Goal: Information Seeking & Learning: Learn about a topic

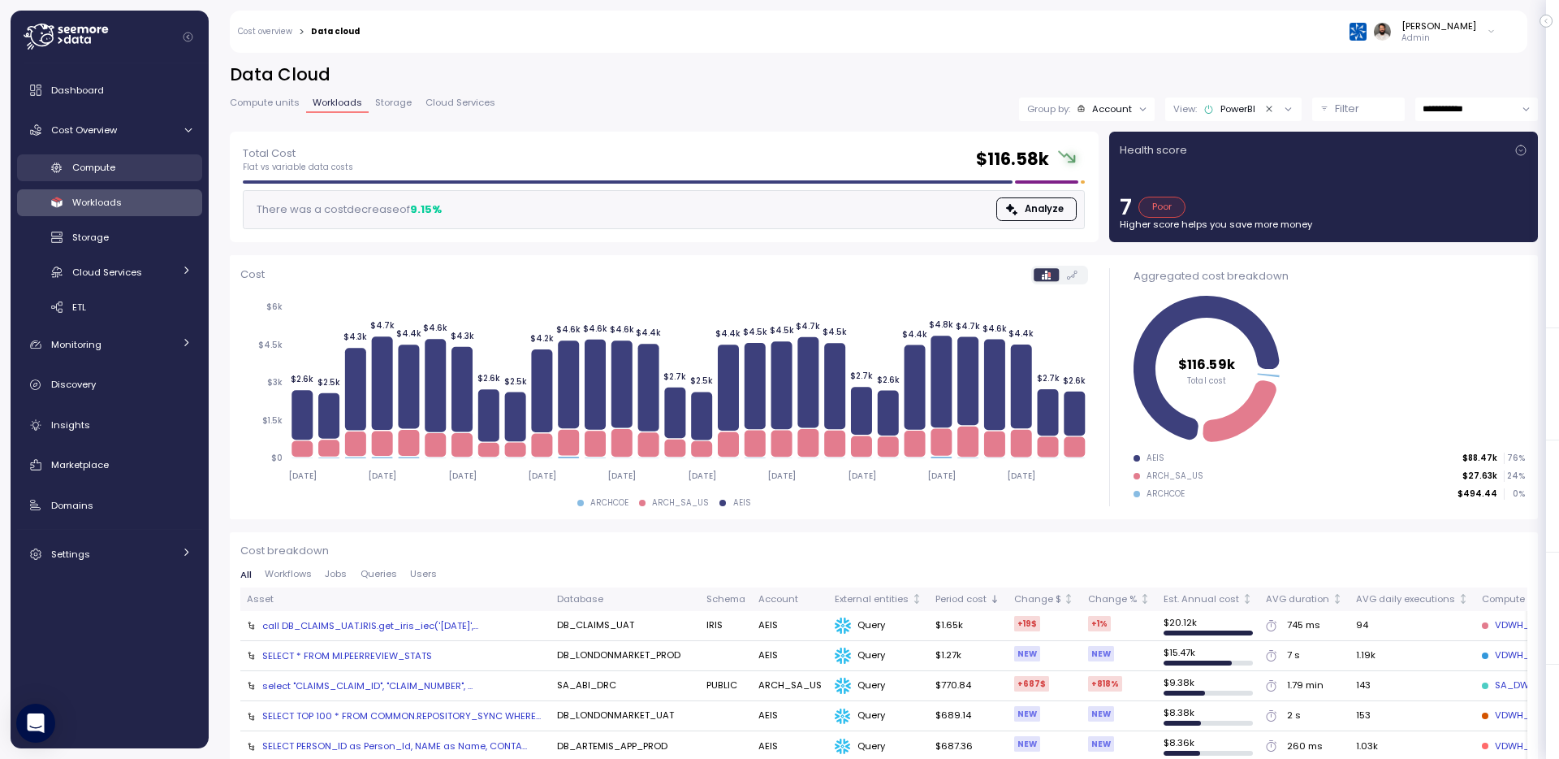
click at [144, 164] on div "Compute" at bounding box center [131, 167] width 119 height 16
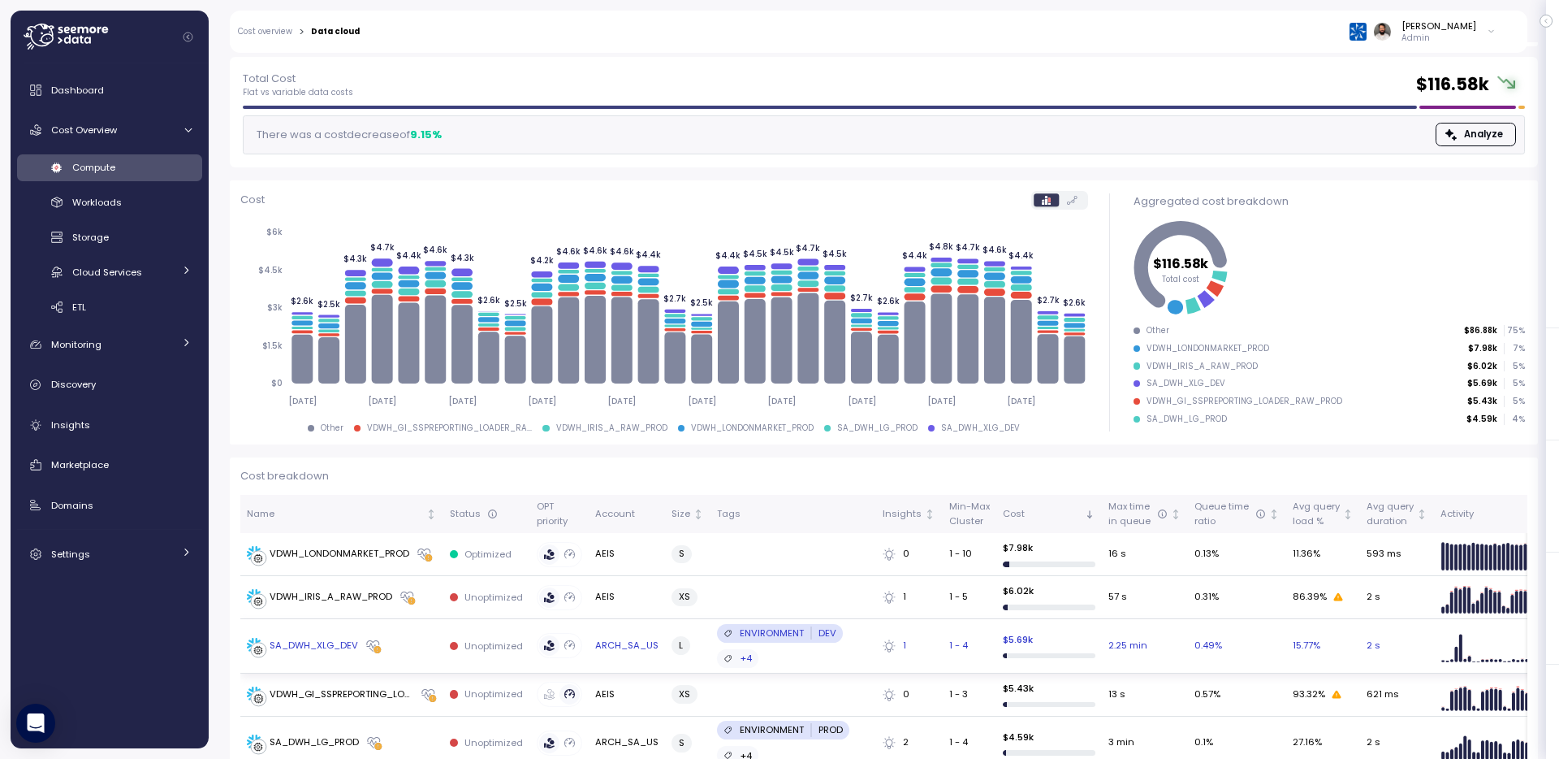
scroll to position [74, 0]
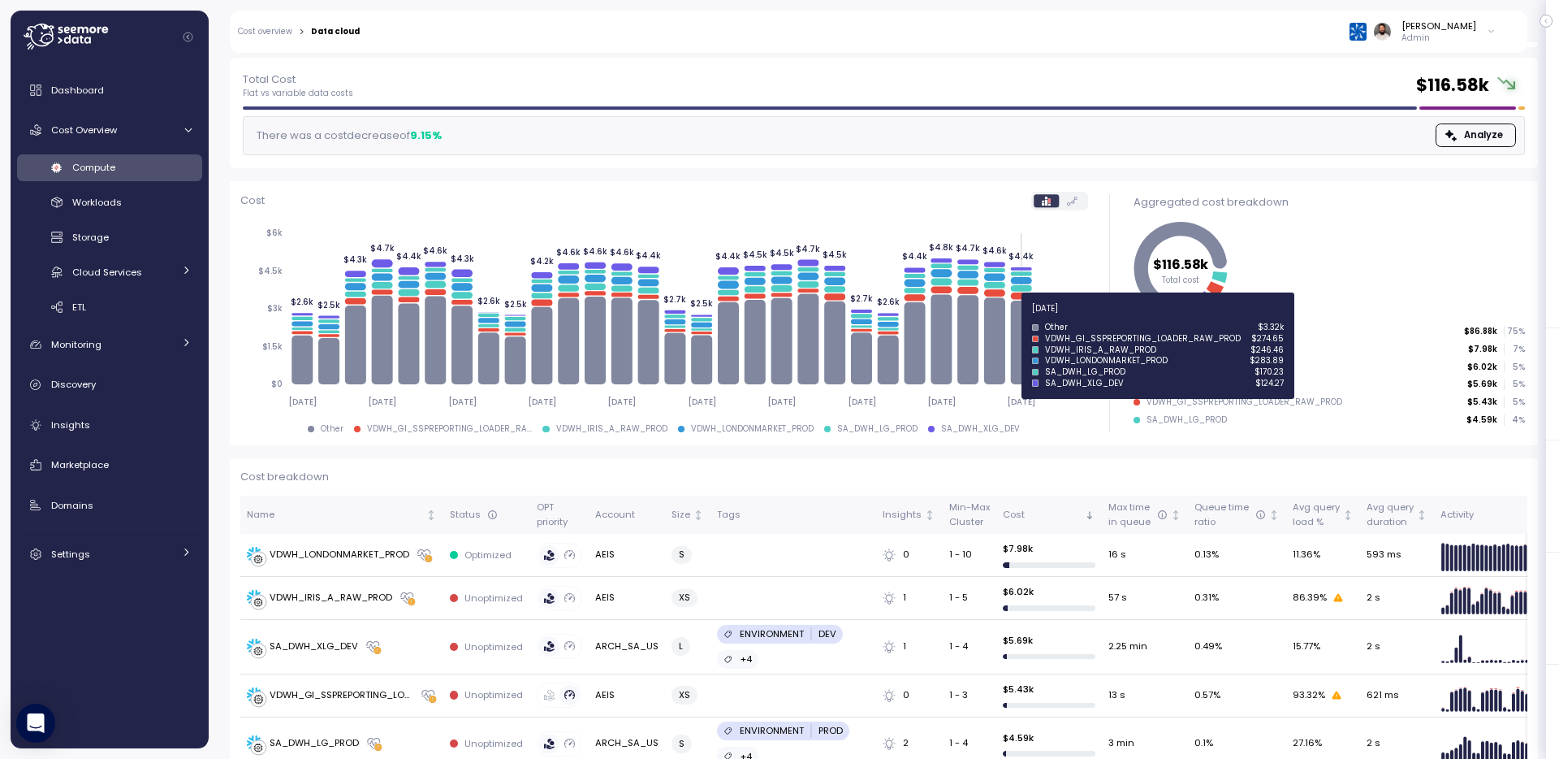
click at [1022, 318] on icon at bounding box center [1020, 343] width 21 height 84
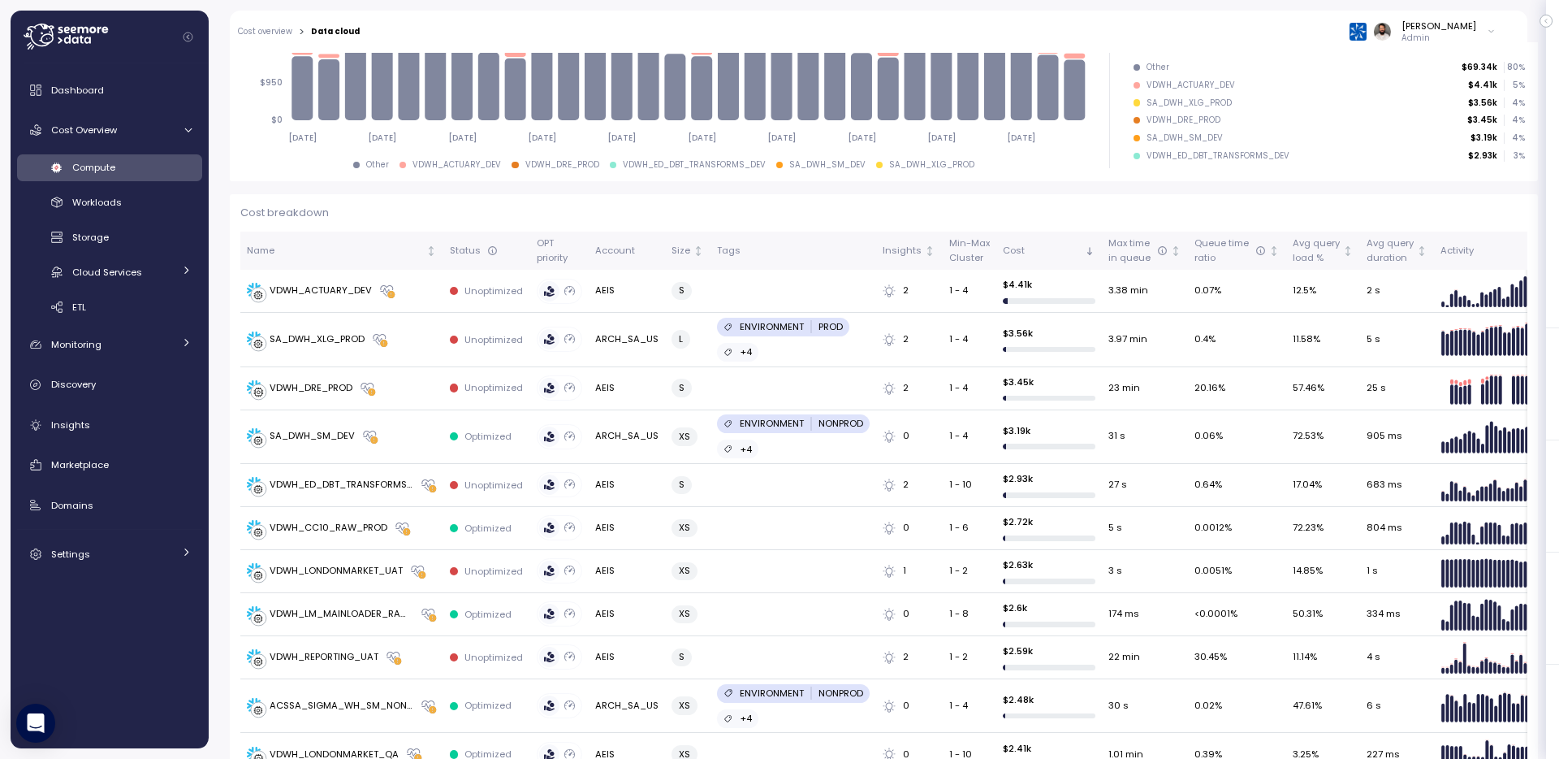
scroll to position [333, 0]
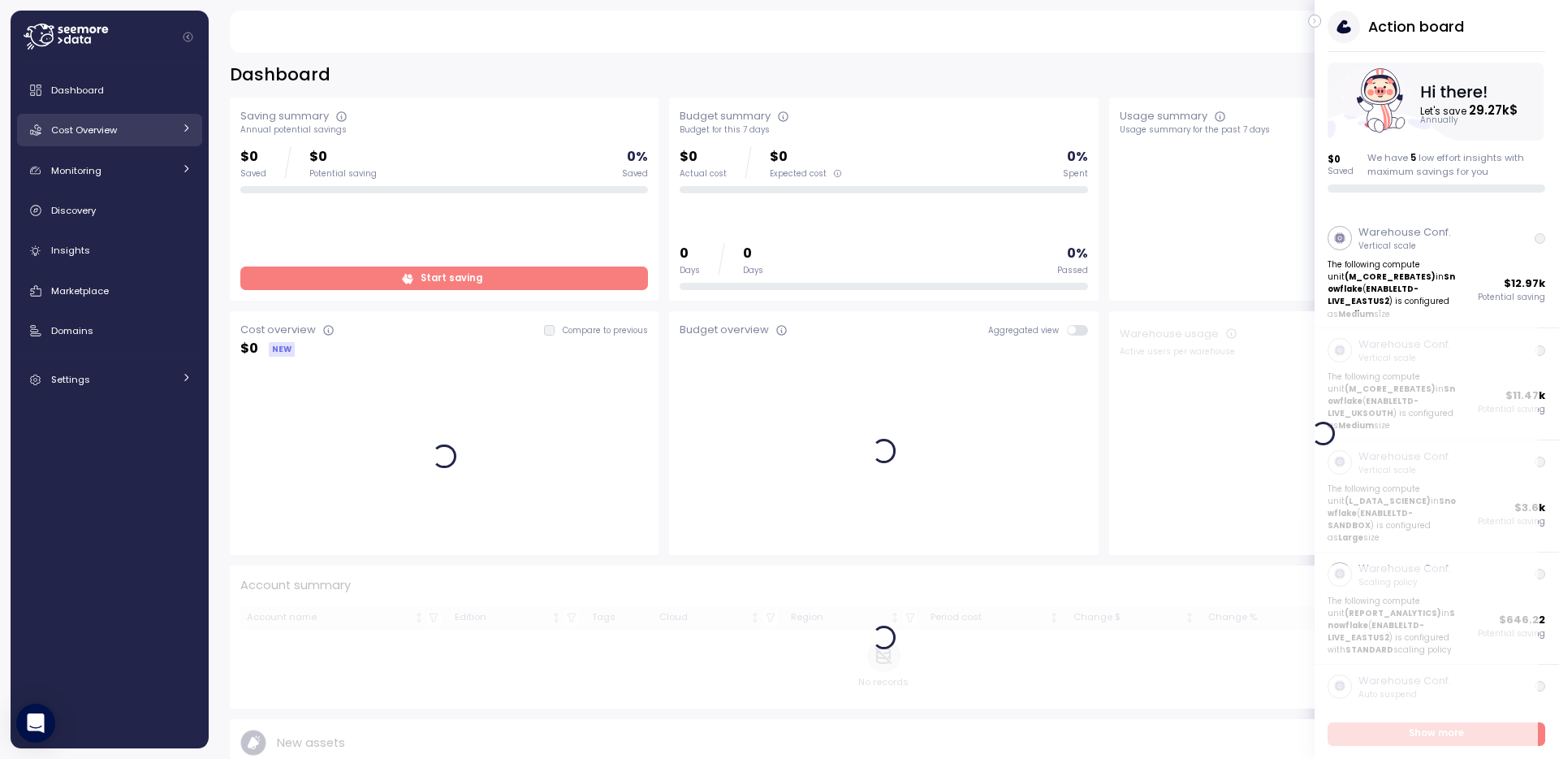
click at [92, 135] on span "Cost Overview" at bounding box center [84, 129] width 66 height 13
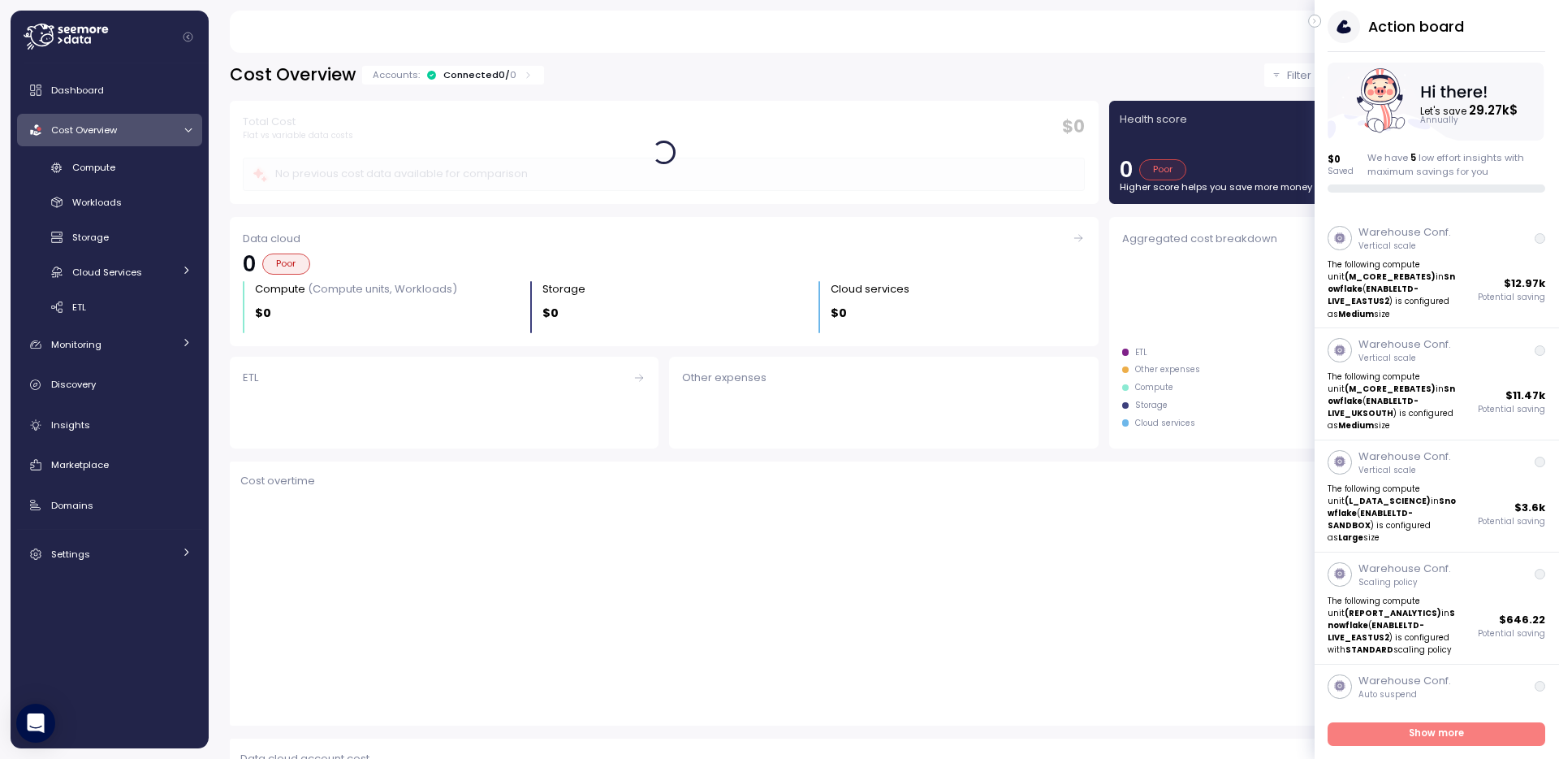
click at [1316, 21] on icon "button" at bounding box center [1315, 20] width 7 height 19
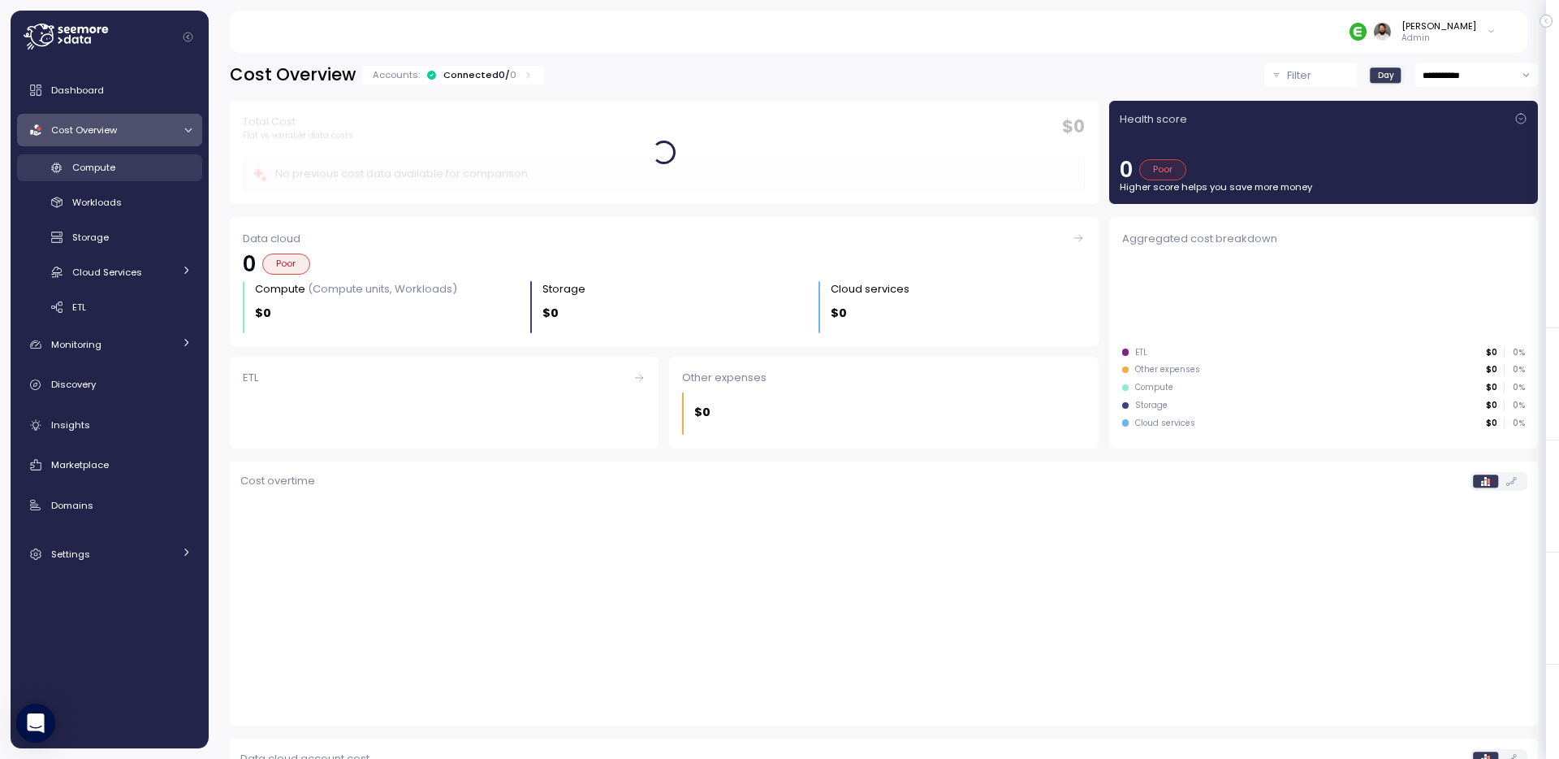
click at [162, 166] on div "Compute" at bounding box center [131, 167] width 119 height 16
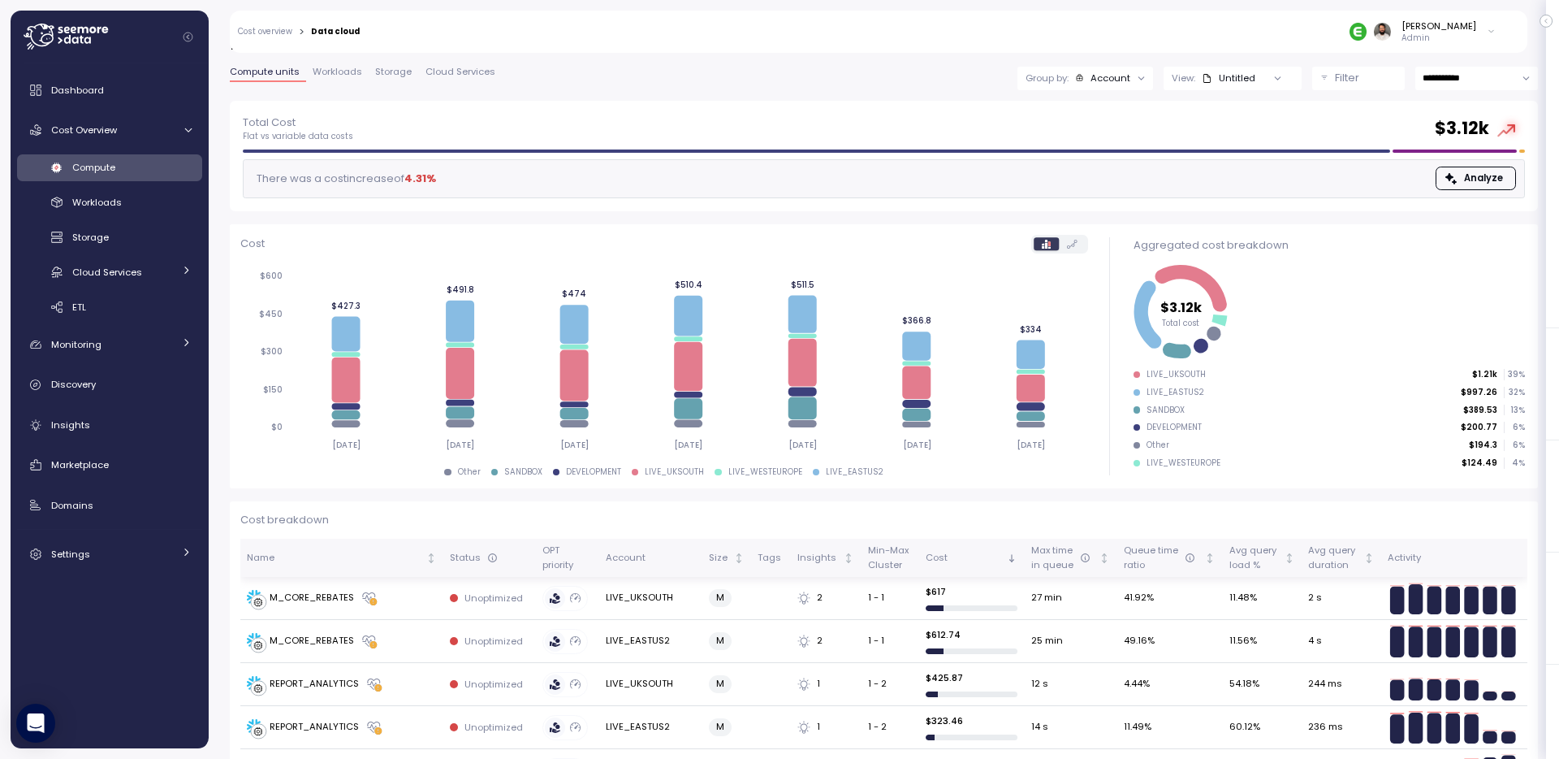
scroll to position [38, 0]
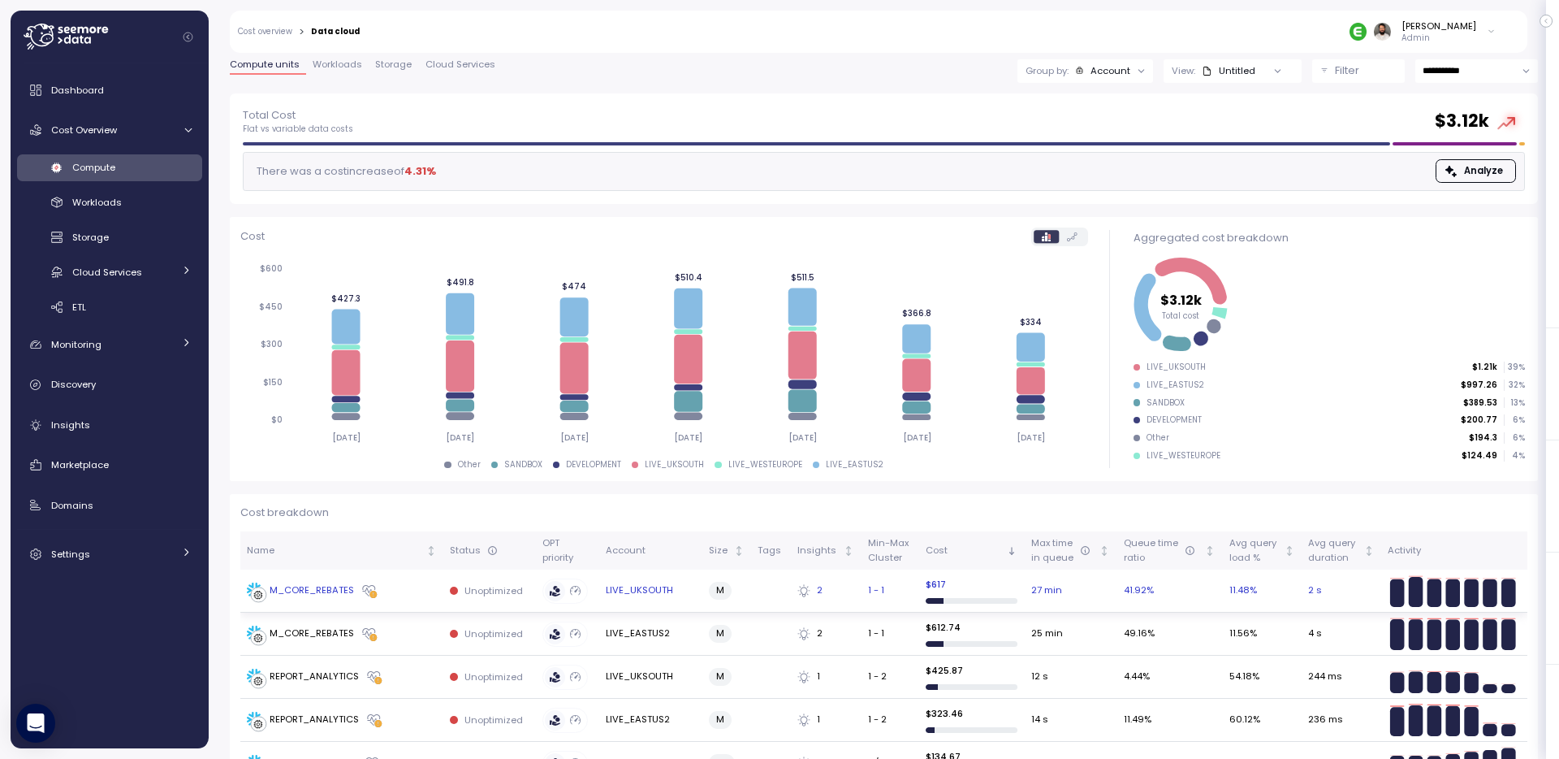
click at [643, 595] on td "LIVE_UKSOUTH" at bounding box center [650, 590] width 103 height 43
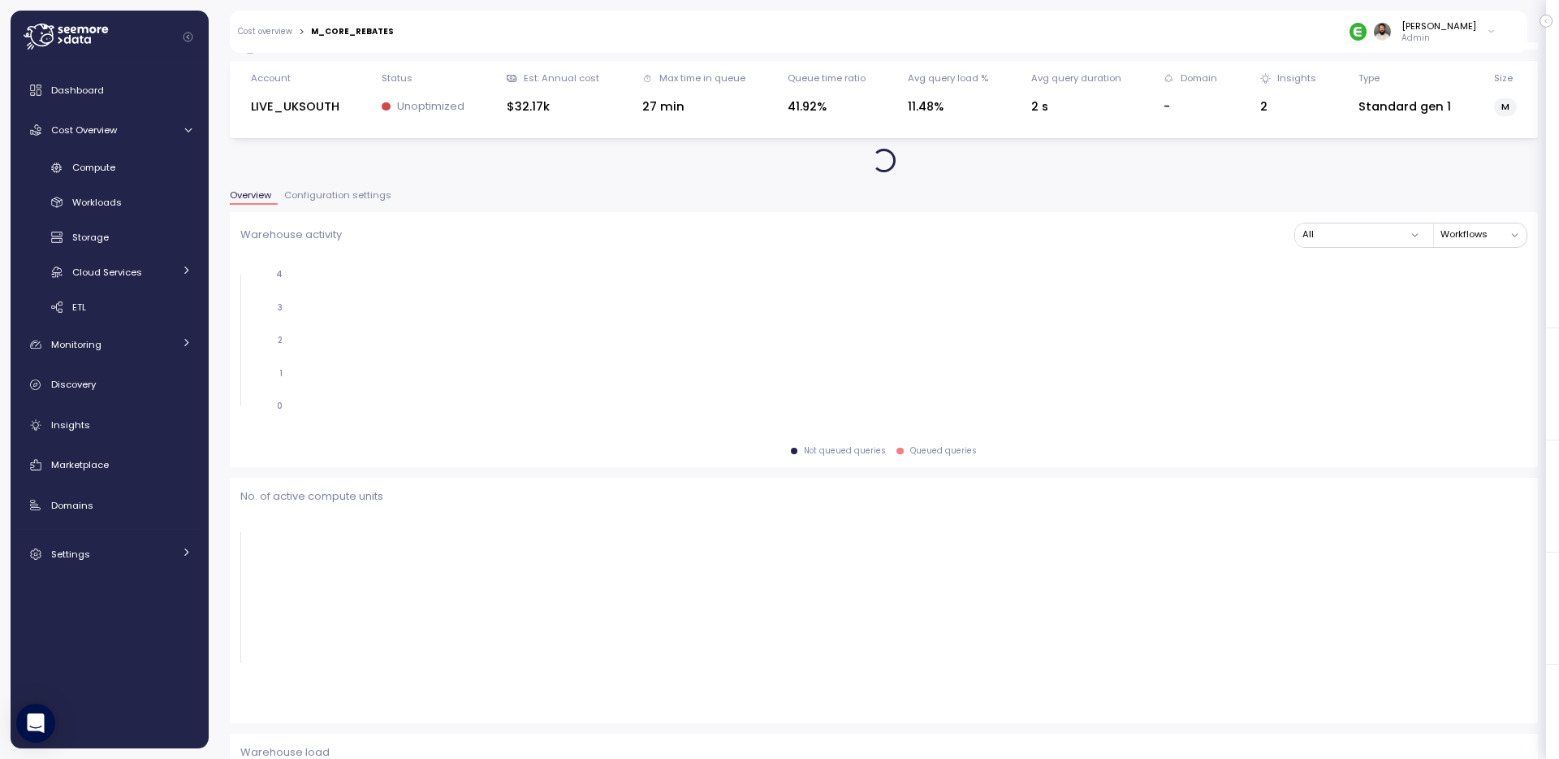
scroll to position [33, 0]
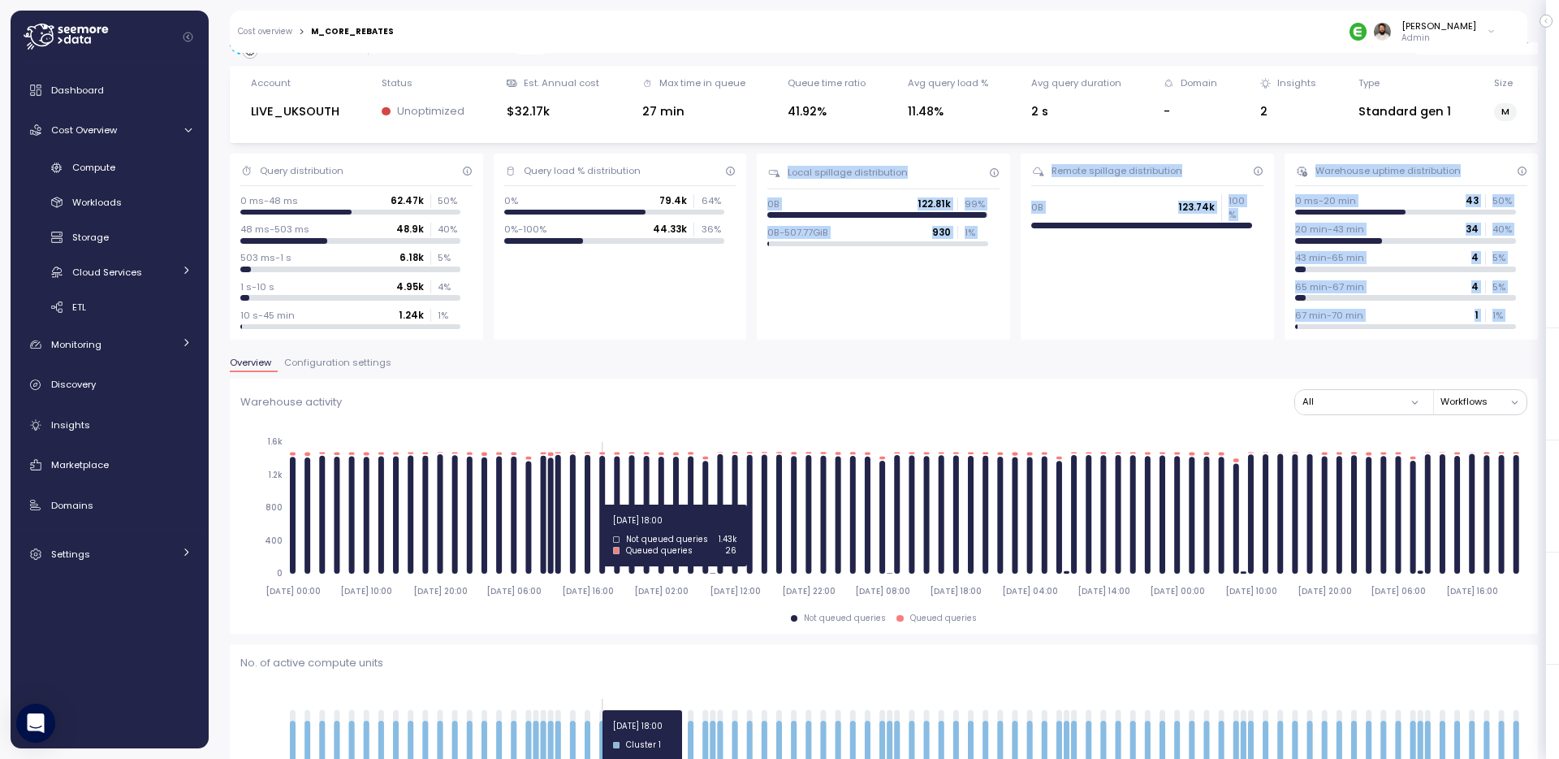
drag, startPoint x: 603, startPoint y: 342, endPoint x: 613, endPoint y: 354, distance: 16.1
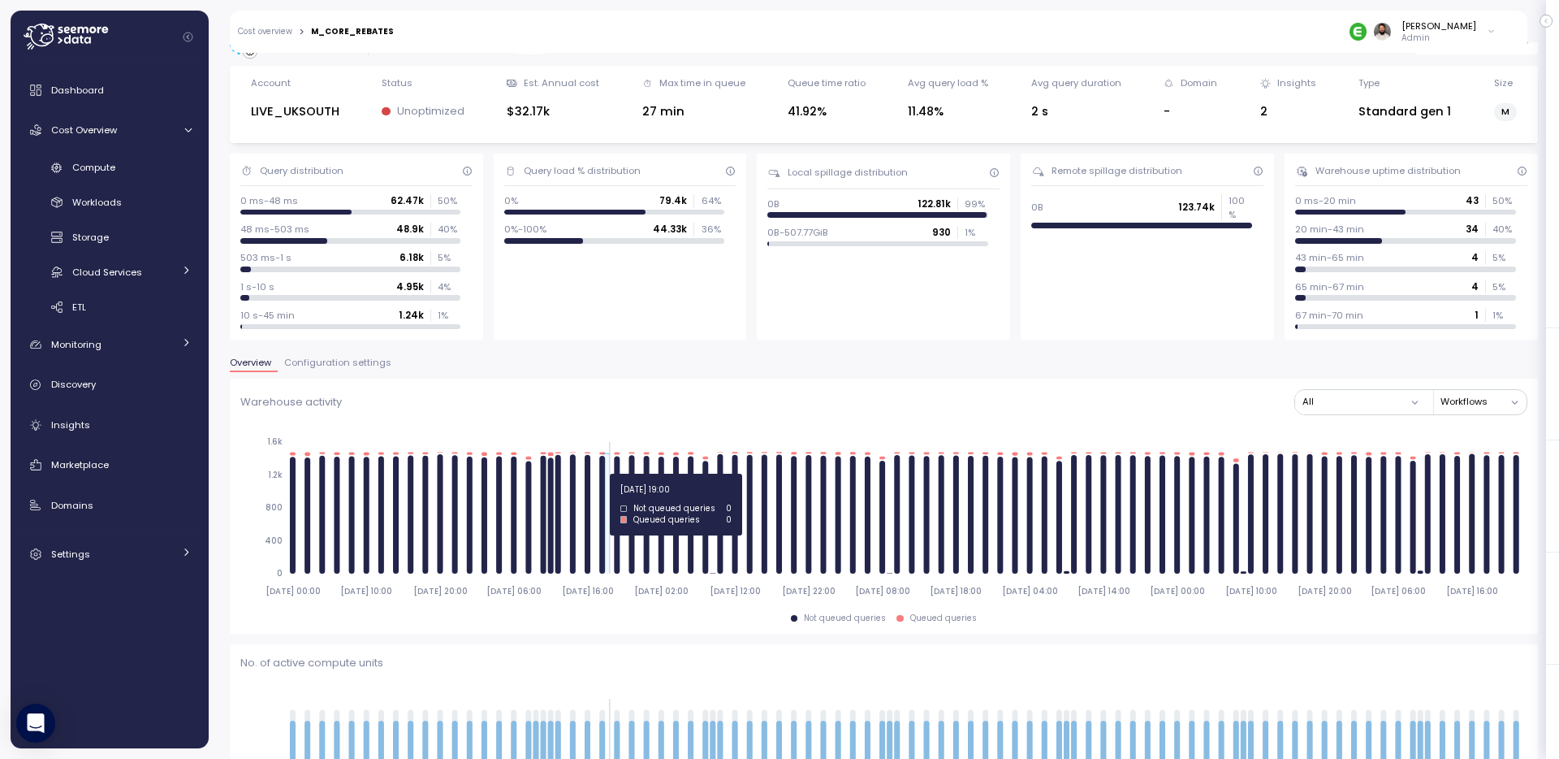
drag, startPoint x: 599, startPoint y: 474, endPoint x: 609, endPoint y: 474, distance: 9.7
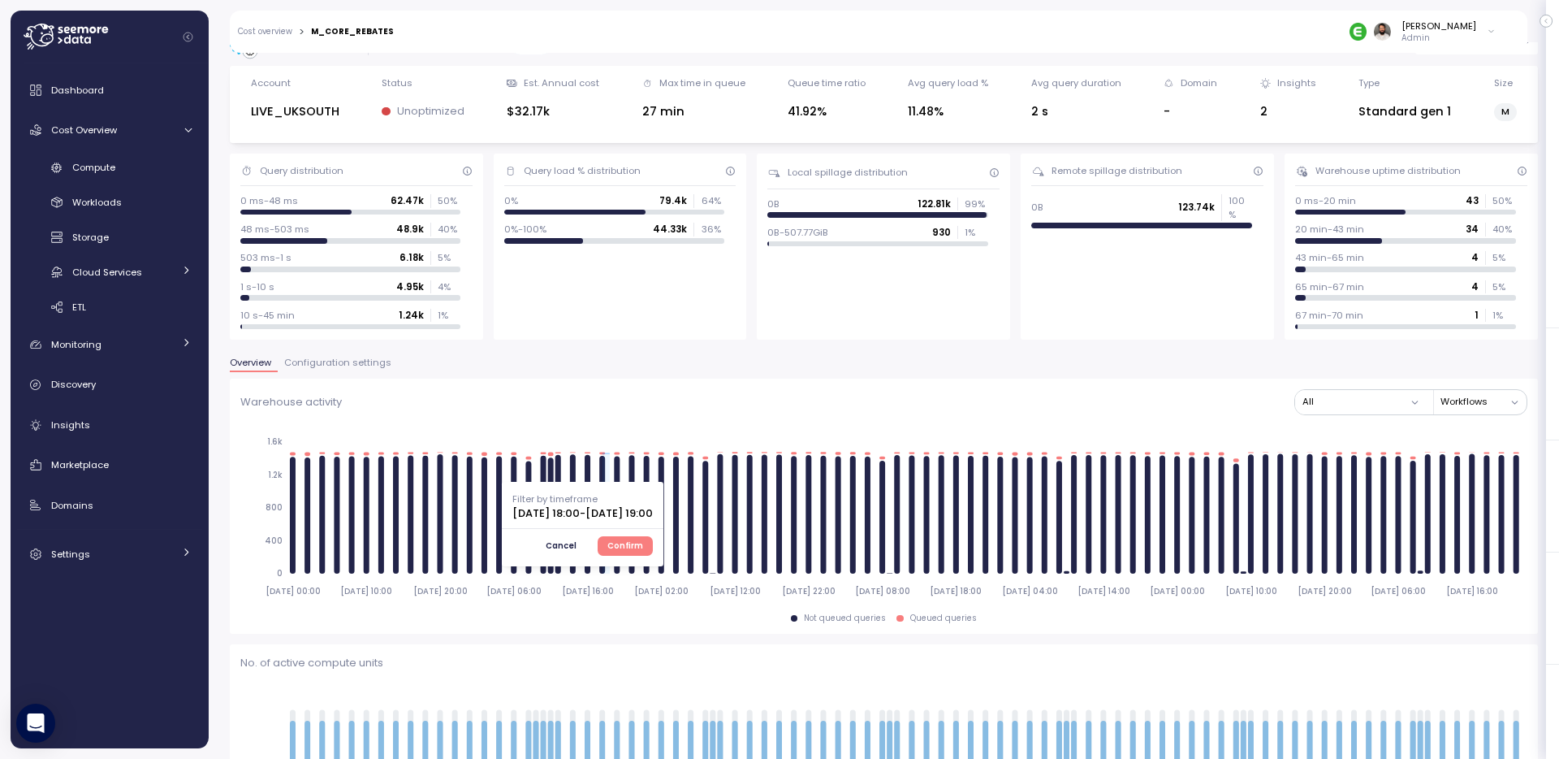
click at [643, 544] on span "Confirm" at bounding box center [626, 546] width 36 height 18
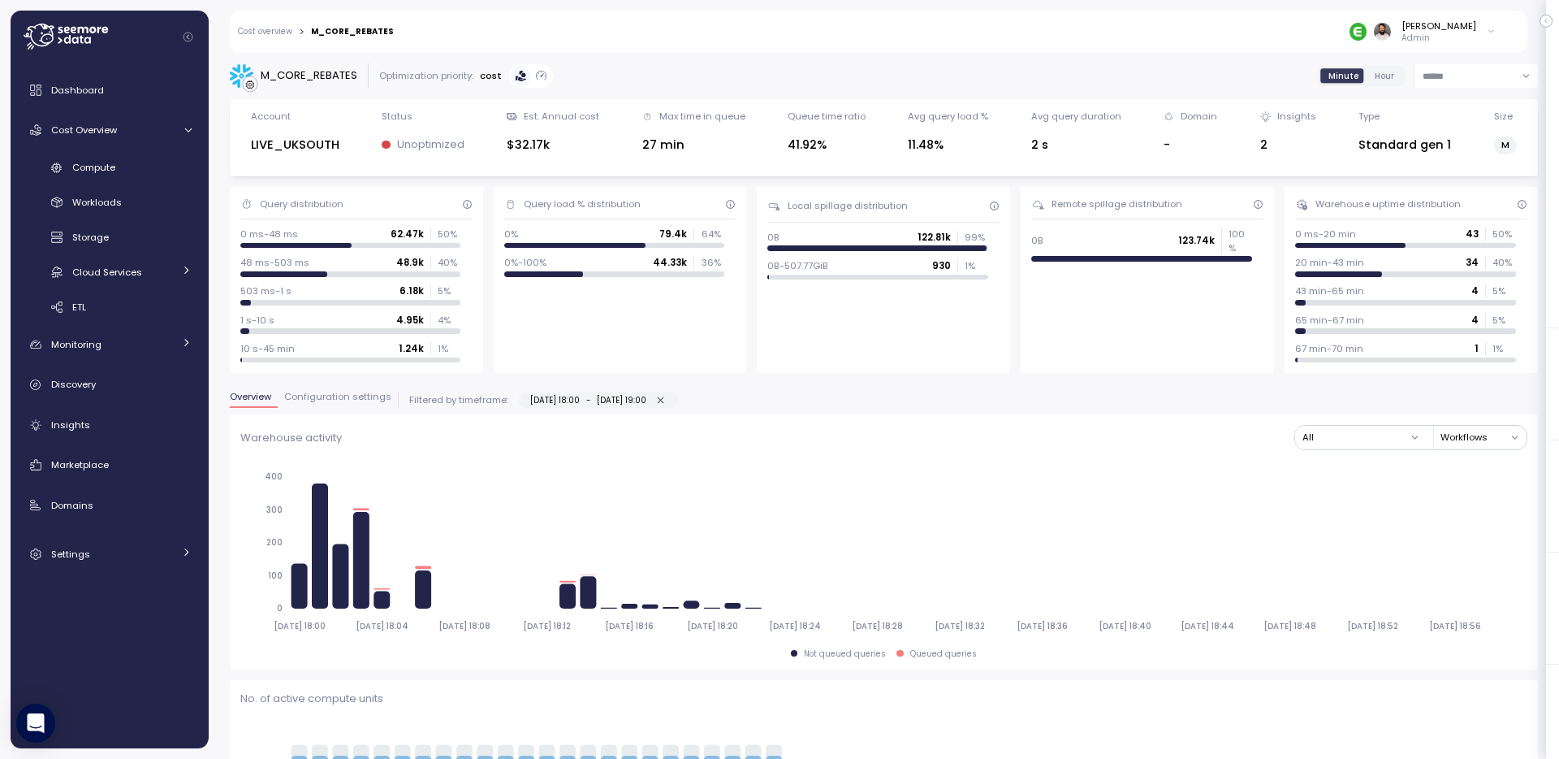
click at [345, 404] on button "Configuration settings" at bounding box center [338, 399] width 120 height 16
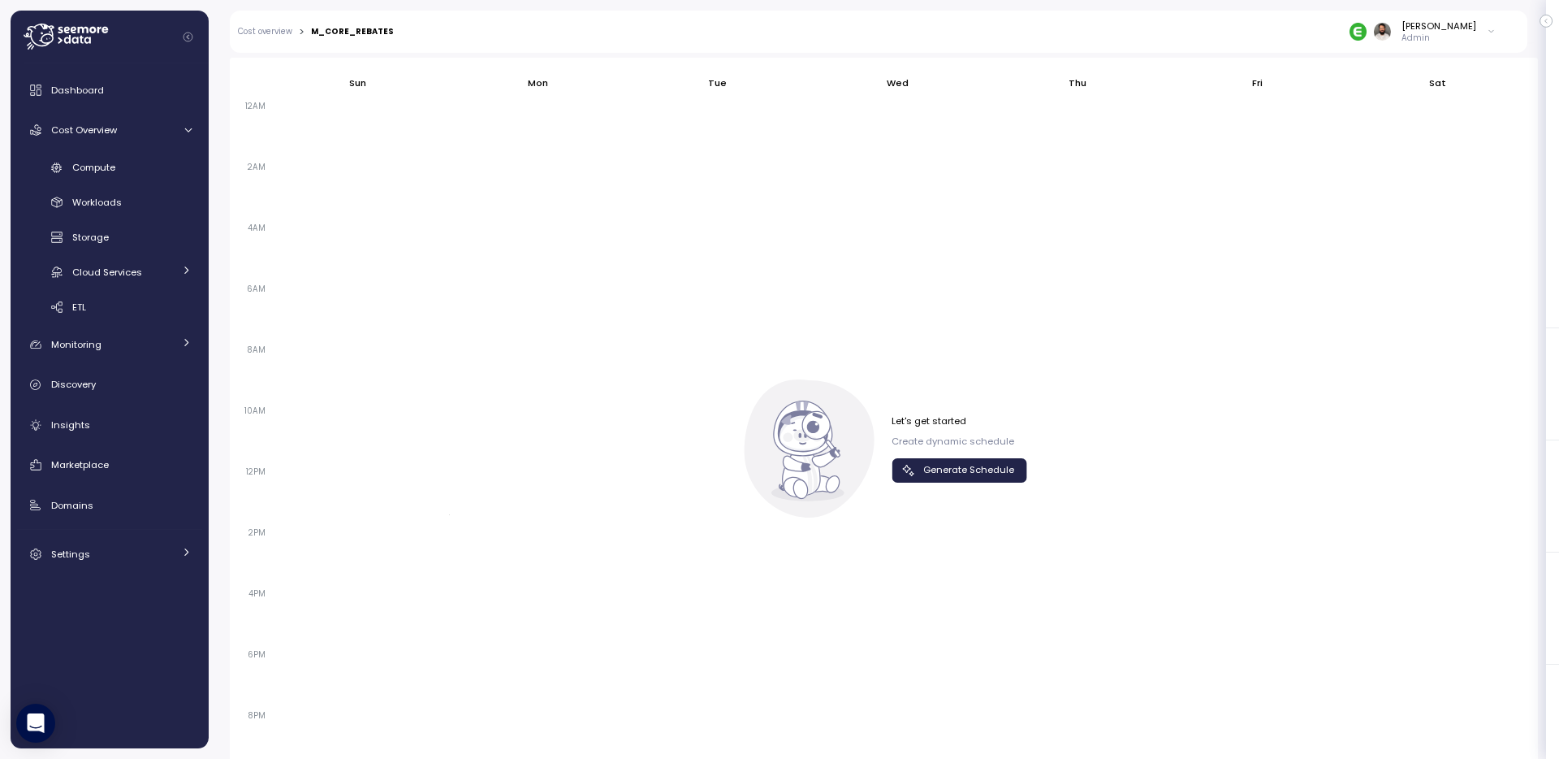
scroll to position [1089, 0]
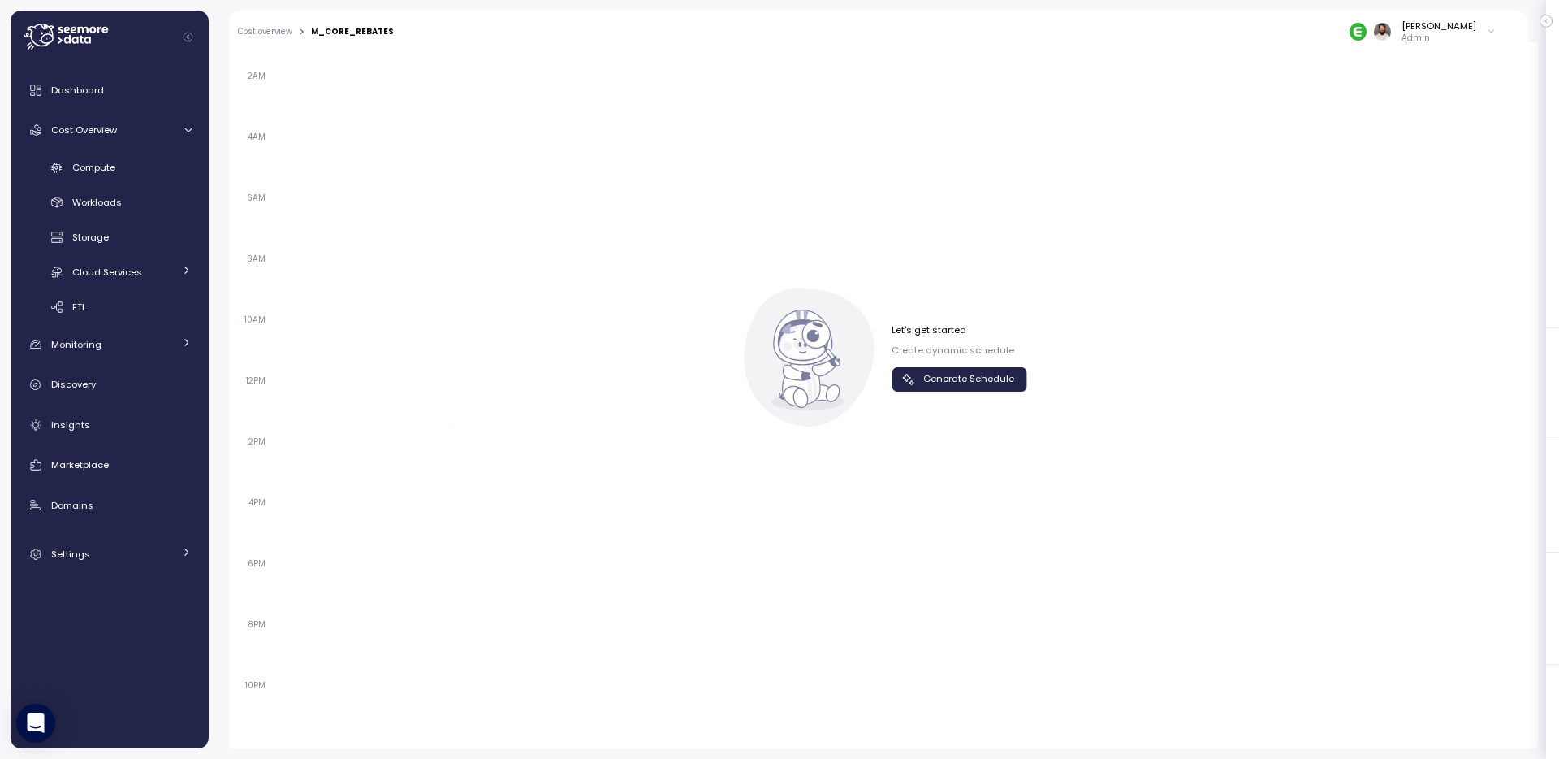
click at [985, 385] on span "Generate Schedule" at bounding box center [968, 379] width 91 height 22
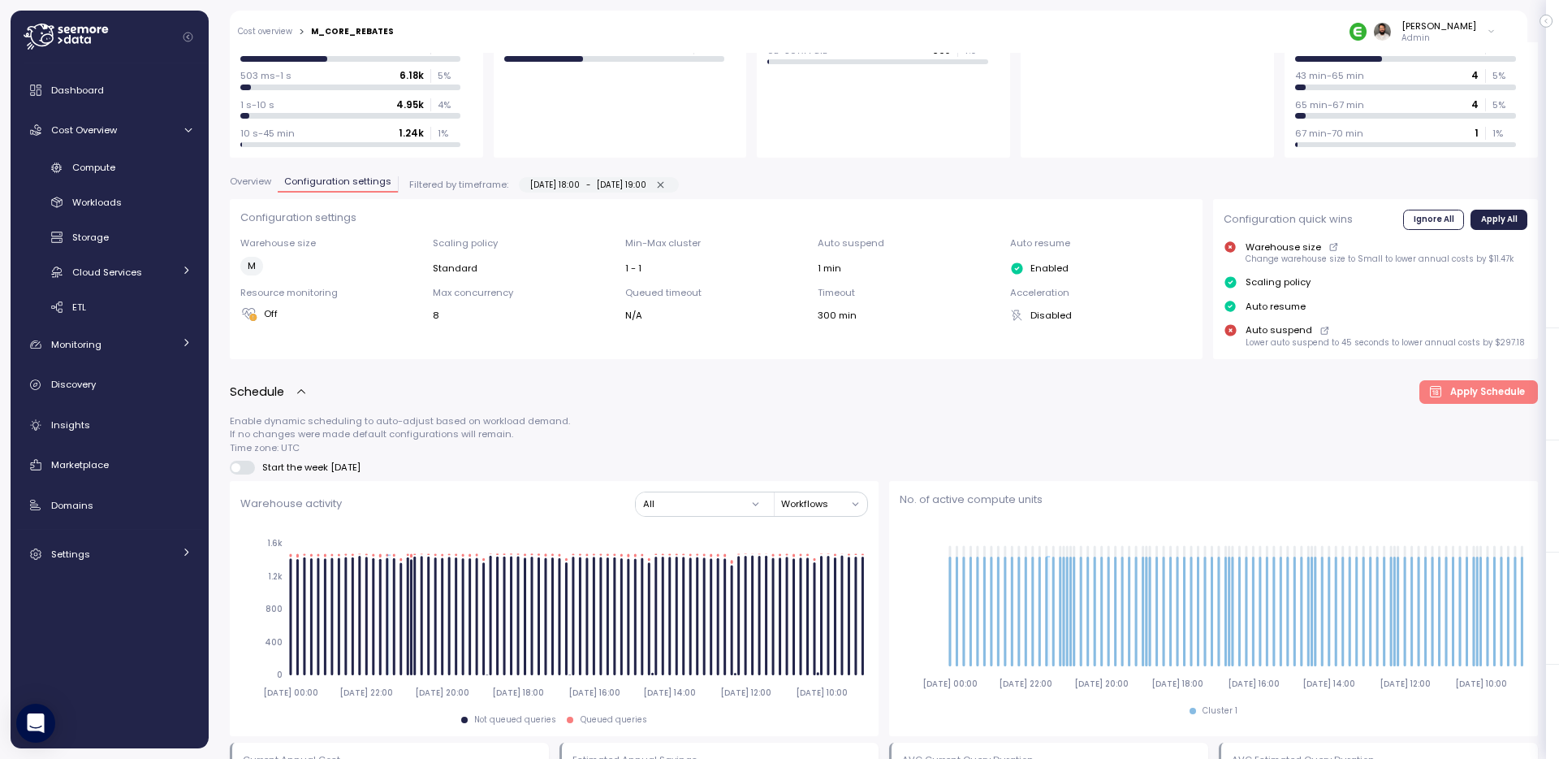
scroll to position [110, 0]
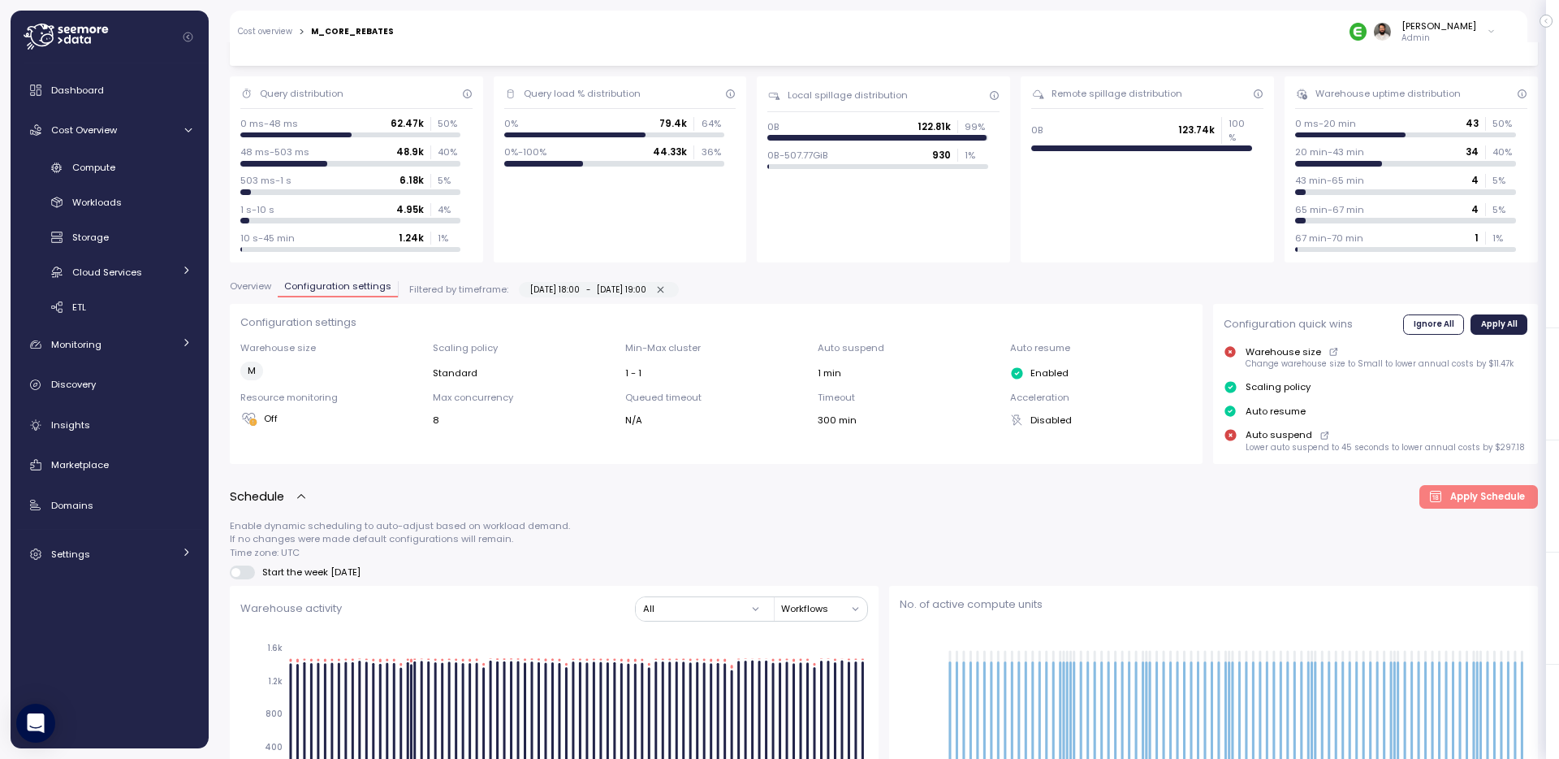
click at [263, 292] on button "Overview" at bounding box center [254, 289] width 48 height 16
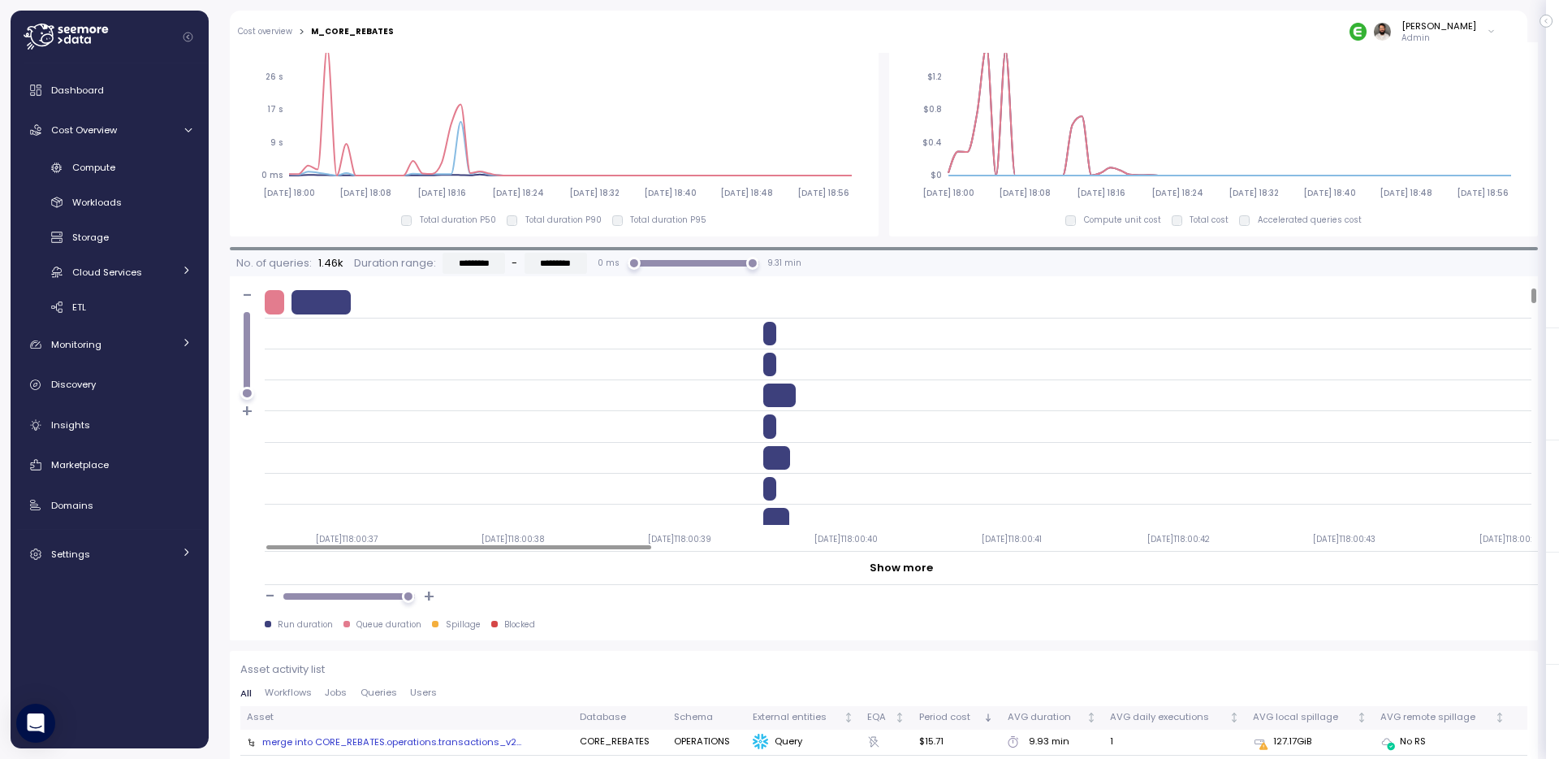
scroll to position [1144, 0]
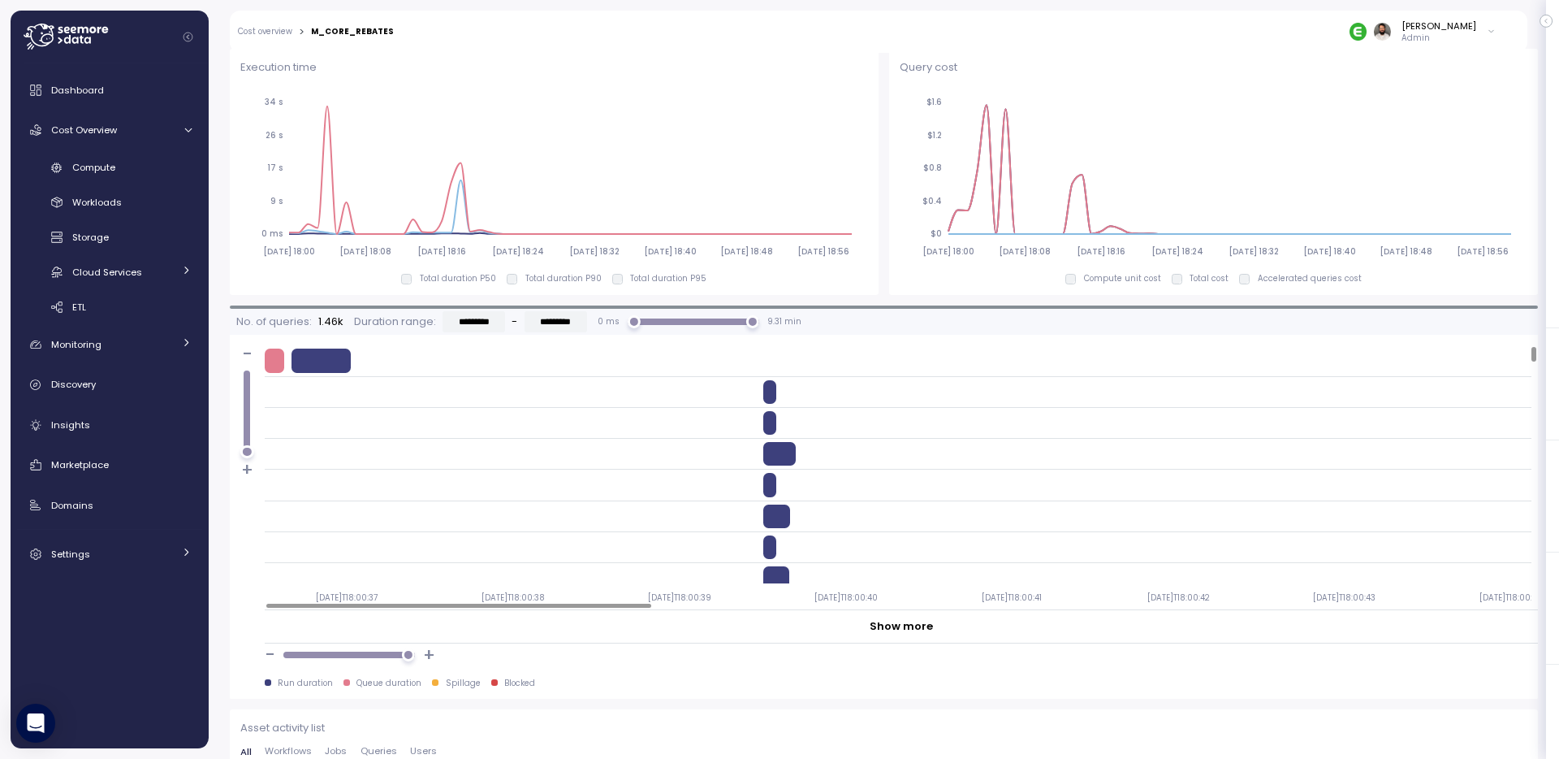
click at [773, 391] on div at bounding box center [769, 392] width 13 height 24
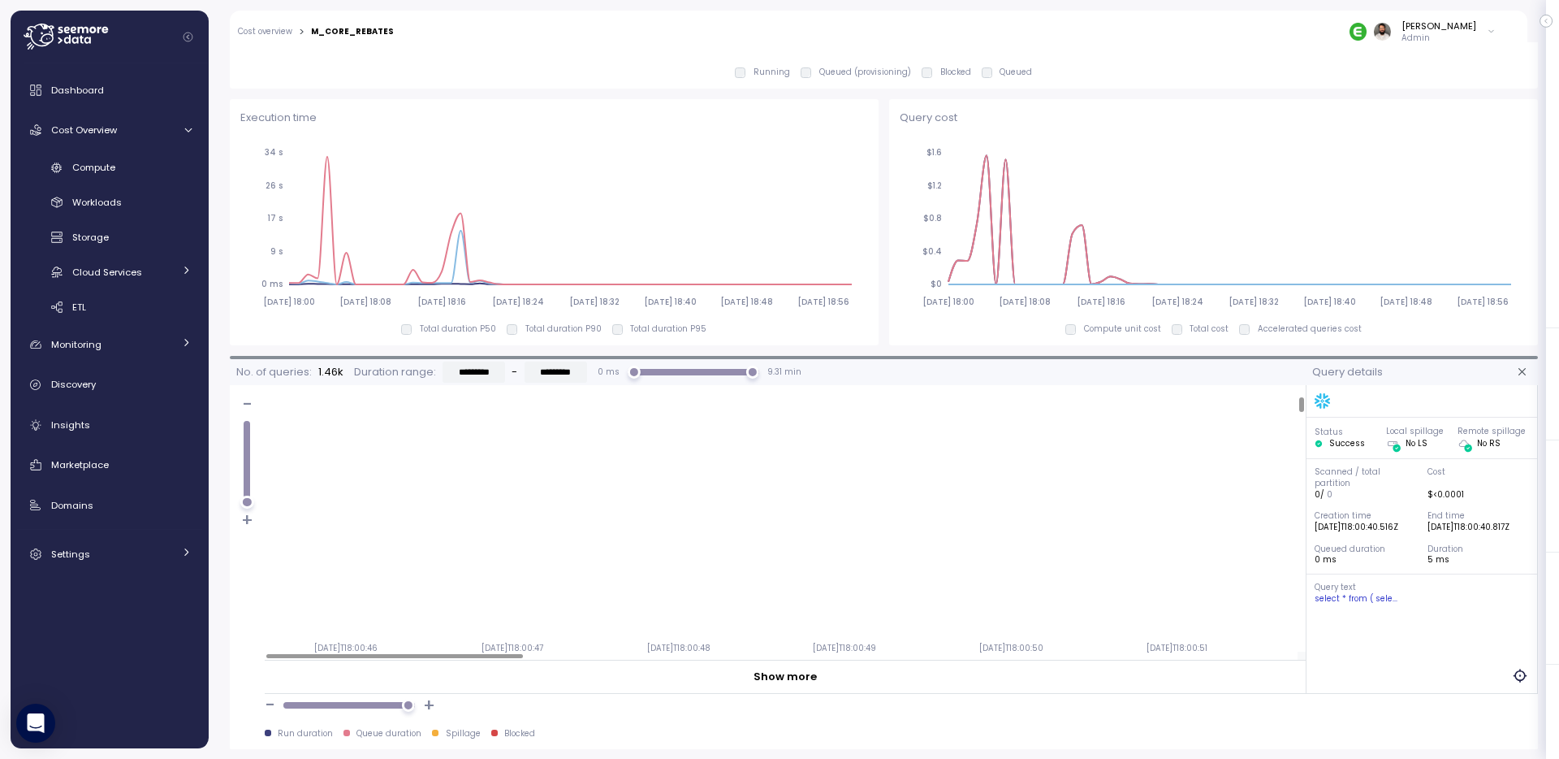
scroll to position [1, 0]
click at [266, 654] on div at bounding box center [394, 656] width 257 height 5
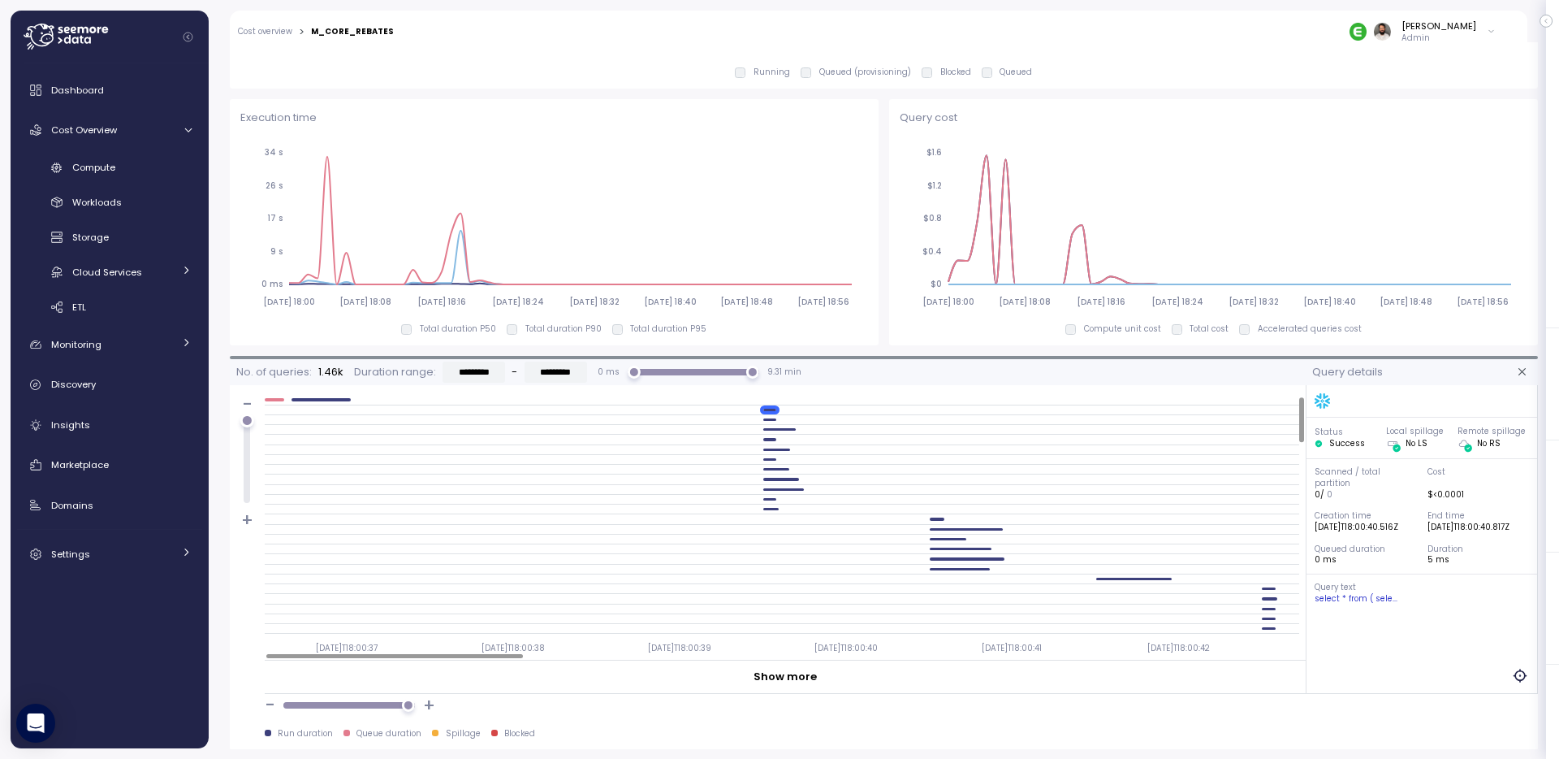
drag, startPoint x: 249, startPoint y: 495, endPoint x: 251, endPoint y: 283, distance: 212.0
click at [251, 282] on div "Warehouse activity All Workflows 2025-08-12 18:00 2025-08-12 18:04 2025-08-12 1…" at bounding box center [884, 731] width 1308 height 2822
click at [957, 522] on div at bounding box center [782, 519] width 1035 height 10
click at [957, 531] on div at bounding box center [782, 530] width 1035 height 10
click at [957, 530] on div at bounding box center [782, 530] width 1035 height 10
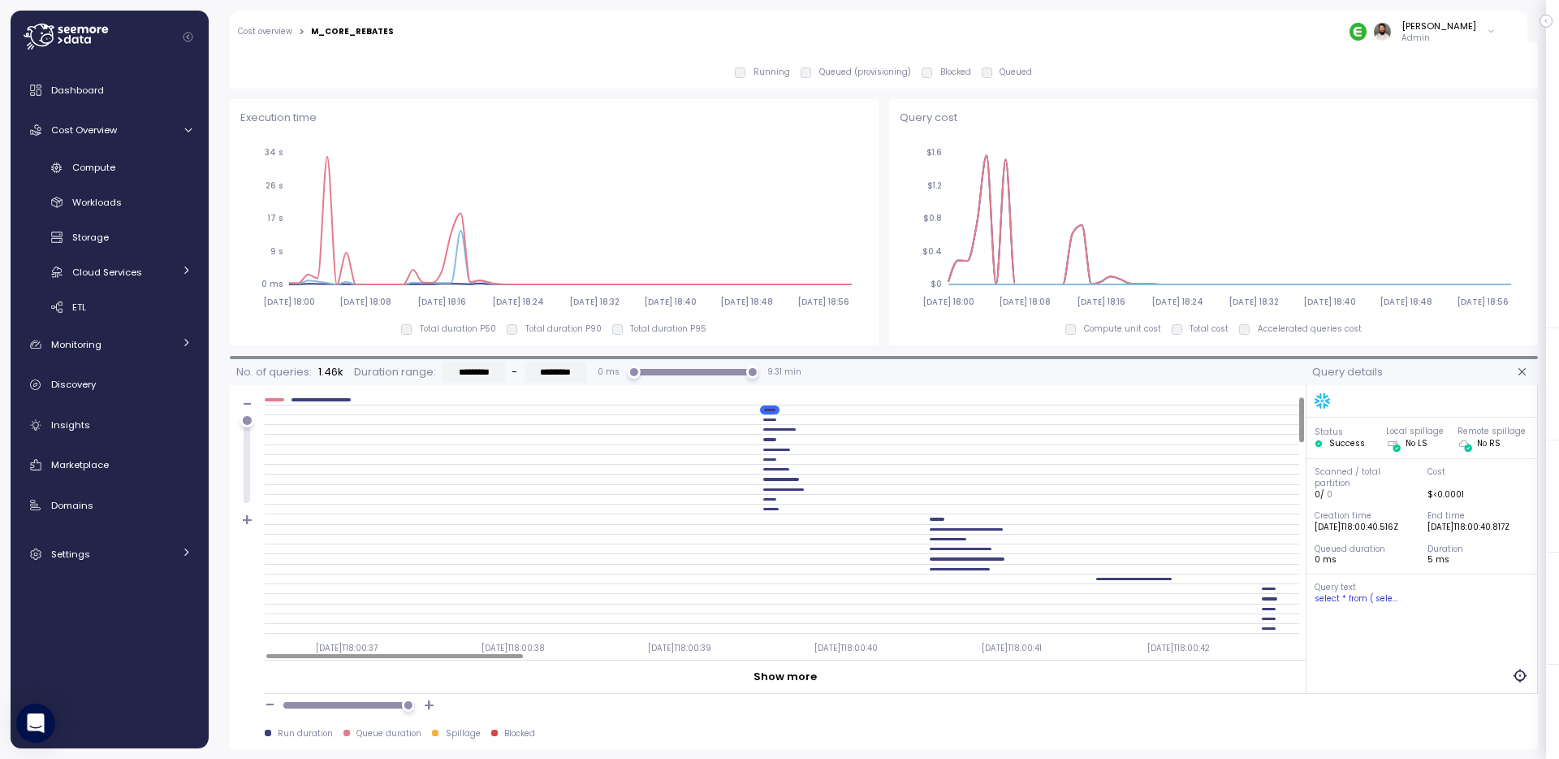
click at [945, 528] on div at bounding box center [966, 529] width 73 height 2
click at [945, 540] on div at bounding box center [948, 539] width 37 height 2
click at [948, 555] on div at bounding box center [782, 559] width 1035 height 10
click at [949, 568] on div at bounding box center [960, 569] width 61 height 2
click at [952, 582] on div at bounding box center [782, 579] width 1035 height 10
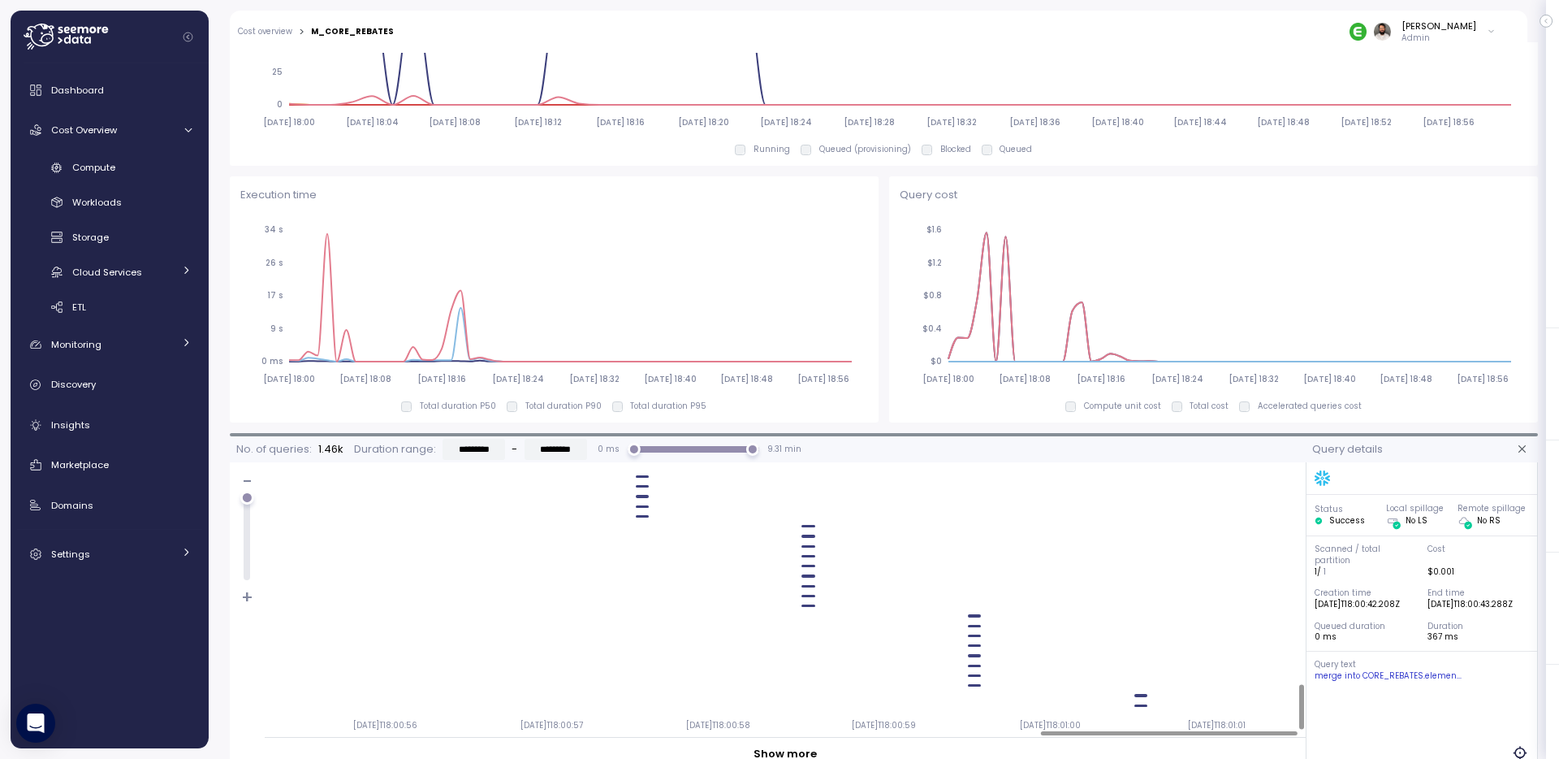
scroll to position [1134, 0]
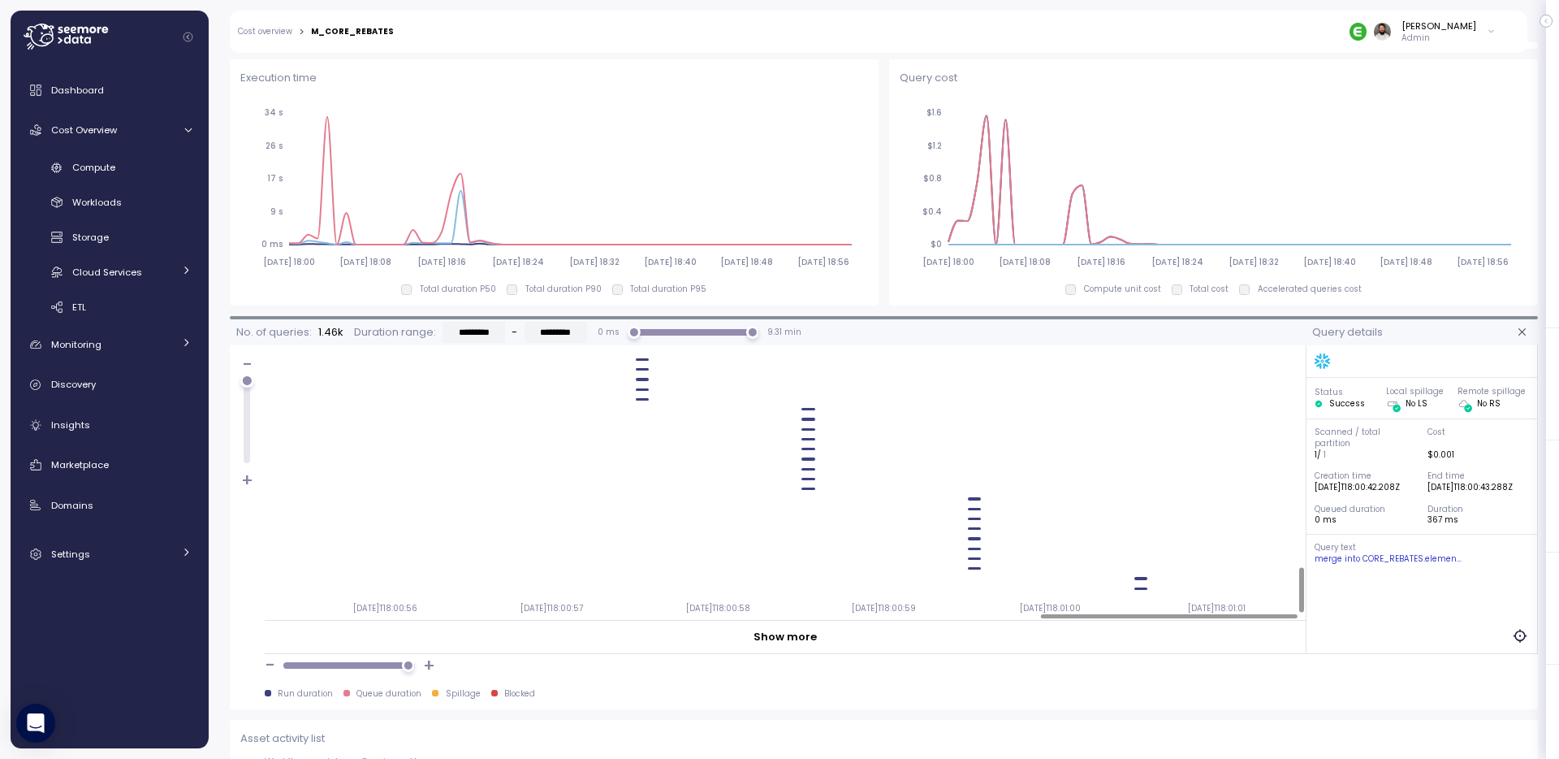
click at [971, 500] on div "2025-08-12T18:00:37 2025-08-12T18:00:38 2025-08-12T18:00:39 2025-08-12T18:00:40…" at bounding box center [782, 488] width 1035 height 264
click at [973, 500] on div "2025-08-12T18:00:37 2025-08-12T18:00:38 2025-08-12T18:00:39 2025-08-12T18:00:40…" at bounding box center [782, 488] width 1035 height 264
click at [973, 499] on div at bounding box center [974, 498] width 13 height 2
click at [975, 512] on div "2025-08-12T18:00:37 2025-08-12T18:00:38 2025-08-12T18:00:39 2025-08-12T18:00:40…" at bounding box center [782, 488] width 1035 height 264
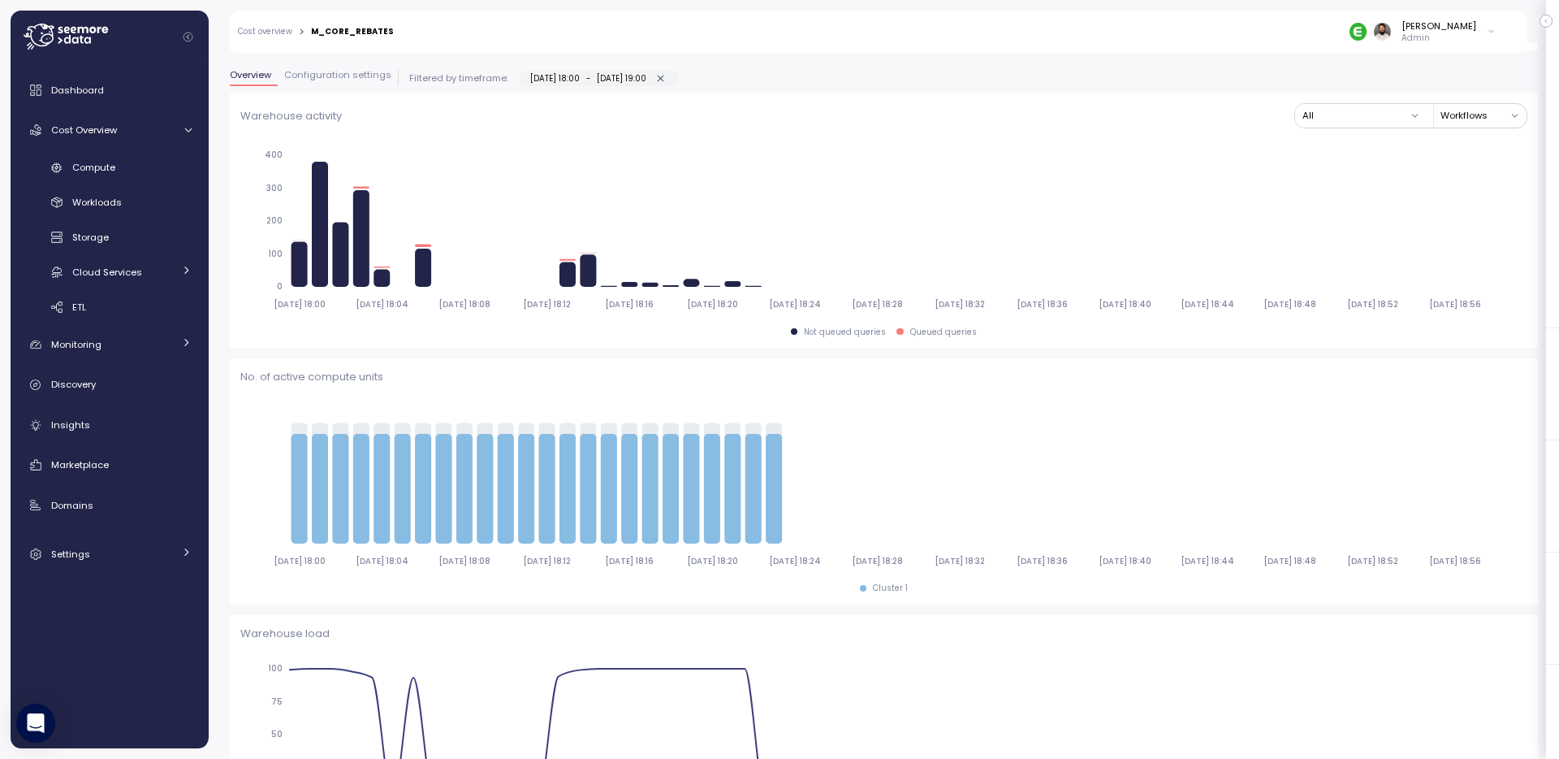
scroll to position [58, 0]
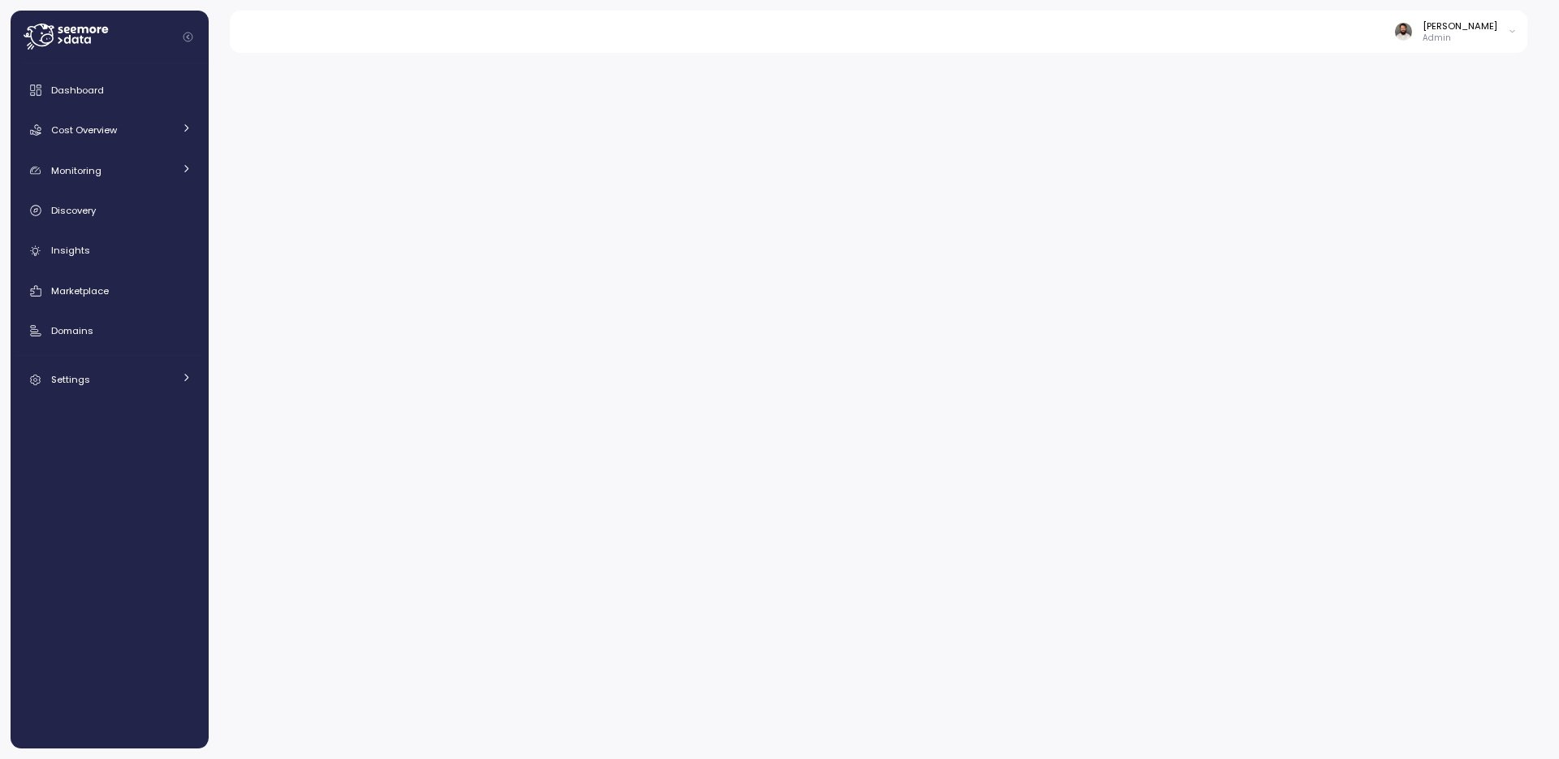
click at [811, 223] on div at bounding box center [884, 400] width 1351 height 716
click at [113, 141] on link "Cost Overview" at bounding box center [109, 130] width 185 height 32
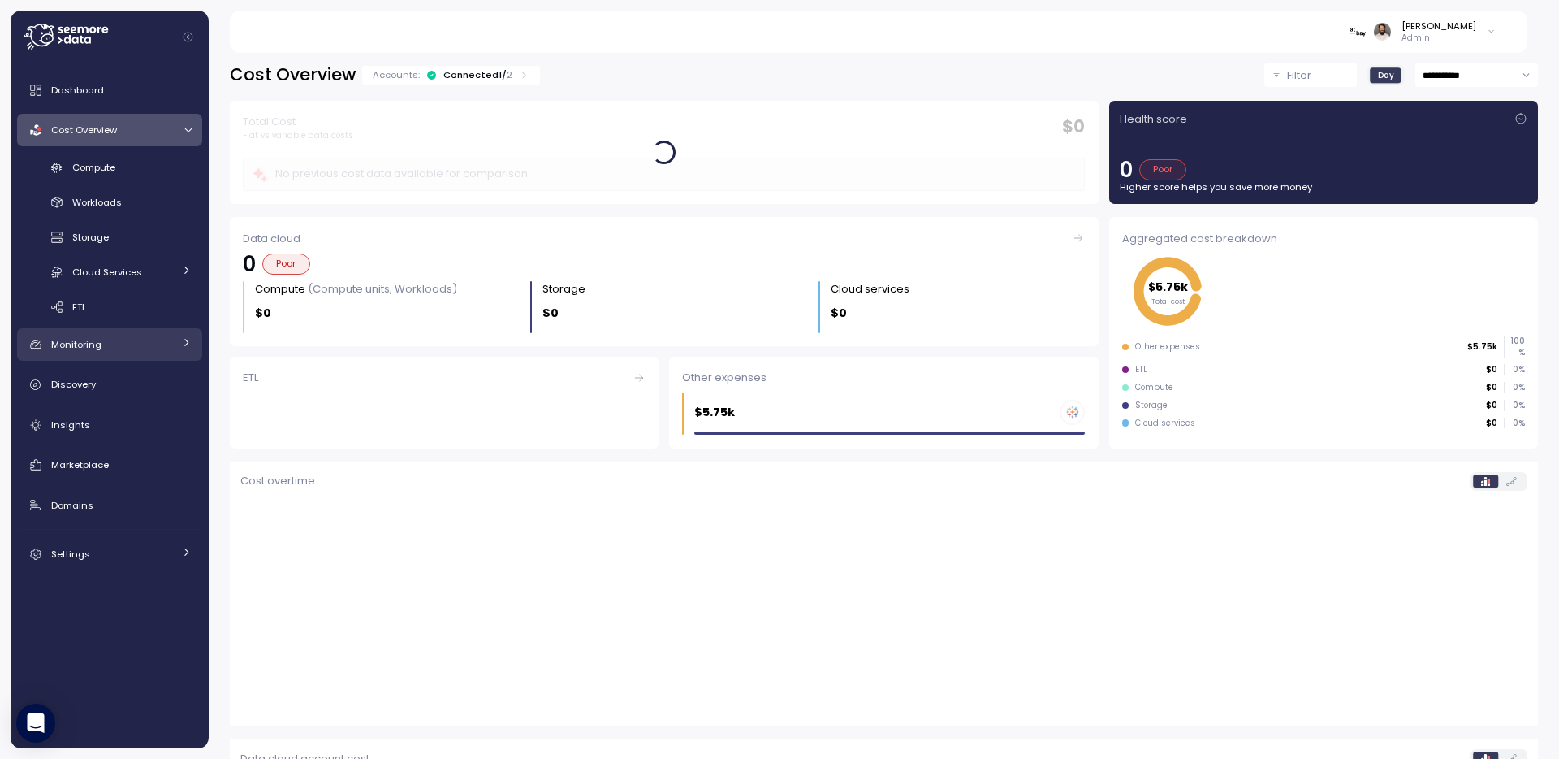
click at [128, 345] on div "Monitoring" at bounding box center [112, 344] width 122 height 16
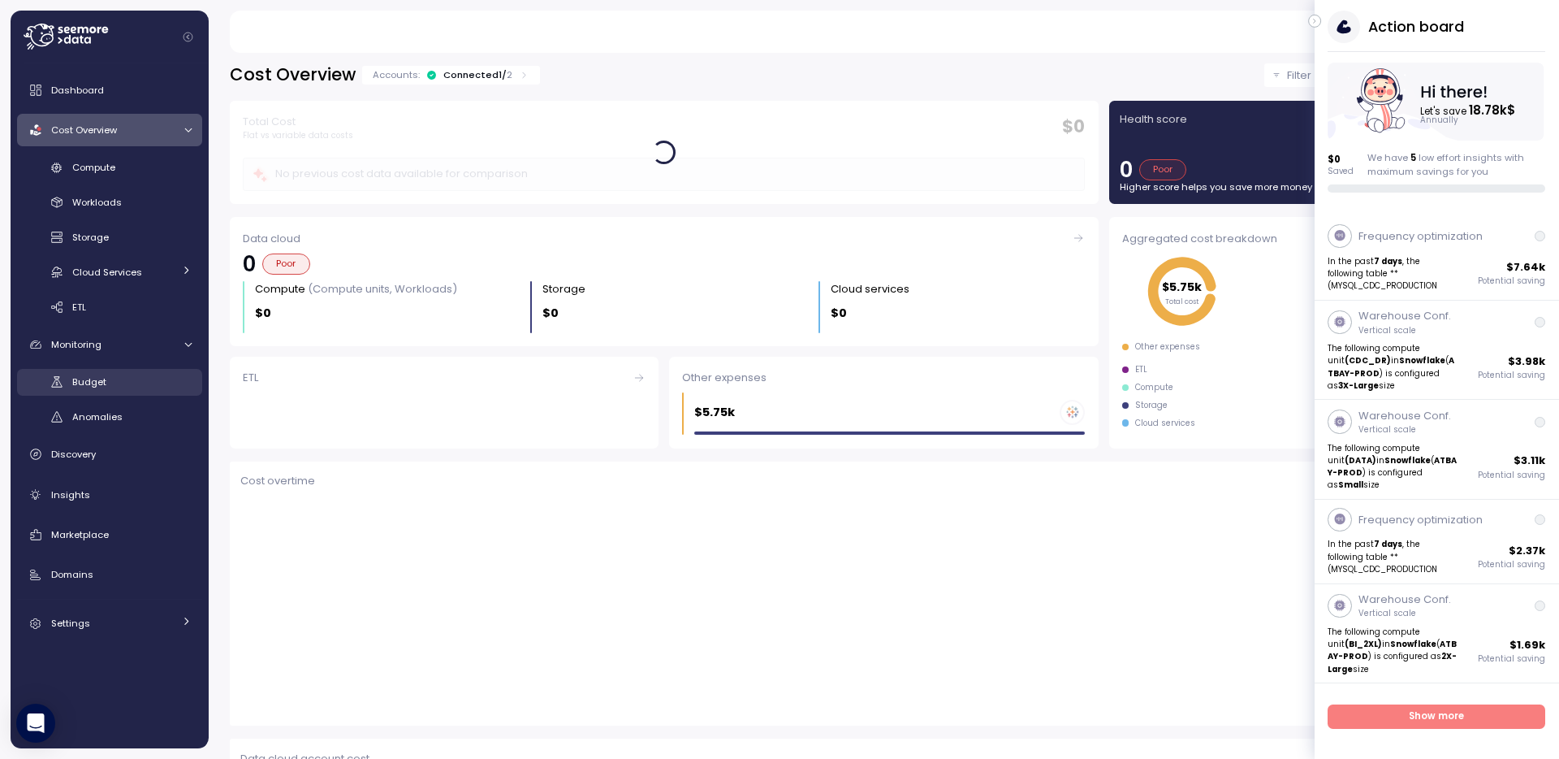
click at [119, 381] on div "Budget" at bounding box center [131, 382] width 119 height 16
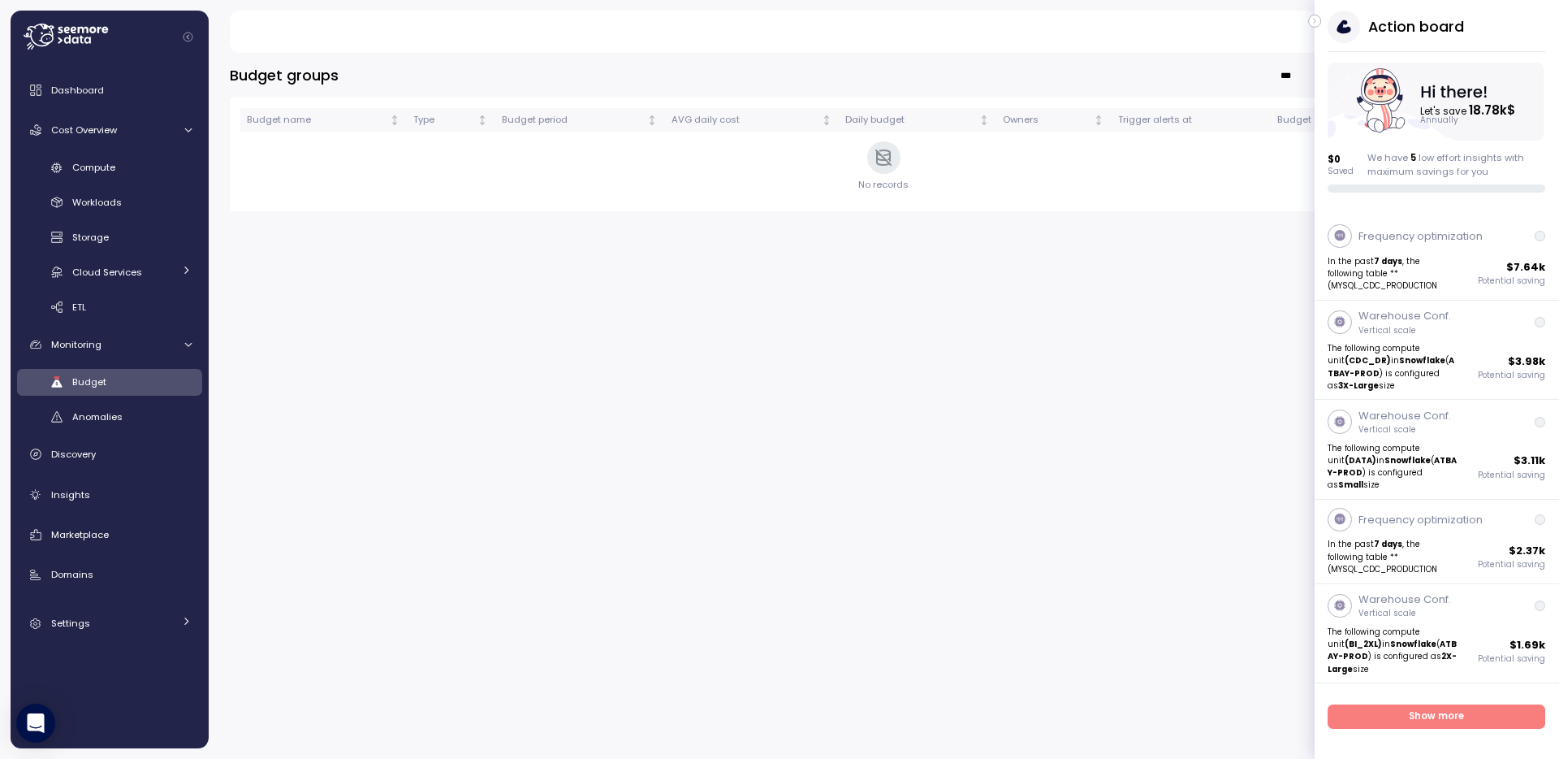
click at [1320, 19] on button "button" at bounding box center [1314, 21] width 13 height 13
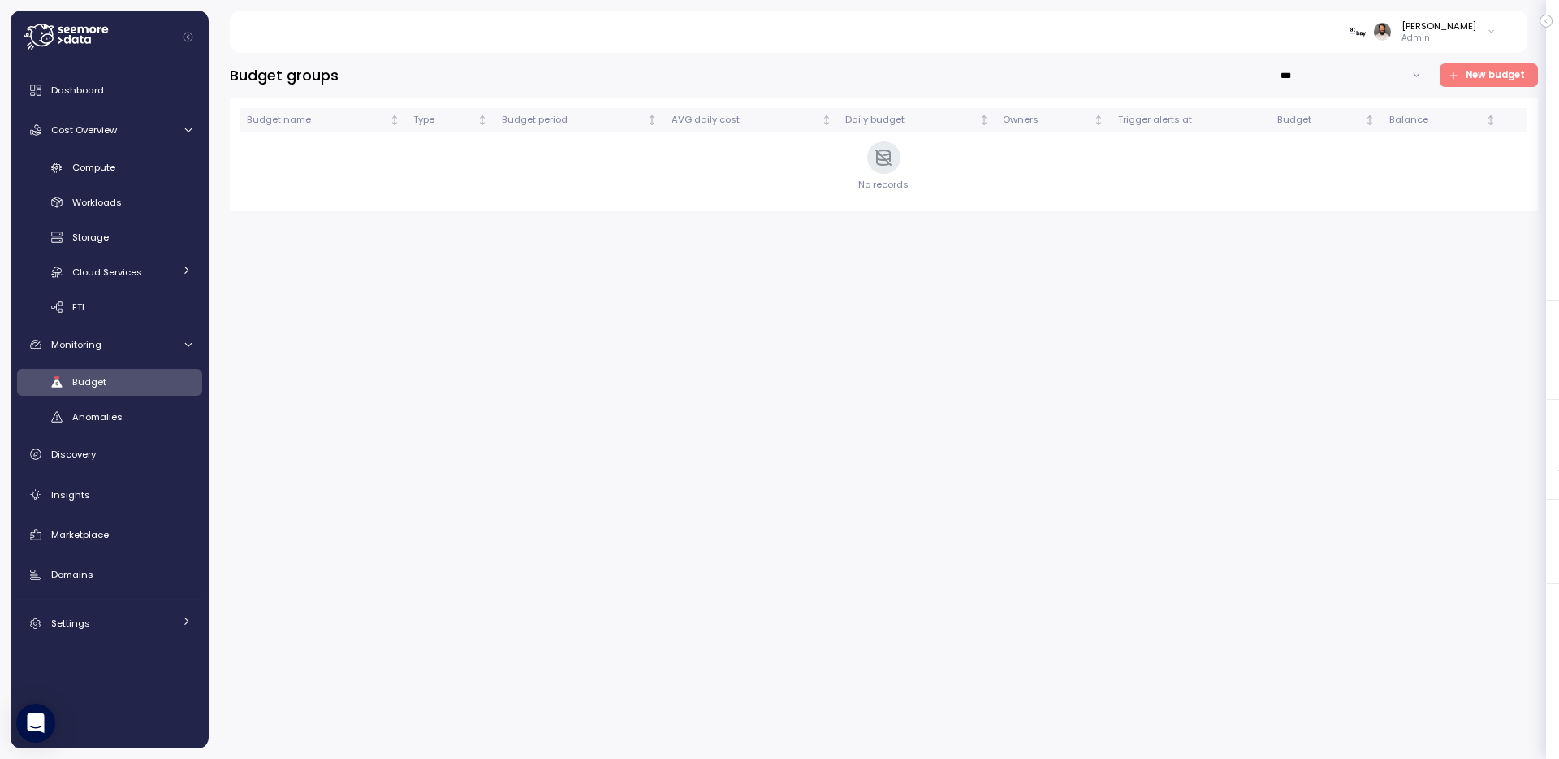
click at [1481, 76] on span "New budget" at bounding box center [1495, 75] width 59 height 22
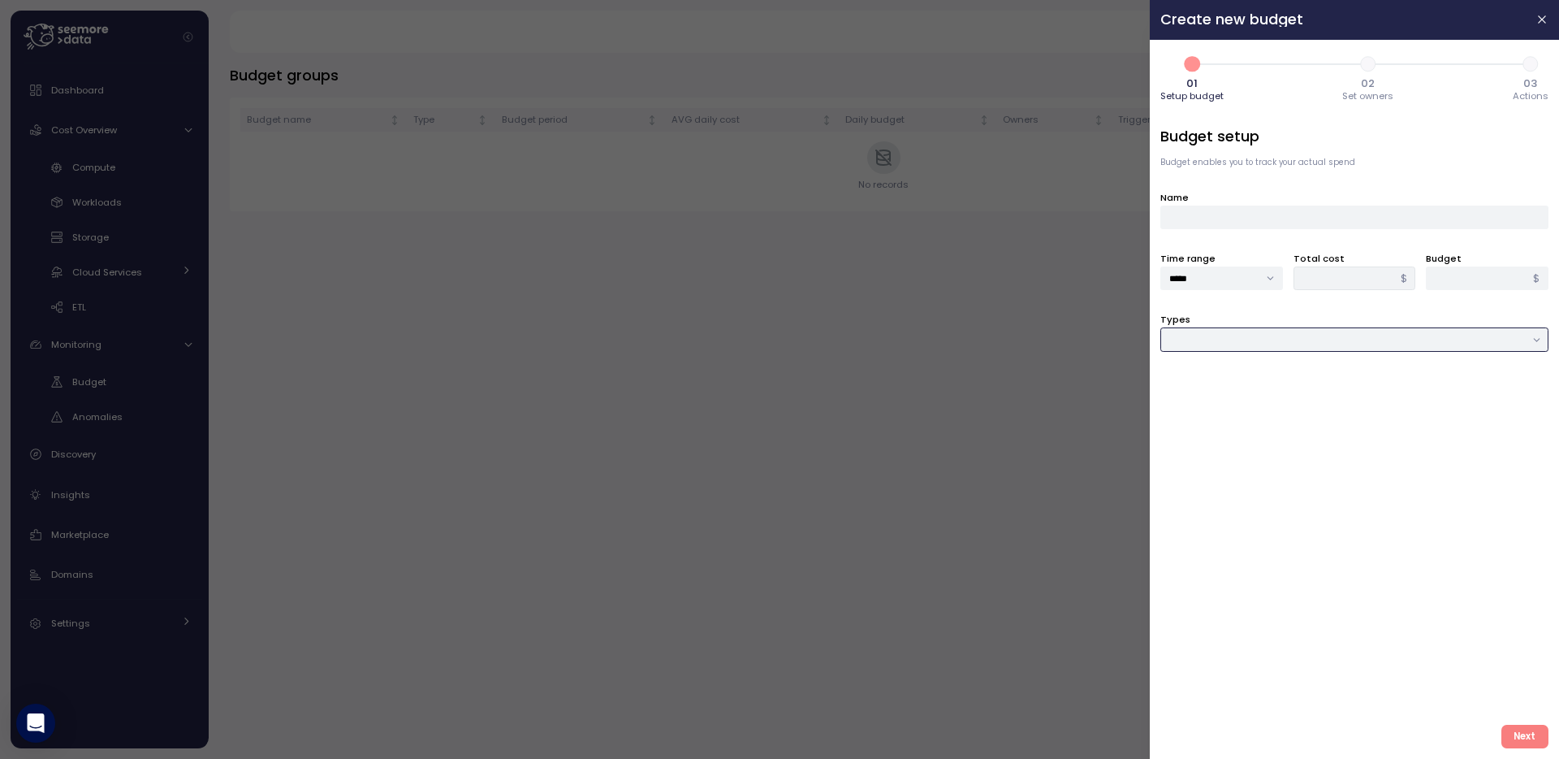
click at [1349, 336] on input "Types" at bounding box center [1355, 339] width 388 height 24
click at [1293, 454] on div "Cloud service" at bounding box center [1355, 461] width 381 height 22
type input "**********"
click at [1313, 402] on div at bounding box center [1355, 401] width 388 height 24
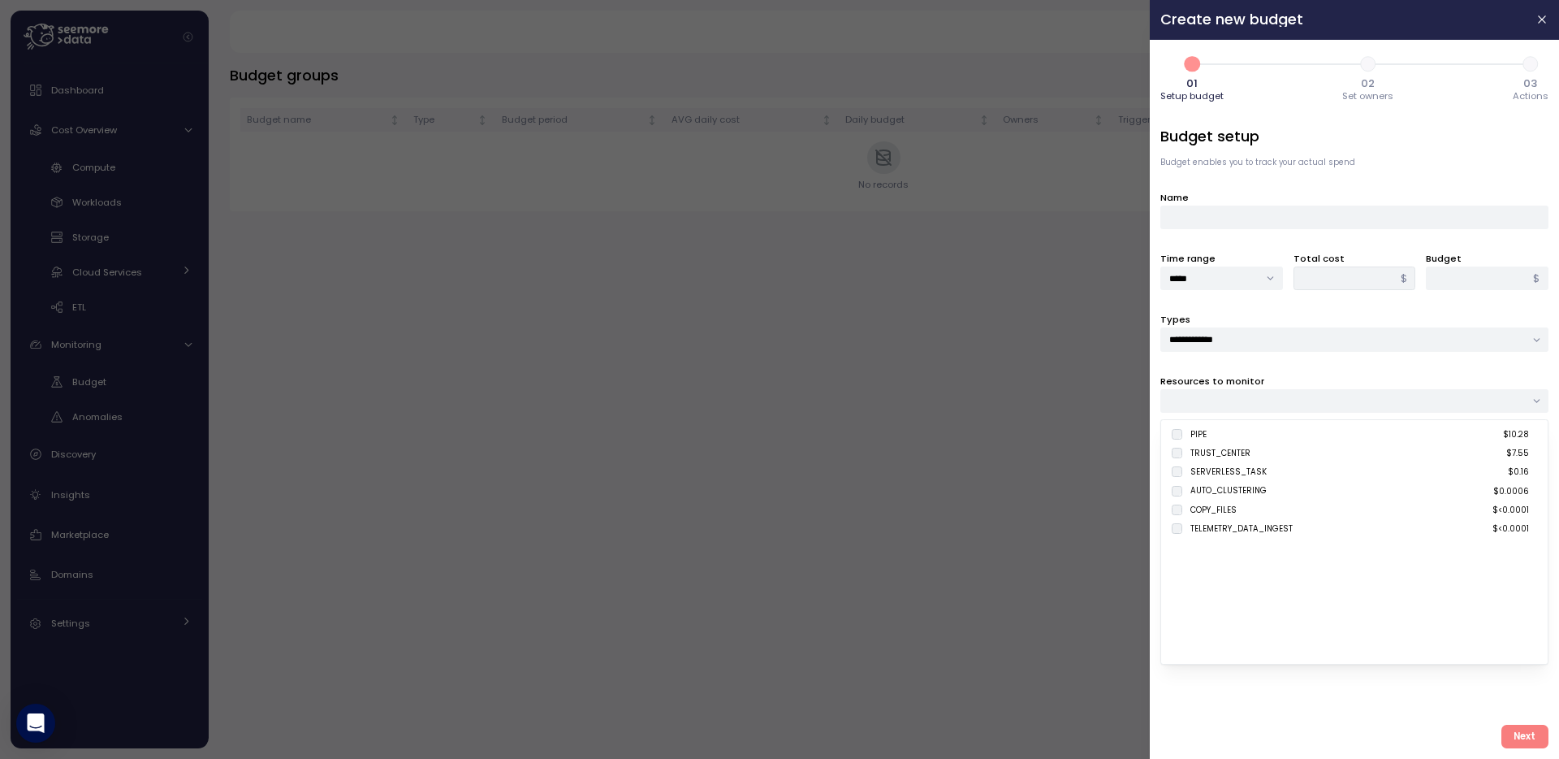
click at [1291, 431] on div "PIPE $10.28" at bounding box center [1360, 434] width 339 height 12
type input "*****"
click at [1302, 218] on input "Name" at bounding box center [1355, 217] width 388 height 24
click at [1278, 408] on div "PIPE" at bounding box center [1355, 401] width 388 height 24
click at [1305, 362] on div "**********" at bounding box center [1355, 419] width 388 height 586
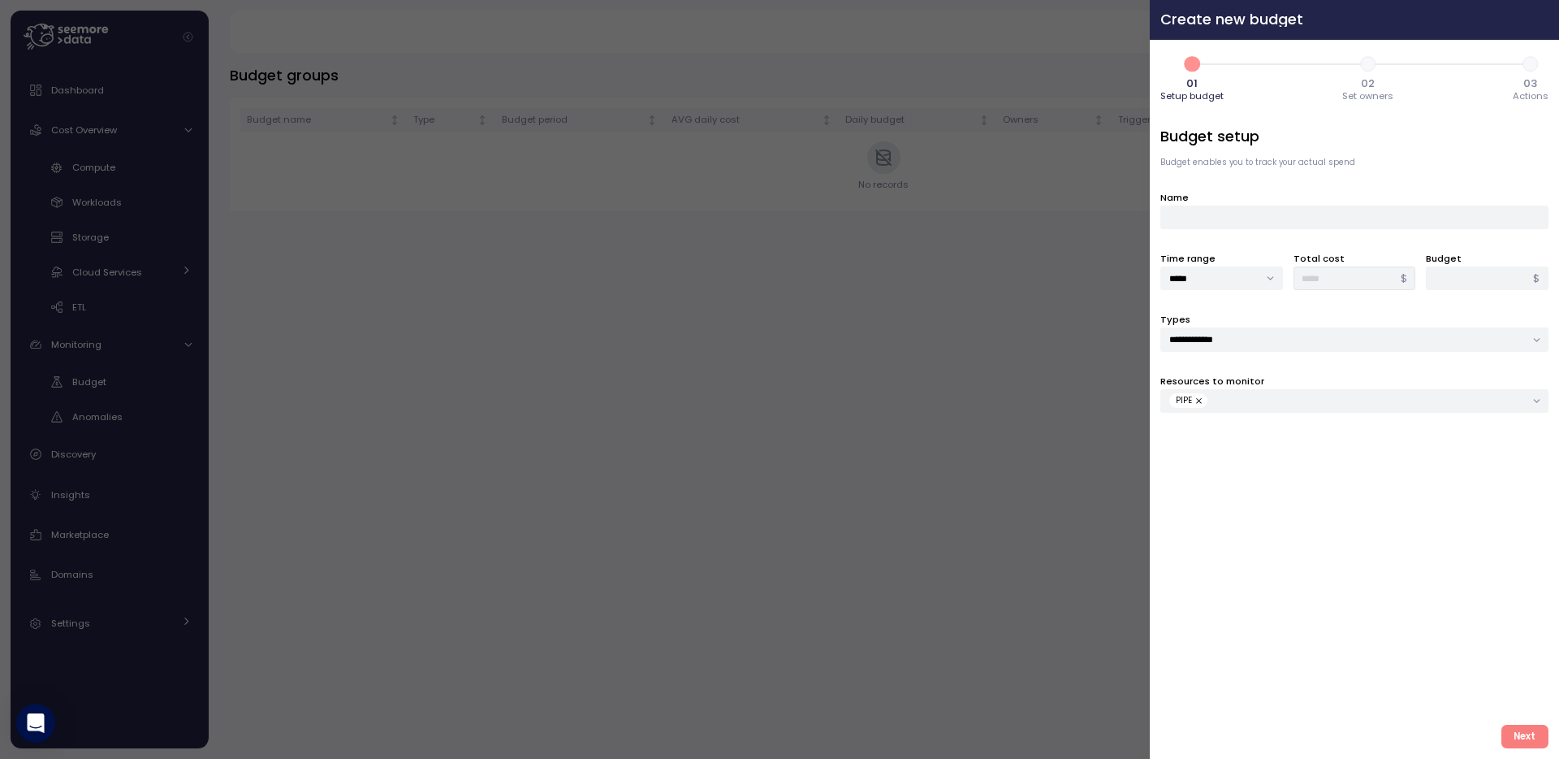
click at [1539, 11] on button "button" at bounding box center [1542, 20] width 19 height 19
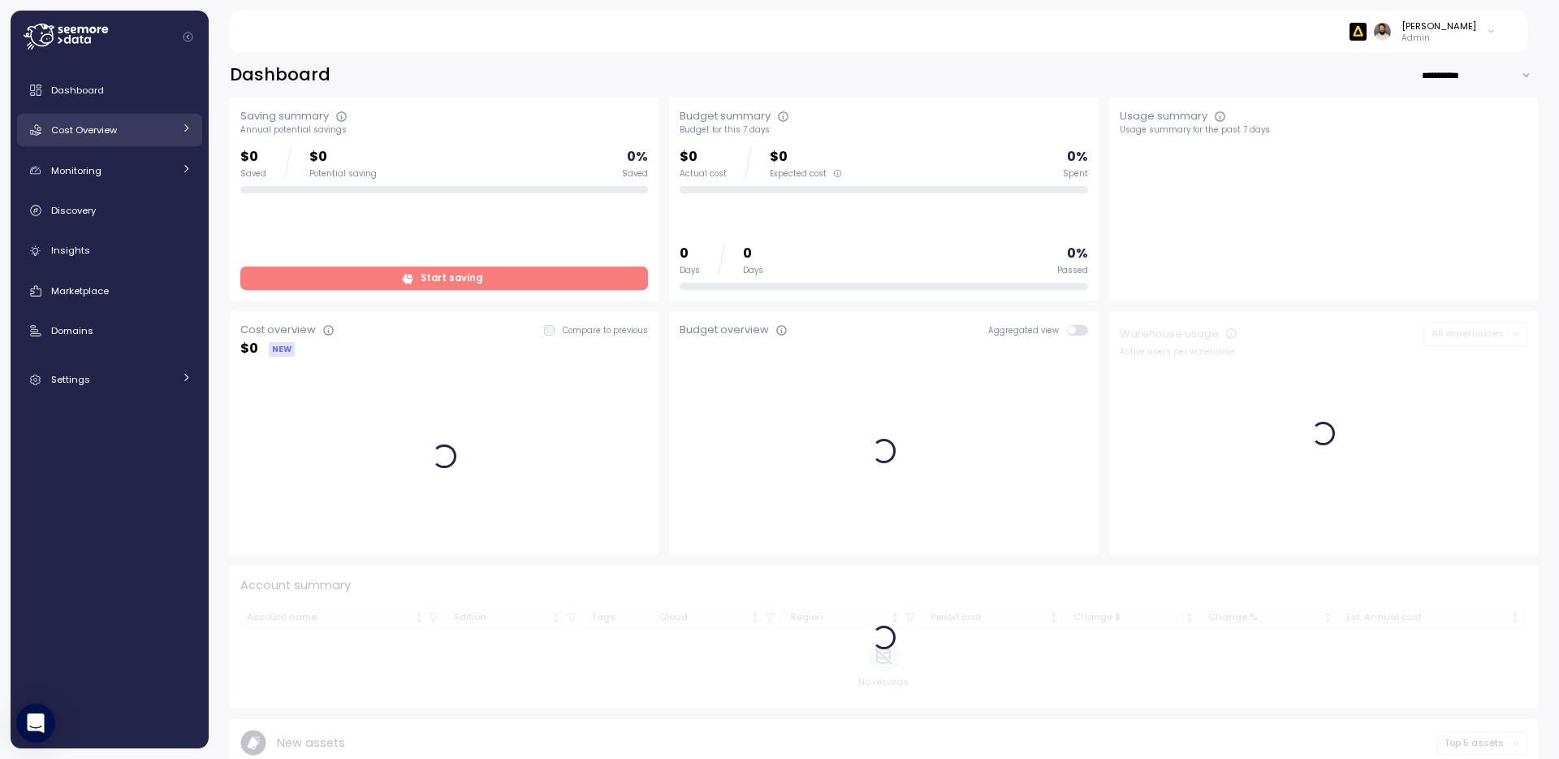
click at [131, 119] on link "Cost Overview" at bounding box center [109, 130] width 185 height 32
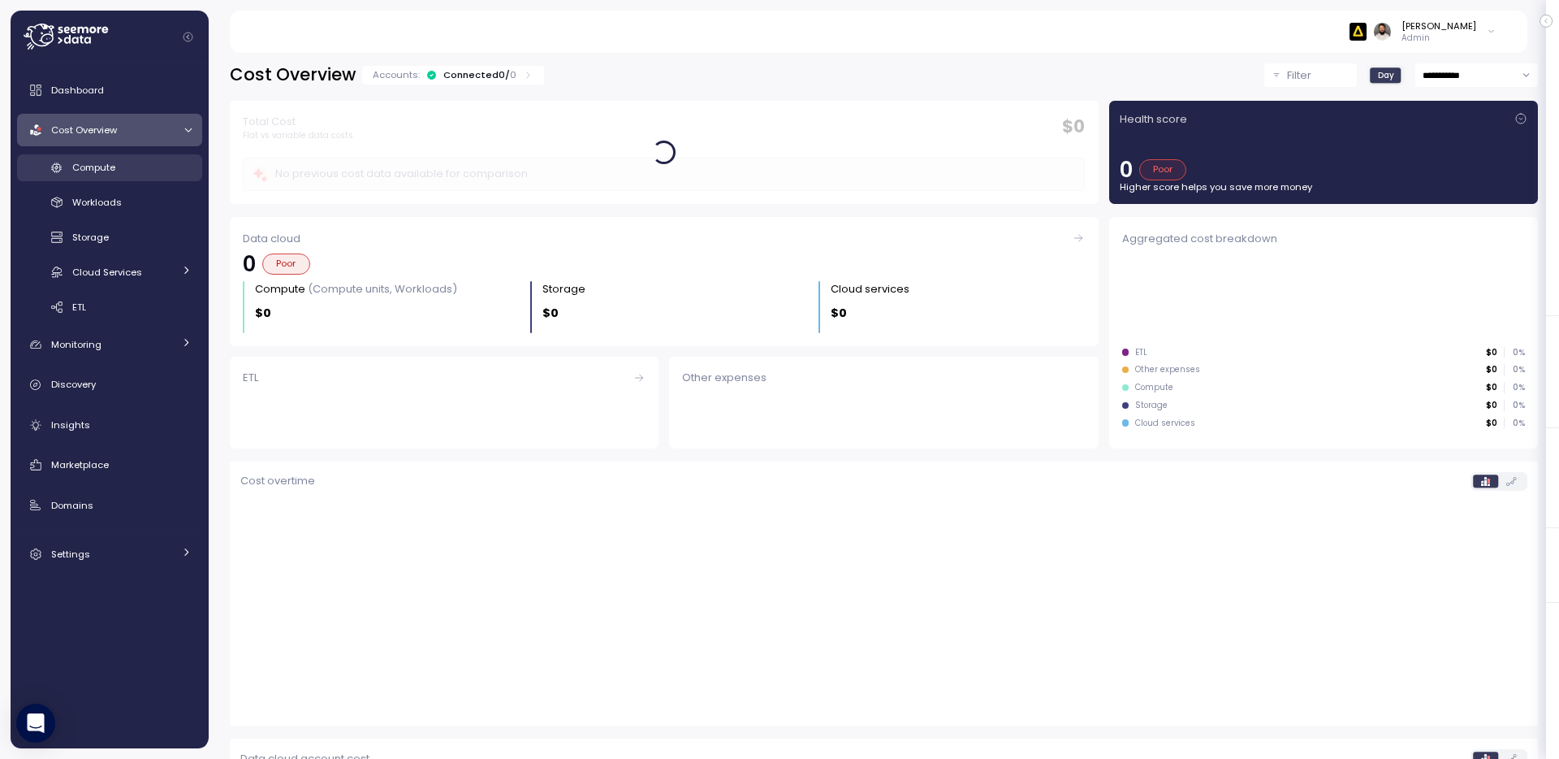
click at [149, 166] on div "Compute" at bounding box center [131, 167] width 119 height 16
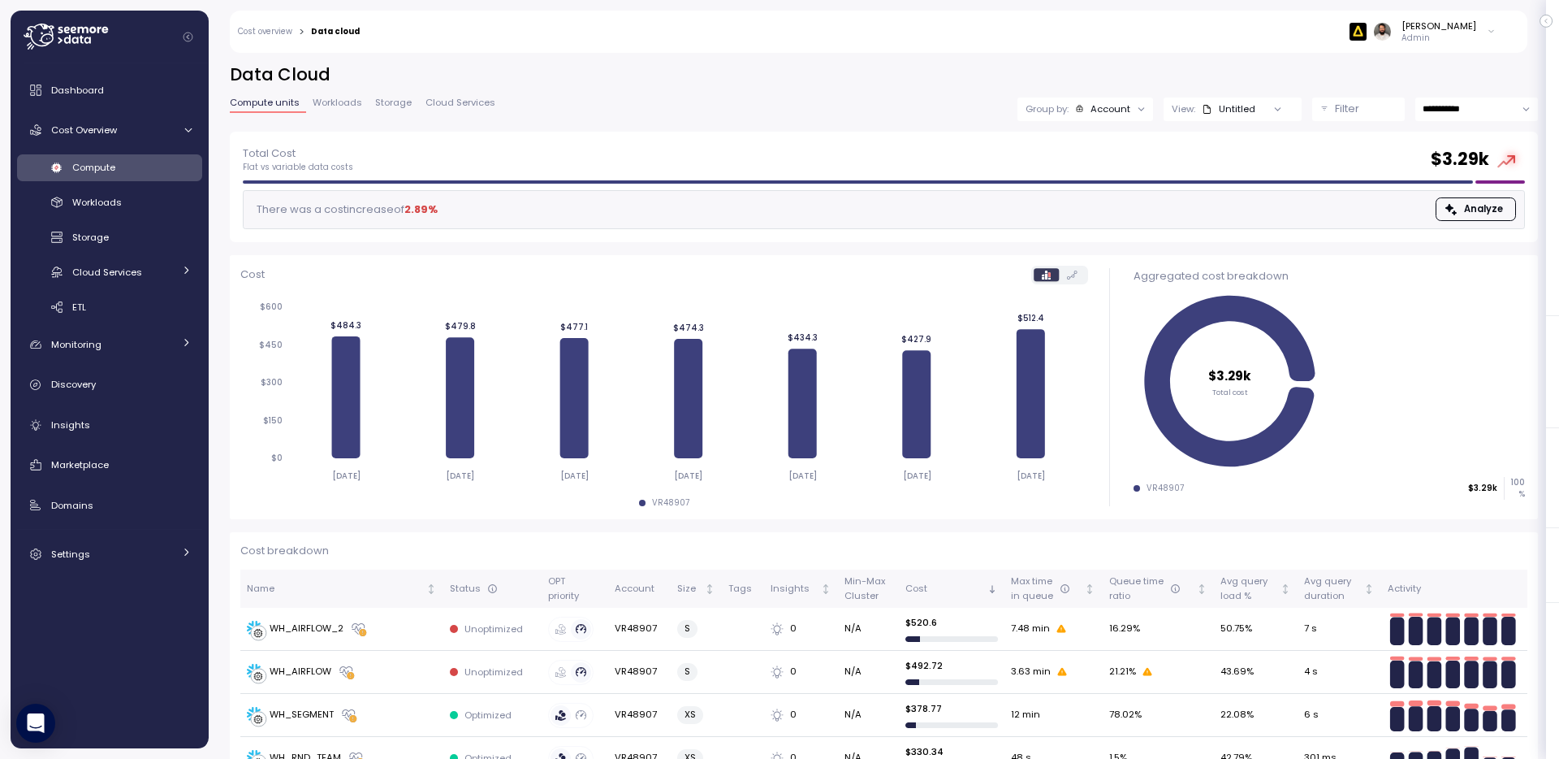
click at [331, 104] on span "Workloads" at bounding box center [338, 102] width 50 height 9
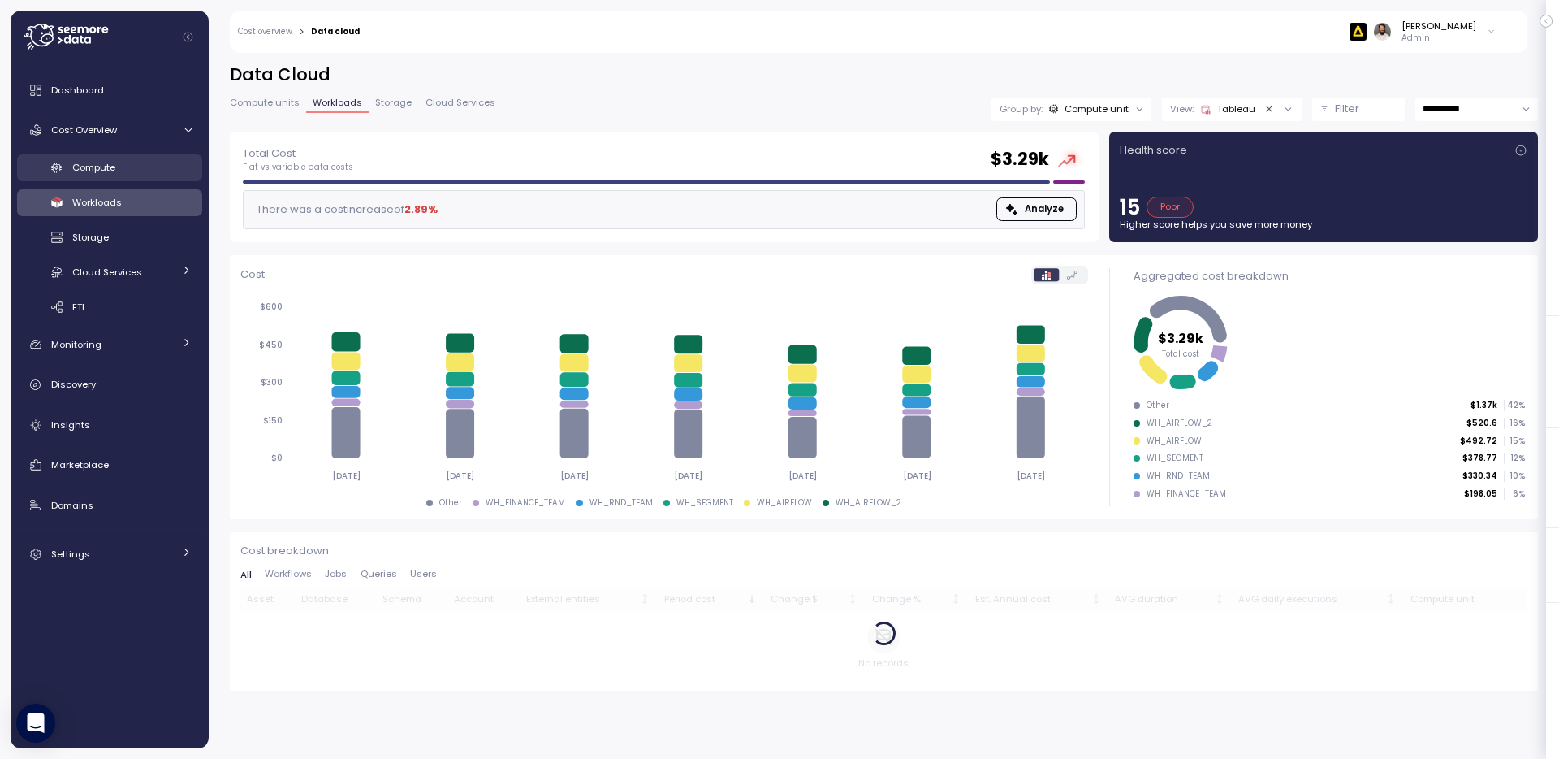
click at [146, 174] on div "Compute" at bounding box center [131, 167] width 119 height 16
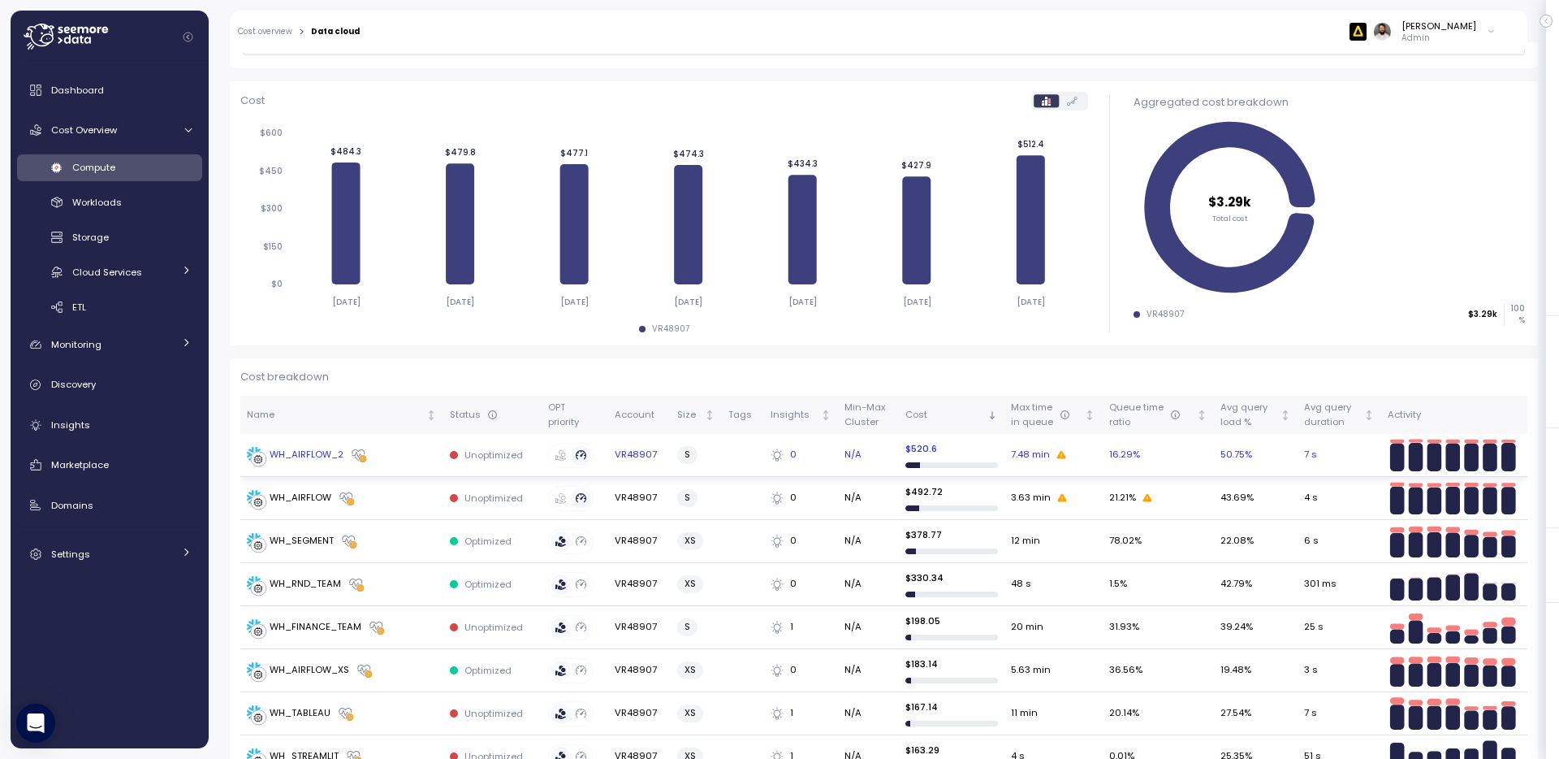
click at [391, 471] on td "WH_AIRFLOW_2" at bounding box center [341, 455] width 203 height 43
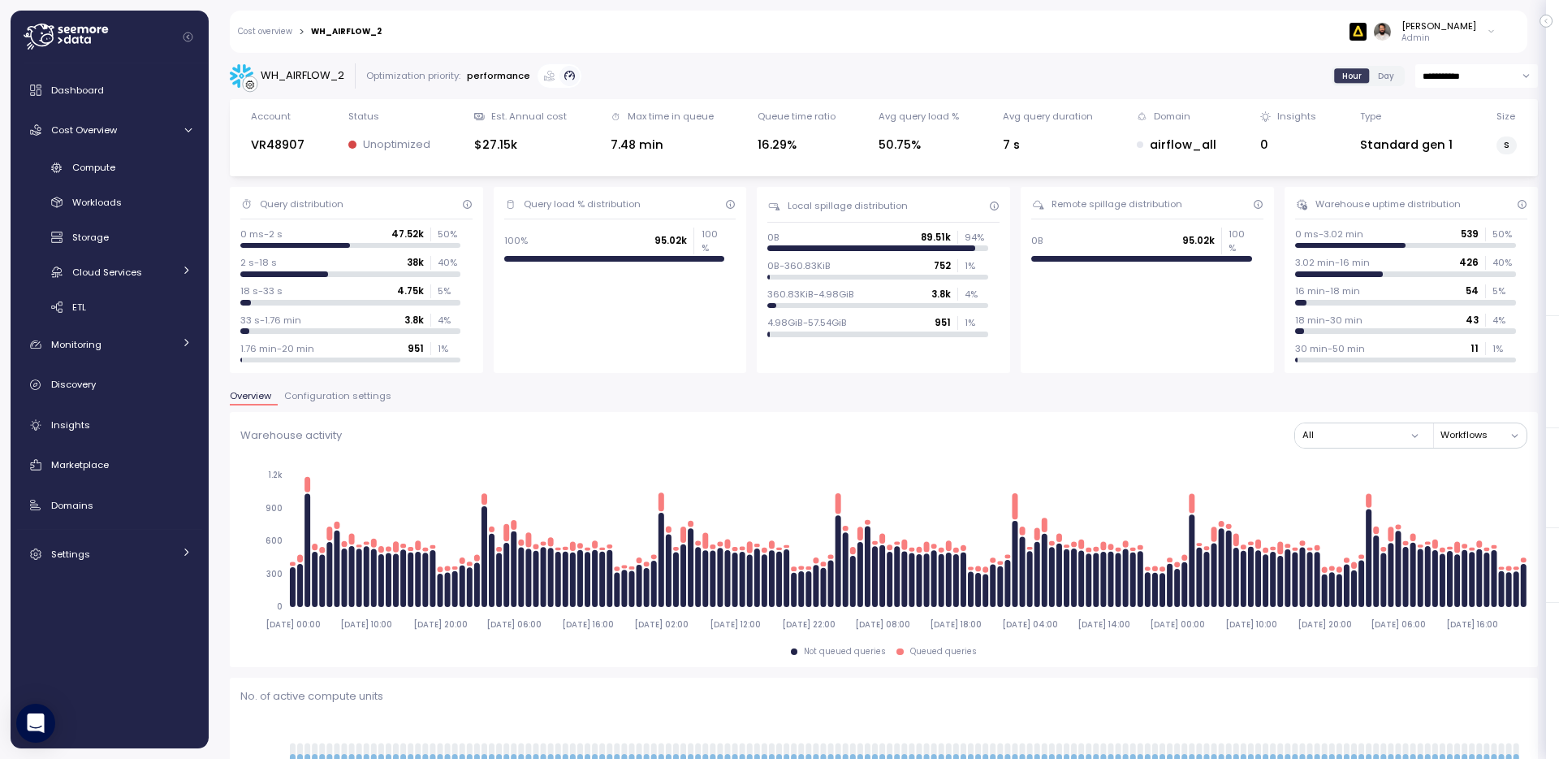
click at [660, 81] on div "**********" at bounding box center [884, 75] width 1308 height 25
click at [90, 170] on span "Compute" at bounding box center [93, 167] width 43 height 13
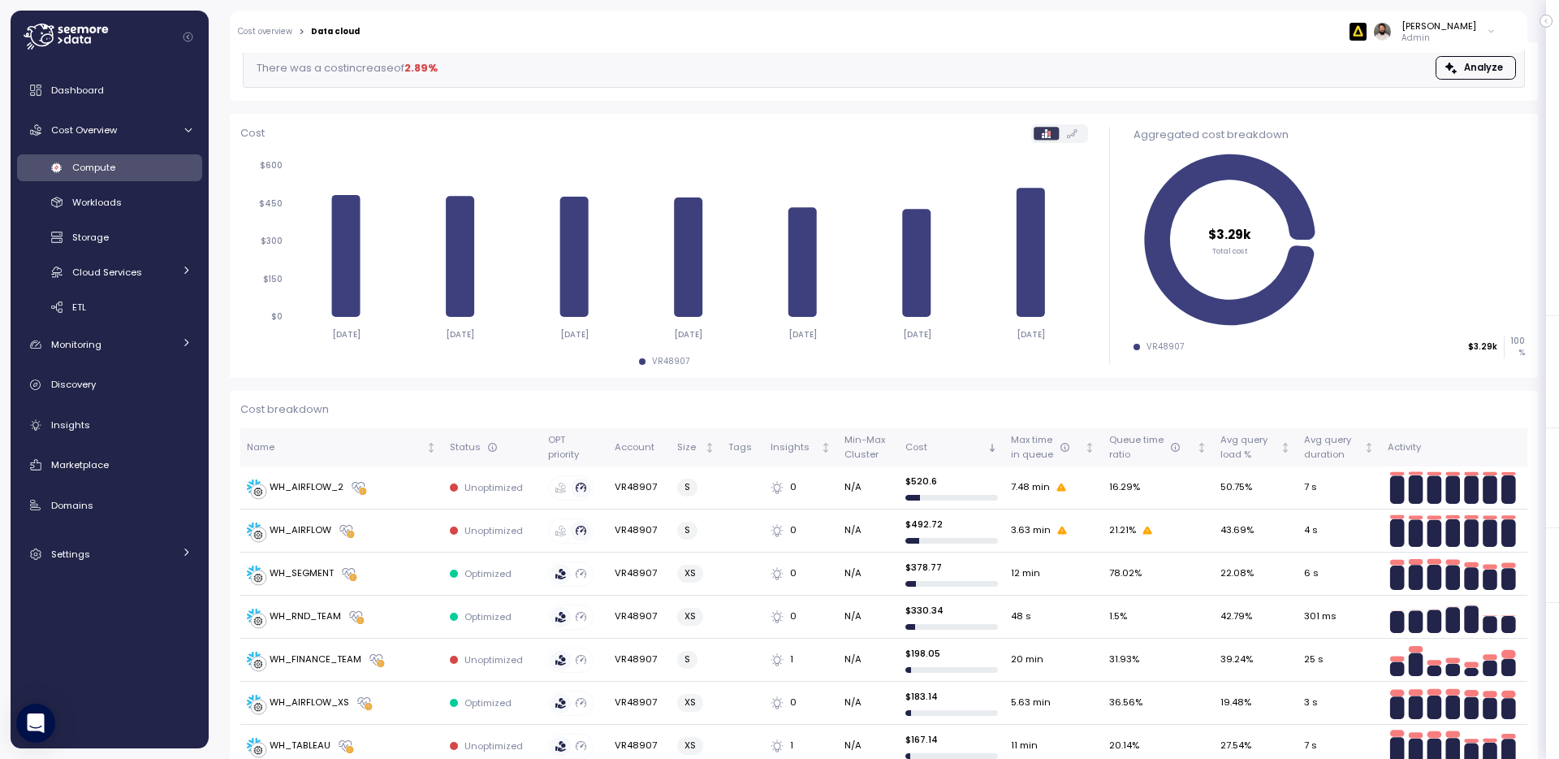
scroll to position [148, 0]
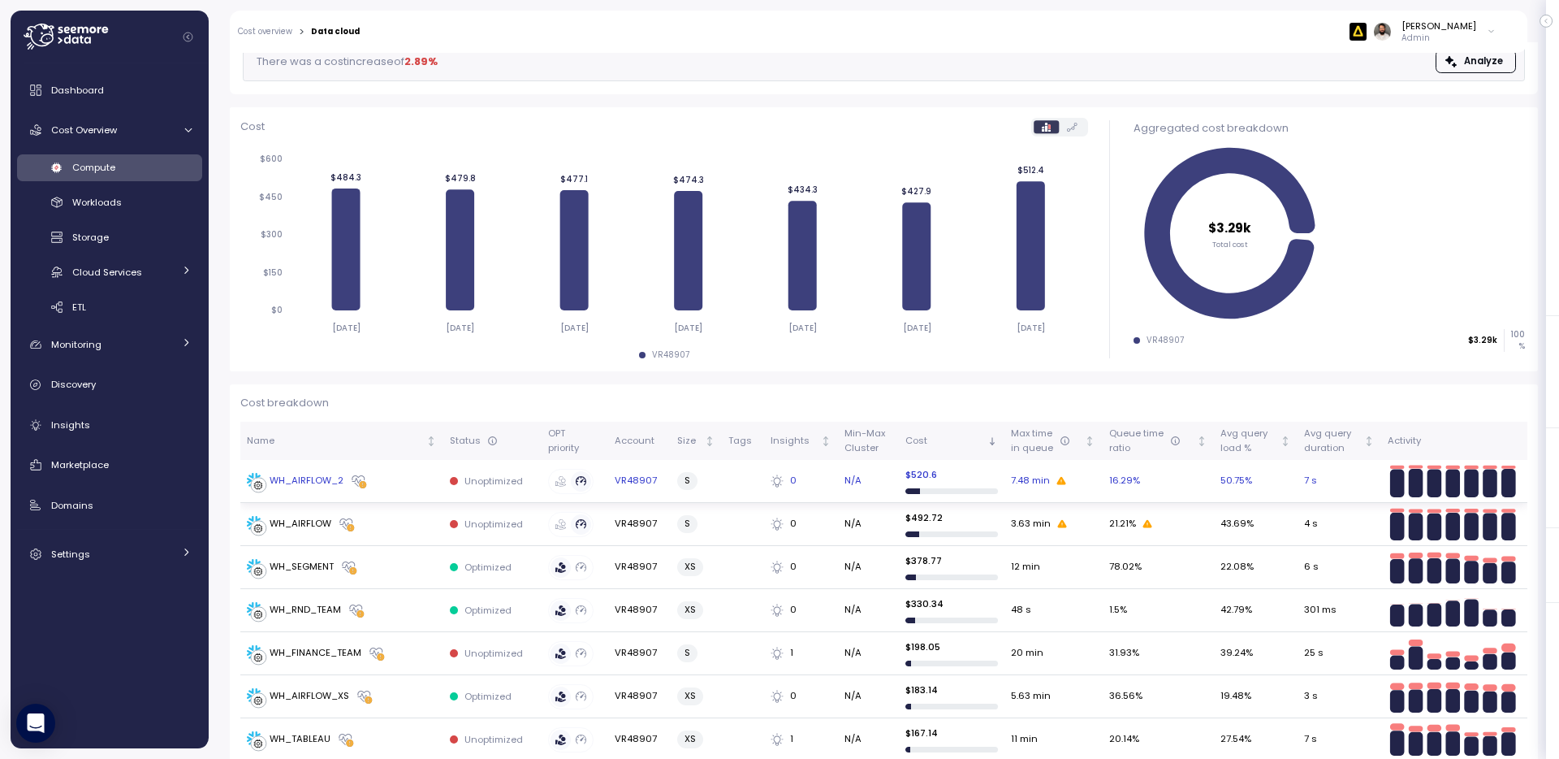
click at [401, 488] on div "WH_AIRFLOW_2" at bounding box center [342, 481] width 190 height 16
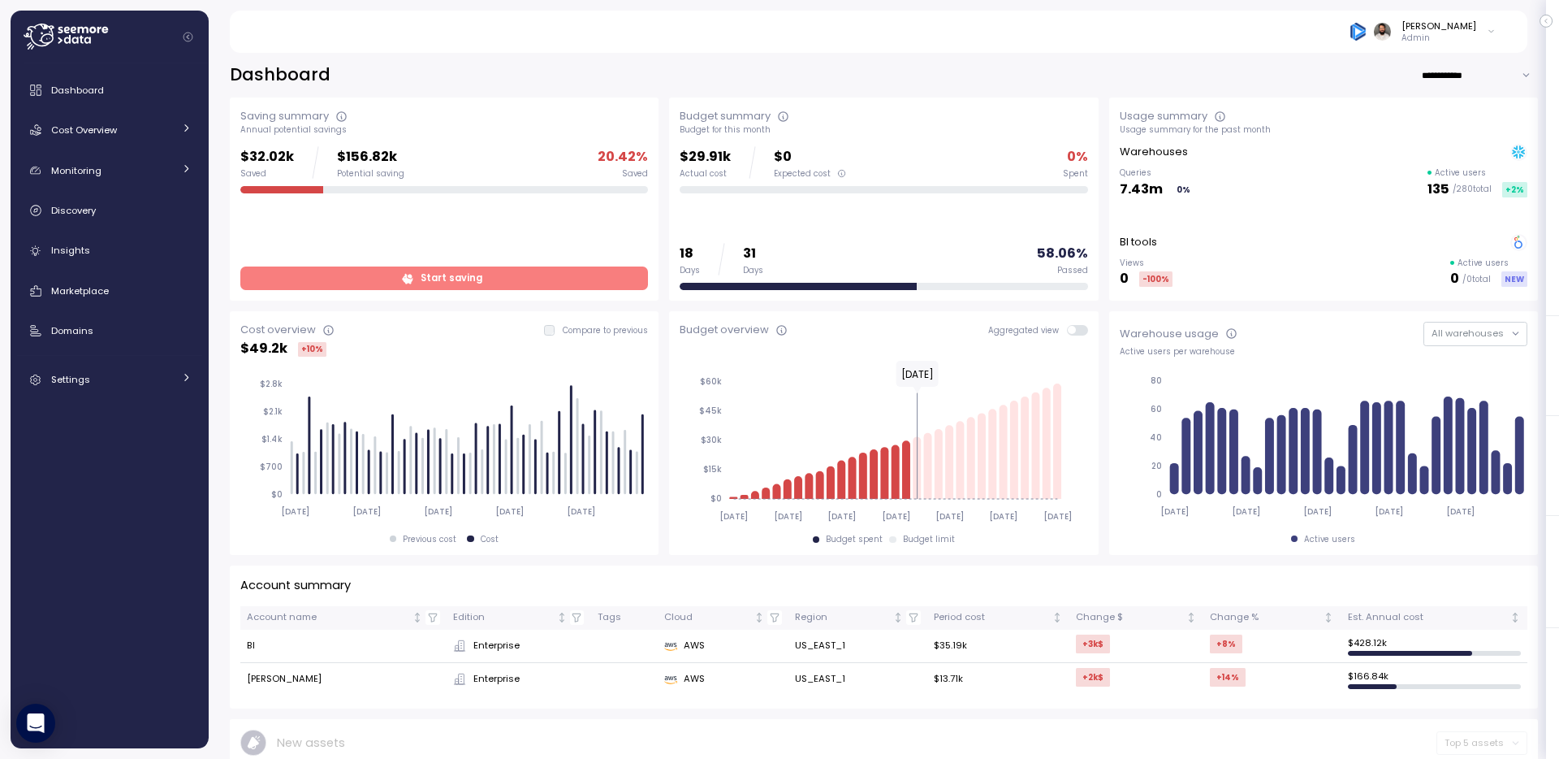
click at [1490, 79] on input "**********" at bounding box center [1479, 75] width 117 height 24
click at [1471, 108] on span "Last 7 days" at bounding box center [1456, 108] width 53 height 15
type input "**********"
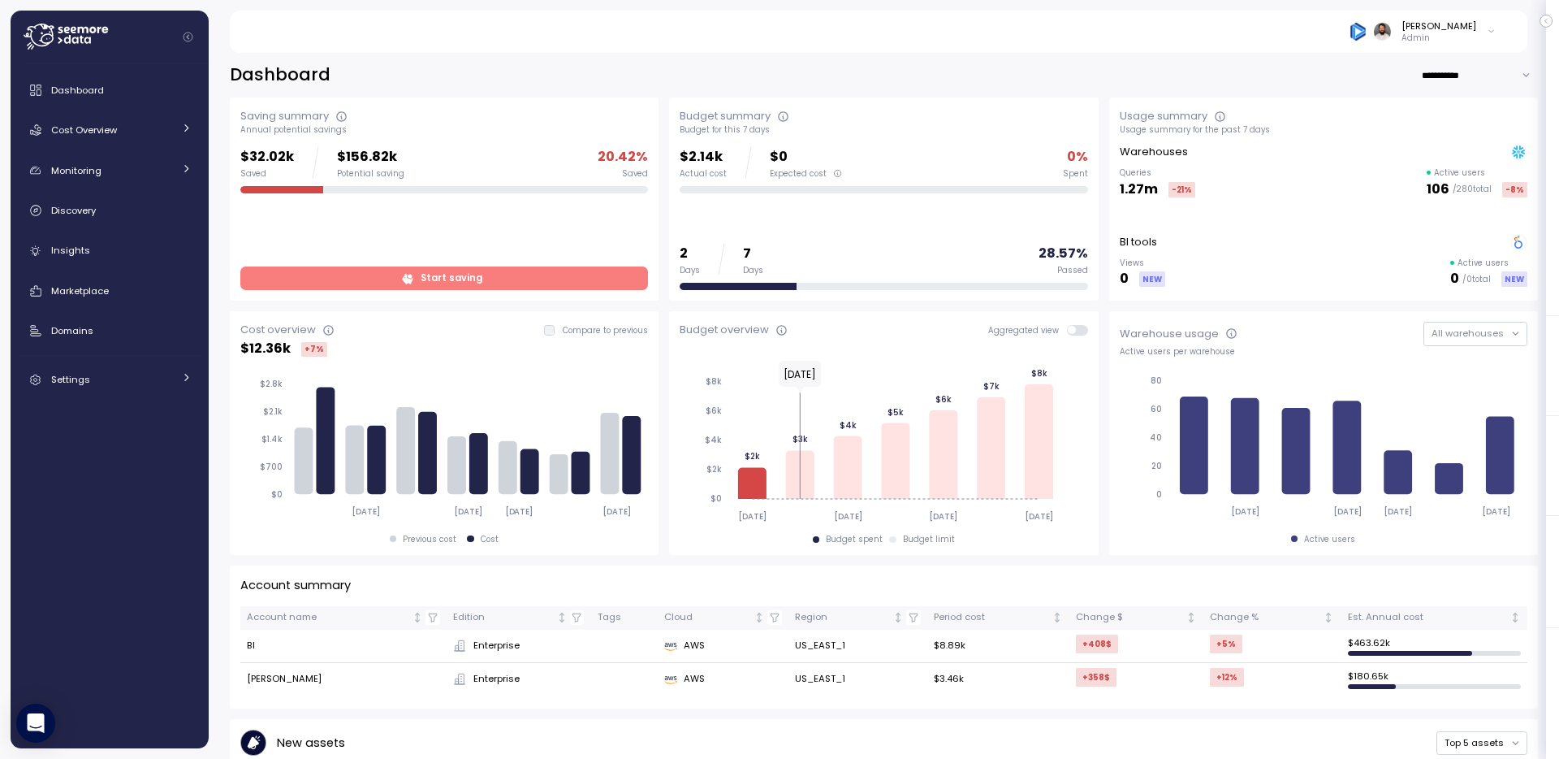
click at [416, 277] on span "Start saving" at bounding box center [442, 278] width 387 height 22
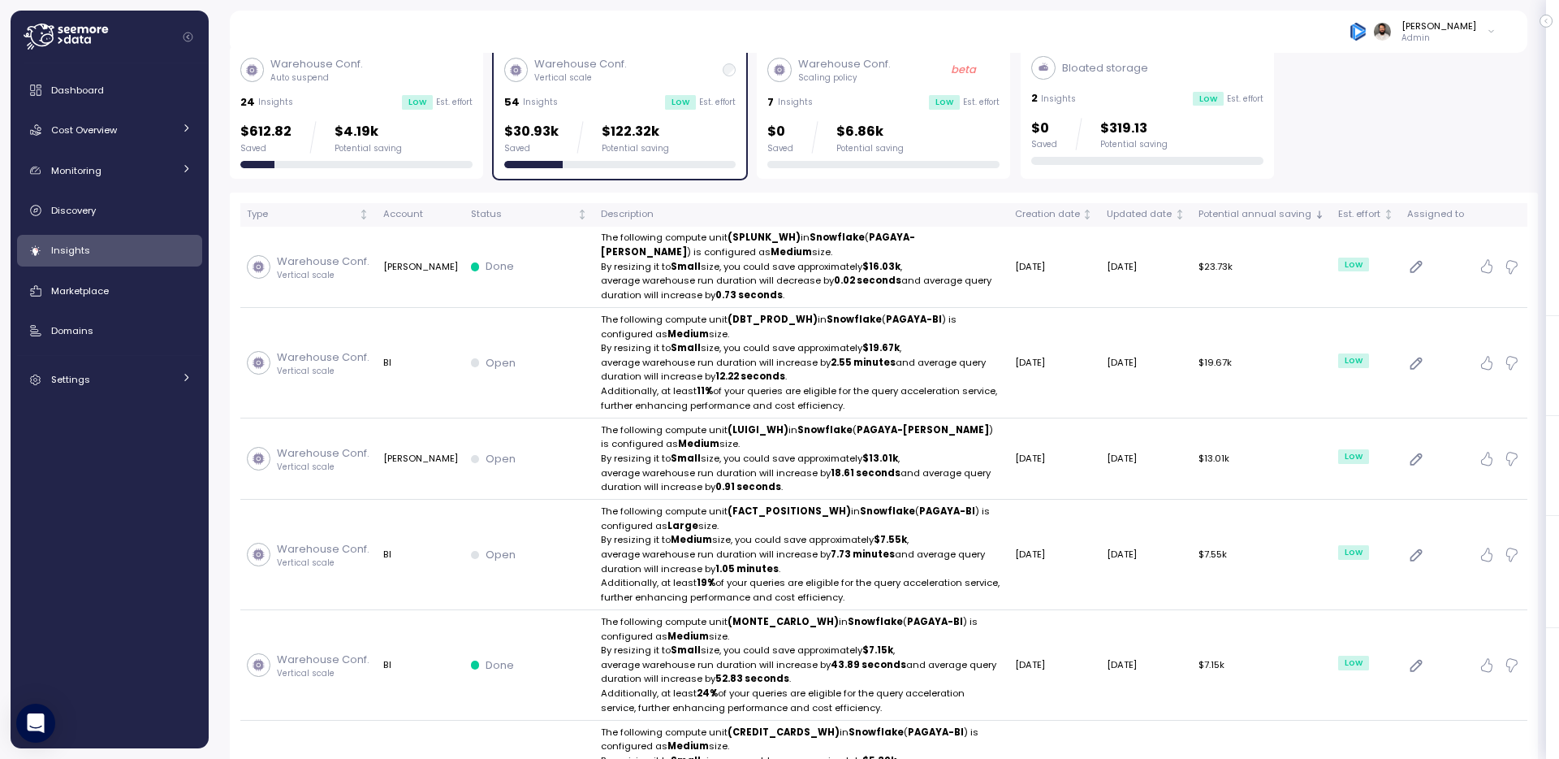
scroll to position [212, 0]
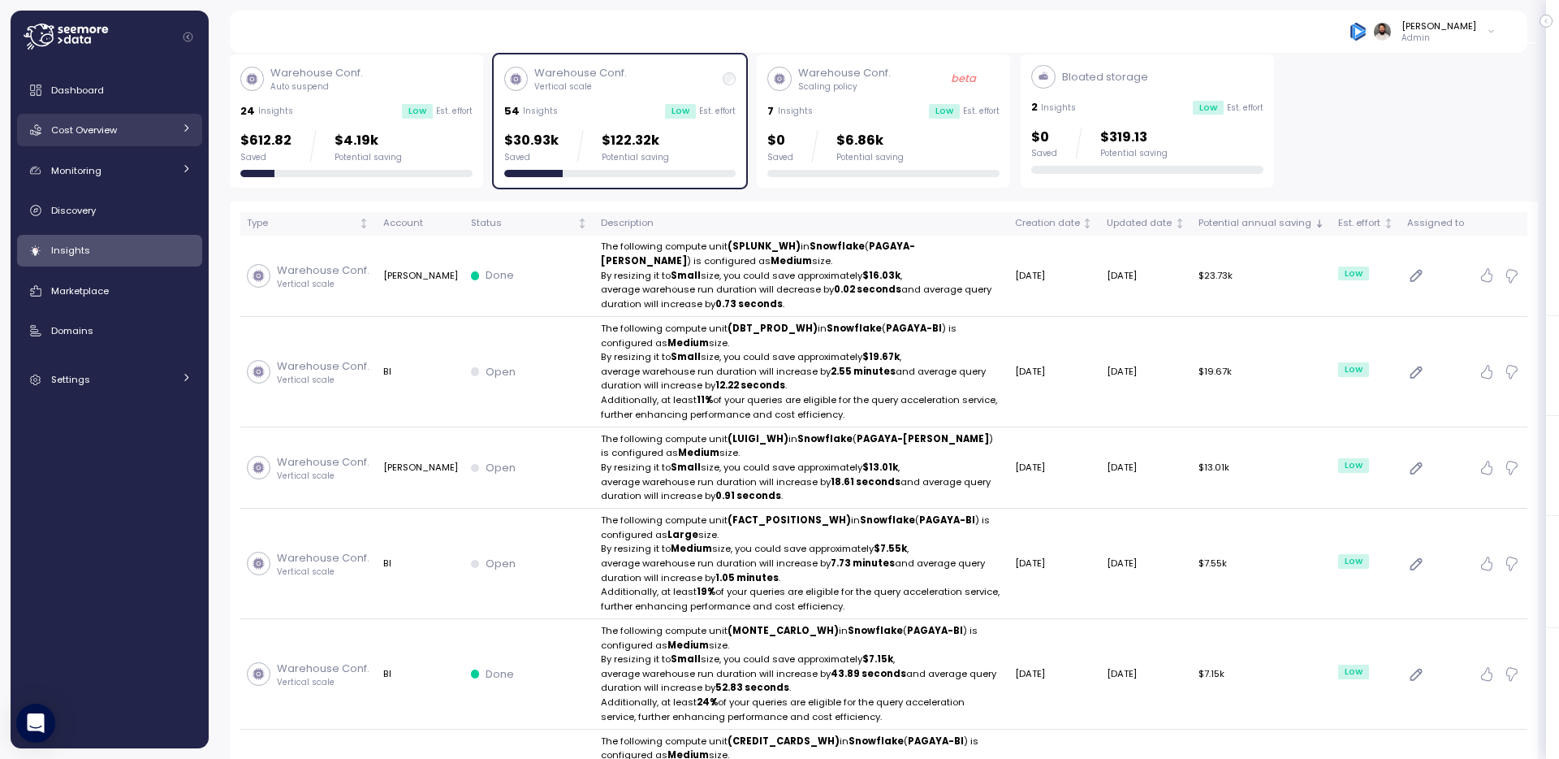
click at [151, 133] on div "Cost Overview" at bounding box center [112, 130] width 122 height 16
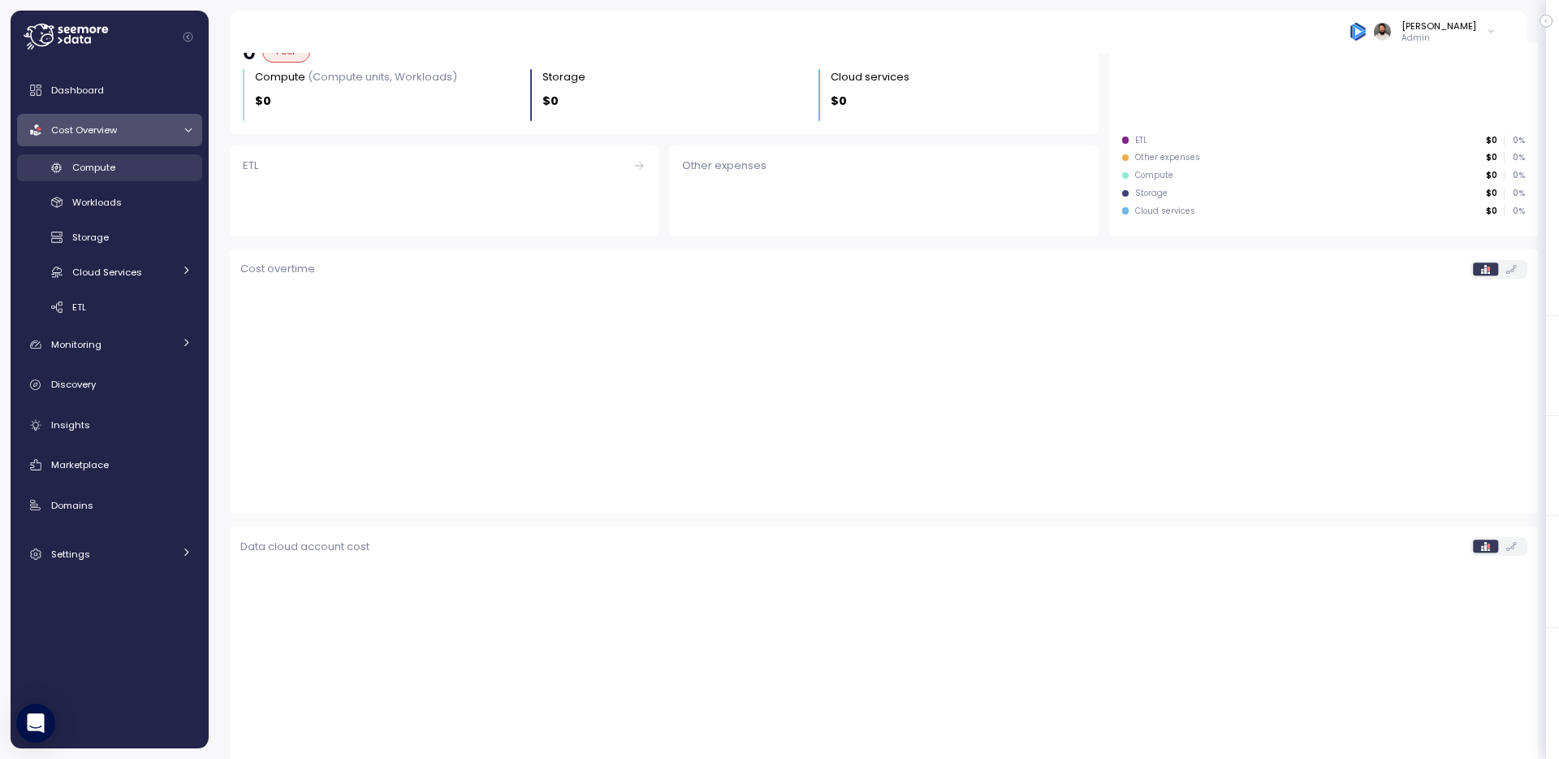
click at [155, 159] on div "Compute" at bounding box center [131, 167] width 119 height 16
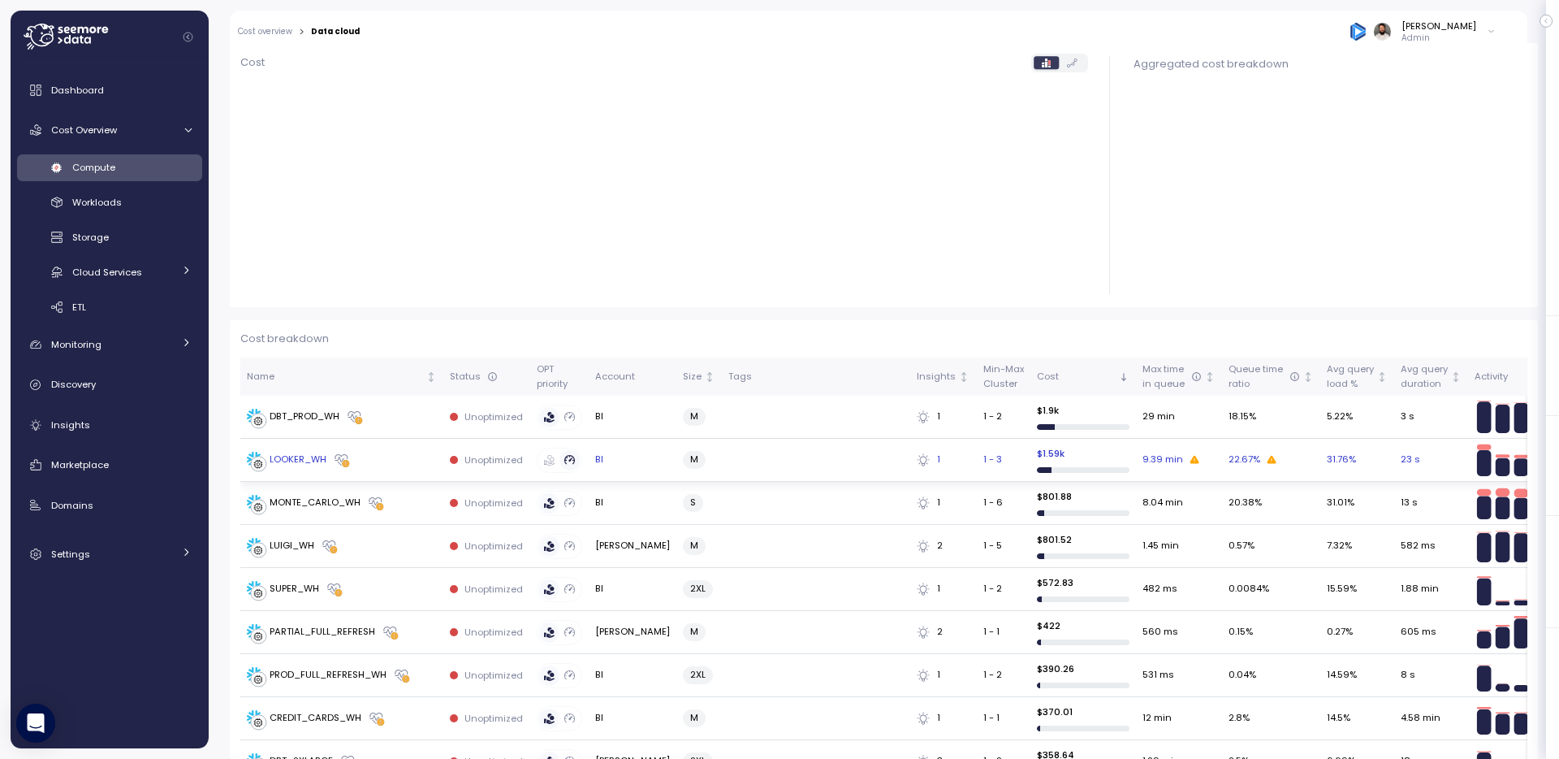
click at [787, 452] on td at bounding box center [816, 460] width 188 height 43
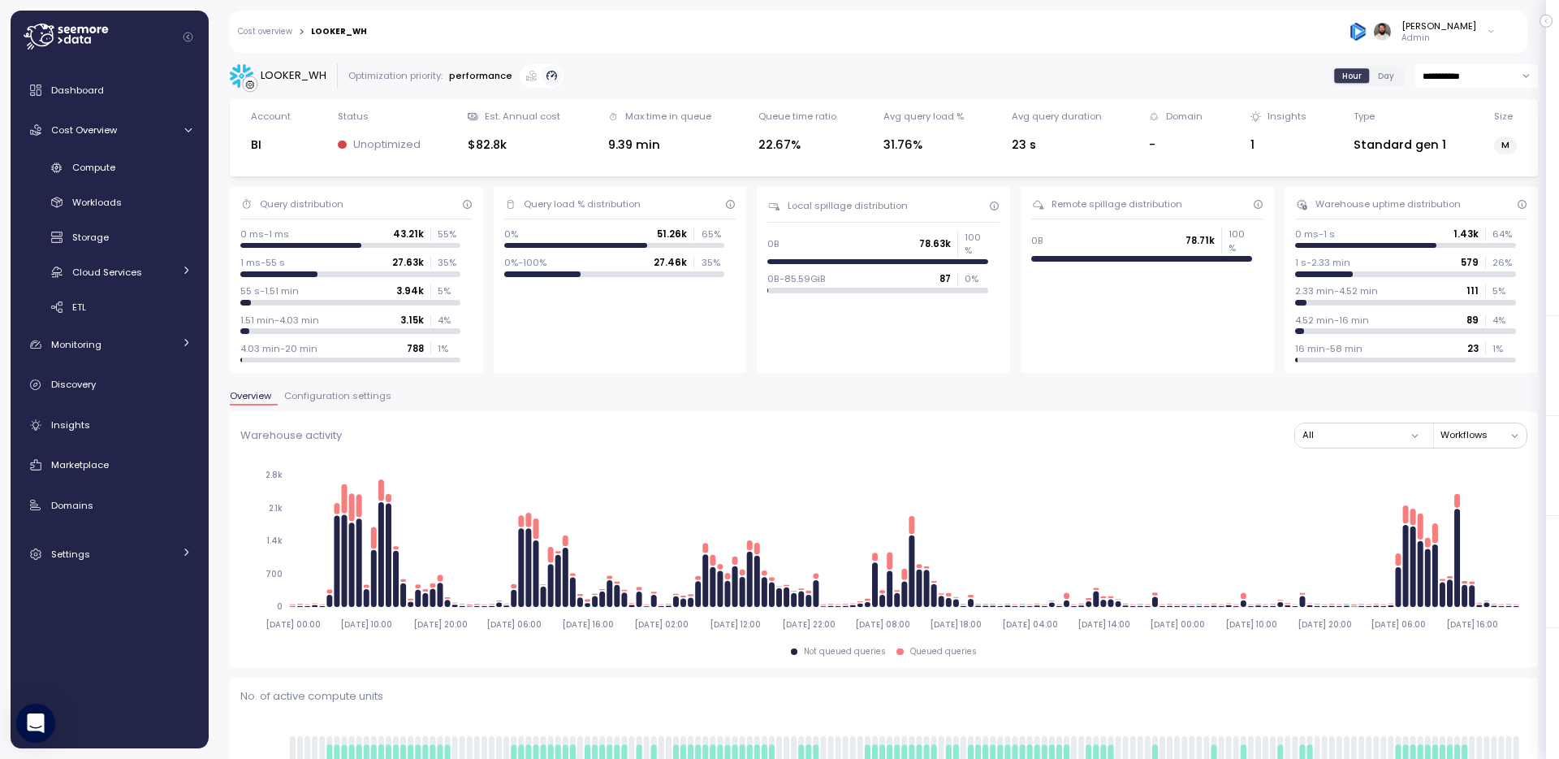
click at [1481, 64] on input "**********" at bounding box center [1477, 76] width 123 height 24
click at [1459, 169] on span "Last 14 days" at bounding box center [1452, 175] width 57 height 15
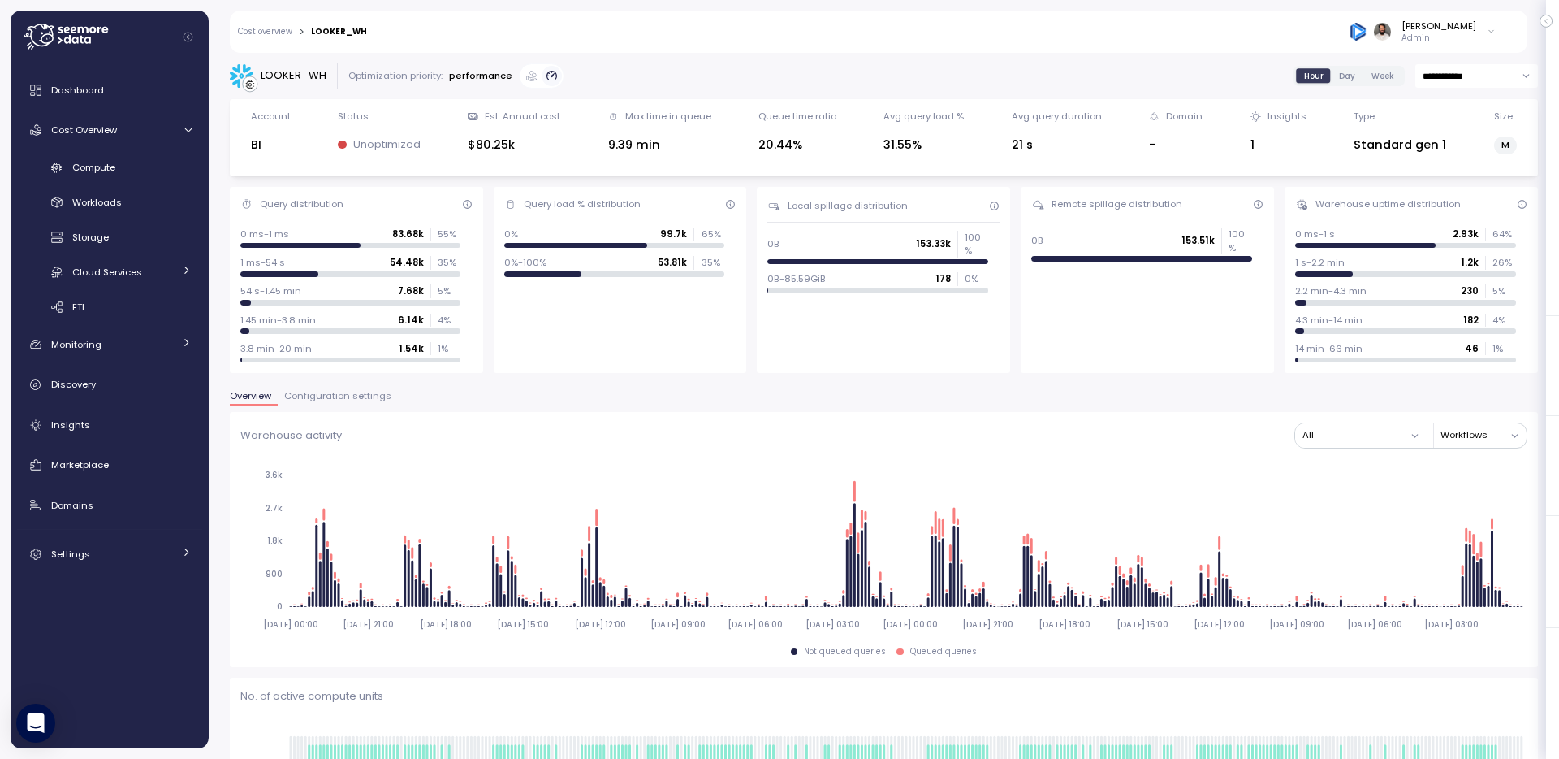
click at [1485, 73] on input "**********" at bounding box center [1477, 76] width 123 height 24
click at [1467, 204] on span "Last 30 days" at bounding box center [1454, 198] width 60 height 15
type input "**********"
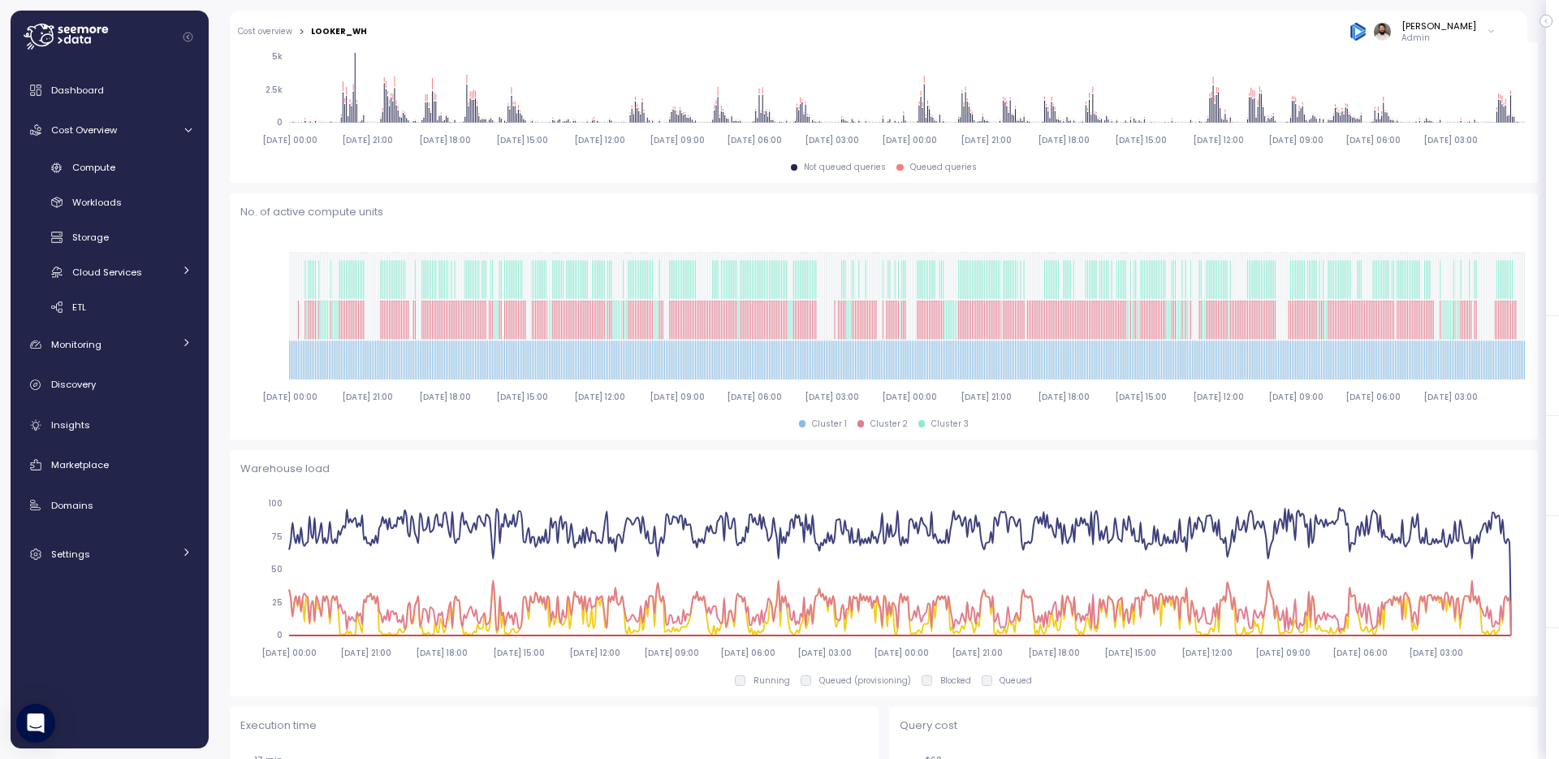
scroll to position [96, 0]
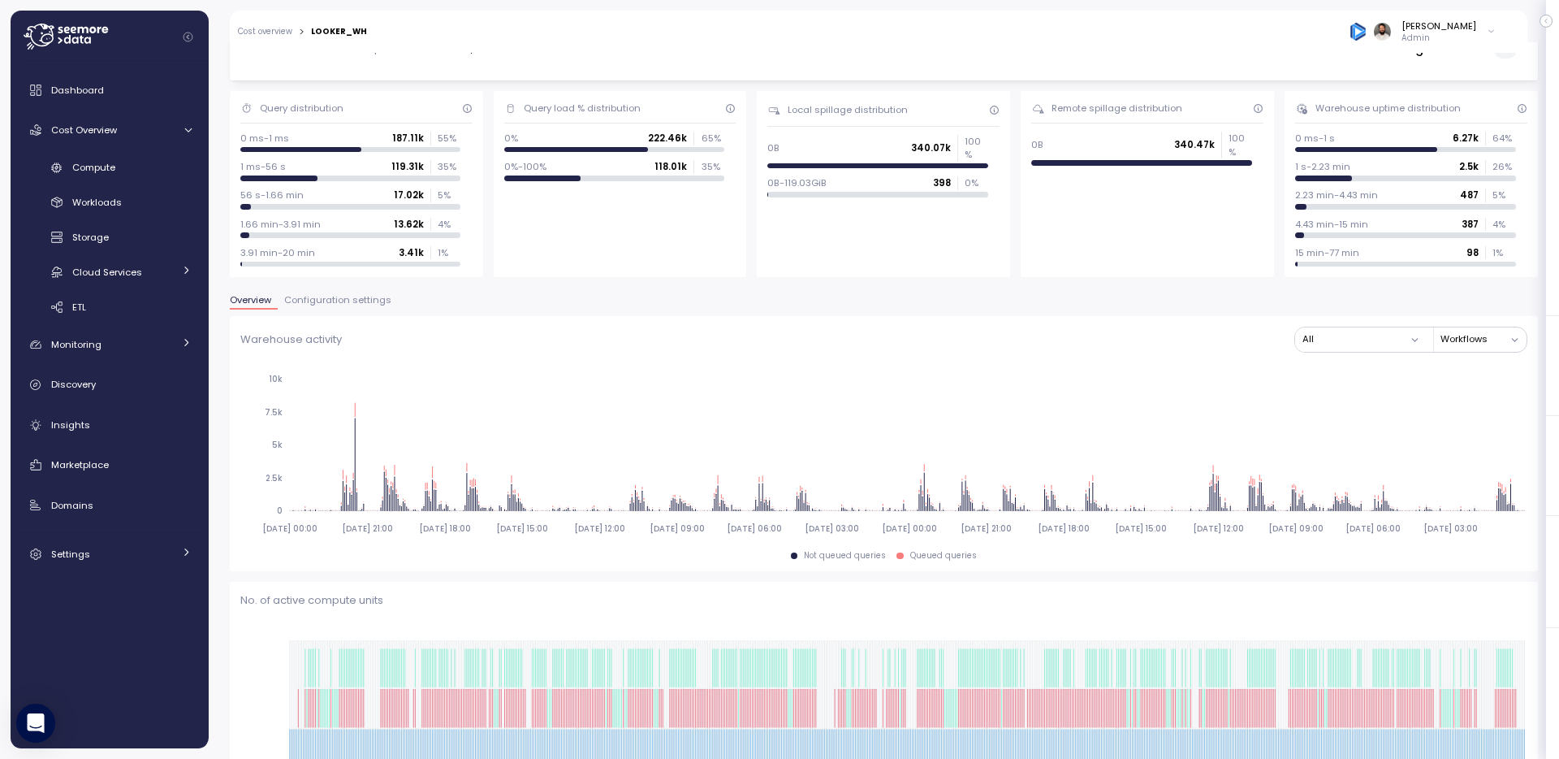
click at [345, 296] on span "Configuration settings" at bounding box center [337, 300] width 107 height 9
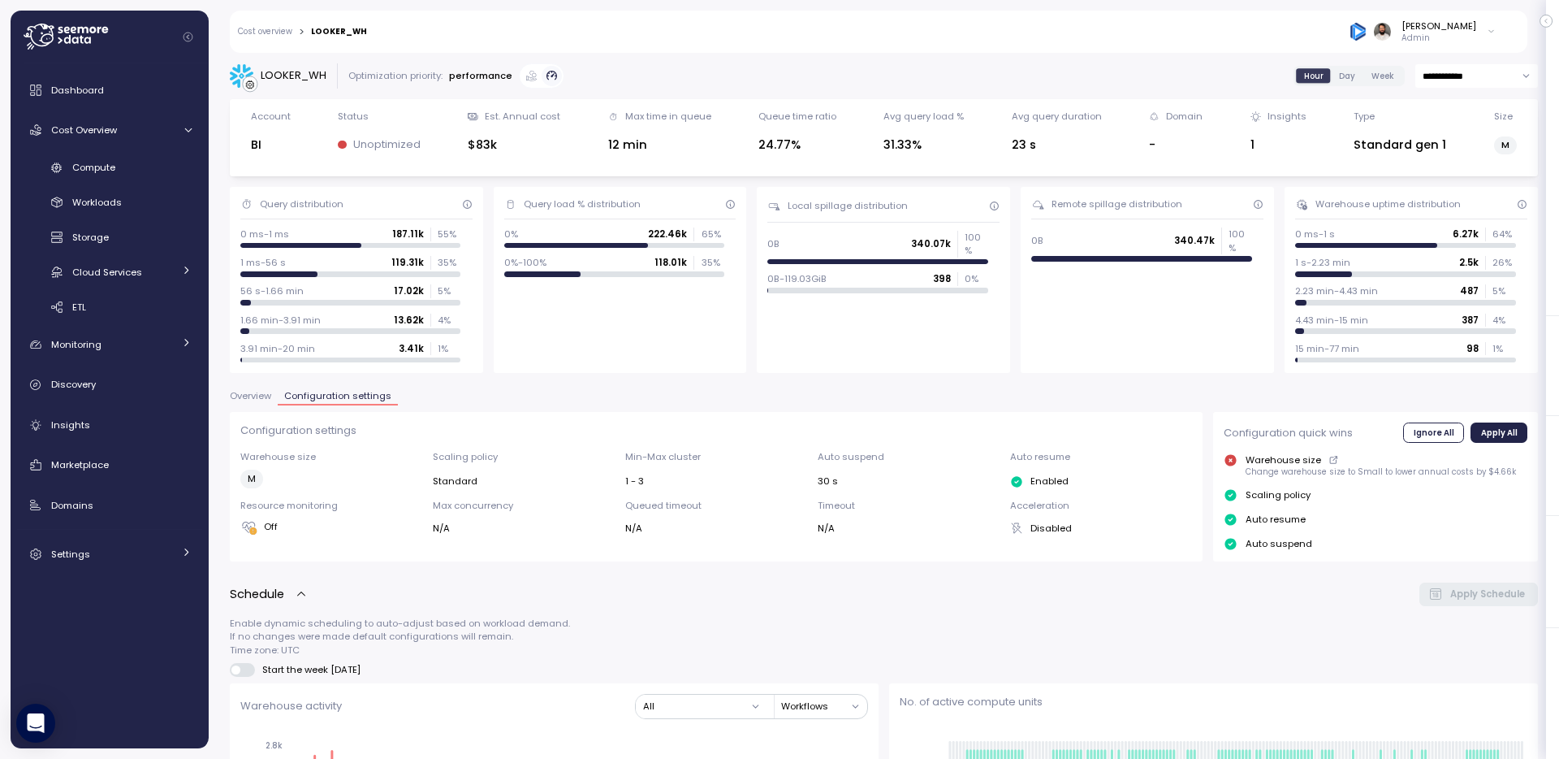
click at [257, 35] on link "Cost overview" at bounding box center [265, 32] width 54 height 8
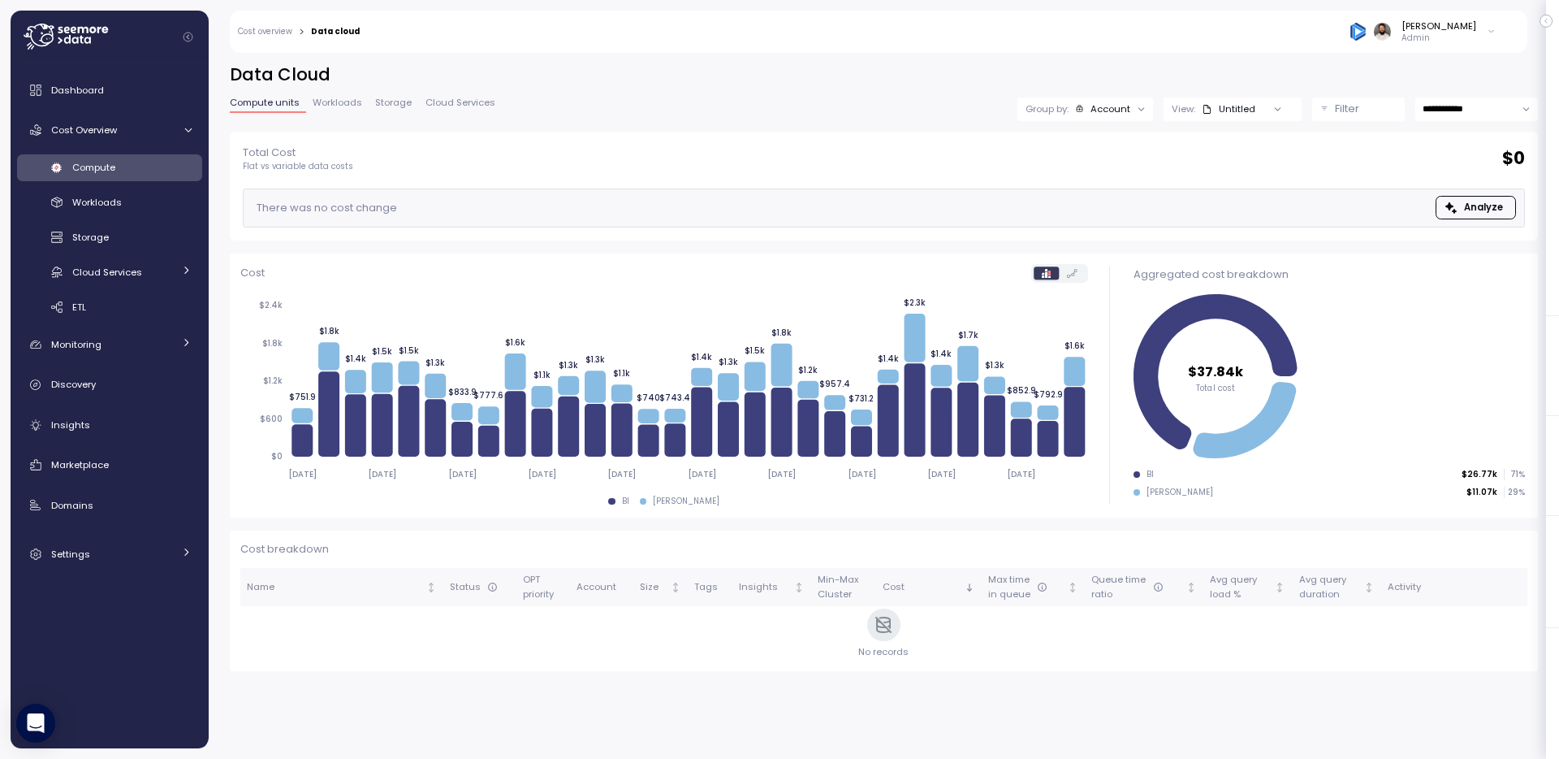
click at [167, 165] on div "Compute" at bounding box center [131, 167] width 119 height 16
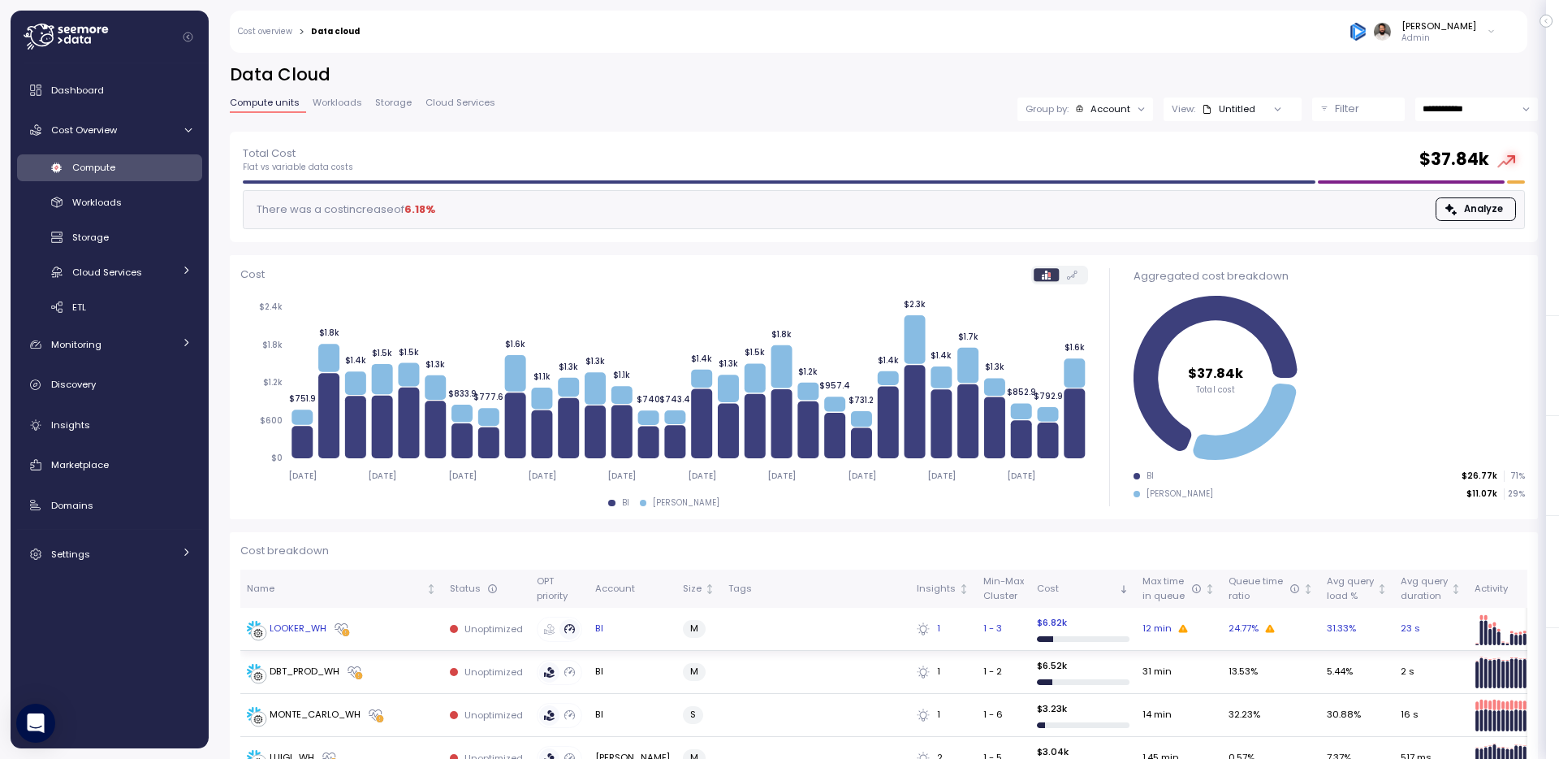
scroll to position [107, 0]
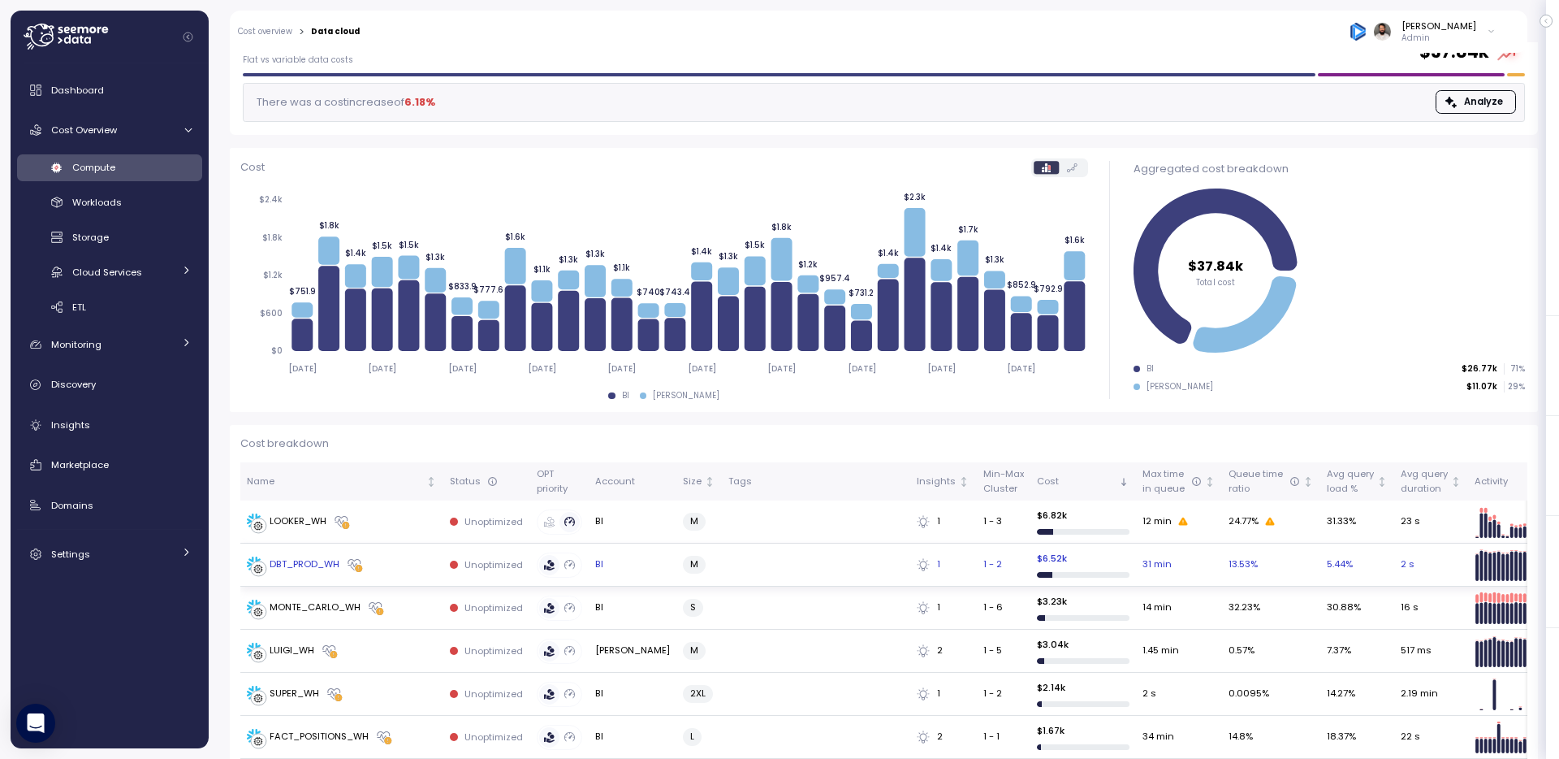
click at [403, 564] on div "DBT_PROD_WH" at bounding box center [342, 564] width 190 height 16
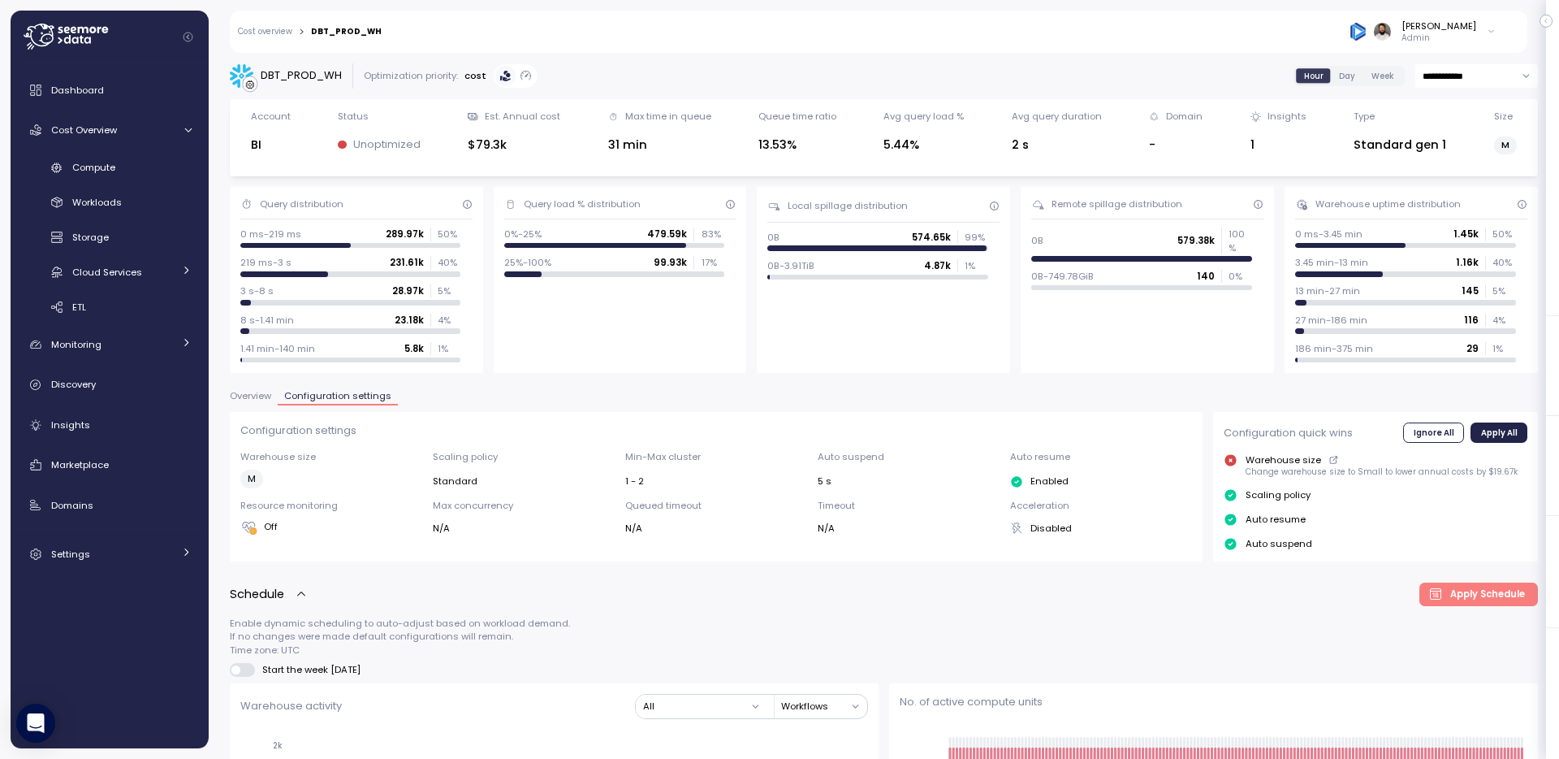
click at [285, 30] on link "Cost overview" at bounding box center [265, 32] width 54 height 8
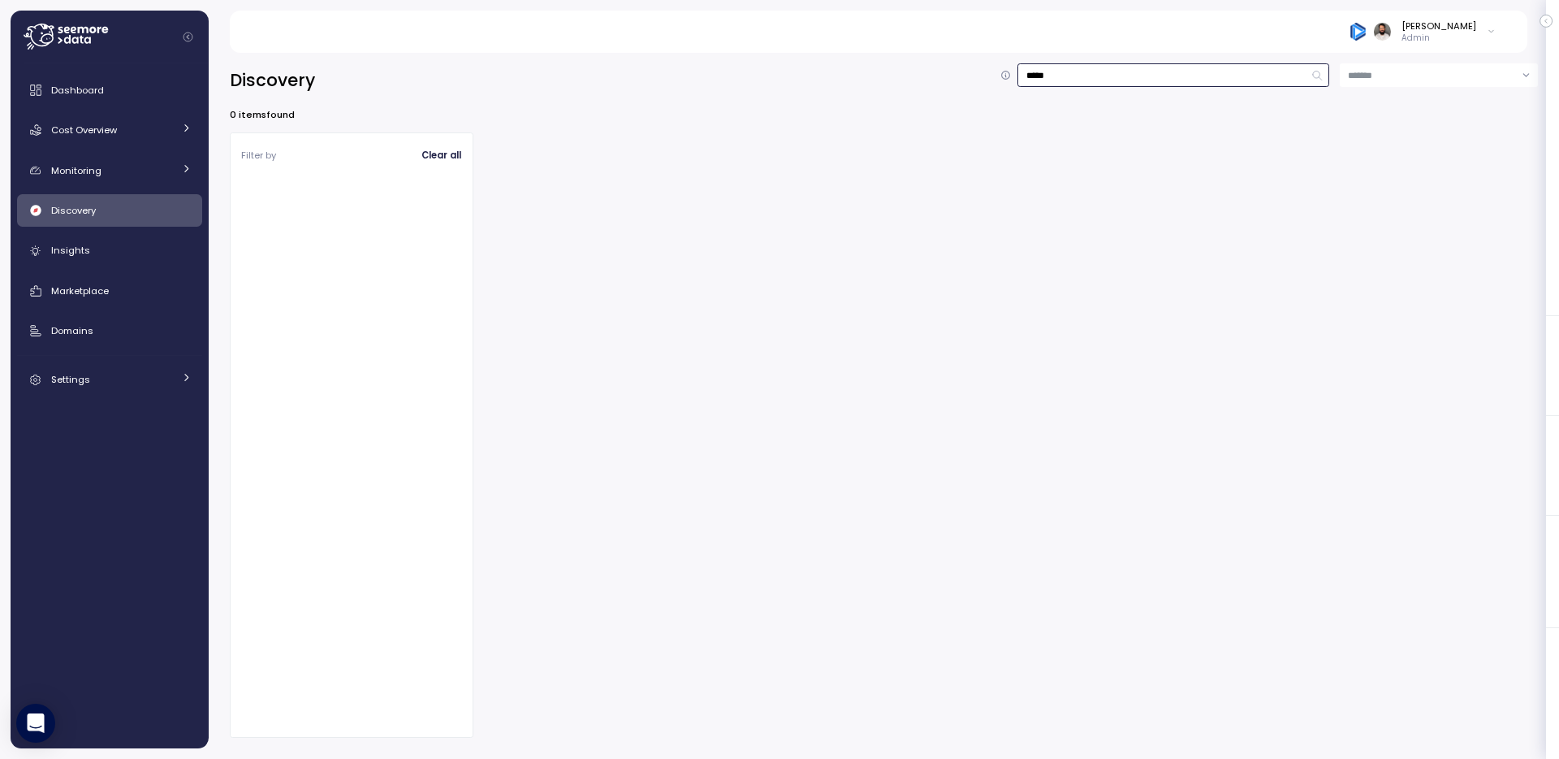
click at [1092, 70] on input "*****" at bounding box center [1174, 75] width 312 height 24
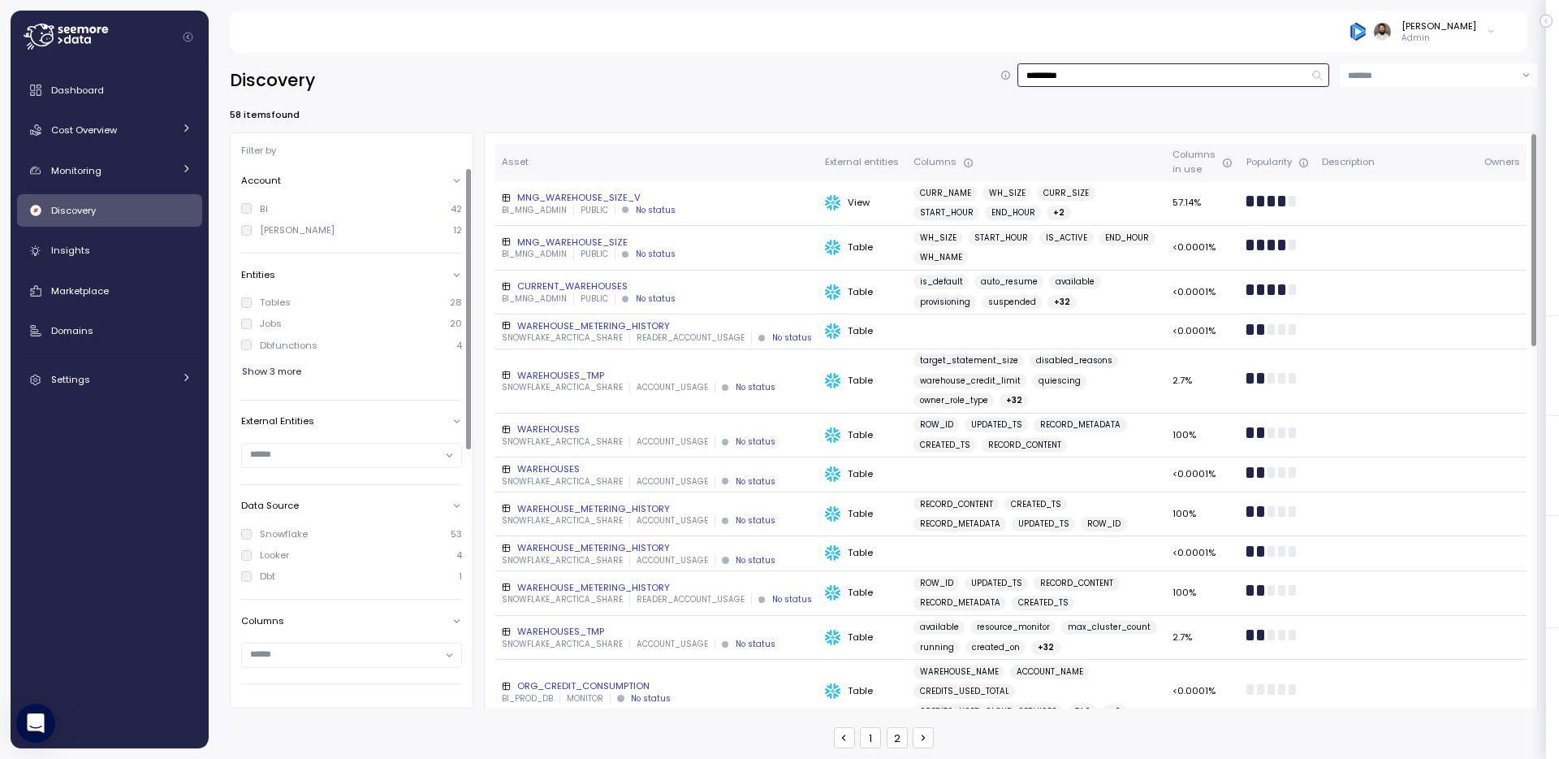
type input "*********"
click at [288, 367] on span "Show 3 more" at bounding box center [271, 372] width 59 height 22
click at [295, 521] on input "text" at bounding box center [344, 518] width 189 height 15
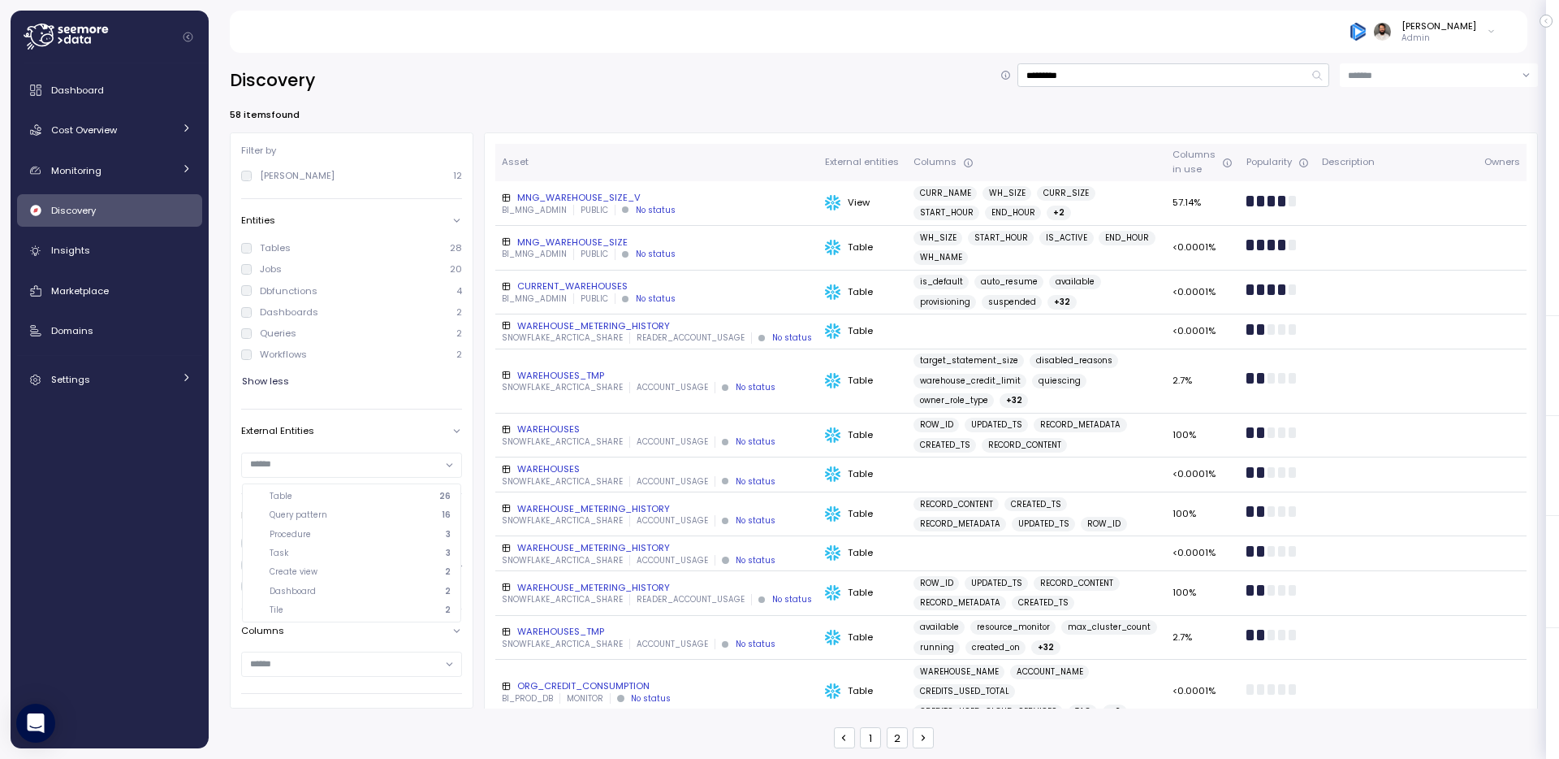
click at [298, 534] on p "Procedure" at bounding box center [290, 534] width 41 height 11
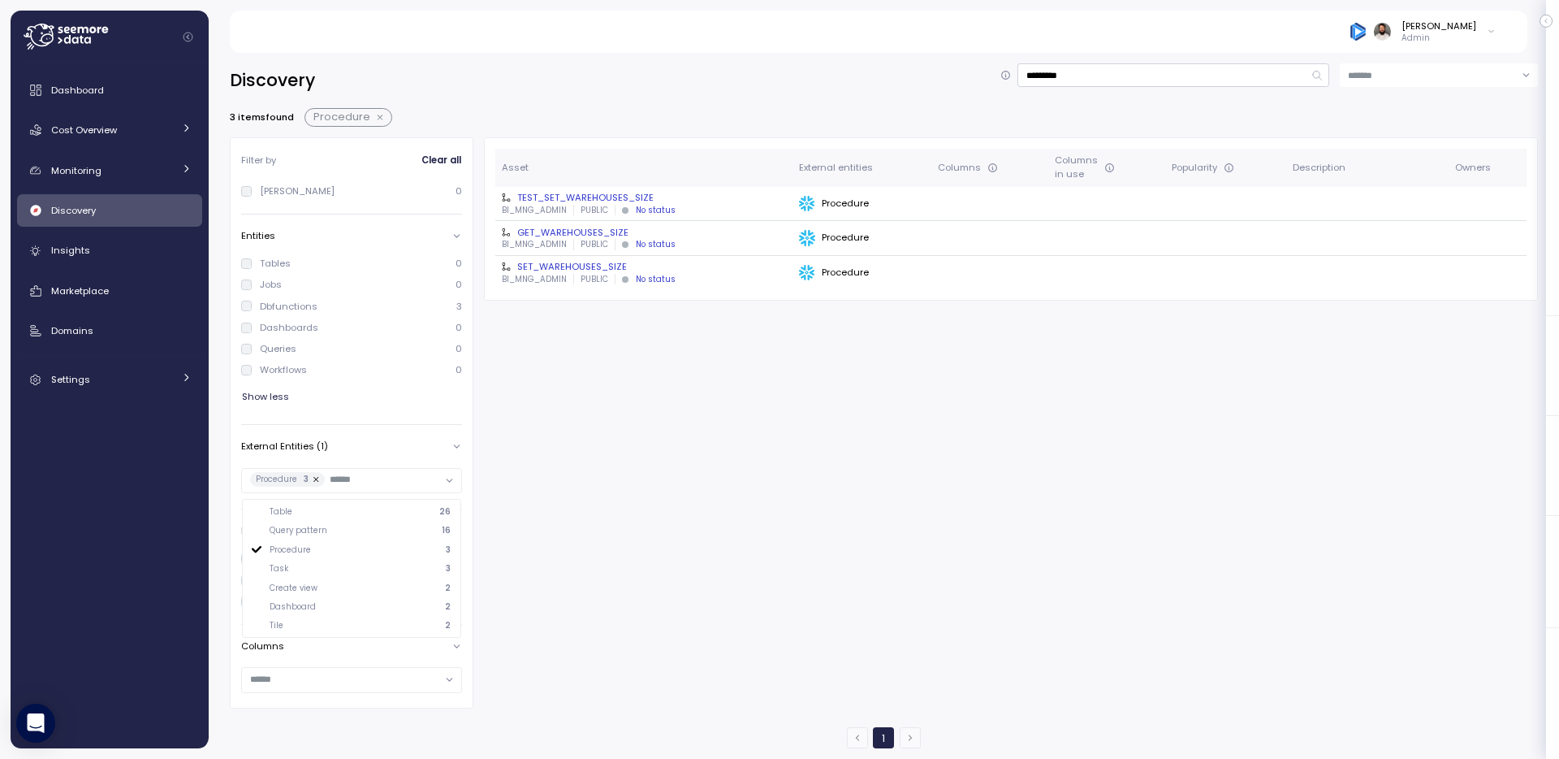
click at [686, 280] on div "BI_MNG_ADMIN PUBLIC No status" at bounding box center [644, 279] width 284 height 11
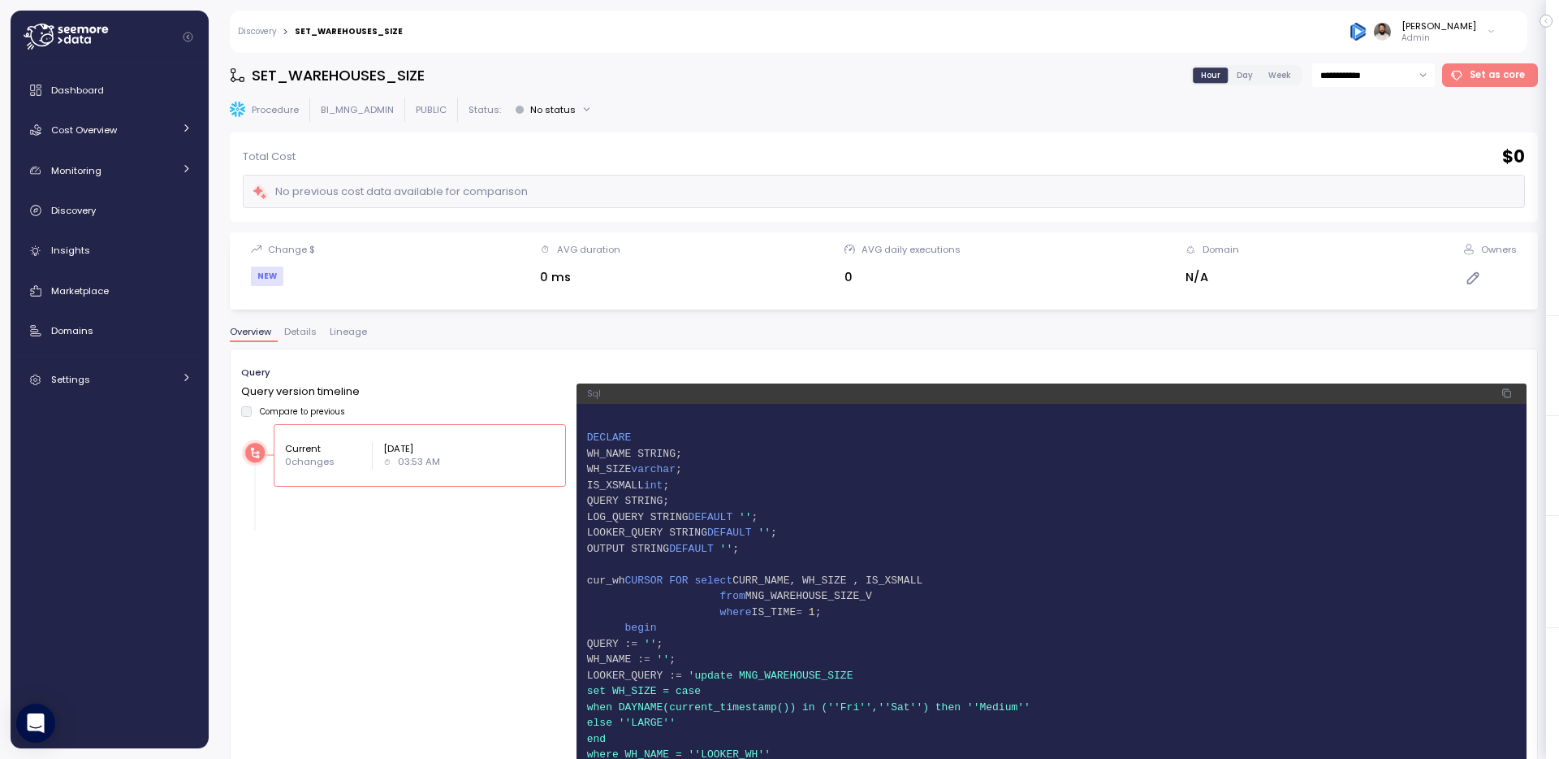
scroll to position [343, 0]
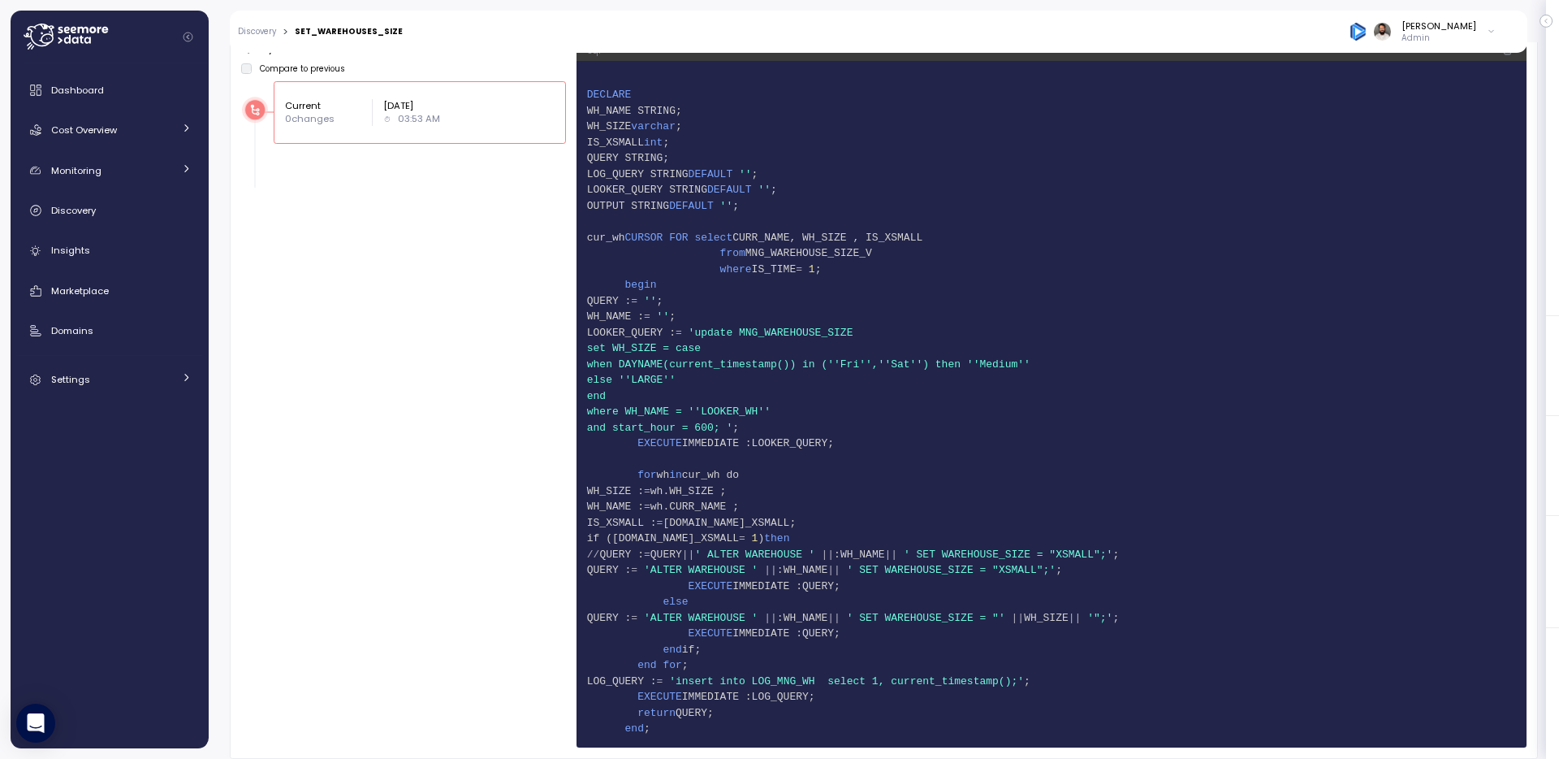
click at [882, 383] on span "20 else ''LARGE''" at bounding box center [1051, 380] width 929 height 16
click at [733, 430] on span "and start_hour = 600; '" at bounding box center [659, 430] width 145 height 12
click at [928, 406] on span "22 where WH_NAME = ''LOOKER_WH''" at bounding box center [1051, 414] width 929 height 16
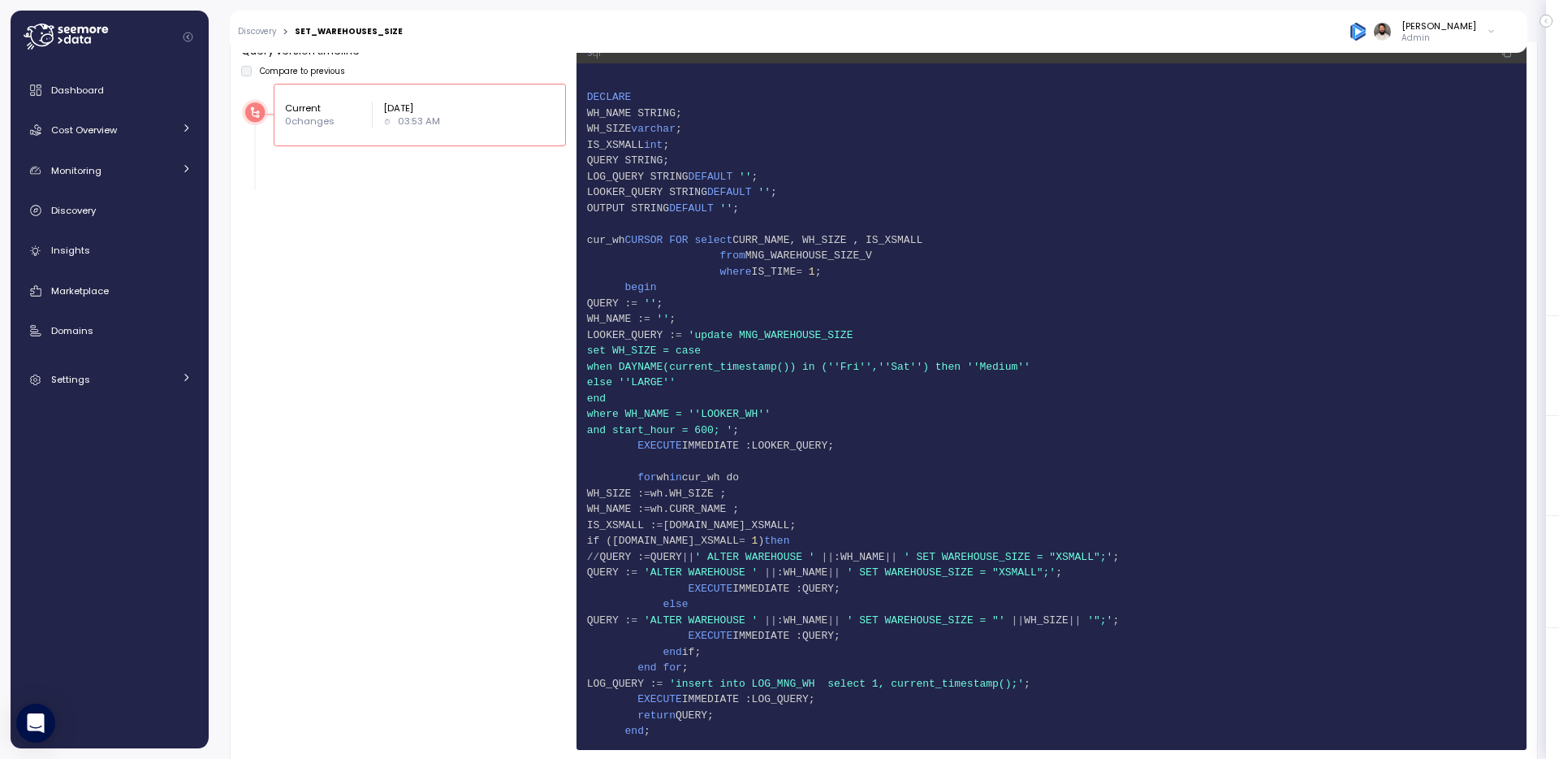
click at [928, 406] on span "22 where WH_NAME = ''LOOKER_WH''" at bounding box center [1051, 414] width 929 height 16
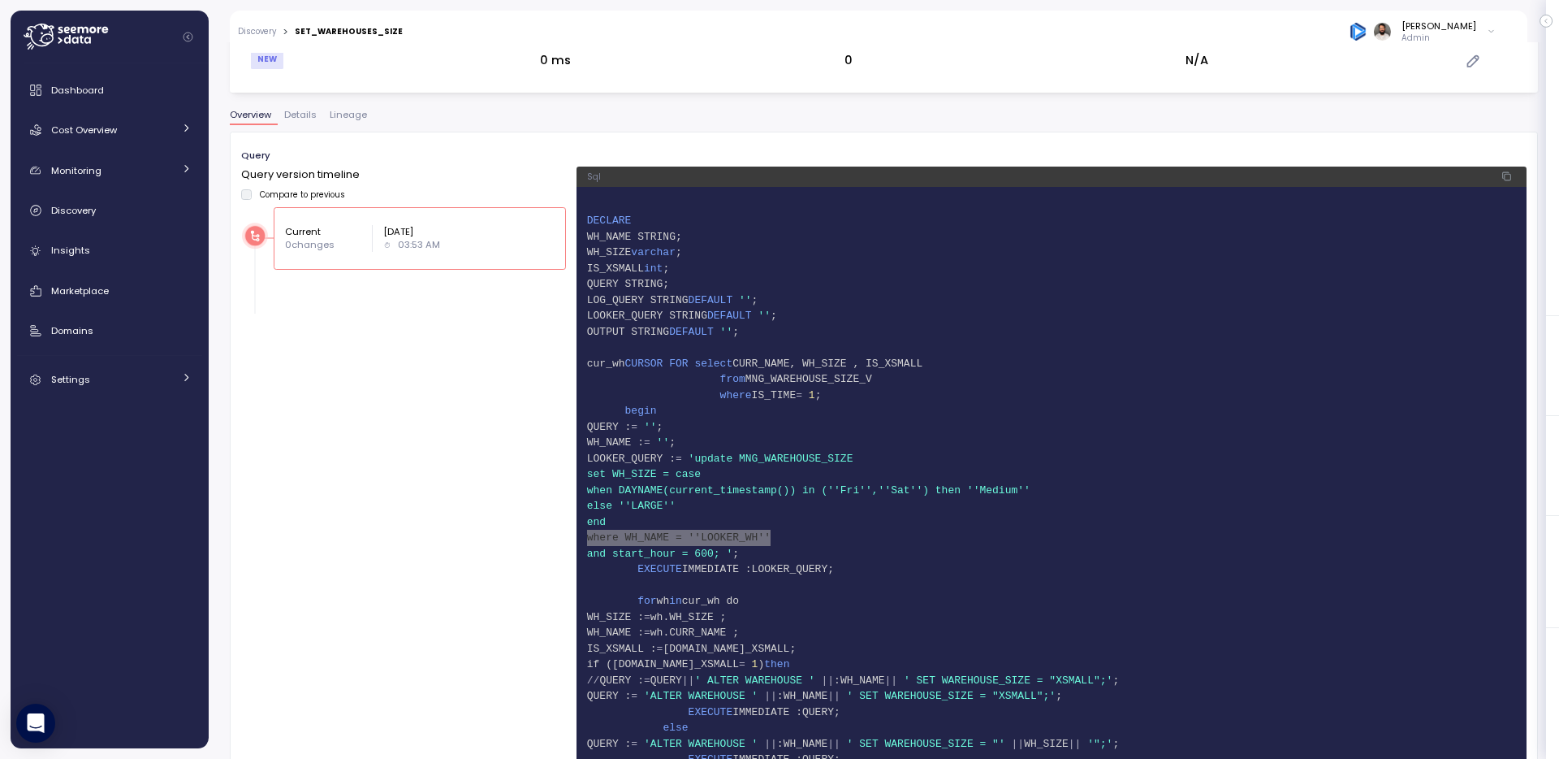
scroll to position [210, 0]
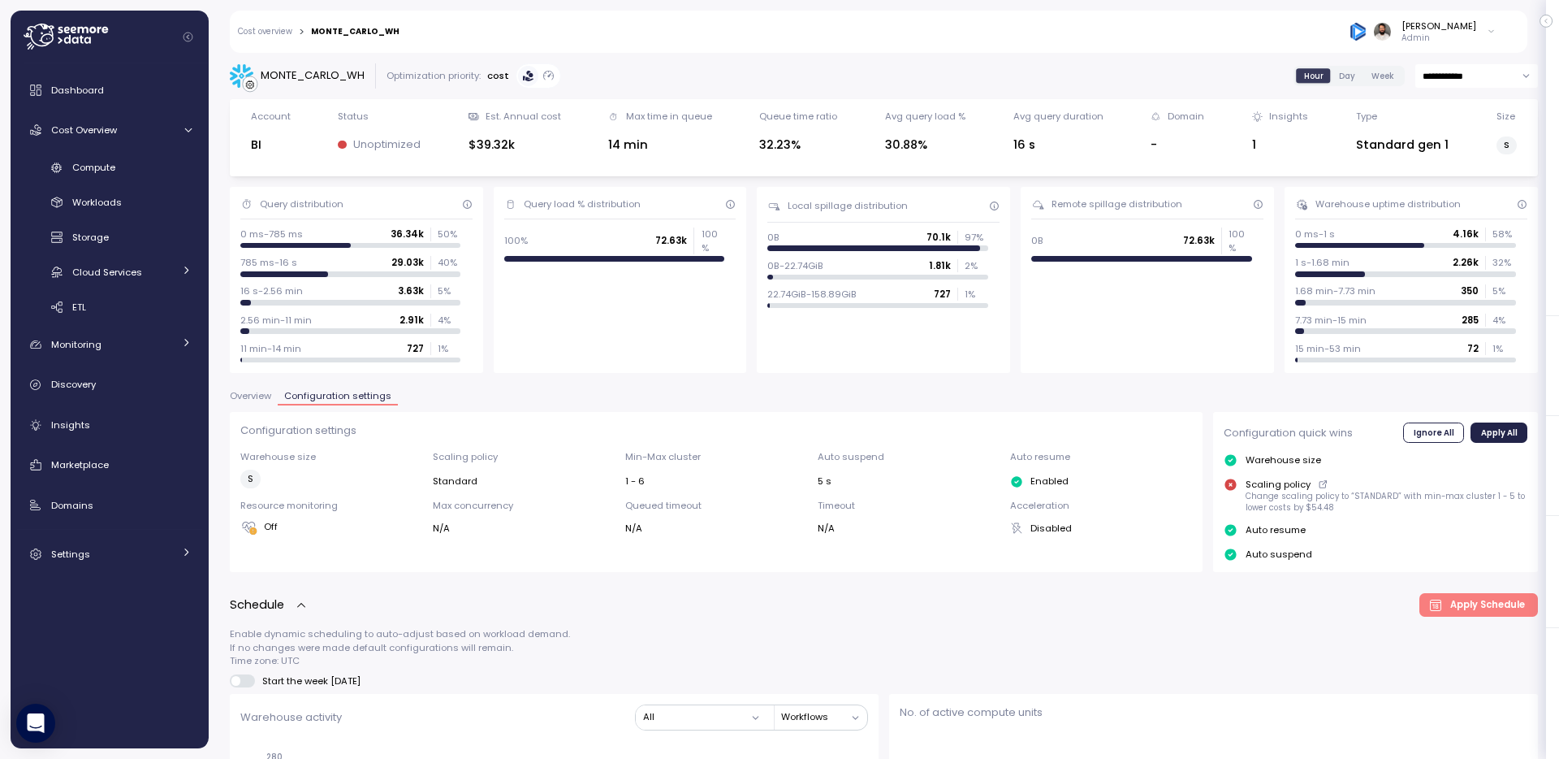
click at [334, 74] on div "MONTE_CARLO_WH" at bounding box center [313, 75] width 104 height 16
click at [112, 434] on link "Insights" at bounding box center [109, 425] width 185 height 32
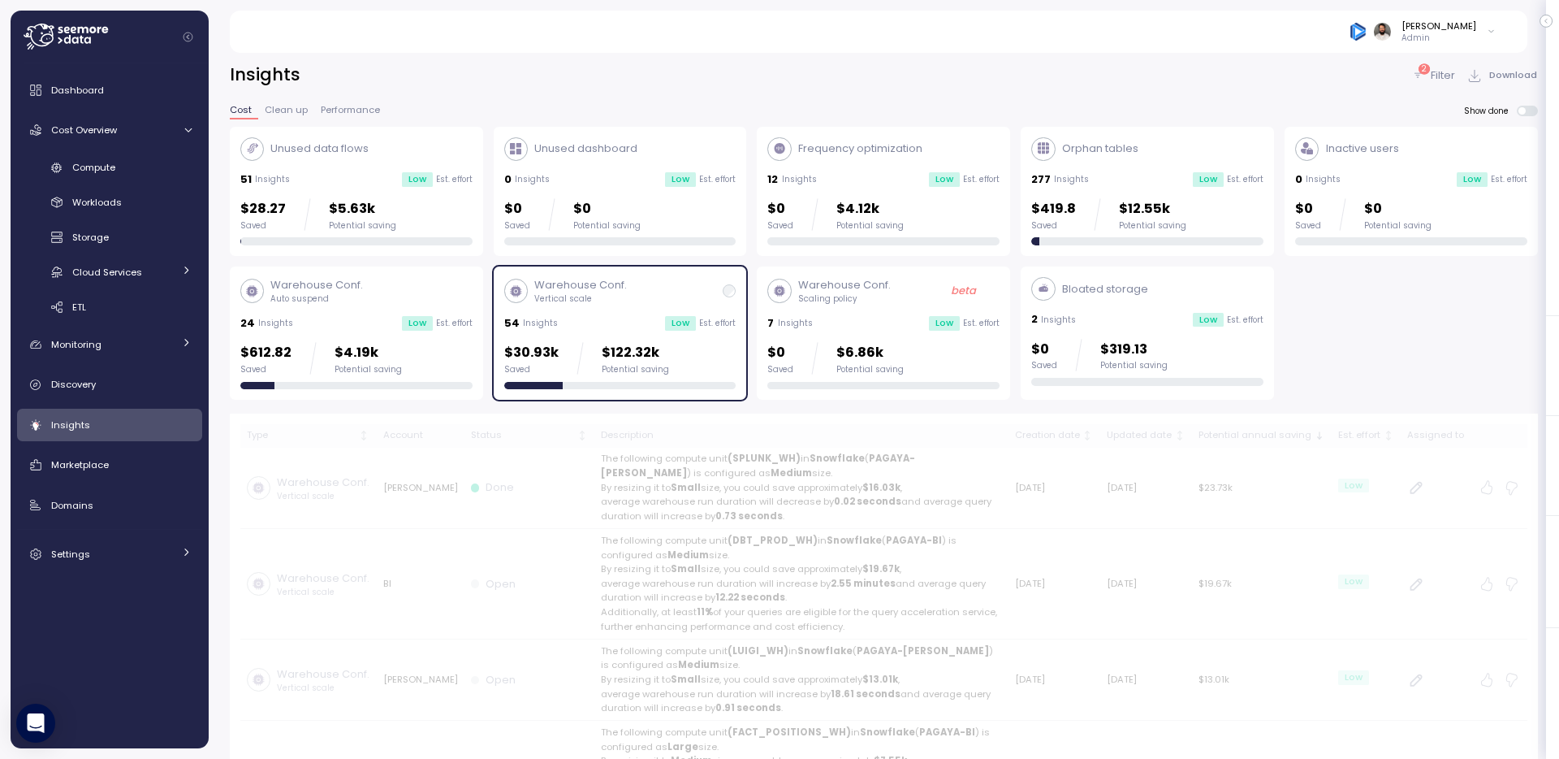
click at [591, 337] on div "Warehouse Conf. Vertical scale 54 Insights Low Est. effort $30.93k Saved $122.3…" at bounding box center [620, 333] width 232 height 112
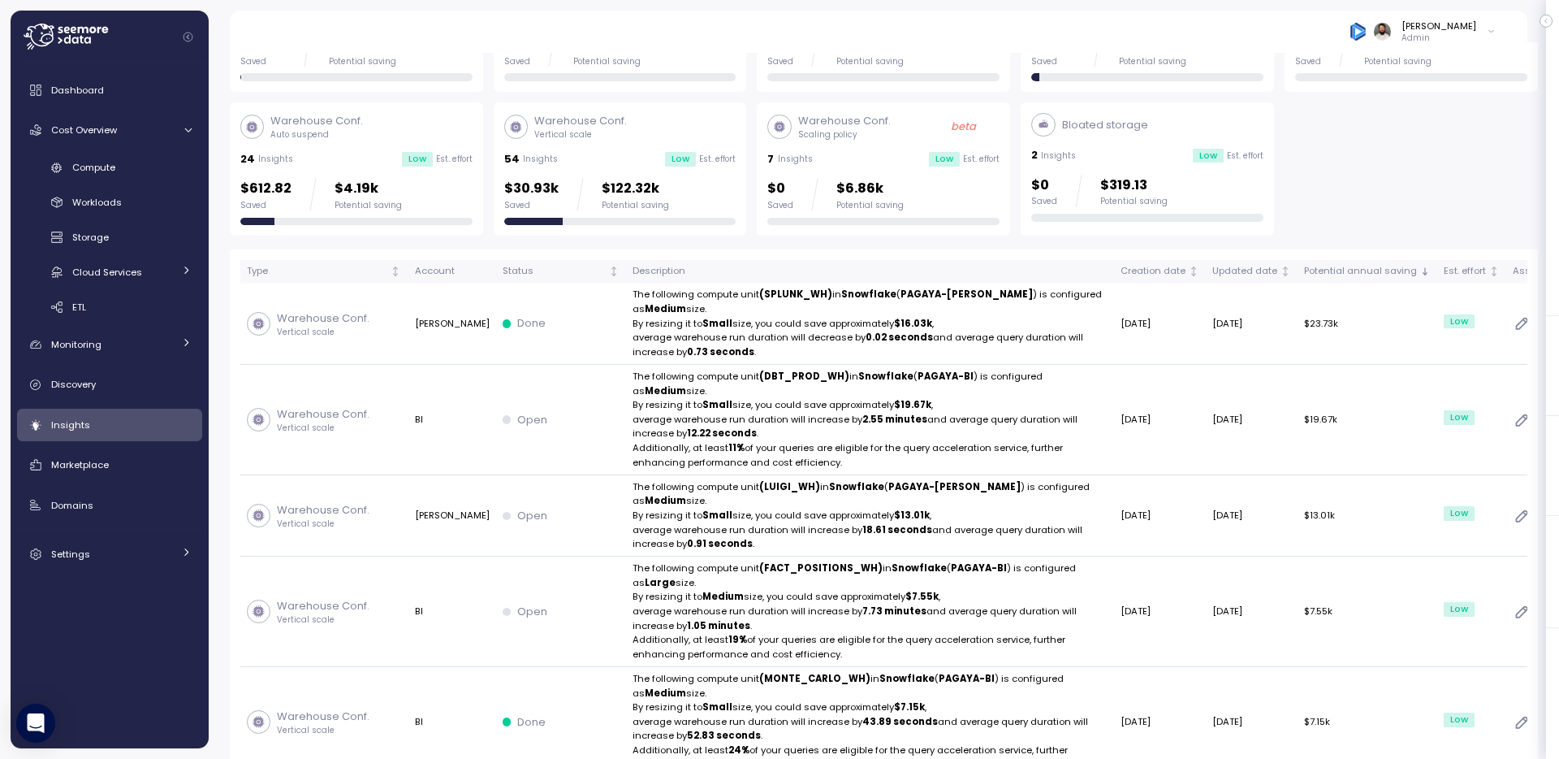
scroll to position [165, 0]
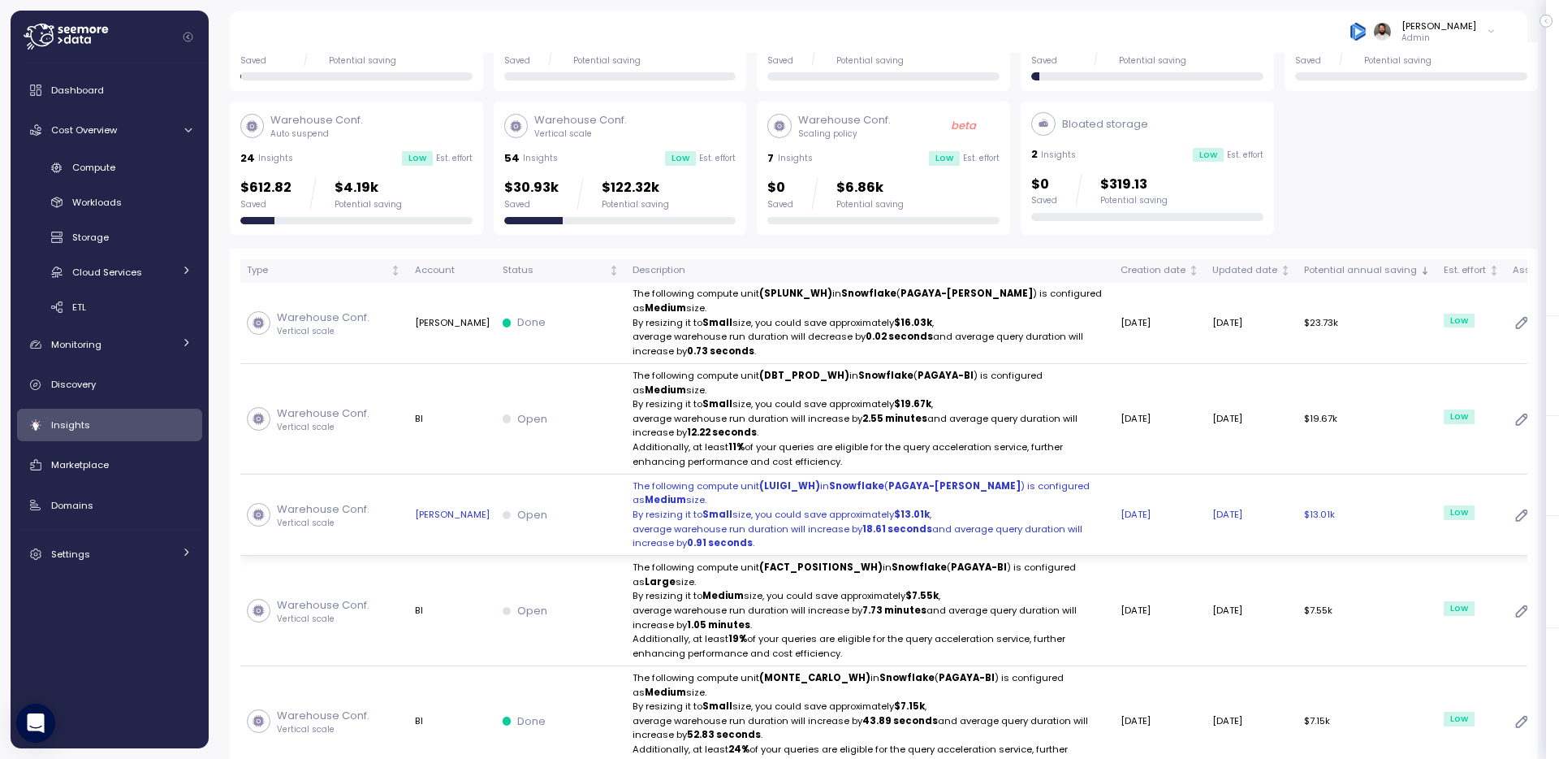
click at [703, 508] on strong "Small" at bounding box center [718, 514] width 30 height 13
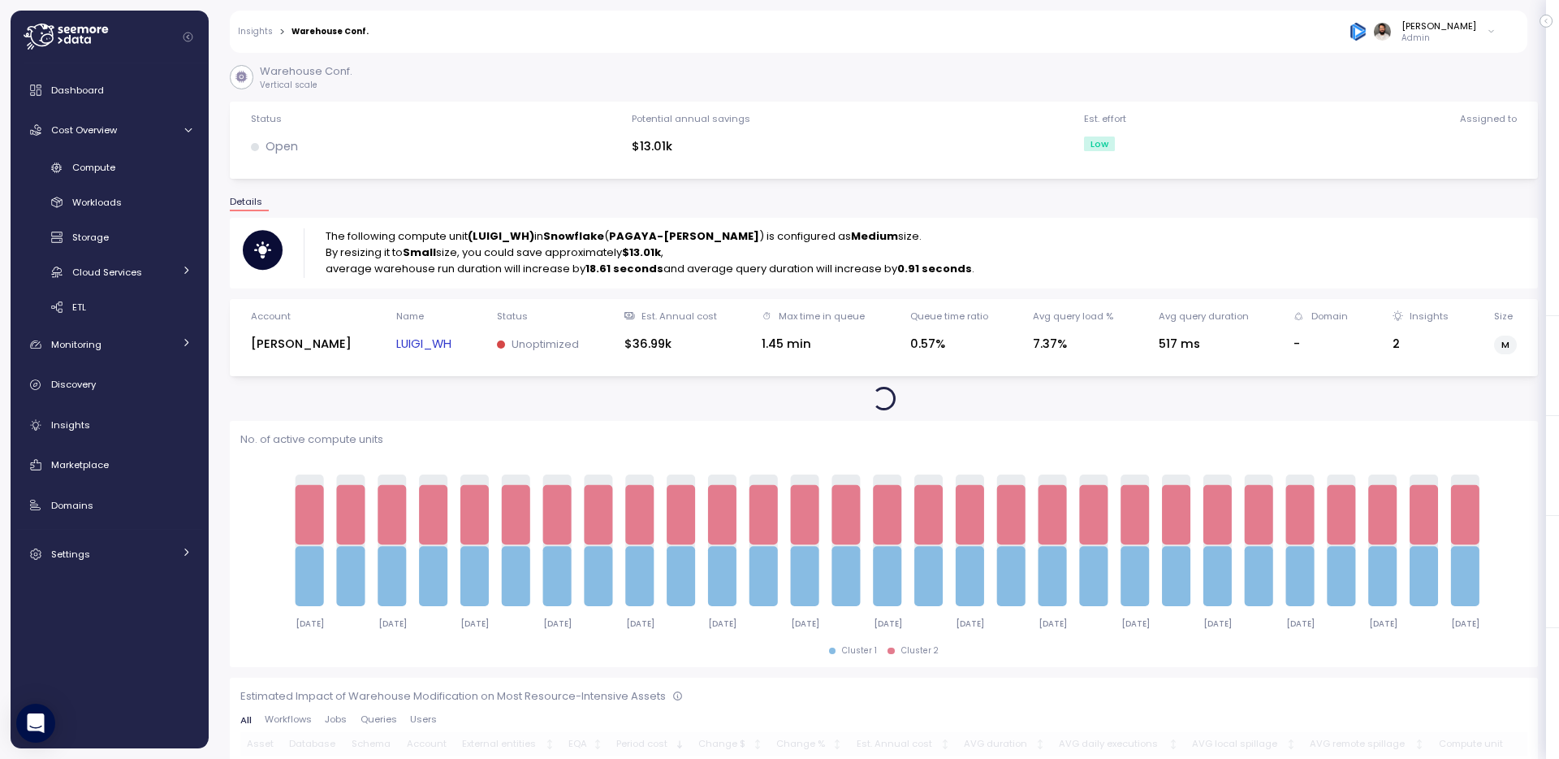
click at [396, 343] on link "LUIGI_WH" at bounding box center [423, 344] width 55 height 19
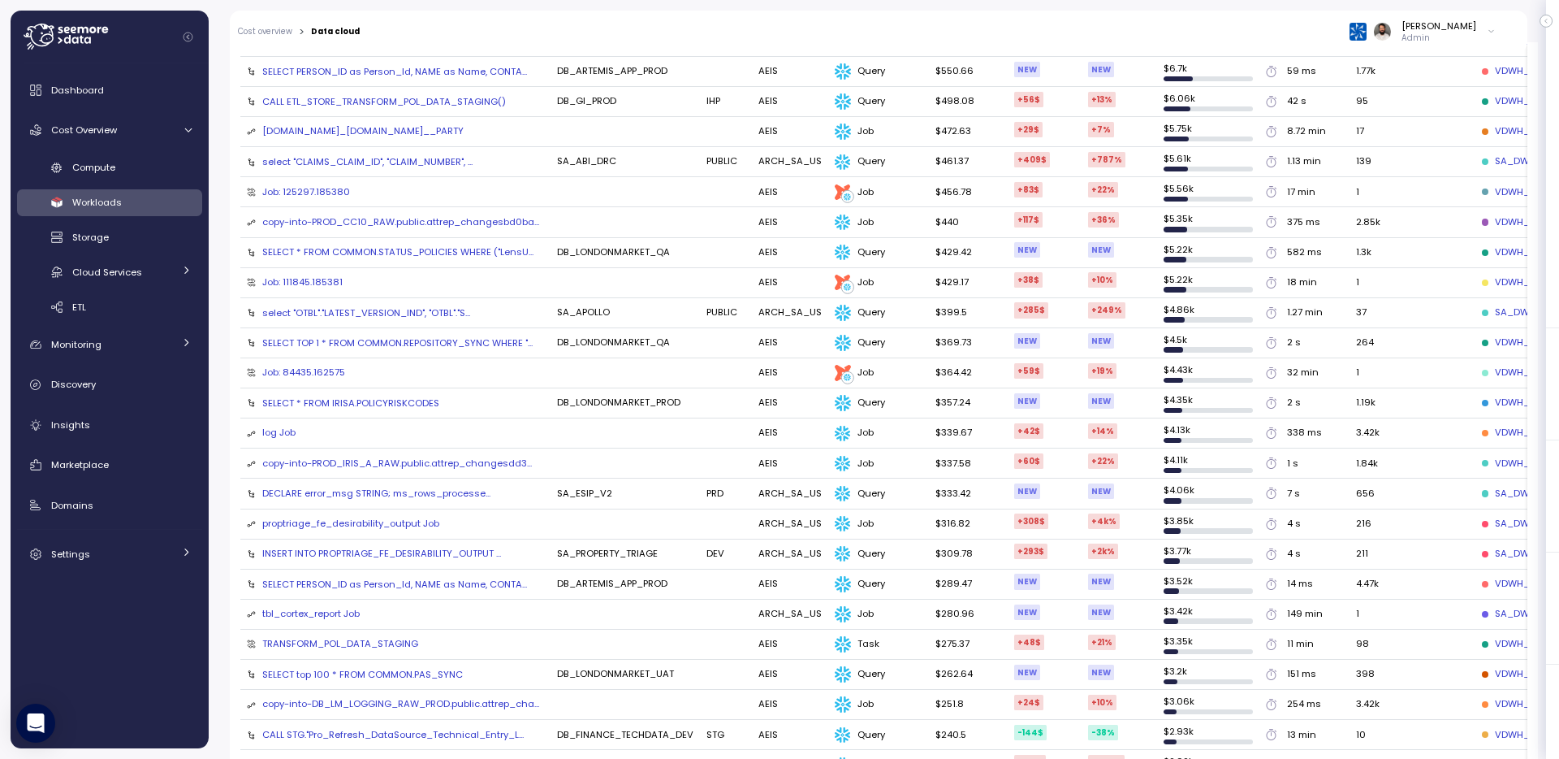
scroll to position [857, 0]
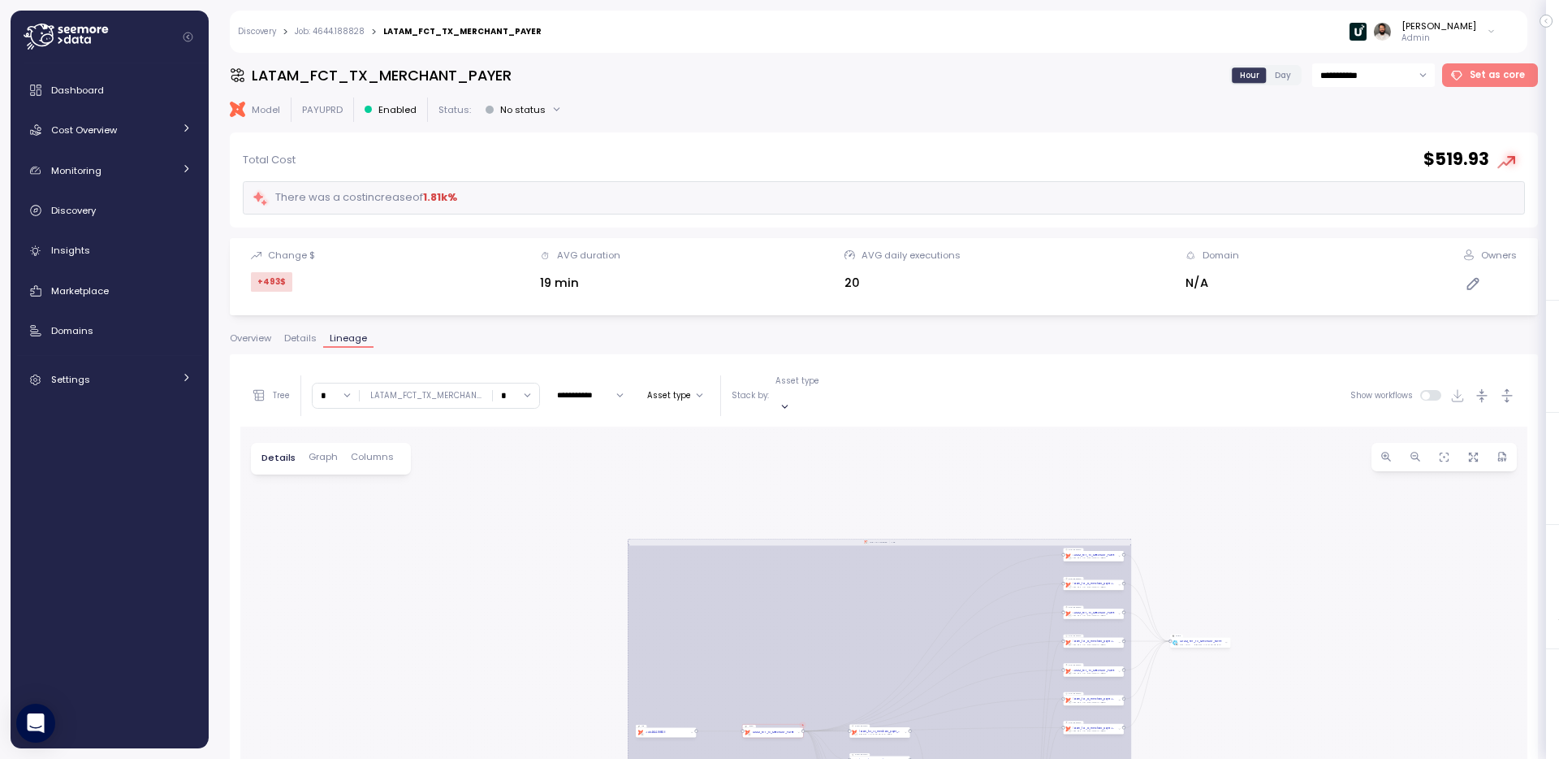
scroll to position [312, 0]
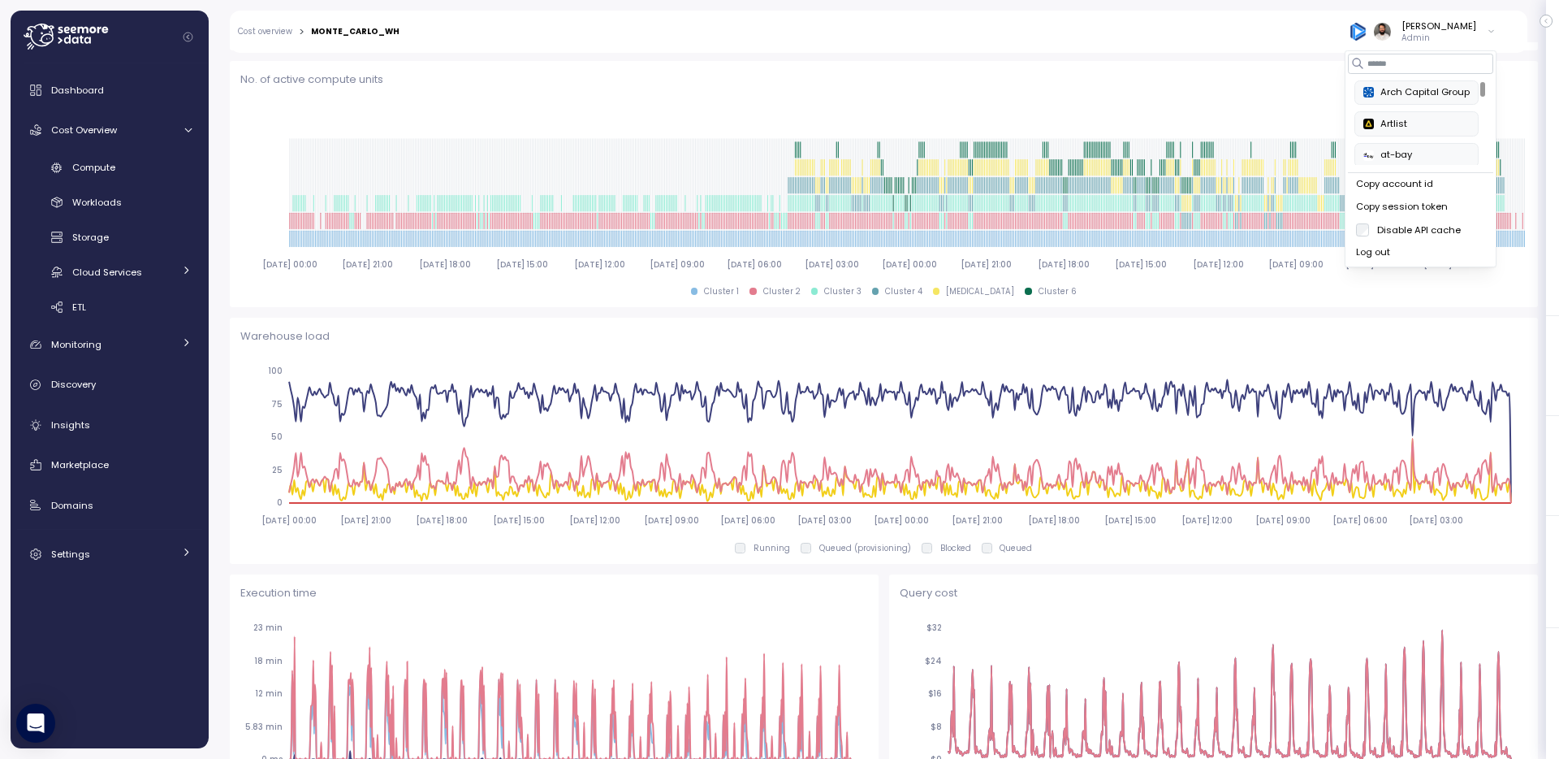
scroll to position [614, 0]
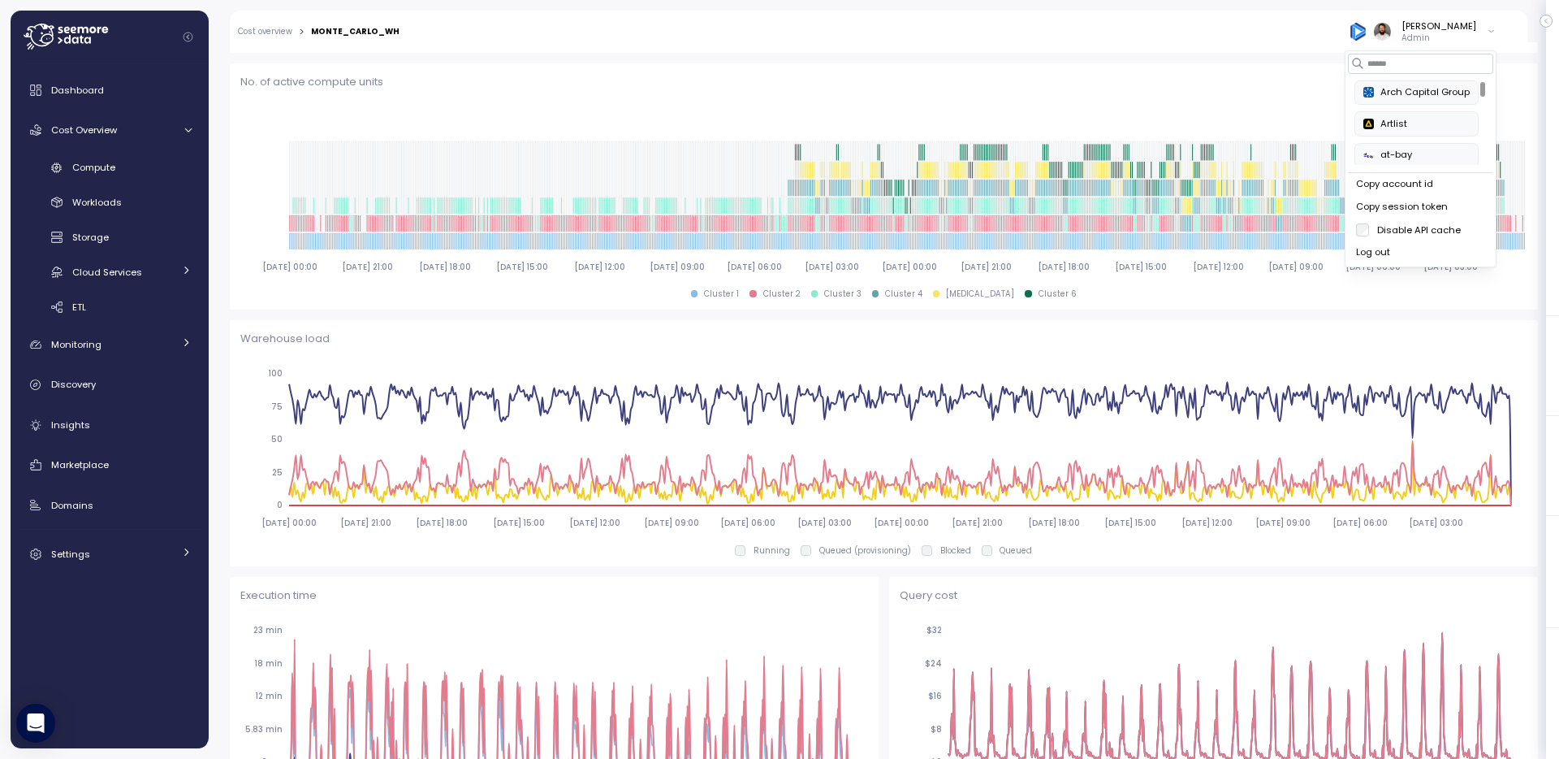
click at [871, 322] on div "Warehouse load 2025-07-19 00:00 2025-07-20 21:00 2025-07-22 18:00 2025-07-24 15…" at bounding box center [884, 443] width 1308 height 246
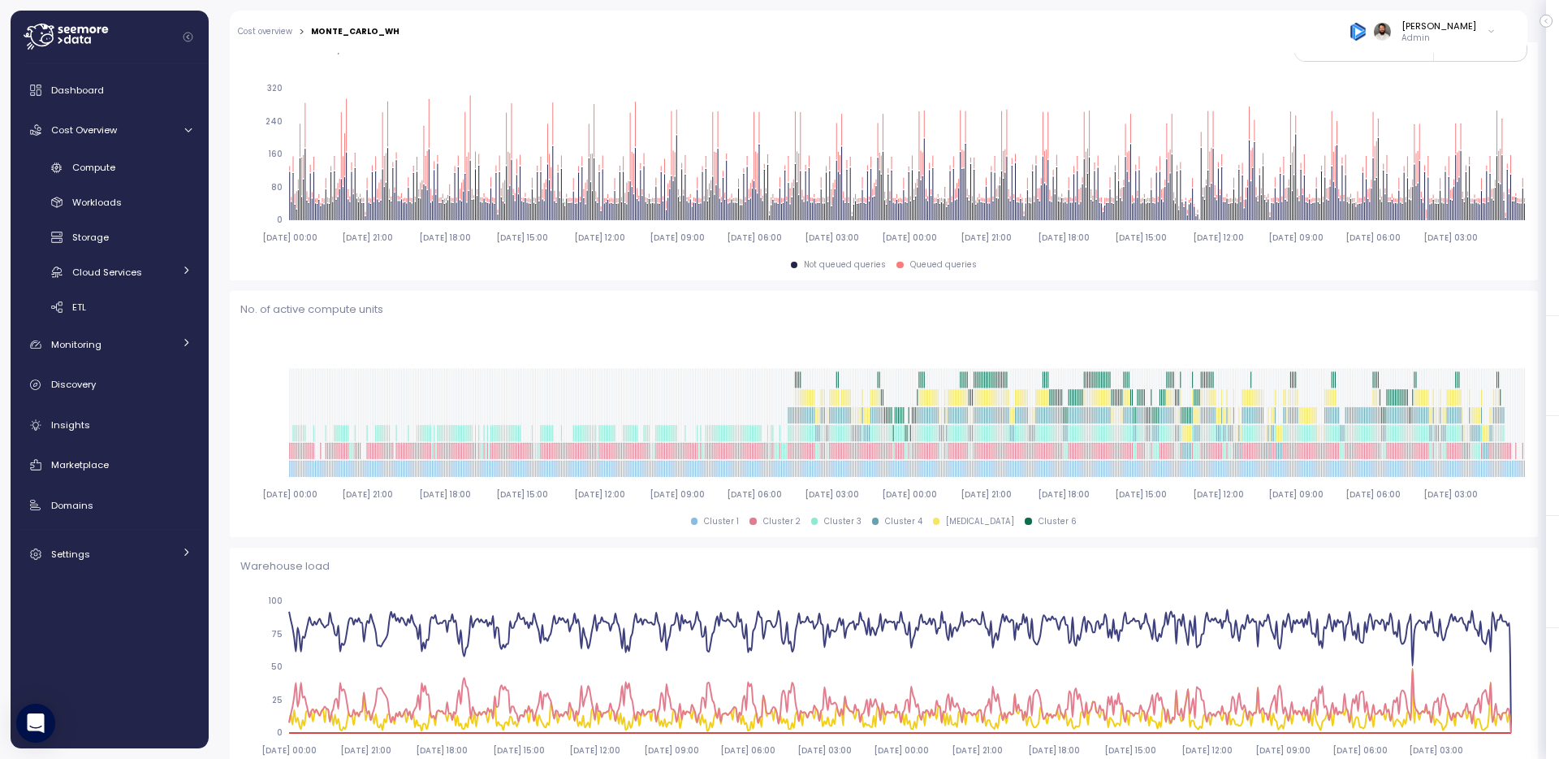
scroll to position [396, 0]
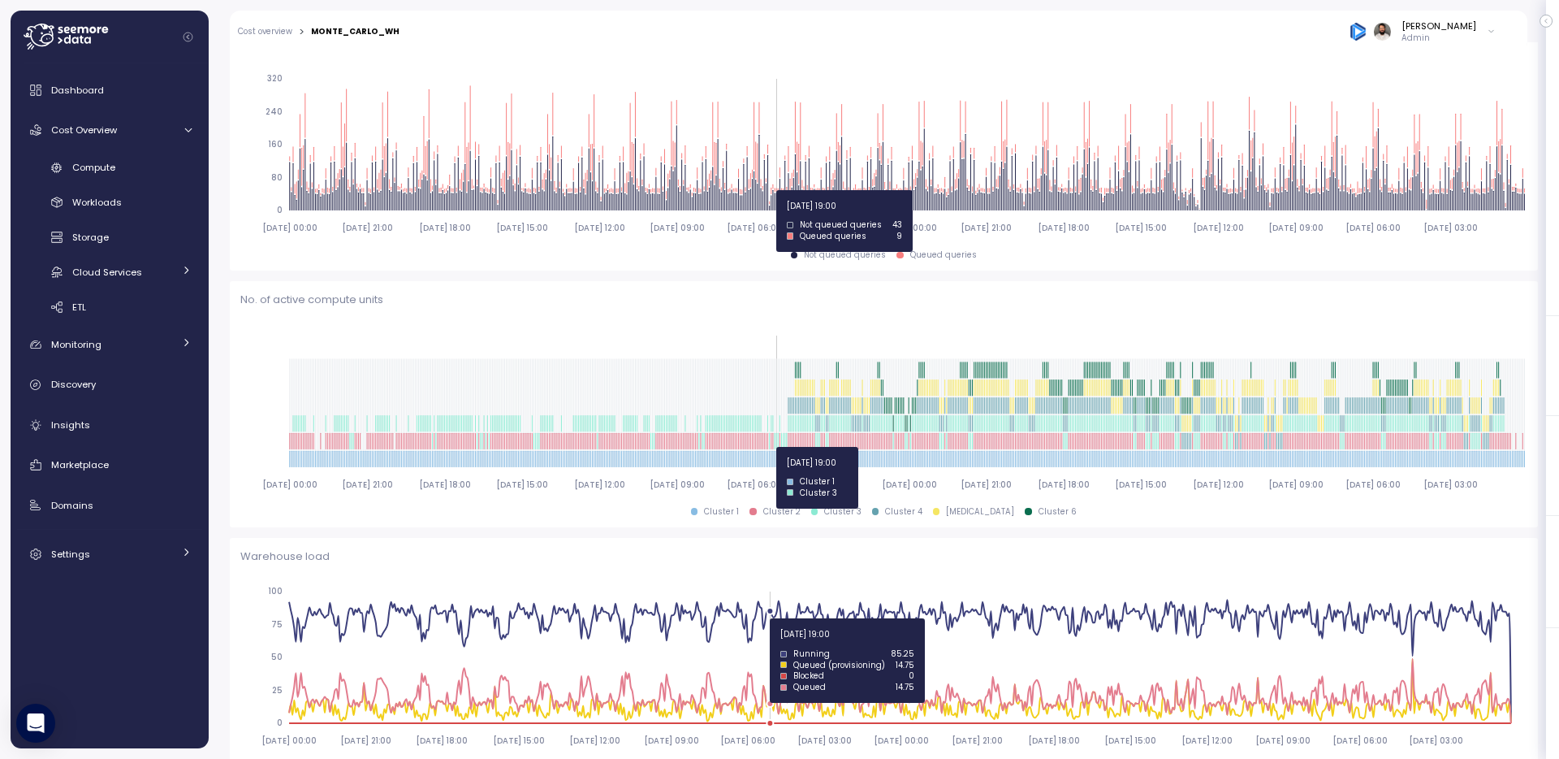
drag, startPoint x: 776, startPoint y: 190, endPoint x: -206, endPoint y: 87, distance: 988.2
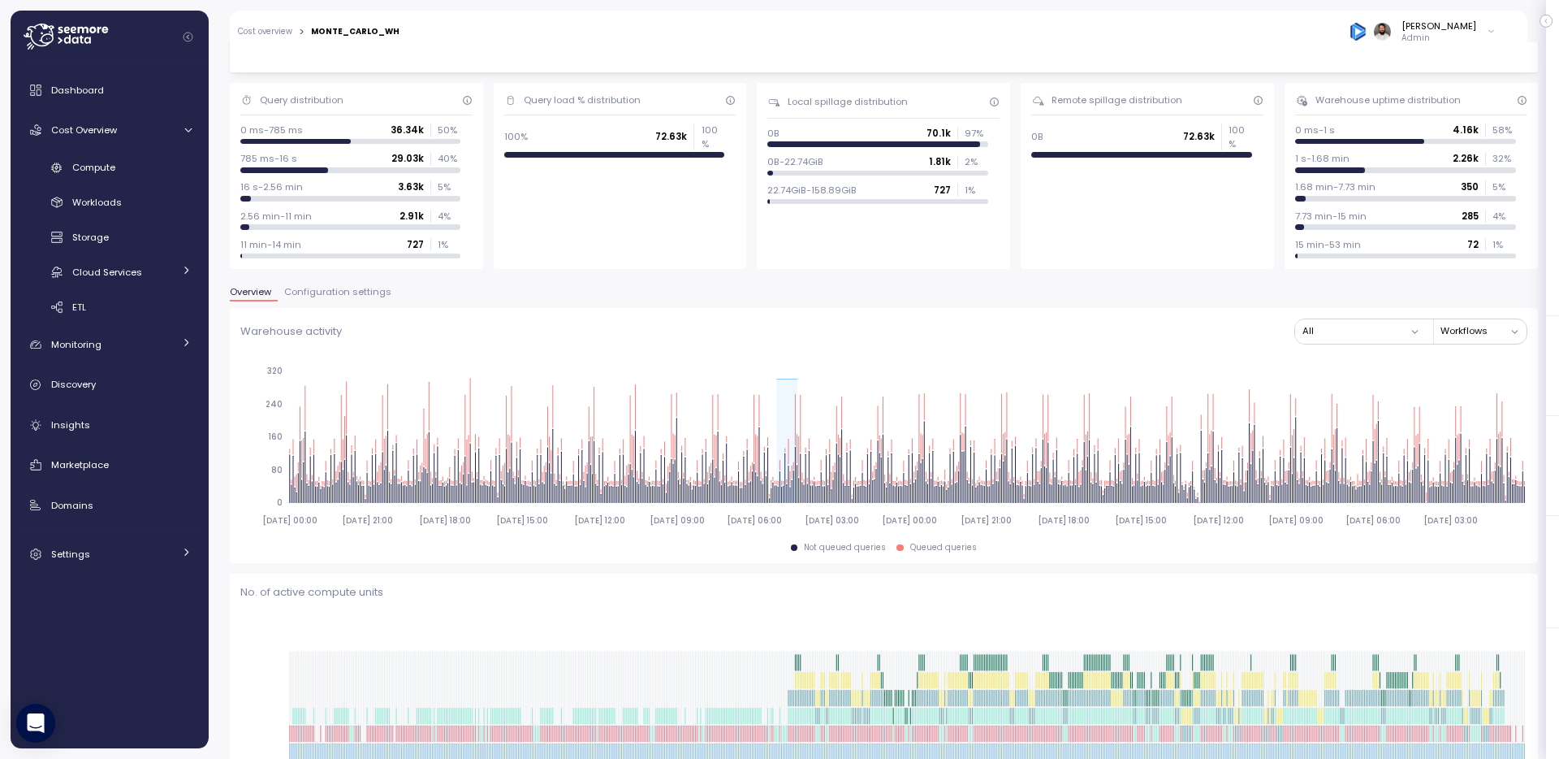
scroll to position [74, 0]
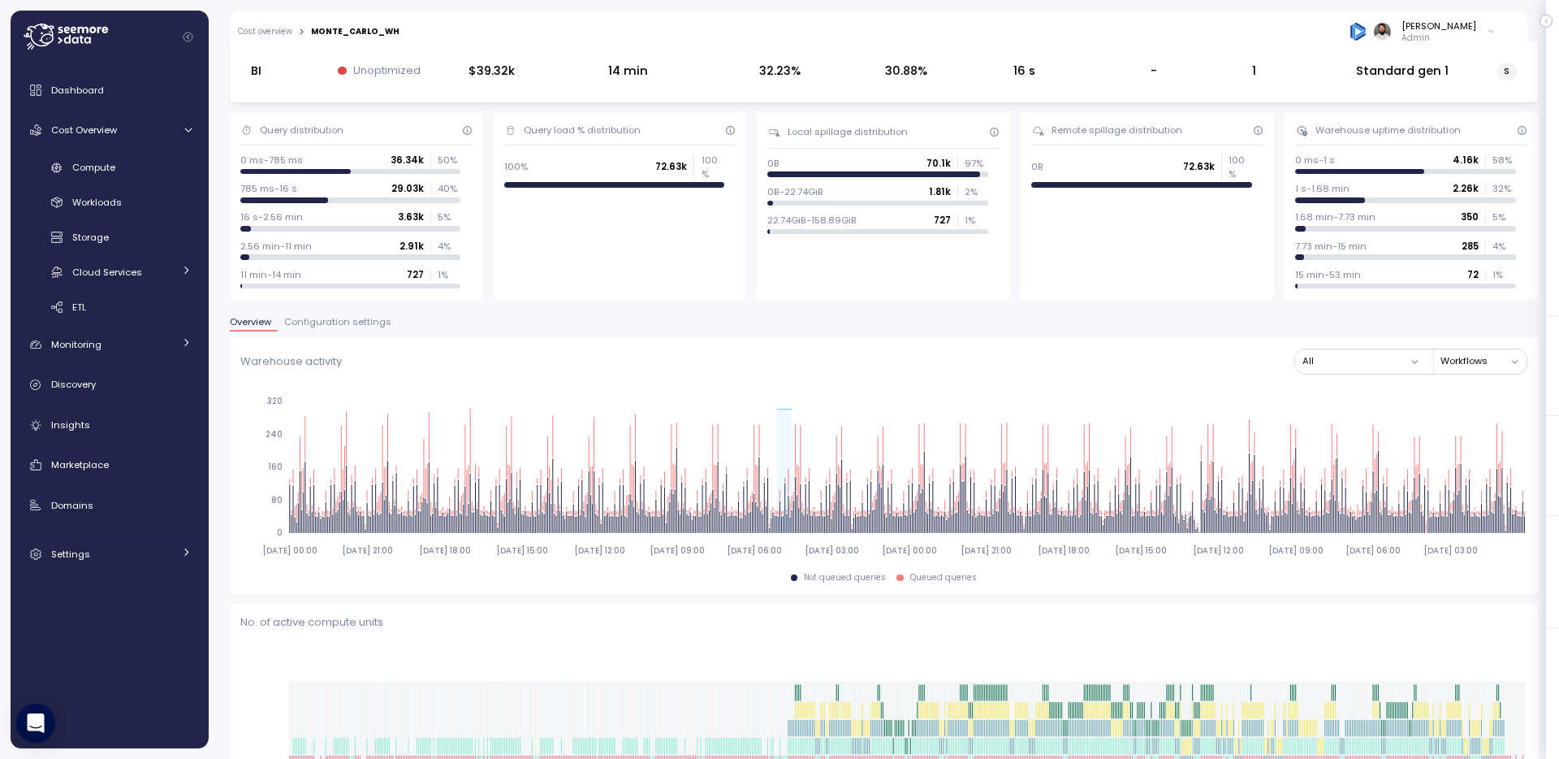
click at [795, 333] on div "Overview Configuration settings" at bounding box center [884, 328] width 1308 height 21
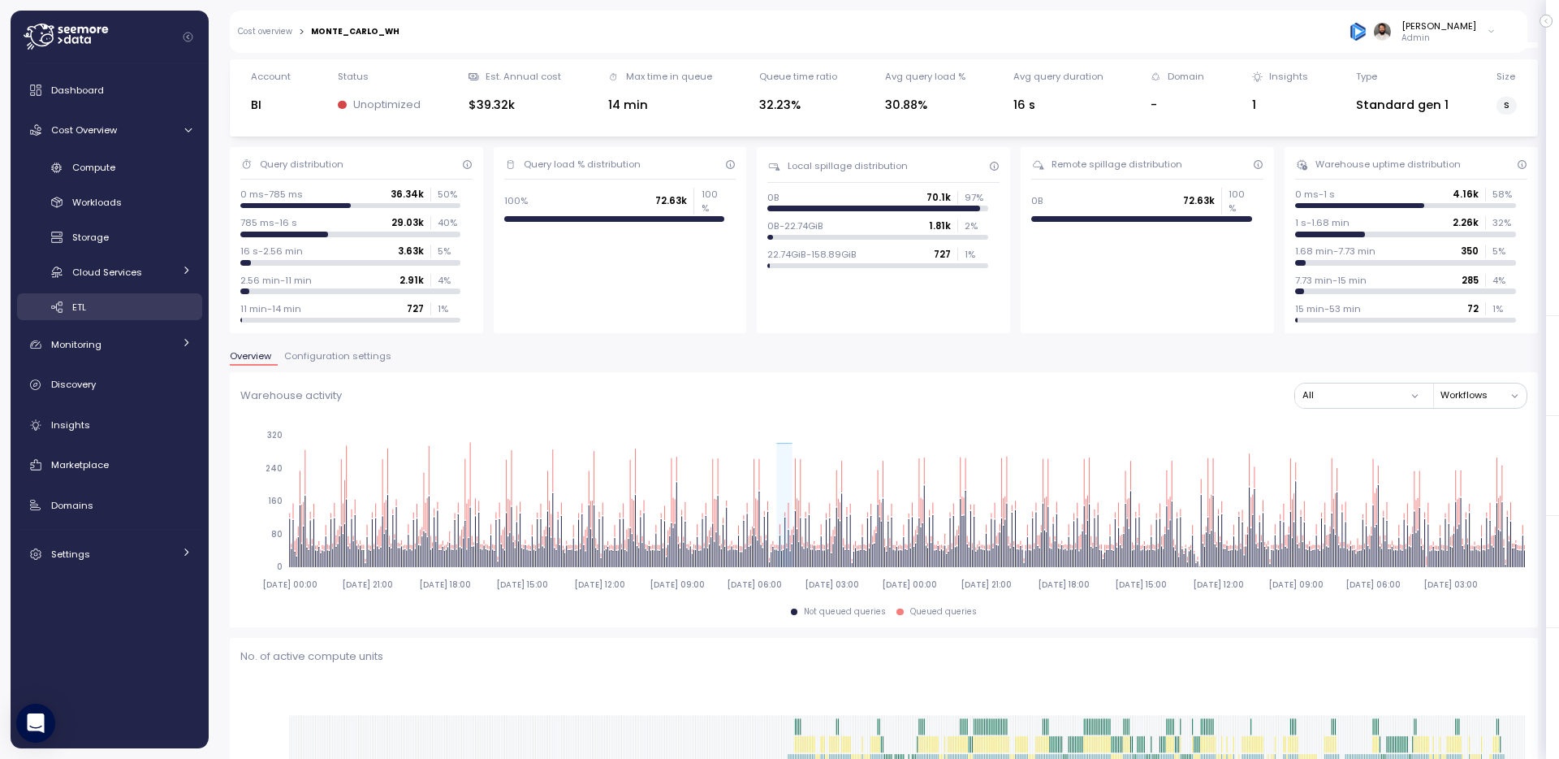
scroll to position [0, 0]
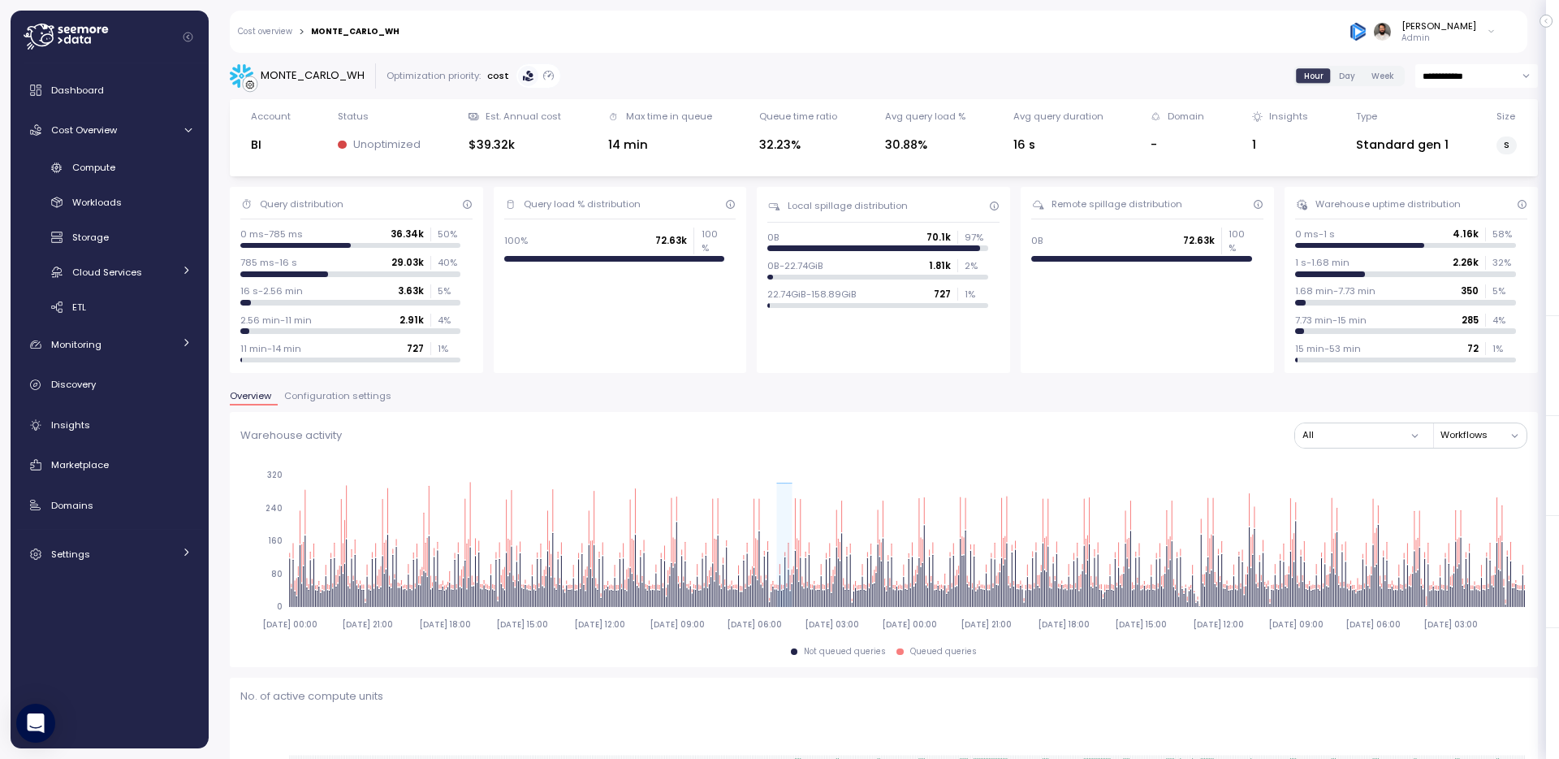
click at [1342, 72] on span "Day" at bounding box center [1347, 76] width 16 height 12
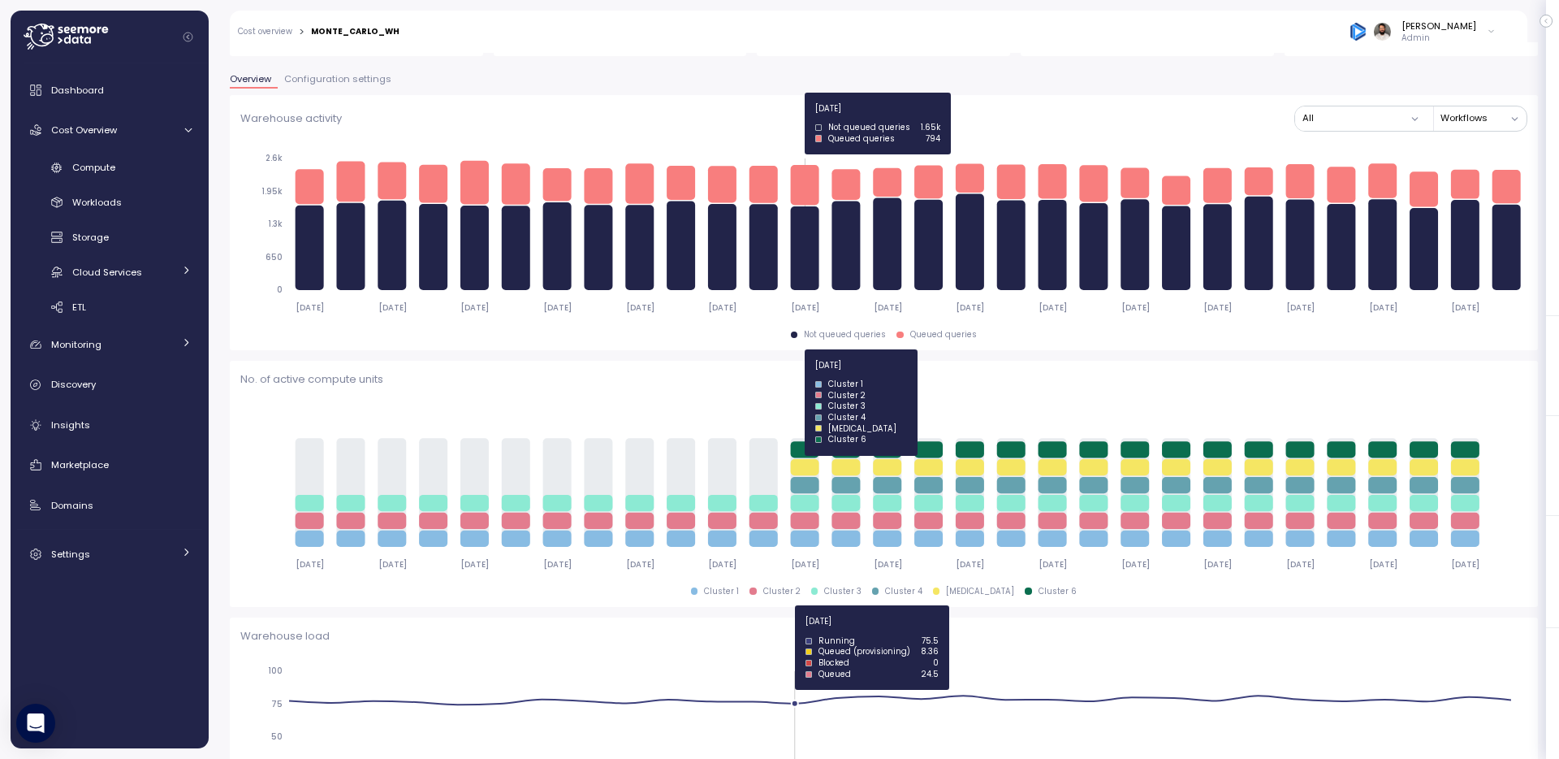
scroll to position [314, 0]
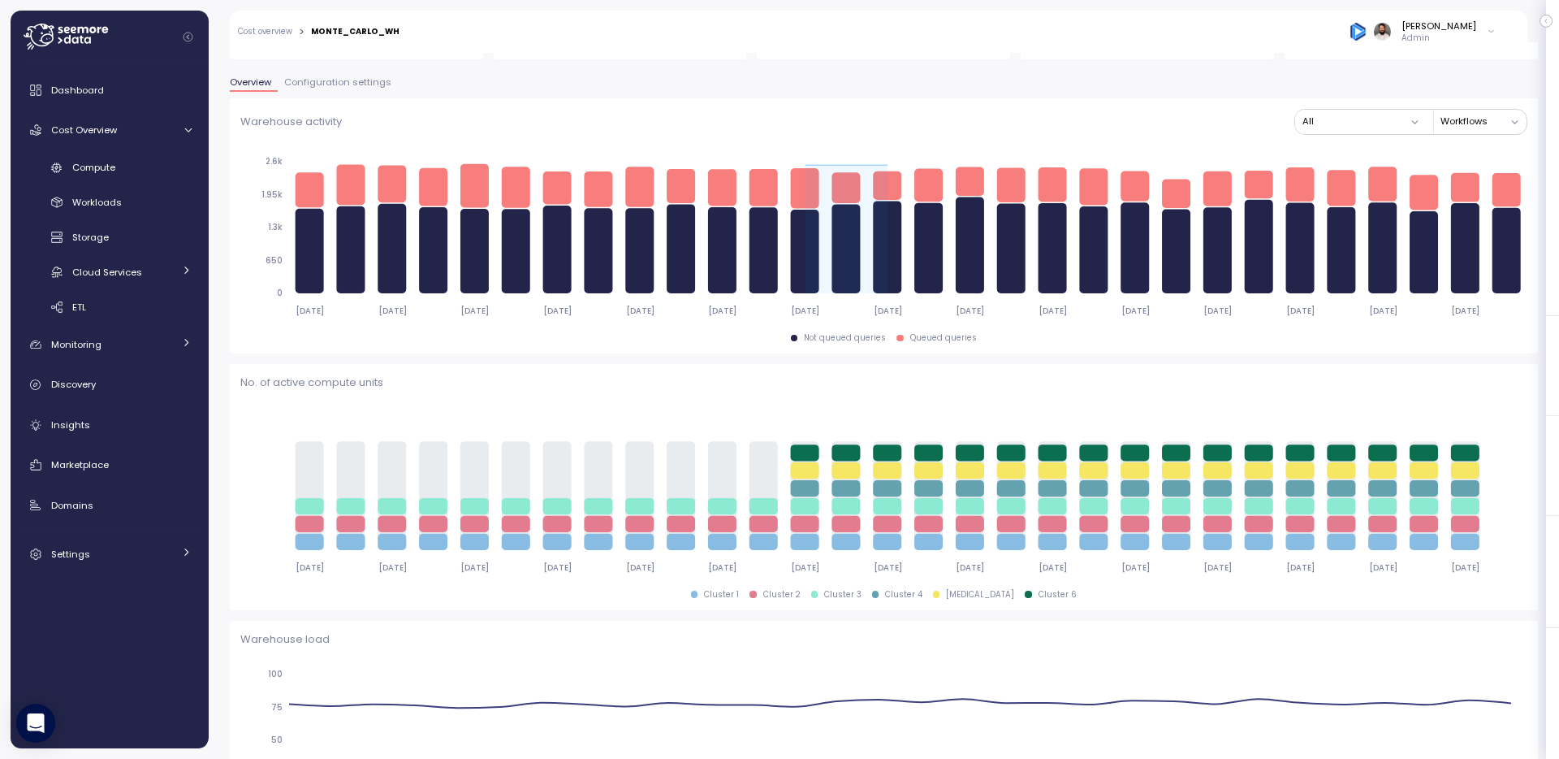
click at [864, 409] on icon "2025-07-19 2025-07-21 2025-07-23 2025-07-25 2025-07-27 2025-07-29 2025-07-31 20…" at bounding box center [883, 492] width 1287 height 180
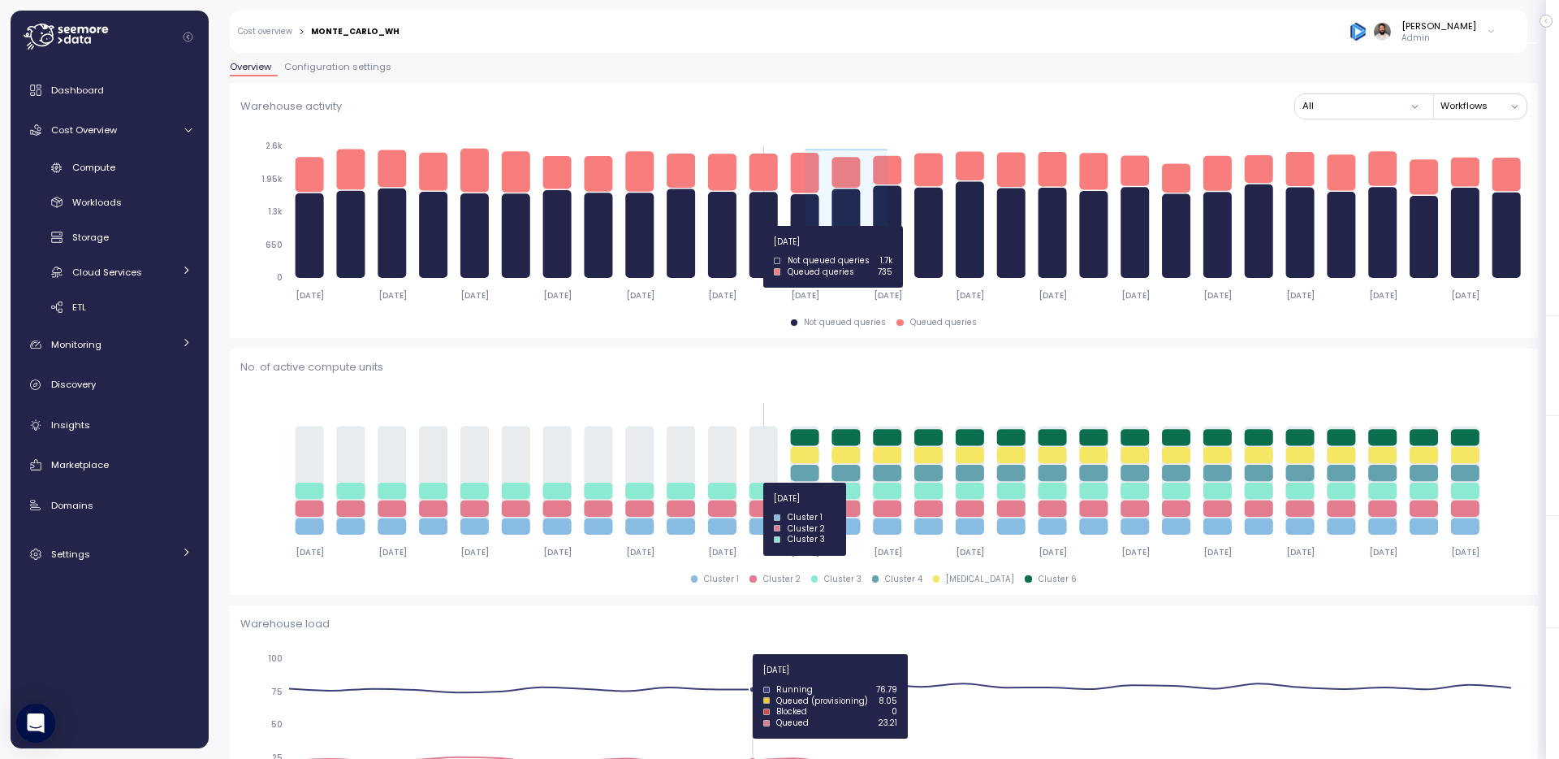
scroll to position [0, 0]
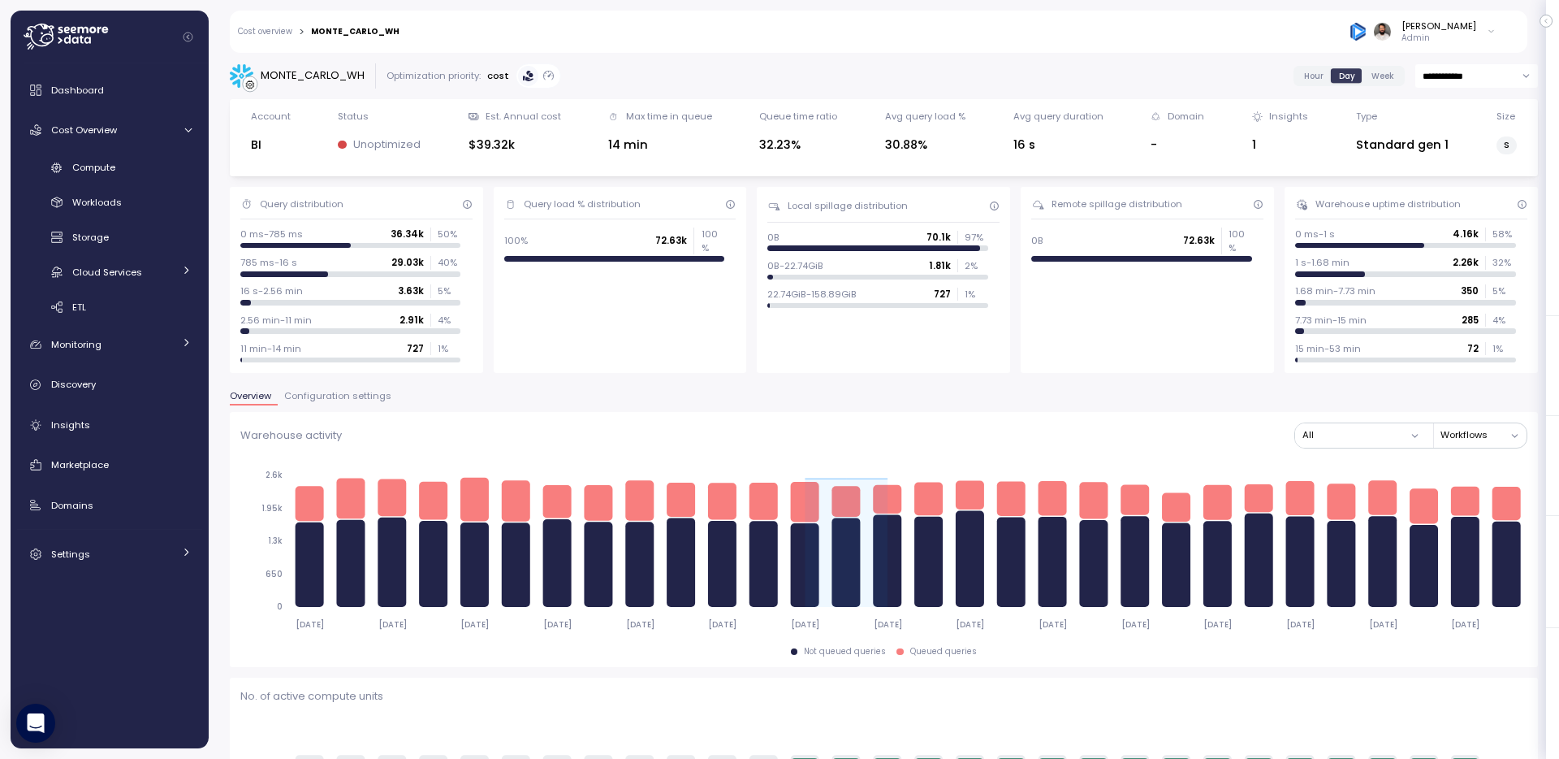
click at [1457, 54] on div "**********" at bounding box center [884, 400] width 1351 height 716
click at [1457, 72] on input "**********" at bounding box center [1477, 76] width 123 height 24
click at [1448, 210] on div "Last 6 months" at bounding box center [1476, 220] width 118 height 22
type input "**********"
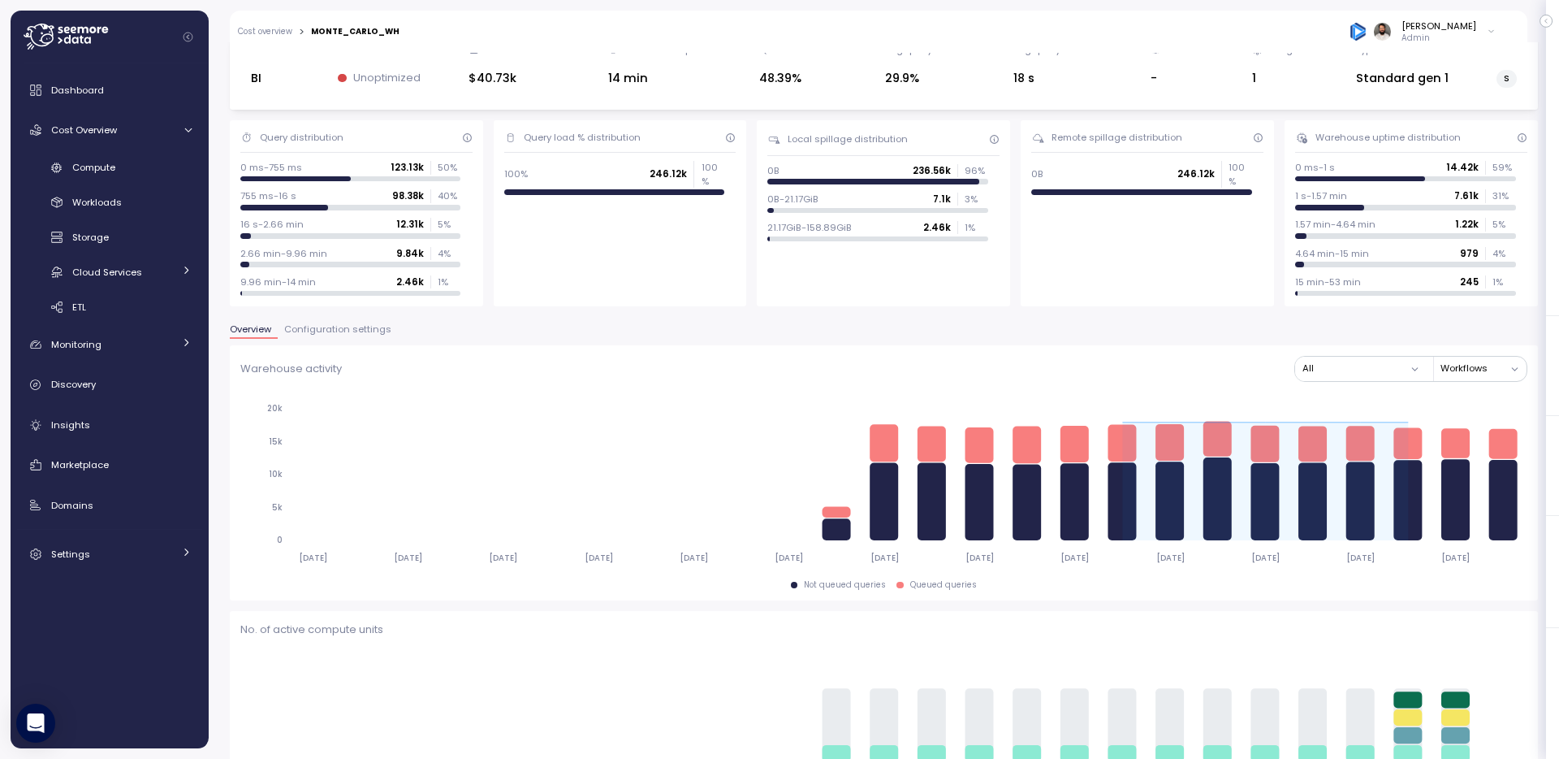
scroll to position [1, 0]
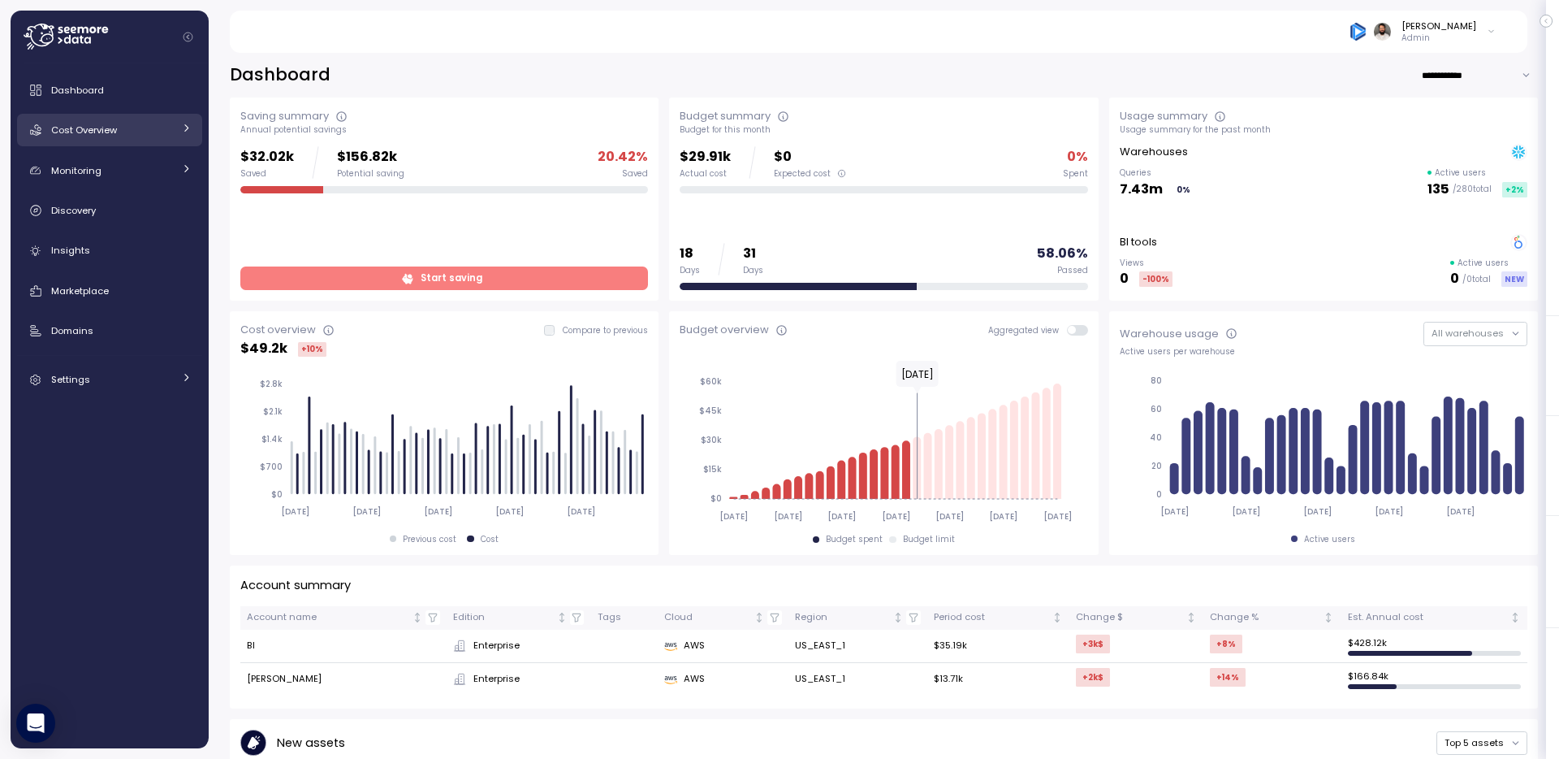
click at [119, 138] on link "Cost Overview" at bounding box center [109, 130] width 185 height 32
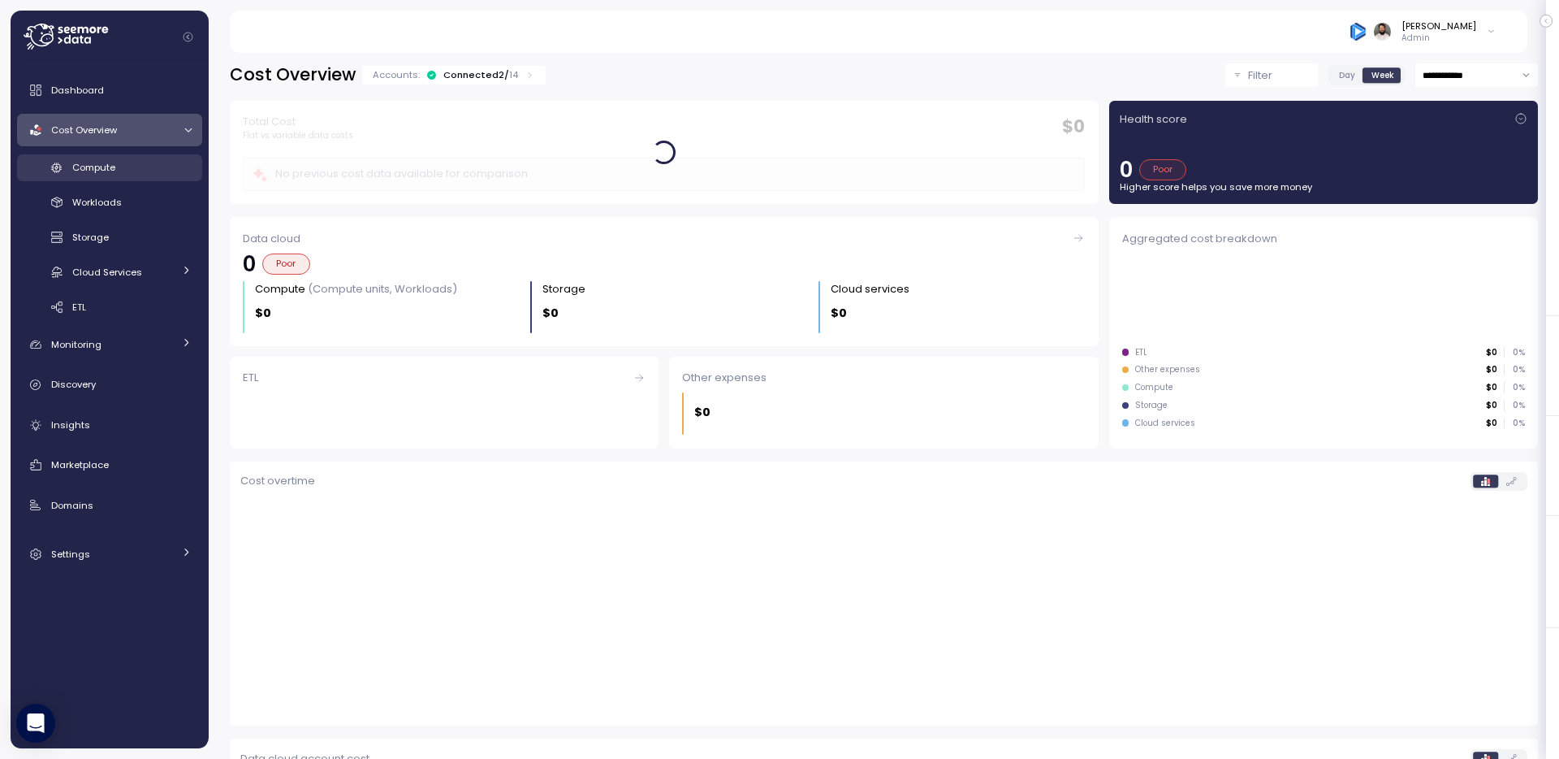
click at [128, 177] on link "Compute" at bounding box center [109, 167] width 185 height 27
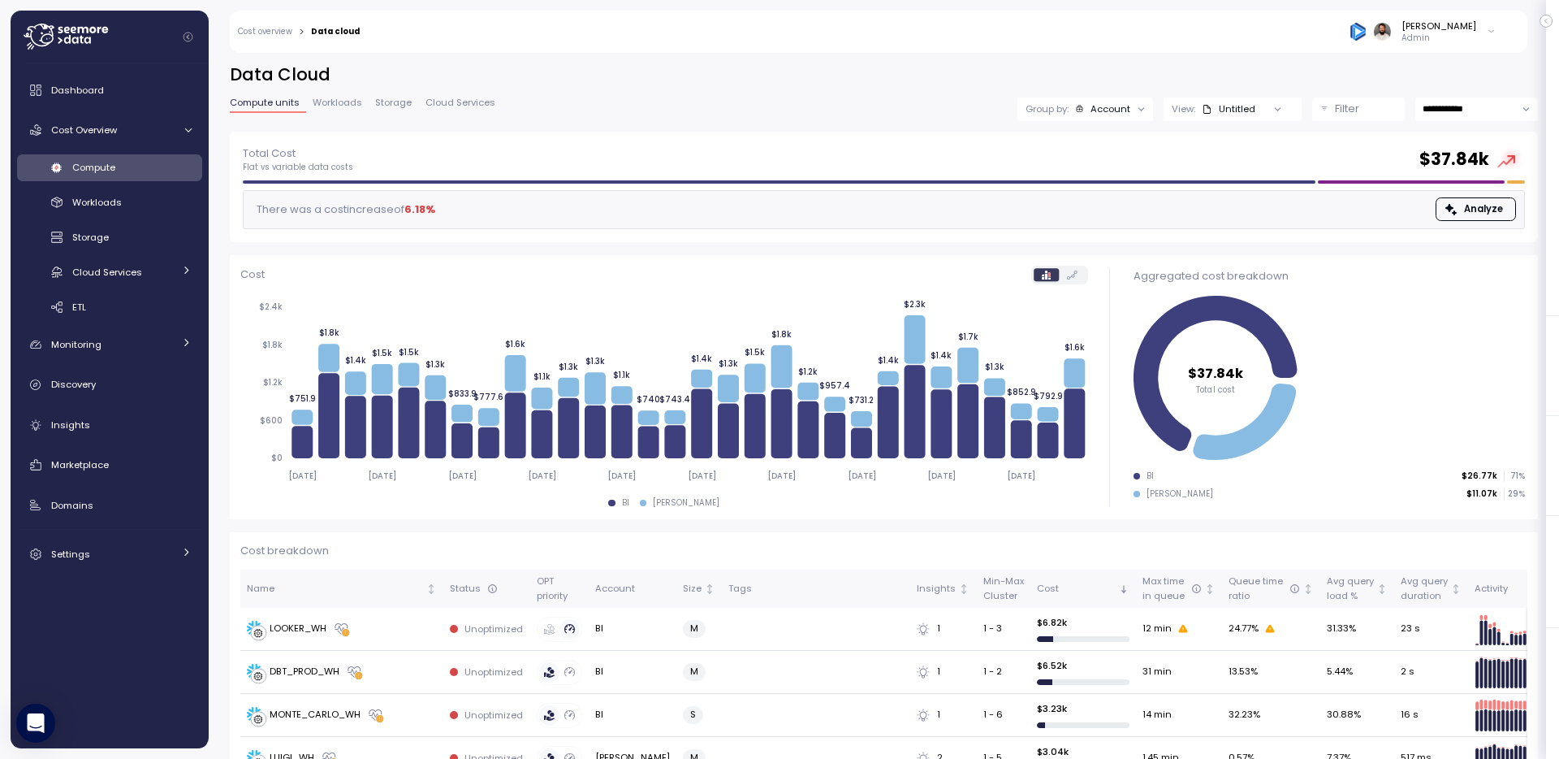
click at [1206, 106] on icon at bounding box center [1207, 109] width 7 height 9
click at [1085, 107] on div "Account" at bounding box center [1103, 108] width 56 height 13
click at [91, 429] on div "Insights" at bounding box center [121, 425] width 141 height 16
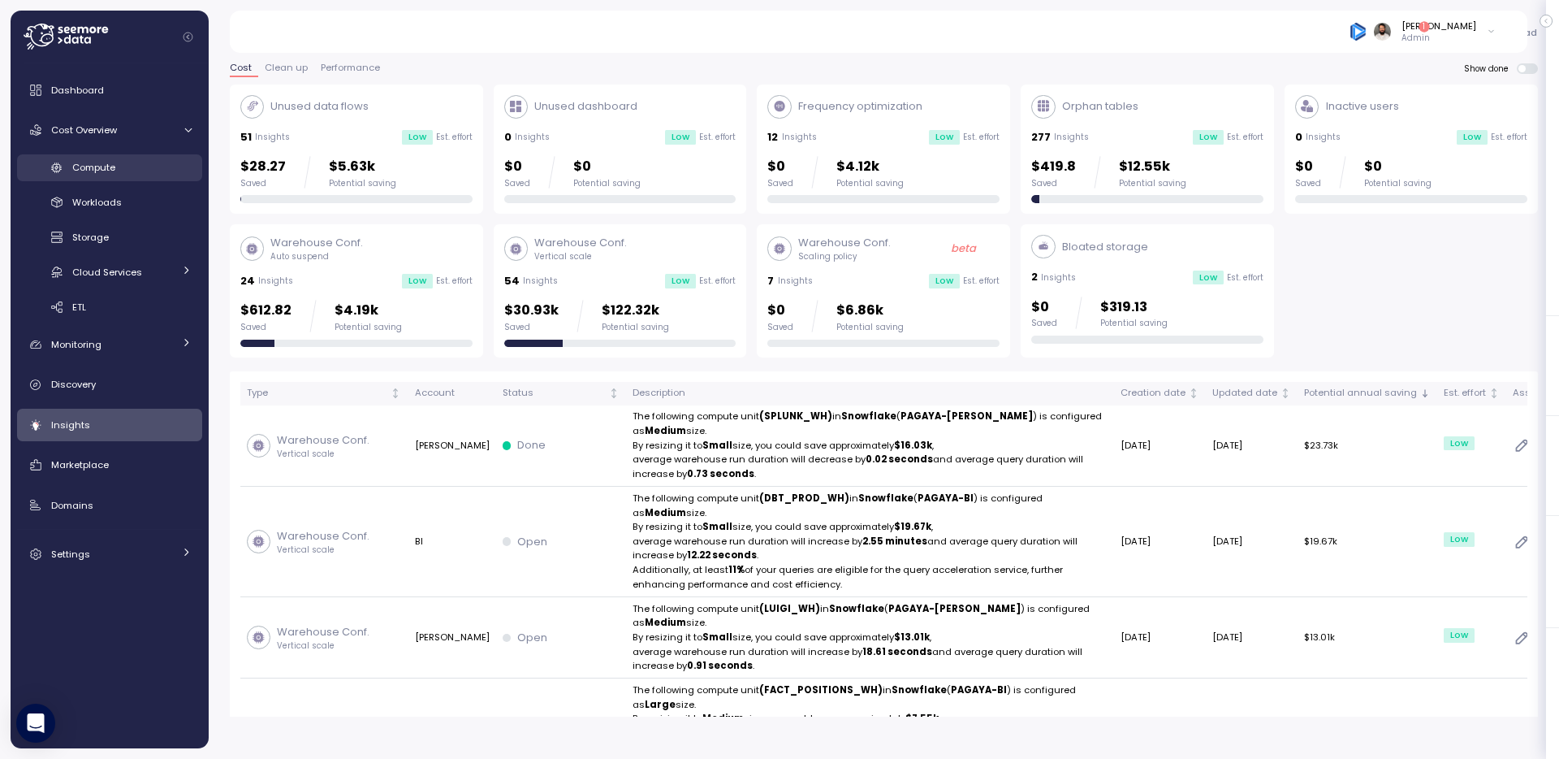
click at [123, 159] on div "Compute" at bounding box center [131, 167] width 119 height 16
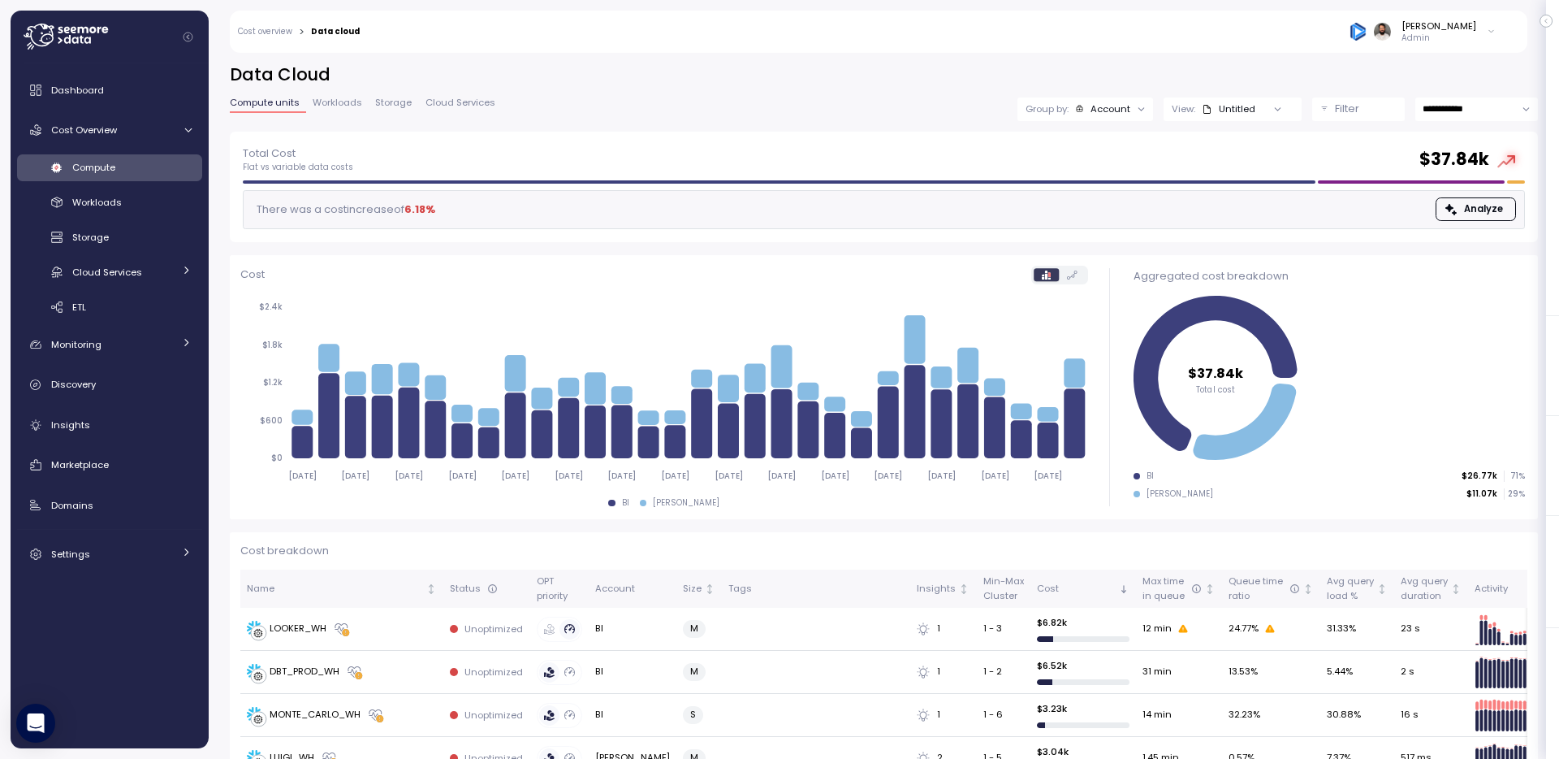
click at [1241, 106] on div "Untitled" at bounding box center [1229, 108] width 54 height 13
click at [1149, 111] on div at bounding box center [1142, 108] width 23 height 23
click at [1122, 111] on div "Account" at bounding box center [1111, 108] width 40 height 13
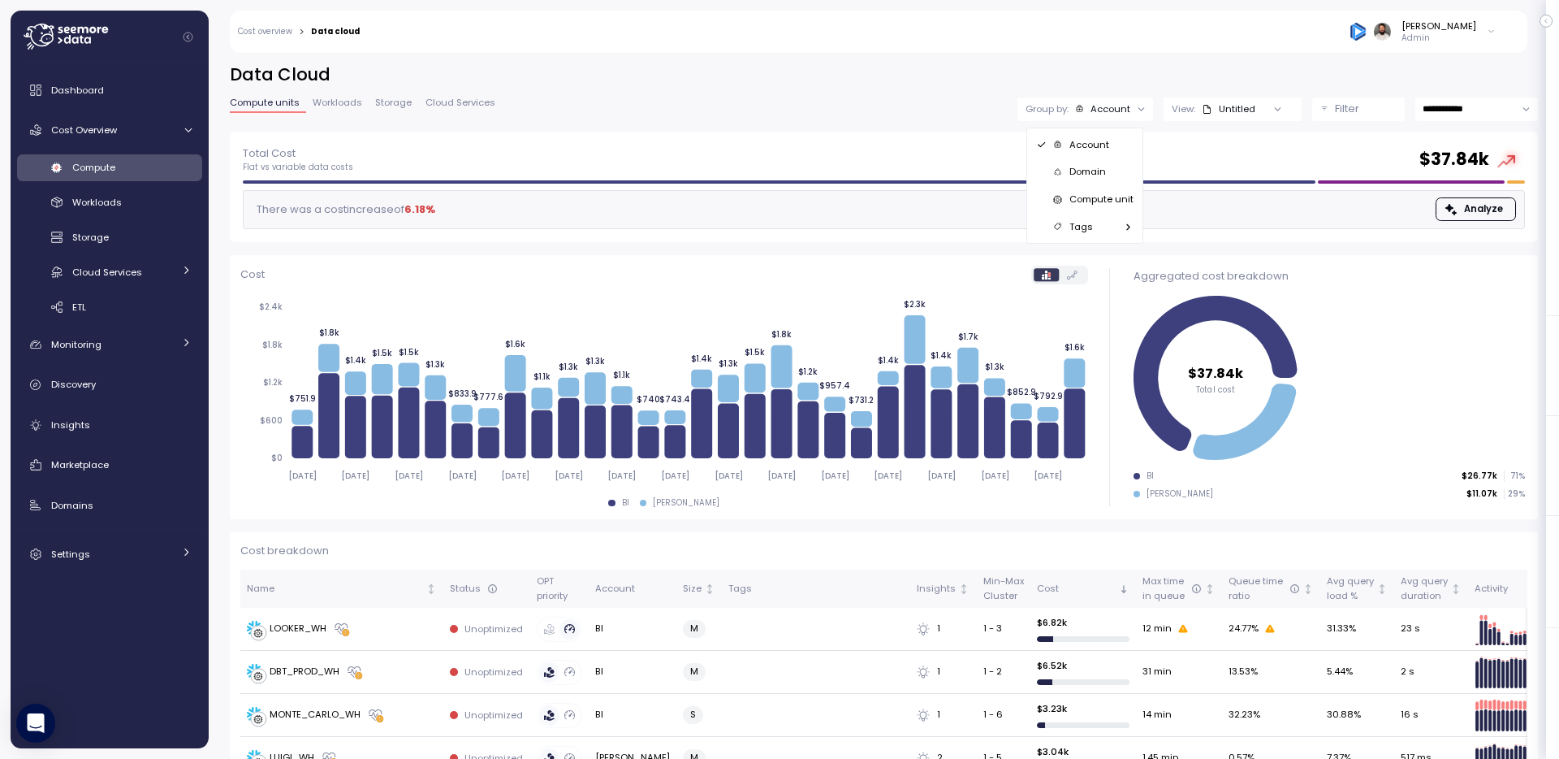
click at [1122, 197] on p "Compute unit" at bounding box center [1102, 198] width 64 height 13
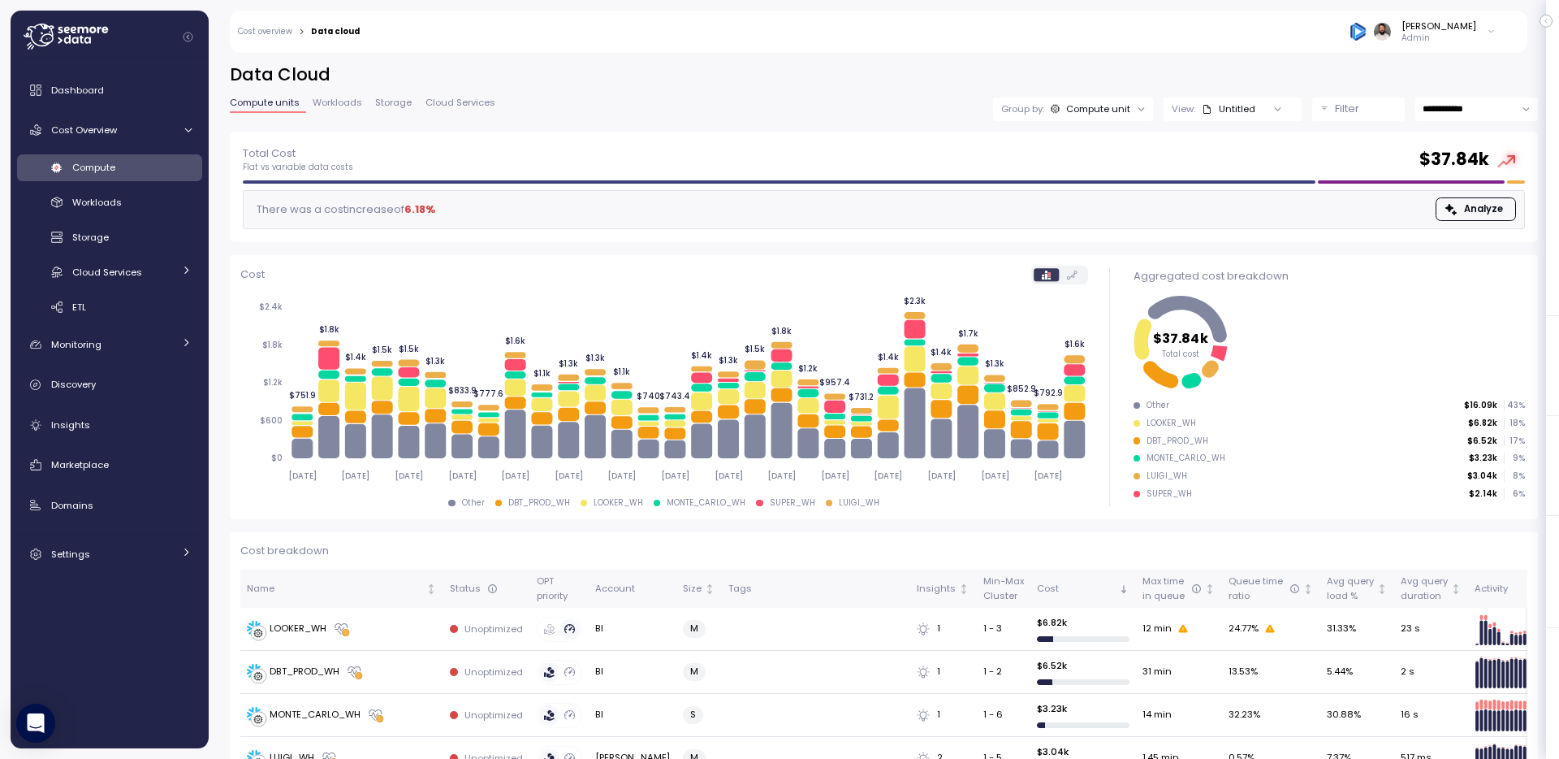
click at [1173, 470] on div "LUIGI_WH" at bounding box center [1167, 475] width 41 height 11
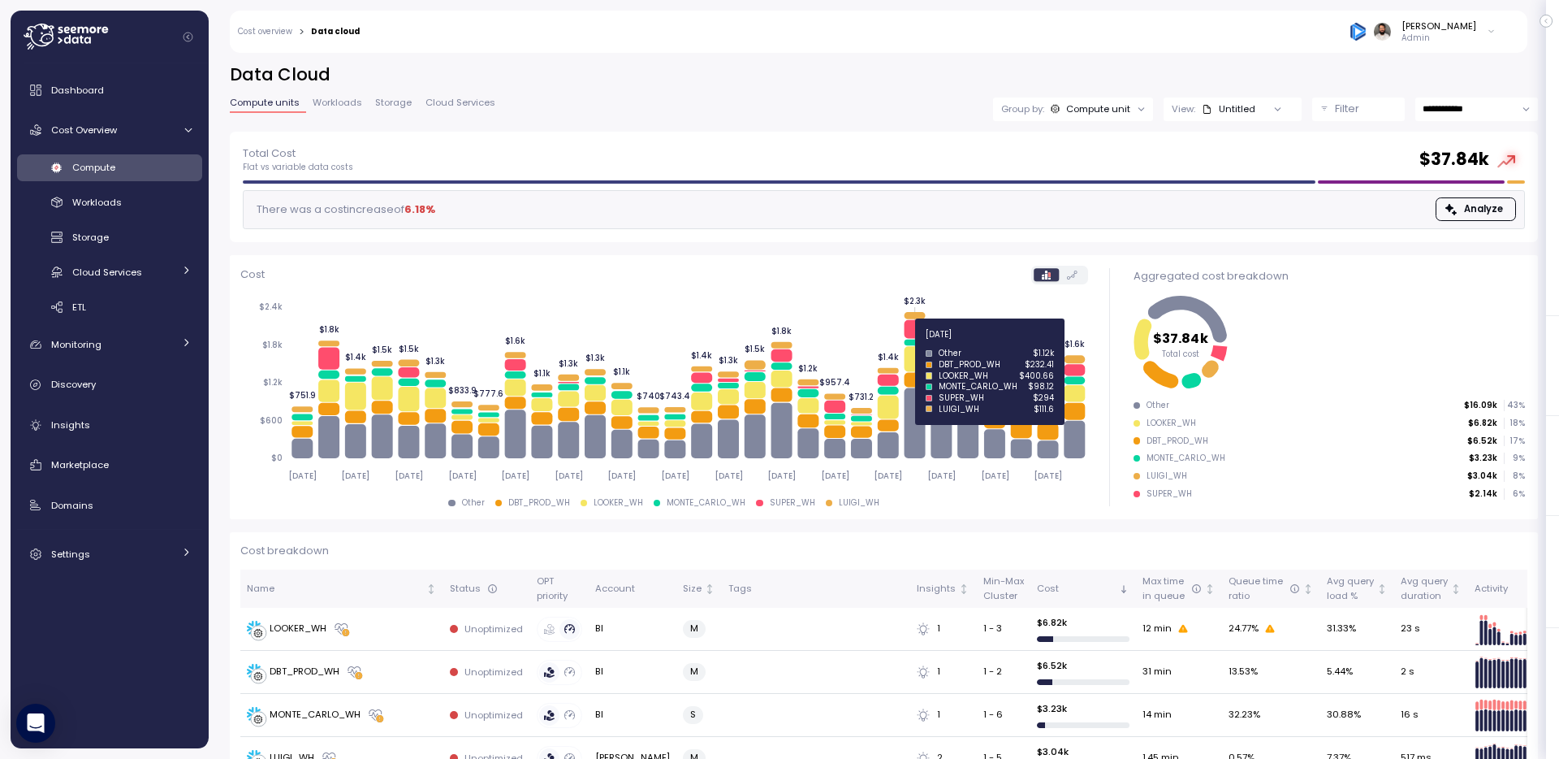
click at [910, 343] on icon at bounding box center [914, 343] width 21 height 6
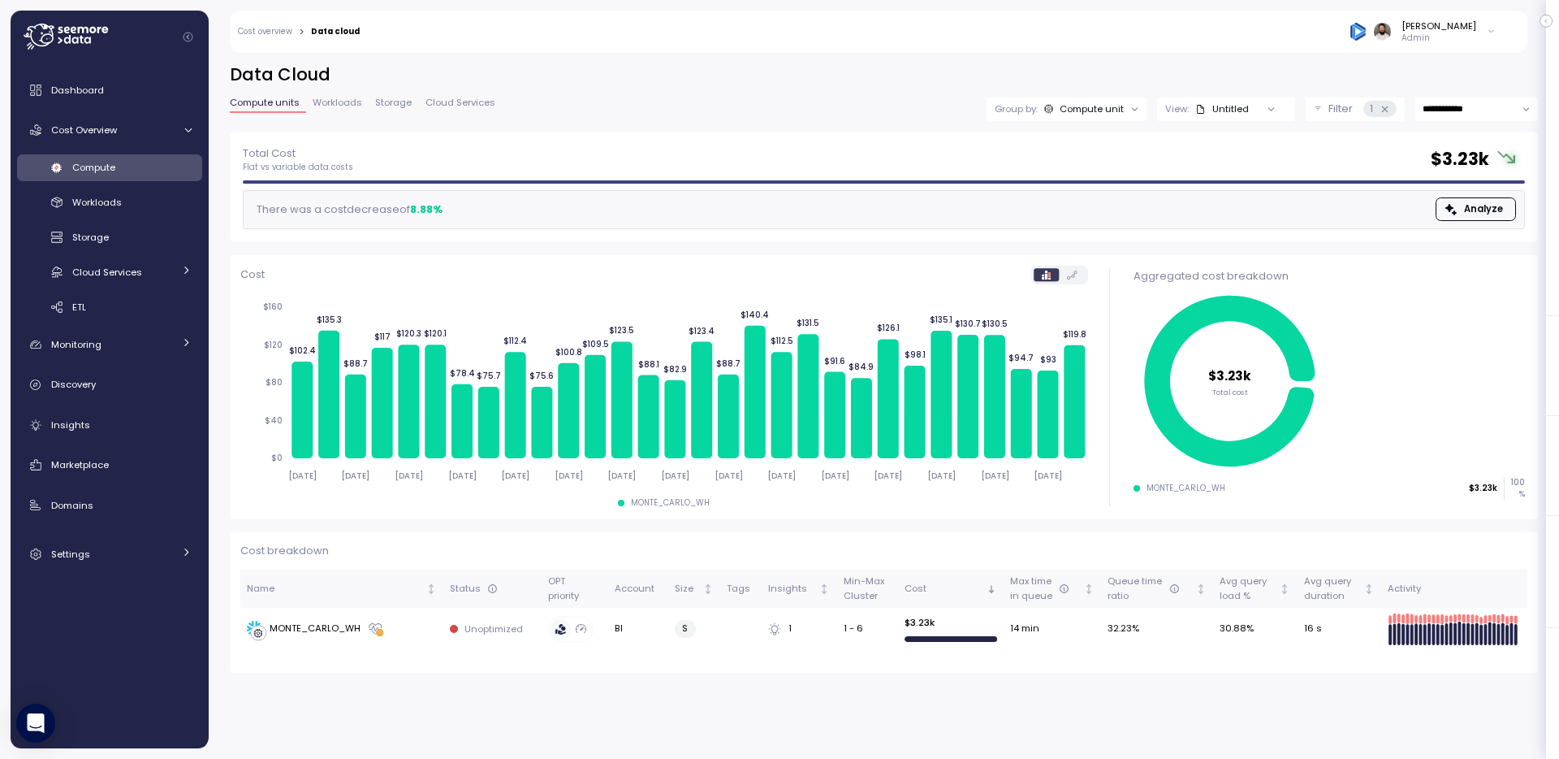
click at [1451, 115] on input "**********" at bounding box center [1477, 109] width 123 height 24
click at [1451, 257] on span "Last 6 months" at bounding box center [1457, 253] width 67 height 15
type input "**********"
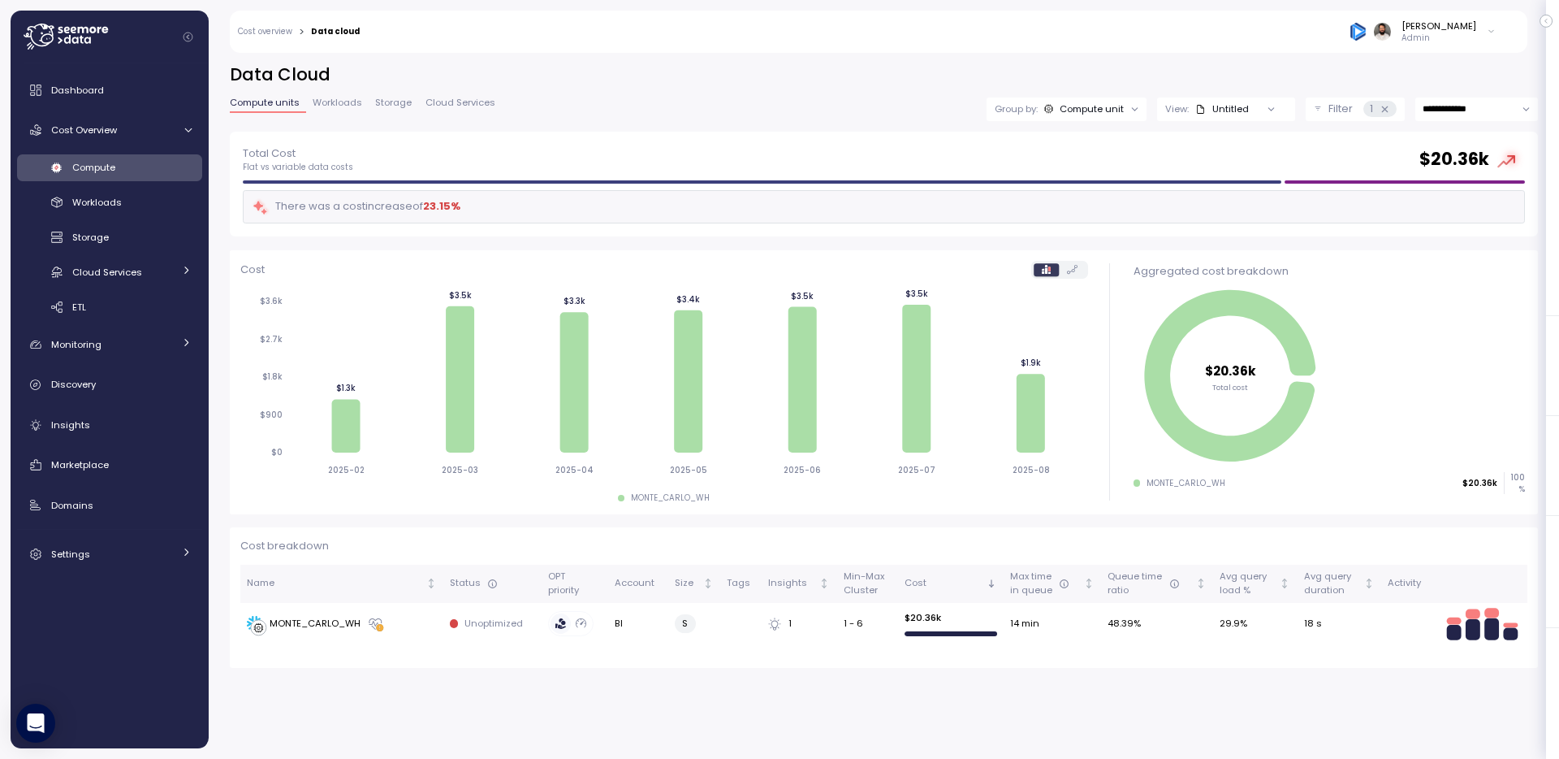
click at [1081, 111] on div "Compute unit" at bounding box center [1092, 108] width 64 height 13
click at [136, 206] on div "Workloads" at bounding box center [131, 202] width 119 height 16
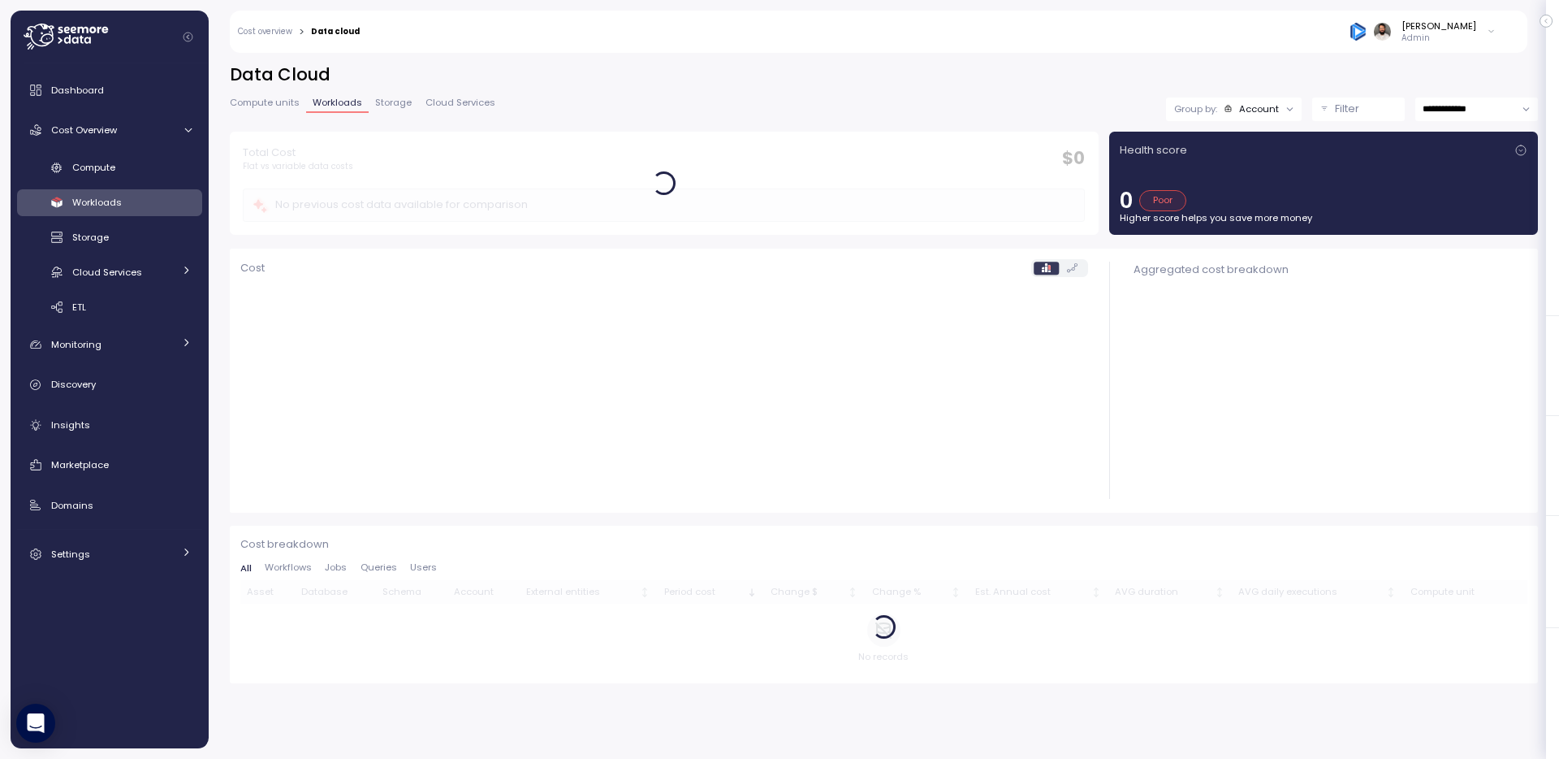
click at [141, 181] on div "Compute Workloads Storage Cloud Services Clustering columns Pipes AI Services S…" at bounding box center [109, 237] width 185 height 167
click at [144, 171] on div "Compute" at bounding box center [131, 167] width 119 height 16
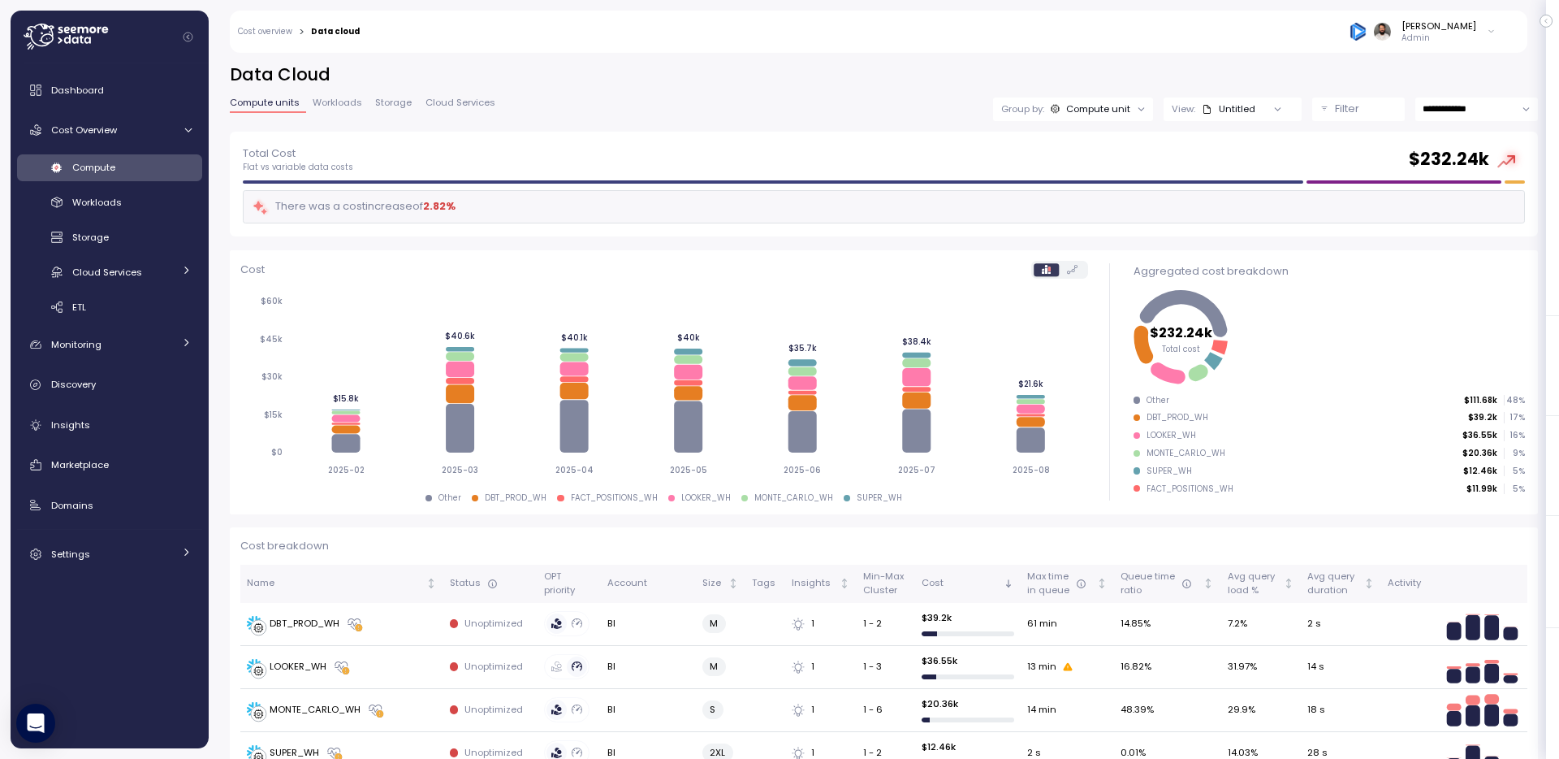
click at [1103, 105] on div "Compute unit" at bounding box center [1098, 108] width 64 height 13
click at [938, 48] on div "Guy Biecher Admin" at bounding box center [938, 32] width 1136 height 42
click at [1321, 124] on div "**********" at bounding box center [884, 97] width 1308 height 68
click at [1323, 104] on button "Filter" at bounding box center [1359, 109] width 93 height 24
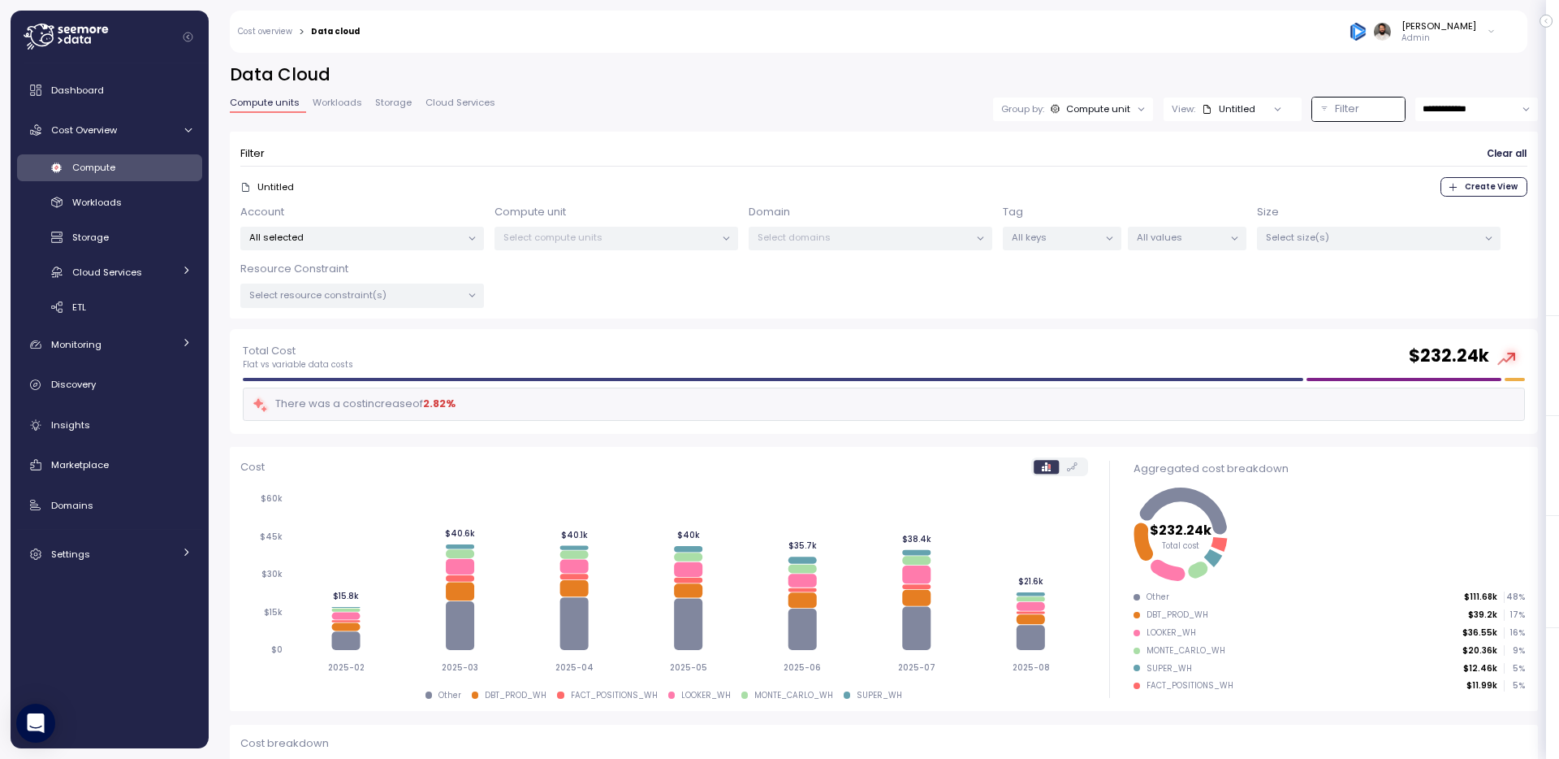
click at [624, 233] on p "Select compute units" at bounding box center [610, 237] width 212 height 13
click at [430, 244] on div "All selected" at bounding box center [362, 239] width 244 height 24
click at [418, 327] on span "only" at bounding box center [427, 327] width 19 height 18
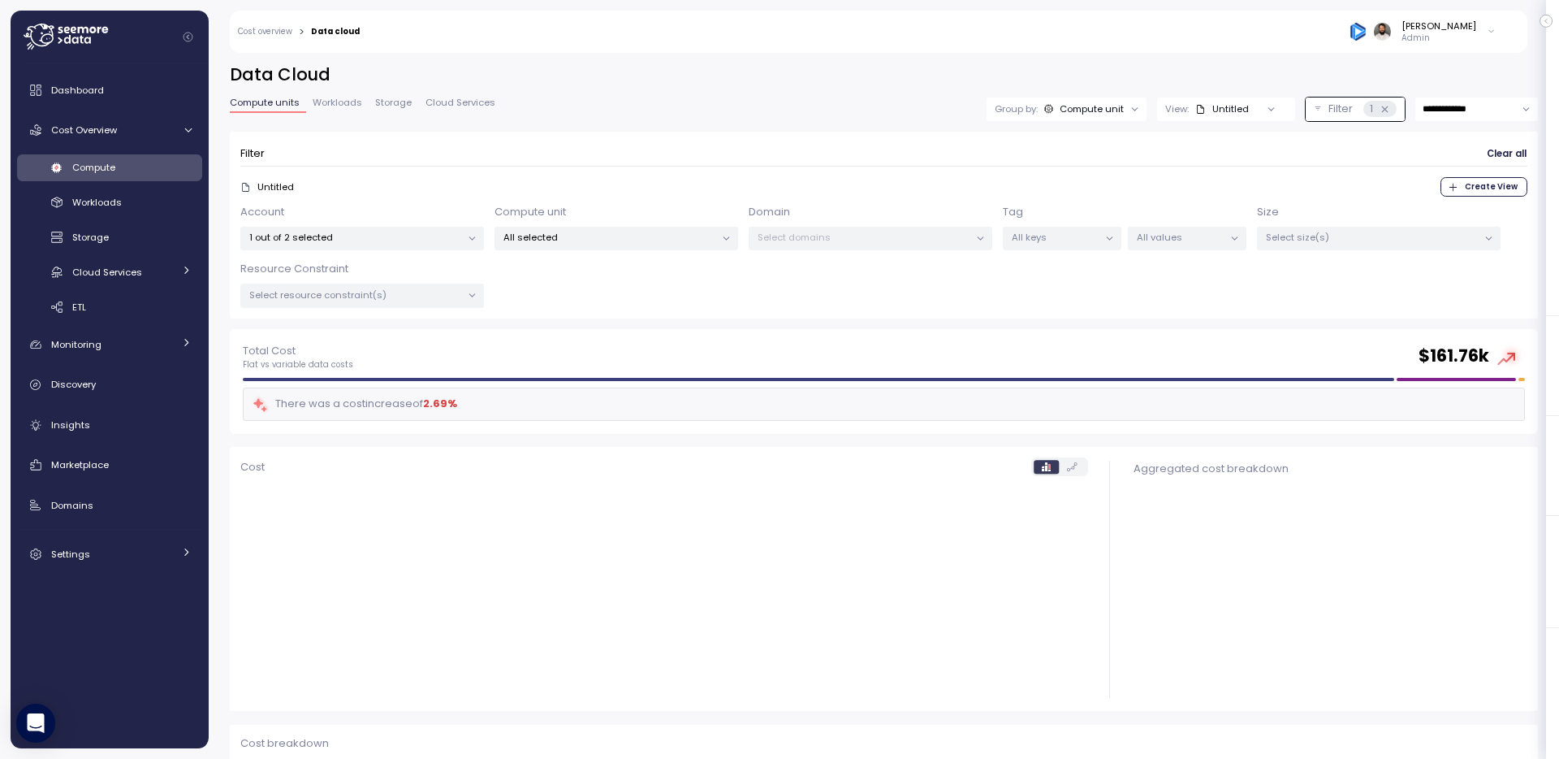
click at [562, 167] on form "Filter Clear all Untitled Create View Account 1 out of 2 selected Compute unit …" at bounding box center [883, 225] width 1287 height 166
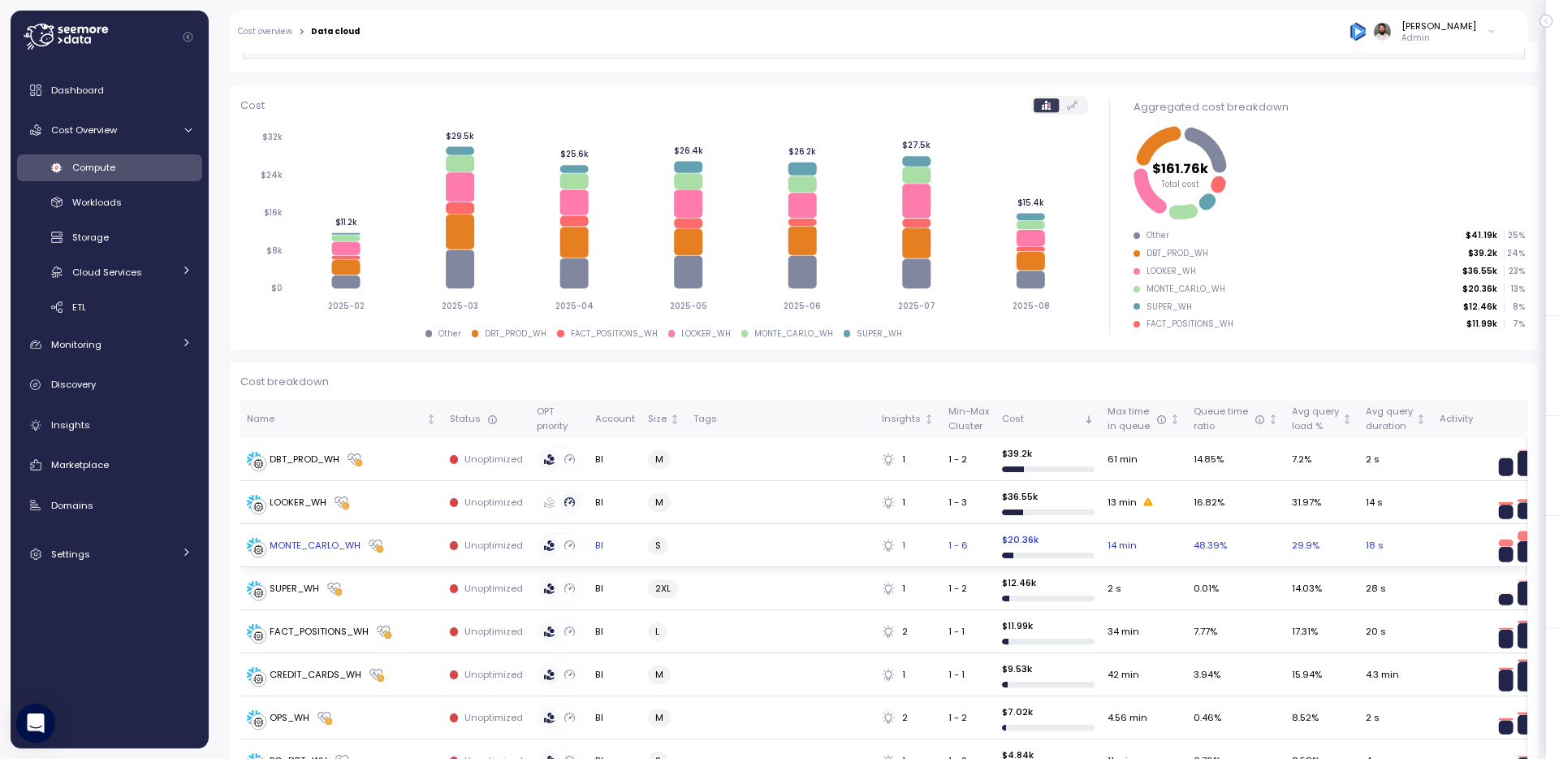
scroll to position [350, 0]
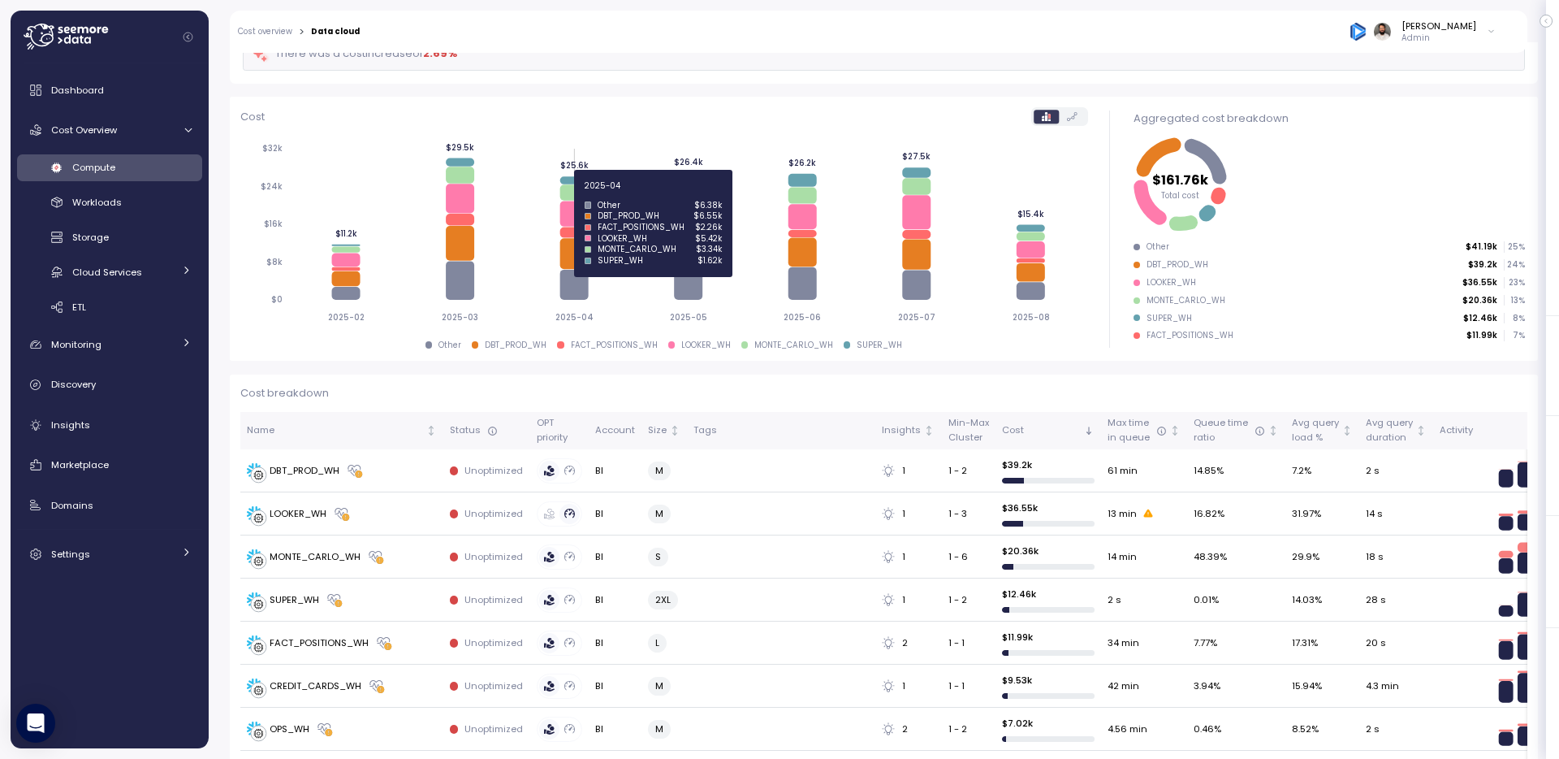
click at [573, 192] on icon at bounding box center [574, 192] width 28 height 15
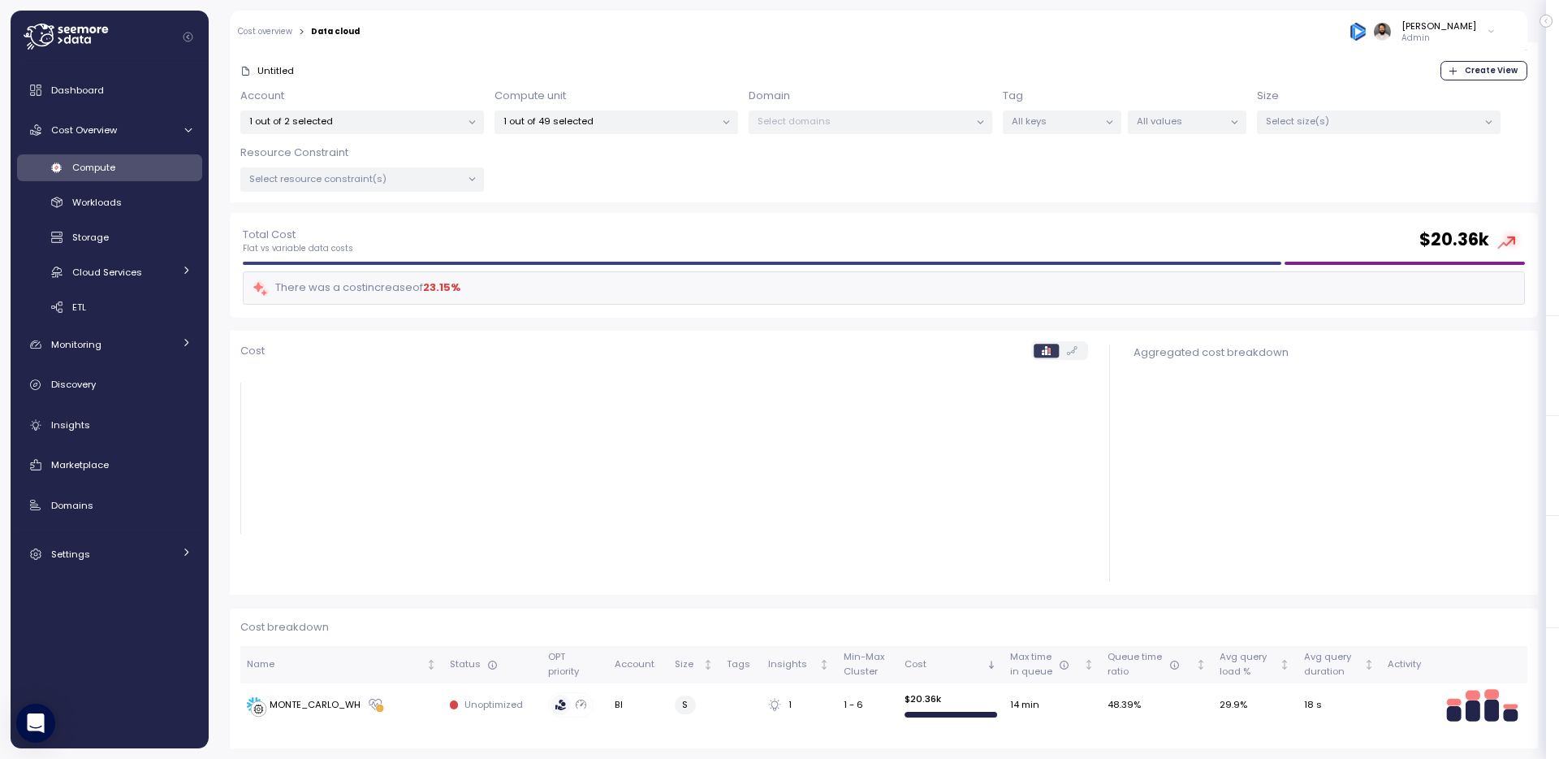
scroll to position [116, 0]
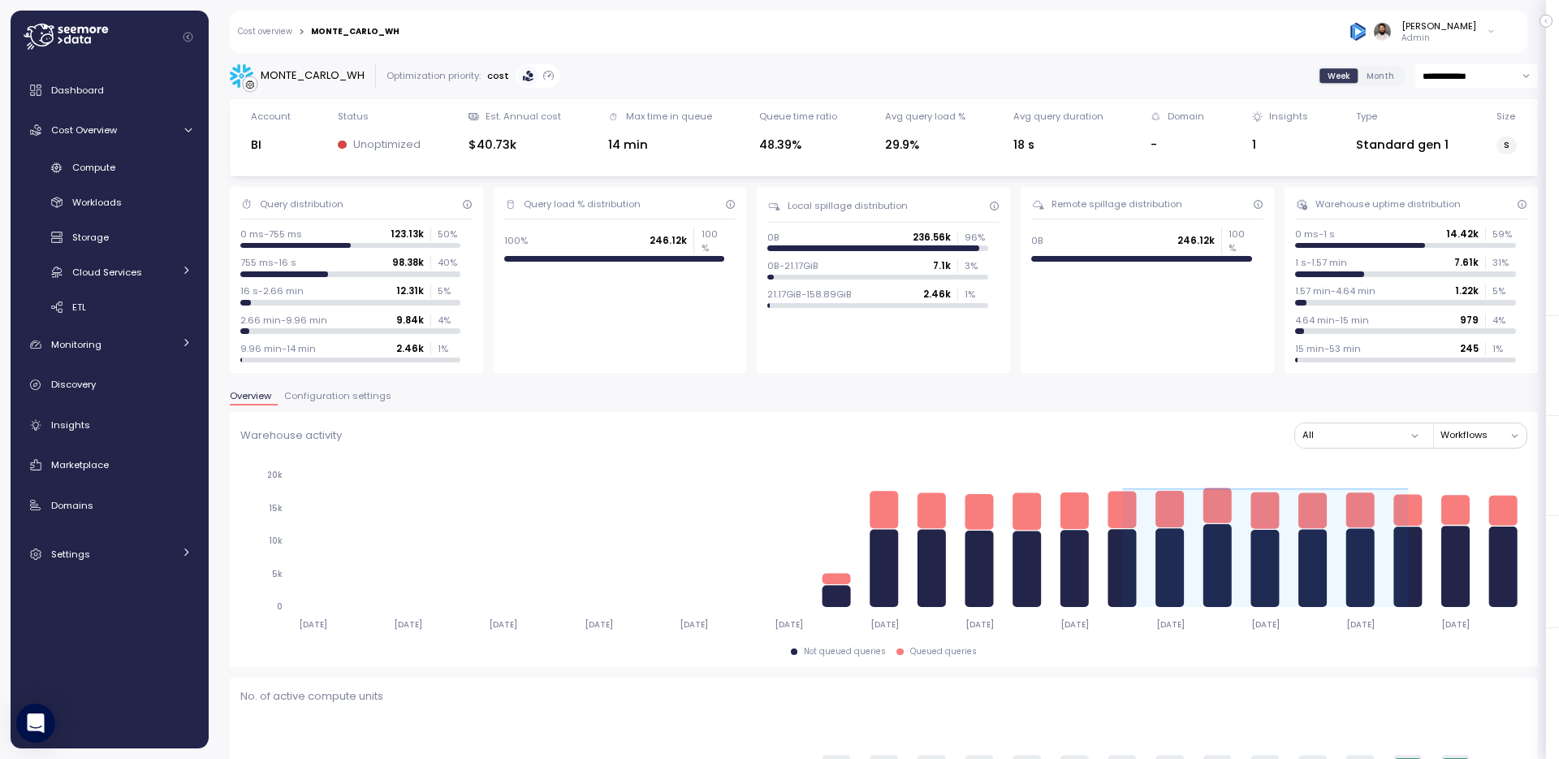
click at [1465, 79] on input "**********" at bounding box center [1477, 76] width 123 height 24
click at [1462, 189] on div "Last 30 days" at bounding box center [1476, 198] width 118 height 22
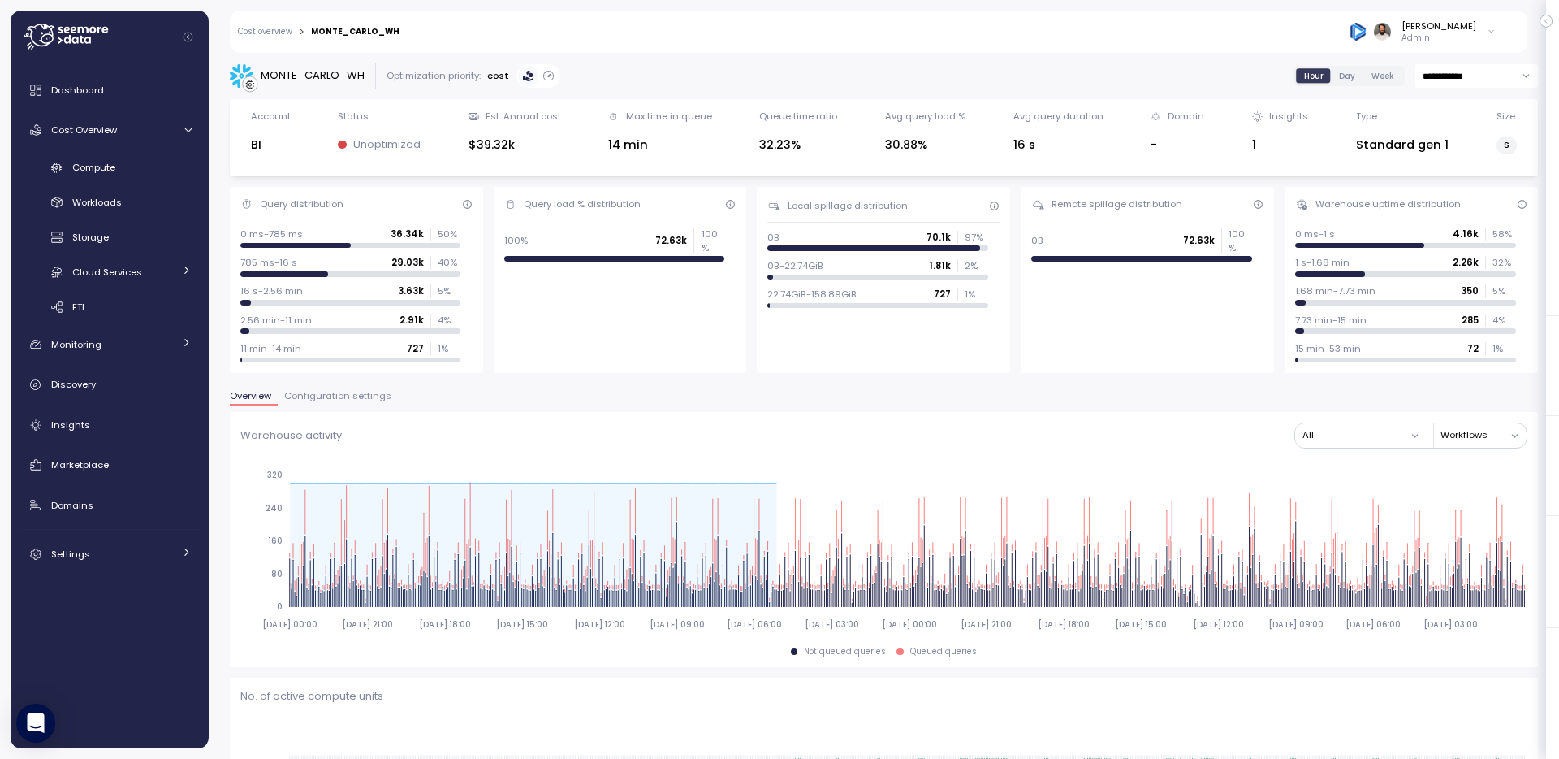
type input "**********"
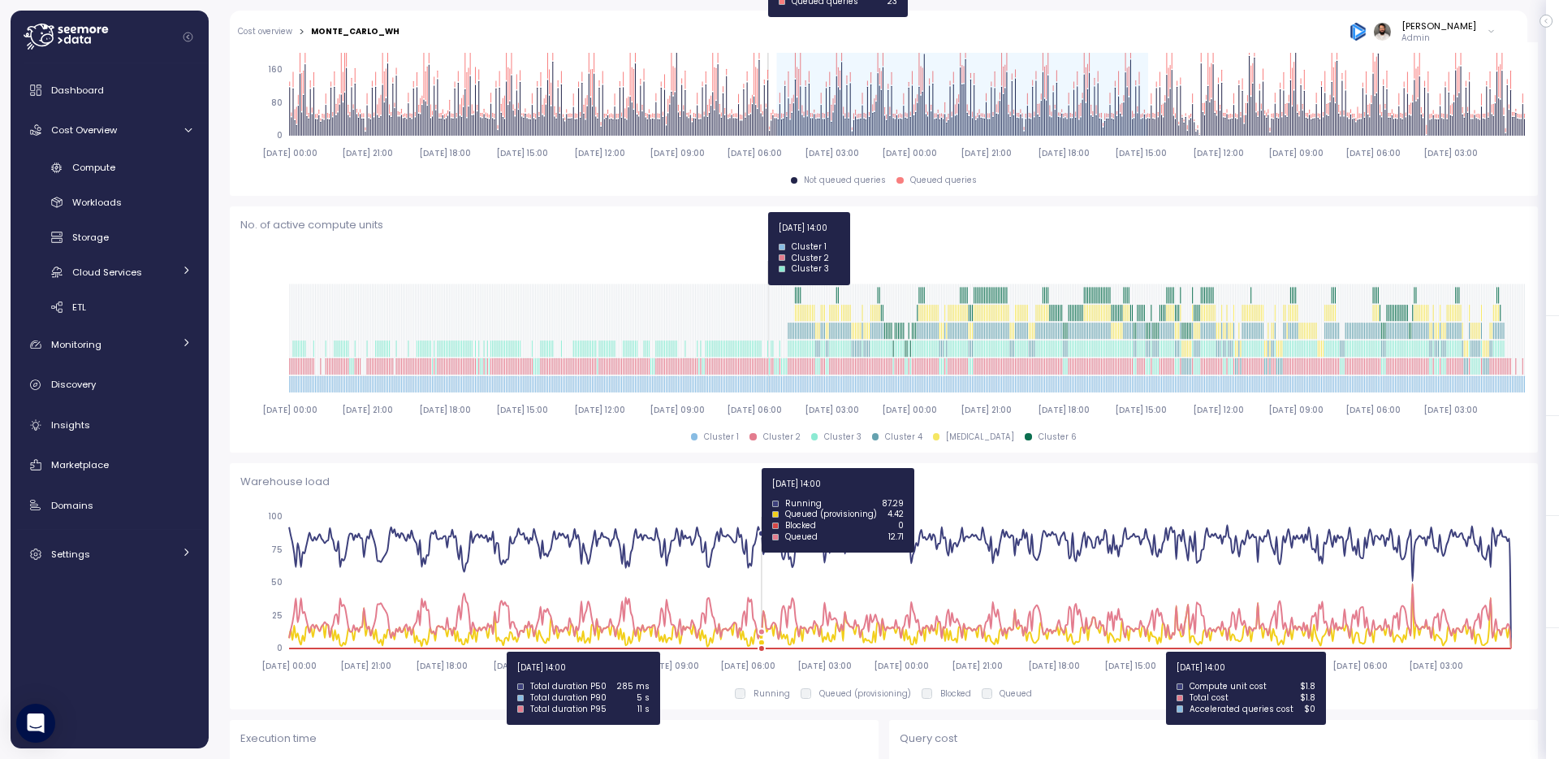
scroll to position [184, 0]
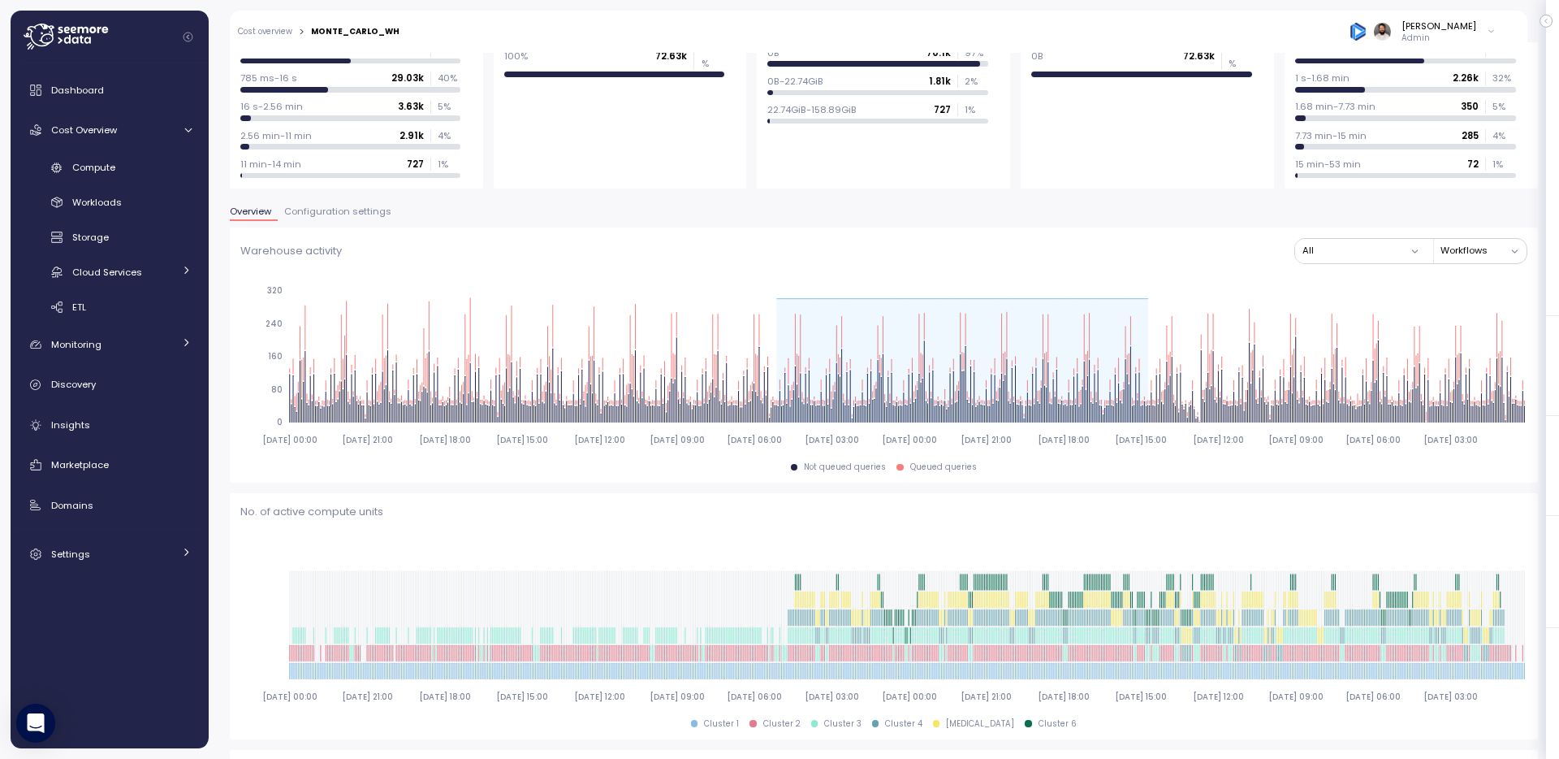
click at [323, 212] on span "Configuration settings" at bounding box center [337, 211] width 107 height 9
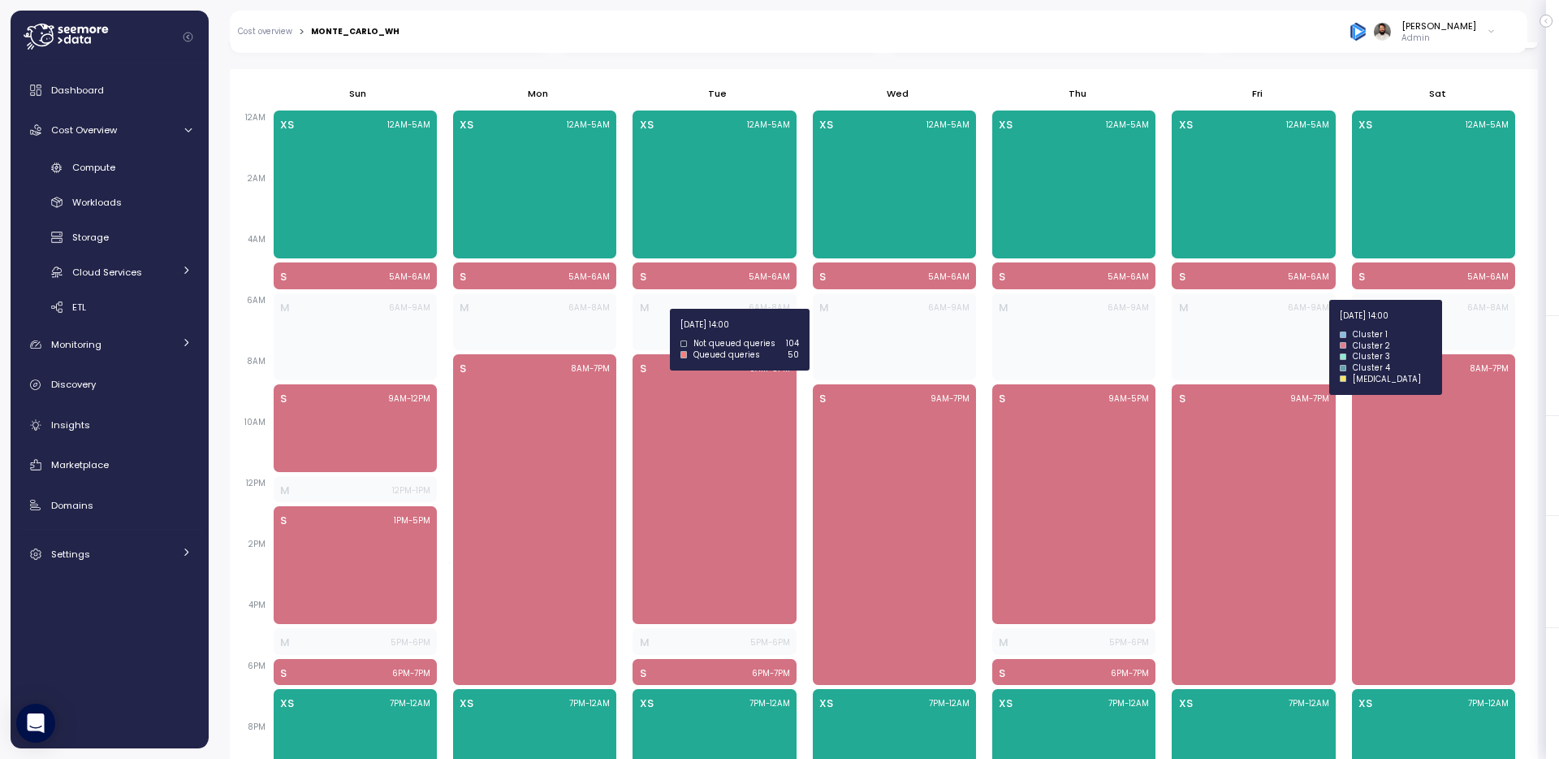
scroll to position [491, 0]
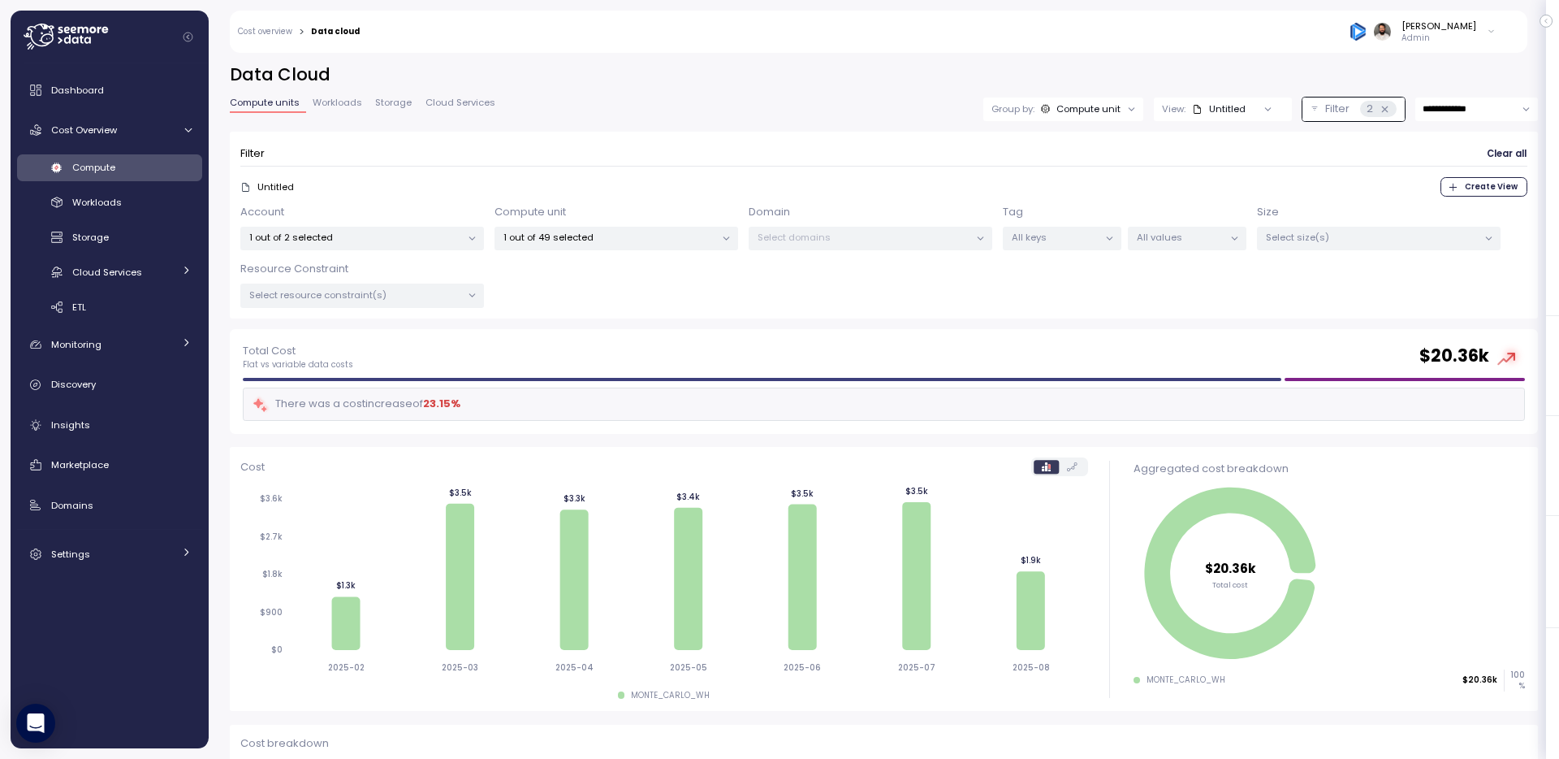
click at [1474, 88] on div "**********" at bounding box center [884, 196] width 1308 height 266
click at [1473, 113] on input "**********" at bounding box center [1477, 109] width 123 height 24
click at [1456, 226] on span "Last 30 days" at bounding box center [1454, 230] width 60 height 15
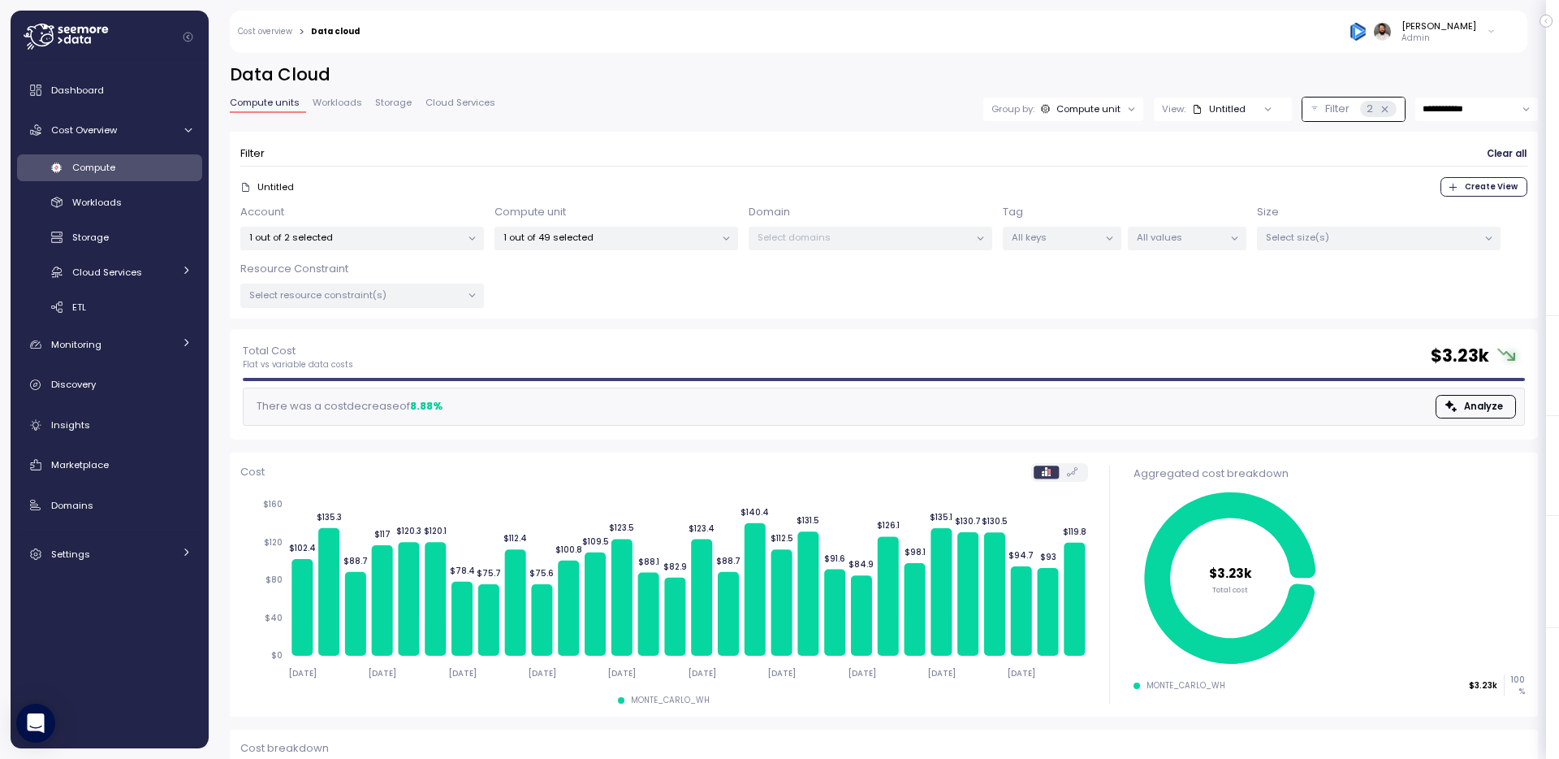
click at [1468, 102] on input "**********" at bounding box center [1477, 109] width 123 height 24
click at [1469, 249] on span "Last 6 months" at bounding box center [1457, 253] width 67 height 15
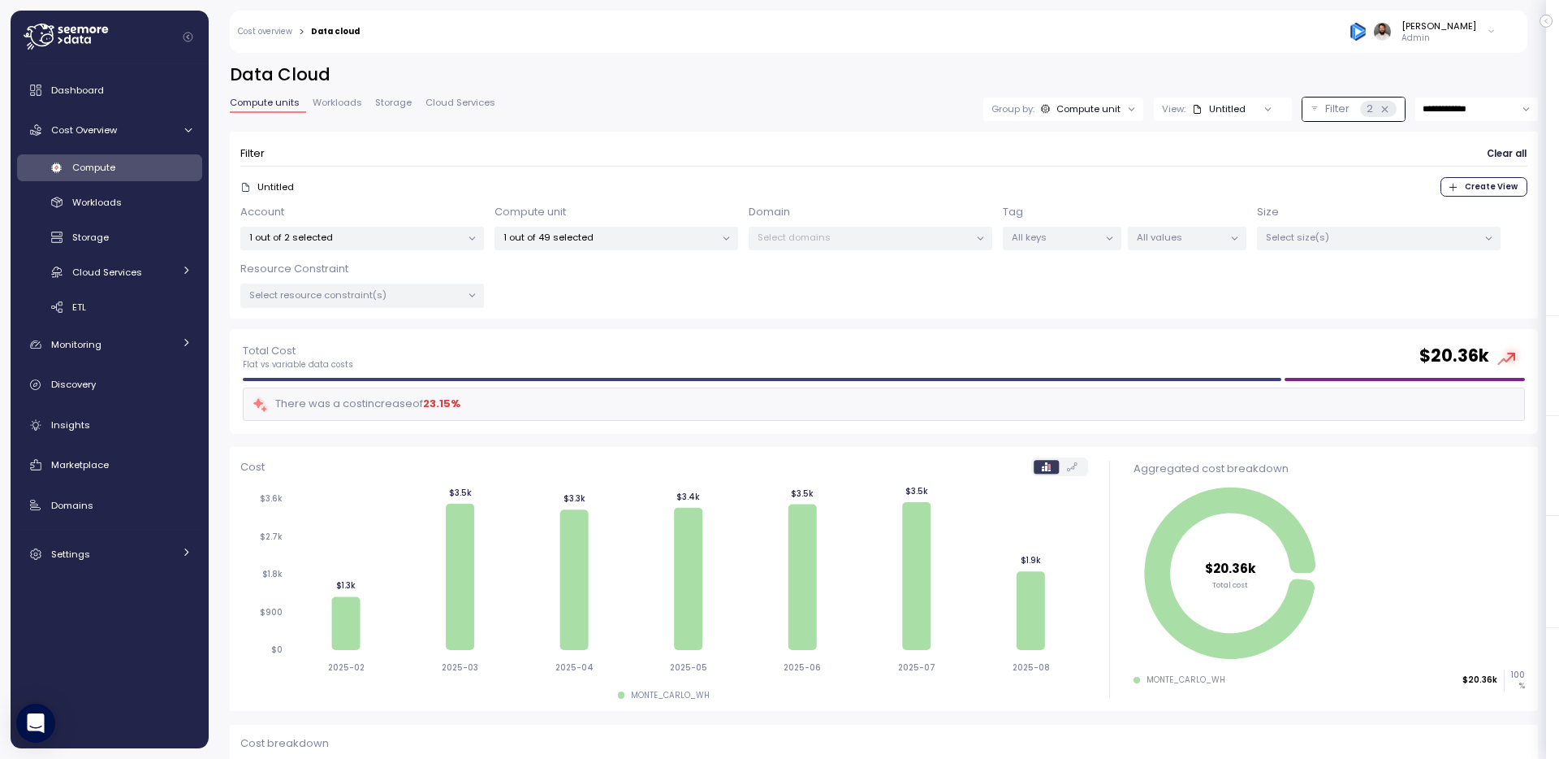
click at [1449, 108] on input "**********" at bounding box center [1477, 109] width 123 height 24
click at [1477, 221] on div "Last 30 days" at bounding box center [1476, 231] width 118 height 22
type input "**********"
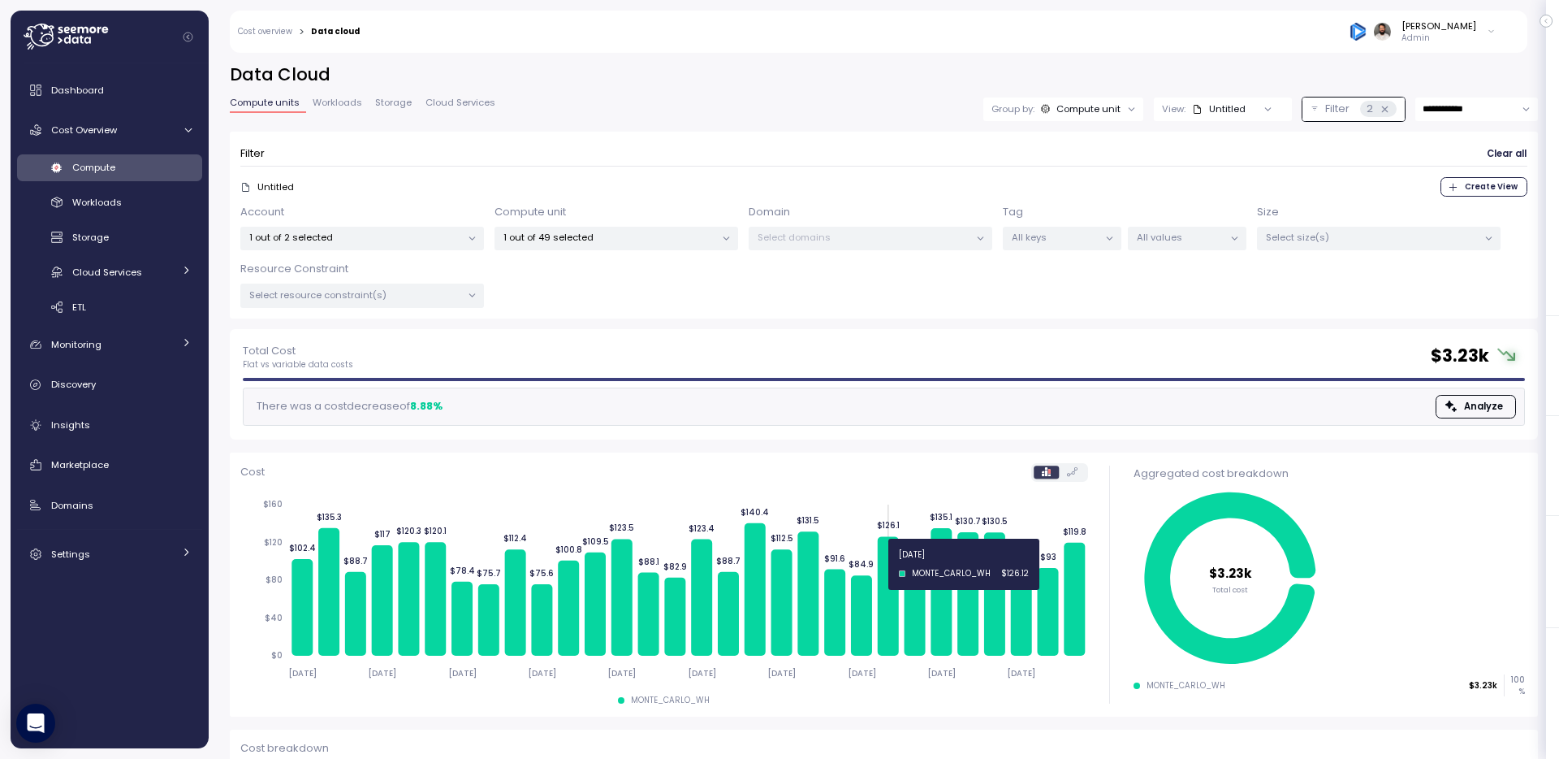
scroll to position [122, 0]
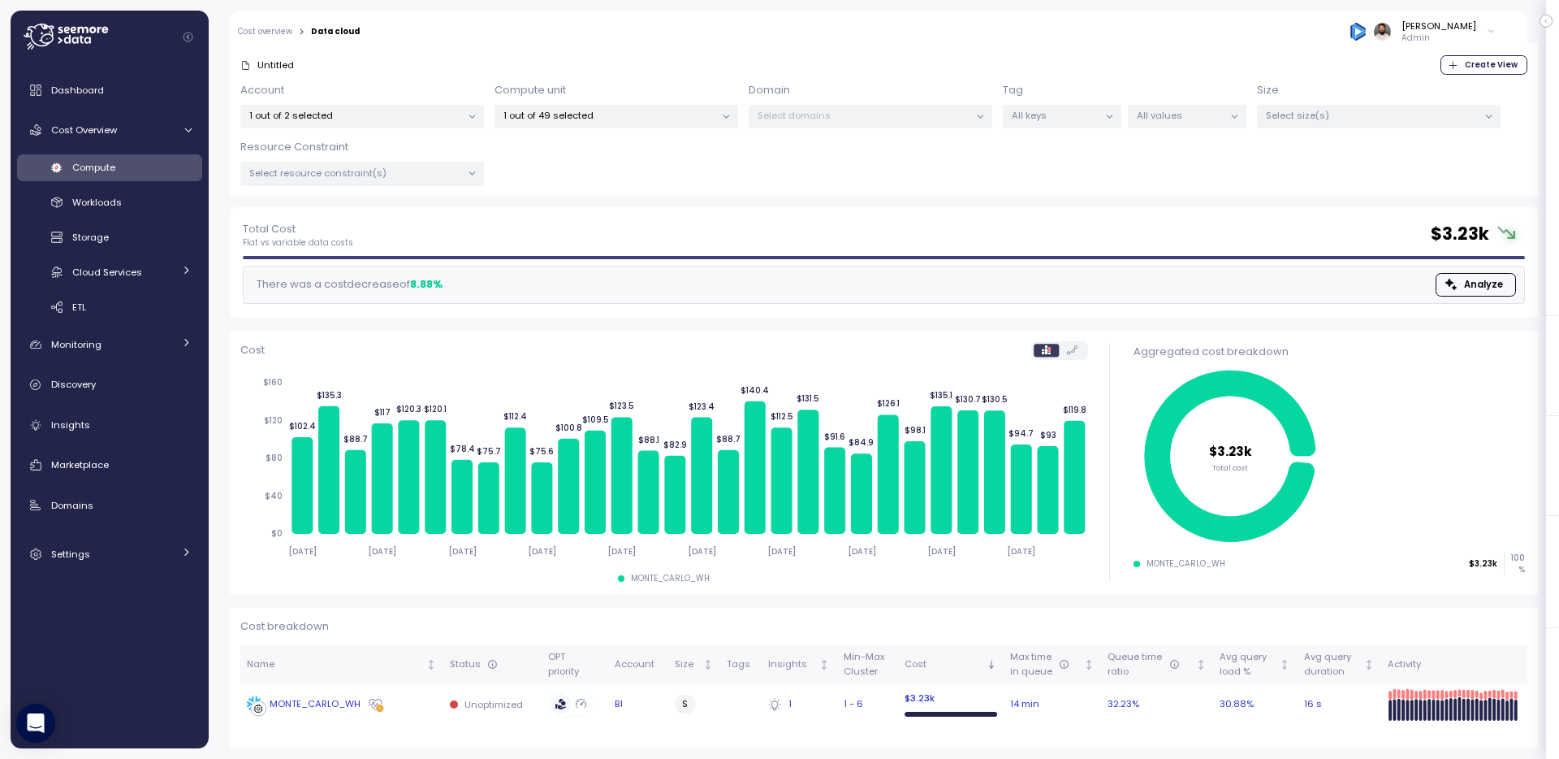
click at [359, 705] on div "MONTE_CARLO_WH" at bounding box center [315, 704] width 91 height 15
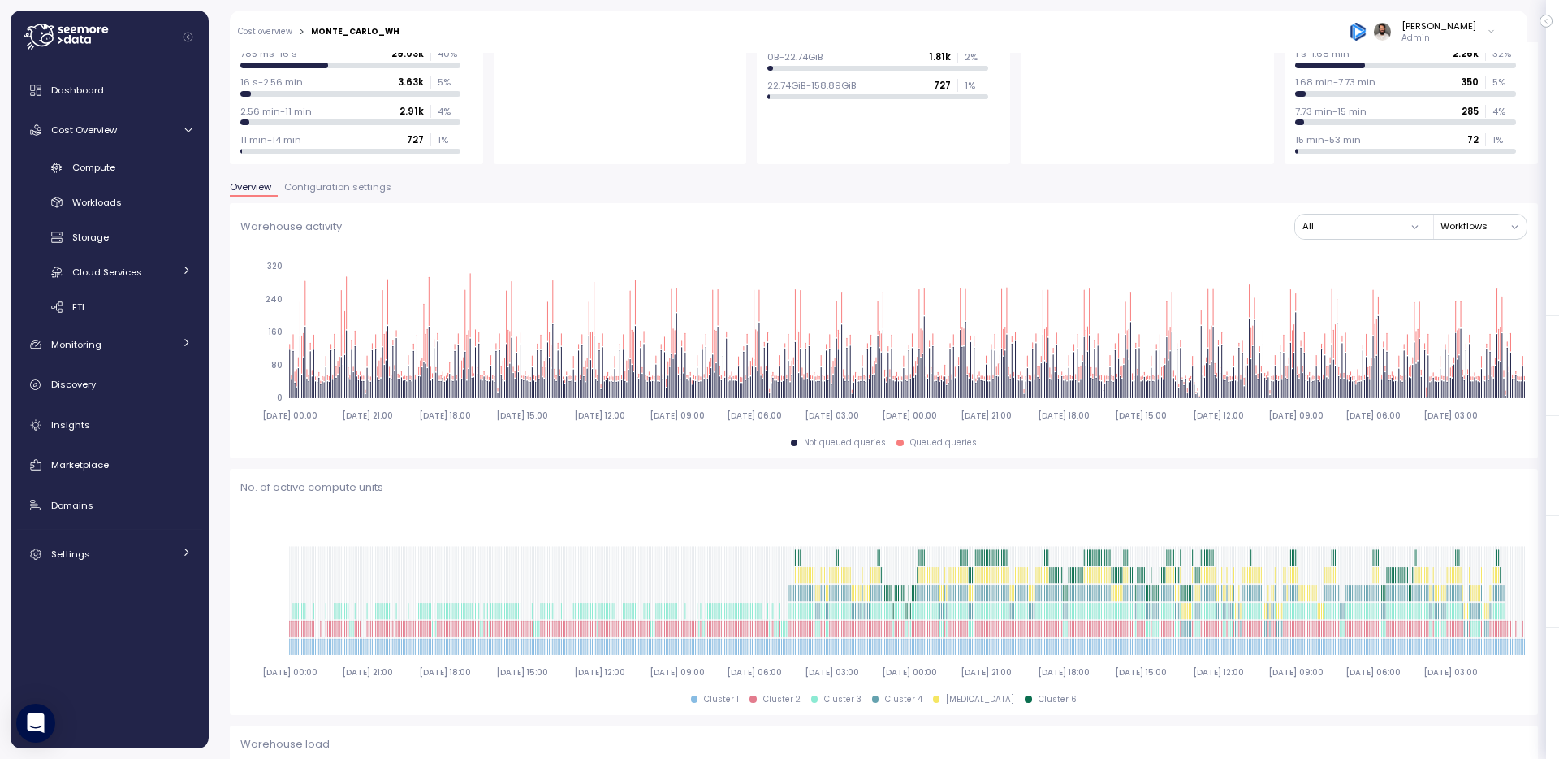
scroll to position [131, 0]
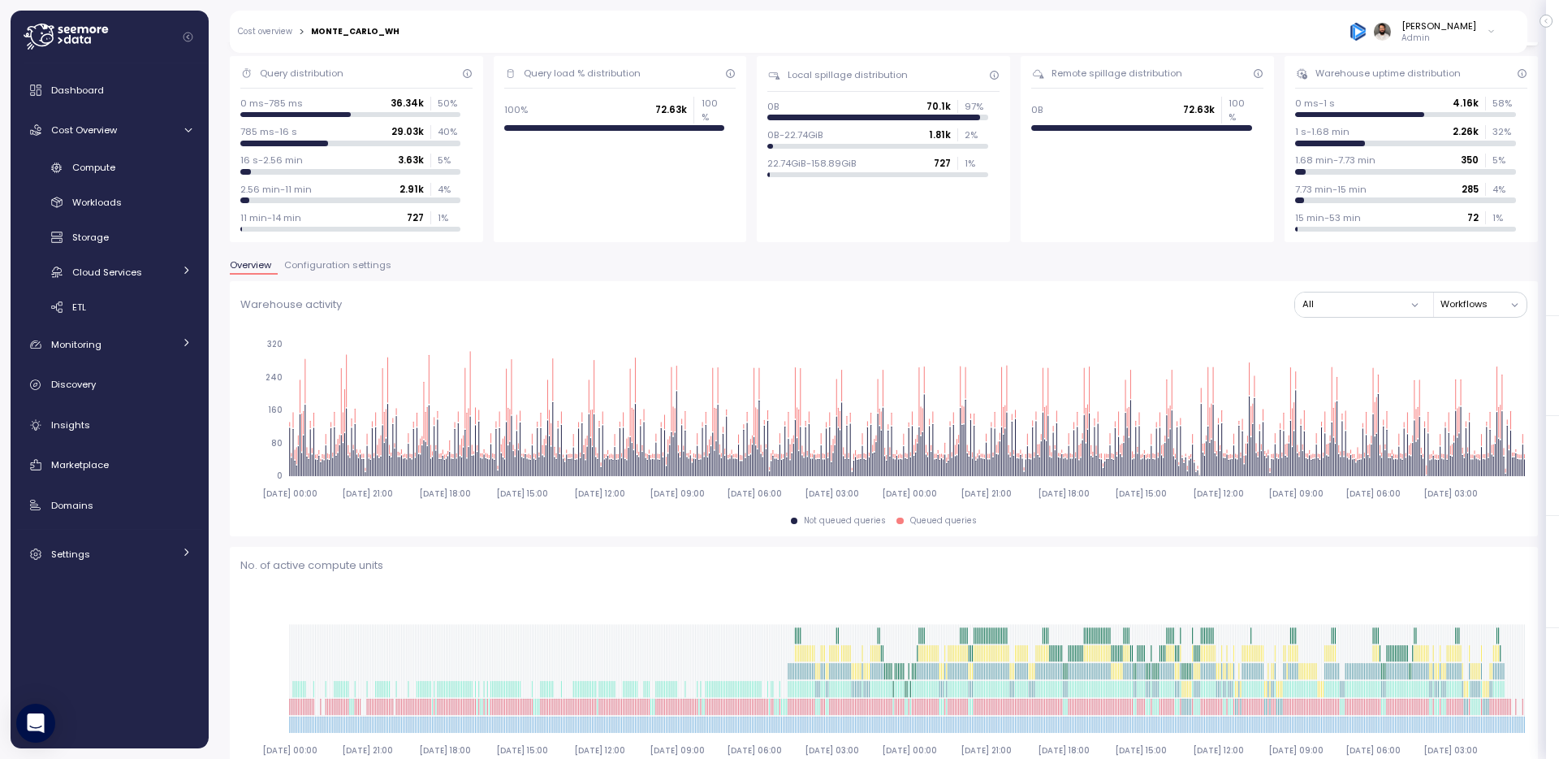
click at [363, 264] on span "Configuration settings" at bounding box center [337, 265] width 107 height 9
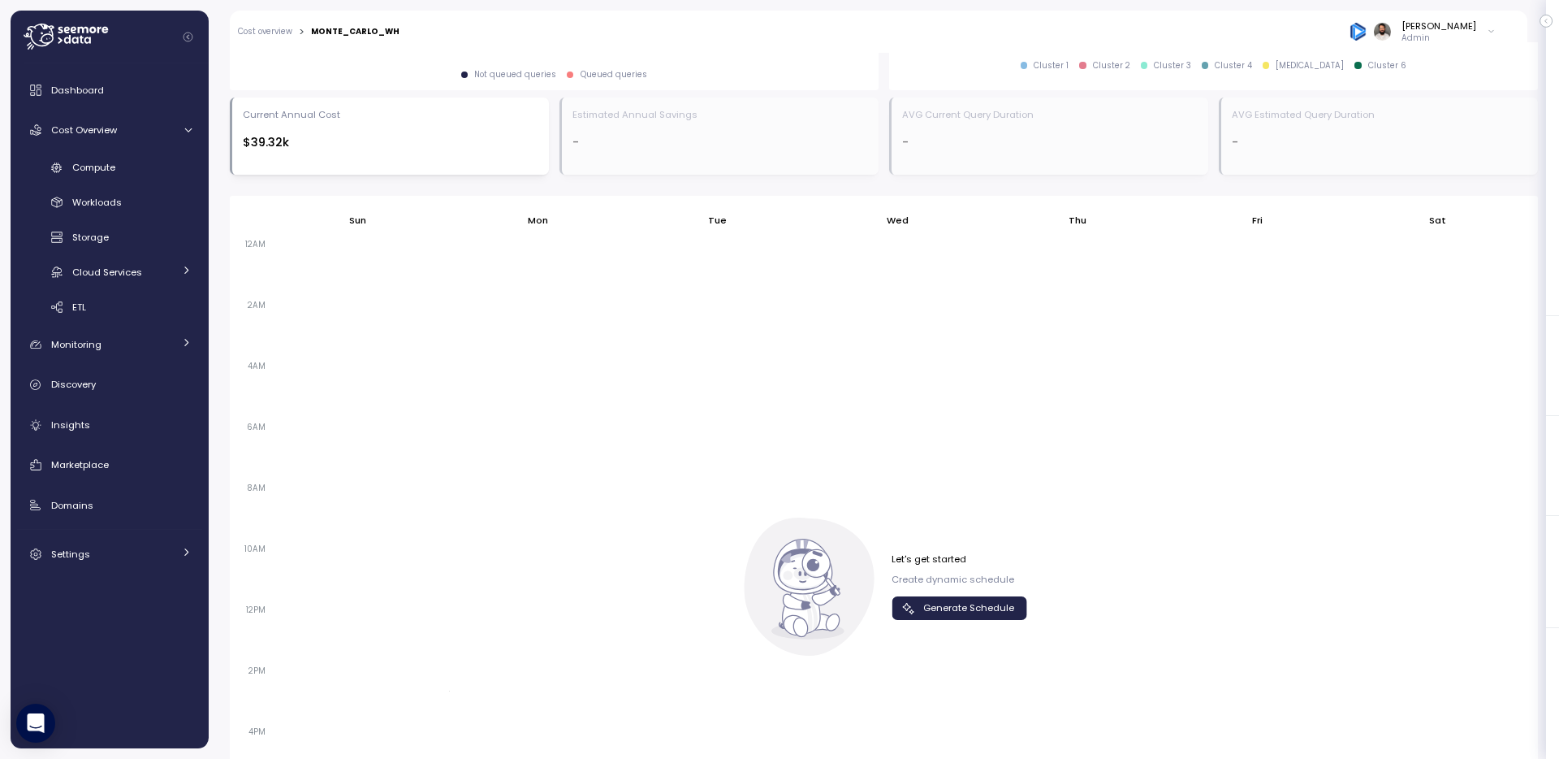
scroll to position [1088, 0]
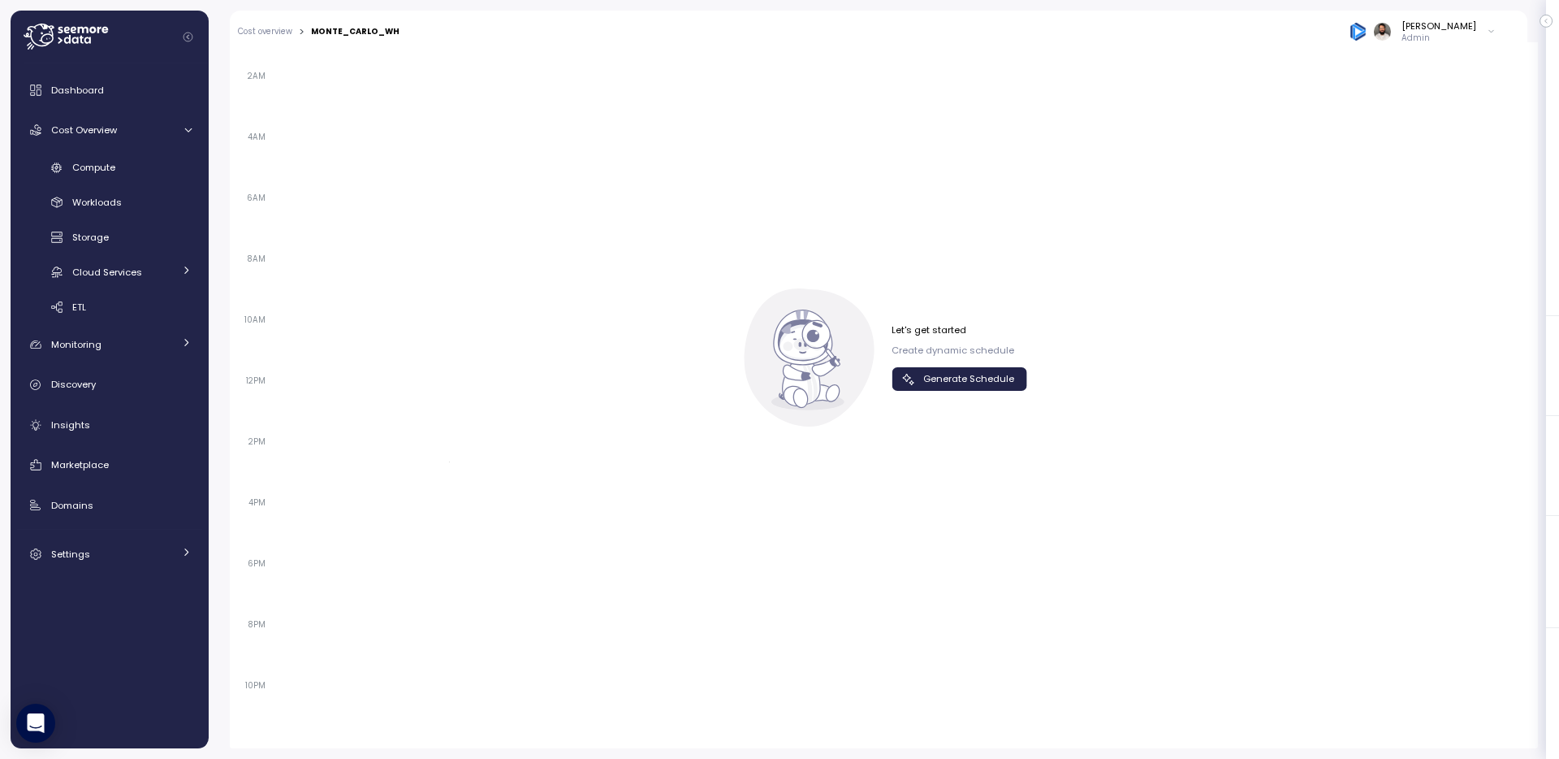
click at [984, 394] on div "Let's get started Create dynamic schedule Generate Schedule" at bounding box center [884, 357] width 287 height 138
click at [982, 383] on span "Generate Schedule" at bounding box center [968, 379] width 91 height 22
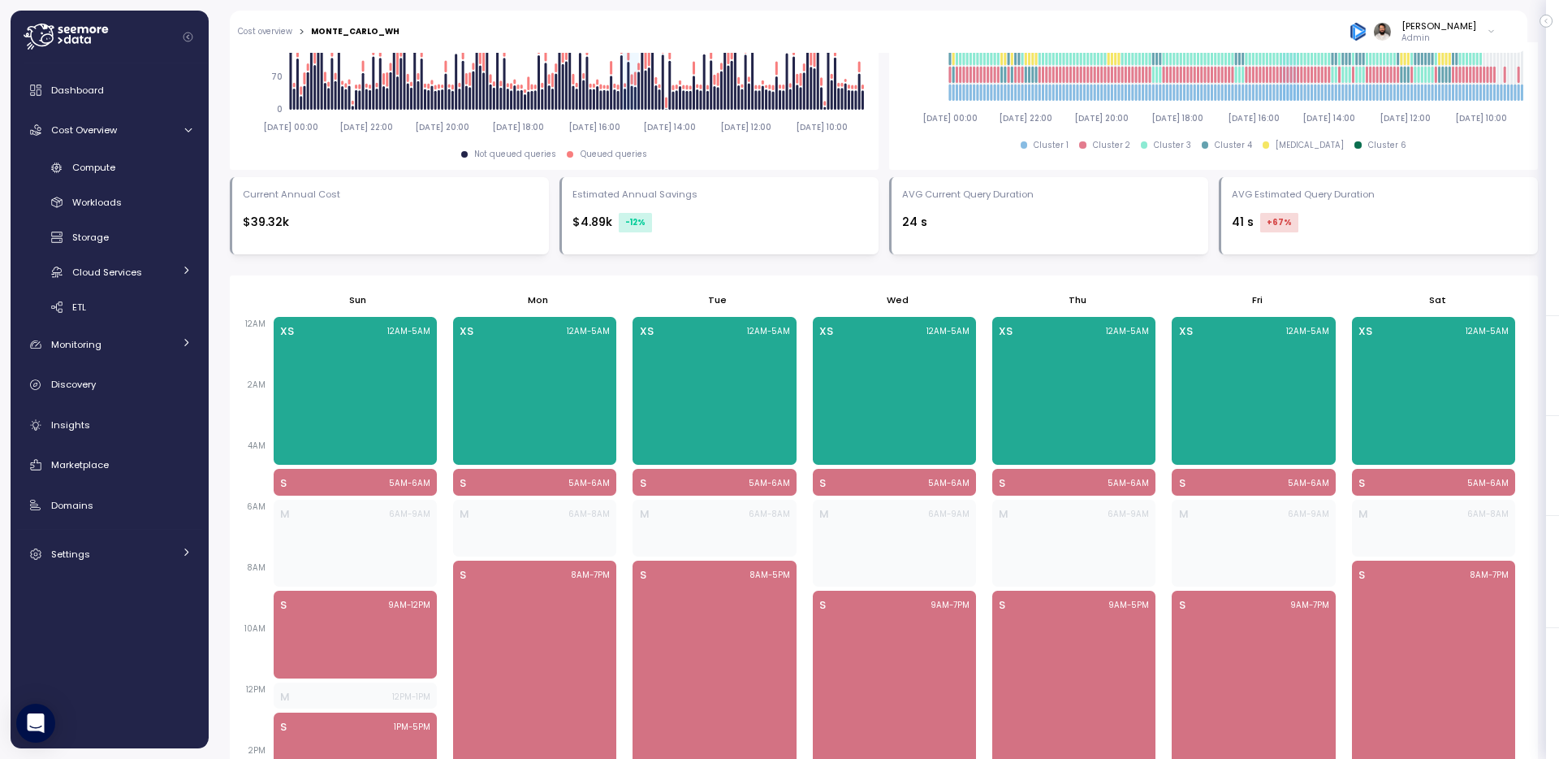
scroll to position [659, 0]
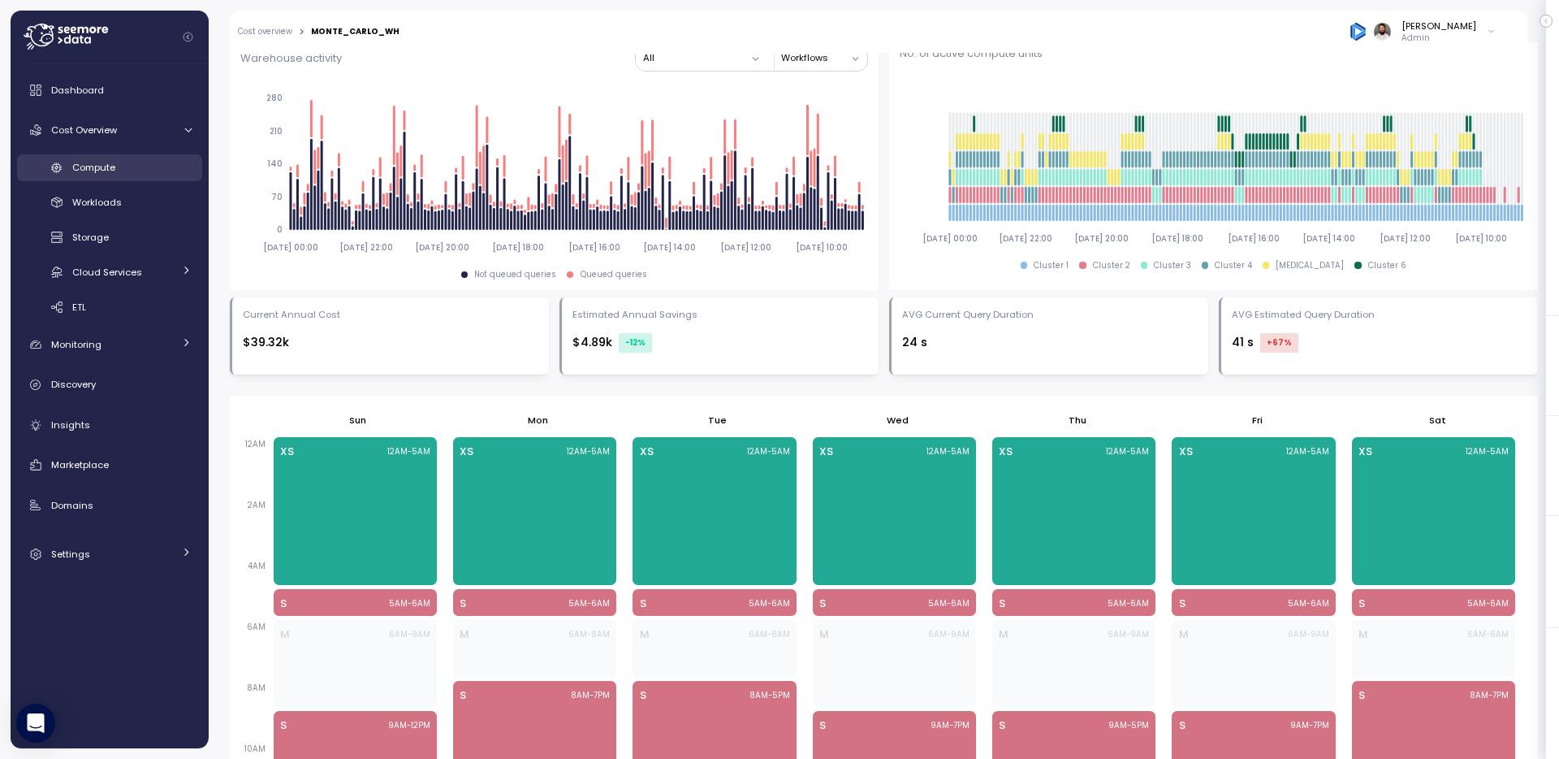
click at [138, 168] on div "Compute" at bounding box center [131, 167] width 119 height 16
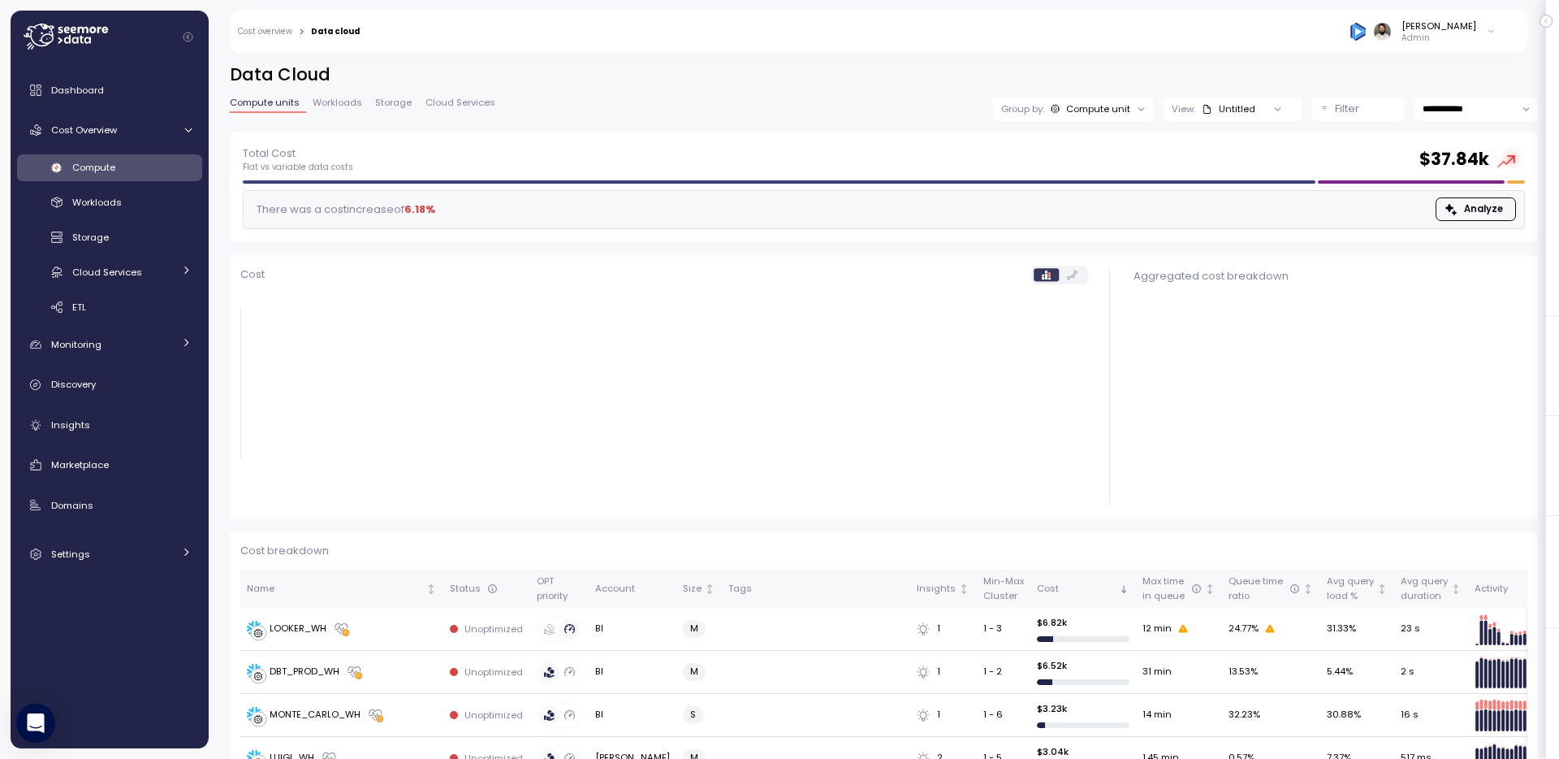
scroll to position [118, 0]
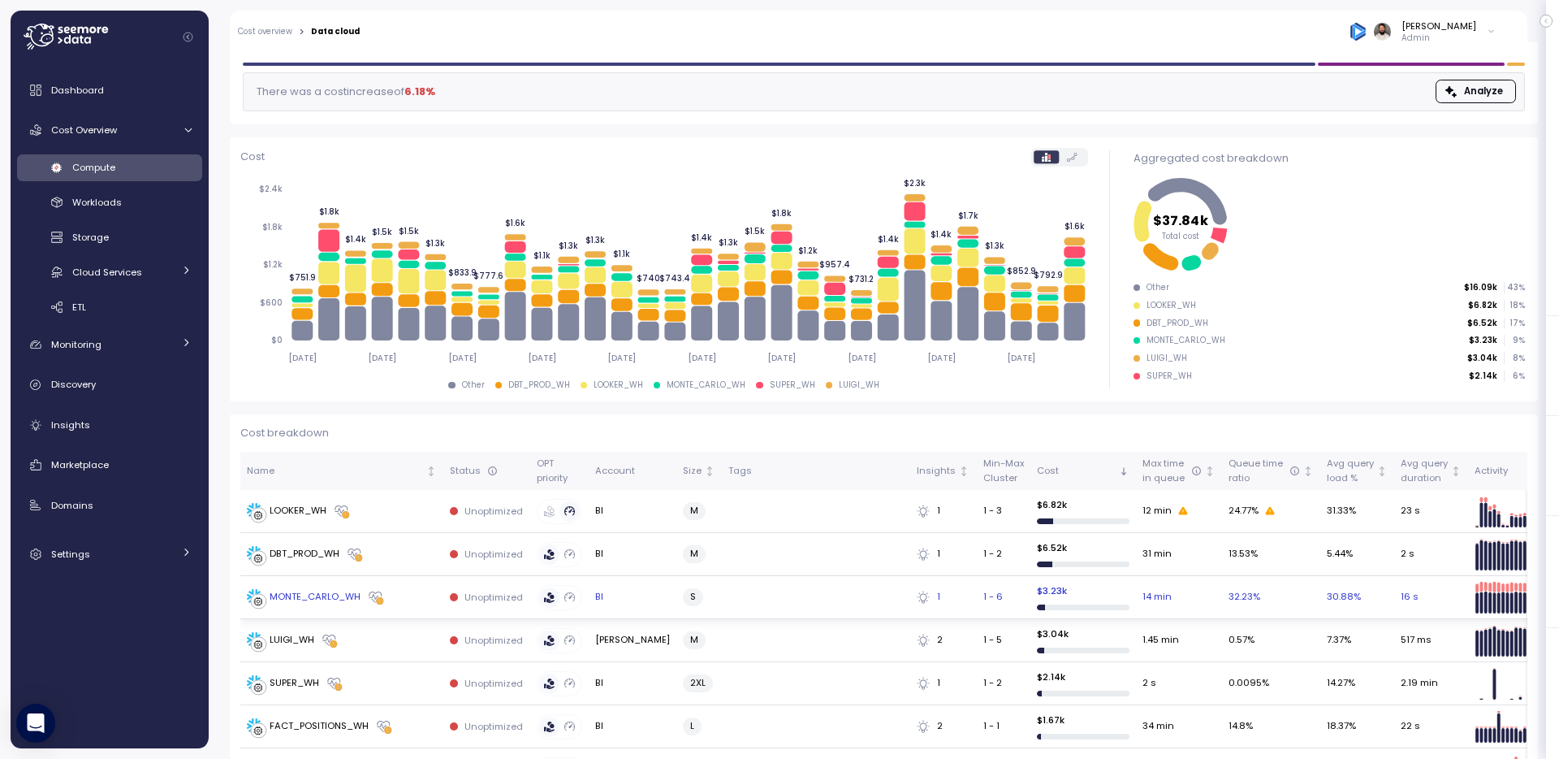
click at [403, 595] on div "MONTE_CARLO_WH" at bounding box center [342, 597] width 190 height 16
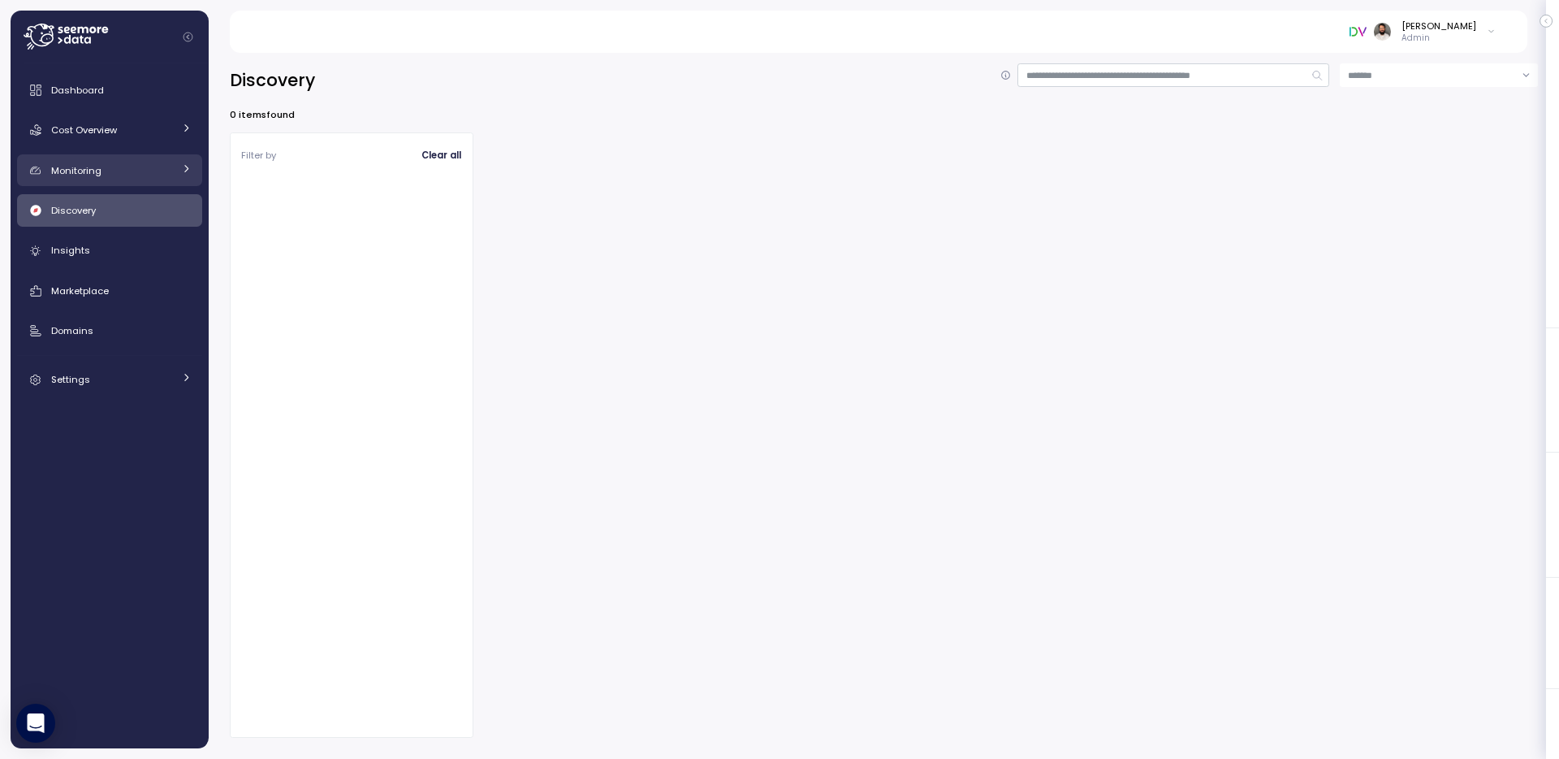
click at [129, 165] on div "Monitoring" at bounding box center [112, 170] width 122 height 16
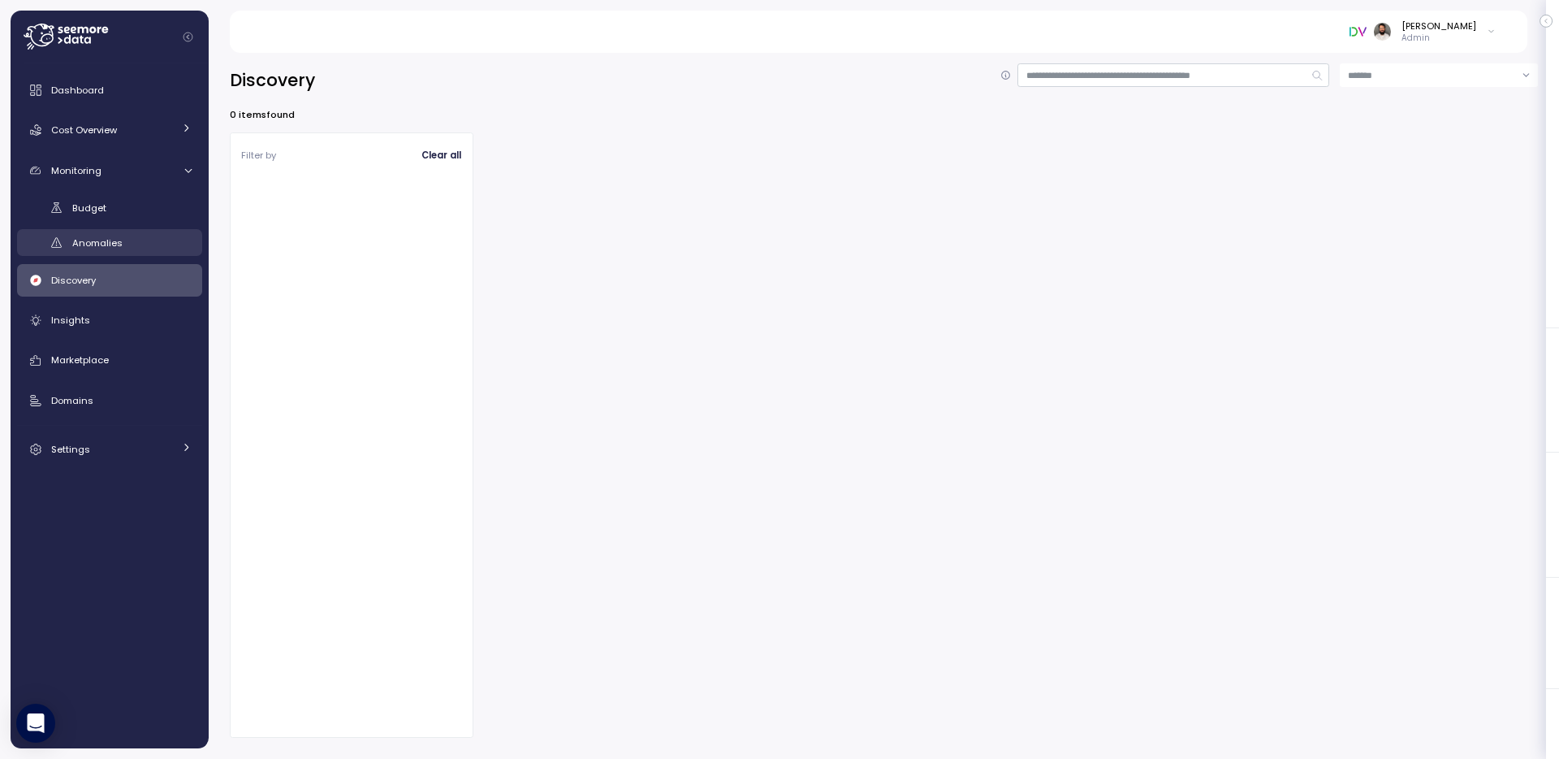
click at [142, 231] on link "Anomalies" at bounding box center [109, 242] width 185 height 27
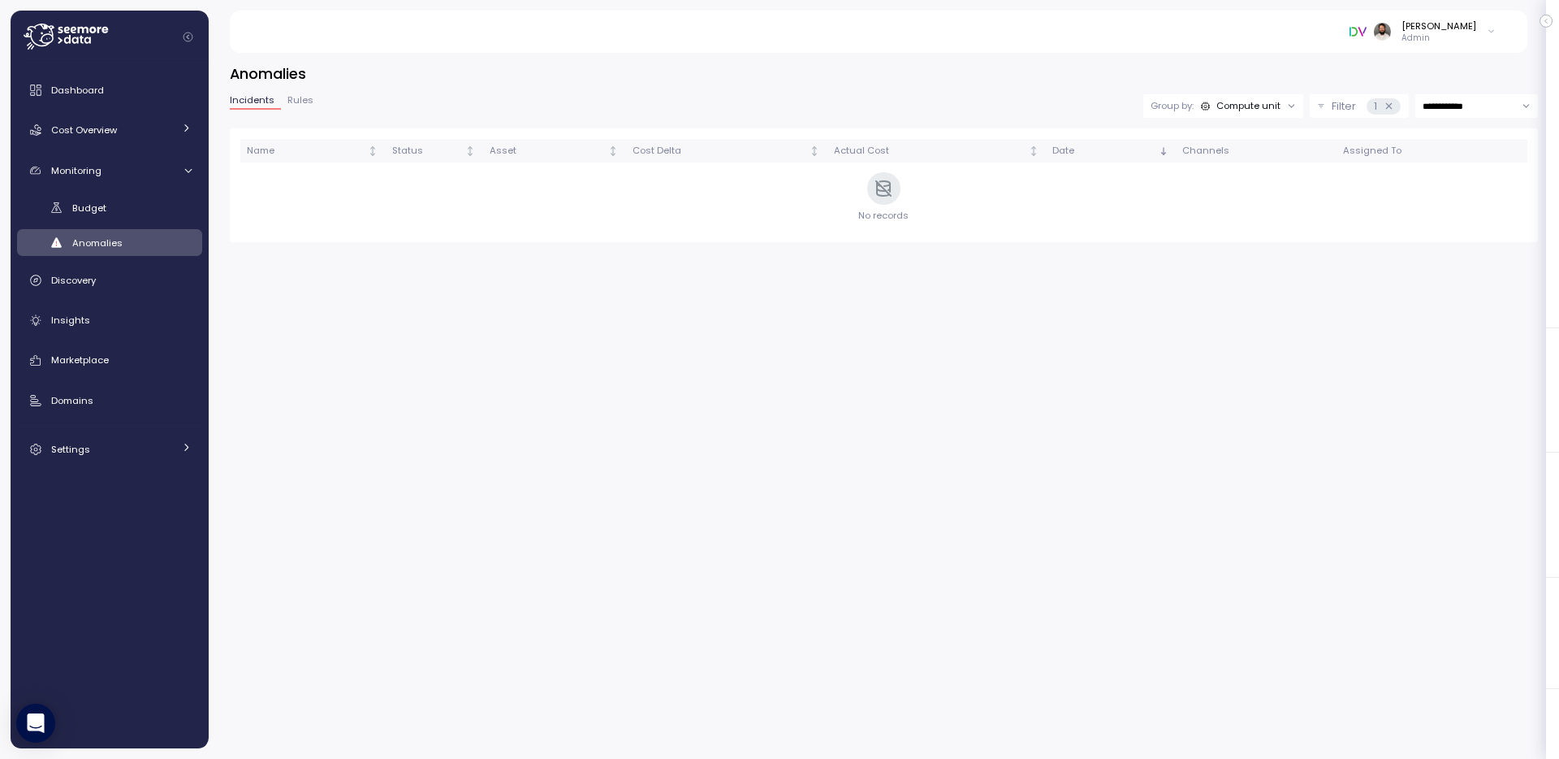
click at [1218, 95] on div "Group by: Compute unit" at bounding box center [1224, 106] width 160 height 24
click at [1388, 103] on icon at bounding box center [1389, 106] width 11 height 11
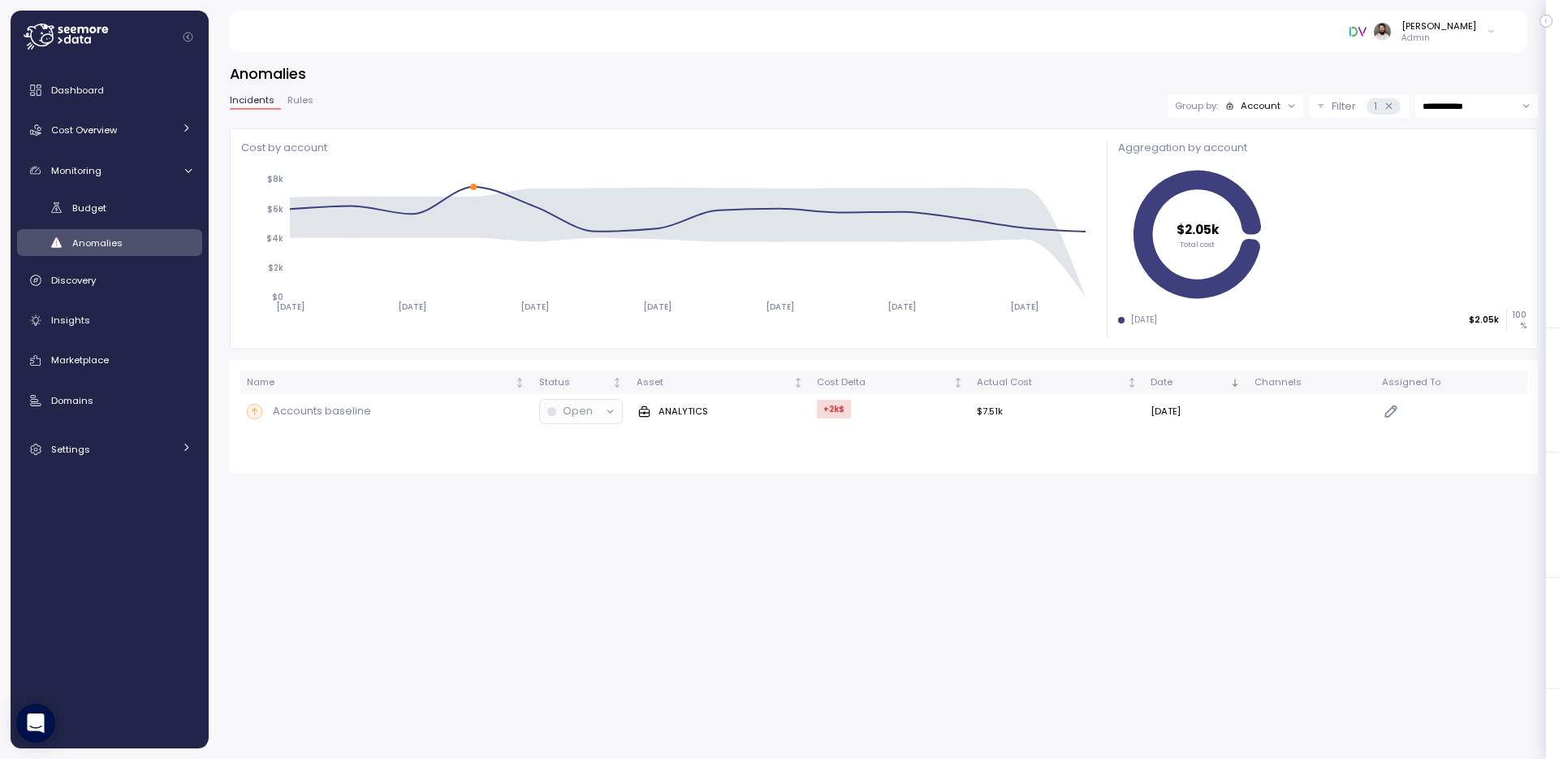
click at [1455, 42] on p "Admin" at bounding box center [1439, 37] width 75 height 11
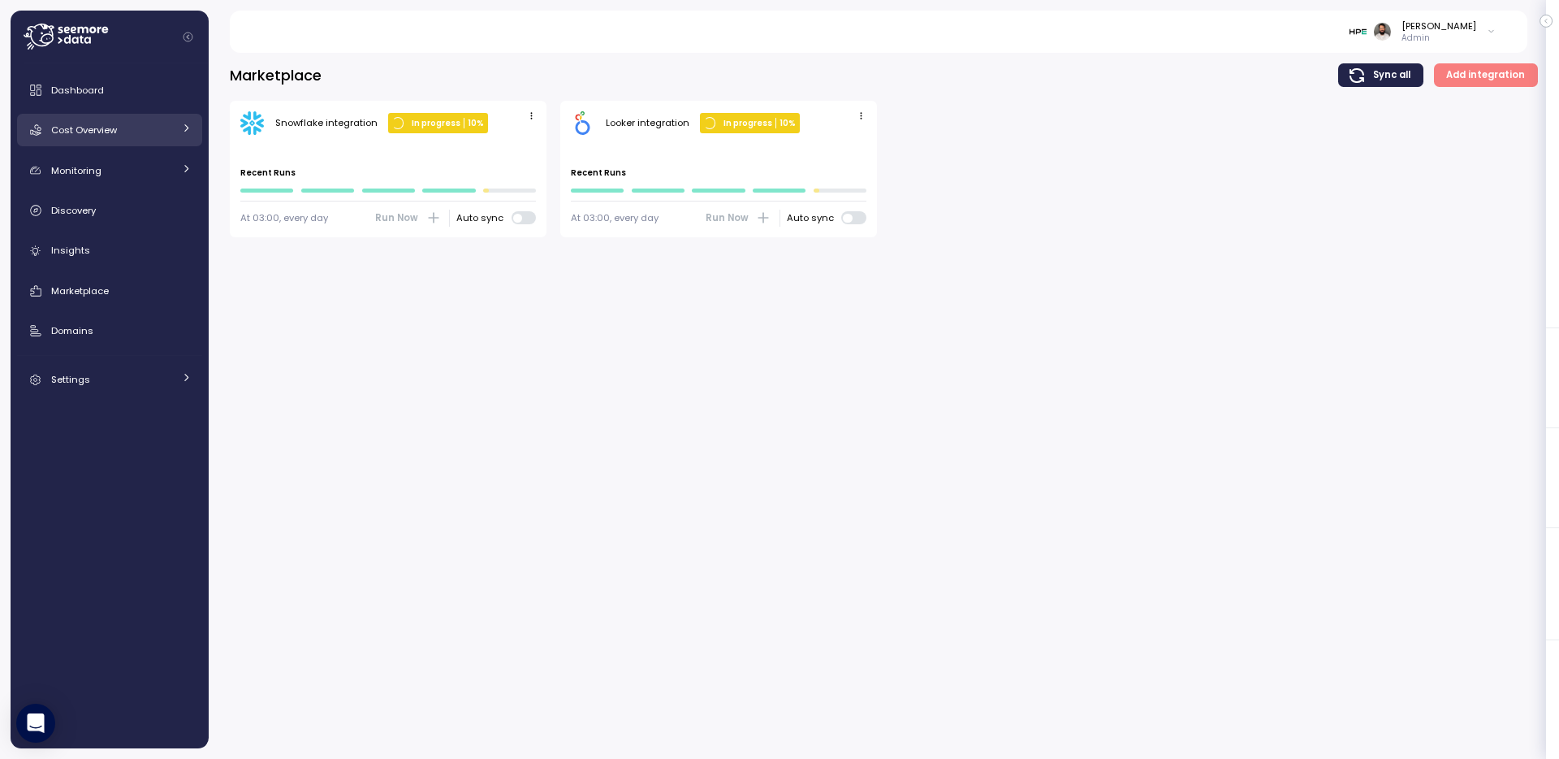
click at [125, 138] on div "Cost Overview" at bounding box center [112, 130] width 122 height 16
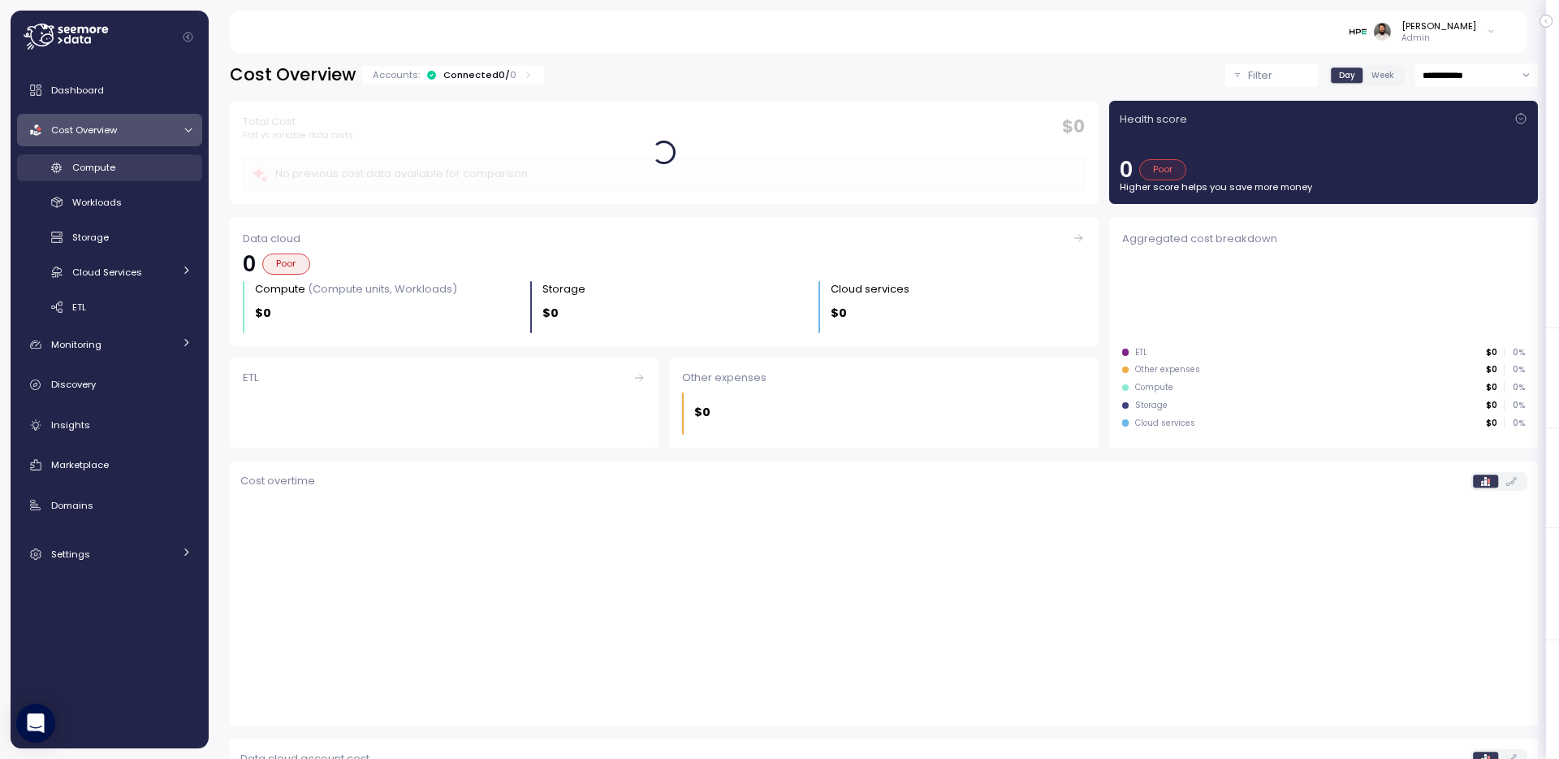
click at [124, 162] on div "Compute" at bounding box center [131, 167] width 119 height 16
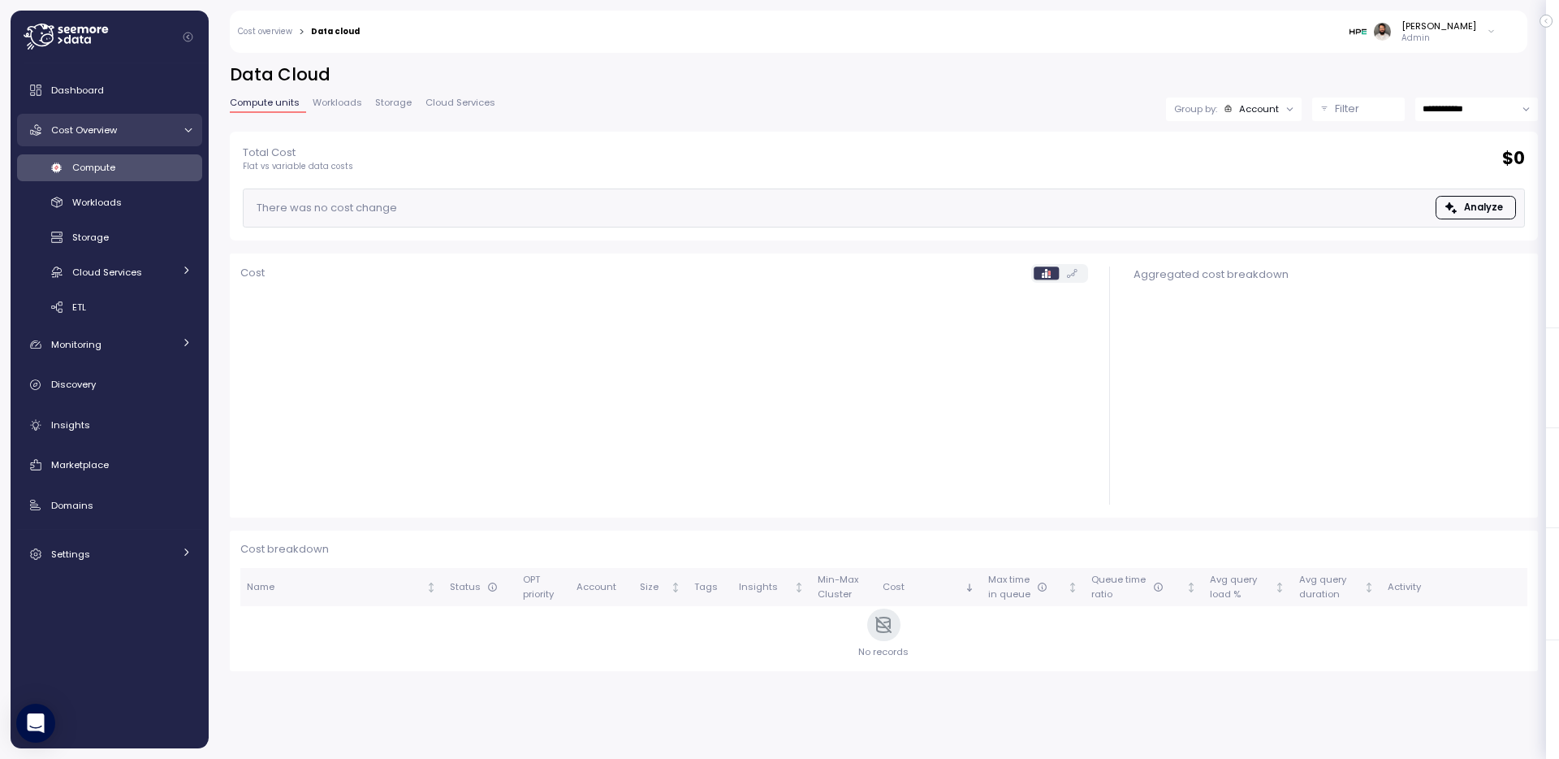
click at [137, 136] on div "Cost Overview" at bounding box center [112, 130] width 122 height 16
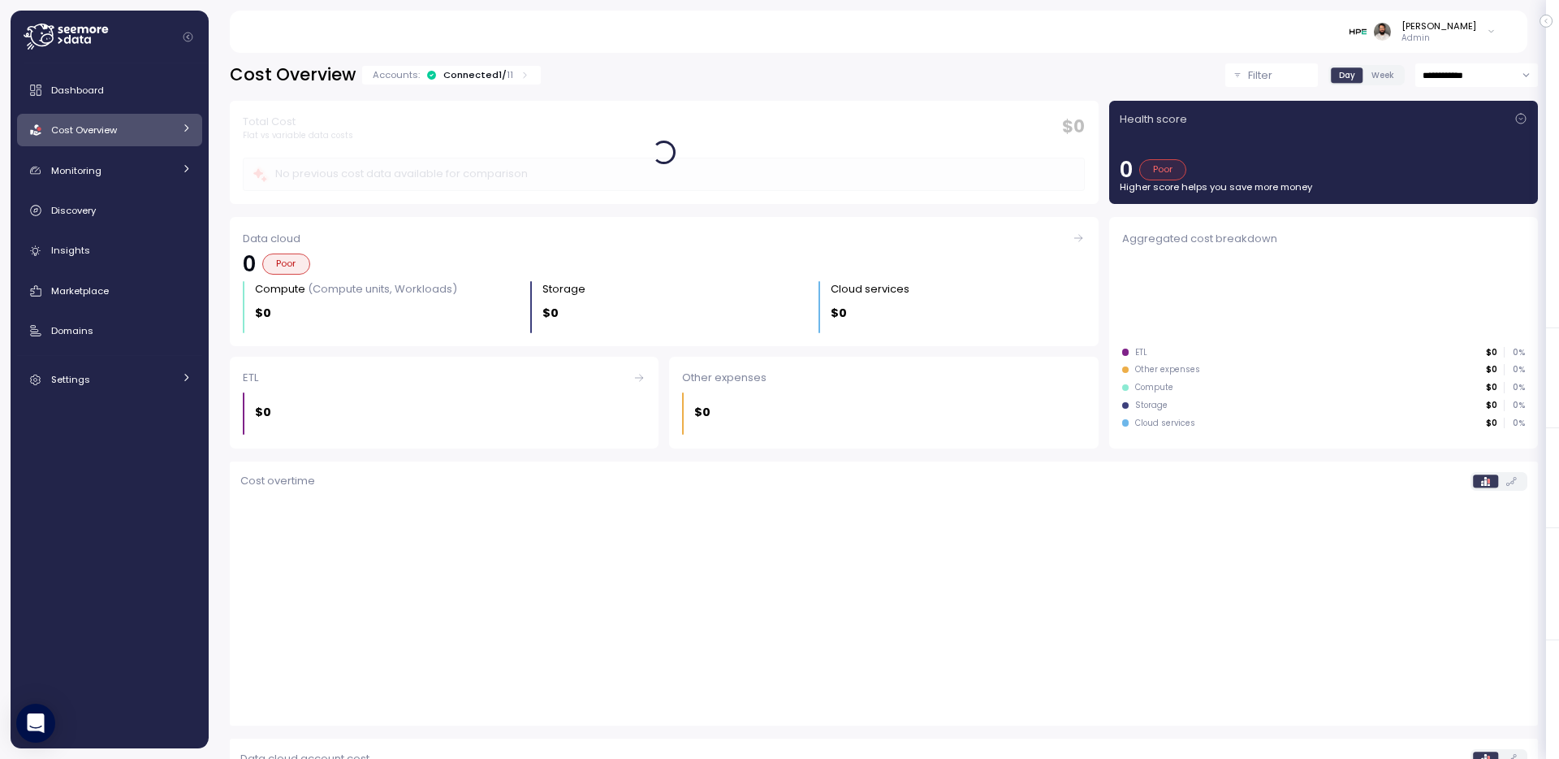
click at [520, 76] on icon at bounding box center [525, 75] width 11 height 11
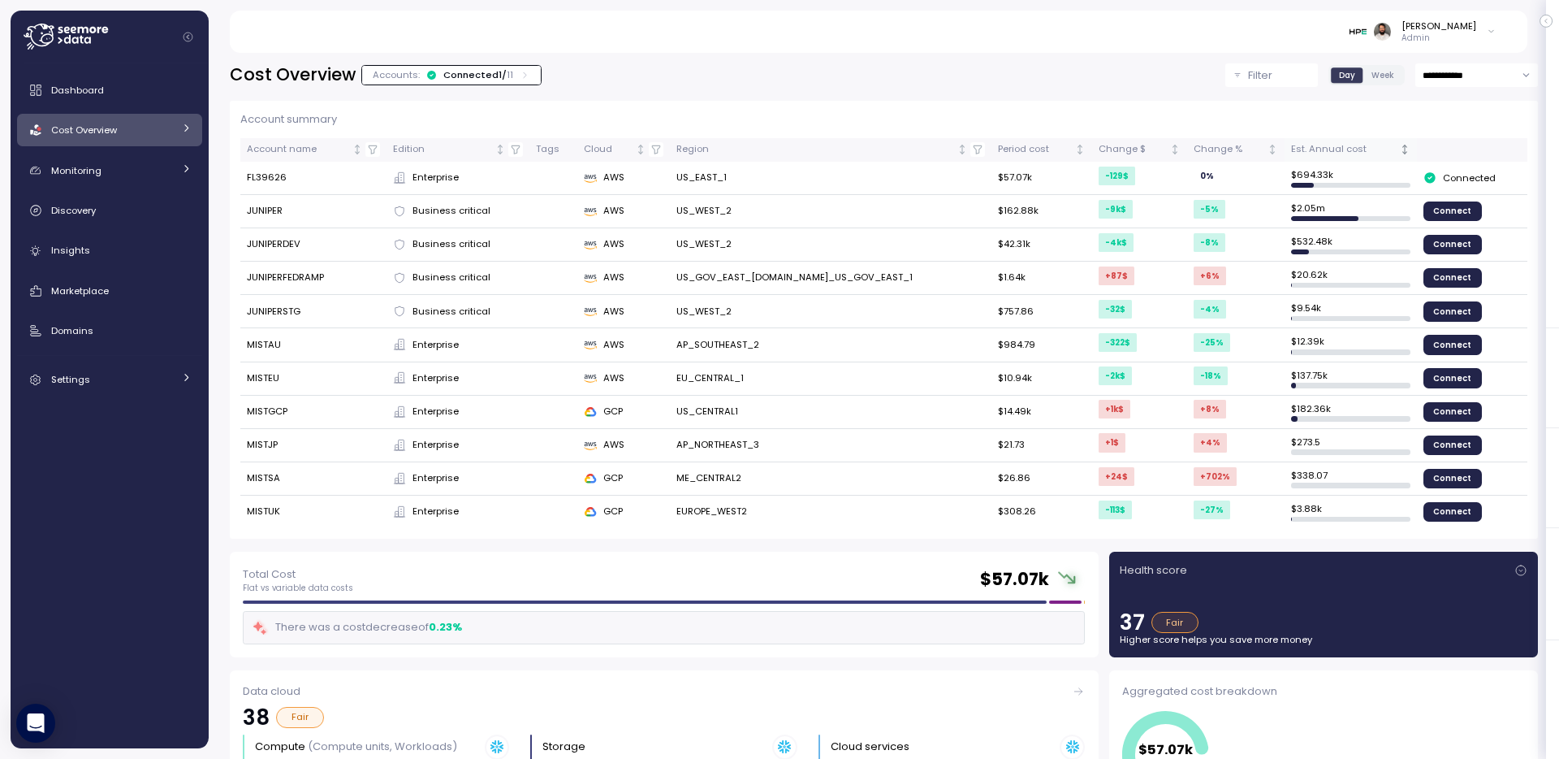
click at [1344, 145] on div "Est. Annual cost" at bounding box center [1343, 149] width 105 height 15
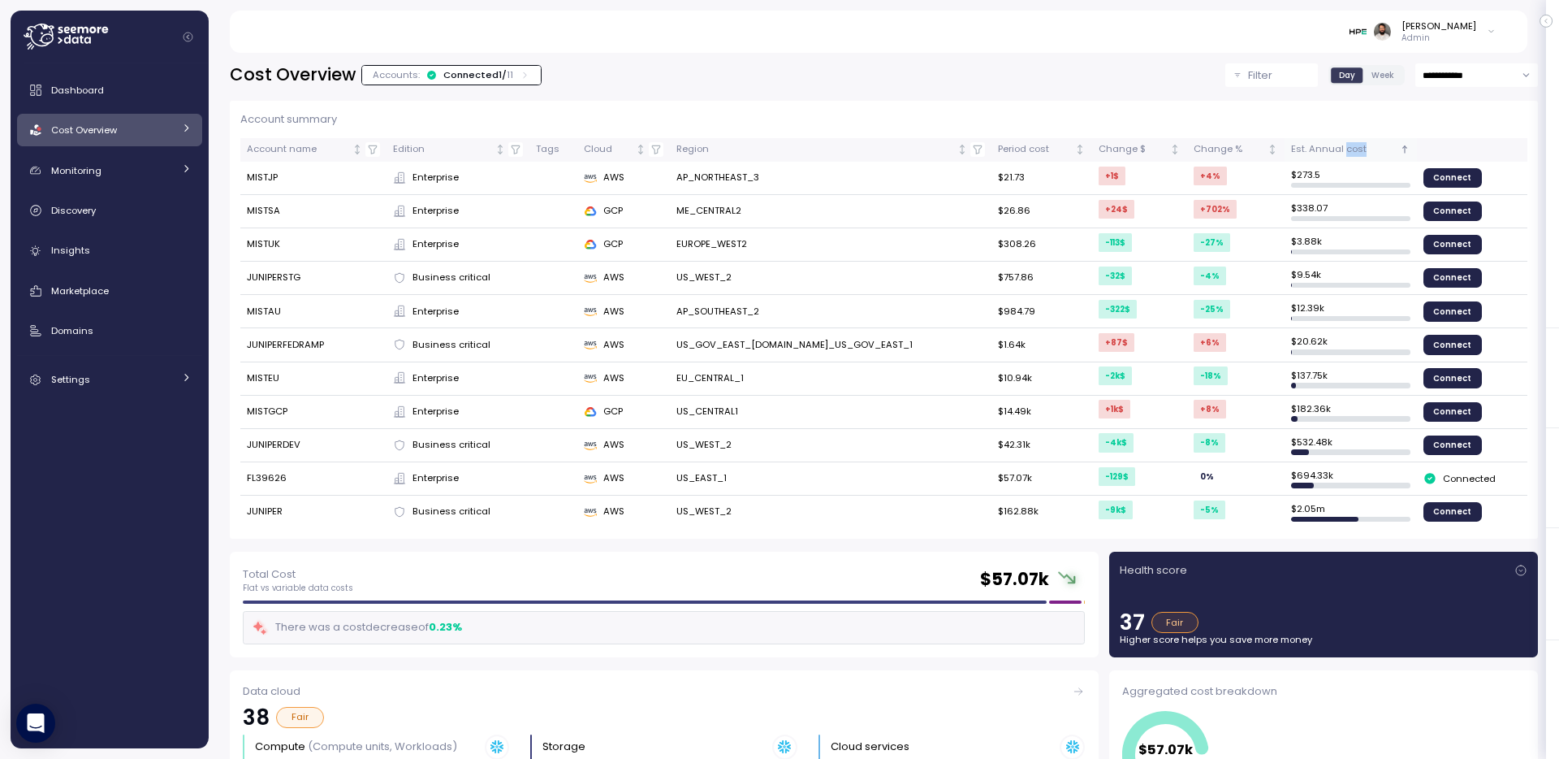
click at [1344, 145] on div "Est. Annual cost" at bounding box center [1343, 149] width 105 height 15
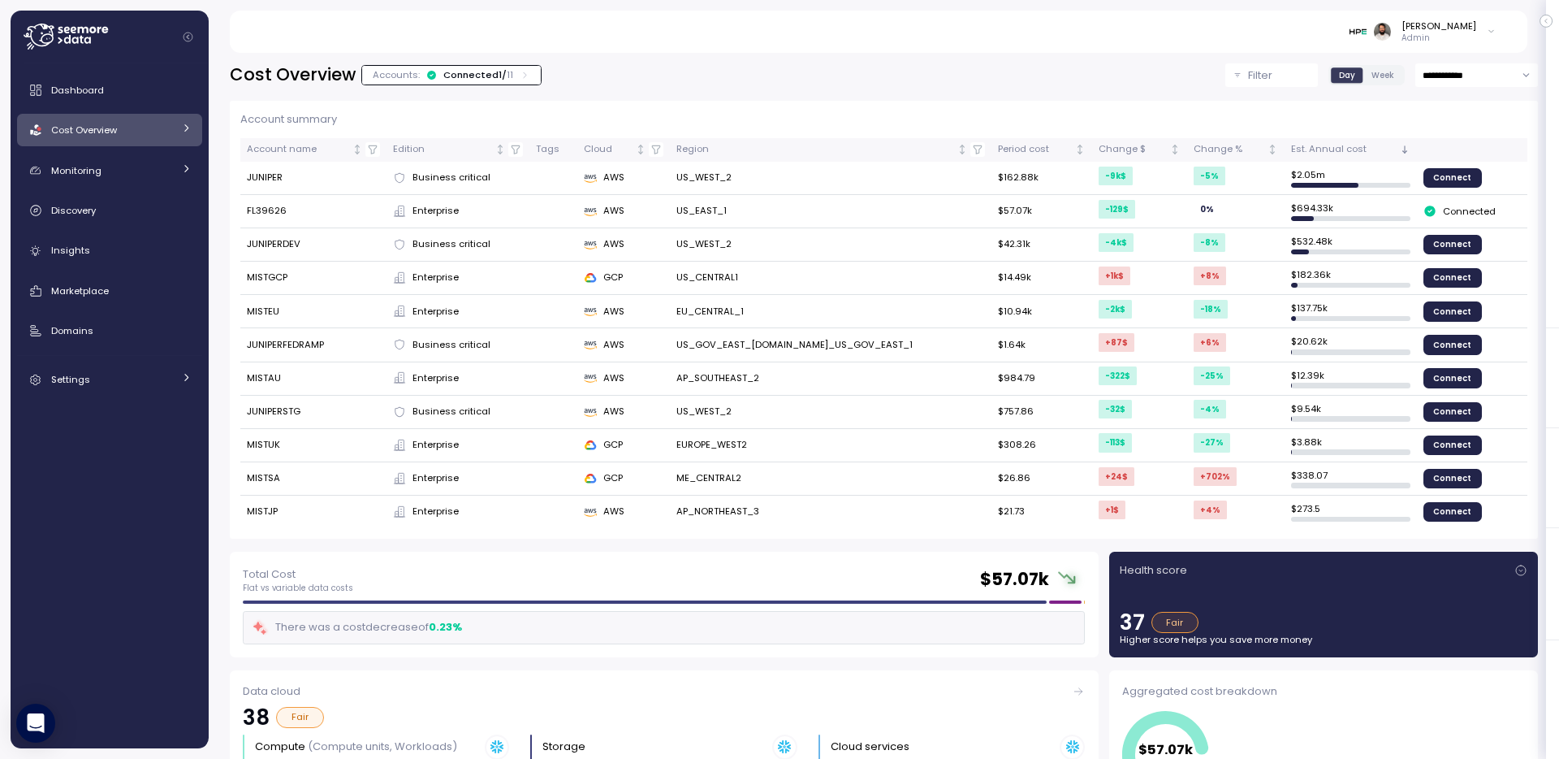
click at [479, 77] on div "Connected 1 / 11" at bounding box center [478, 74] width 70 height 13
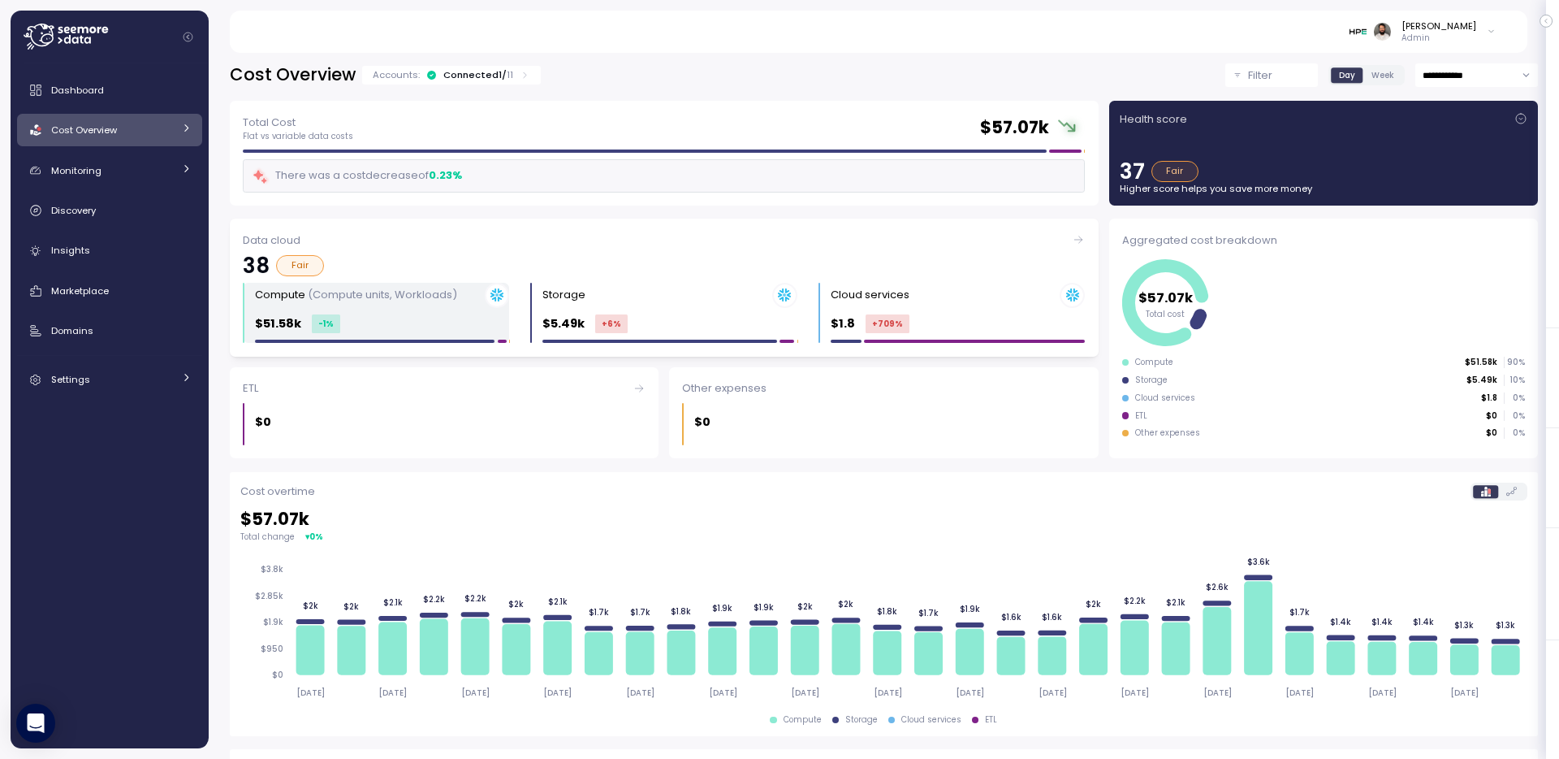
scroll to position [265, 0]
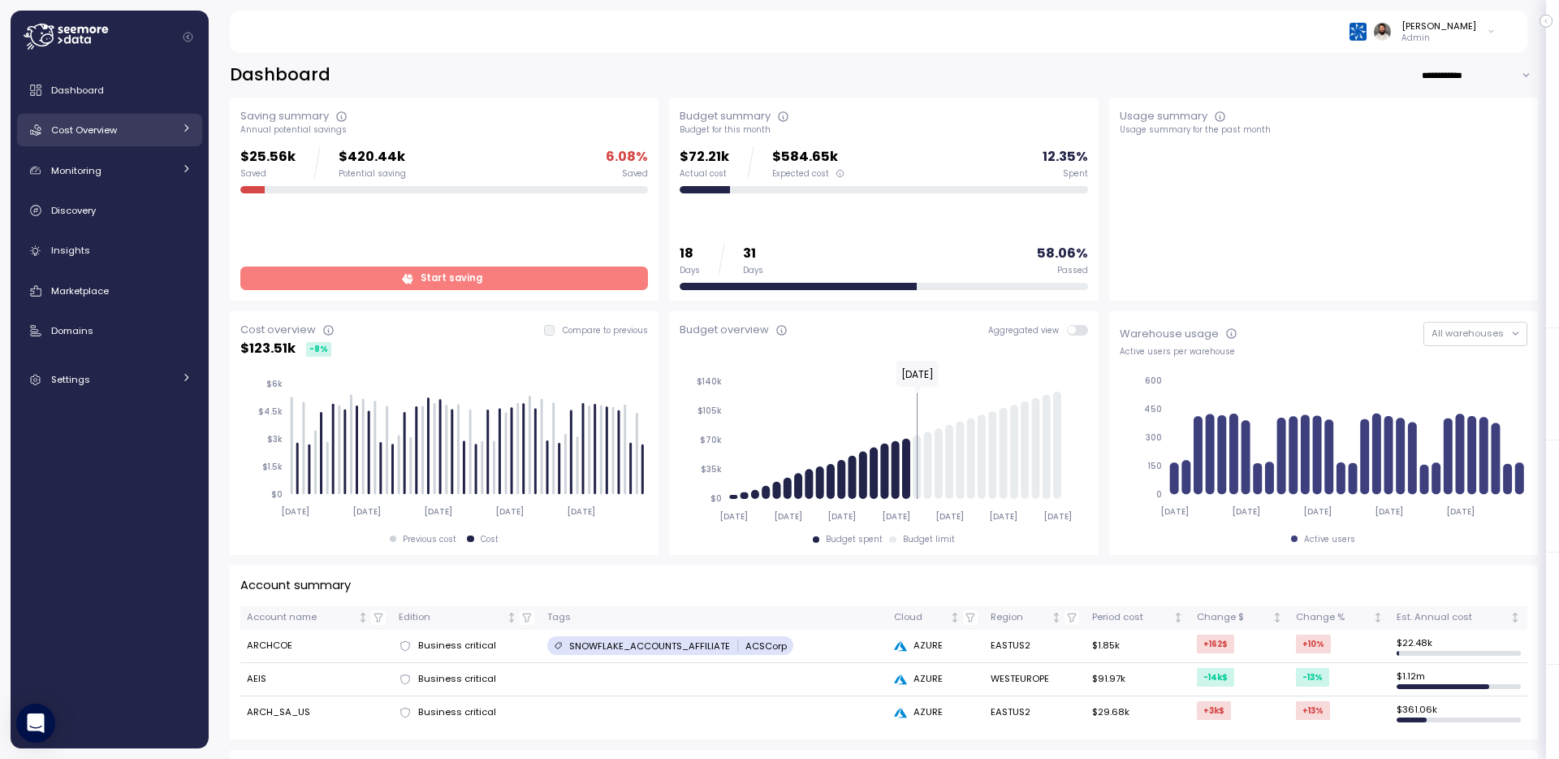
click at [163, 133] on div "Cost Overview" at bounding box center [112, 130] width 122 height 16
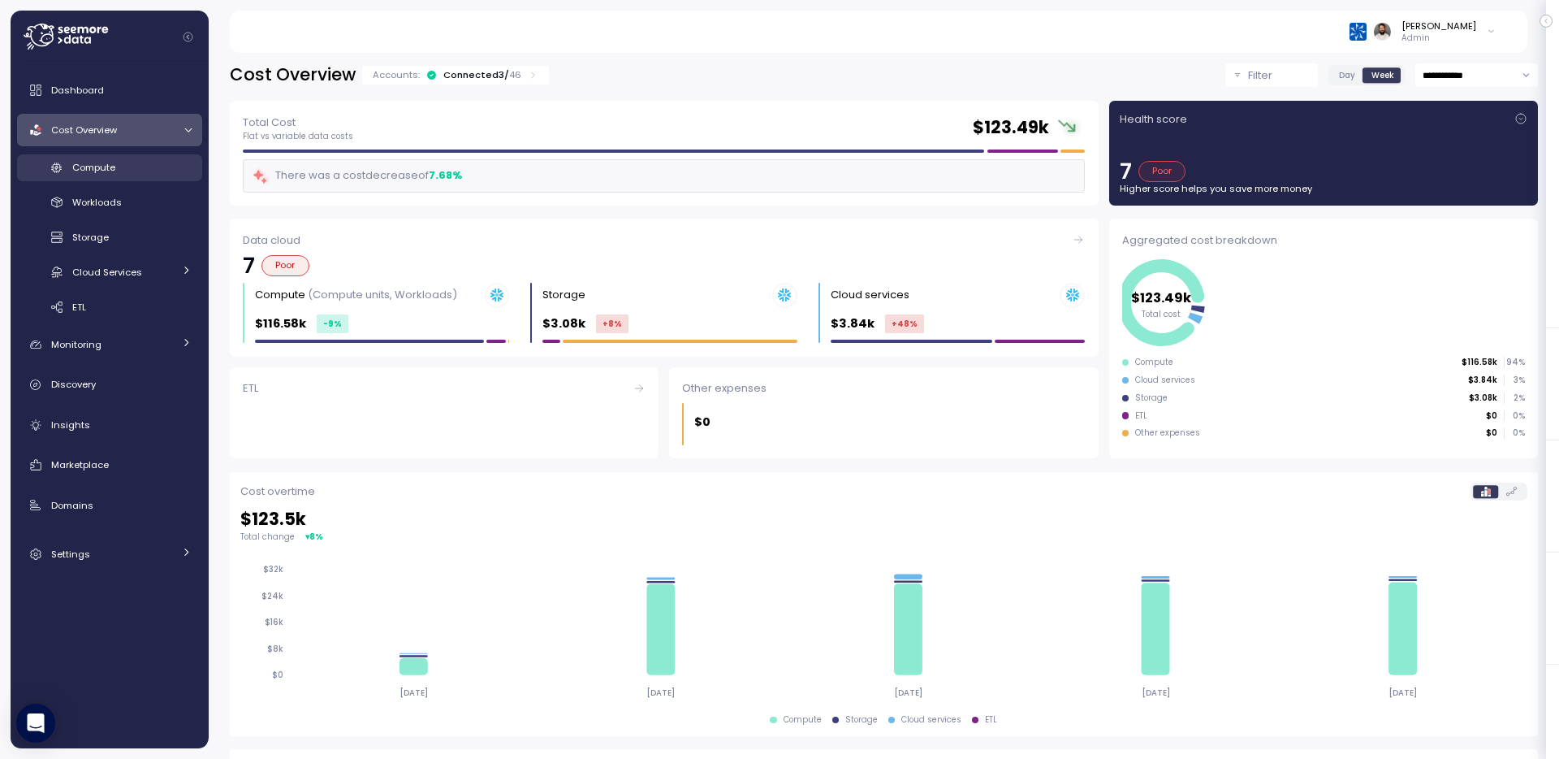
click at [160, 169] on div "Compute" at bounding box center [131, 167] width 119 height 16
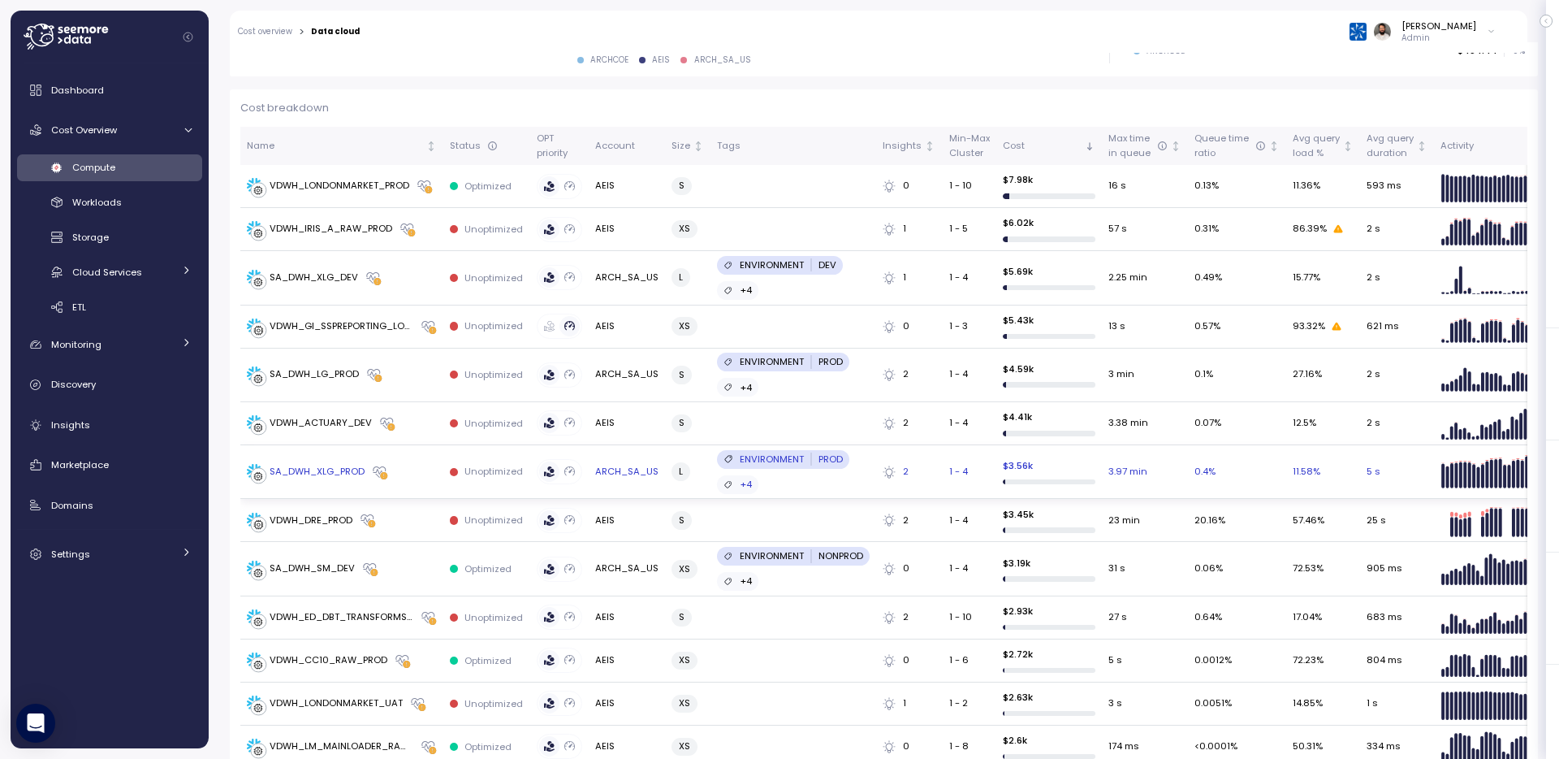
scroll to position [442, 0]
click at [152, 348] on div "Monitoring" at bounding box center [112, 344] width 122 height 16
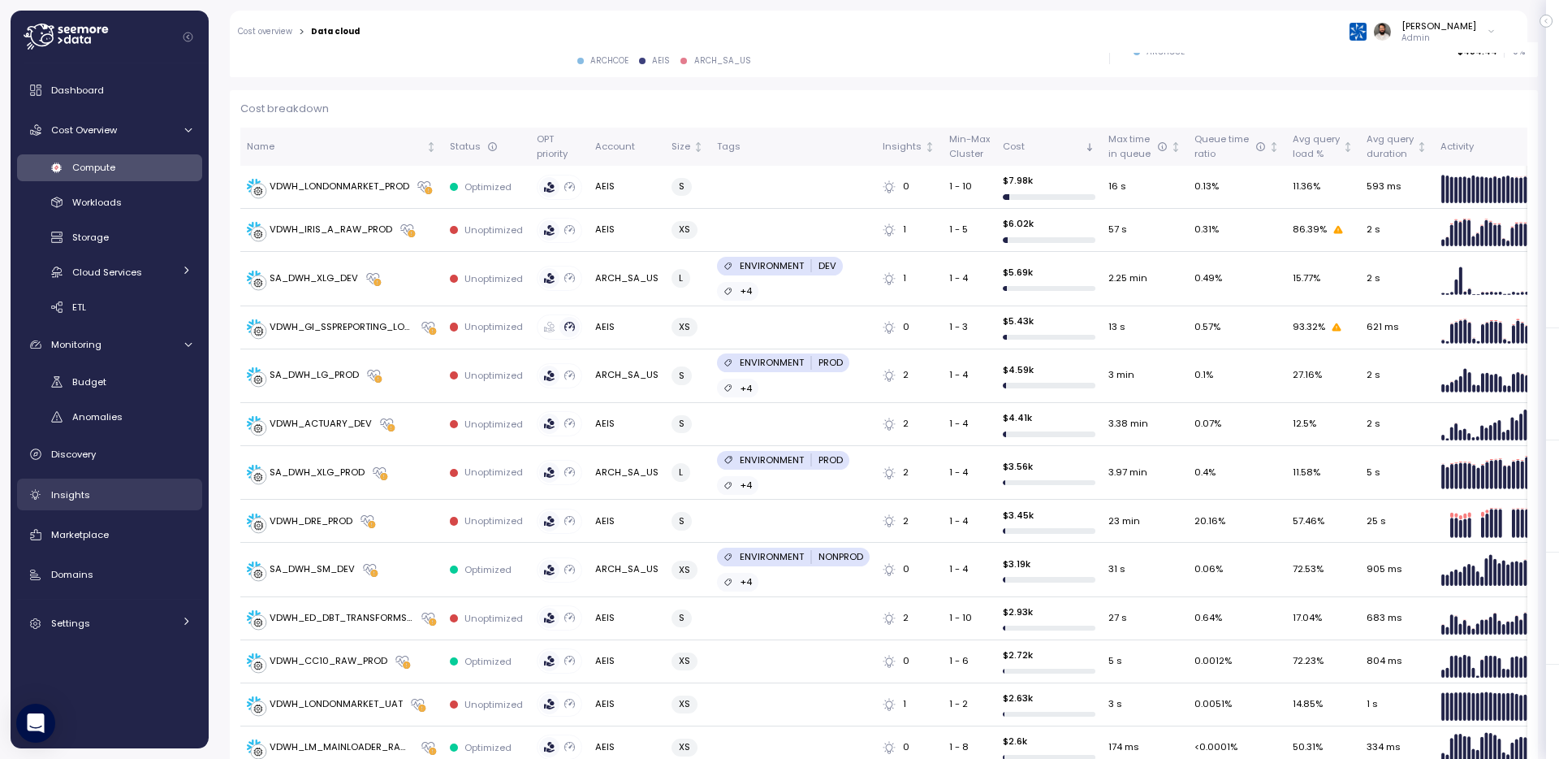
click at [105, 488] on div "Insights" at bounding box center [121, 495] width 141 height 16
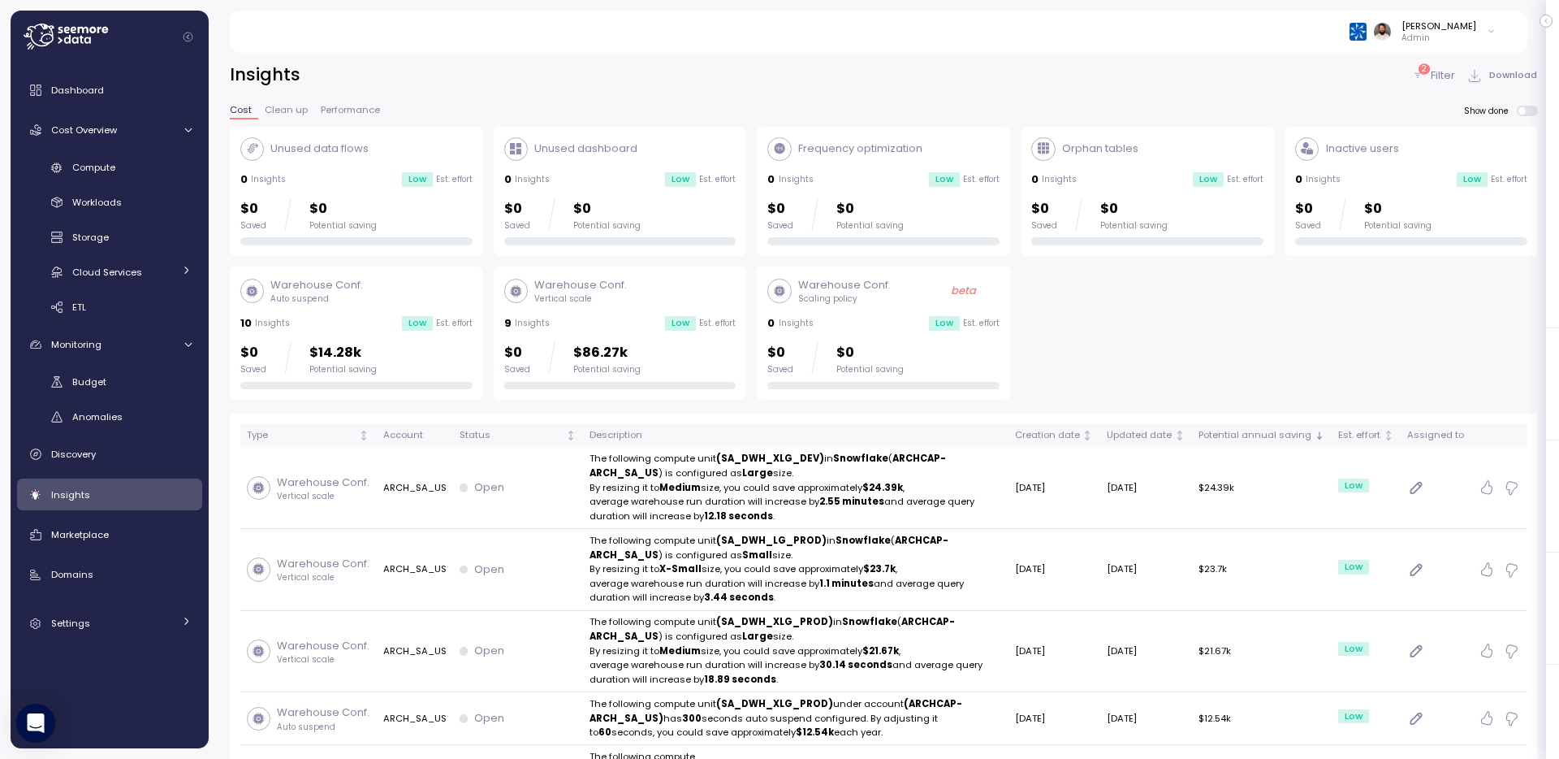
click at [432, 292] on div "Warehouse Conf. Auto suspend" at bounding box center [356, 291] width 232 height 28
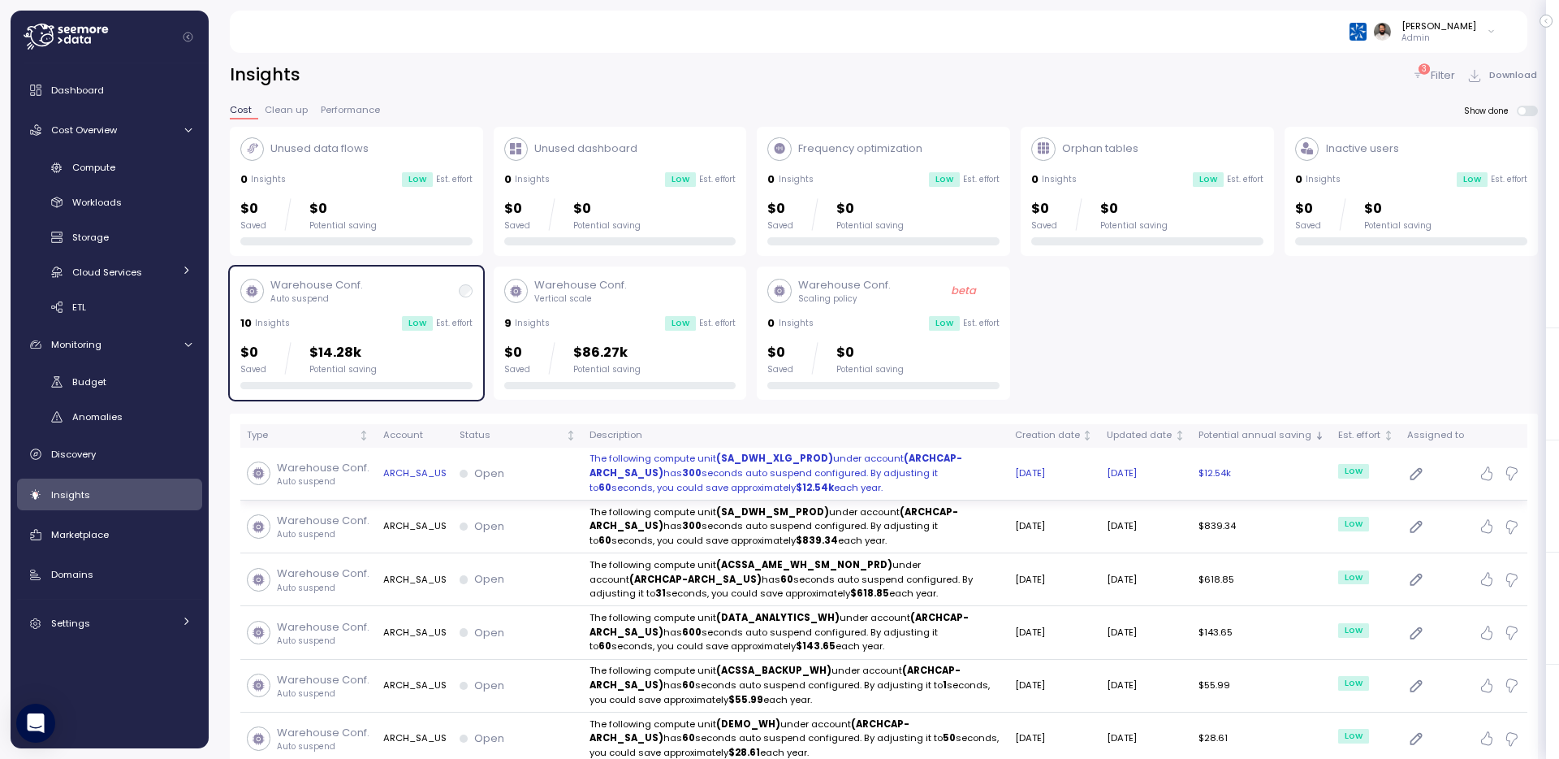
click at [569, 459] on td "Open" at bounding box center [518, 474] width 130 height 53
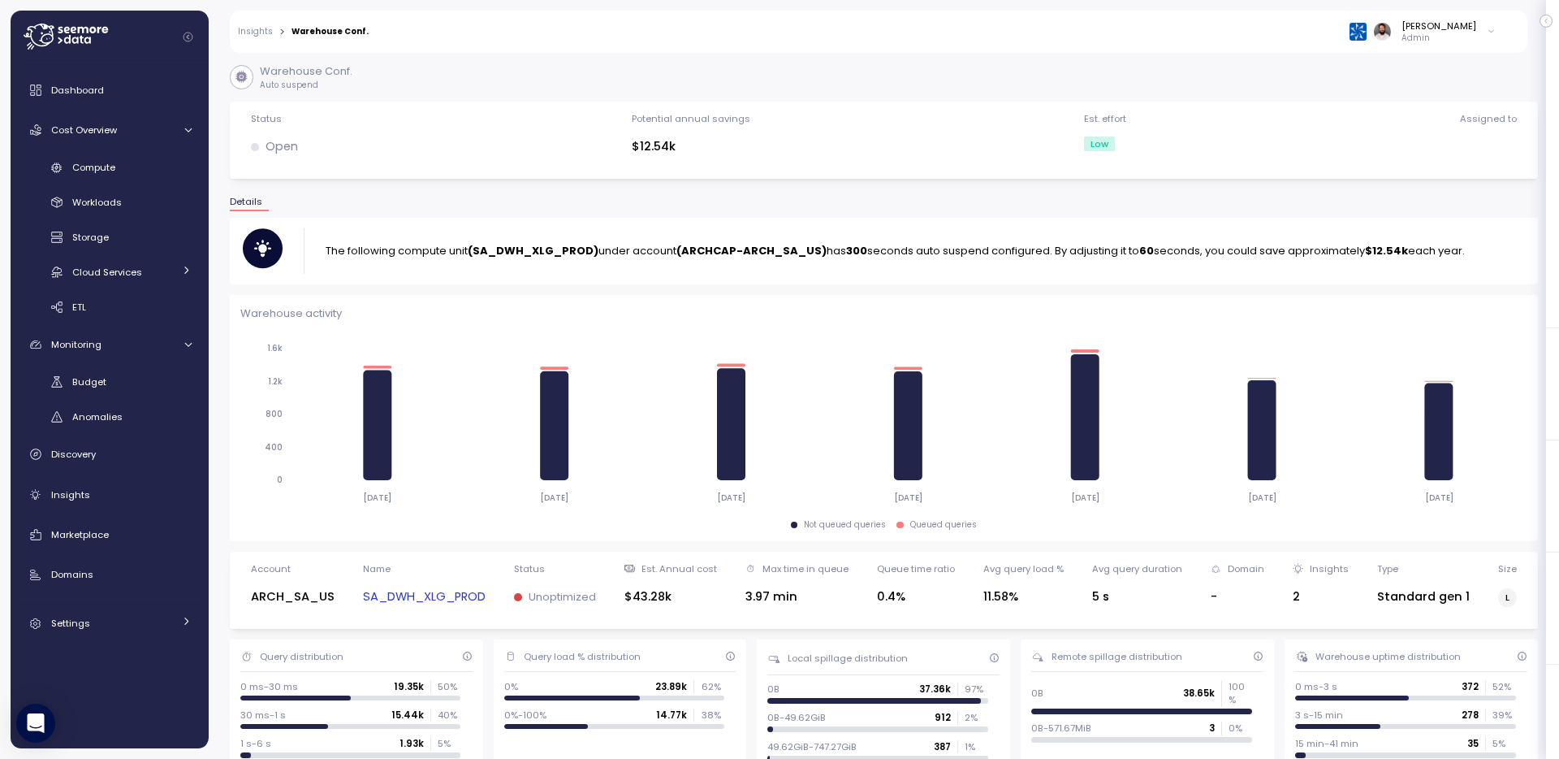
scroll to position [497, 0]
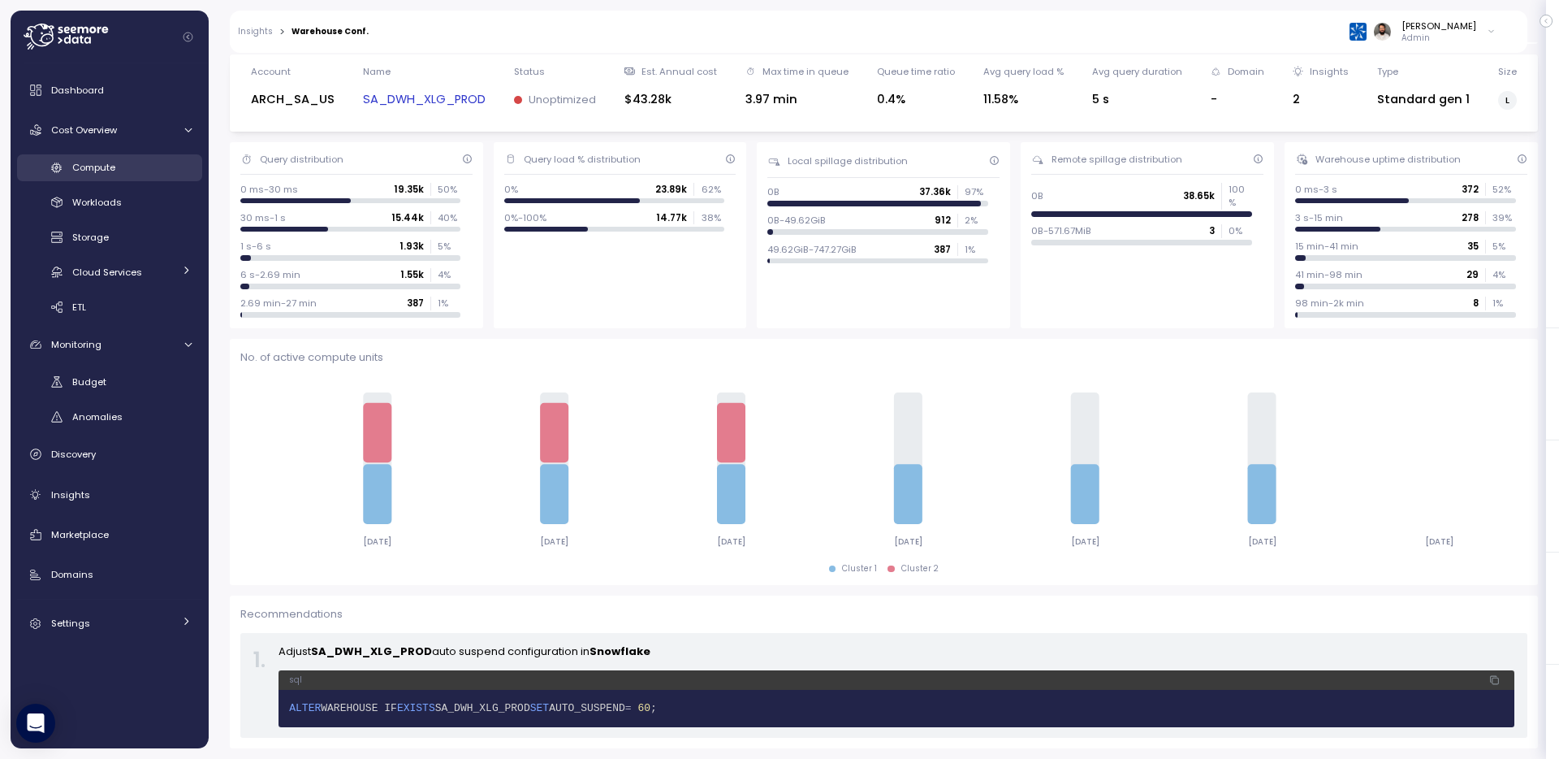
click at [148, 172] on div "Compute" at bounding box center [131, 167] width 119 height 16
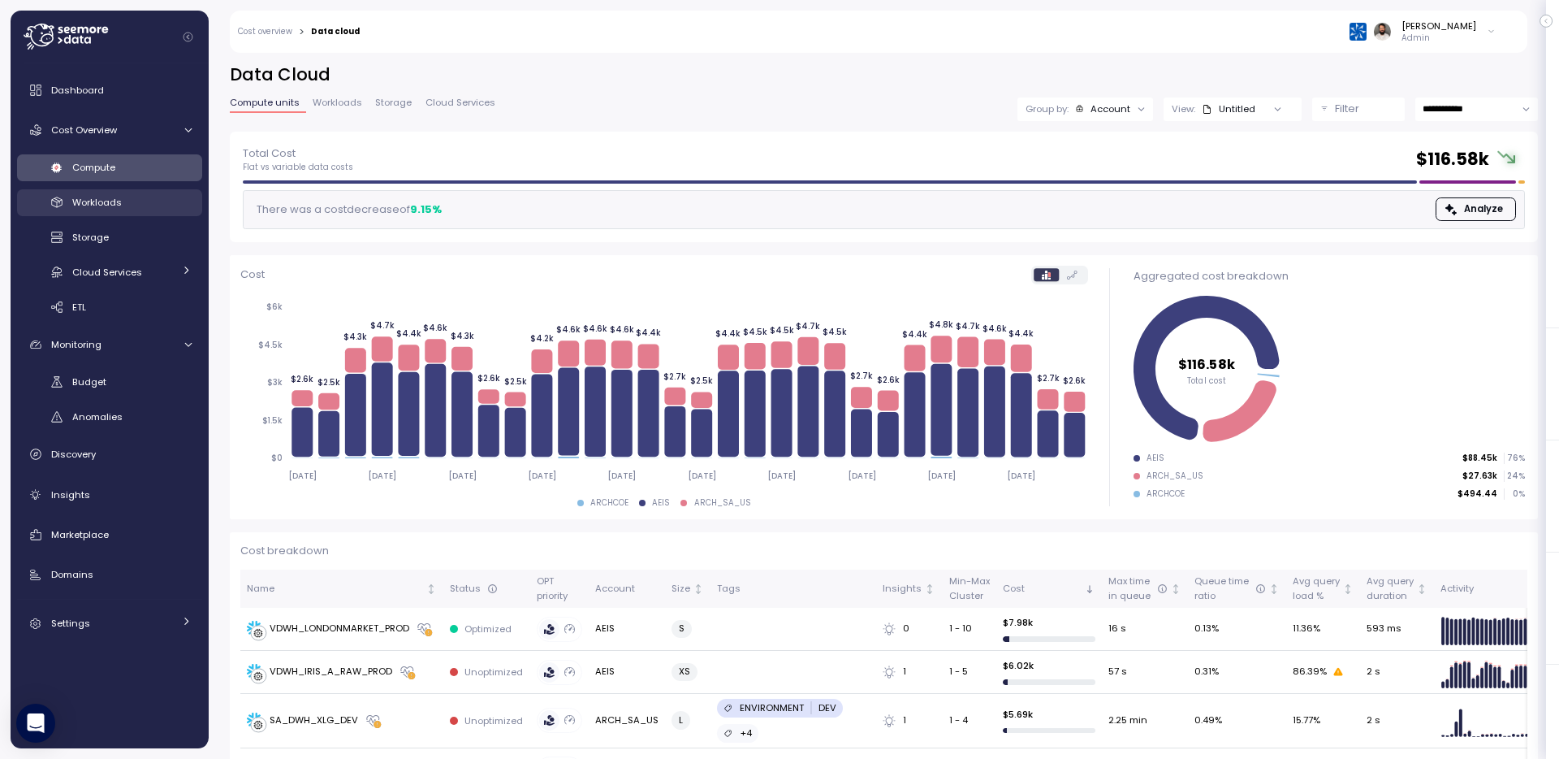
click at [156, 204] on div "Workloads" at bounding box center [131, 202] width 119 height 16
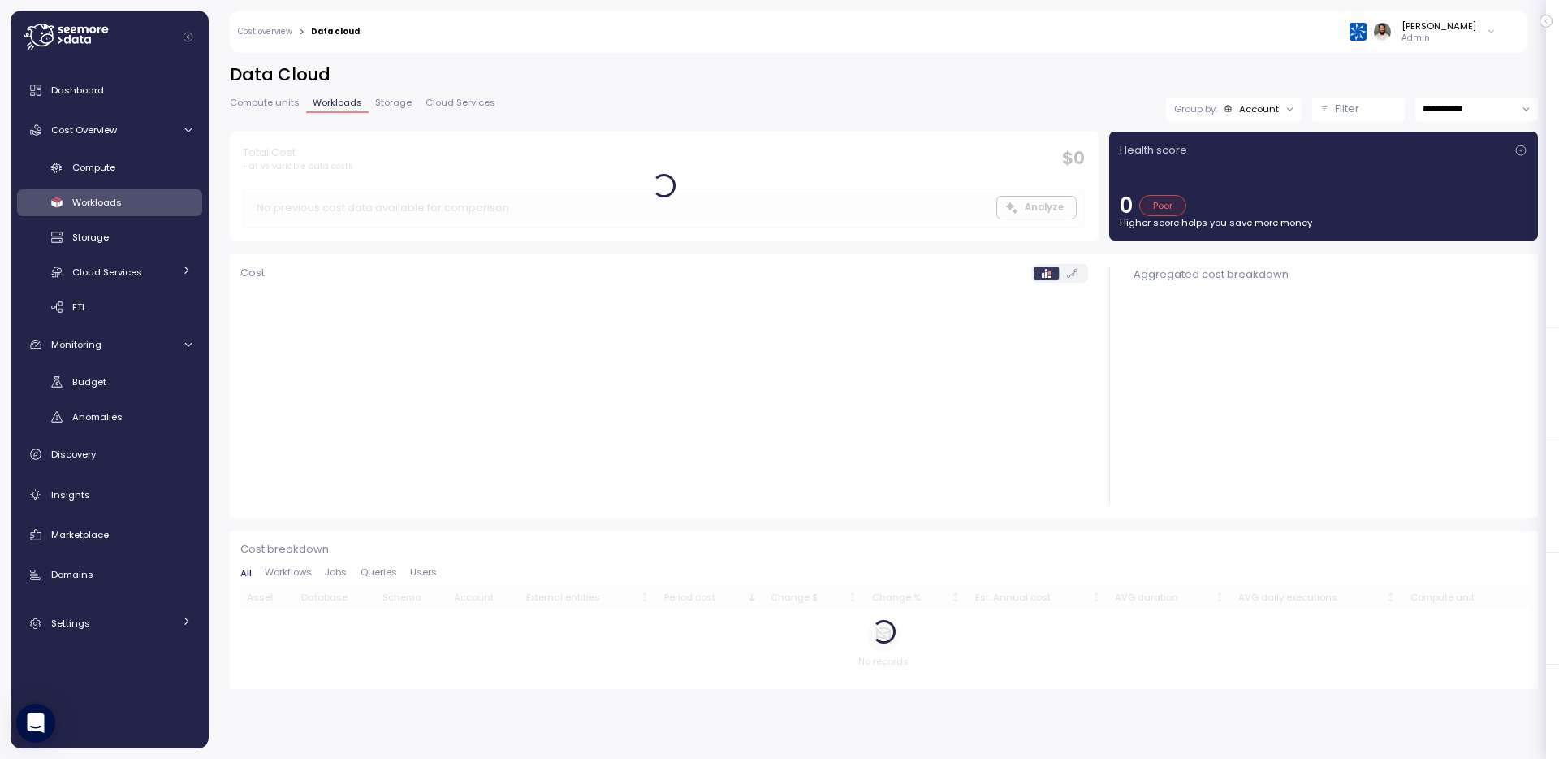
click at [156, 204] on div "Workloads" at bounding box center [131, 202] width 119 height 16
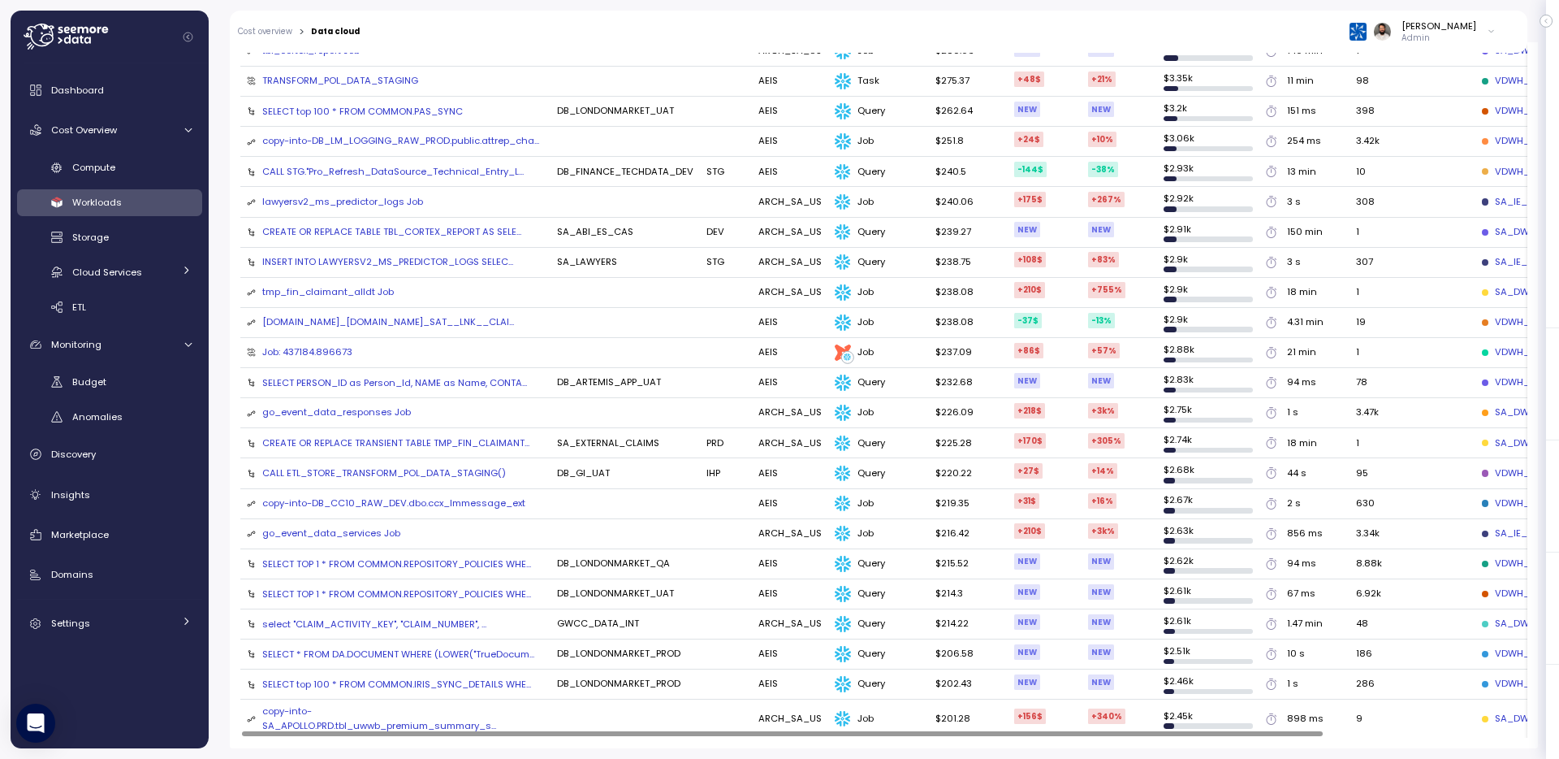
scroll to position [1393, 0]
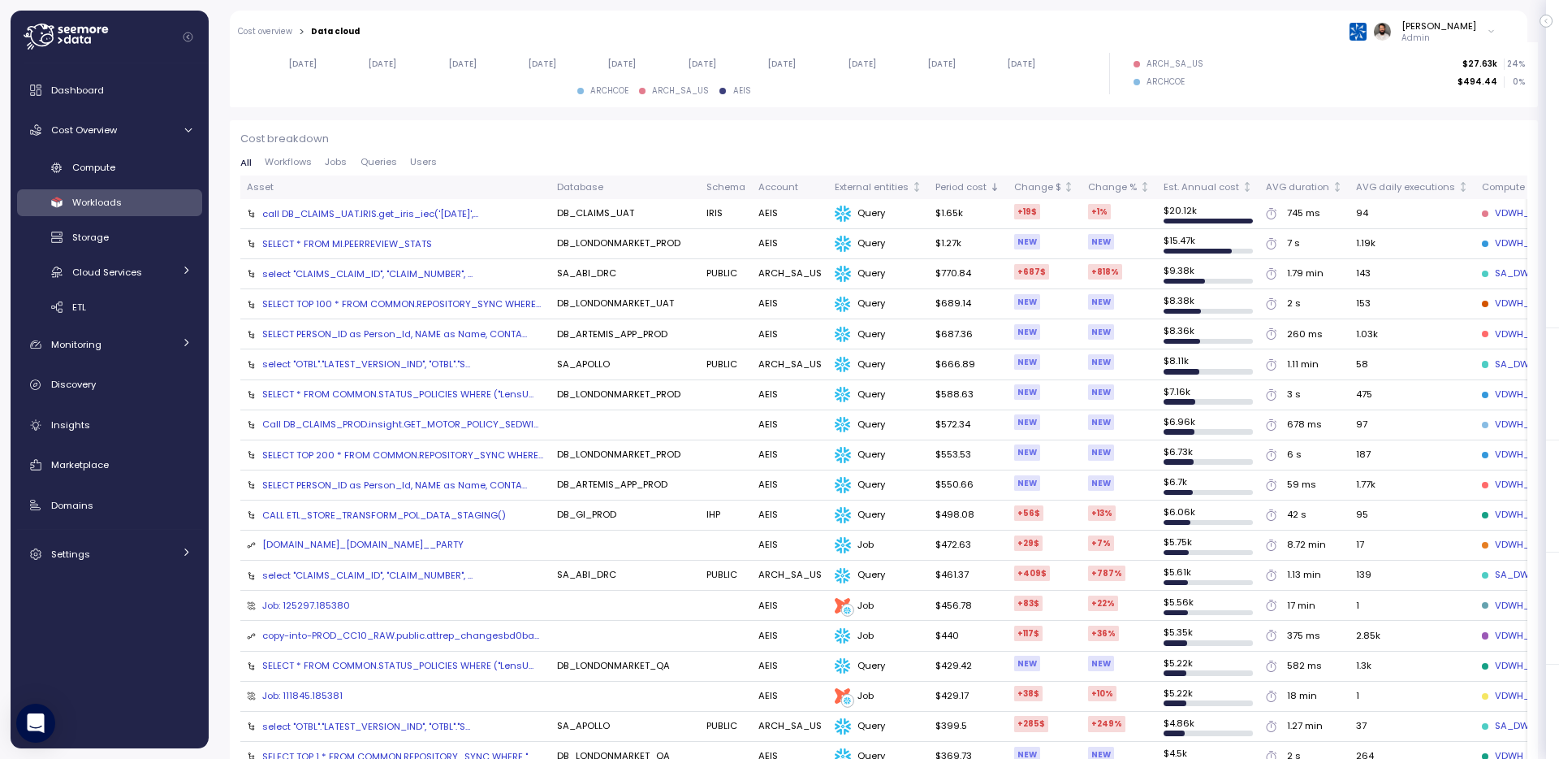
scroll to position [375, 0]
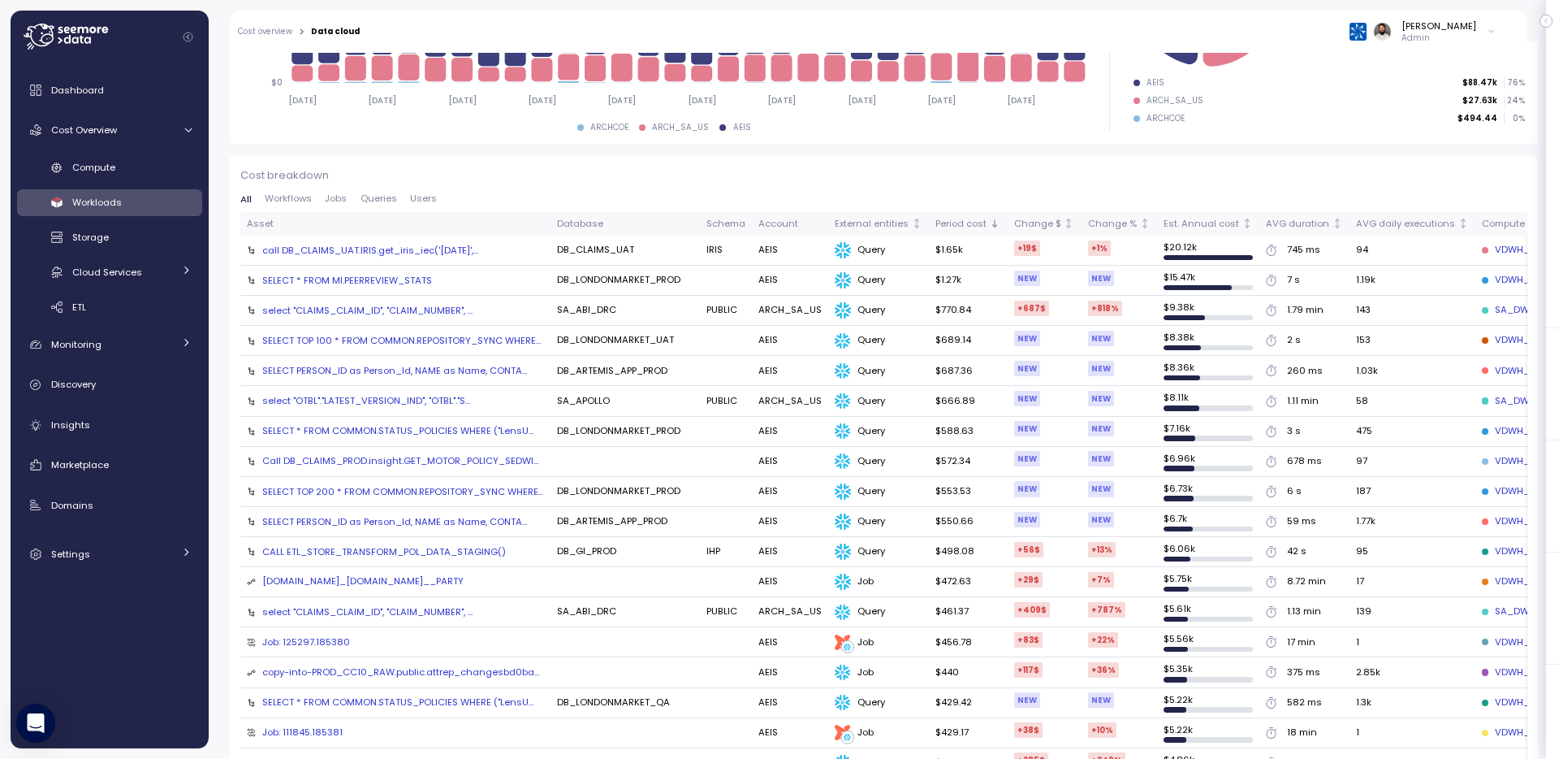
click at [651, 283] on td "DB_LONDONMARKET_PROD" at bounding box center [625, 281] width 149 height 30
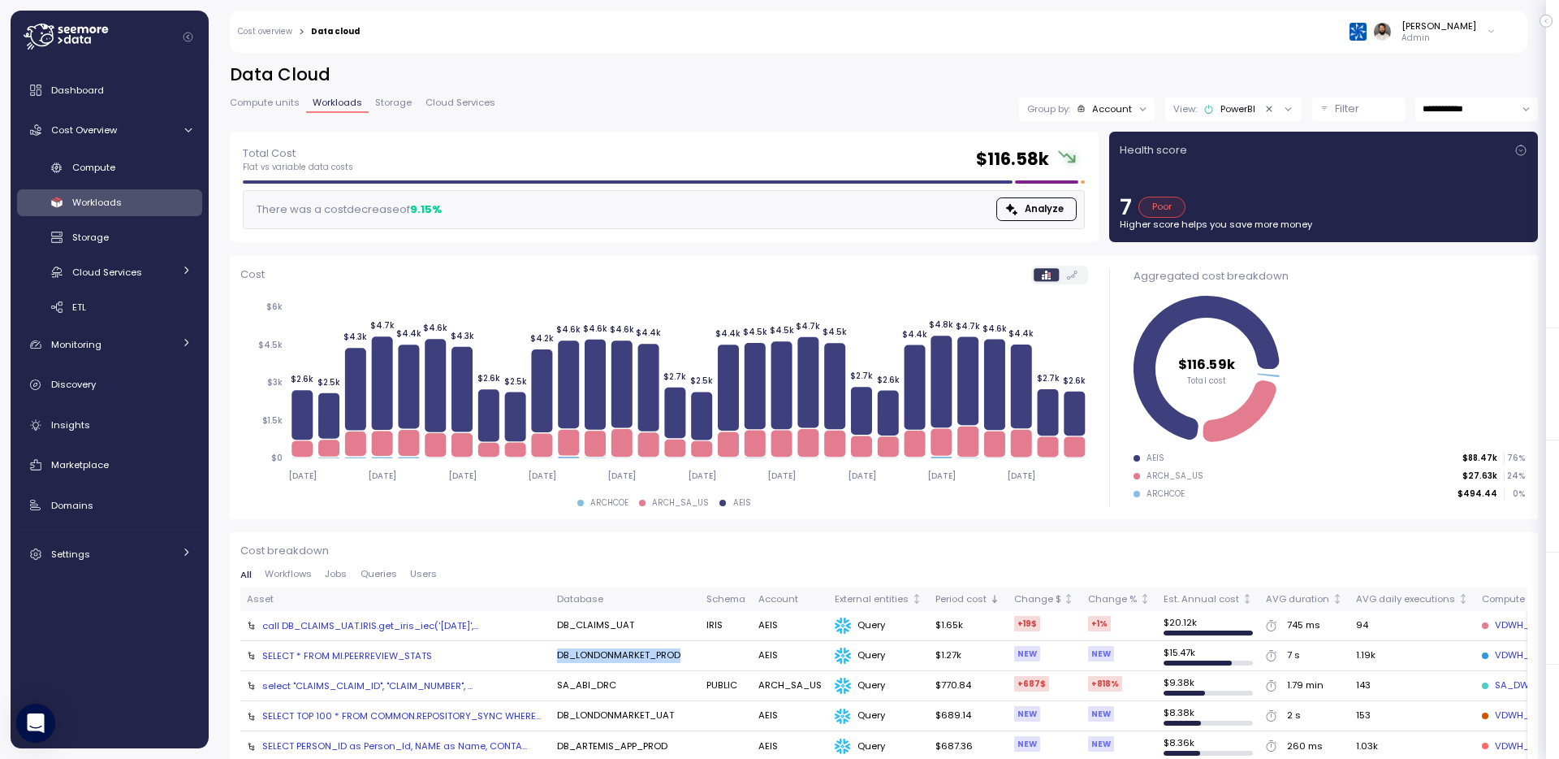
click at [1265, 112] on icon "Clear value" at bounding box center [1270, 109] width 11 height 11
click at [1230, 113] on div "Untitled" at bounding box center [1229, 108] width 54 height 13
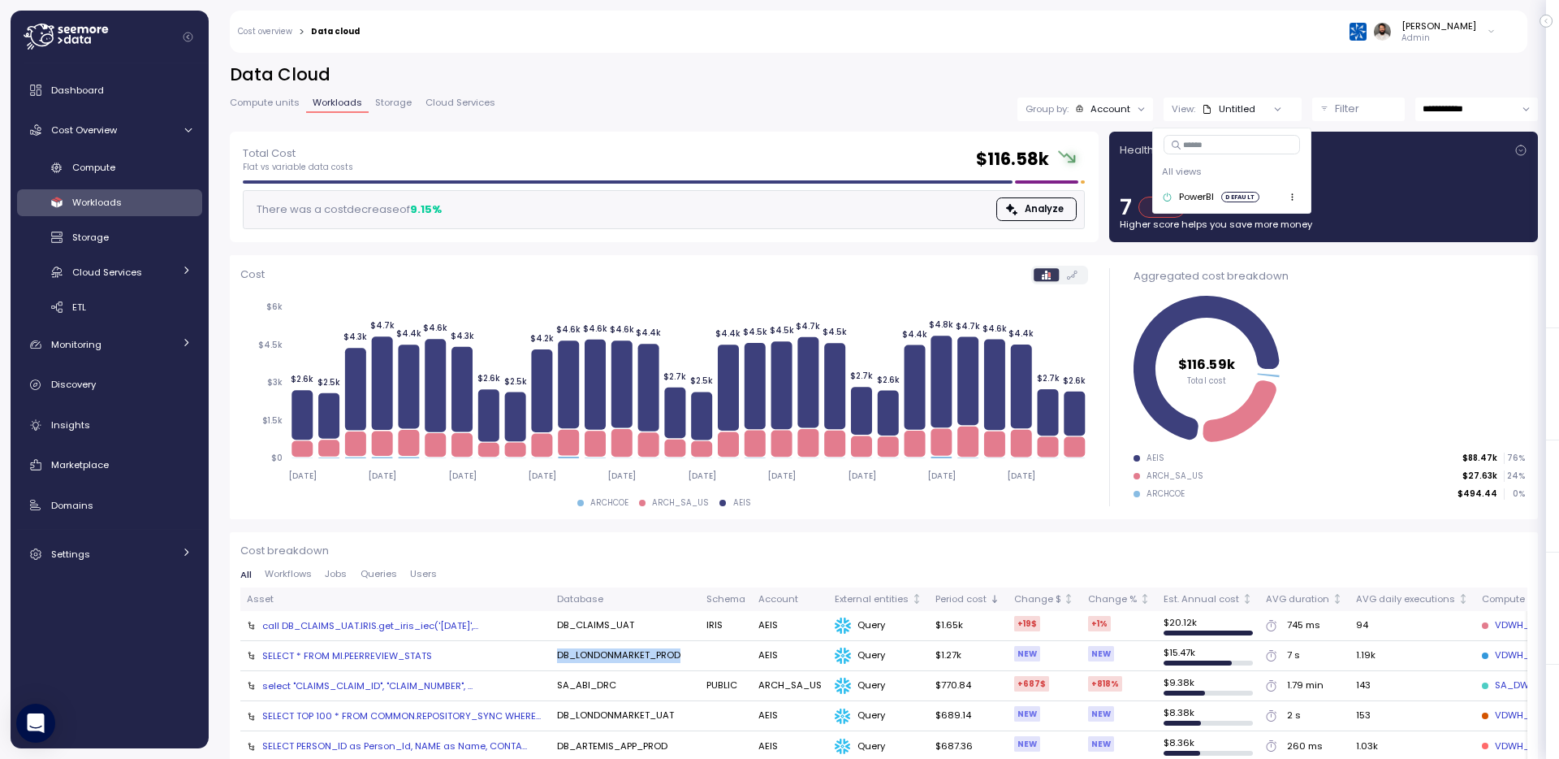
click at [1119, 109] on div "Account" at bounding box center [1111, 108] width 40 height 13
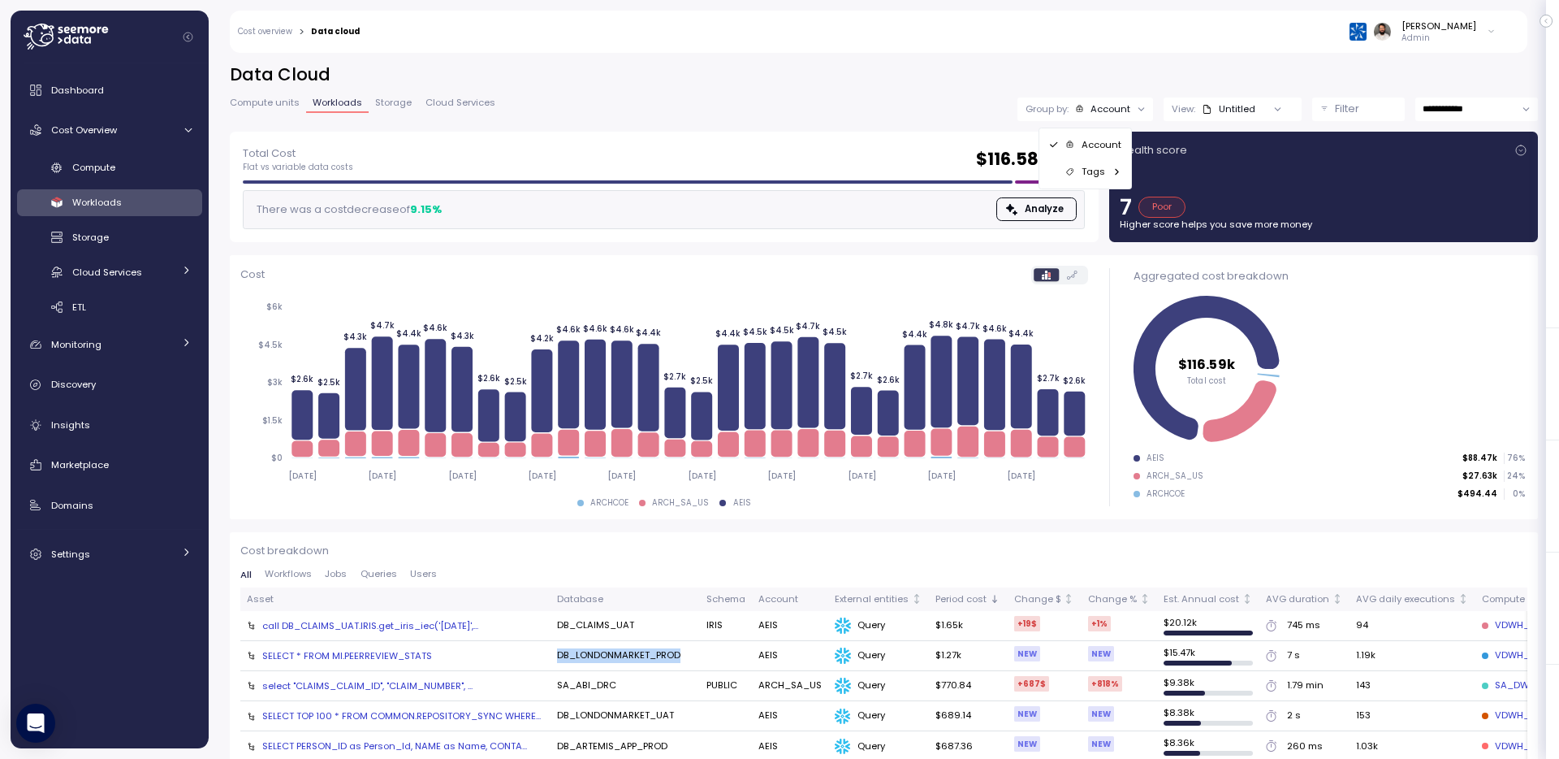
click at [1101, 175] on p "Tags" at bounding box center [1094, 171] width 24 height 13
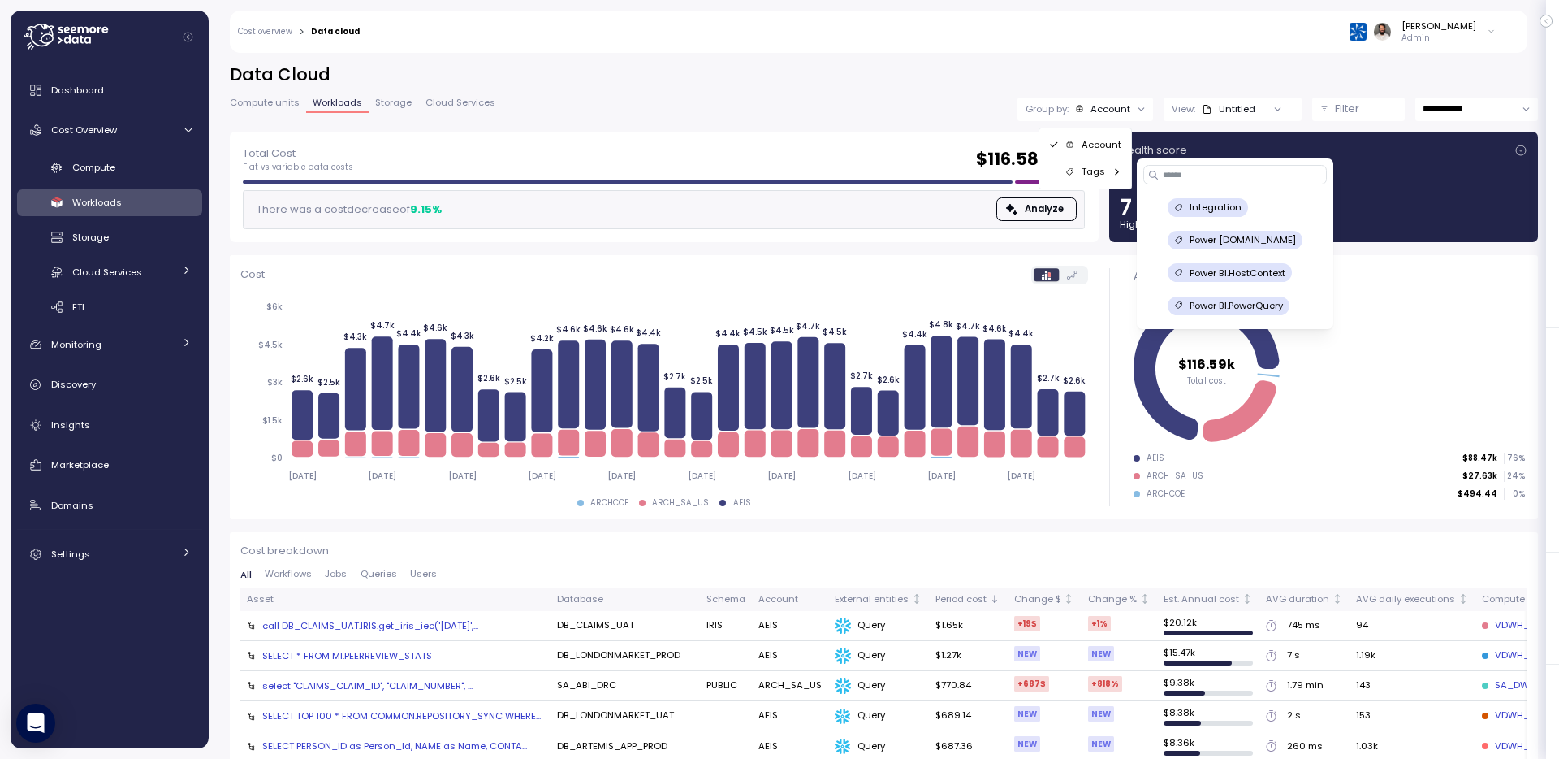
click at [272, 105] on span "Compute units" at bounding box center [265, 102] width 70 height 9
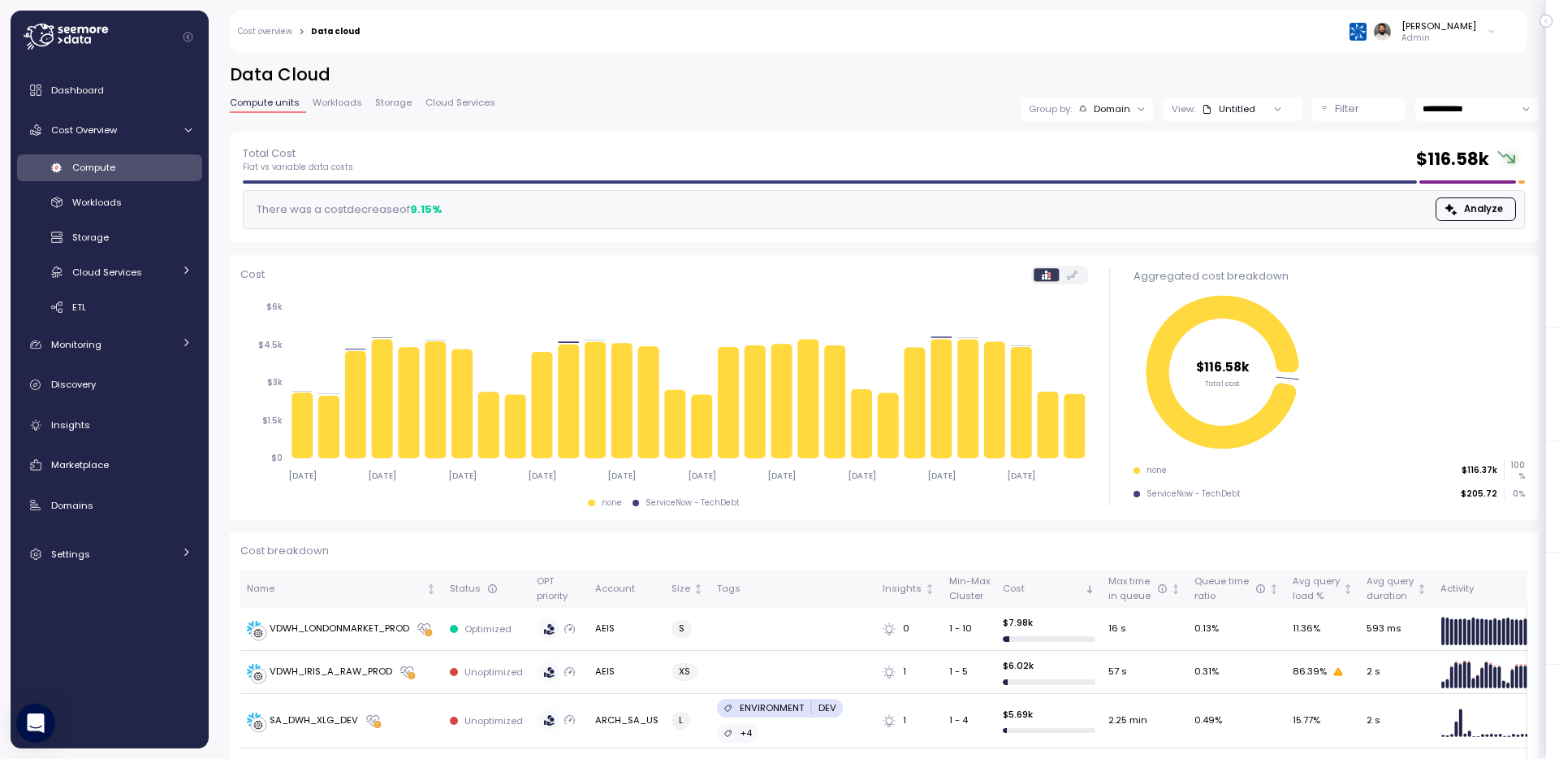
click at [1214, 109] on div "Untitled" at bounding box center [1229, 108] width 54 height 13
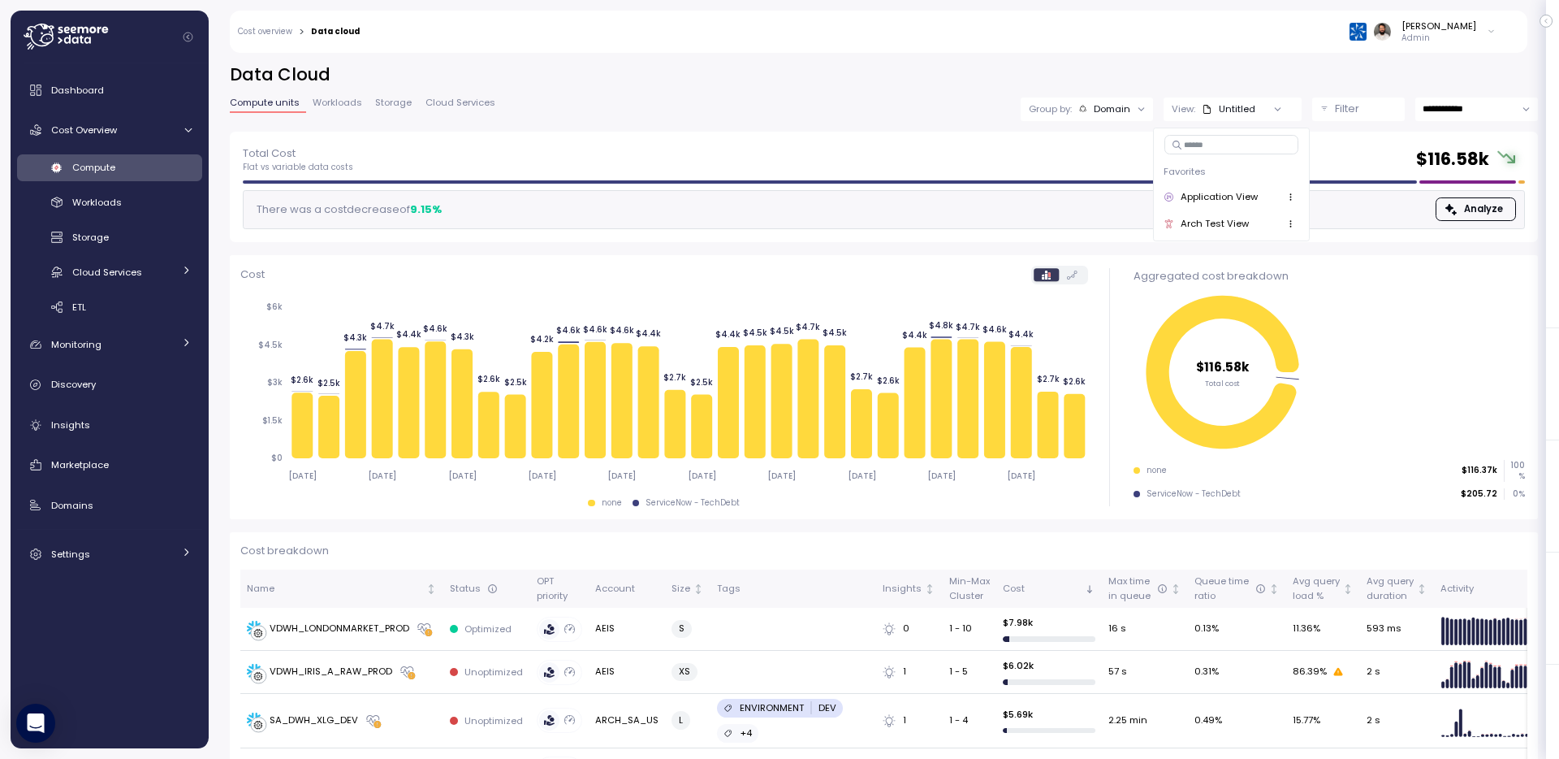
click at [1369, 109] on div "Filter" at bounding box center [1366, 109] width 62 height 16
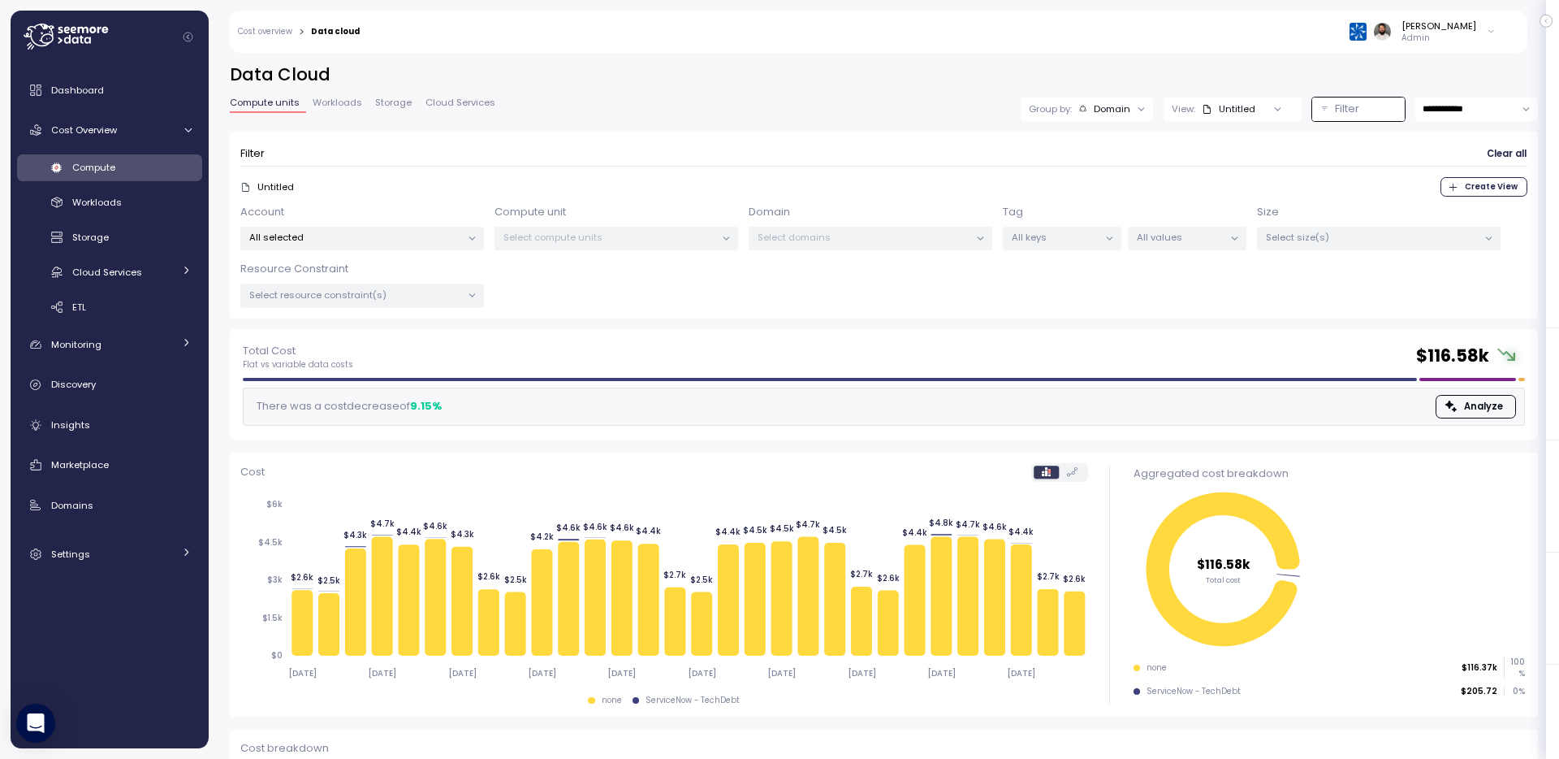
click at [666, 232] on p "Select compute units" at bounding box center [610, 237] width 212 height 13
click at [422, 246] on div "All selected" at bounding box center [362, 239] width 244 height 24
click at [422, 234] on p "All selected" at bounding box center [355, 237] width 212 height 13
click at [542, 236] on p "Select compute units" at bounding box center [610, 237] width 212 height 13
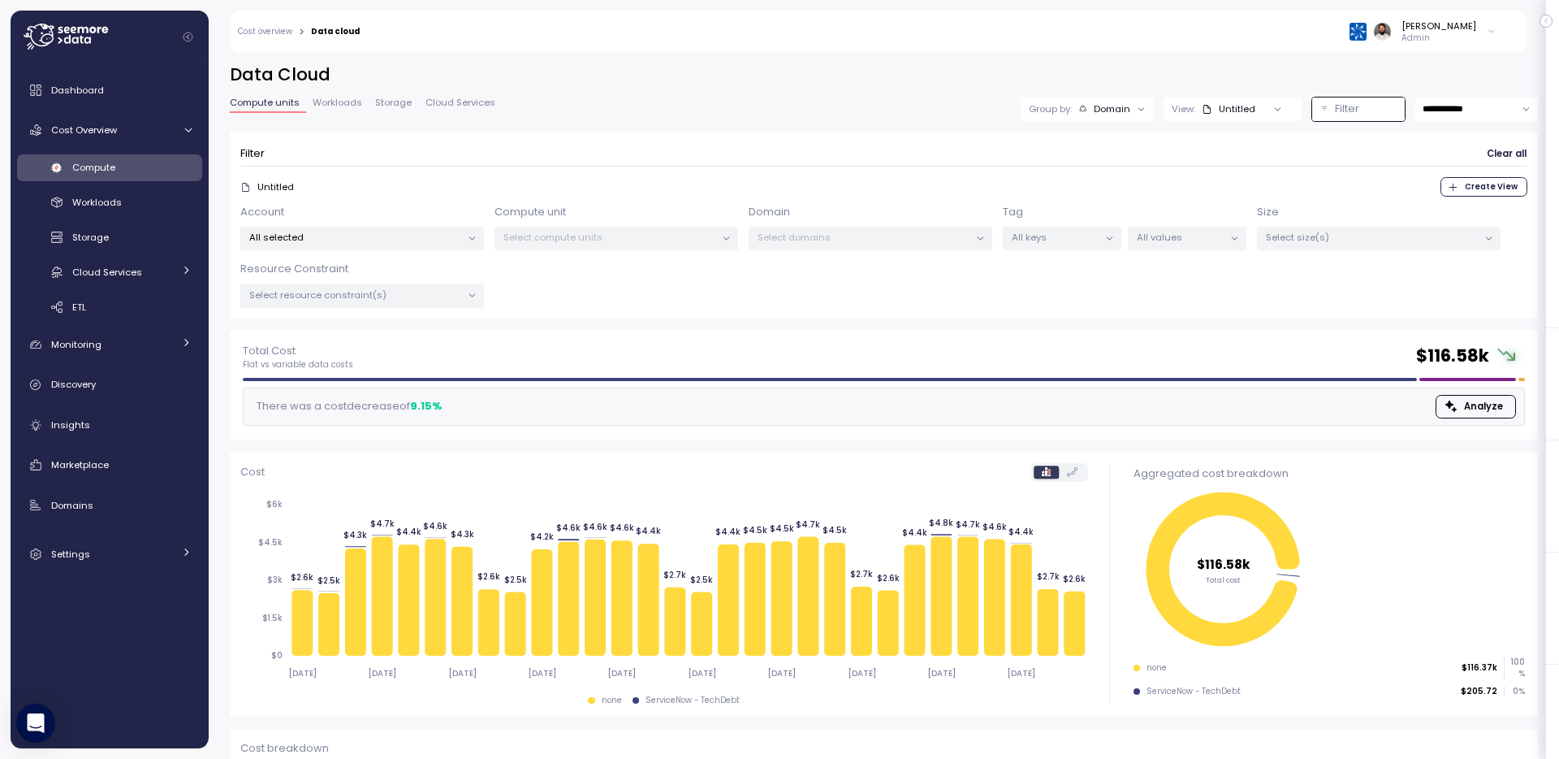
click at [1302, 238] on p "Select size(s)" at bounding box center [1372, 237] width 212 height 13
click at [149, 348] on div "Monitoring" at bounding box center [112, 344] width 122 height 16
click at [135, 409] on div "Anomalies" at bounding box center [131, 417] width 119 height 16
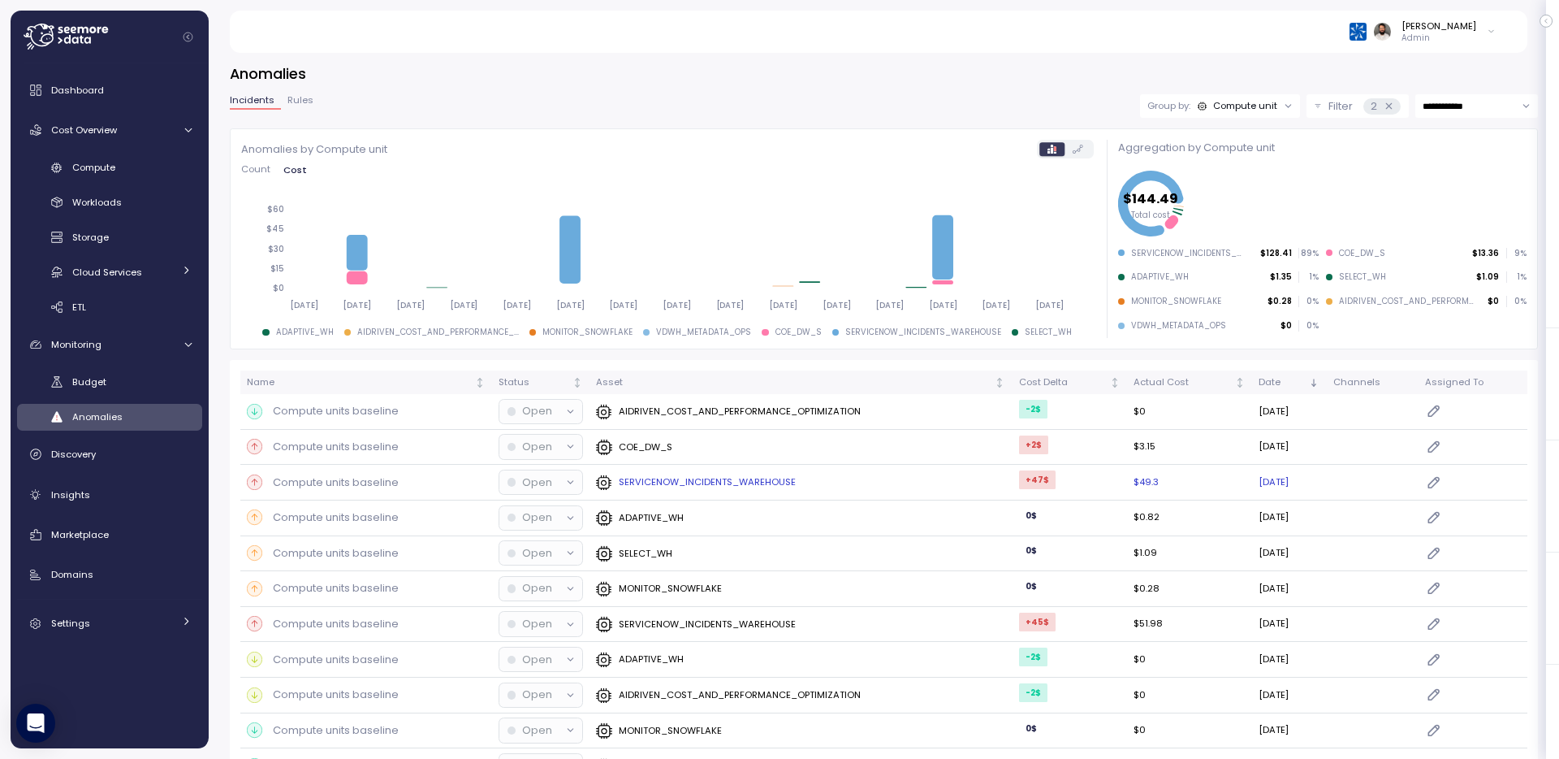
scroll to position [152, 0]
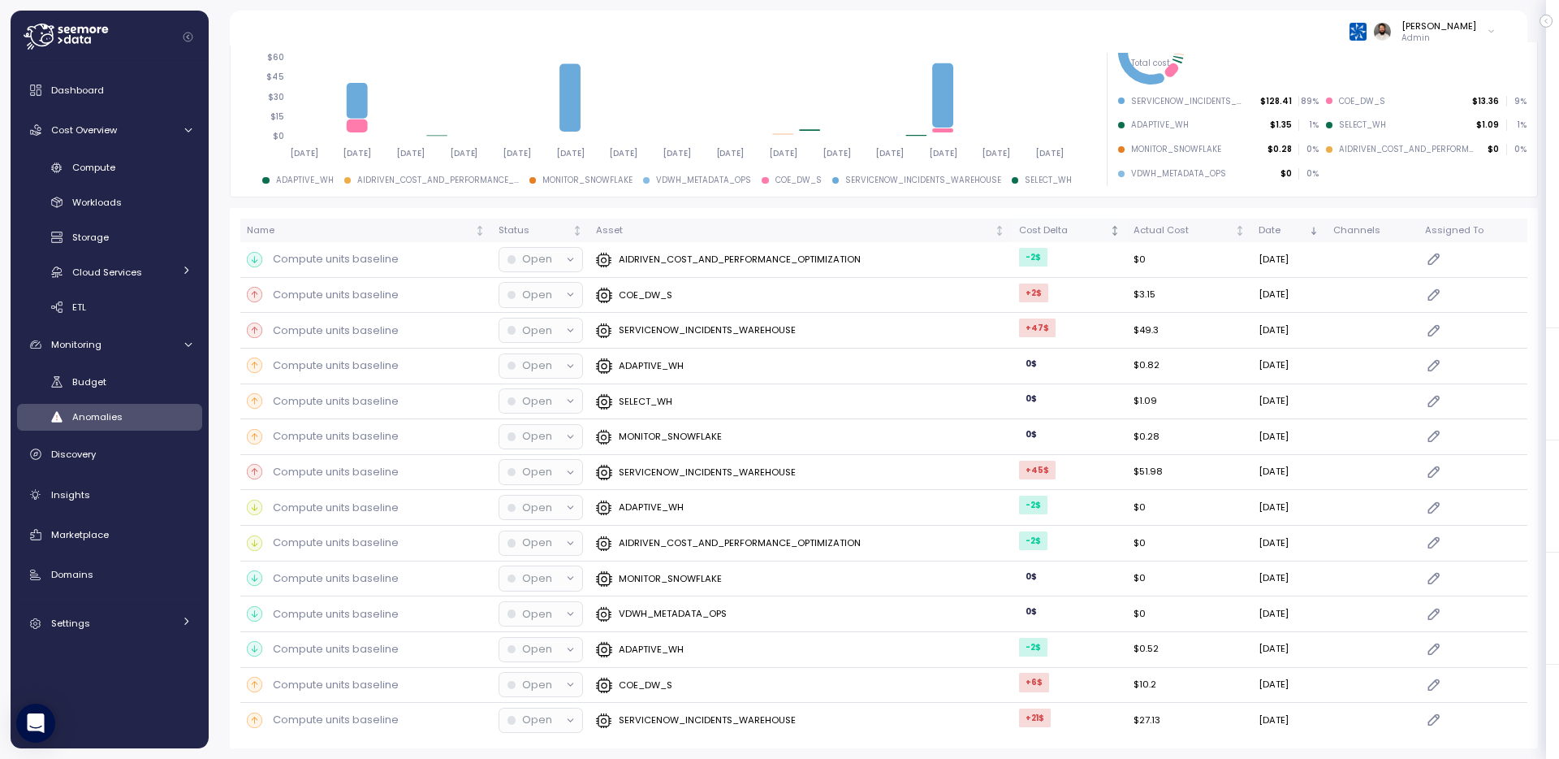
click at [1029, 228] on div "Cost Delta" at bounding box center [1063, 230] width 89 height 15
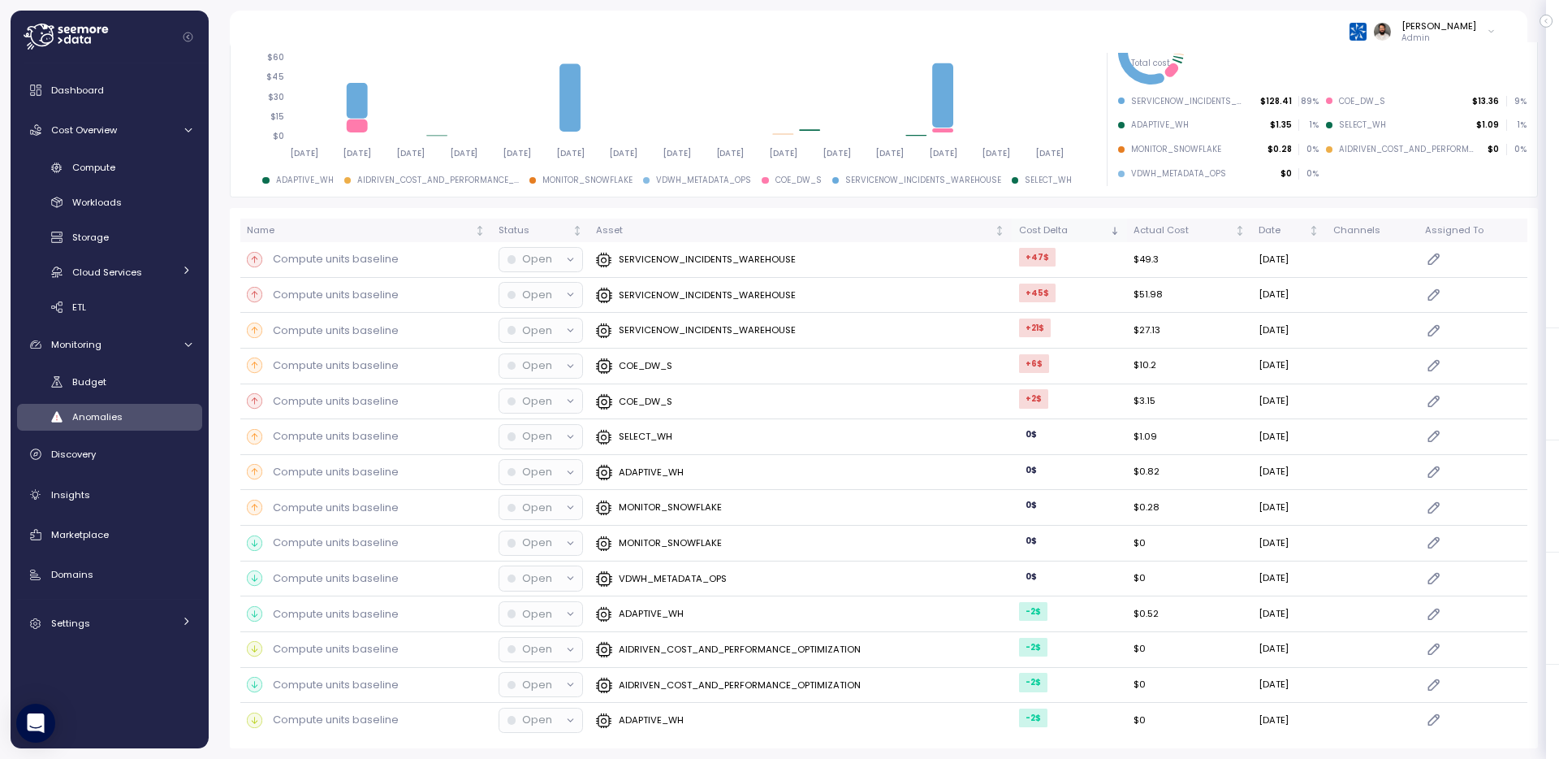
scroll to position [0, 0]
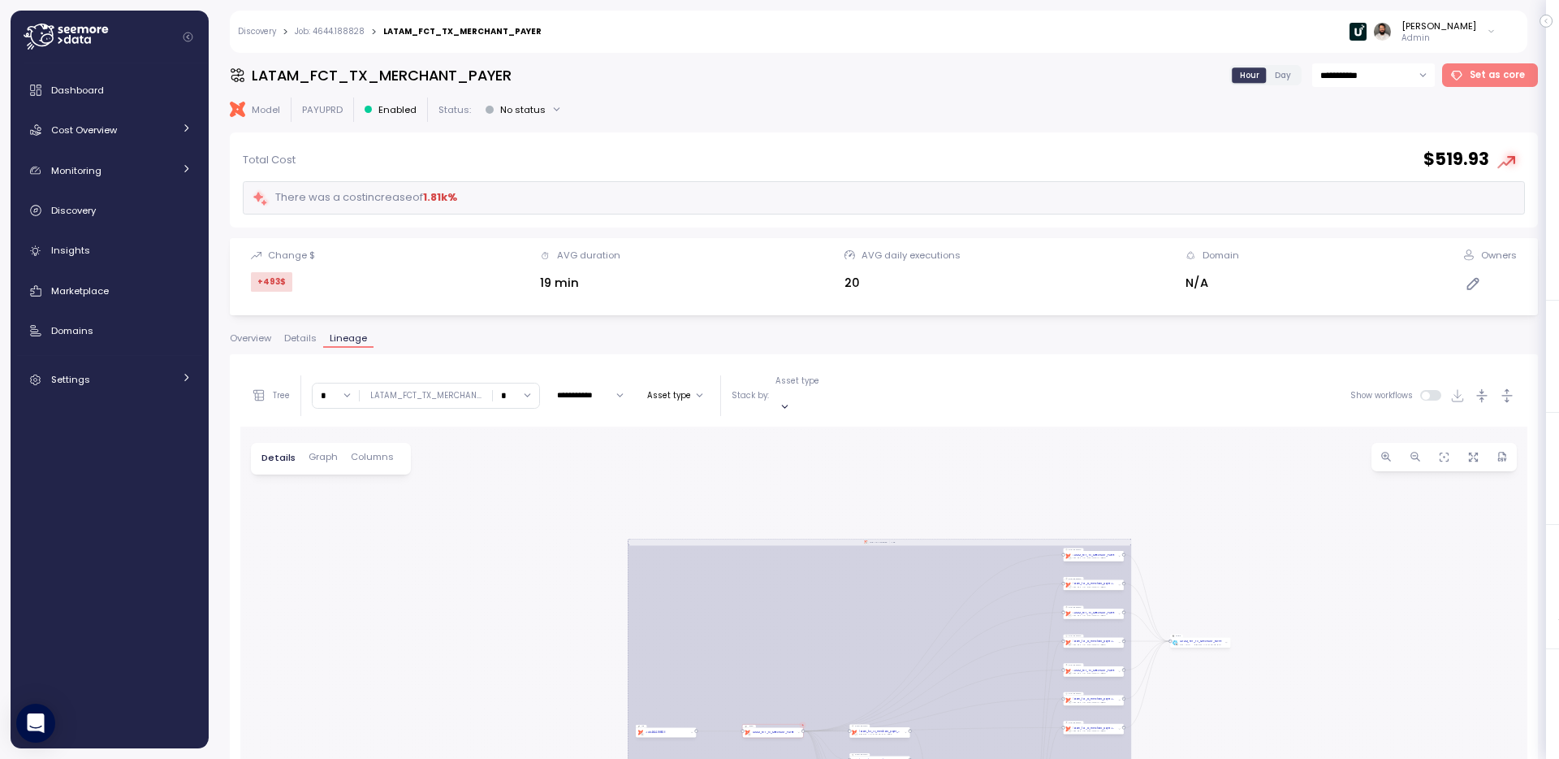
scroll to position [312, 0]
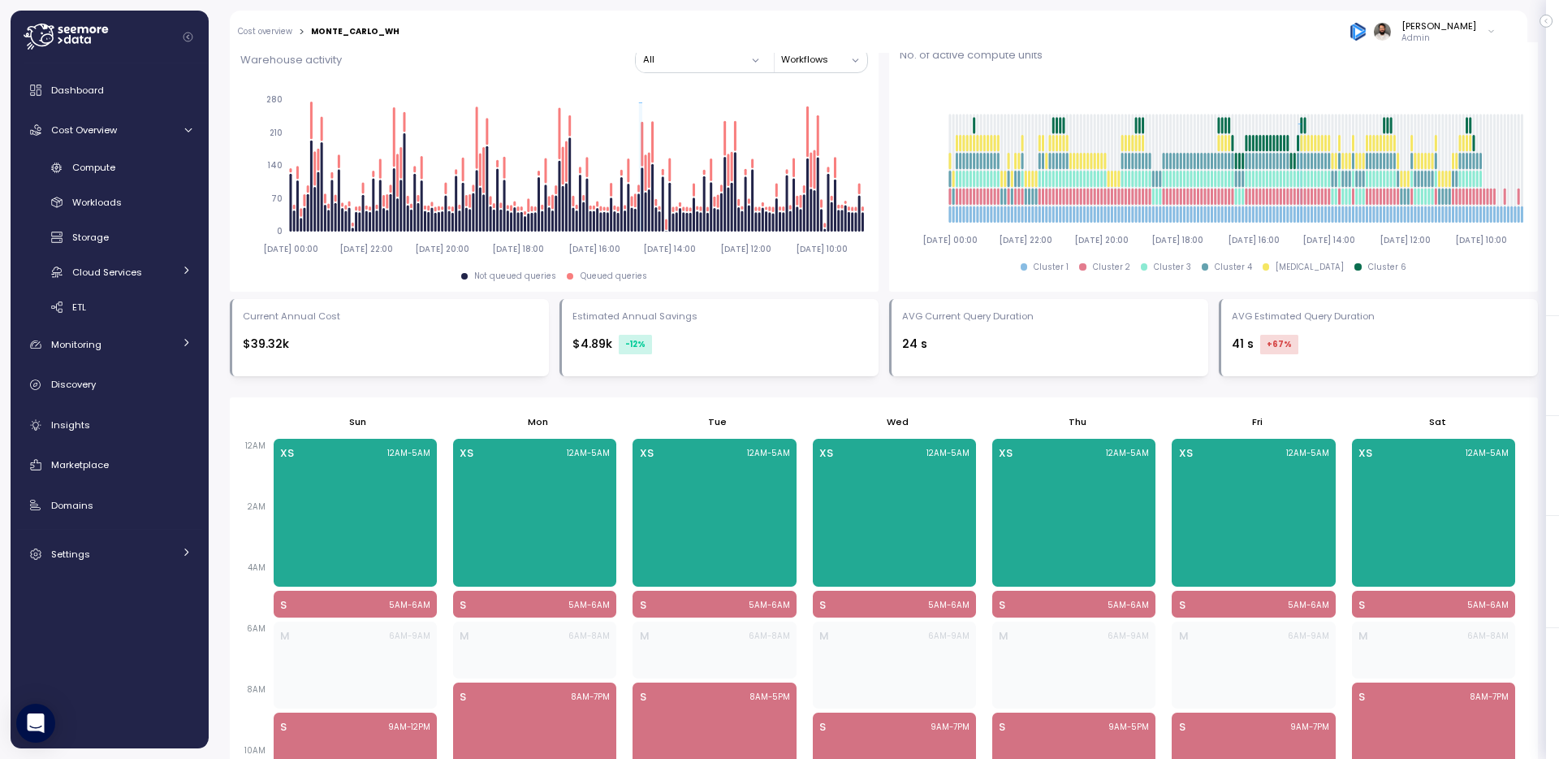
scroll to position [654, 0]
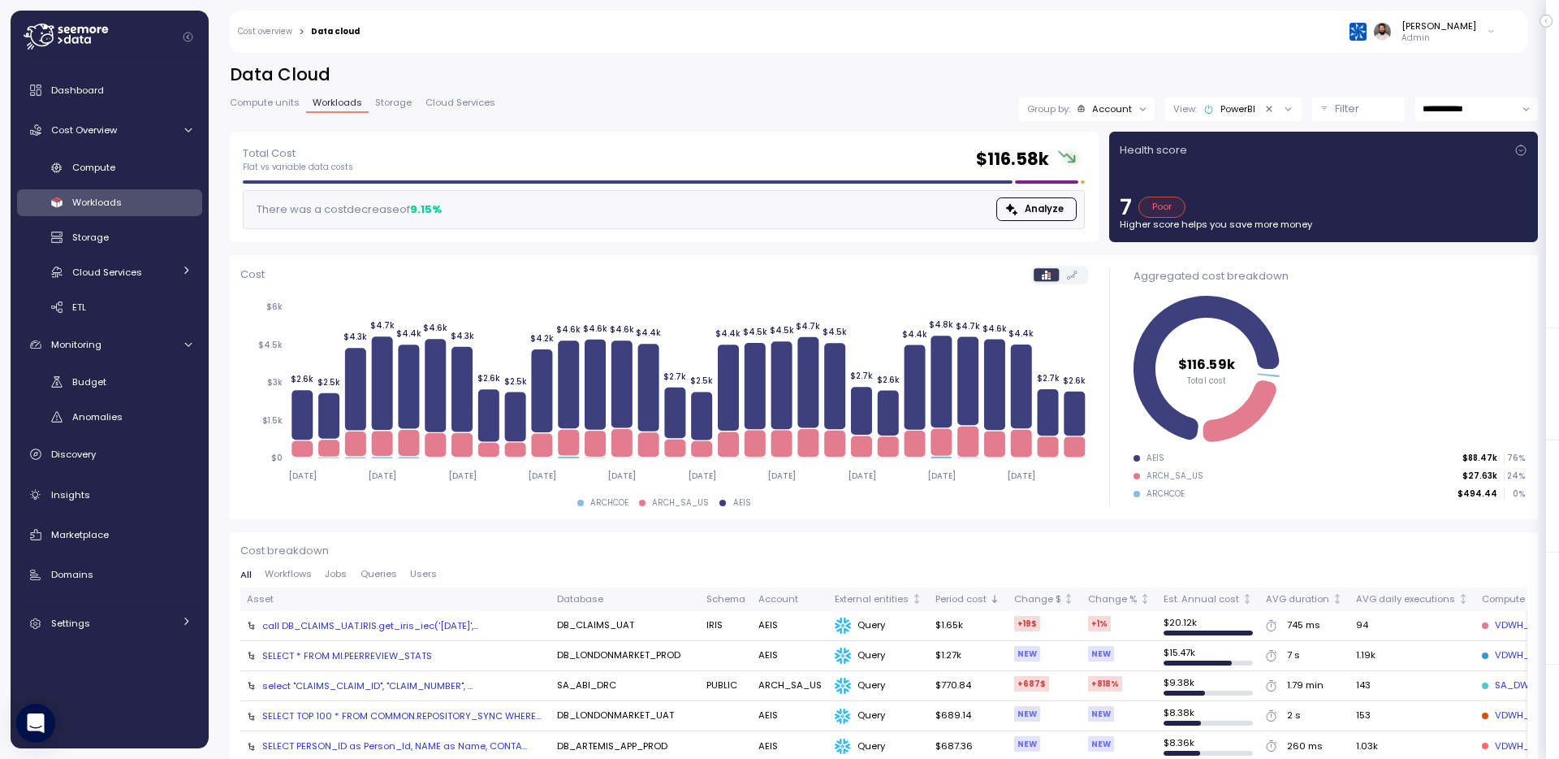
click at [1506, 110] on input "**********" at bounding box center [1477, 109] width 123 height 24
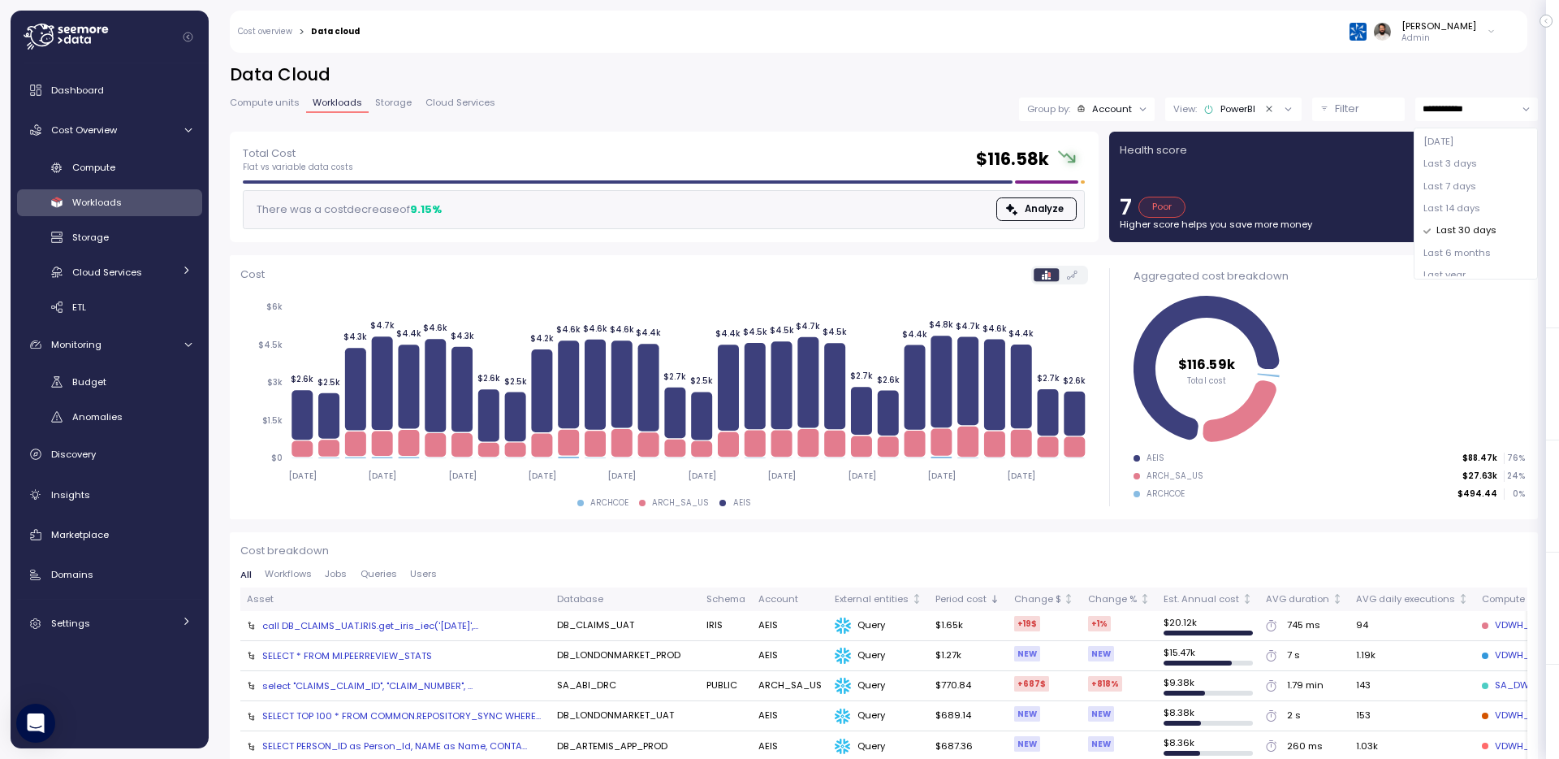
click at [1456, 181] on span "Last 7 days" at bounding box center [1450, 186] width 53 height 15
type input "**********"
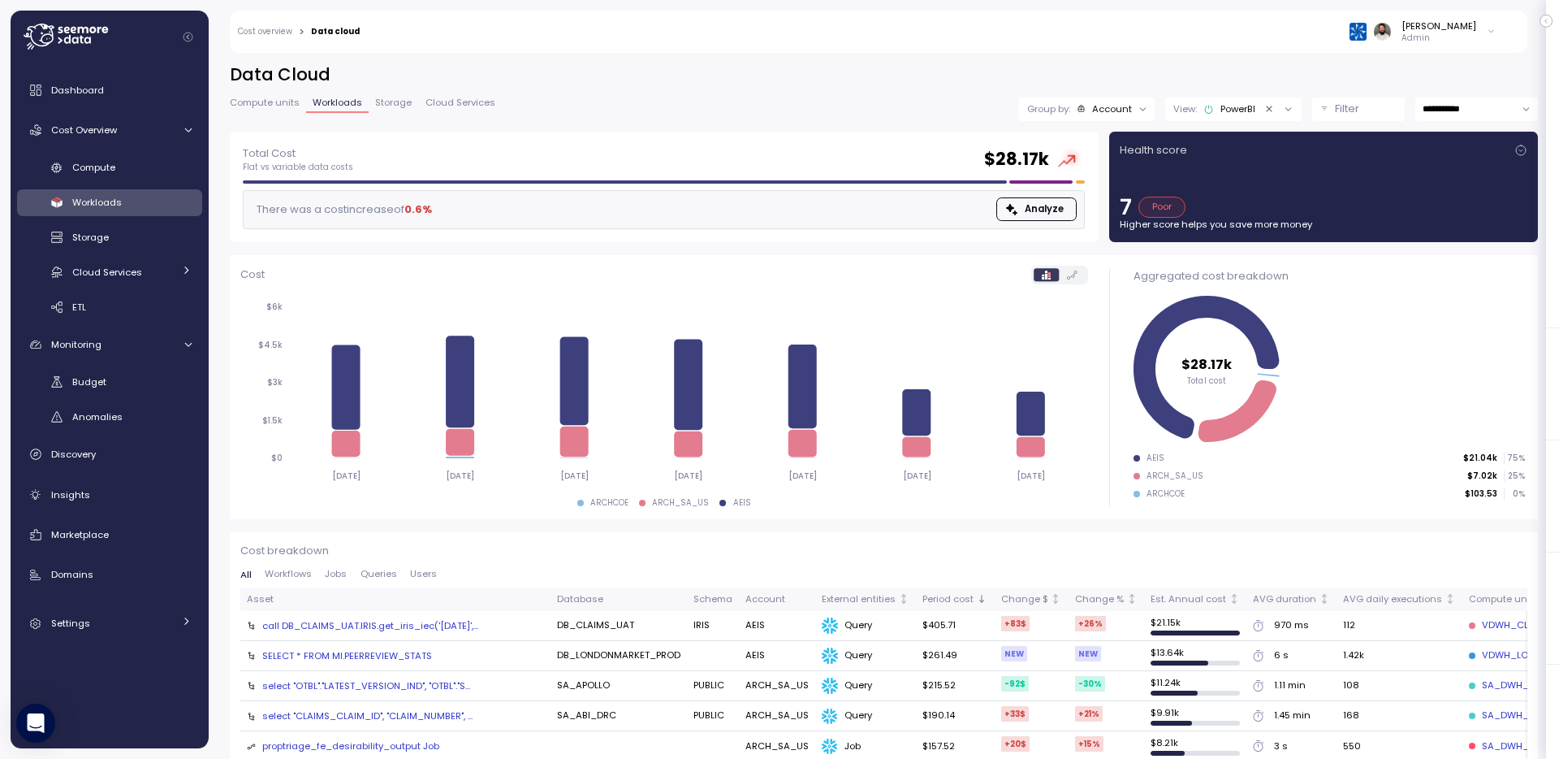
click at [705, 270] on div "Cost" at bounding box center [664, 275] width 848 height 19
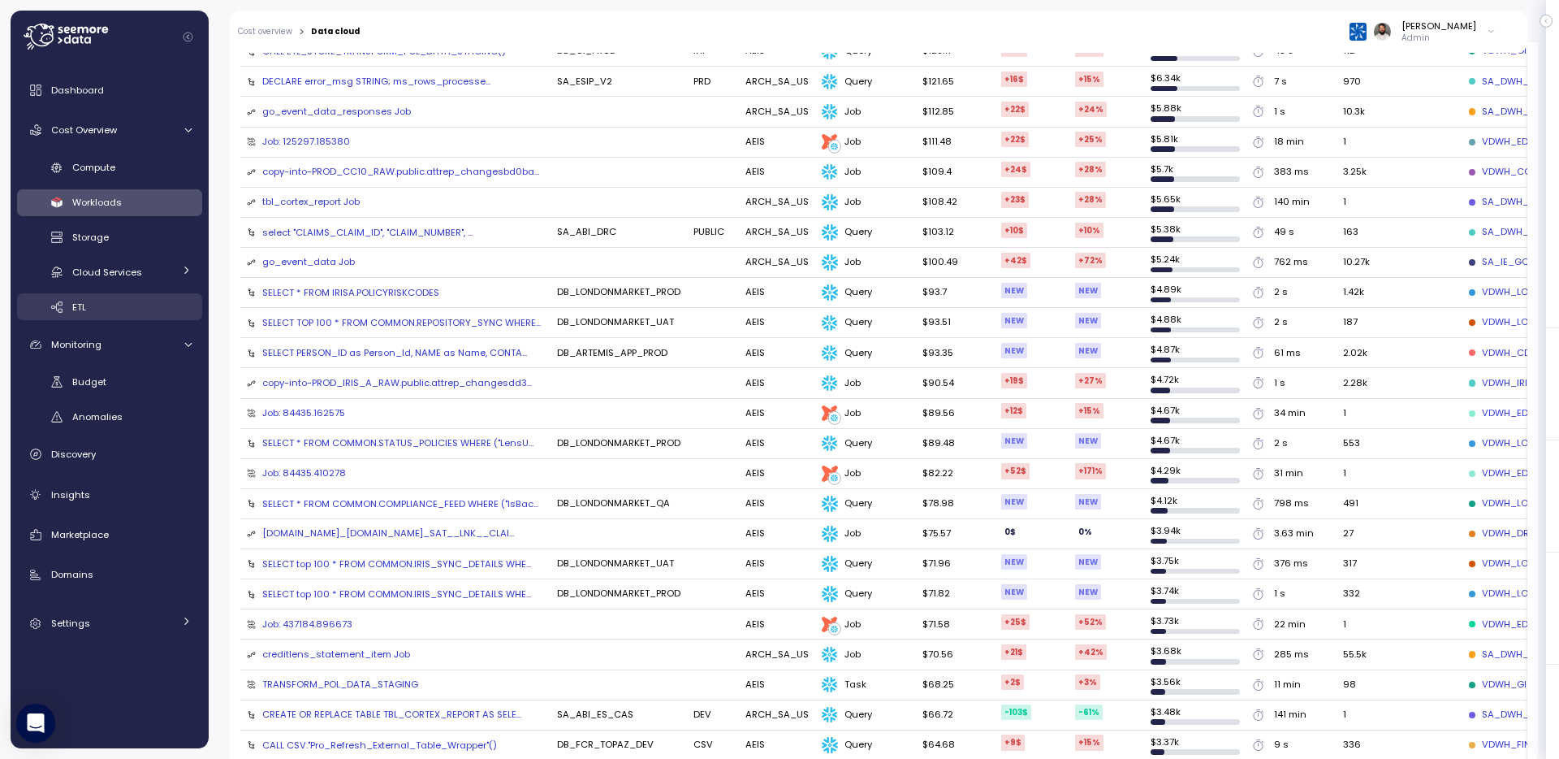
scroll to position [1106, 0]
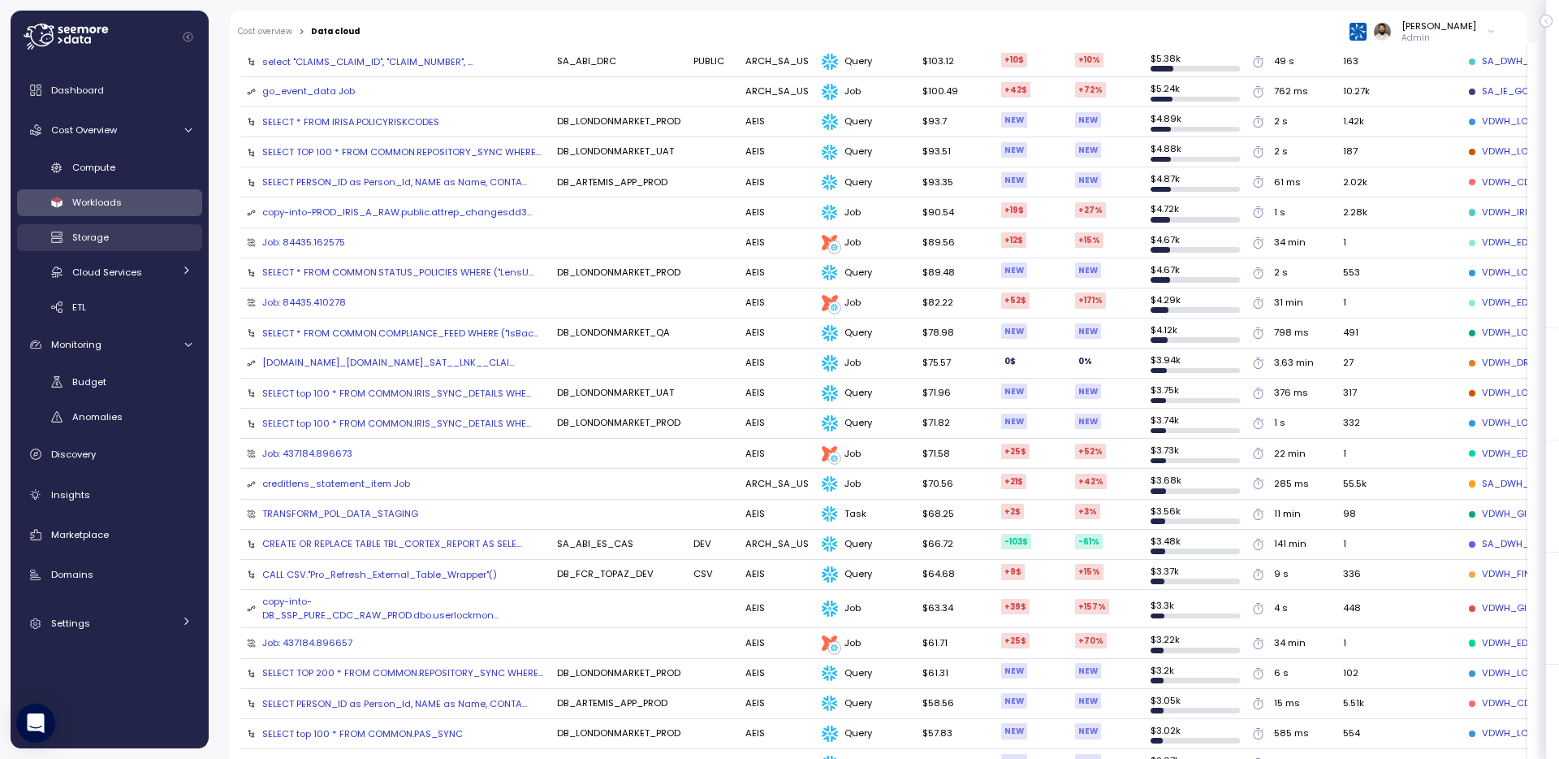
click at [127, 236] on div "Storage" at bounding box center [131, 237] width 119 height 16
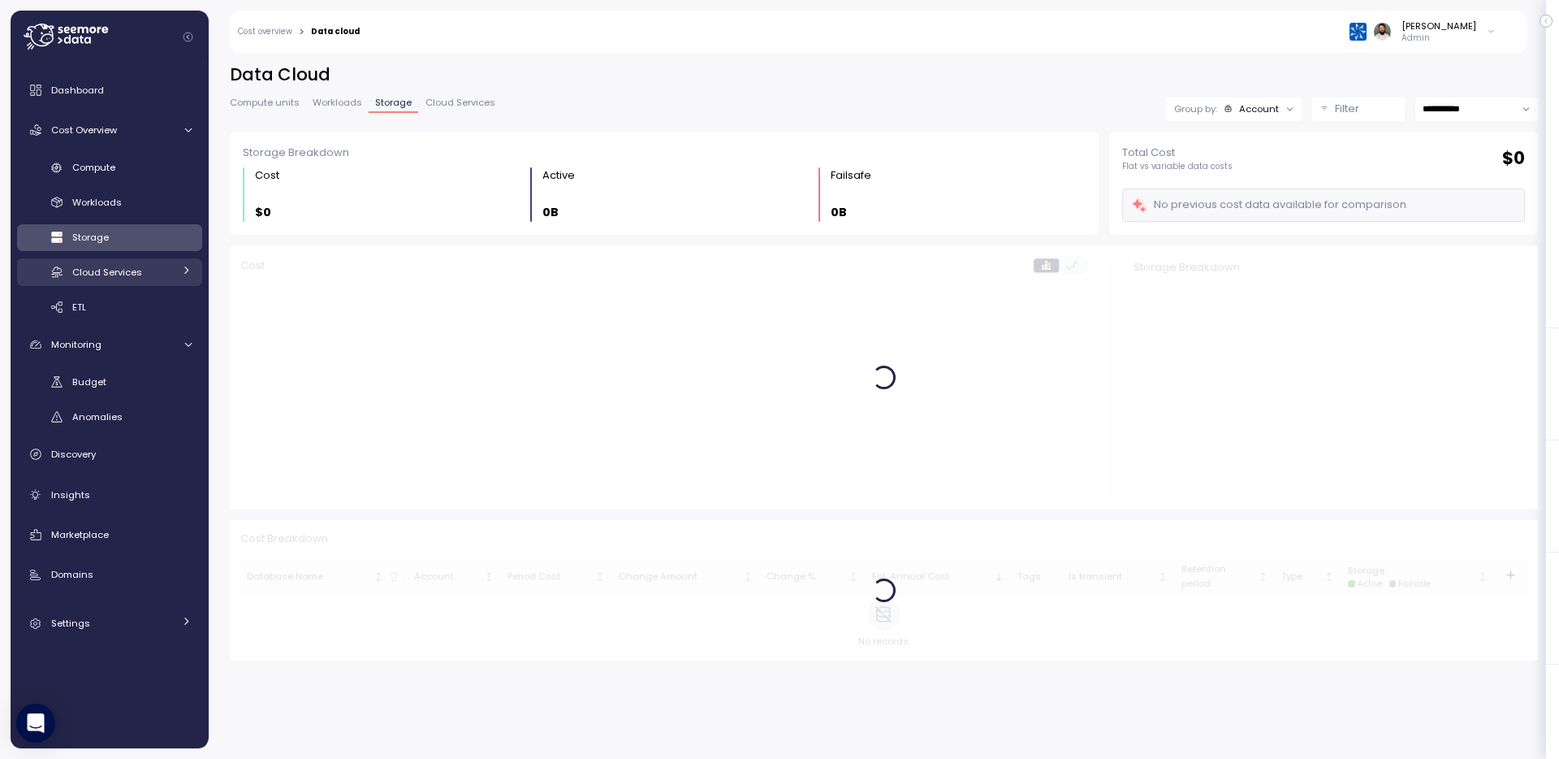
click at [128, 266] on span "Cloud Services" at bounding box center [107, 272] width 70 height 13
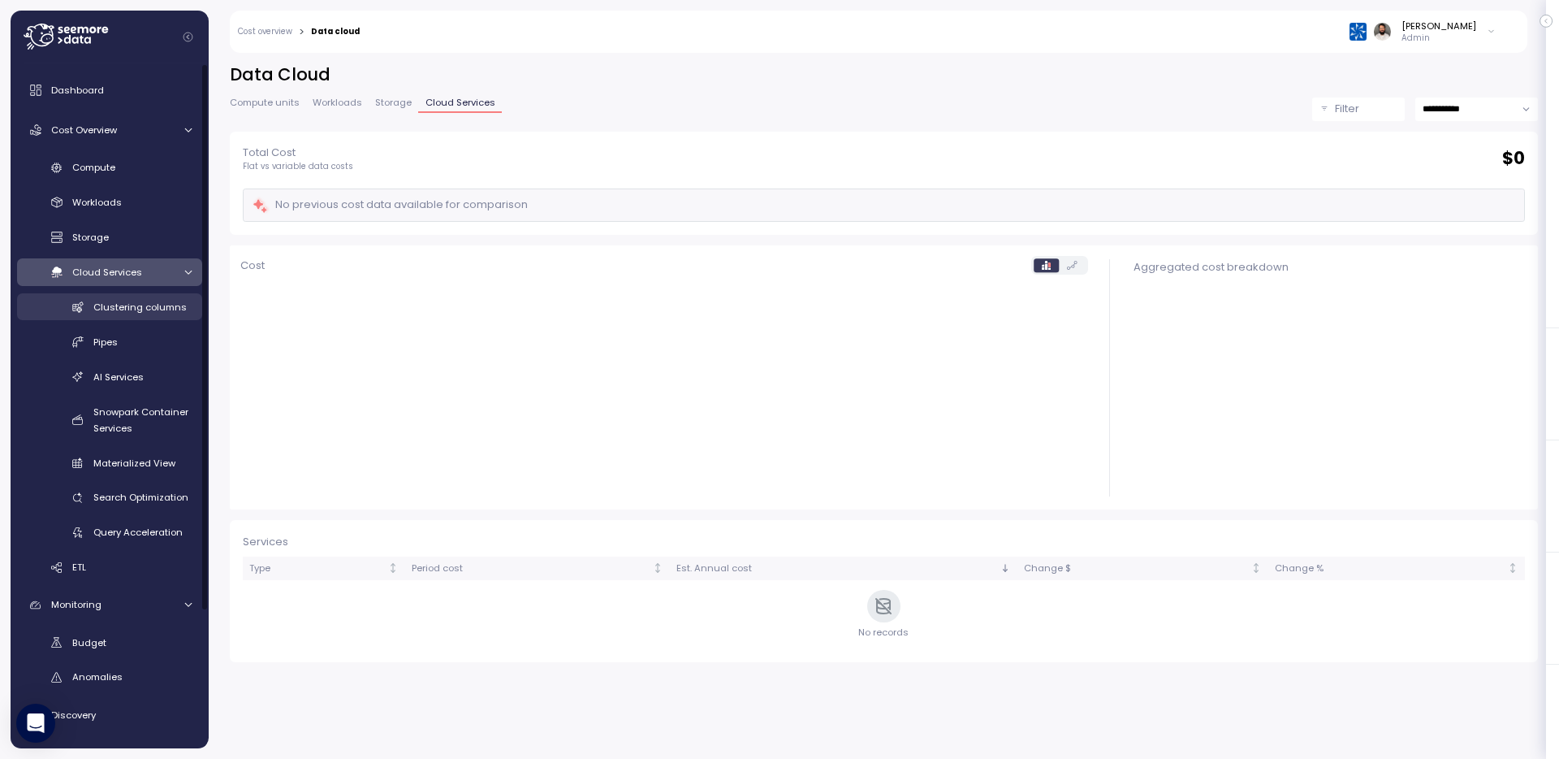
click at [156, 301] on span "Clustering columns" at bounding box center [139, 307] width 93 height 13
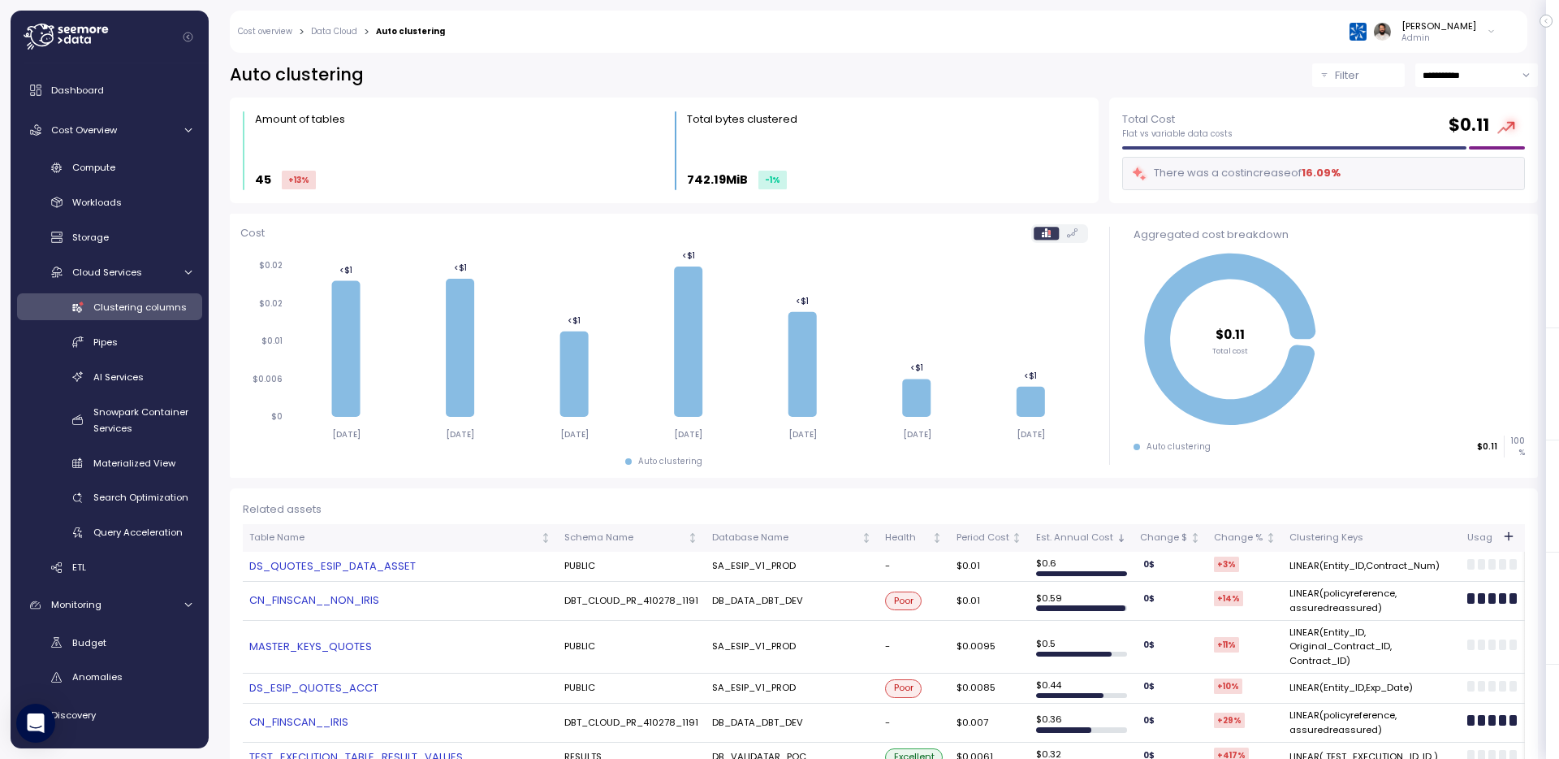
click at [1473, 78] on input "**********" at bounding box center [1477, 75] width 123 height 24
click at [1461, 175] on span "Last 14 days" at bounding box center [1452, 175] width 57 height 15
type input "**********"
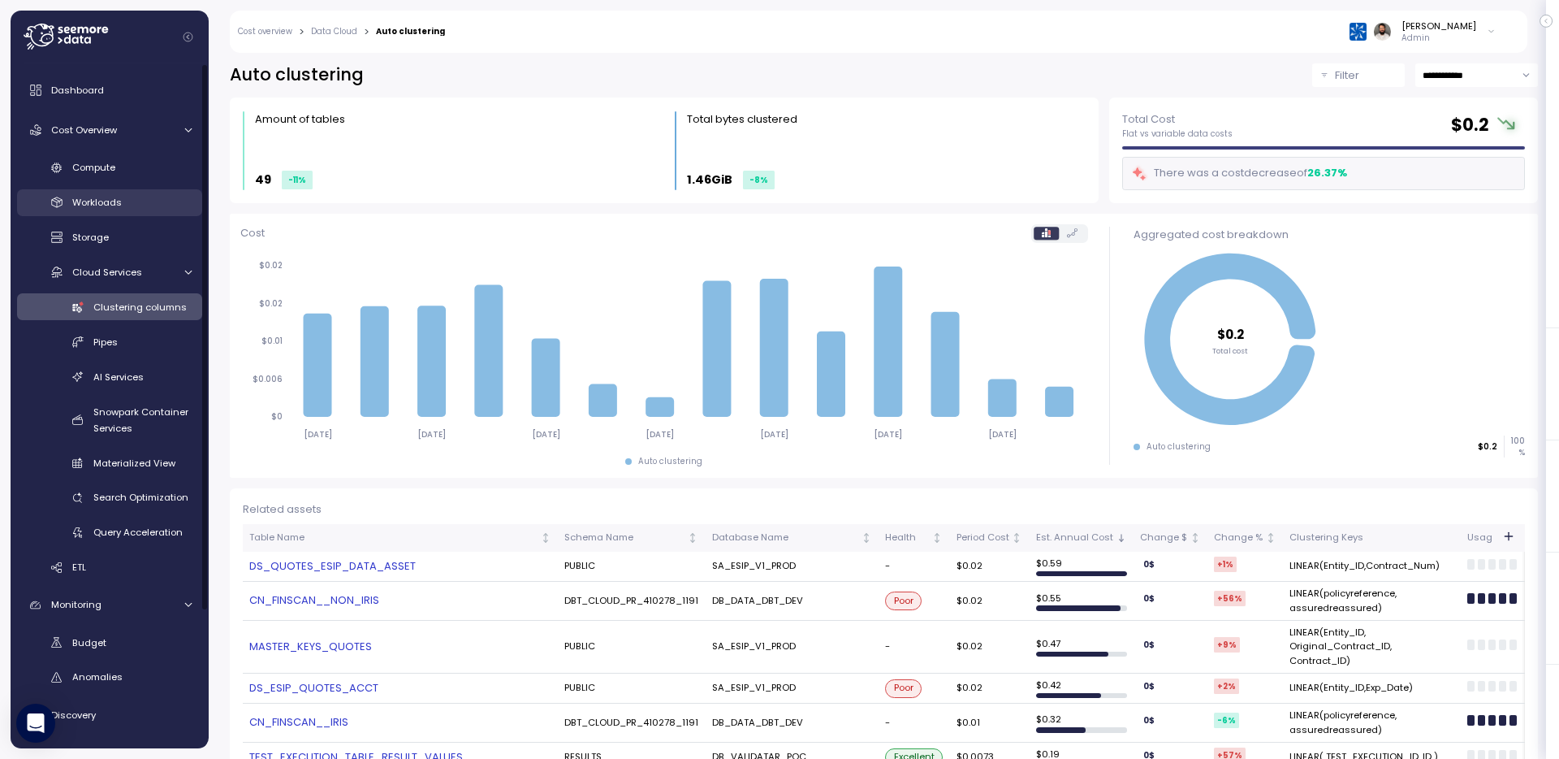
click at [123, 209] on div "Workloads" at bounding box center [131, 202] width 119 height 16
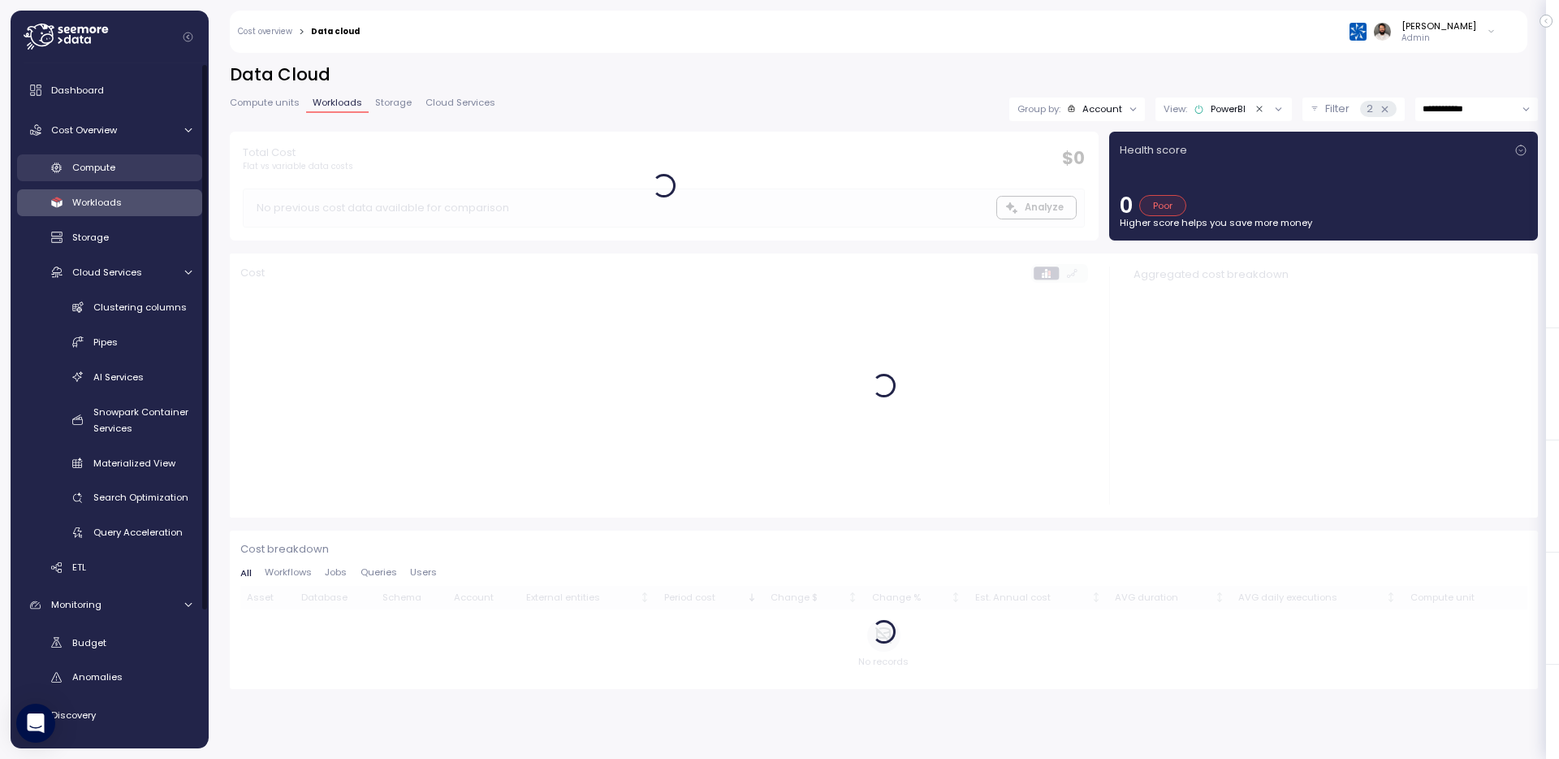
click at [124, 177] on link "Compute" at bounding box center [109, 167] width 185 height 27
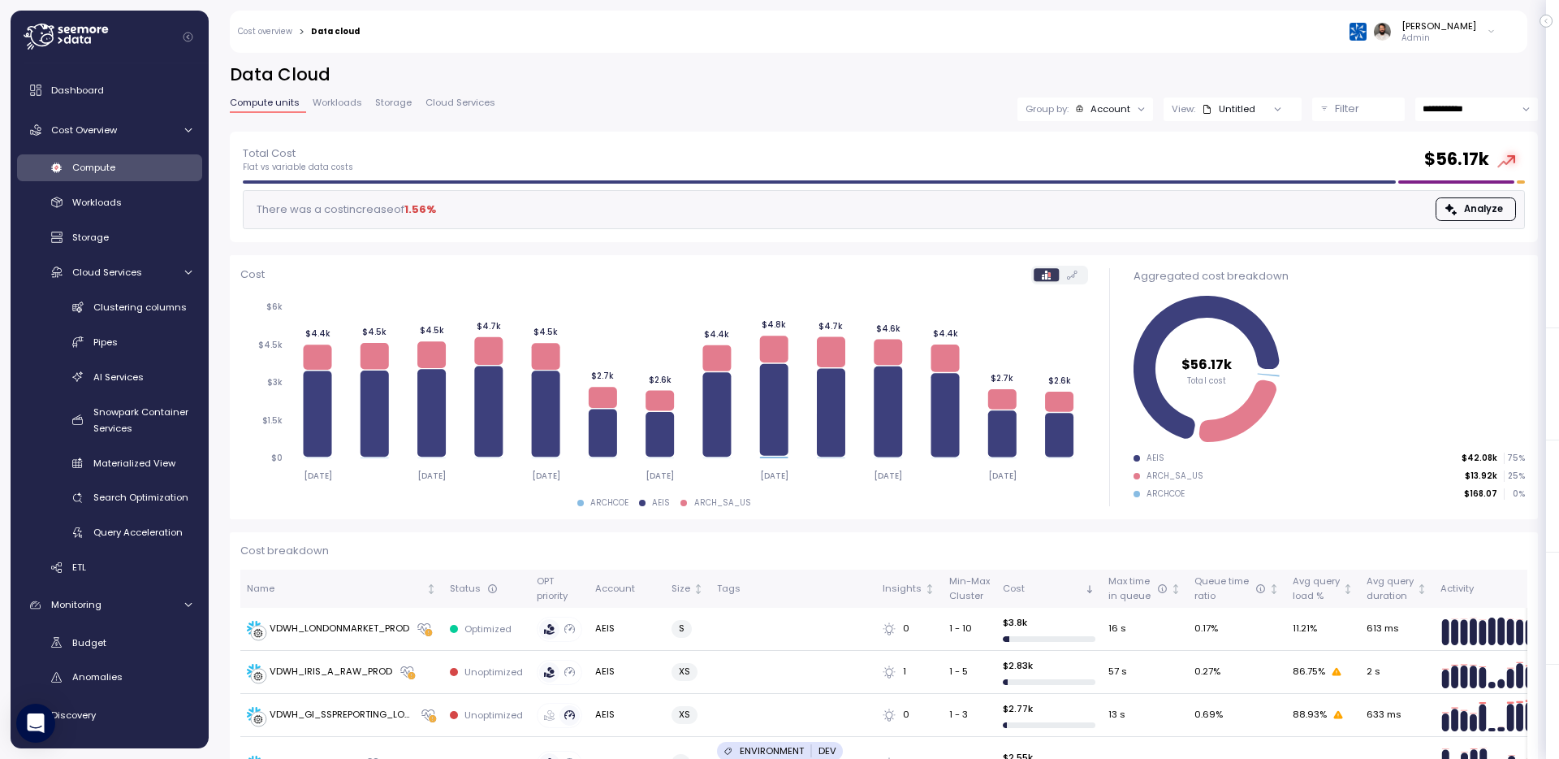
click at [1109, 110] on div "Account" at bounding box center [1111, 108] width 40 height 13
click at [1079, 236] on div "Tags" at bounding box center [1085, 227] width 110 height 28
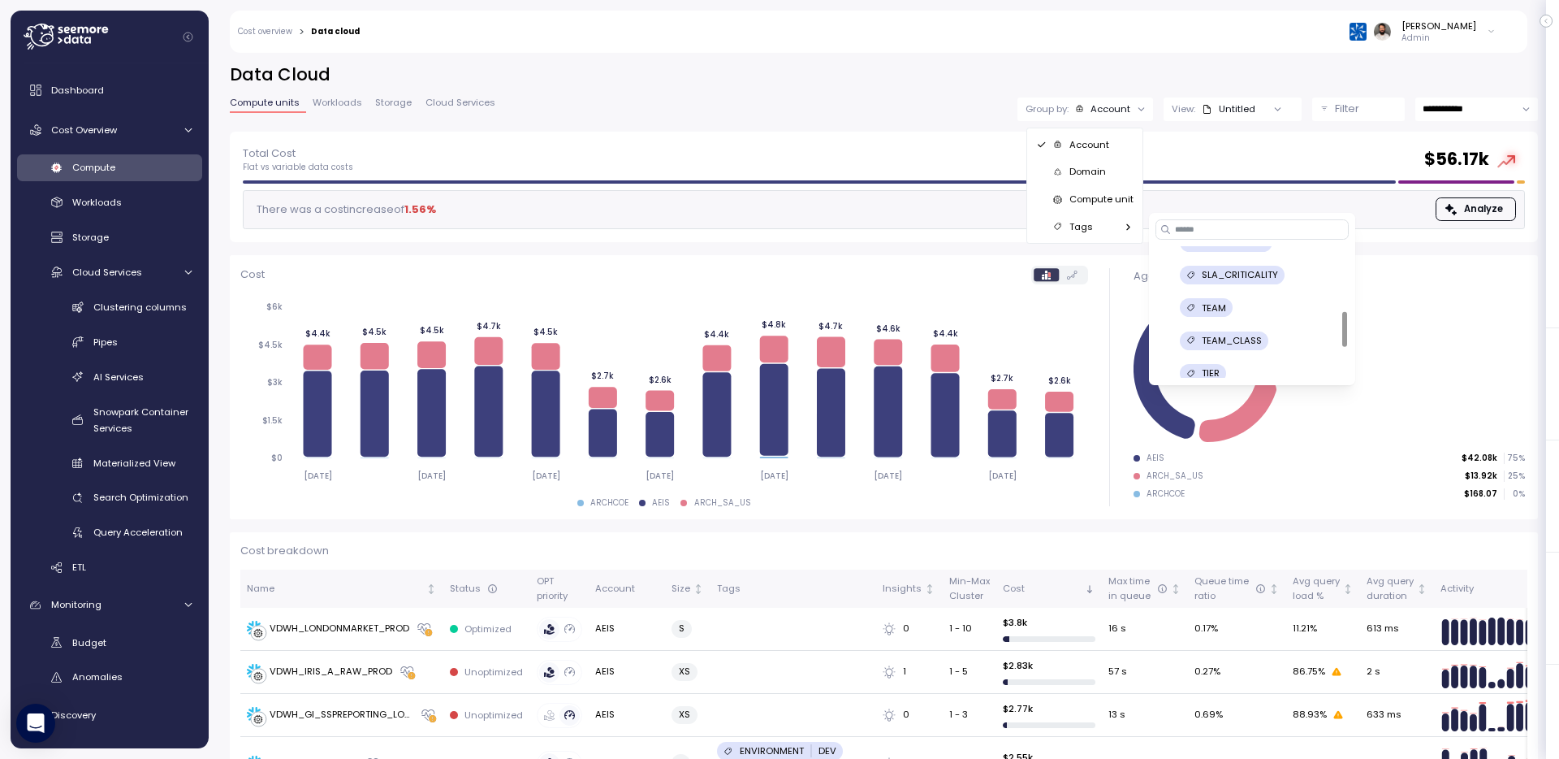
scroll to position [326, 0]
click at [1259, 293] on p "WAREHOUSE_OWNER" at bounding box center [1250, 295] width 97 height 13
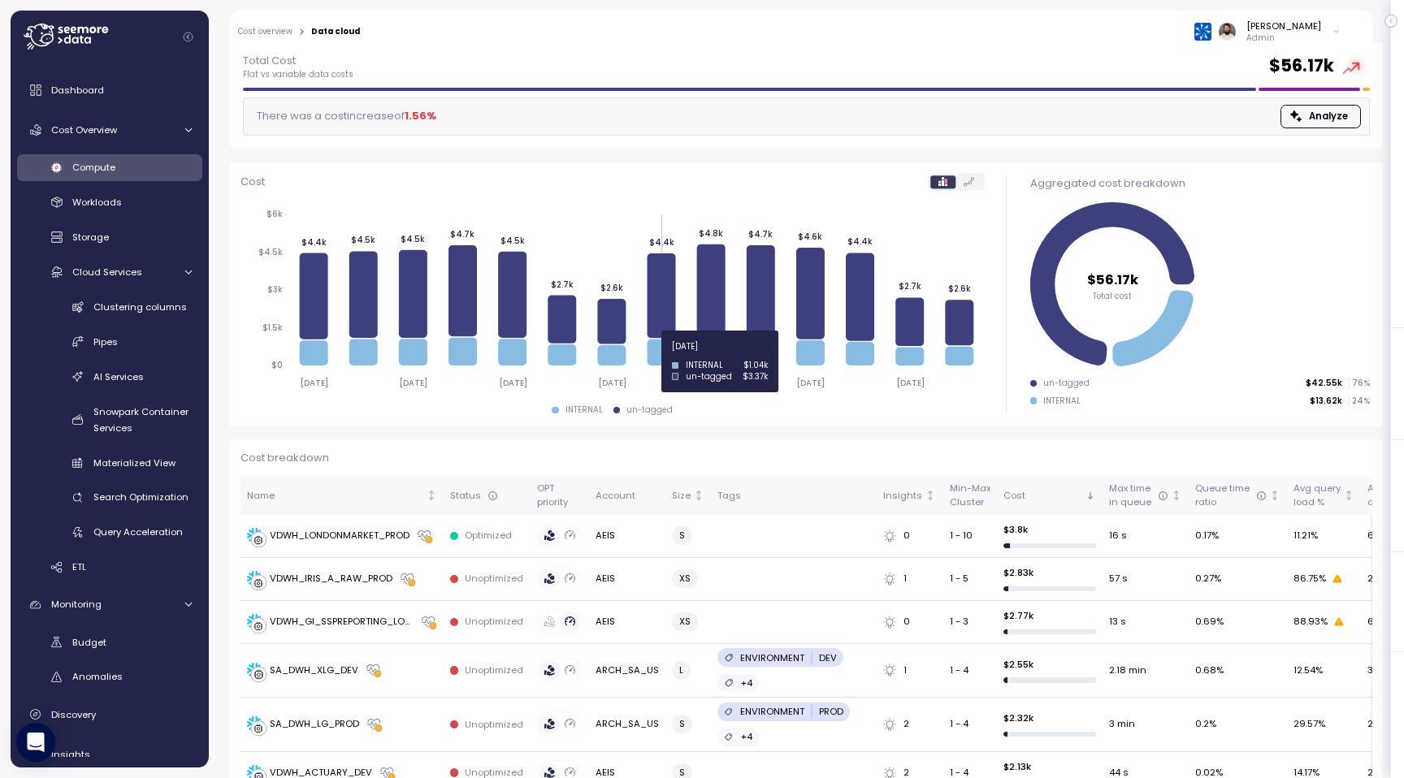
scroll to position [66, 0]
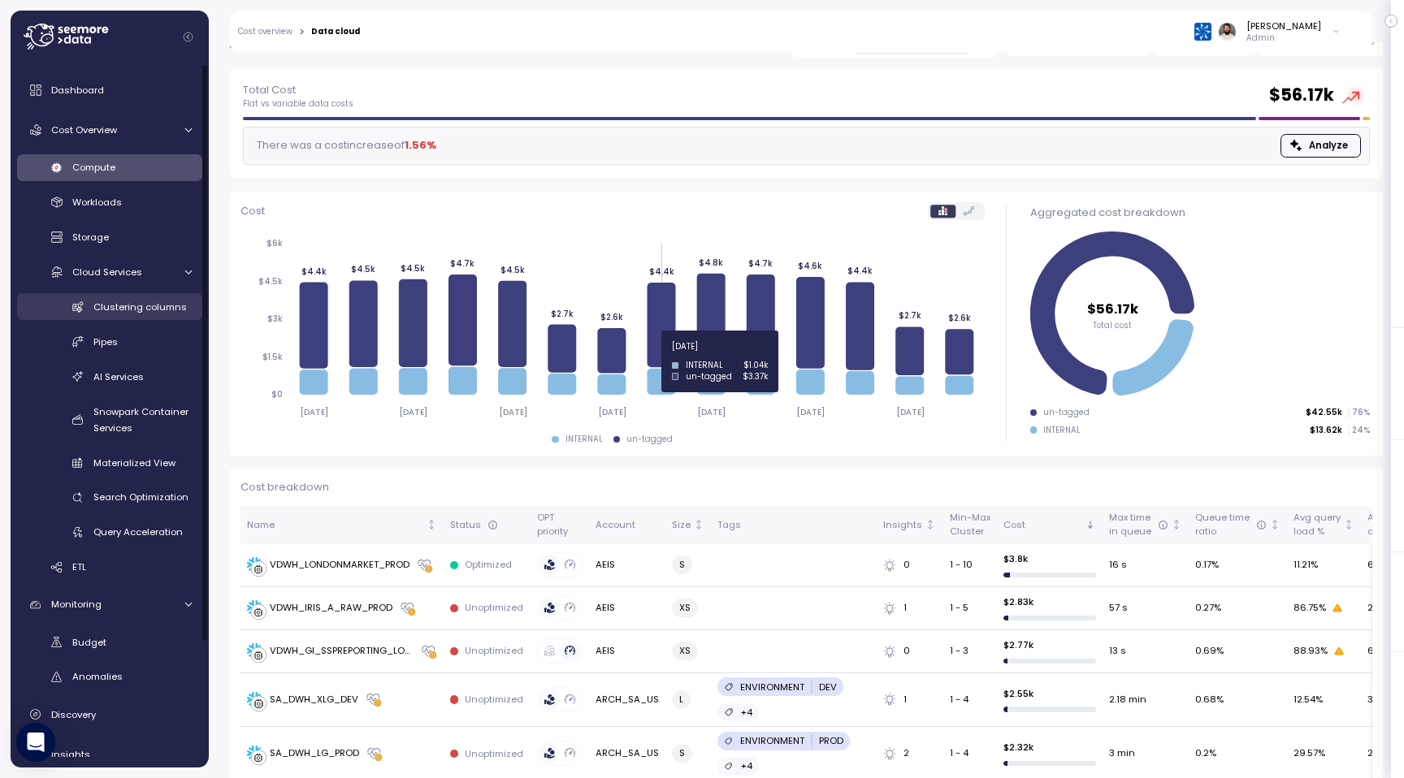
click at [142, 309] on span "Clustering columns" at bounding box center [139, 307] width 93 height 13
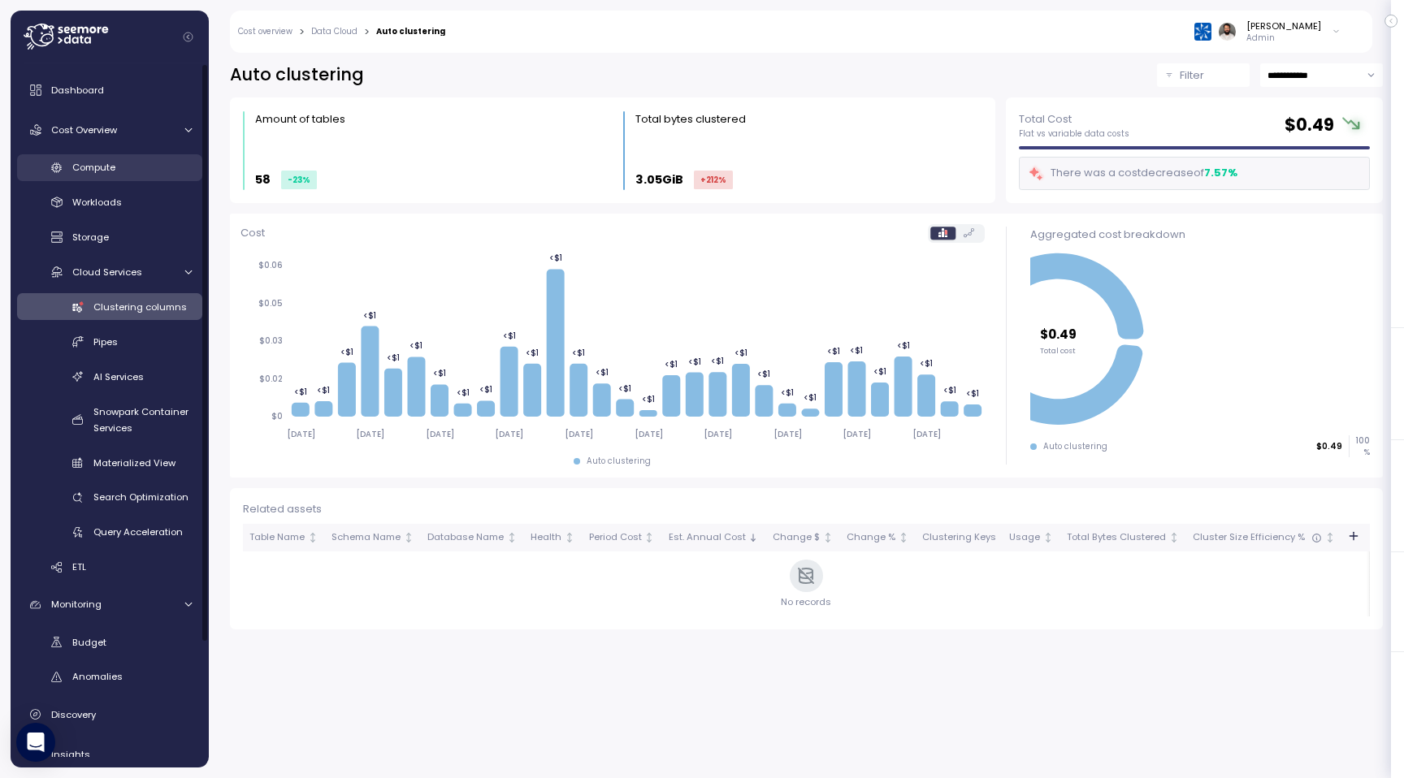
click at [161, 166] on div "Compute" at bounding box center [131, 167] width 119 height 16
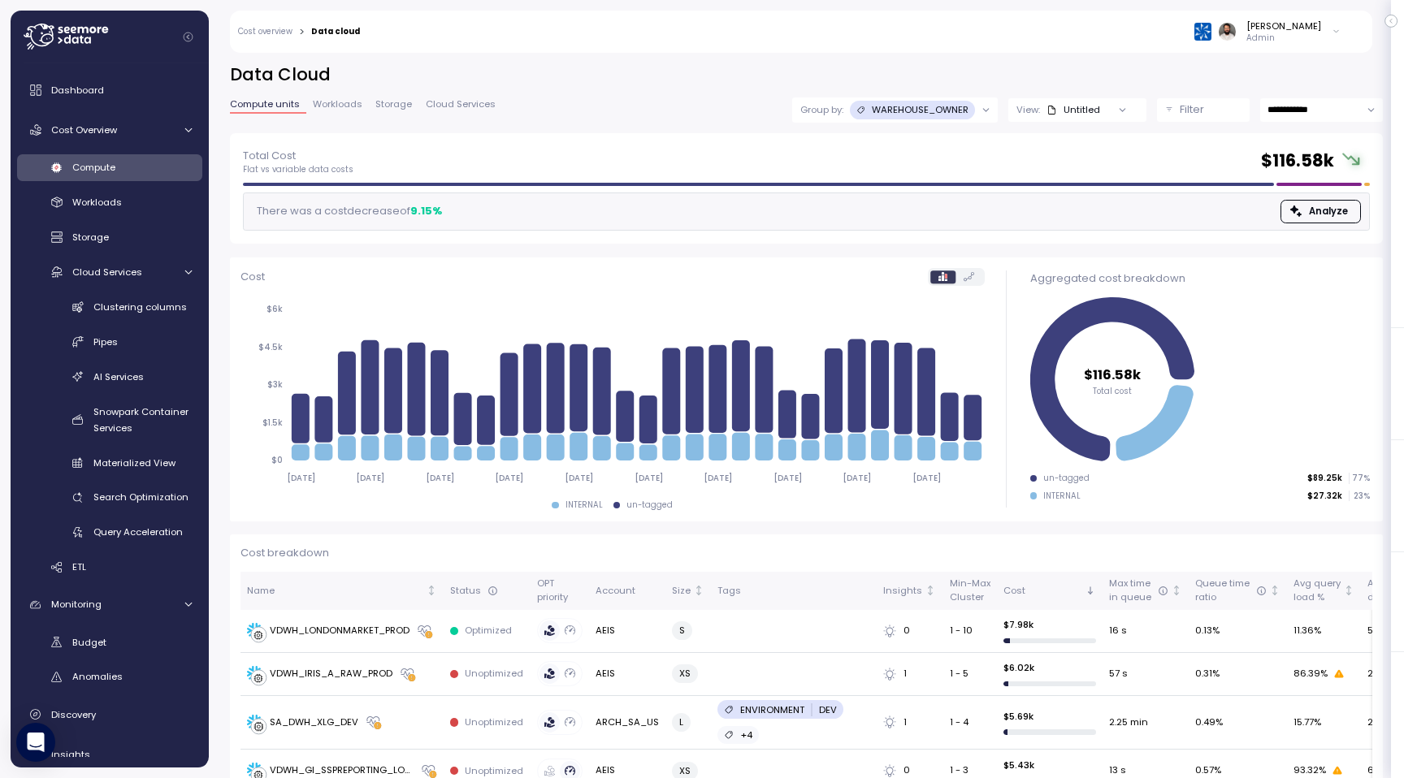
click at [958, 109] on p "WAREHOUSE_OWNER" at bounding box center [920, 109] width 97 height 13
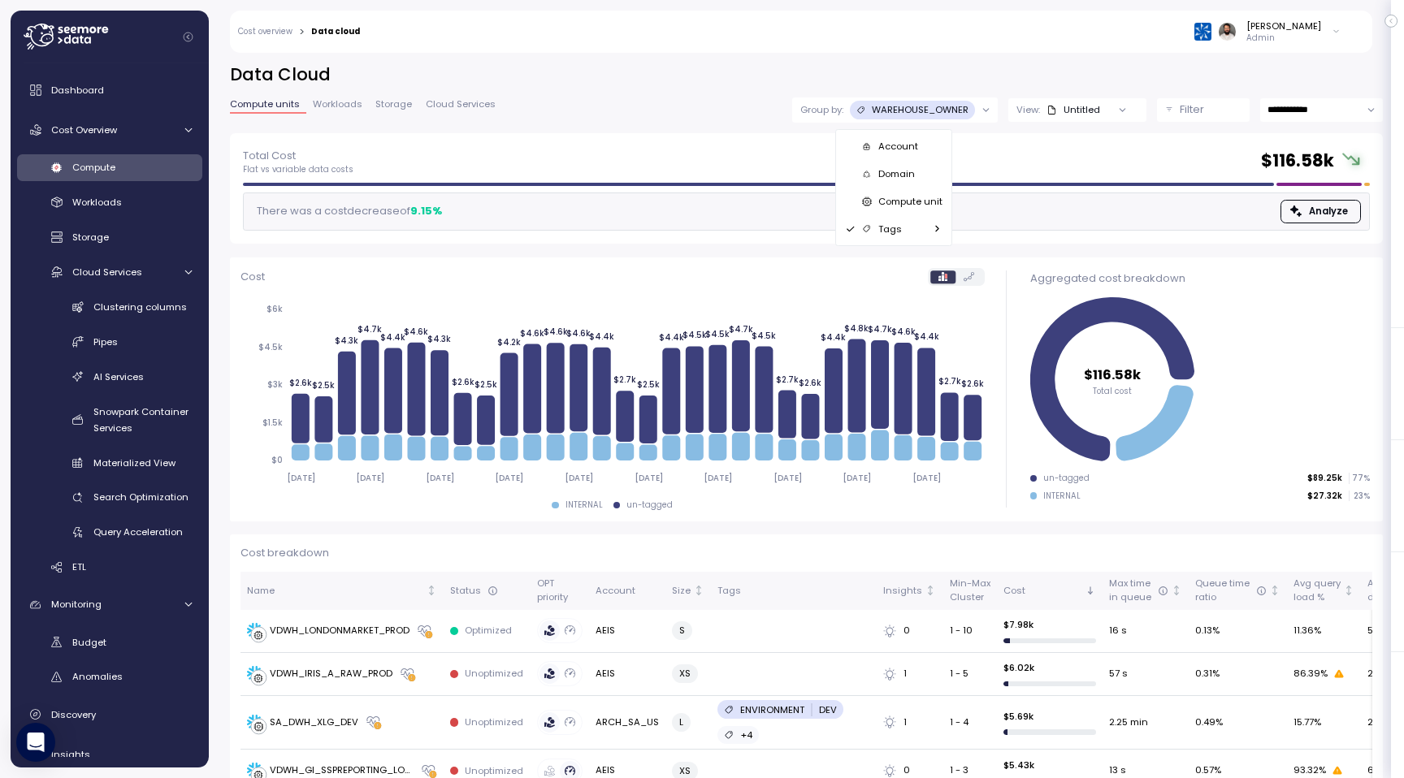
click at [922, 220] on div "Tags" at bounding box center [893, 228] width 97 height 19
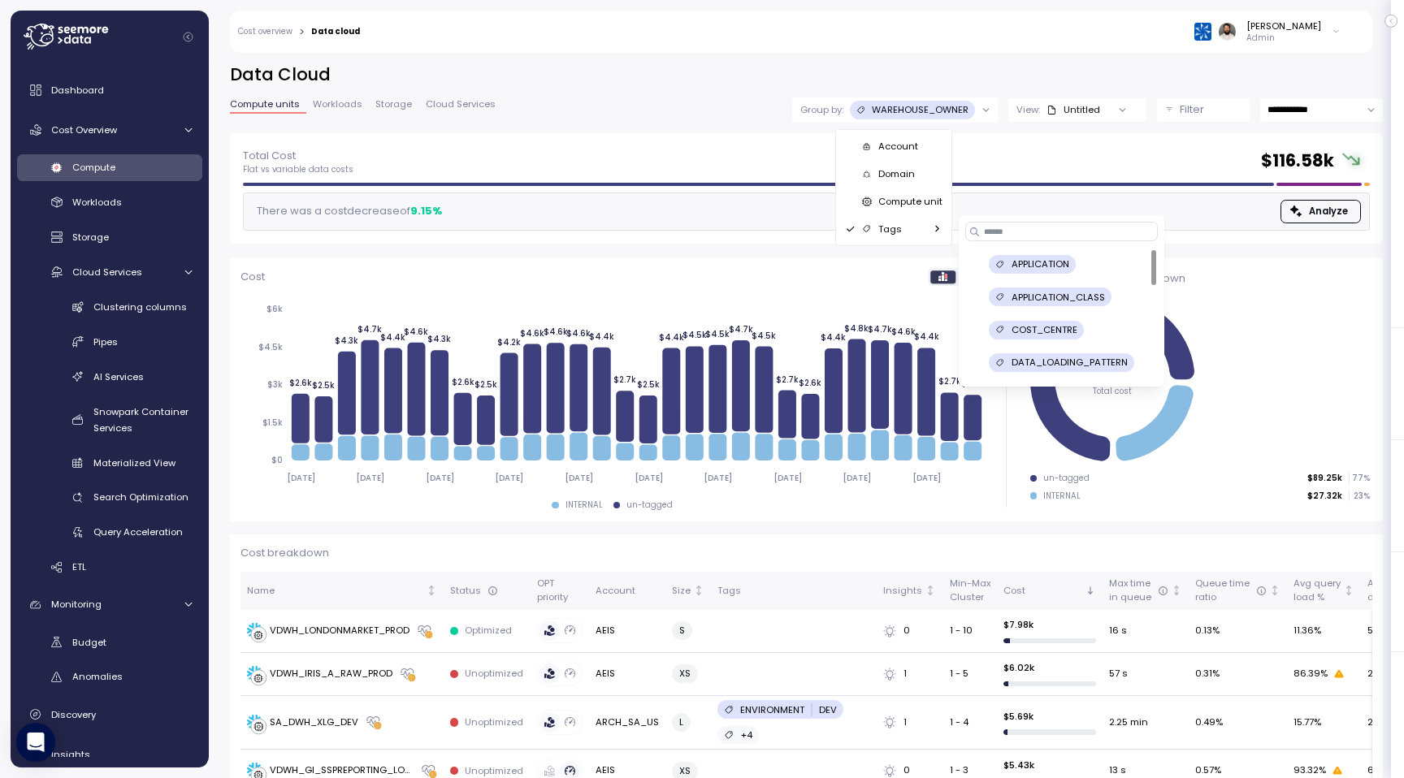
click at [971, 93] on div "**********" at bounding box center [806, 98] width 1153 height 70
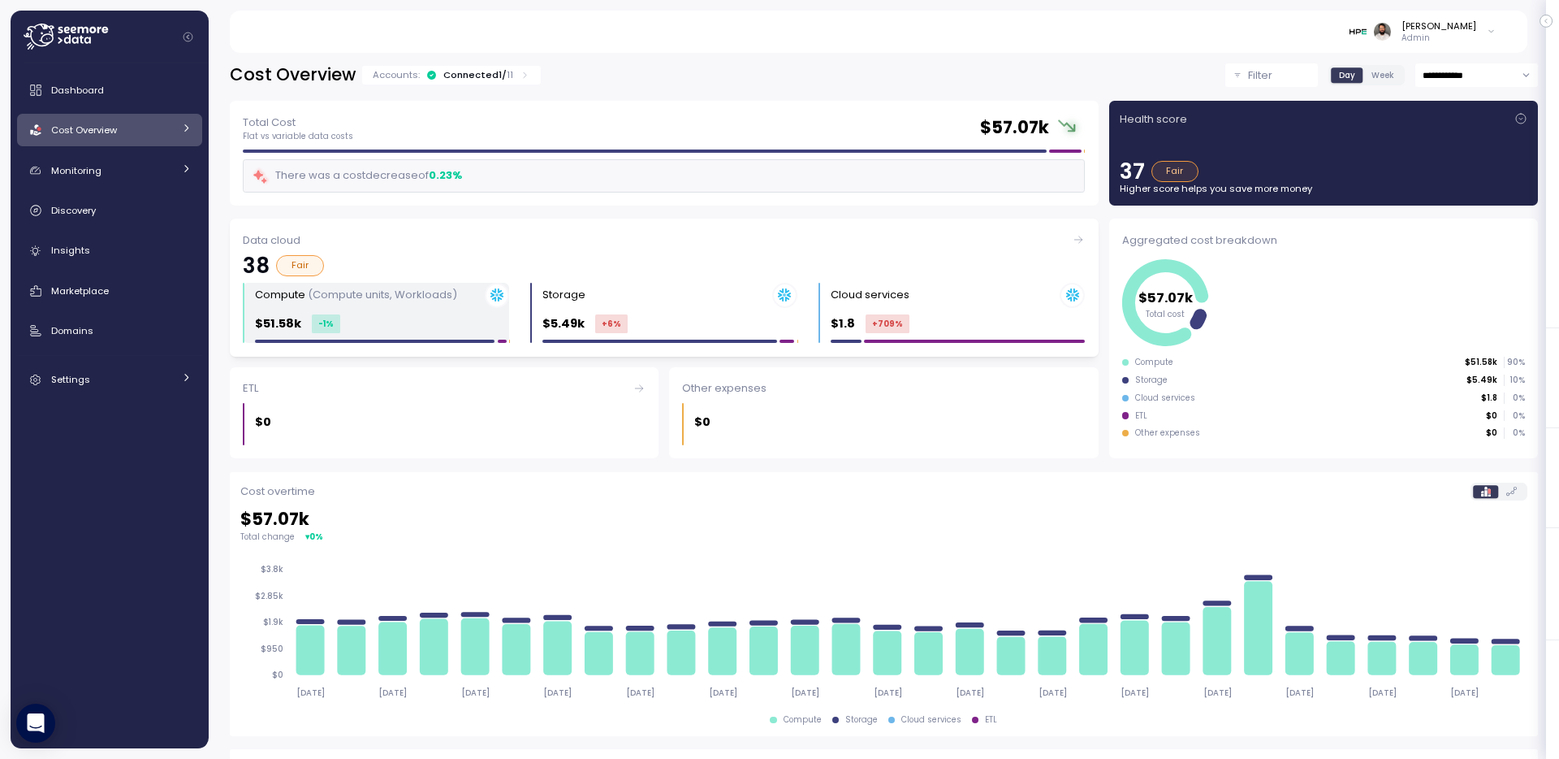
click at [379, 314] on div "$51.58k -1 %" at bounding box center [382, 323] width 254 height 19
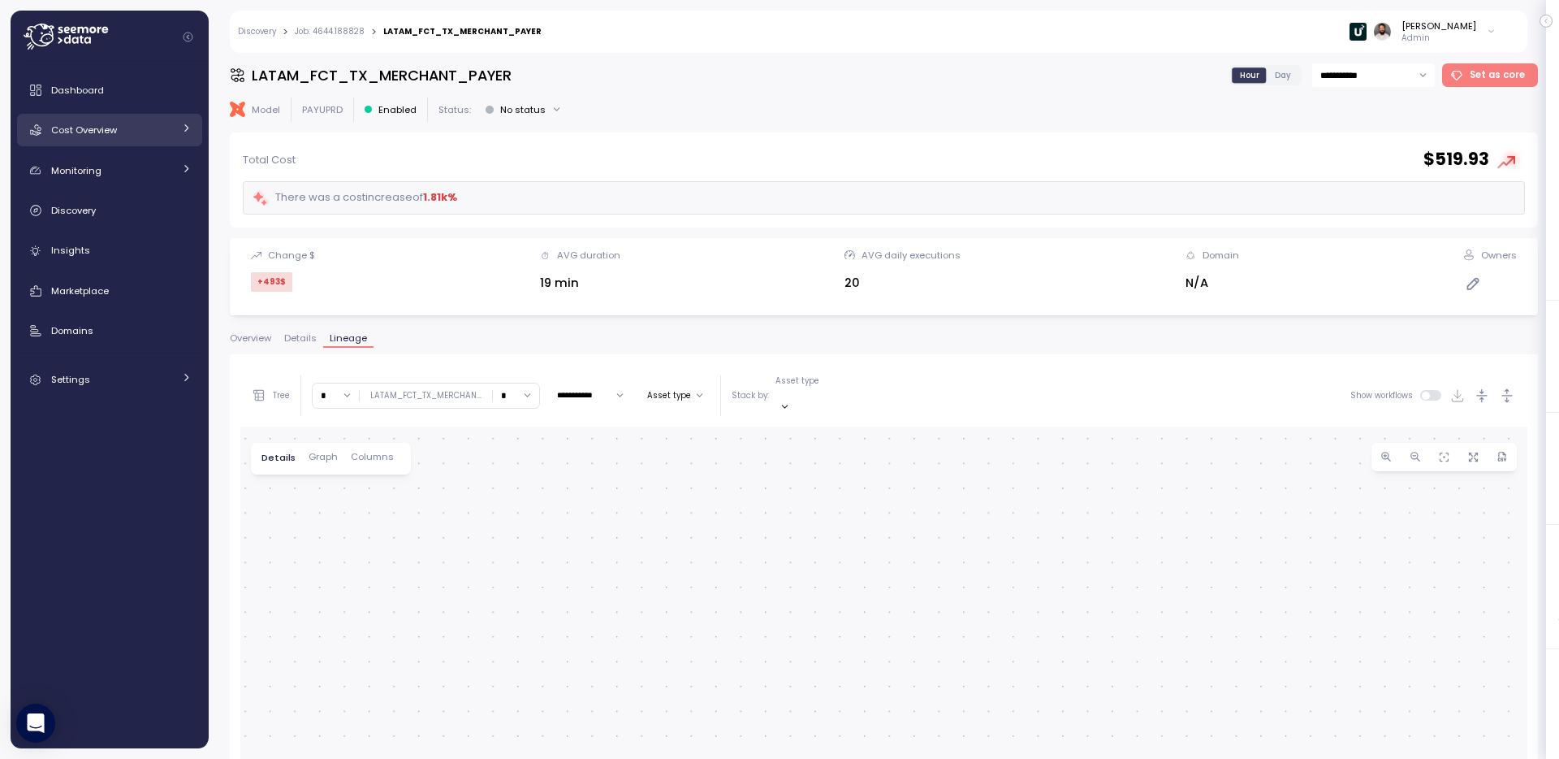
scroll to position [312, 0]
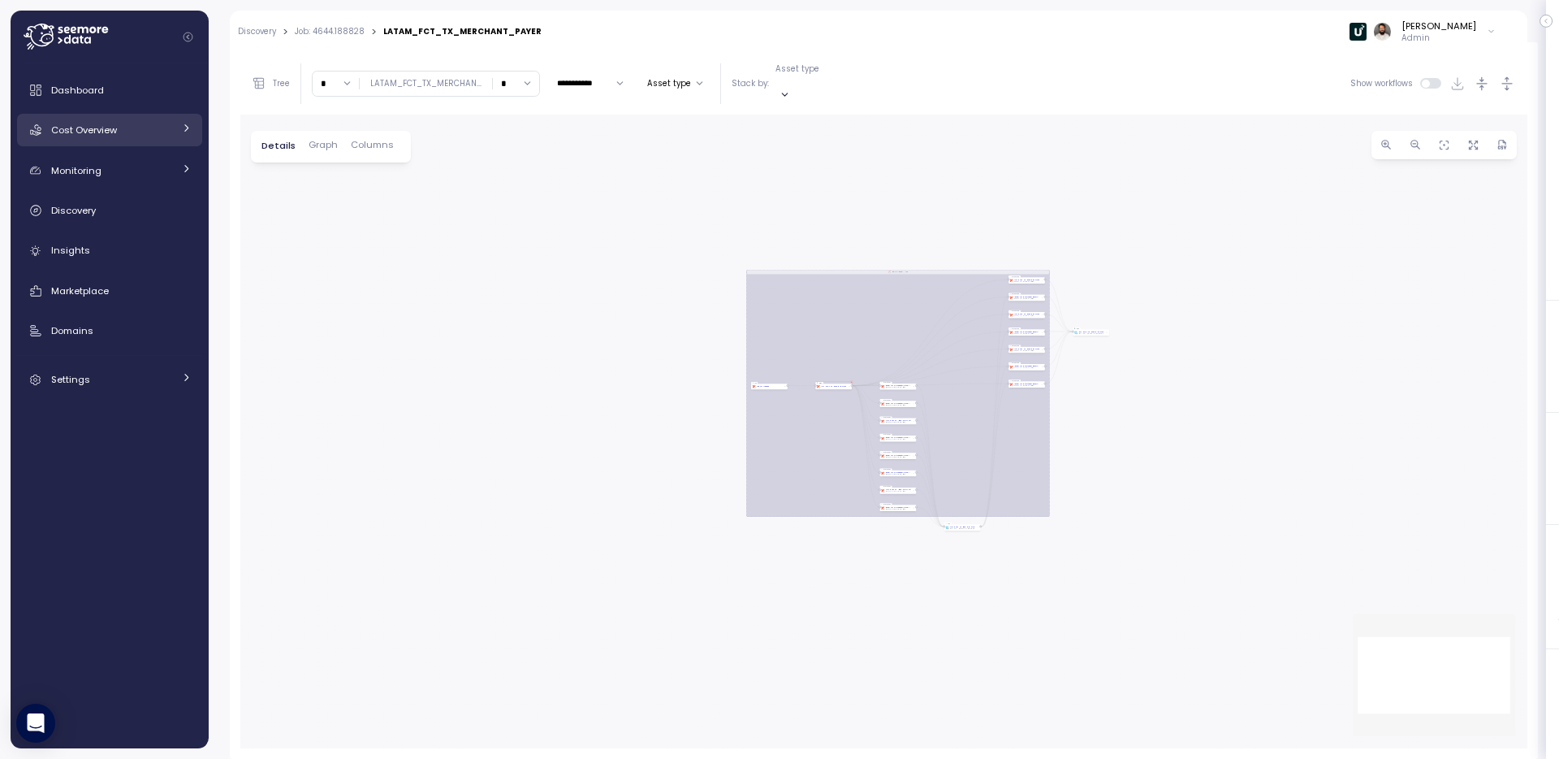
click at [175, 128] on link "Cost Overview" at bounding box center [109, 130] width 185 height 32
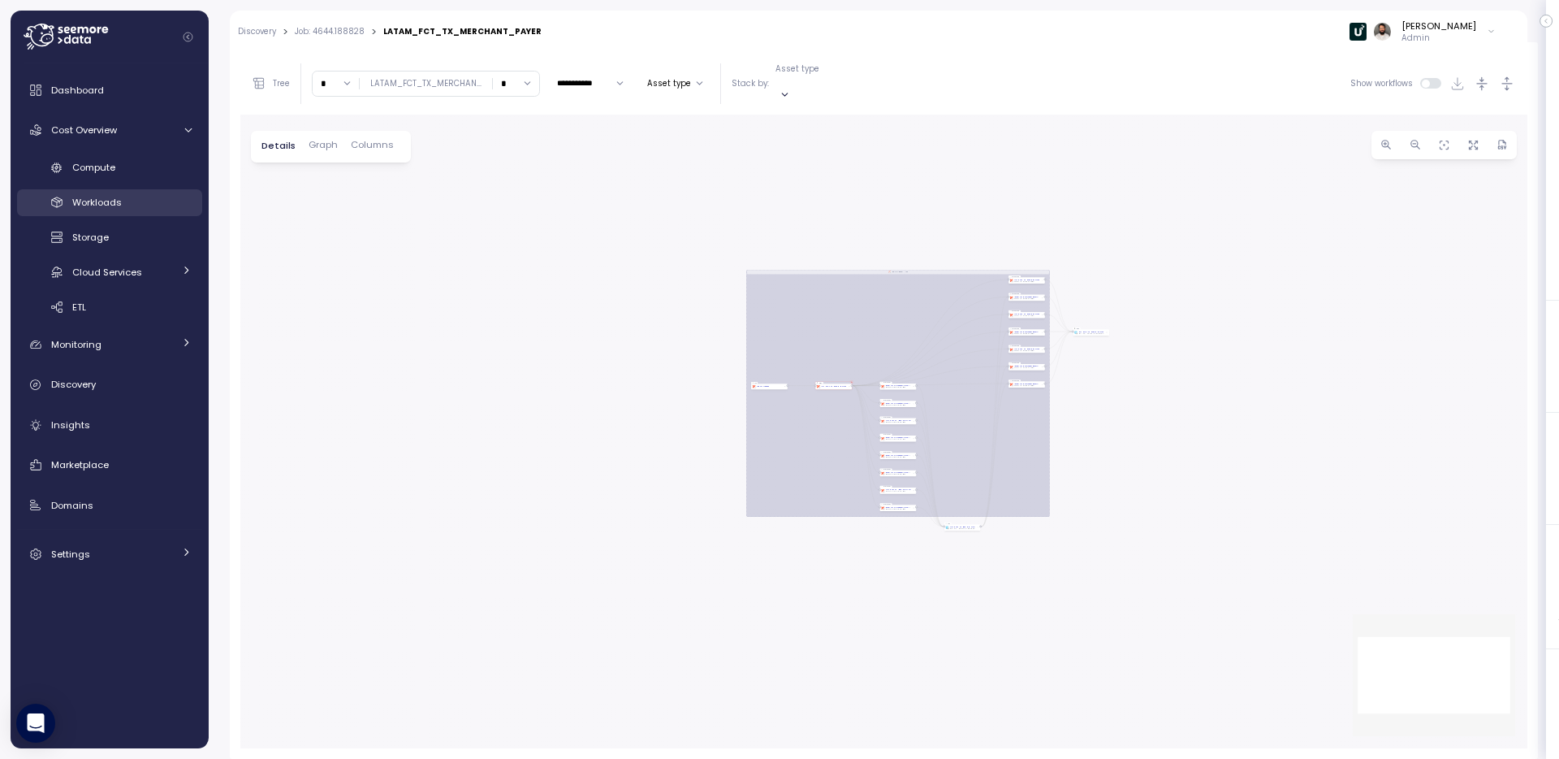
scroll to position [254, 0]
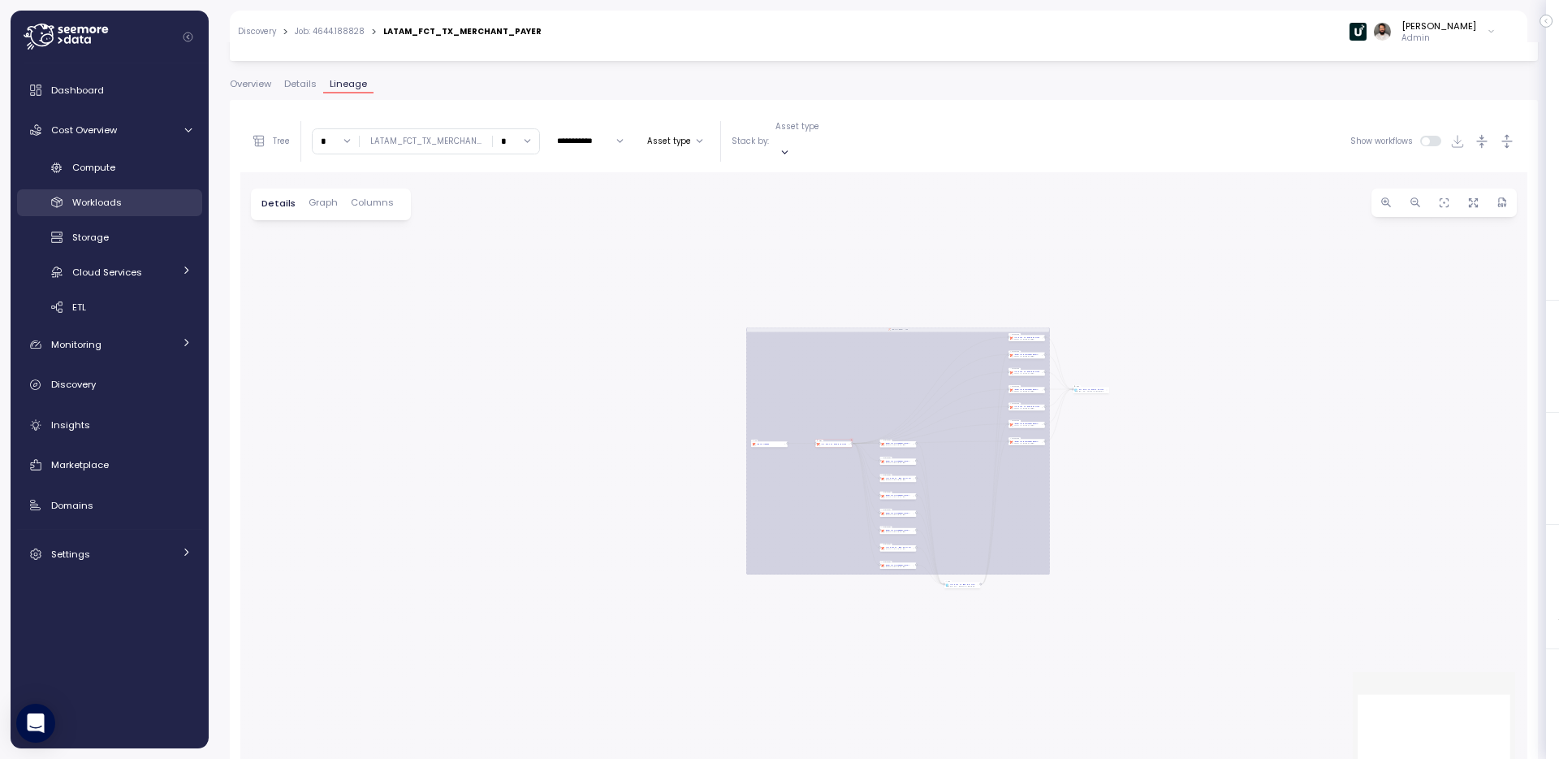
click at [124, 189] on link "Workloads" at bounding box center [109, 202] width 185 height 27
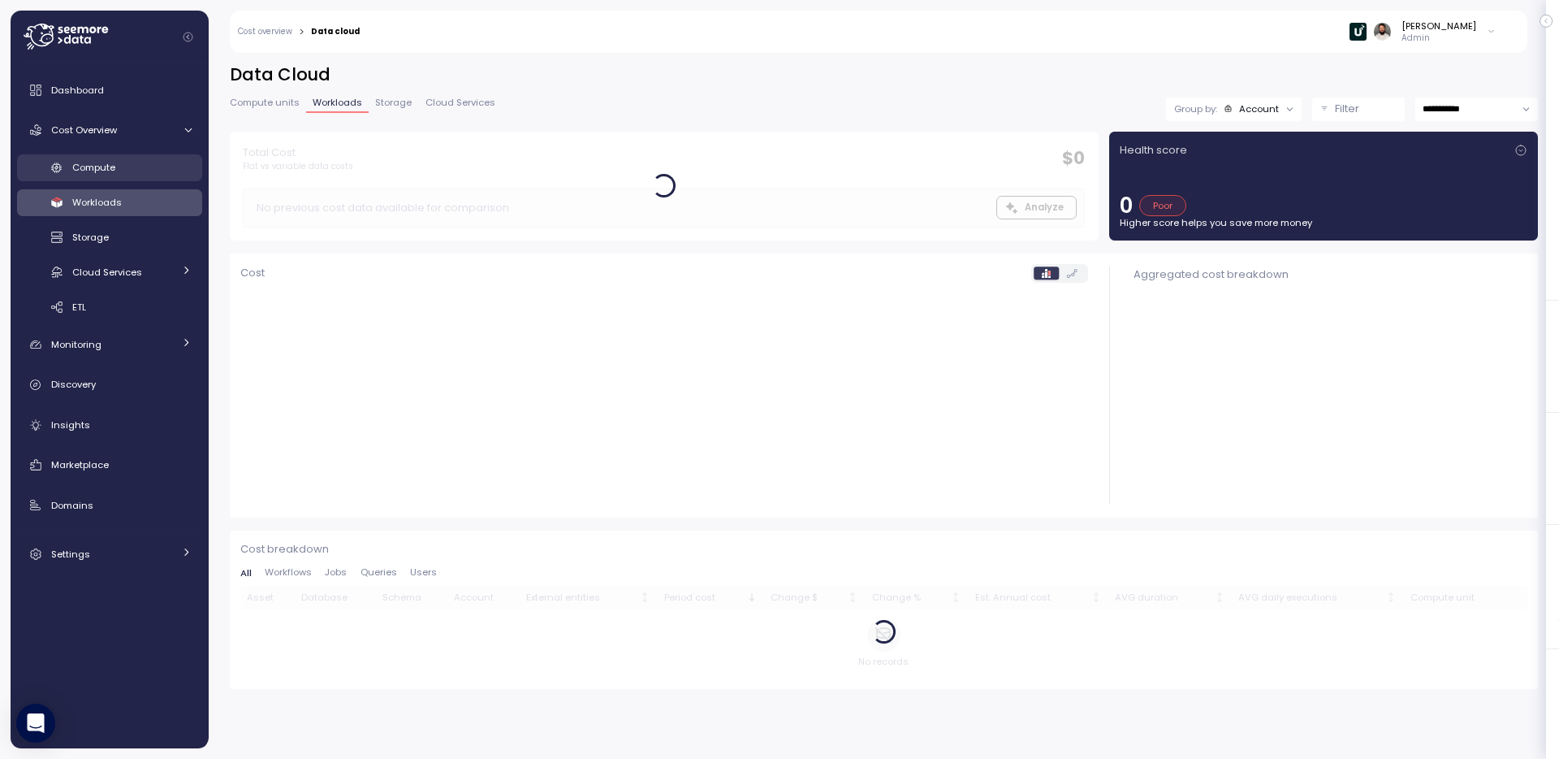
click at [124, 169] on div "Compute" at bounding box center [131, 167] width 119 height 16
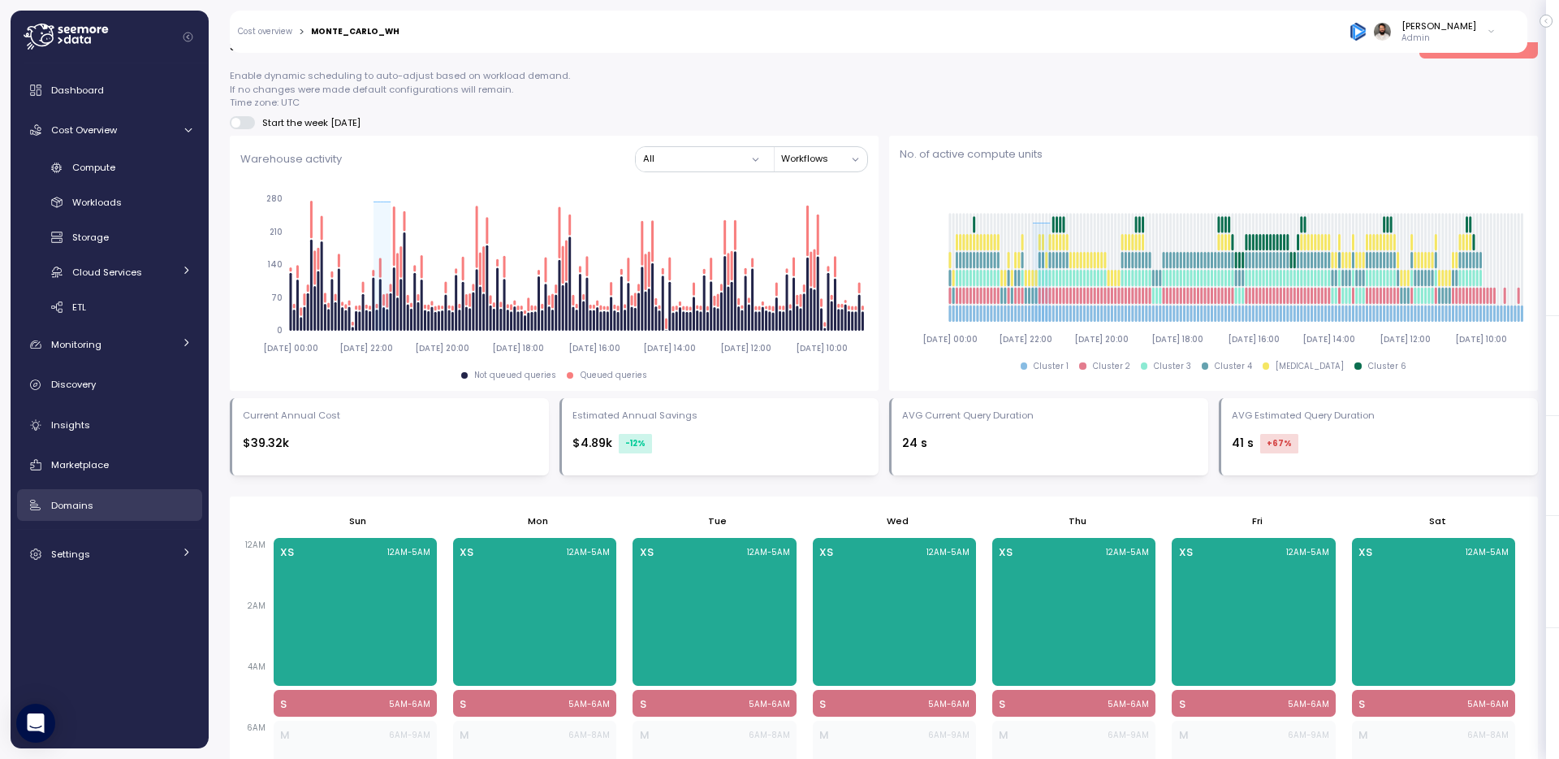
scroll to position [554, 0]
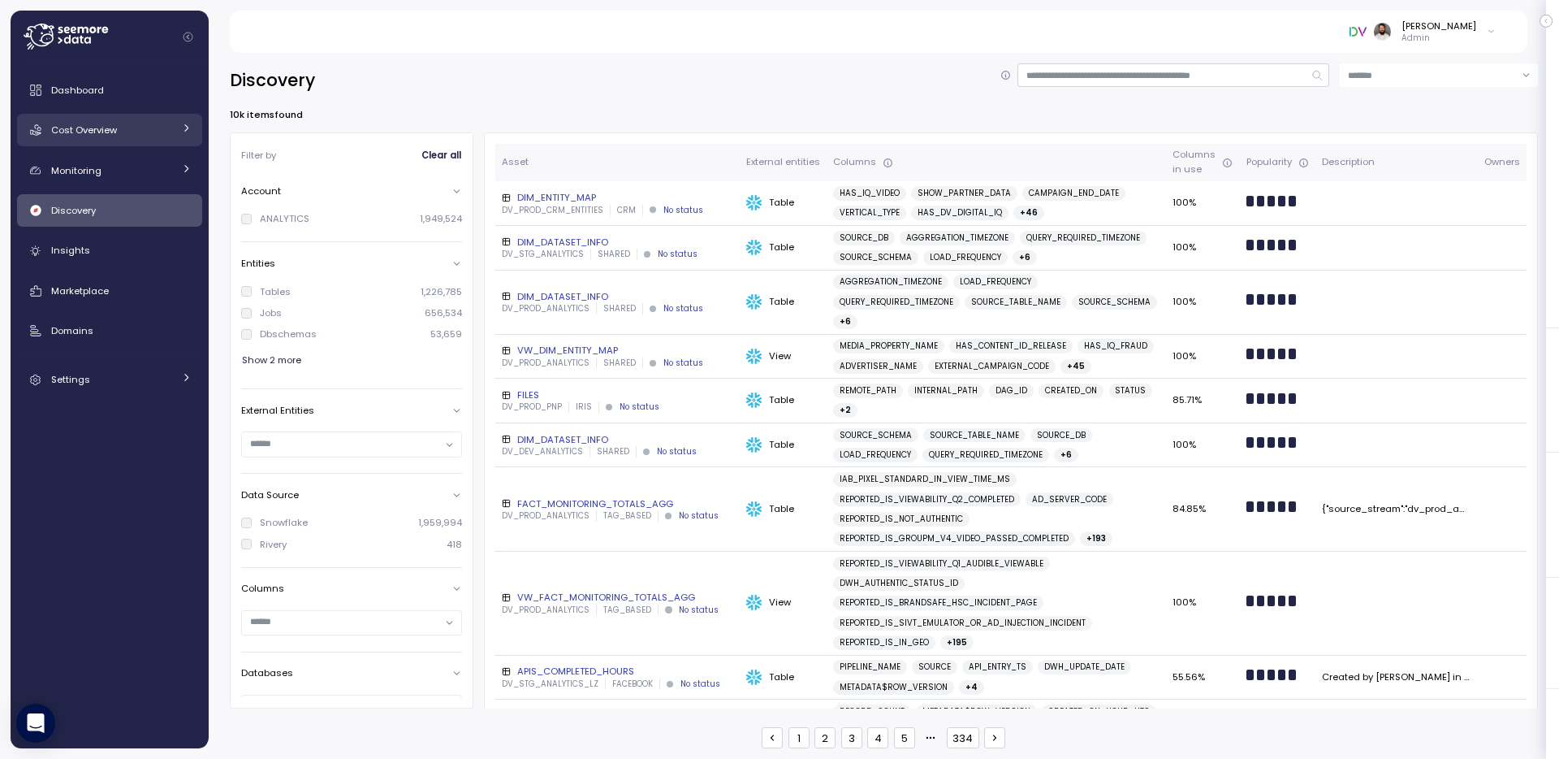
click at [137, 141] on link "Cost Overview" at bounding box center [109, 130] width 185 height 32
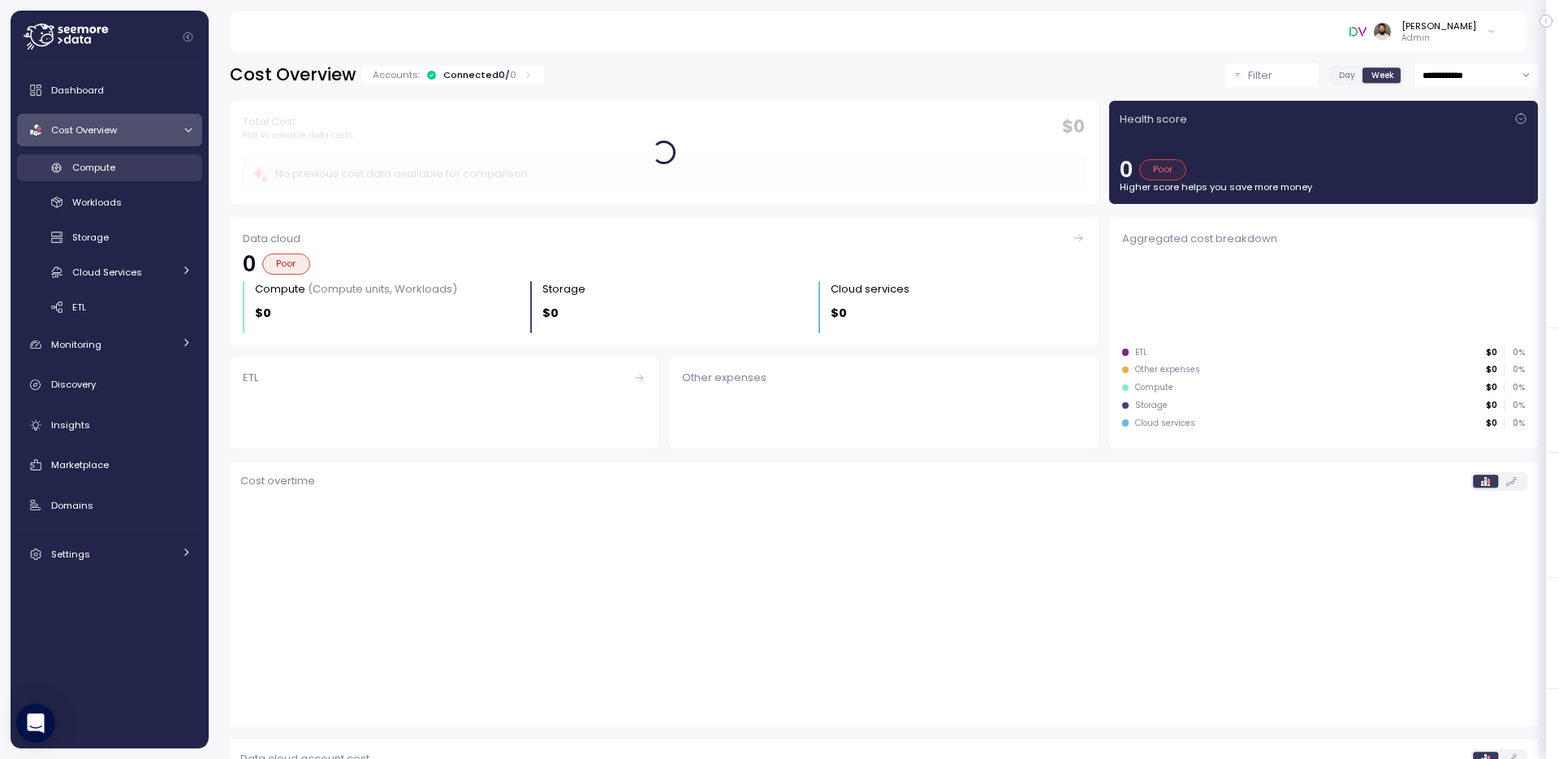
click at [123, 174] on div "Compute" at bounding box center [131, 167] width 119 height 16
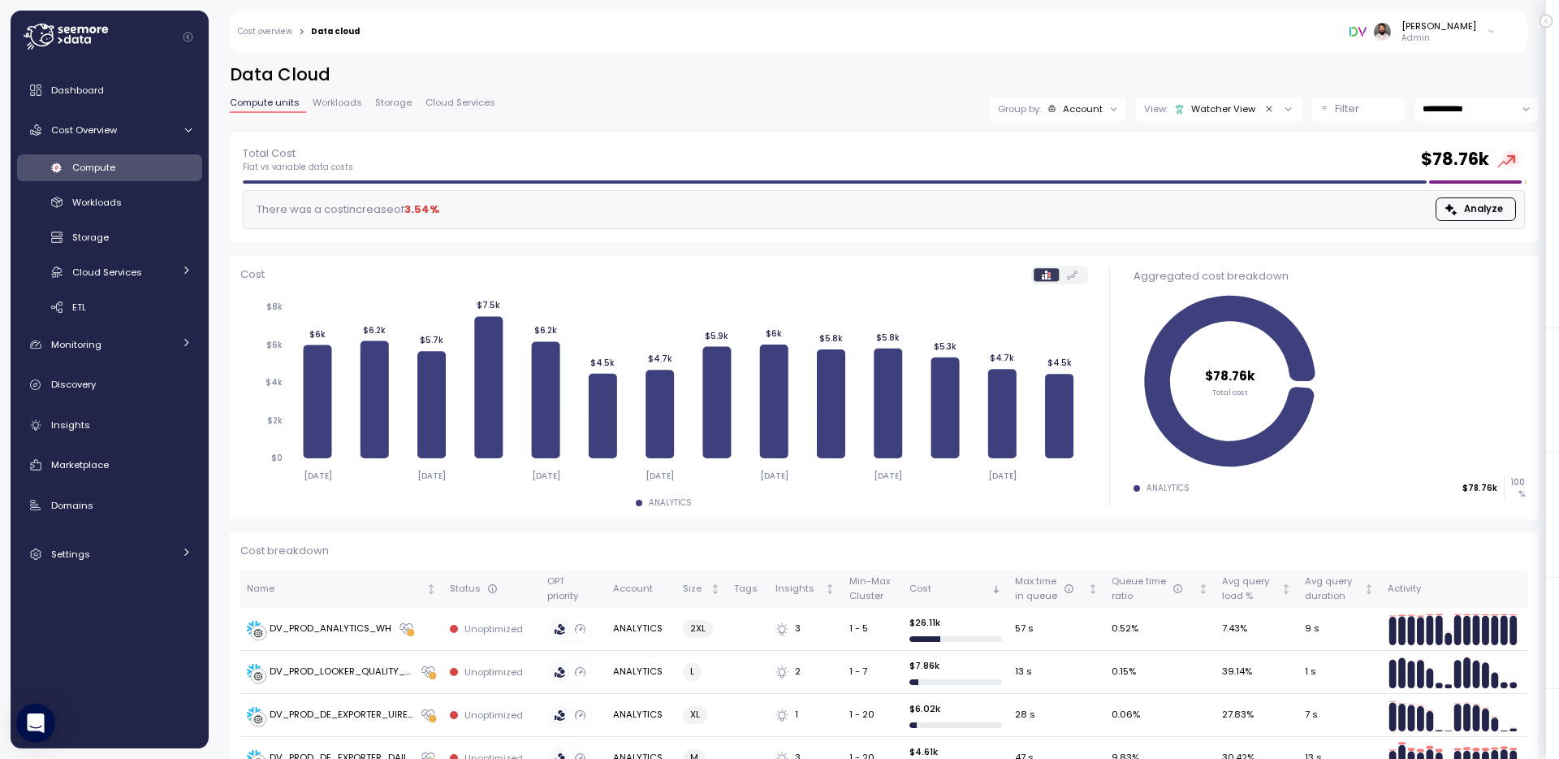
click at [1096, 115] on div "Account" at bounding box center [1083, 108] width 40 height 13
click at [1070, 196] on p "Compute unit" at bounding box center [1073, 198] width 64 height 13
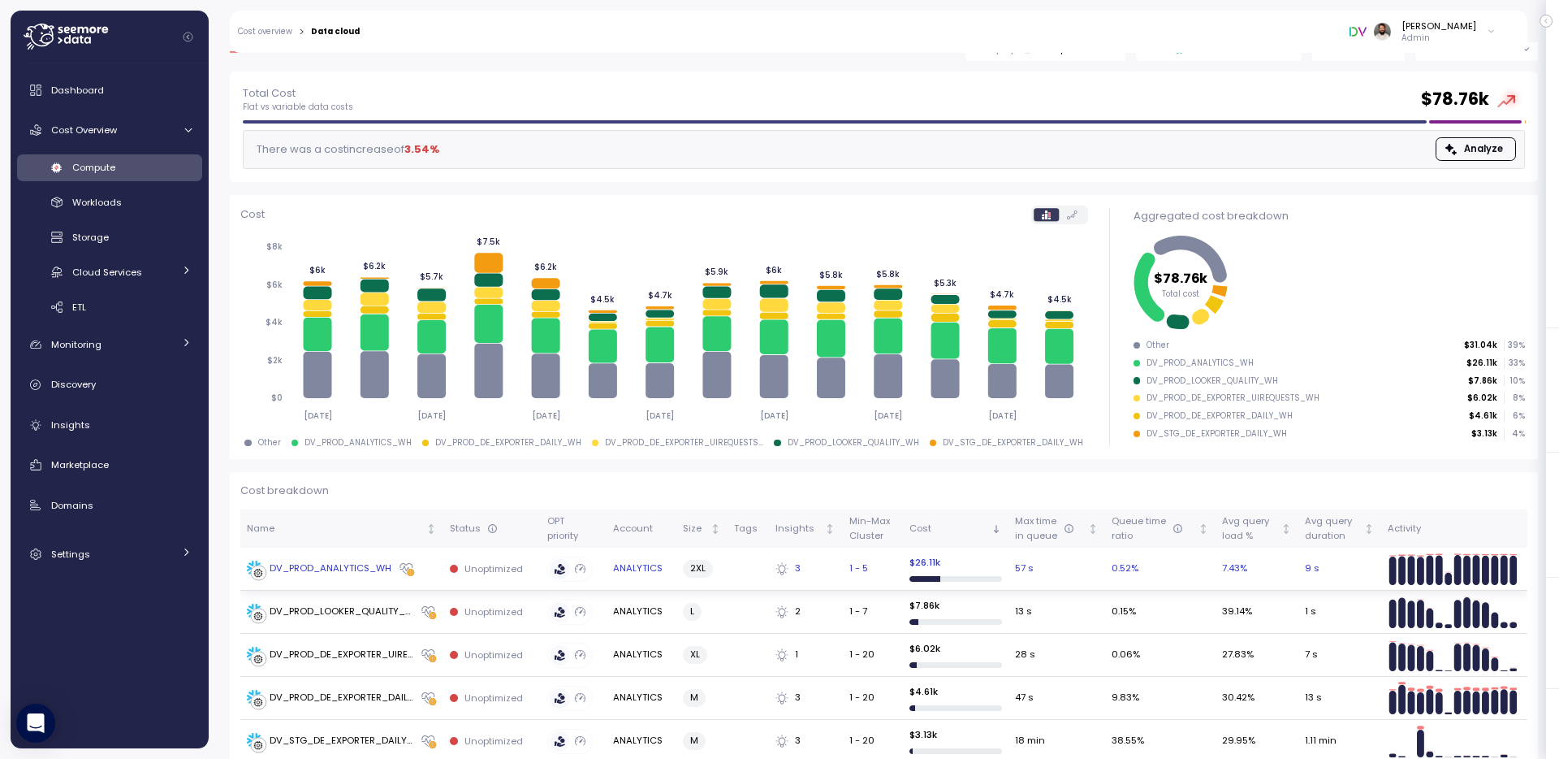
scroll to position [71, 0]
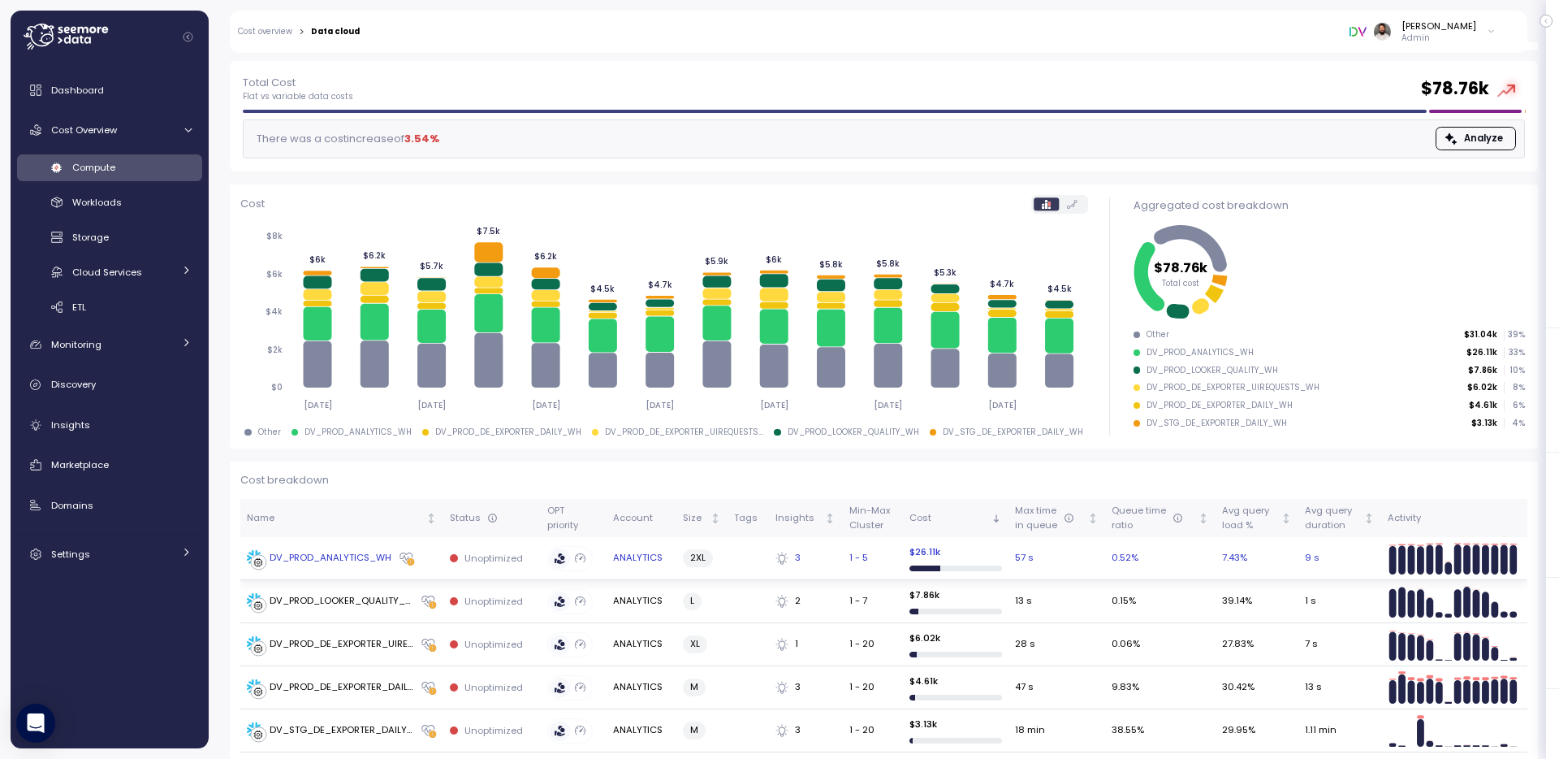
click at [366, 556] on div "DV_PROD_ANALYTICS_WH" at bounding box center [331, 558] width 122 height 15
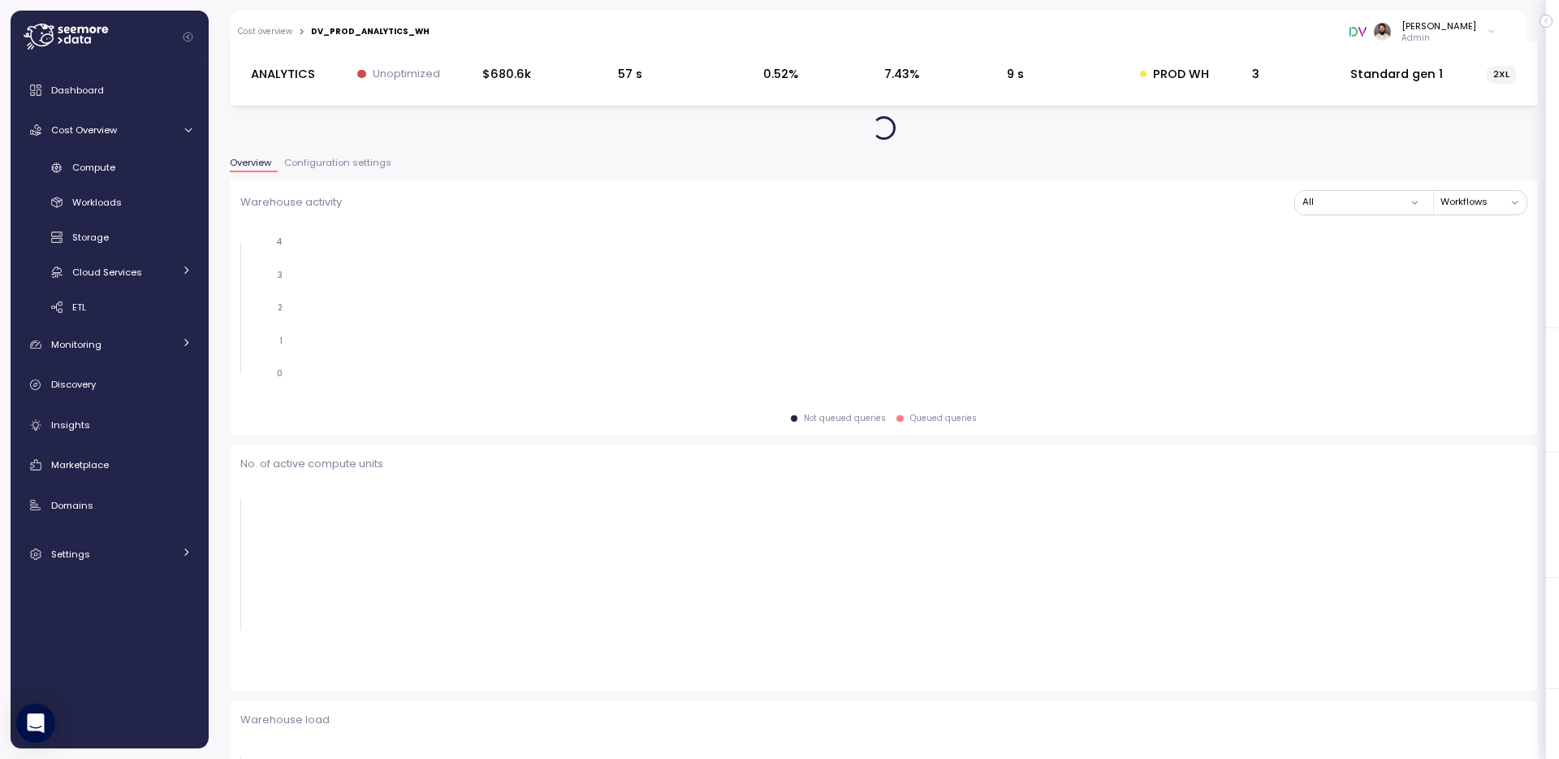
scroll to position [72, 0]
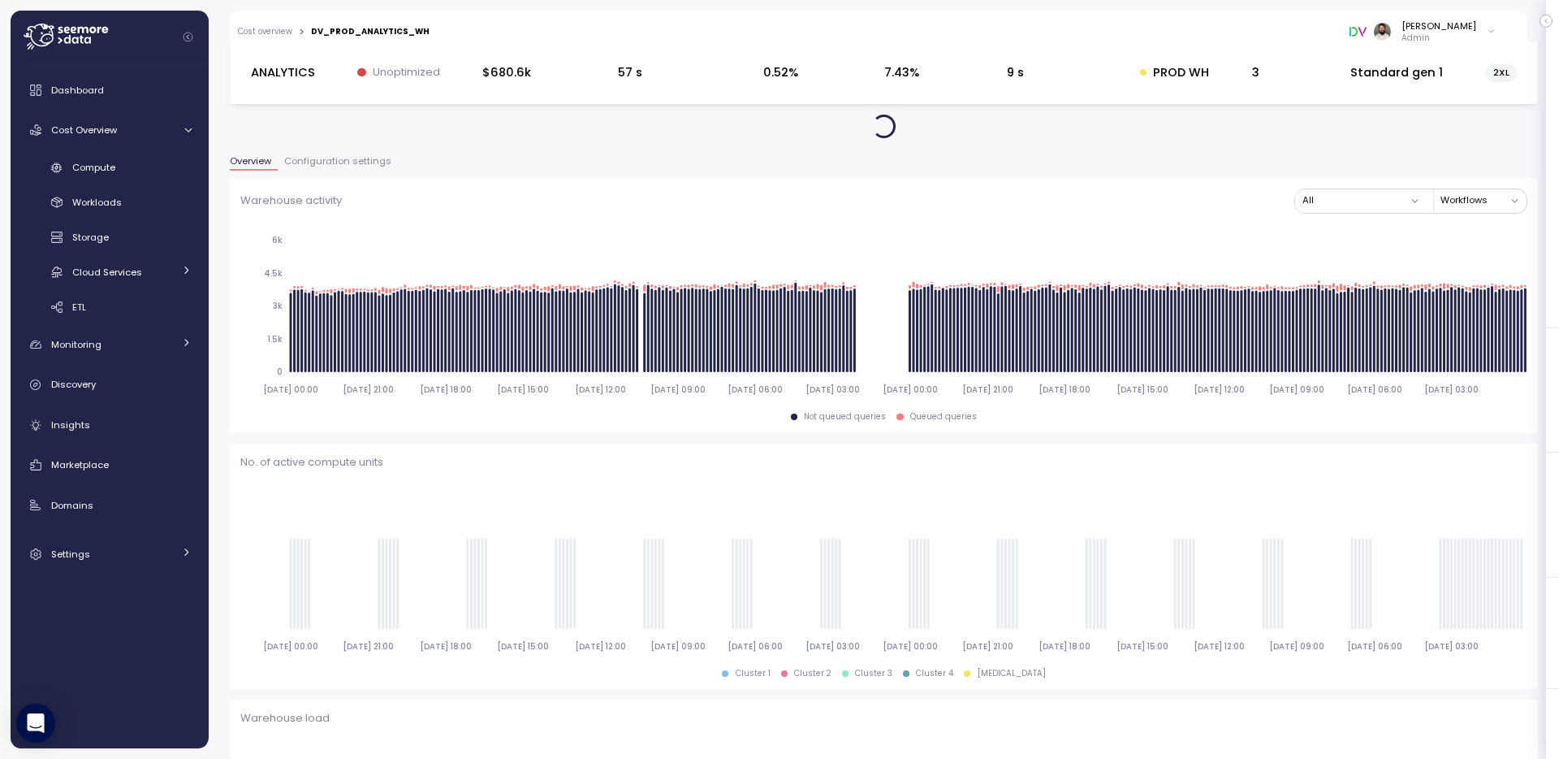
click at [359, 172] on div "Overview Configuration settings" at bounding box center [884, 167] width 1308 height 21
click at [359, 162] on span "Configuration settings" at bounding box center [337, 161] width 107 height 9
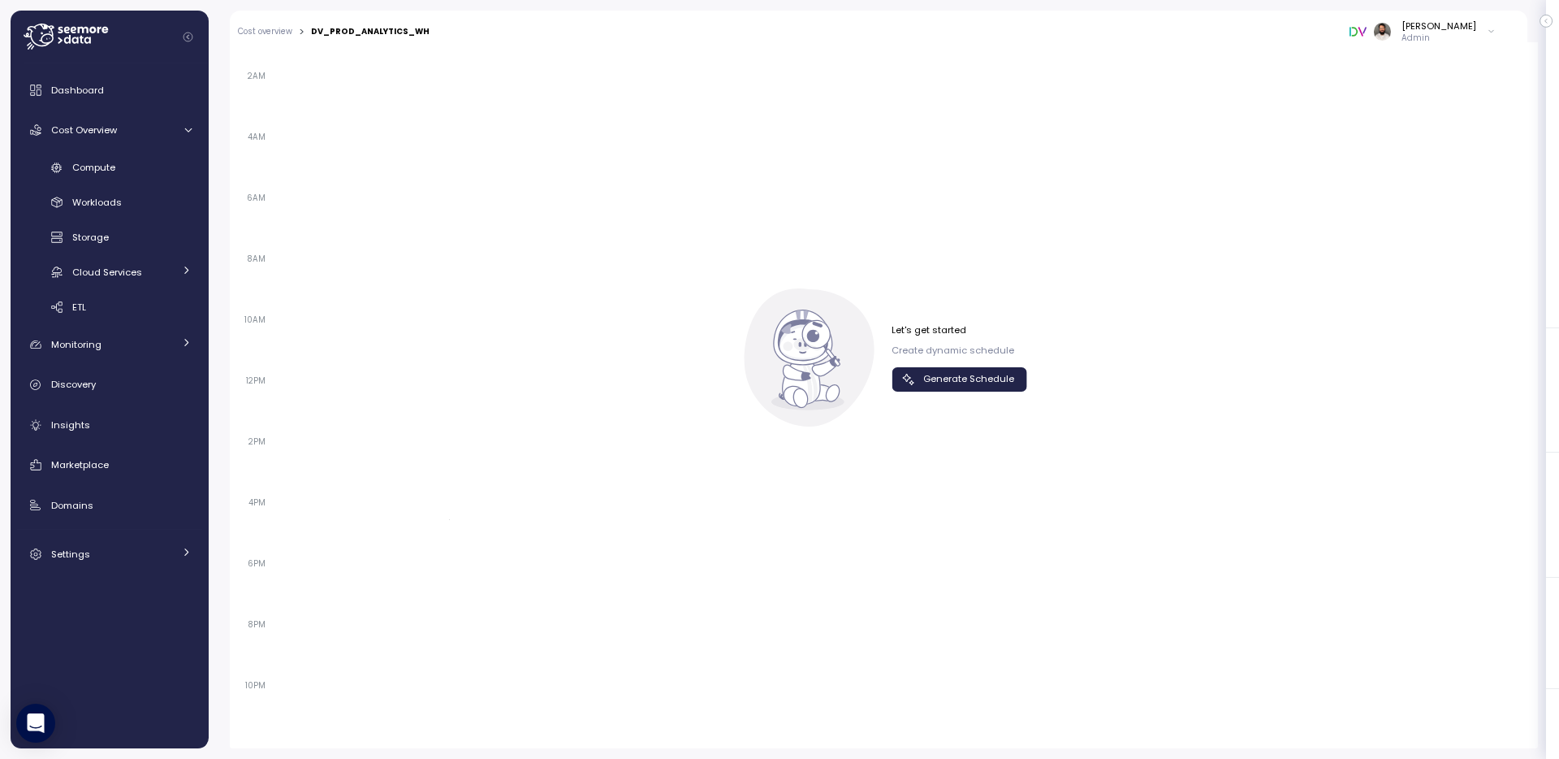
scroll to position [917, 0]
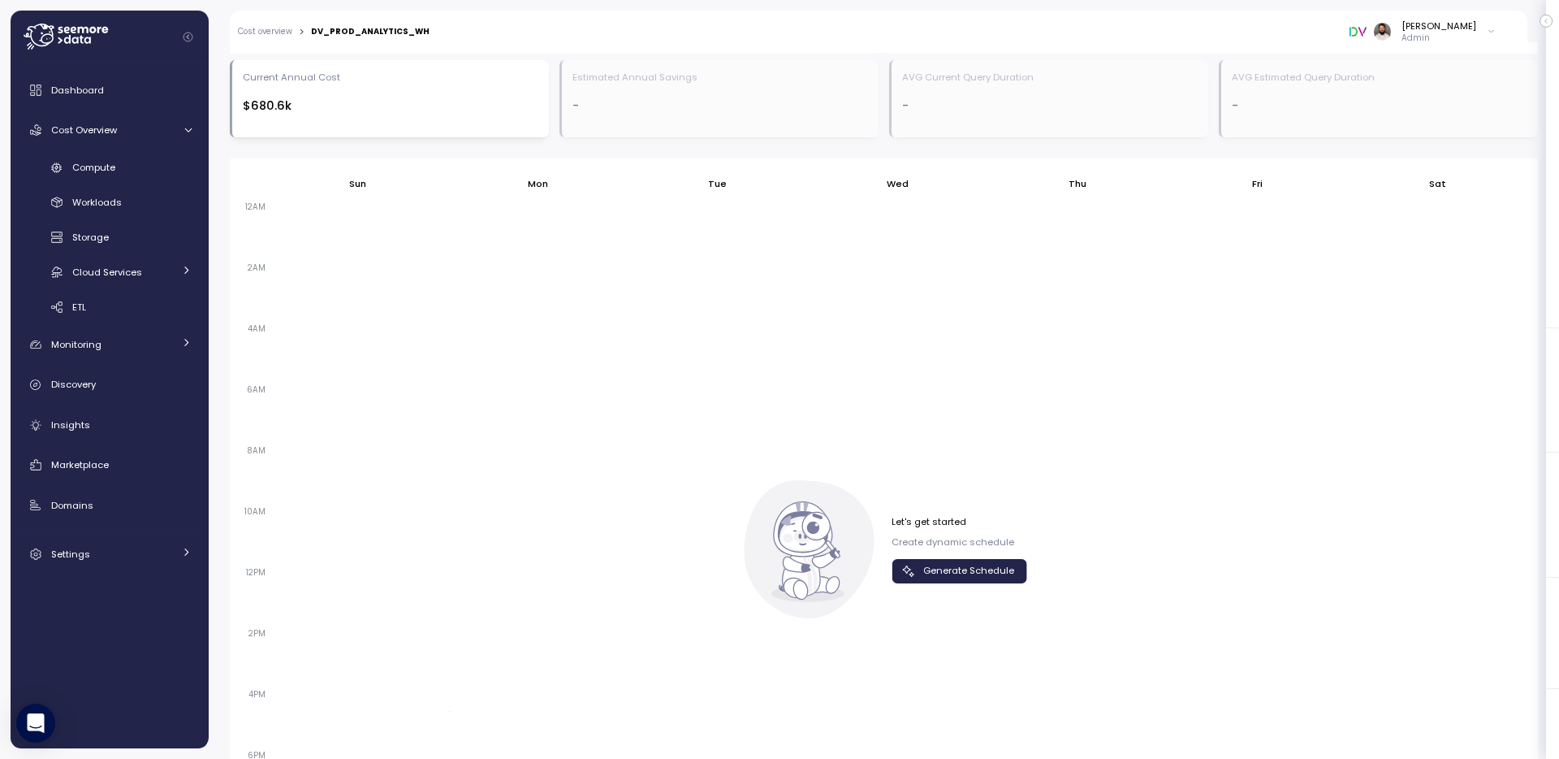
click at [1009, 571] on span "Generate Schedule" at bounding box center [968, 571] width 91 height 22
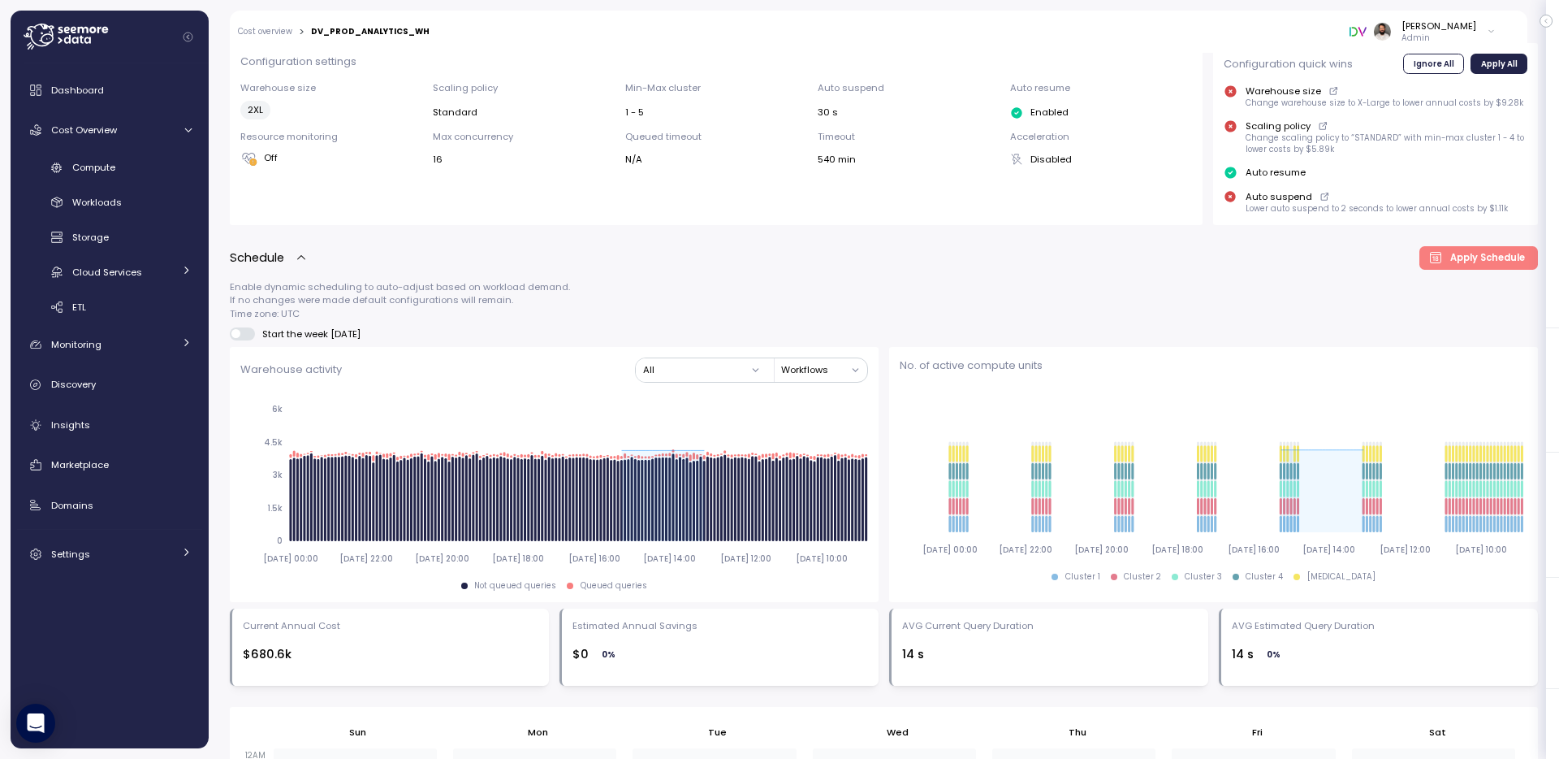
scroll to position [257, 0]
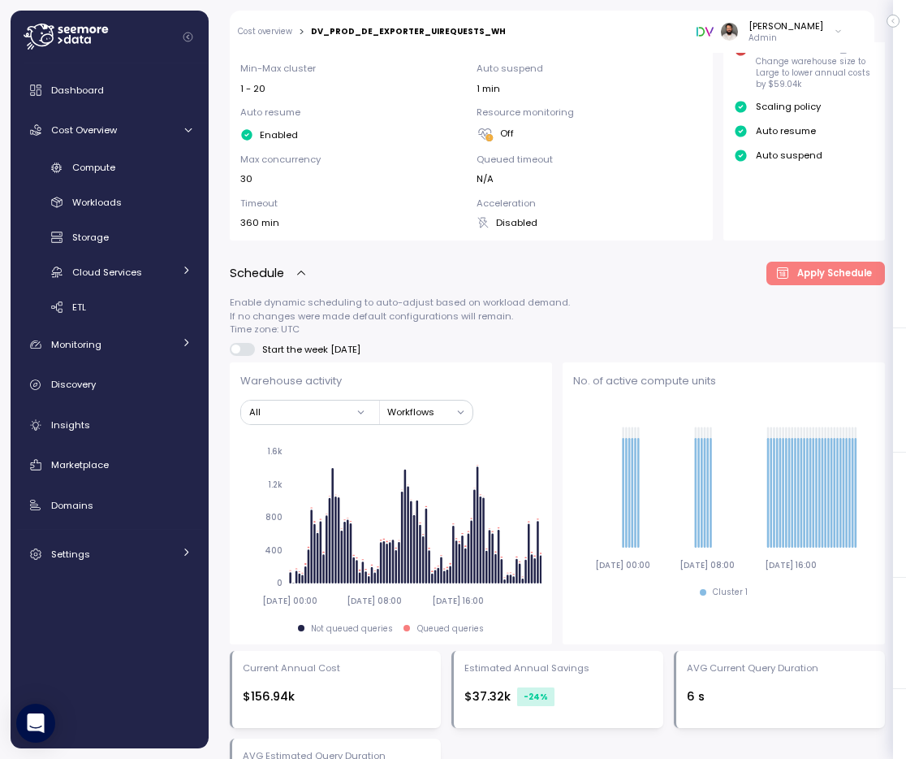
scroll to position [1572, 0]
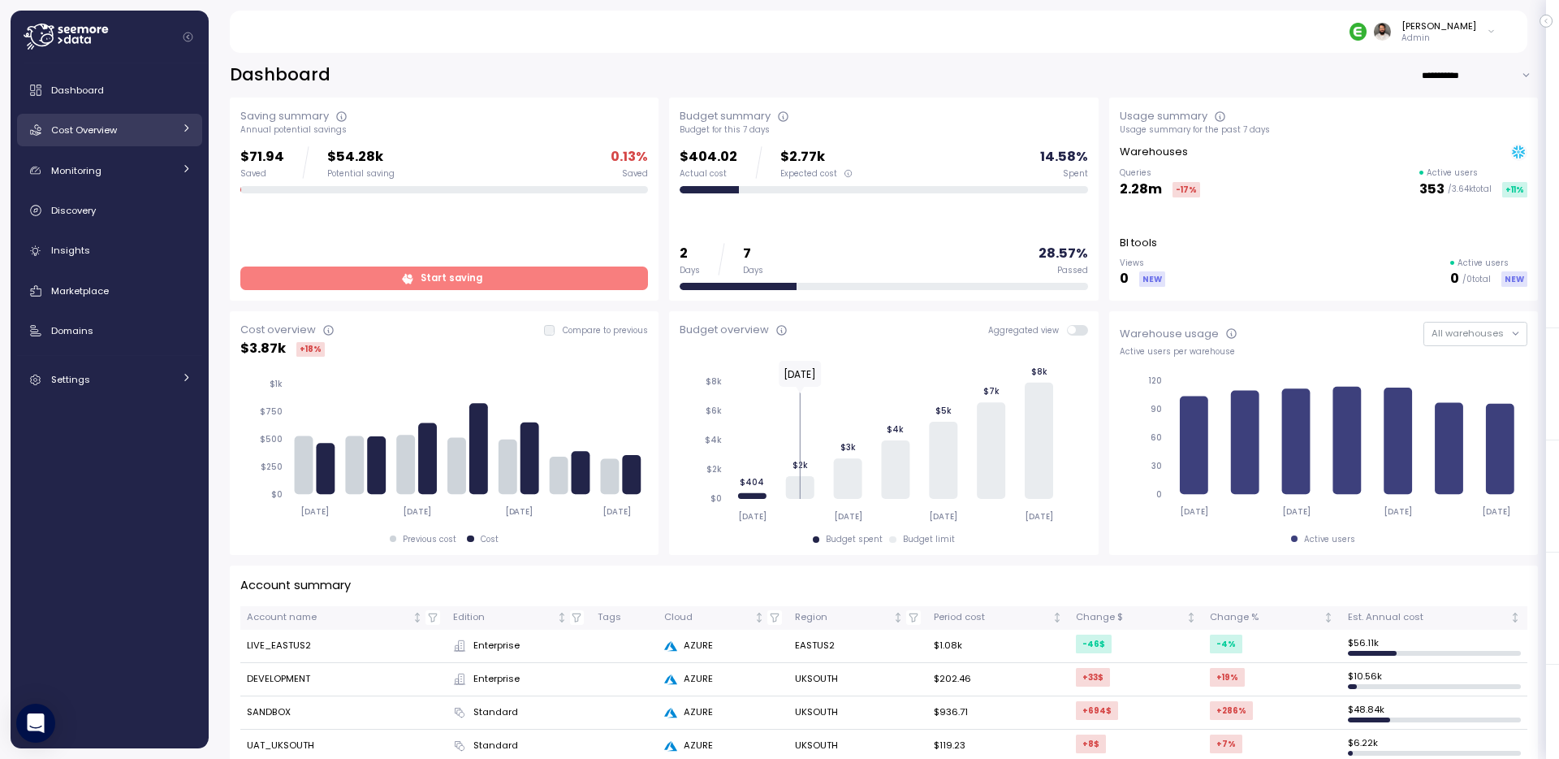
click at [145, 119] on link "Cost Overview" at bounding box center [109, 130] width 185 height 32
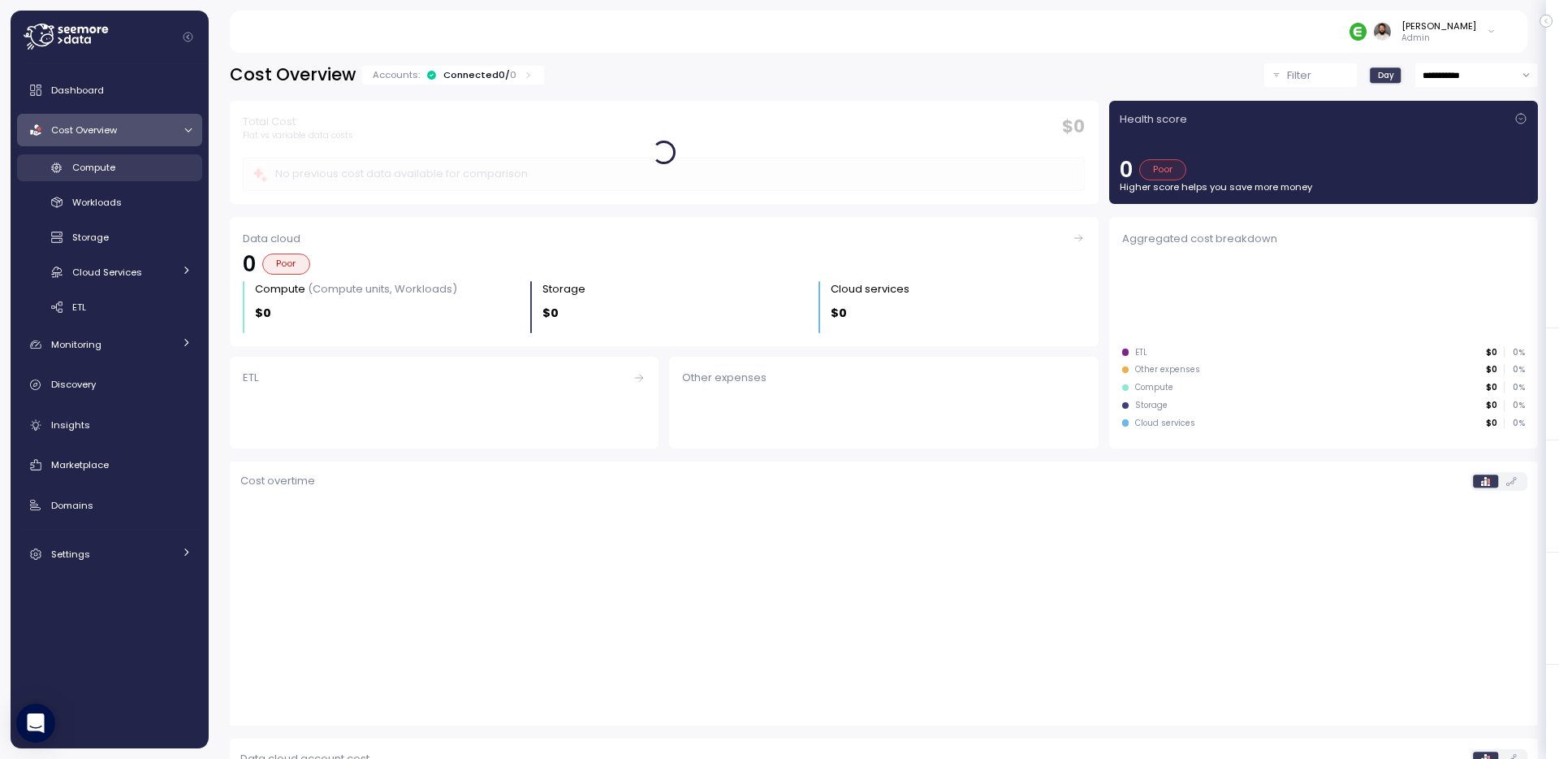
click at [141, 179] on link "Compute" at bounding box center [109, 167] width 185 height 27
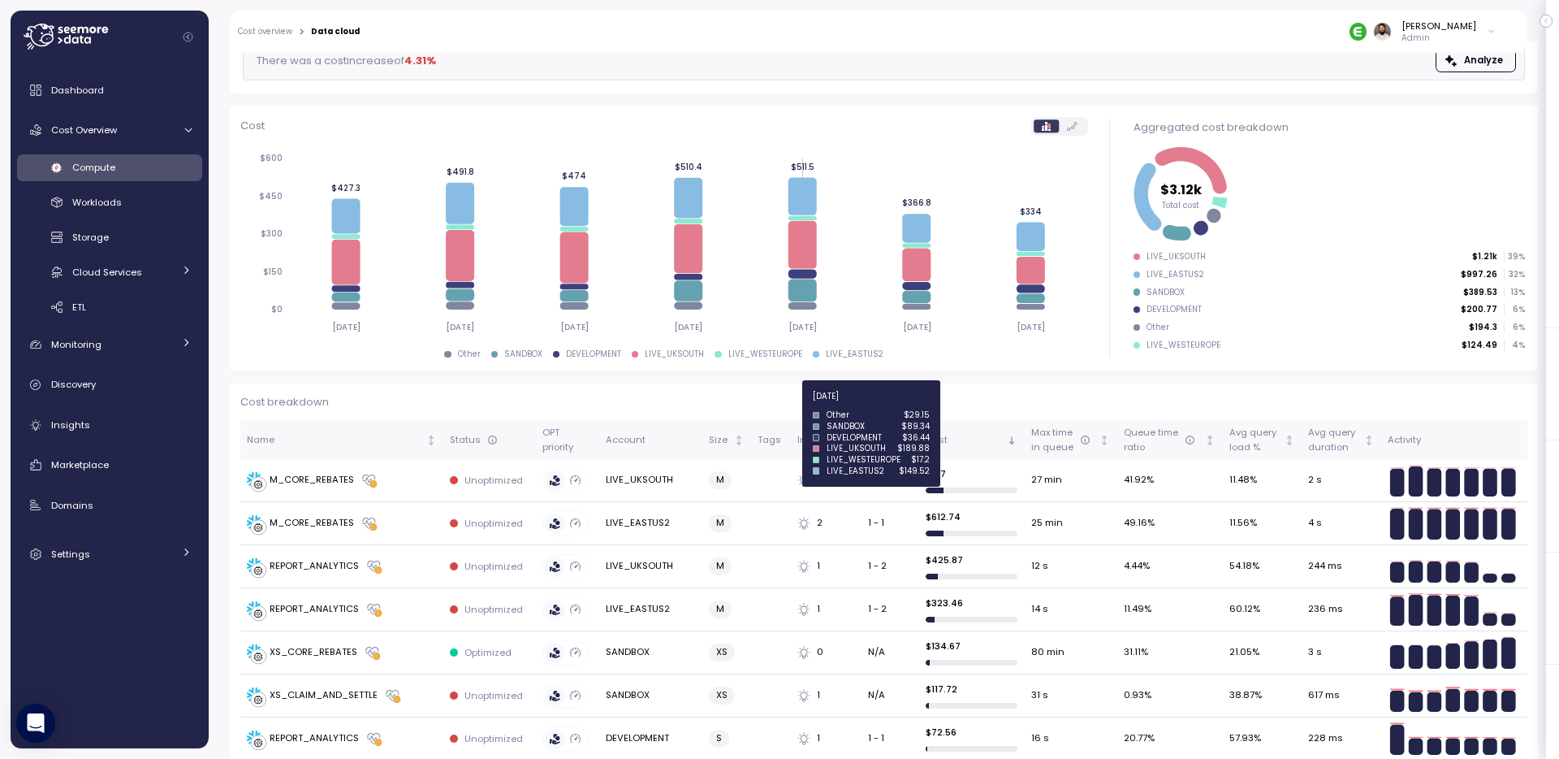
scroll to position [150, 0]
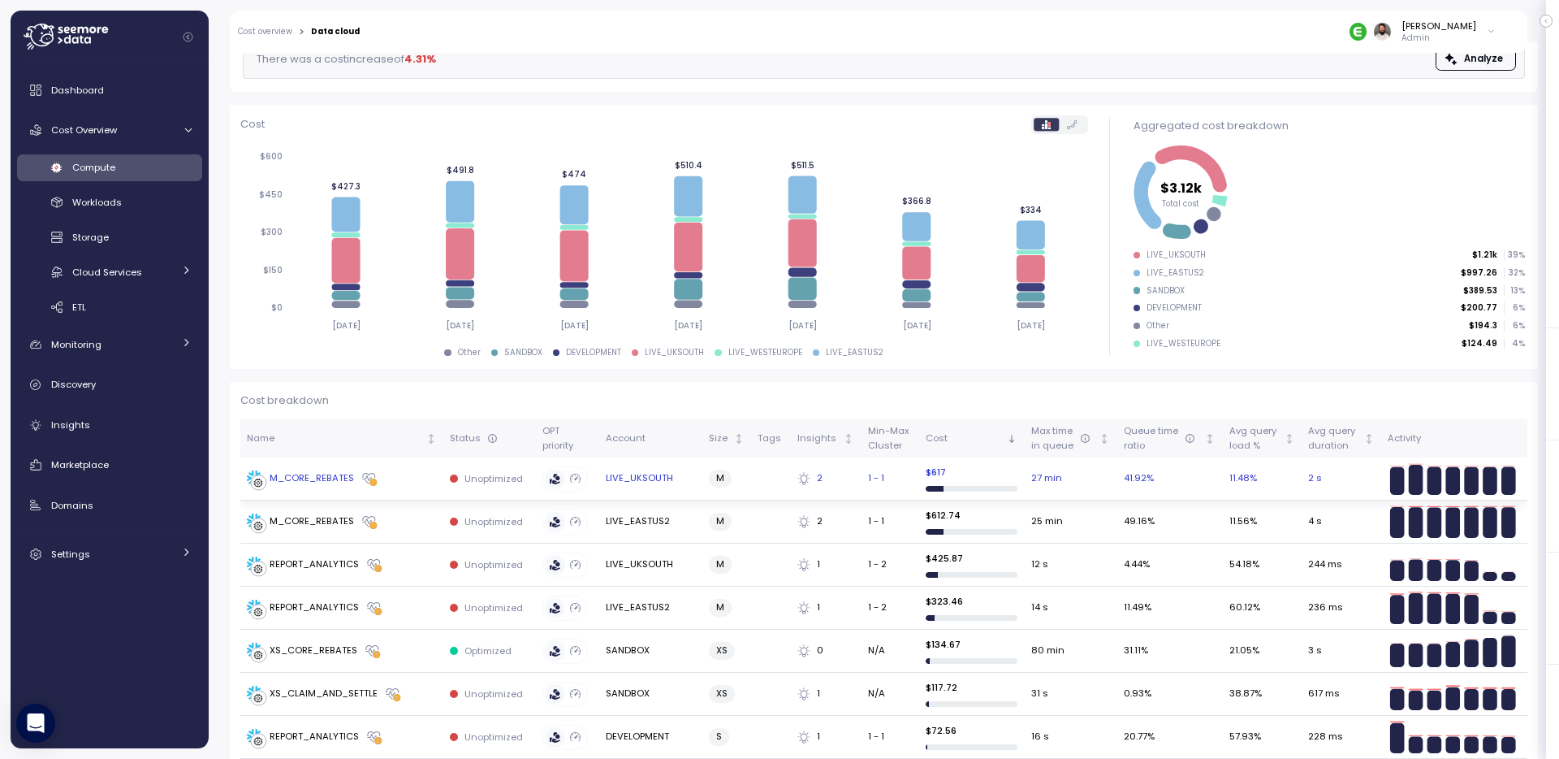
click at [400, 477] on div "M_CORE_REBATES" at bounding box center [342, 478] width 190 height 16
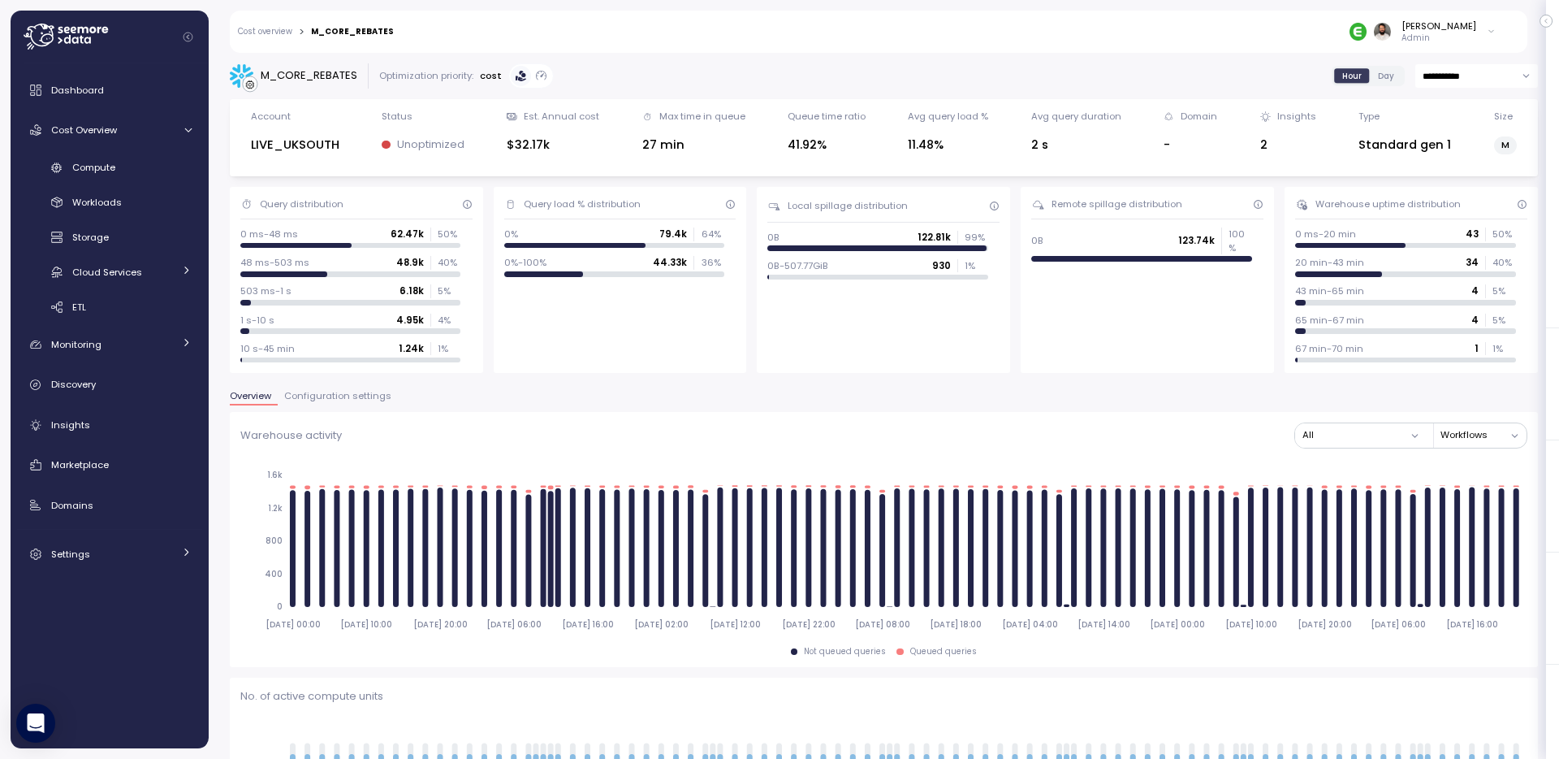
click at [1473, 235] on p "43" at bounding box center [1472, 233] width 13 height 13
drag, startPoint x: 1465, startPoint y: 269, endPoint x: 1480, endPoint y: 269, distance: 14.6
click at [1477, 269] on div "20 min-43 min 34 40 %" at bounding box center [1405, 266] width 220 height 20
drag, startPoint x: 1470, startPoint y: 300, endPoint x: 1479, endPoint y: 300, distance: 8.9
click at [1477, 300] on div at bounding box center [1405, 303] width 220 height 6
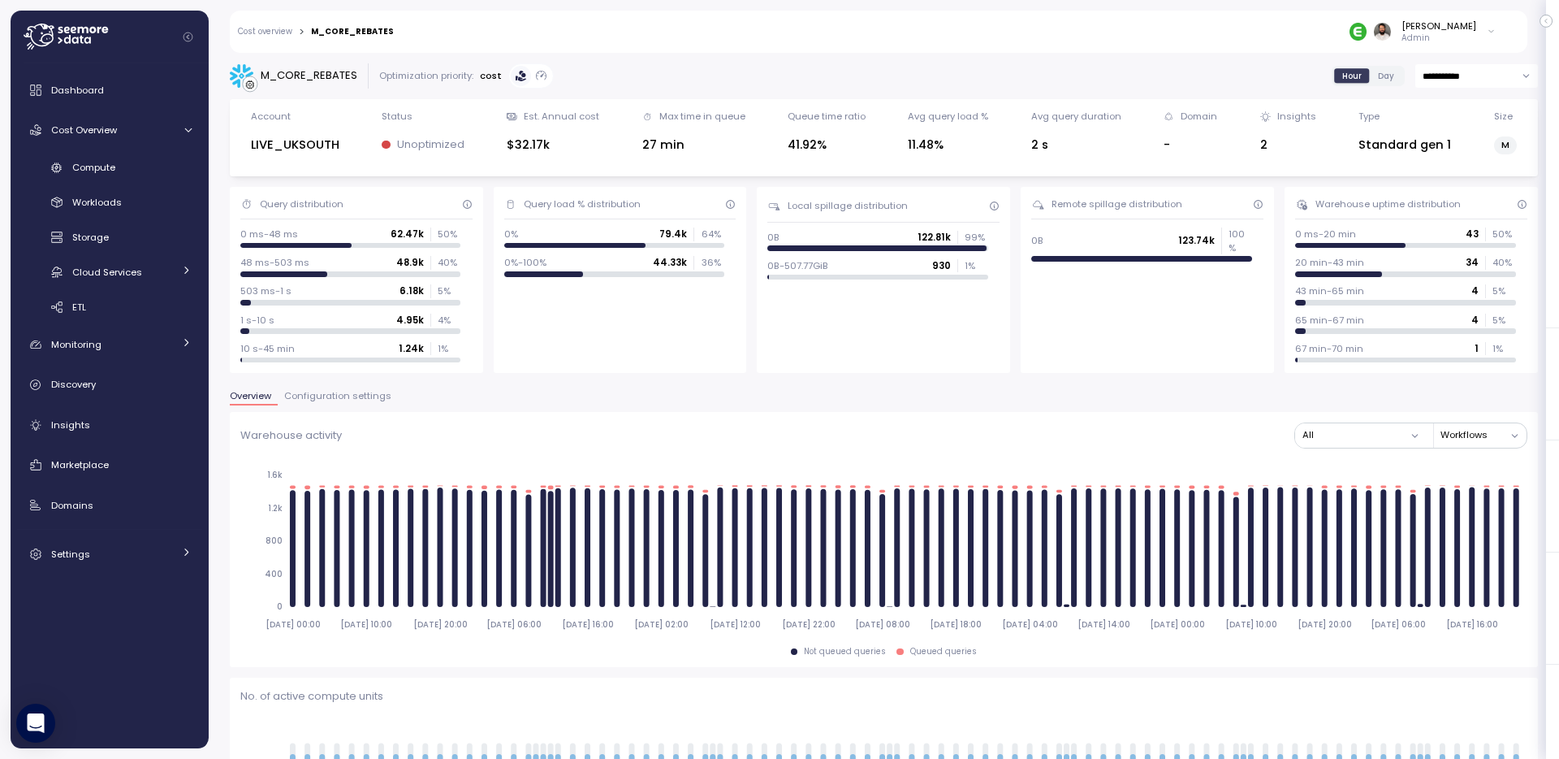
drag, startPoint x: 1464, startPoint y: 327, endPoint x: 1476, endPoint y: 327, distance: 11.4
click at [1473, 327] on div "65 min-67 min 4 5 %" at bounding box center [1405, 324] width 220 height 20
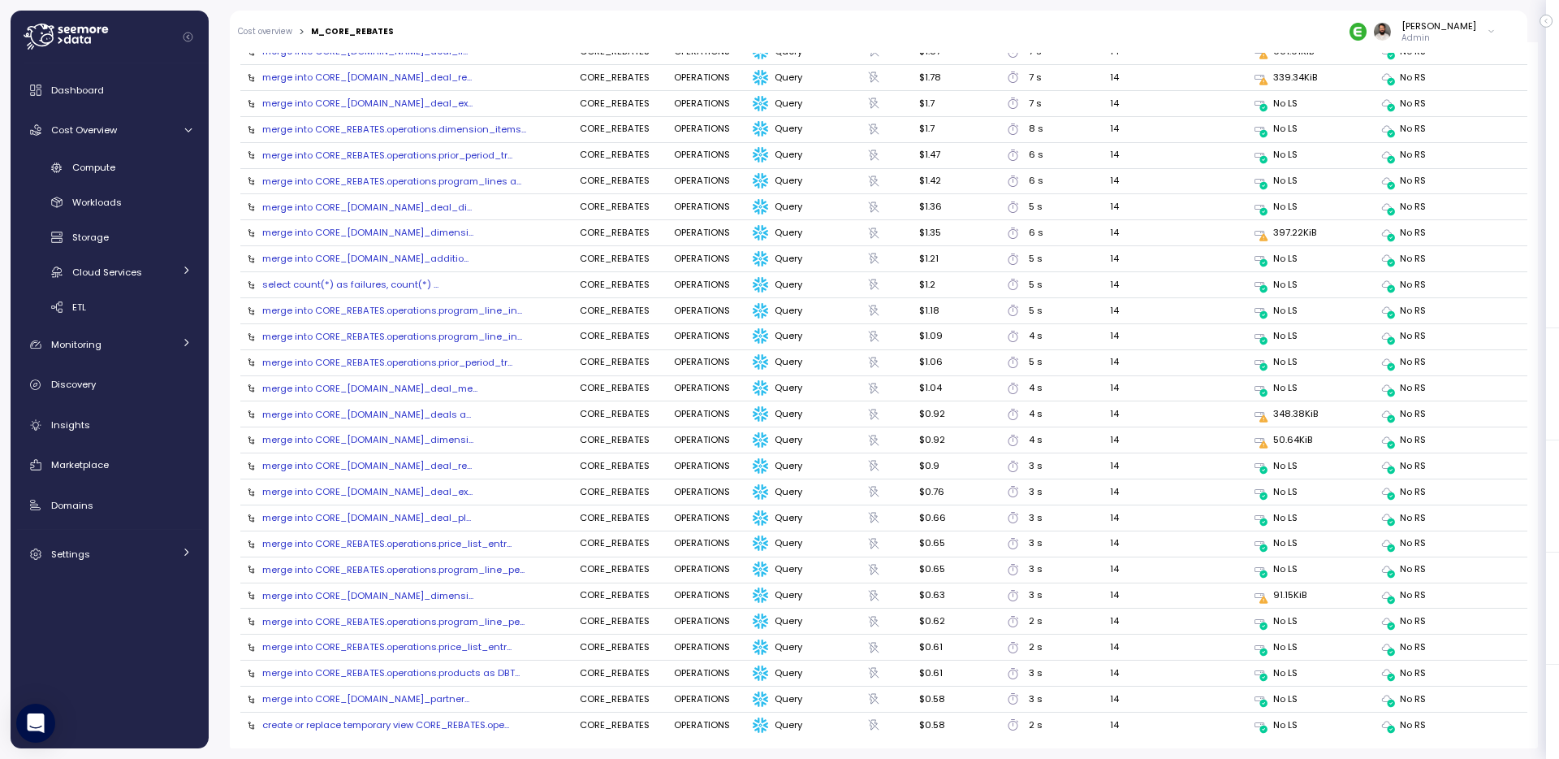
scroll to position [1719, 0]
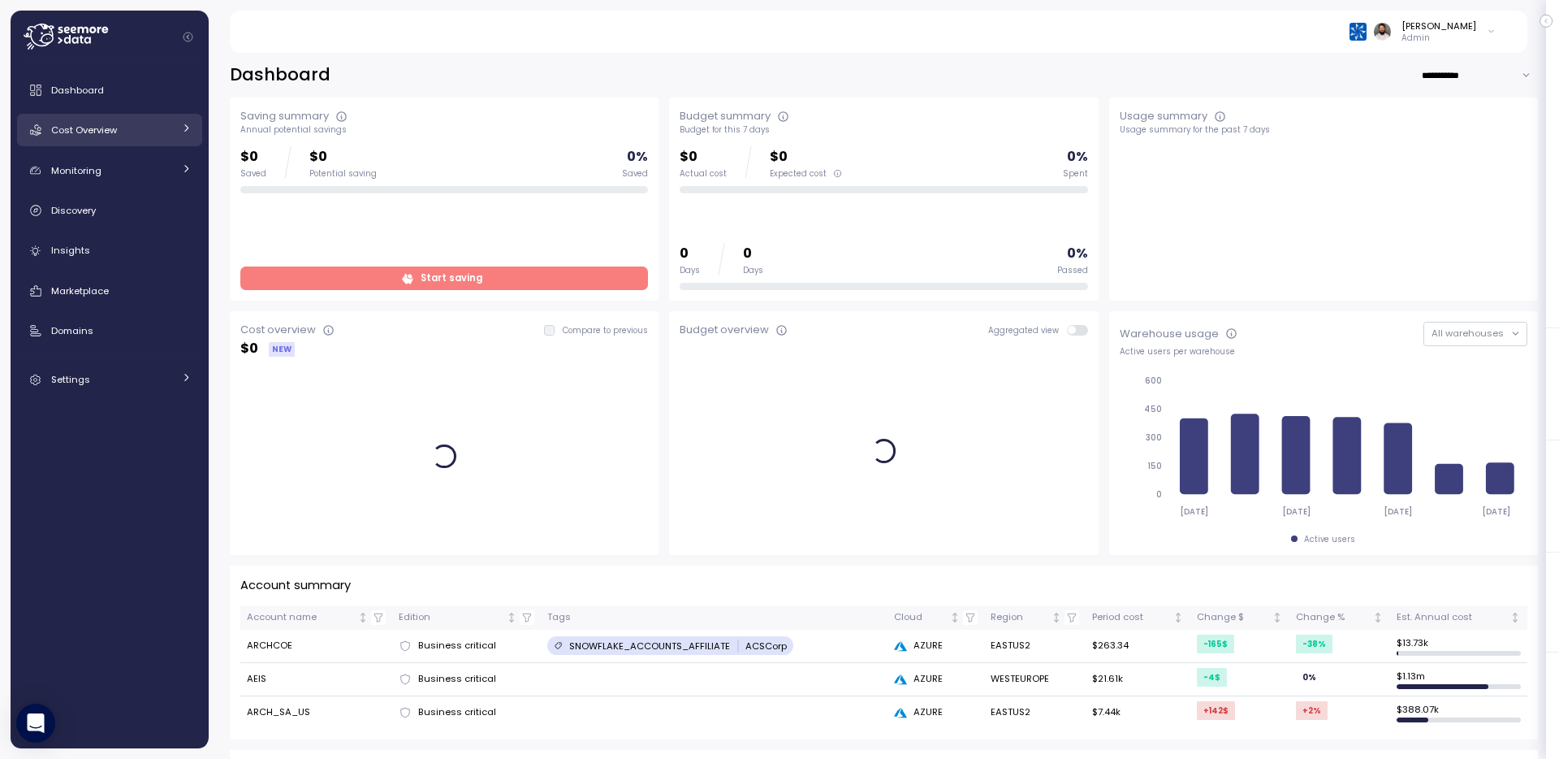
click at [141, 136] on div "Cost Overview" at bounding box center [112, 130] width 122 height 16
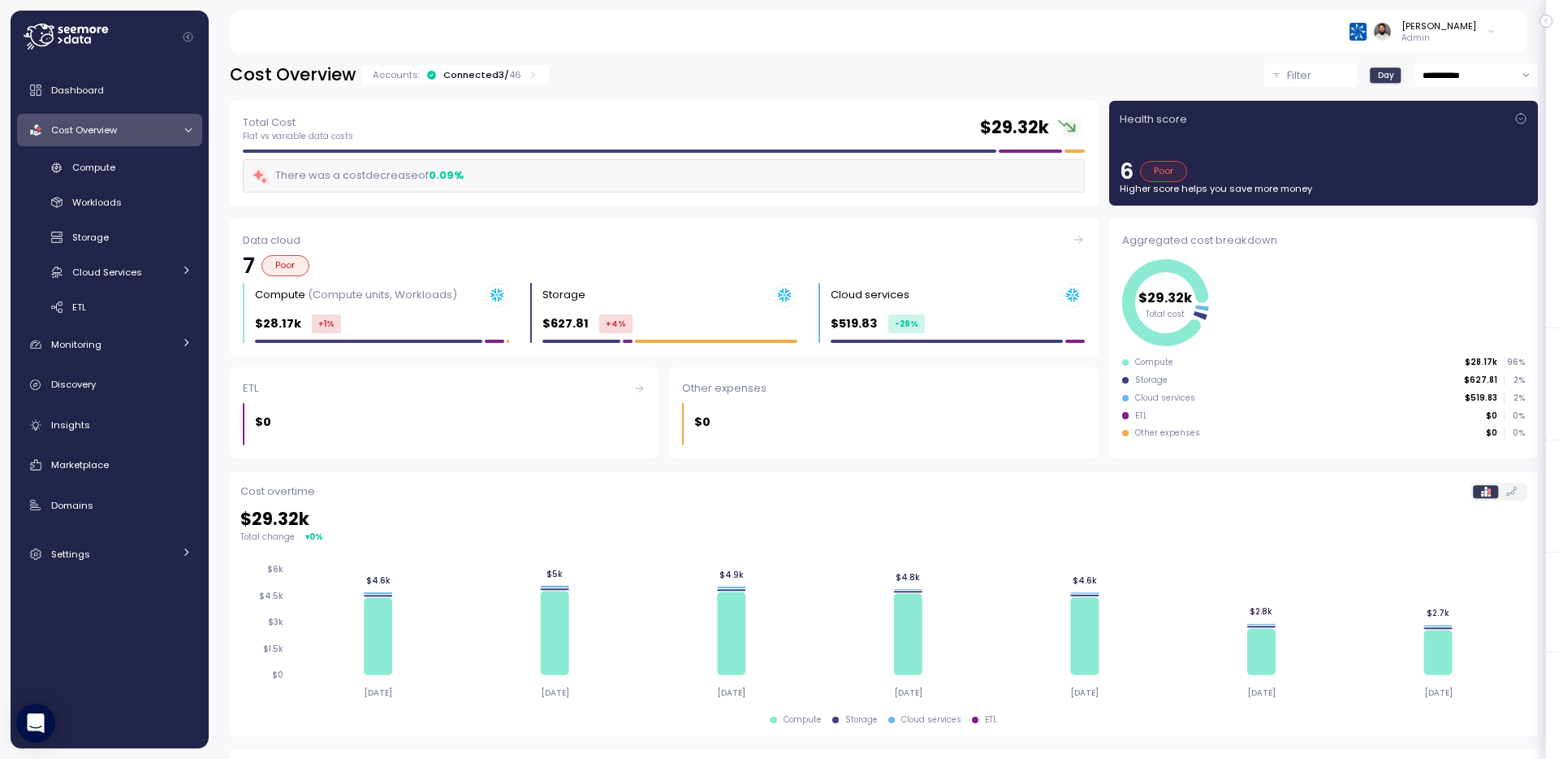
click at [487, 80] on div "Connected 3 / 46" at bounding box center [482, 74] width 78 height 13
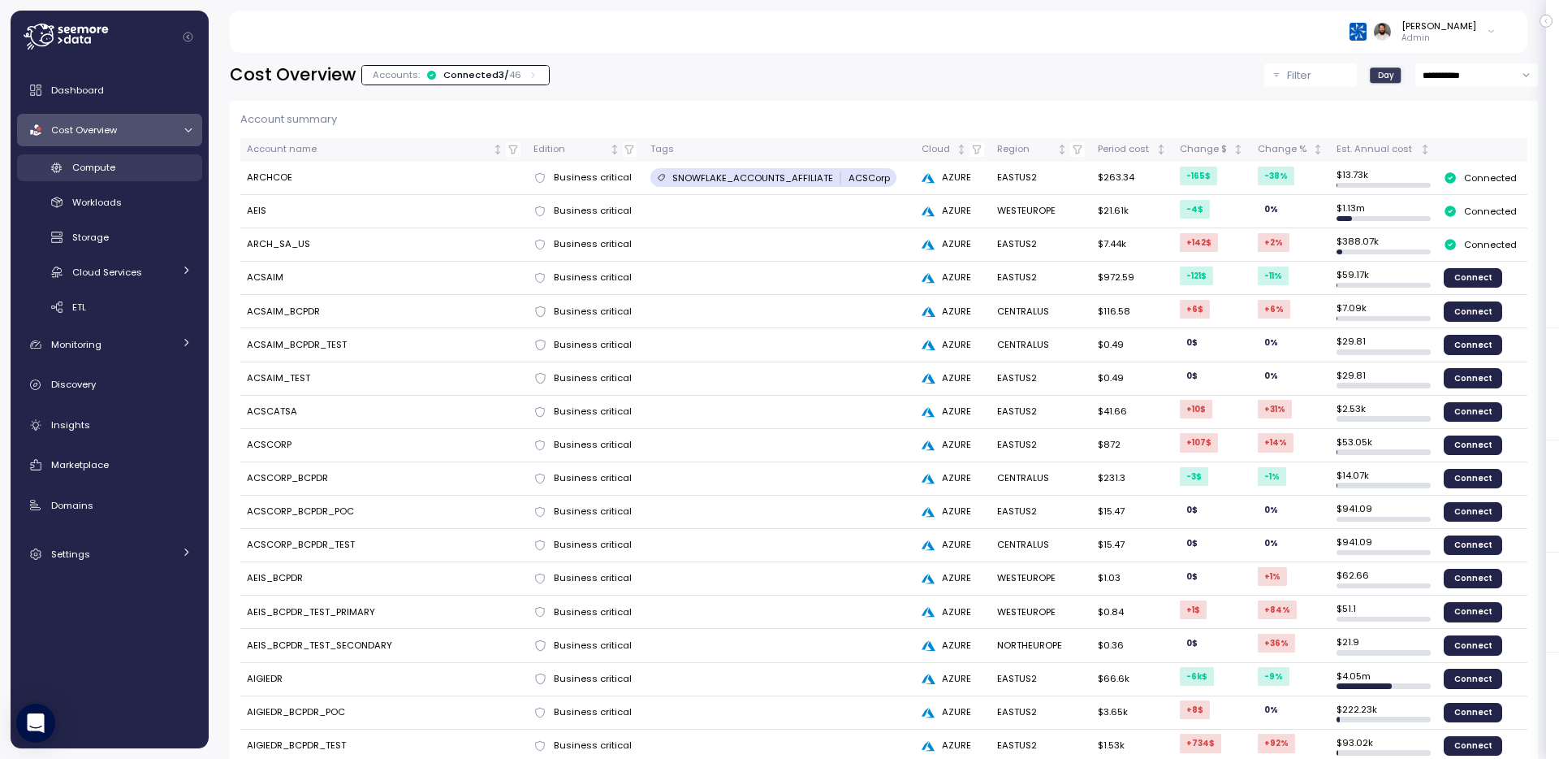
click at [86, 165] on span "Compute" at bounding box center [93, 167] width 43 height 13
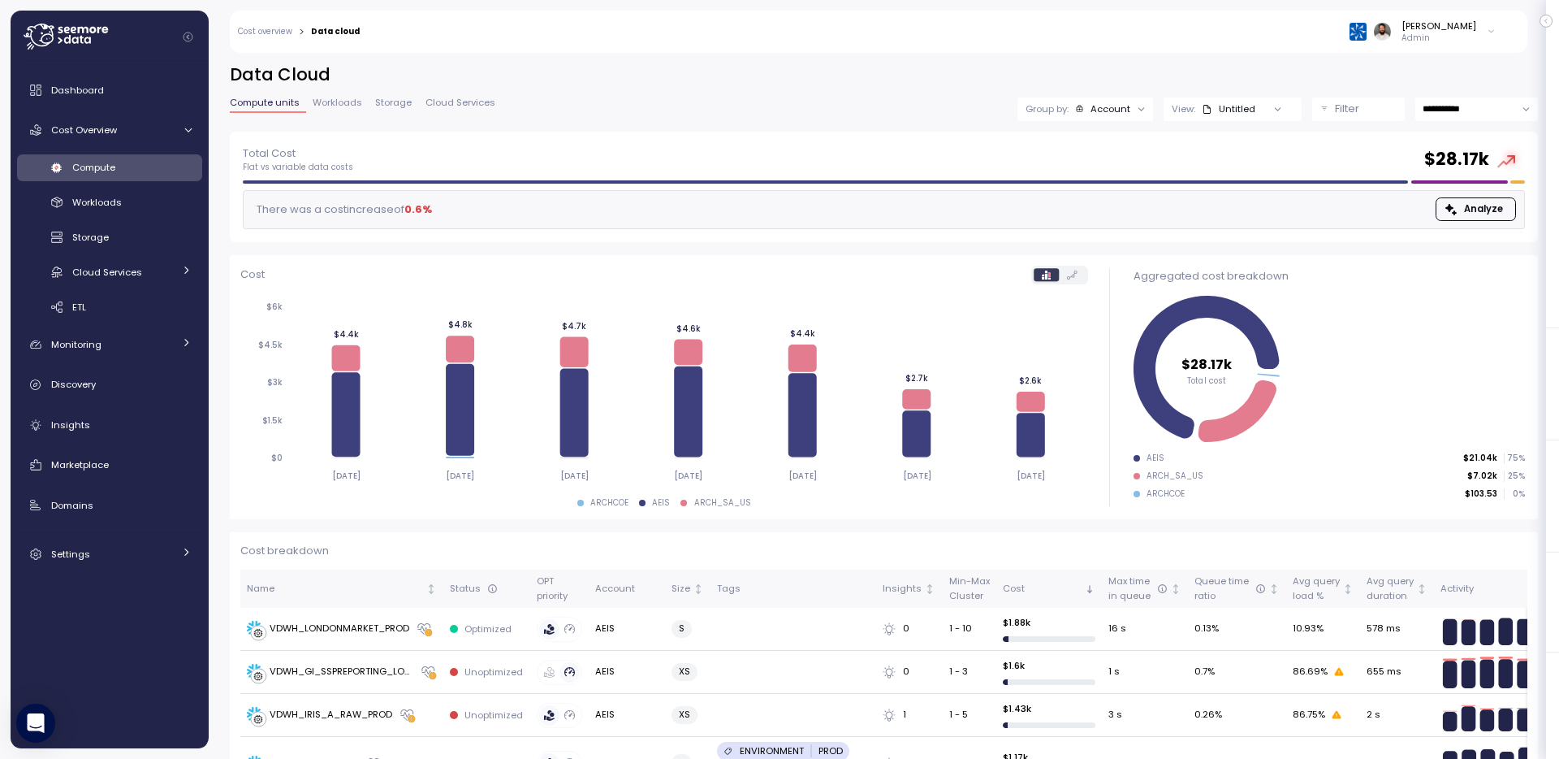
click at [131, 188] on div "Compute Workloads Storage Cloud Services Clustering columns Pipes AI Services S…" at bounding box center [109, 237] width 185 height 167
click at [131, 171] on div "Compute" at bounding box center [131, 167] width 119 height 16
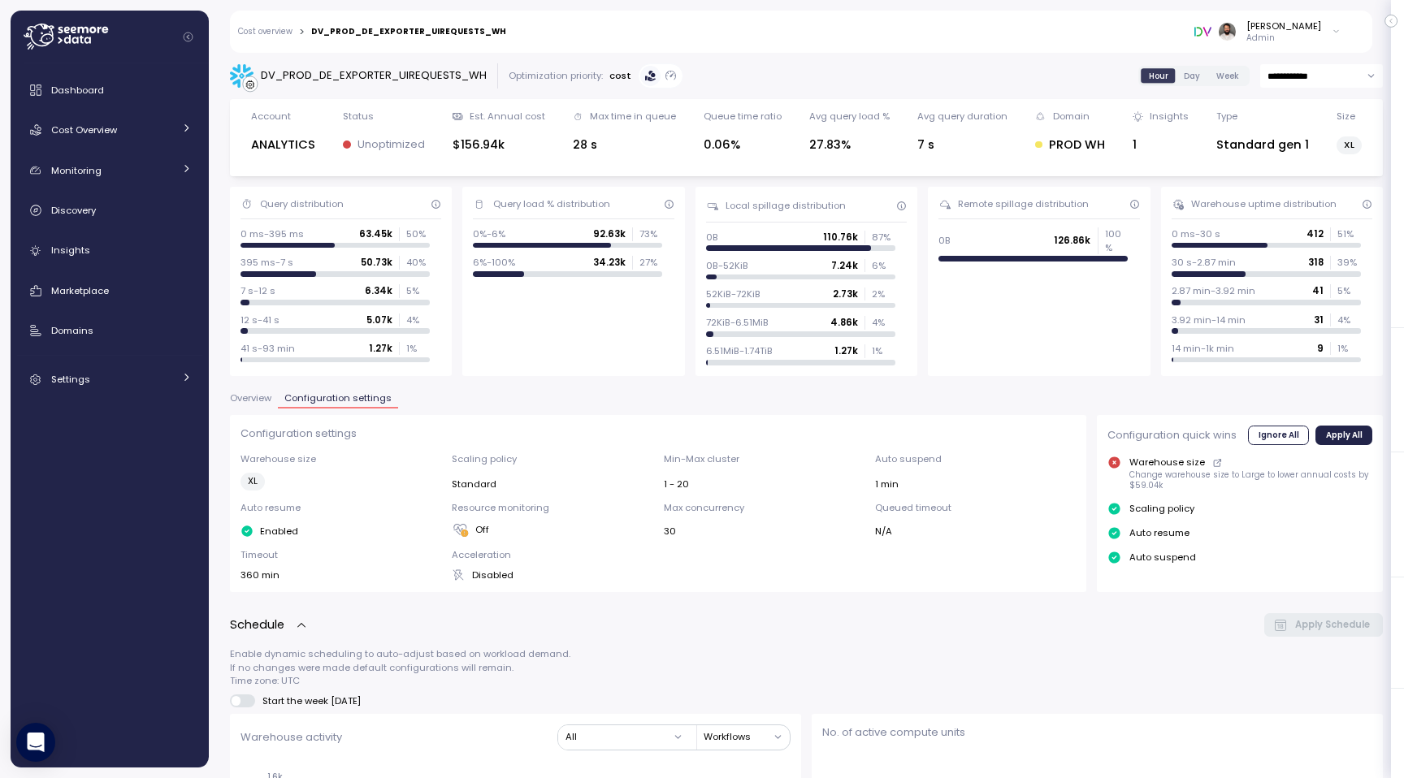
click at [906, 153] on div "PROD WH" at bounding box center [1069, 145] width 69 height 19
click at [906, 141] on div "PROD WH" at bounding box center [1069, 145] width 69 height 19
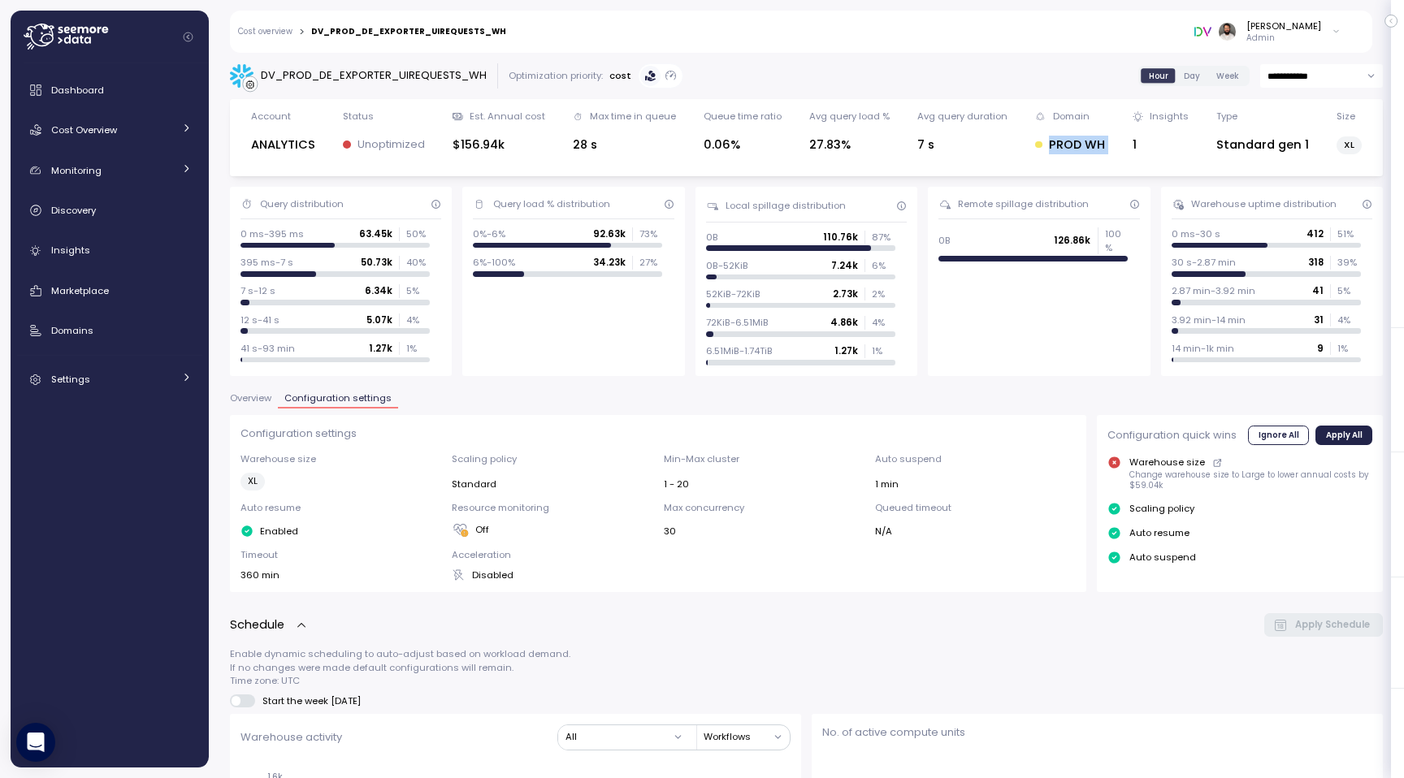
click at [906, 145] on div "PROD WH" at bounding box center [1069, 145] width 69 height 19
drag, startPoint x: 1051, startPoint y: 145, endPoint x: 1103, endPoint y: 145, distance: 52.0
click at [906, 145] on div "PROD WH" at bounding box center [1069, 145] width 69 height 19
click at [906, 82] on input "**********" at bounding box center [1321, 76] width 123 height 24
click at [906, 188] on div "Last 30 days" at bounding box center [1320, 198] width 118 height 22
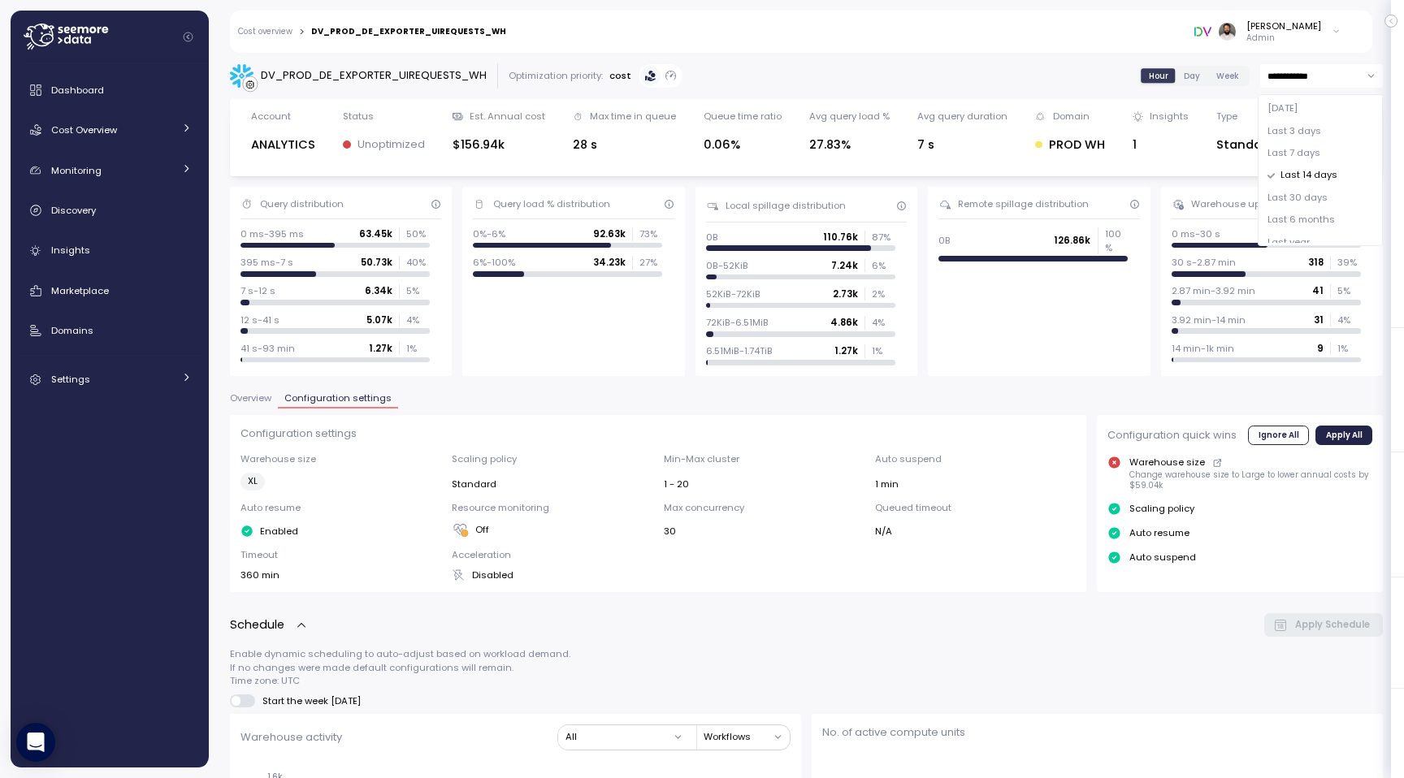
type input "**********"
click at [248, 394] on span "Overview" at bounding box center [250, 398] width 41 height 9
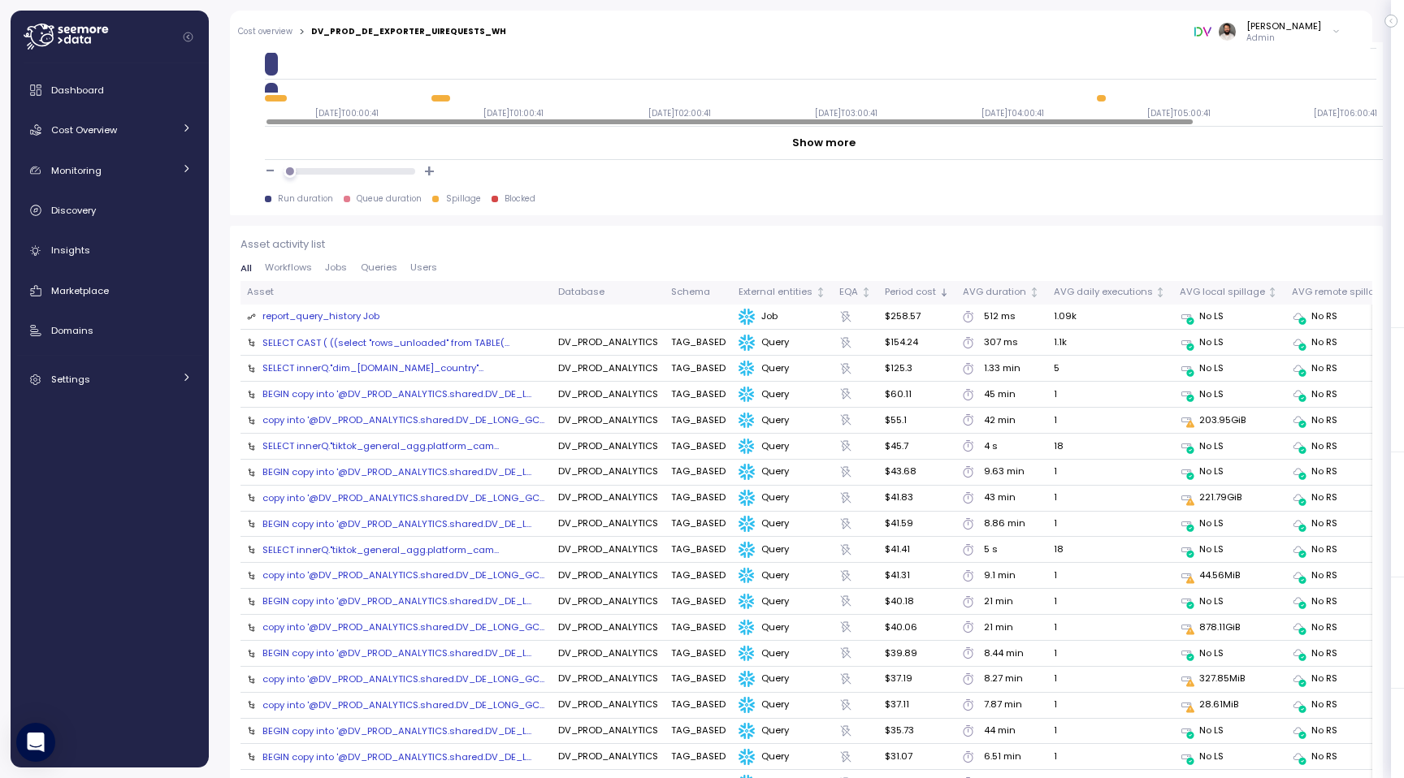
scroll to position [1623, 0]
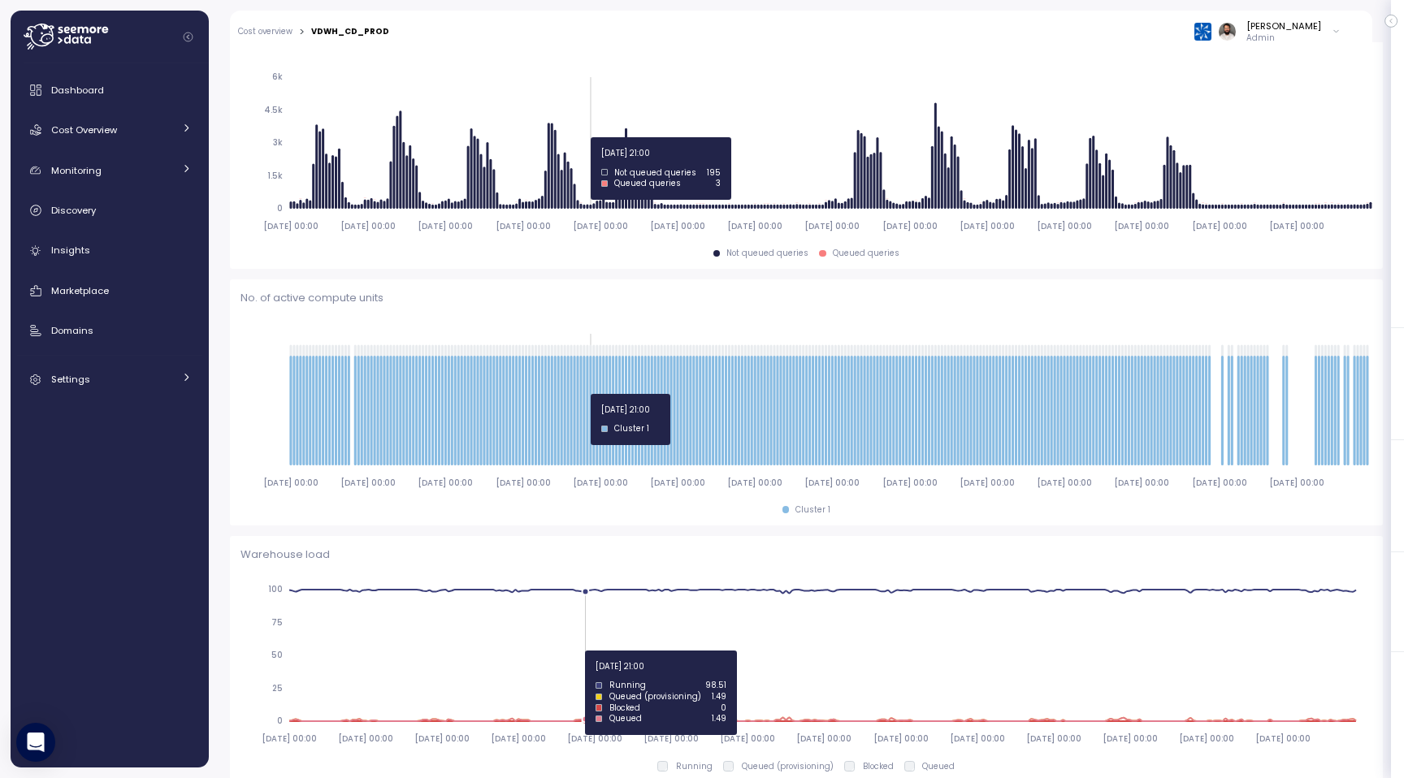
scroll to position [400, 0]
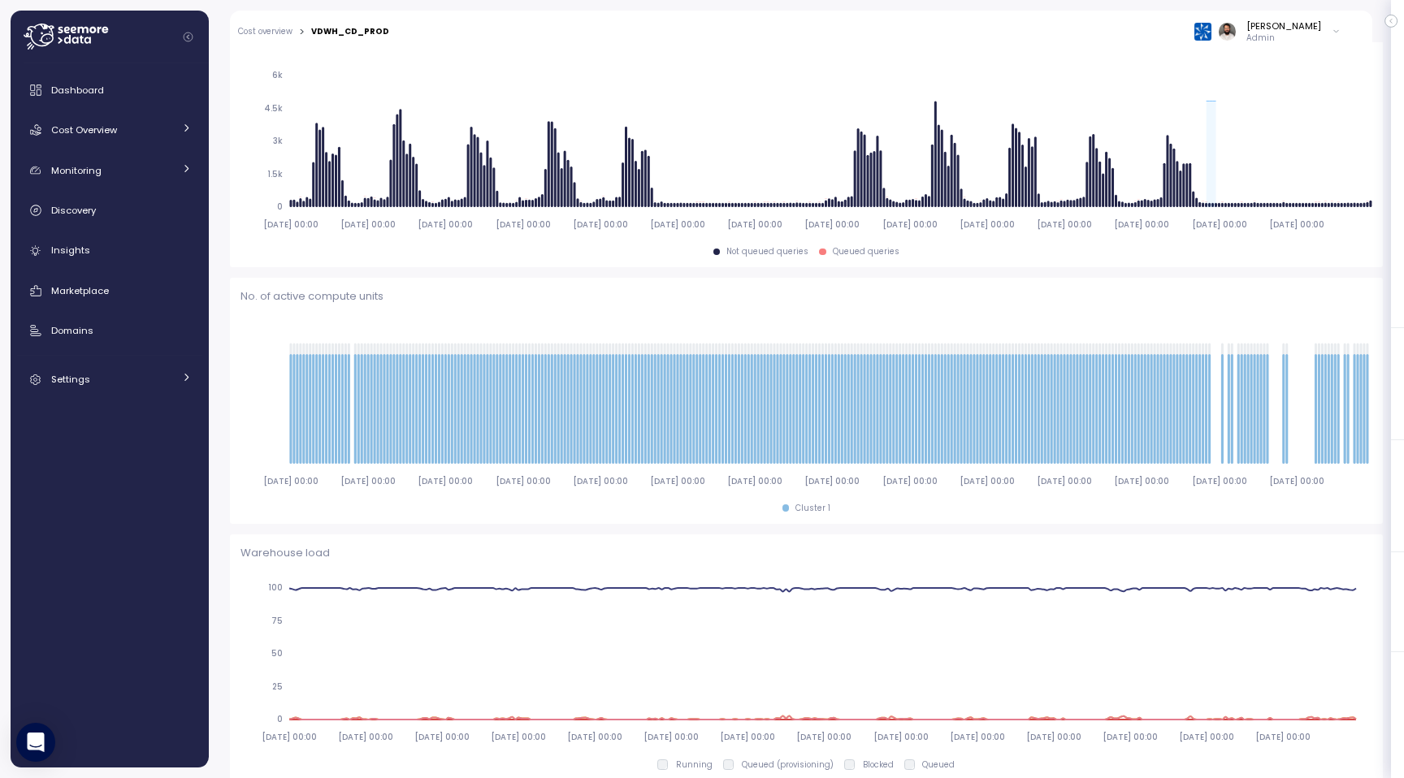
drag, startPoint x: 1205, startPoint y: 206, endPoint x: 1221, endPoint y: 208, distance: 15.5
click at [1221, 208] on icon "[DATE] 00:00 [DATE] 00:00 [DATE] 00:00 [DATE] 00:00 [DATE] 00:00 [DATE] 00:00 […" at bounding box center [805, 149] width 1131 height 180
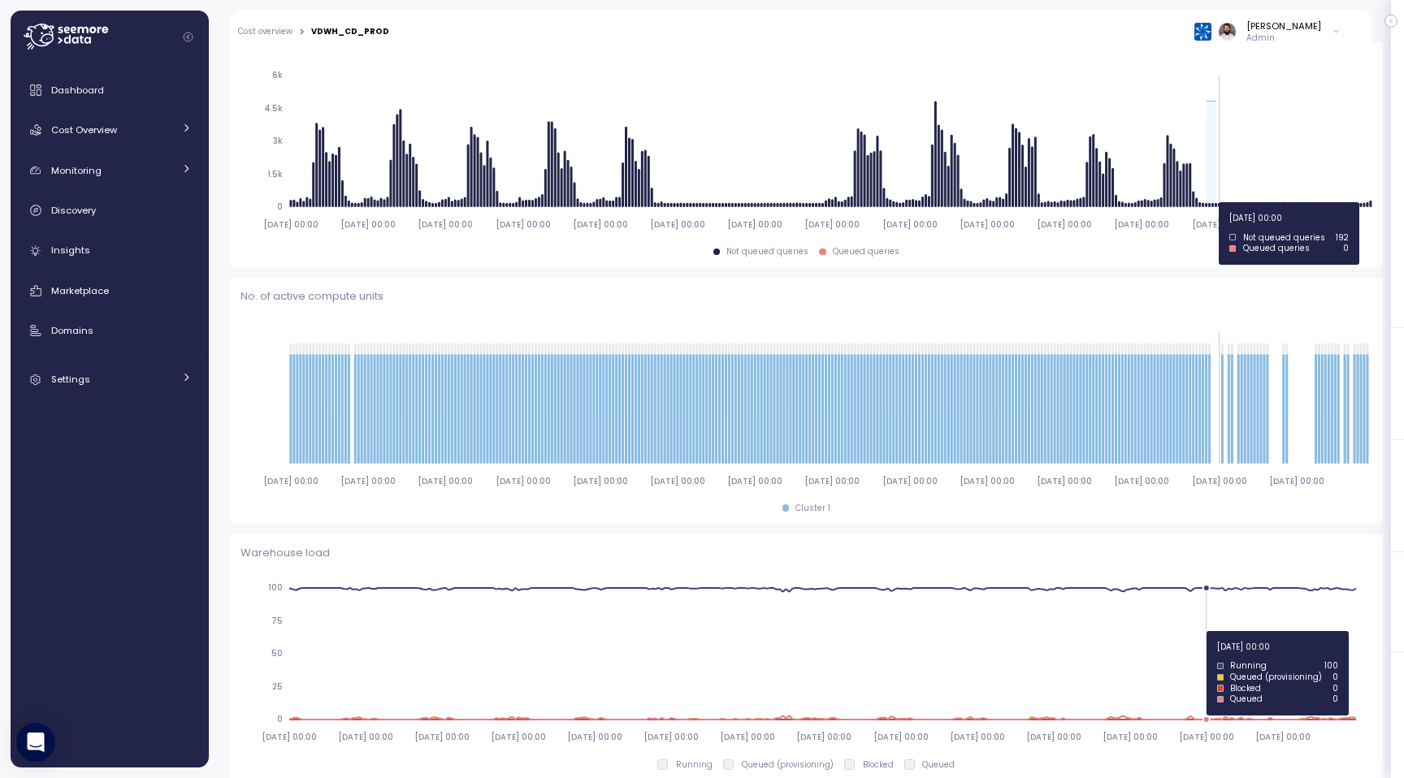
drag, startPoint x: 1205, startPoint y: 202, endPoint x: 1218, endPoint y: 202, distance: 13.8
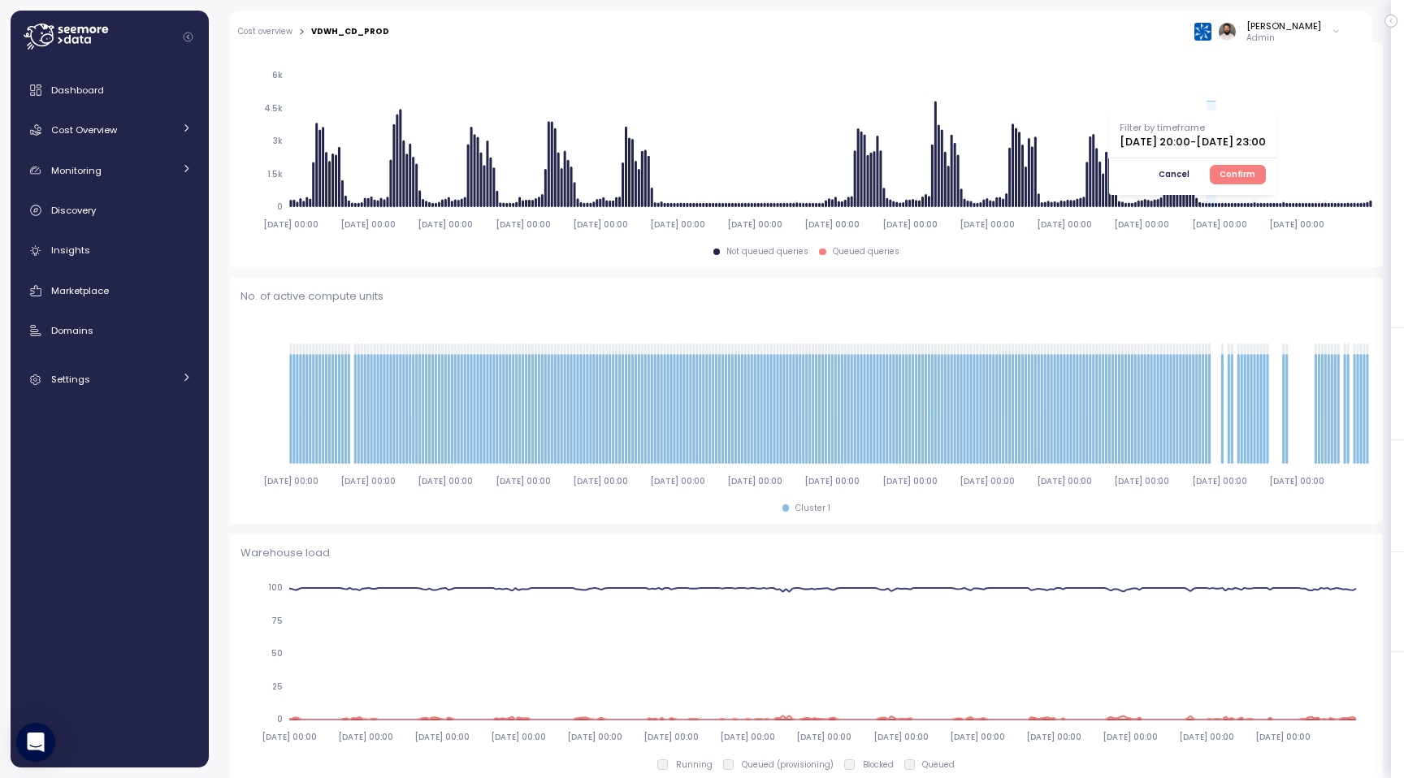
click at [1255, 167] on span "Confirm" at bounding box center [1237, 175] width 36 height 18
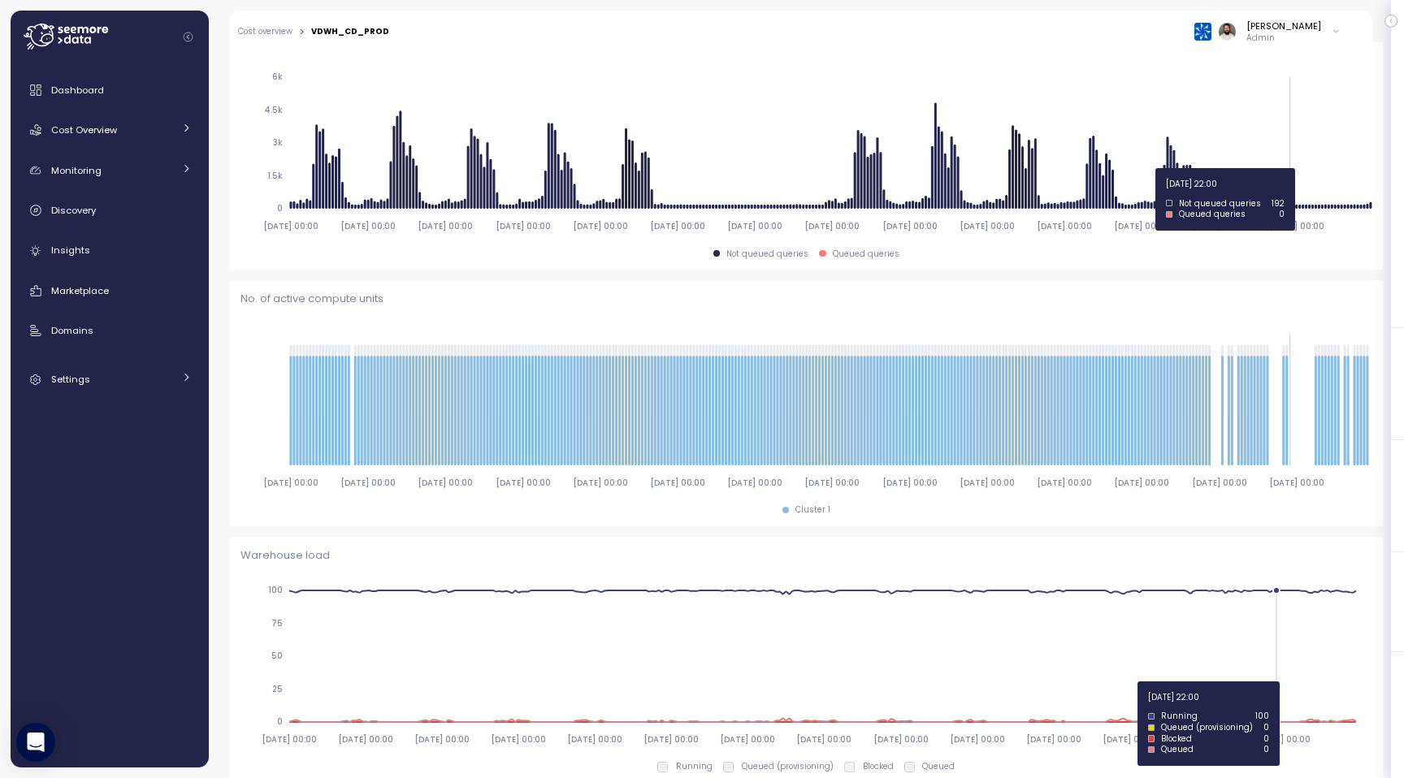
scroll to position [402, 0]
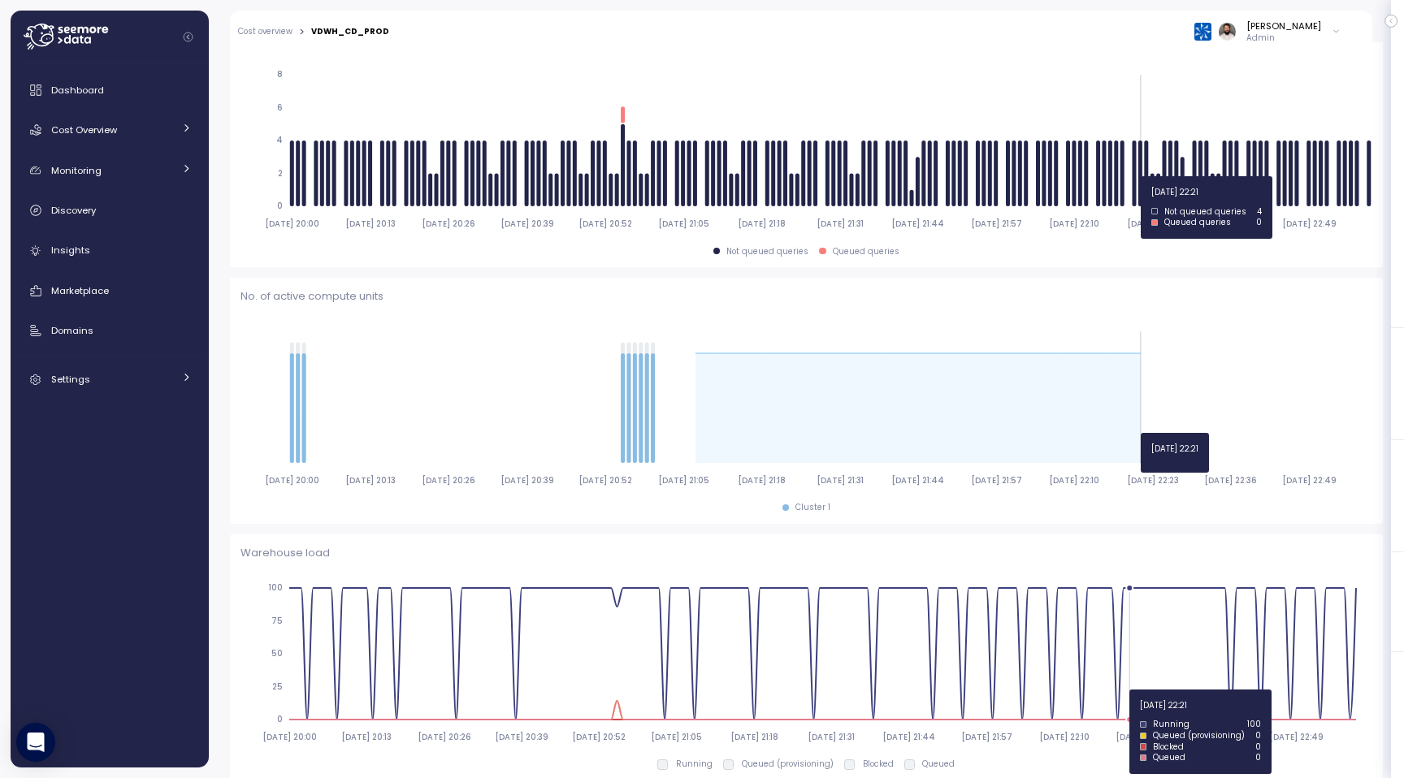
drag, startPoint x: 697, startPoint y: 422, endPoint x: 1140, endPoint y: 433, distance: 443.6
click at [1140, 433] on icon "2025-08-15 20:00 2025-08-15 20:13 2025-08-15 20:26 2025-08-15 20:39 2025-08-15 …" at bounding box center [805, 405] width 1131 height 180
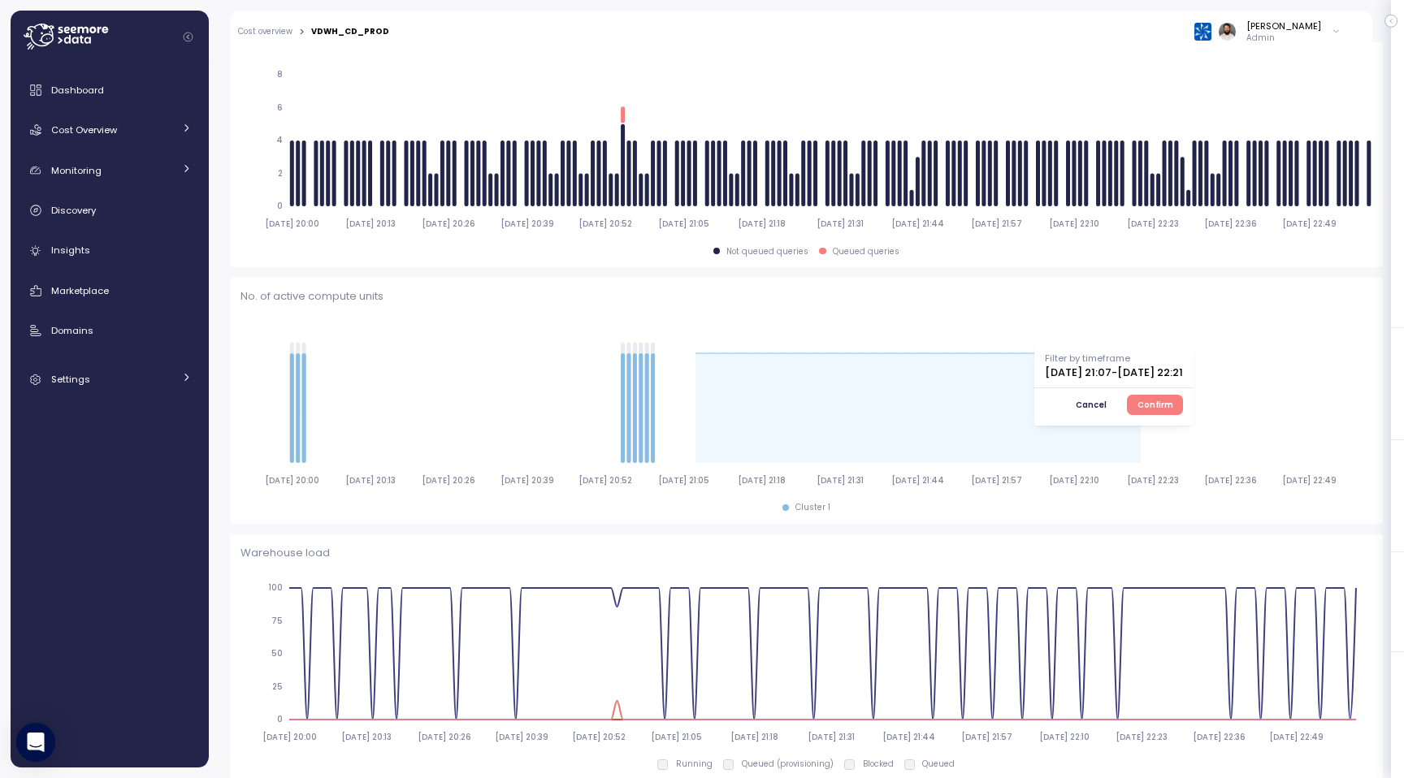
click at [1173, 404] on span "Confirm" at bounding box center [1155, 405] width 36 height 18
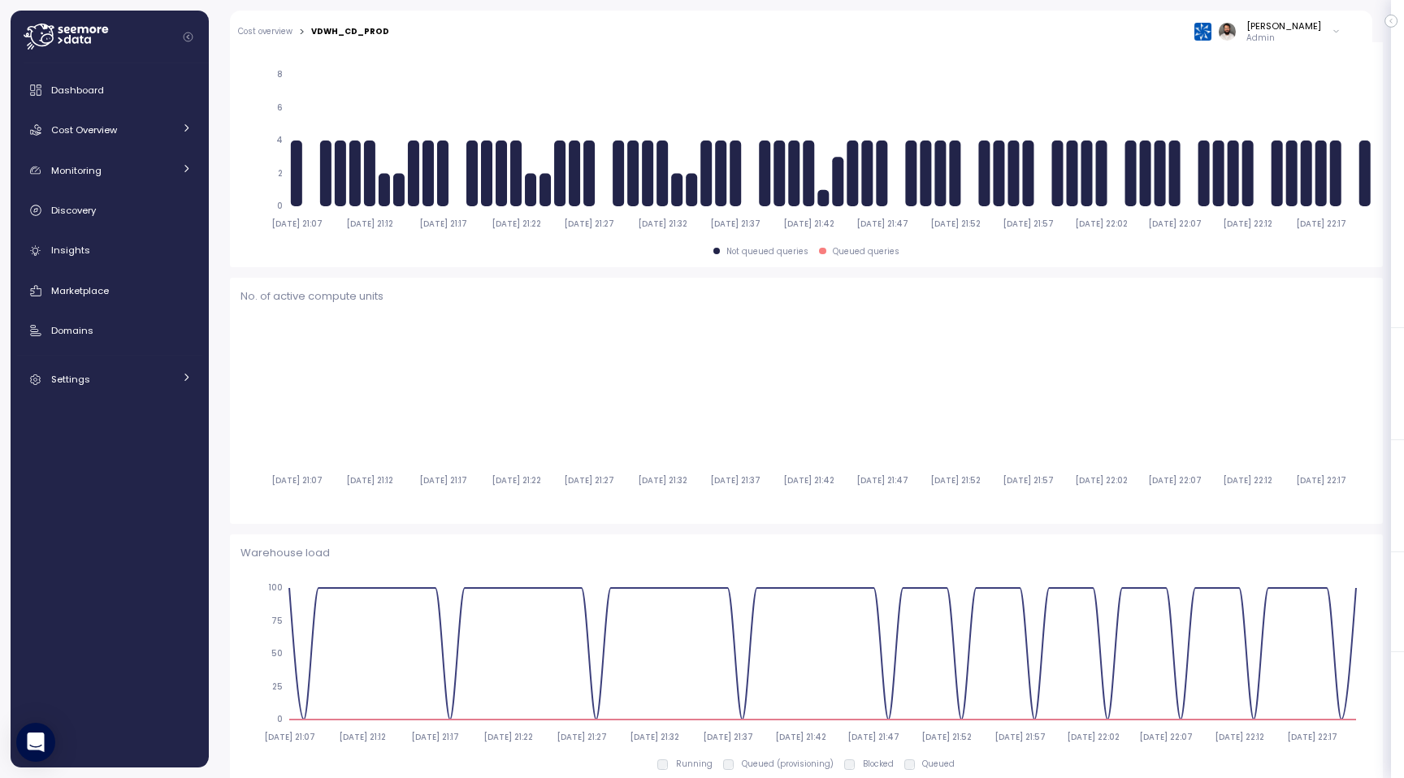
type input "*********"
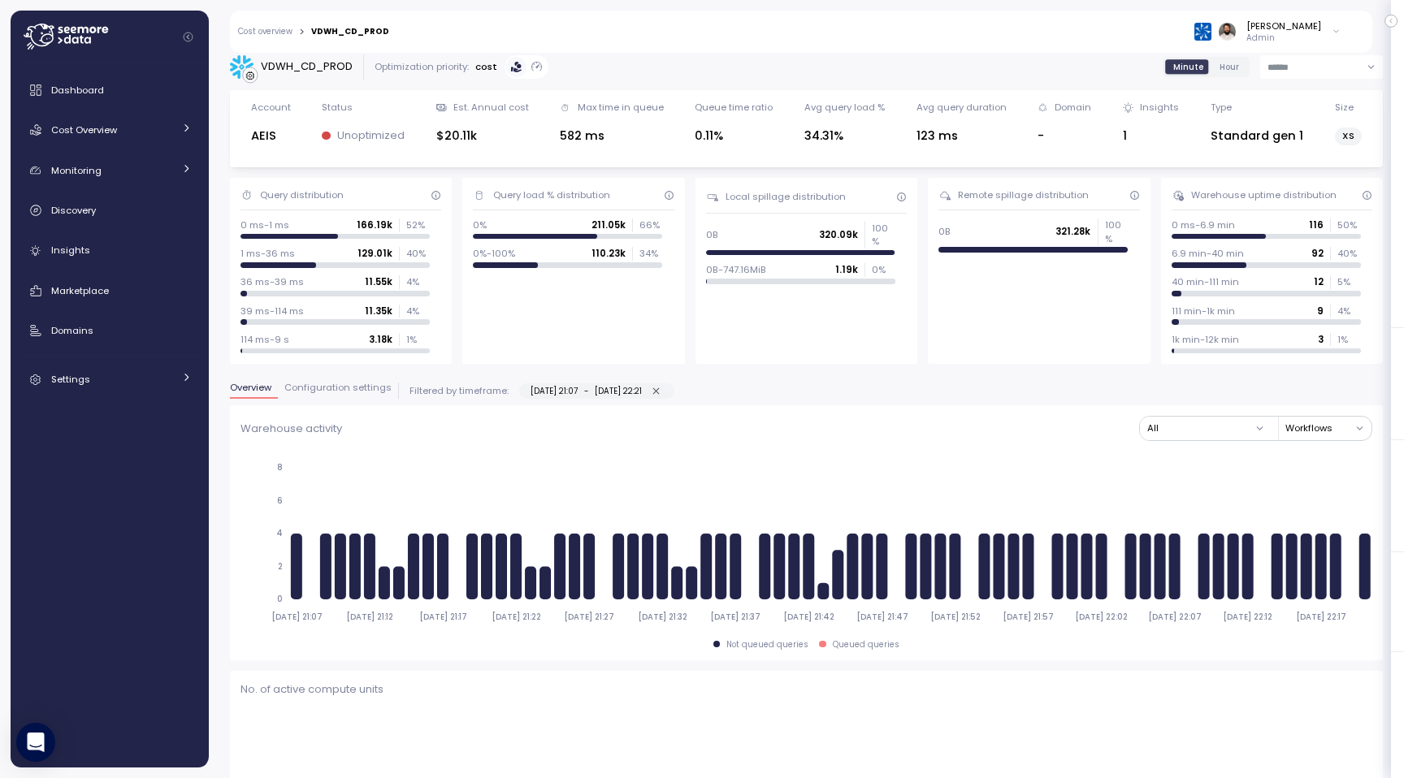
scroll to position [0, 0]
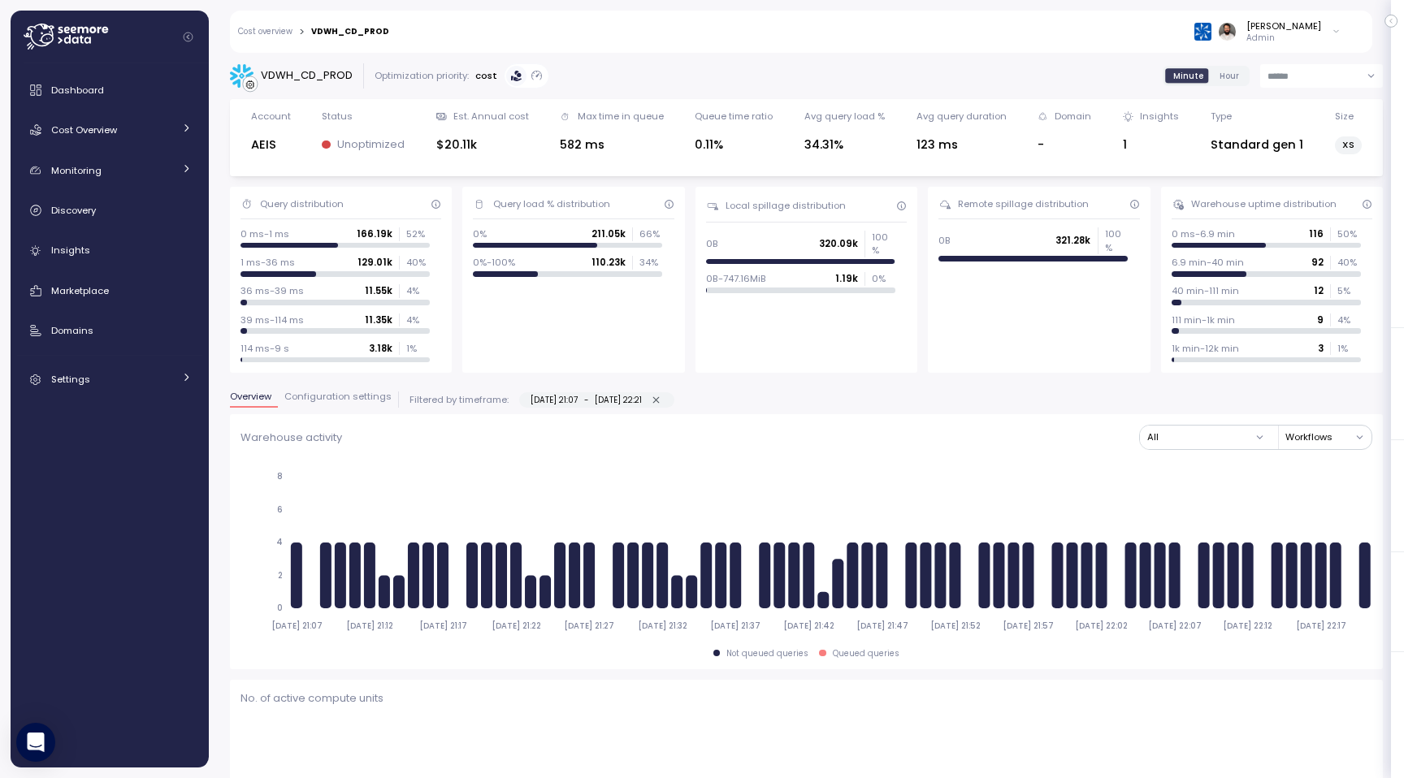
click at [664, 405] on button "15-08-2025 21:07 - 15-08-2025 22:21" at bounding box center [656, 400] width 15 height 15
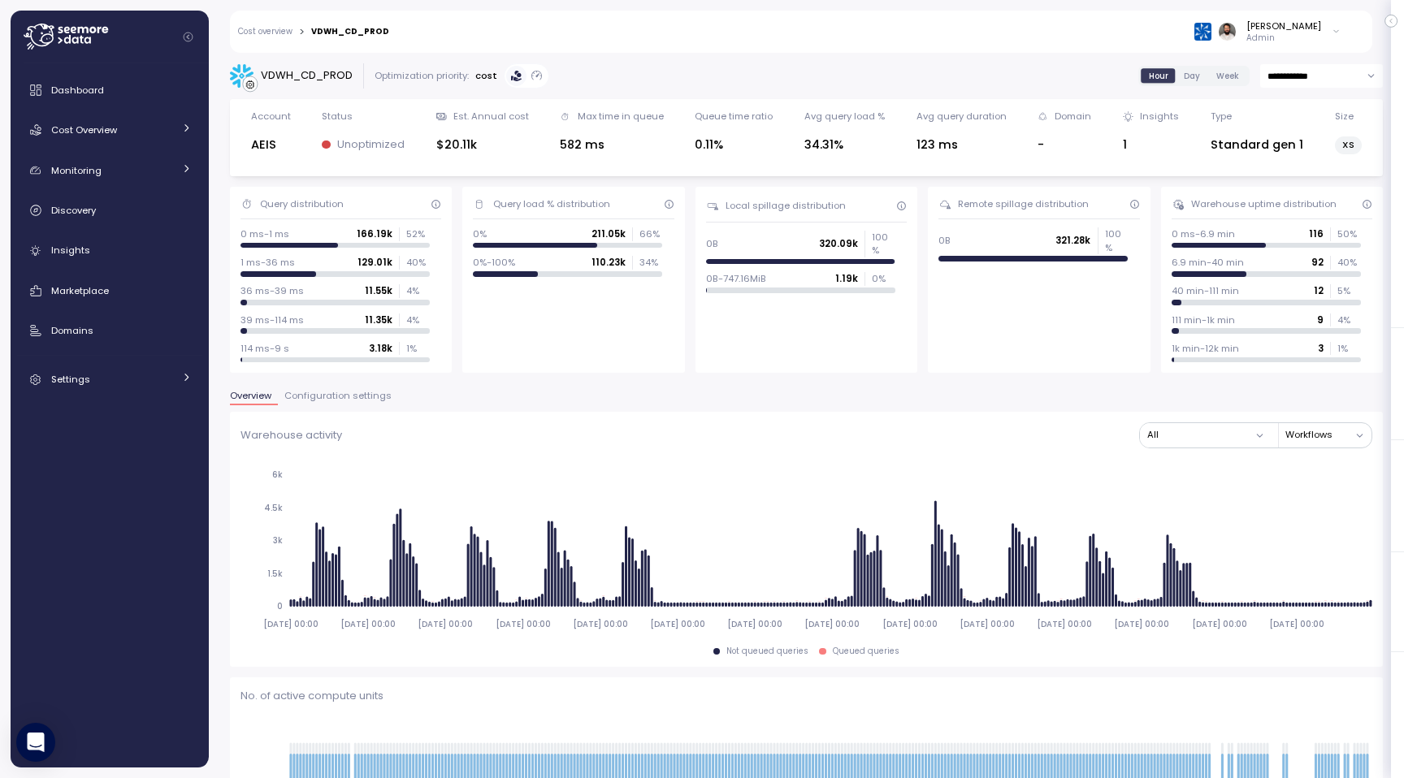
click at [1305, 78] on input "**********" at bounding box center [1321, 76] width 123 height 24
click at [1297, 189] on div "Last 30 days" at bounding box center [1320, 198] width 118 height 22
type input "**********"
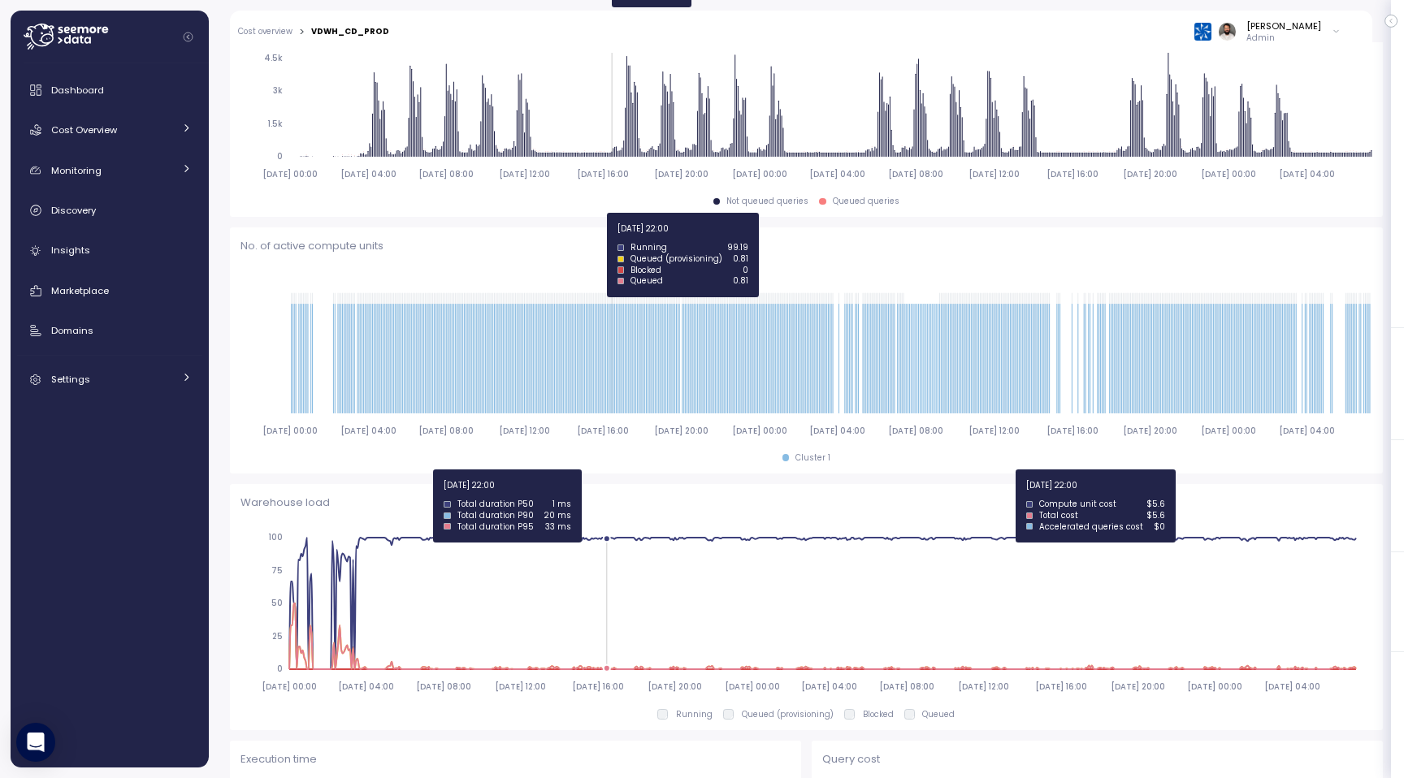
scroll to position [29, 0]
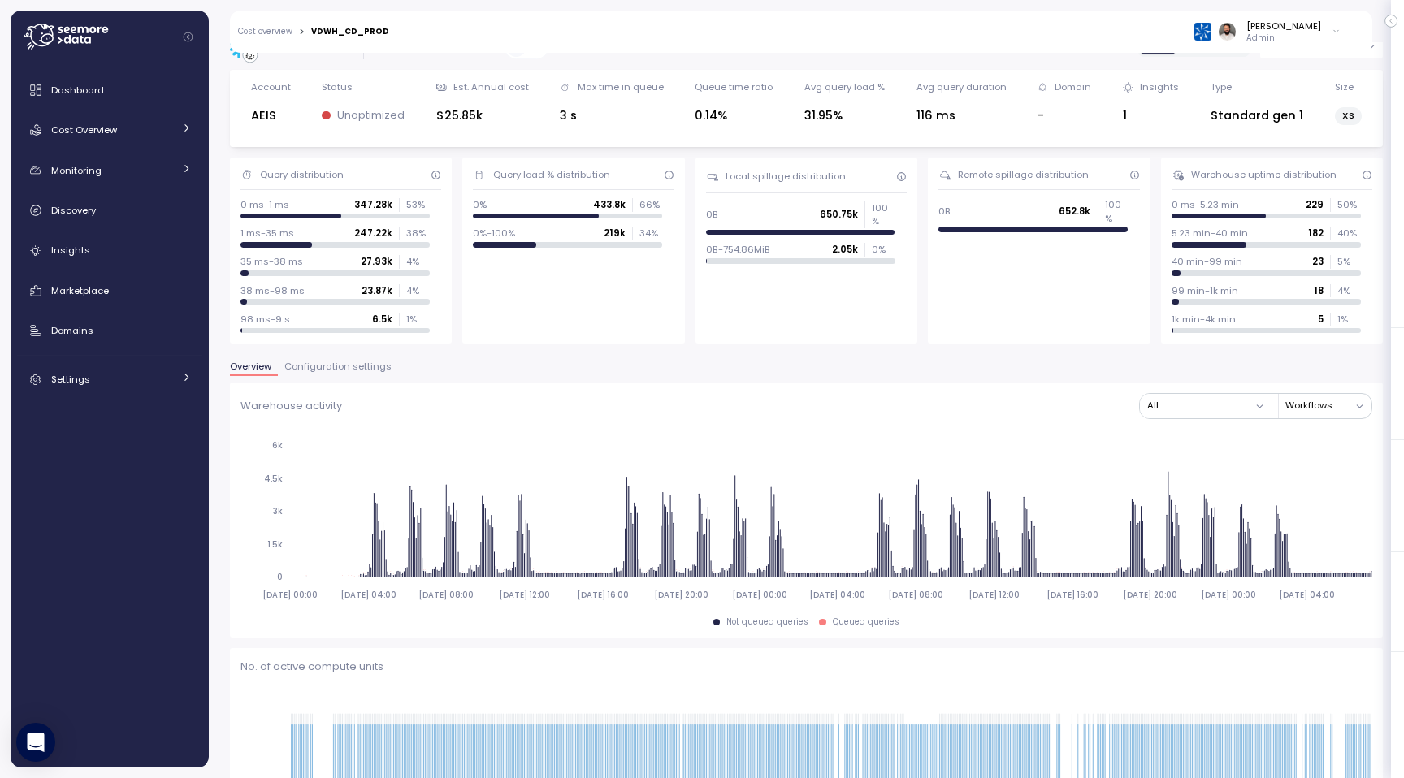
click at [362, 375] on button "Configuration settings" at bounding box center [338, 369] width 120 height 14
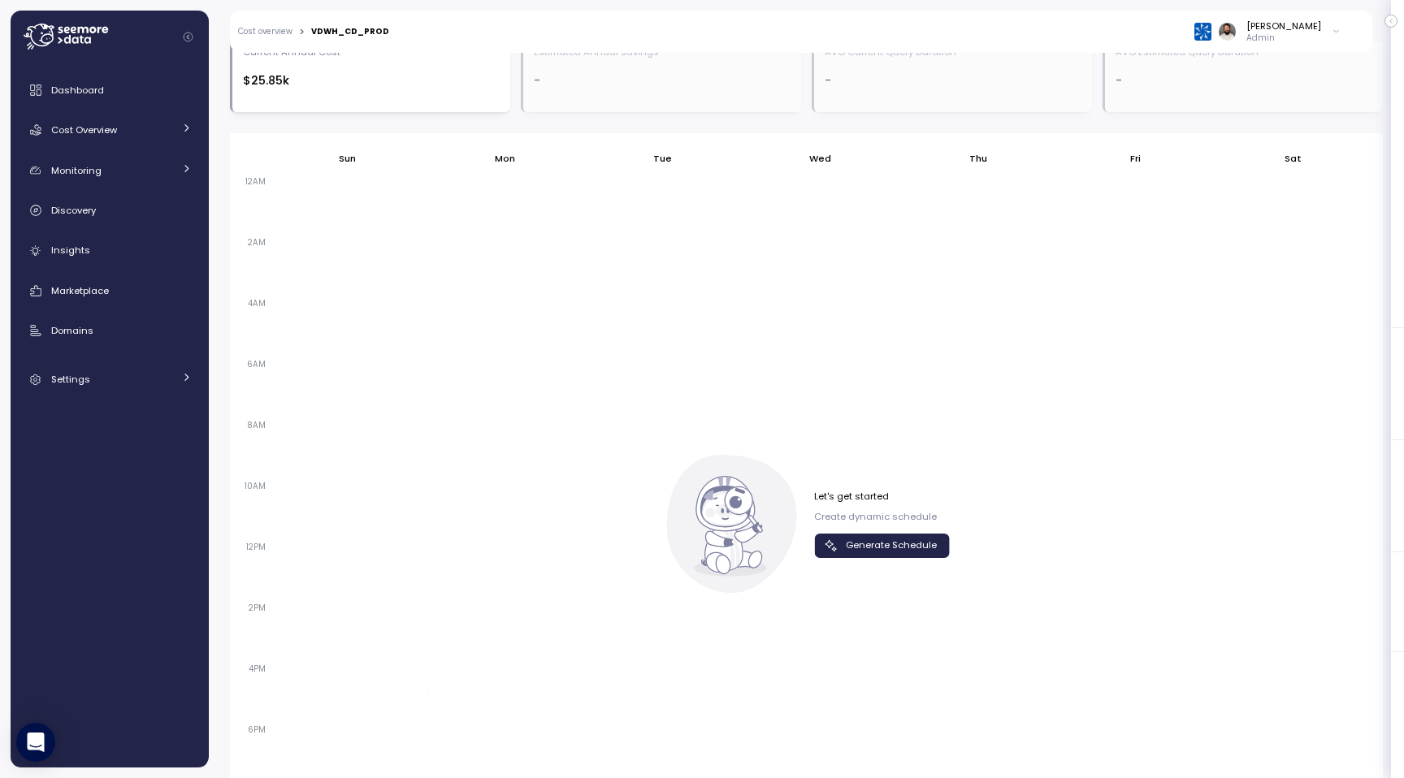
scroll to position [1084, 0]
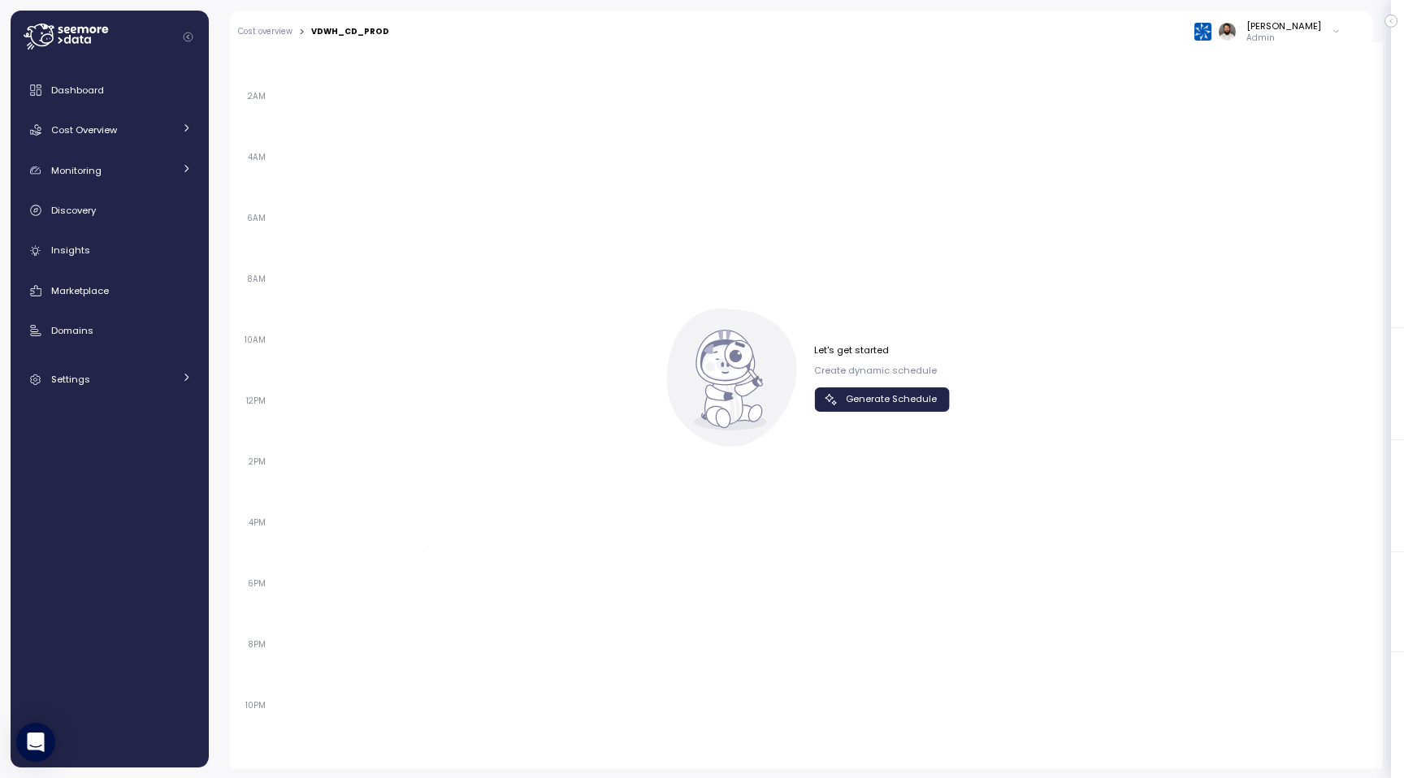
click at [896, 387] on div "Let's get started Create dynamic schedule Generate Schedule" at bounding box center [882, 377] width 136 height 67
click at [893, 395] on span "Generate Schedule" at bounding box center [891, 399] width 91 height 22
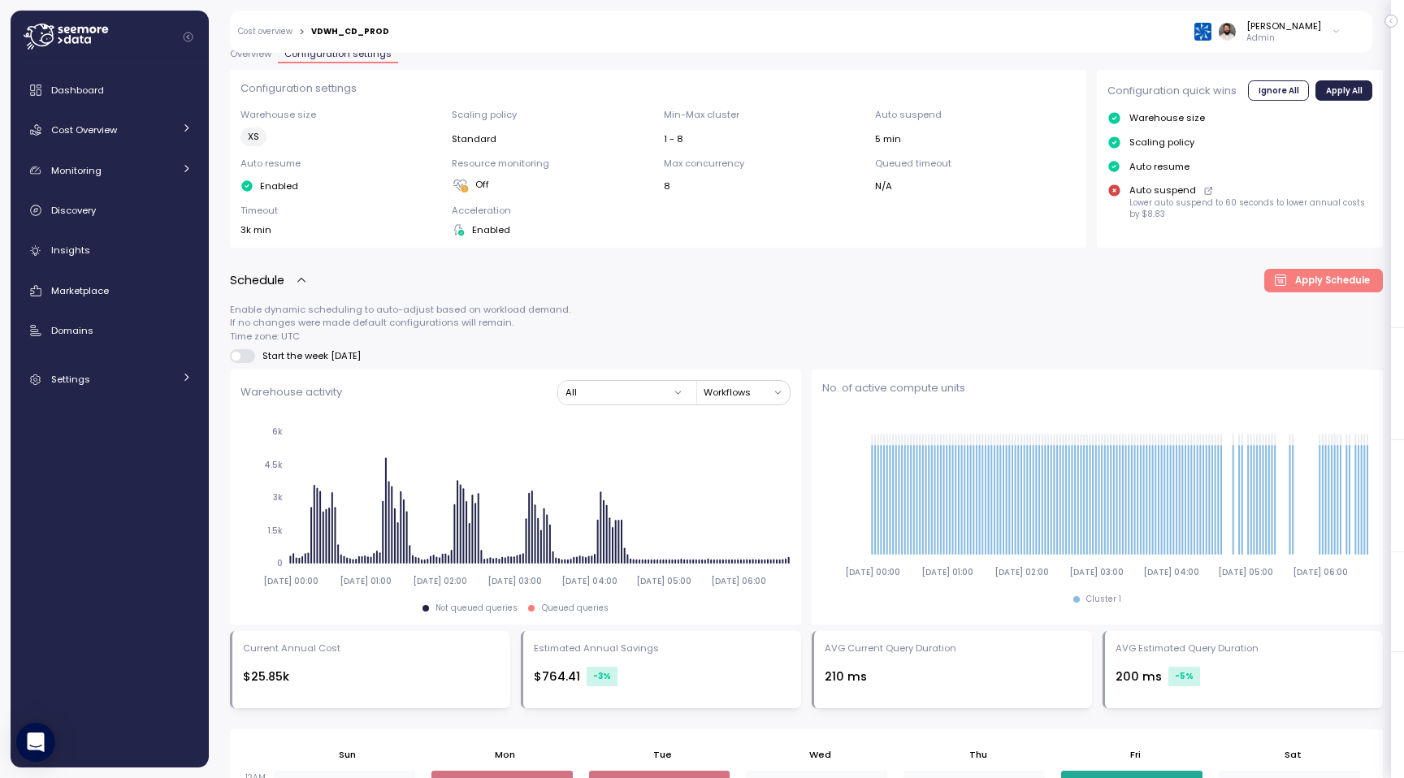
scroll to position [0, 0]
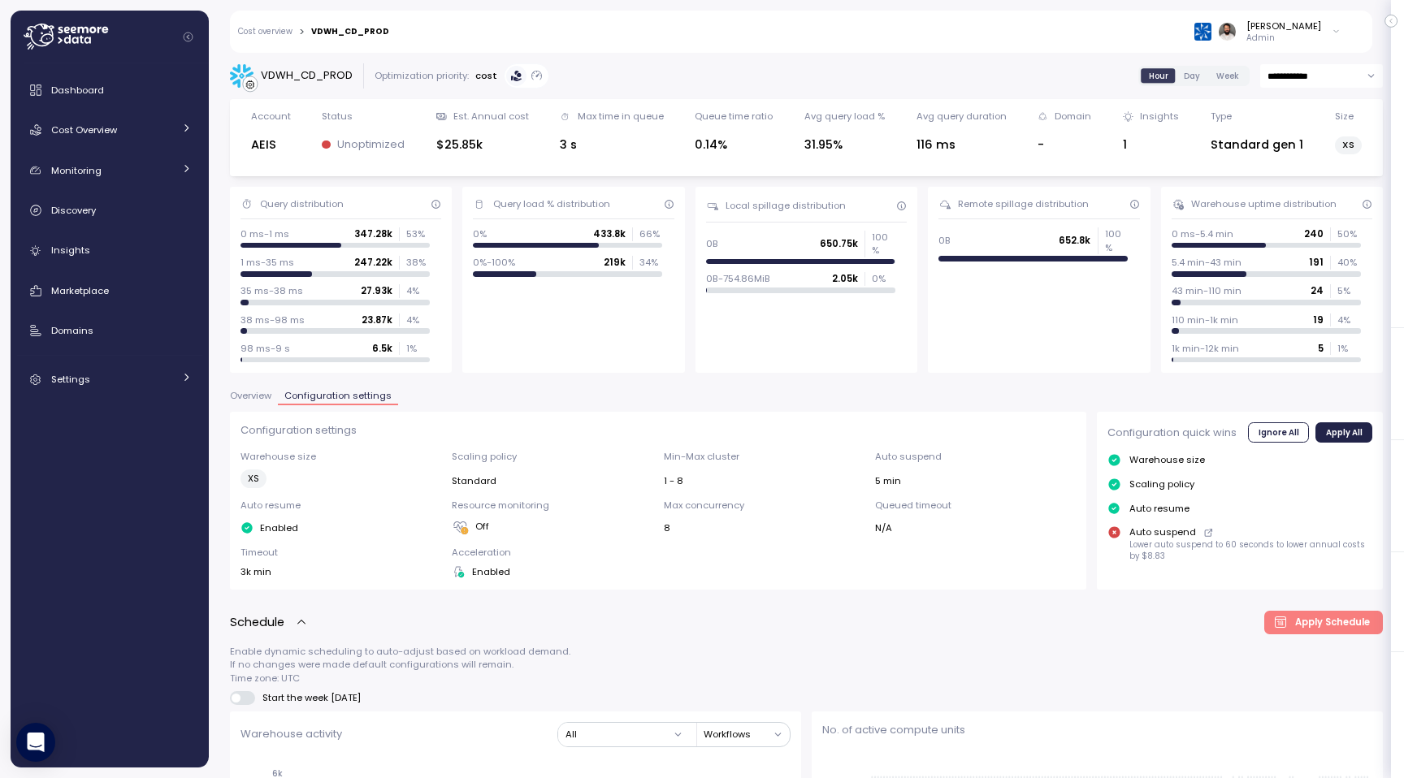
click at [289, 29] on link "Cost overview" at bounding box center [265, 32] width 54 height 8
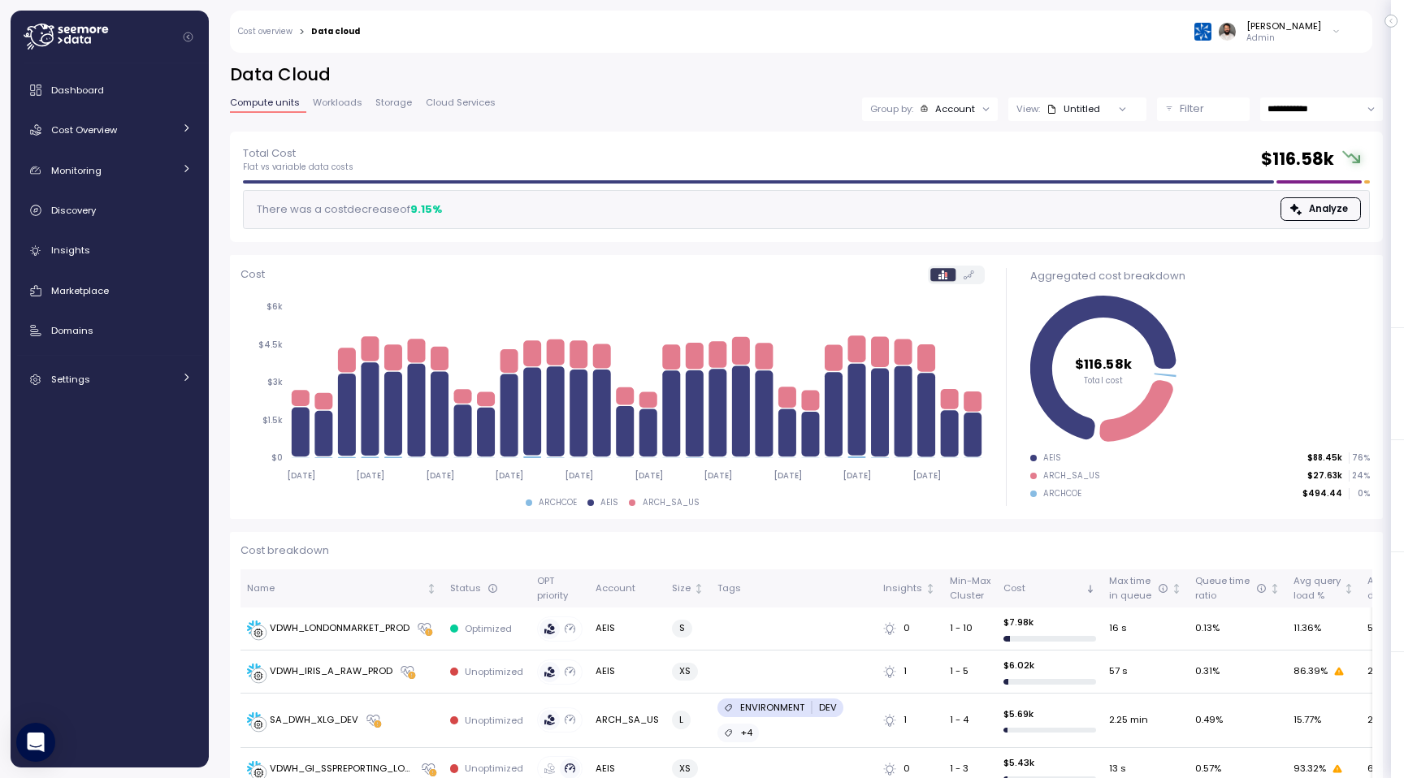
click at [357, 109] on link "Workloads" at bounding box center [337, 105] width 63 height 14
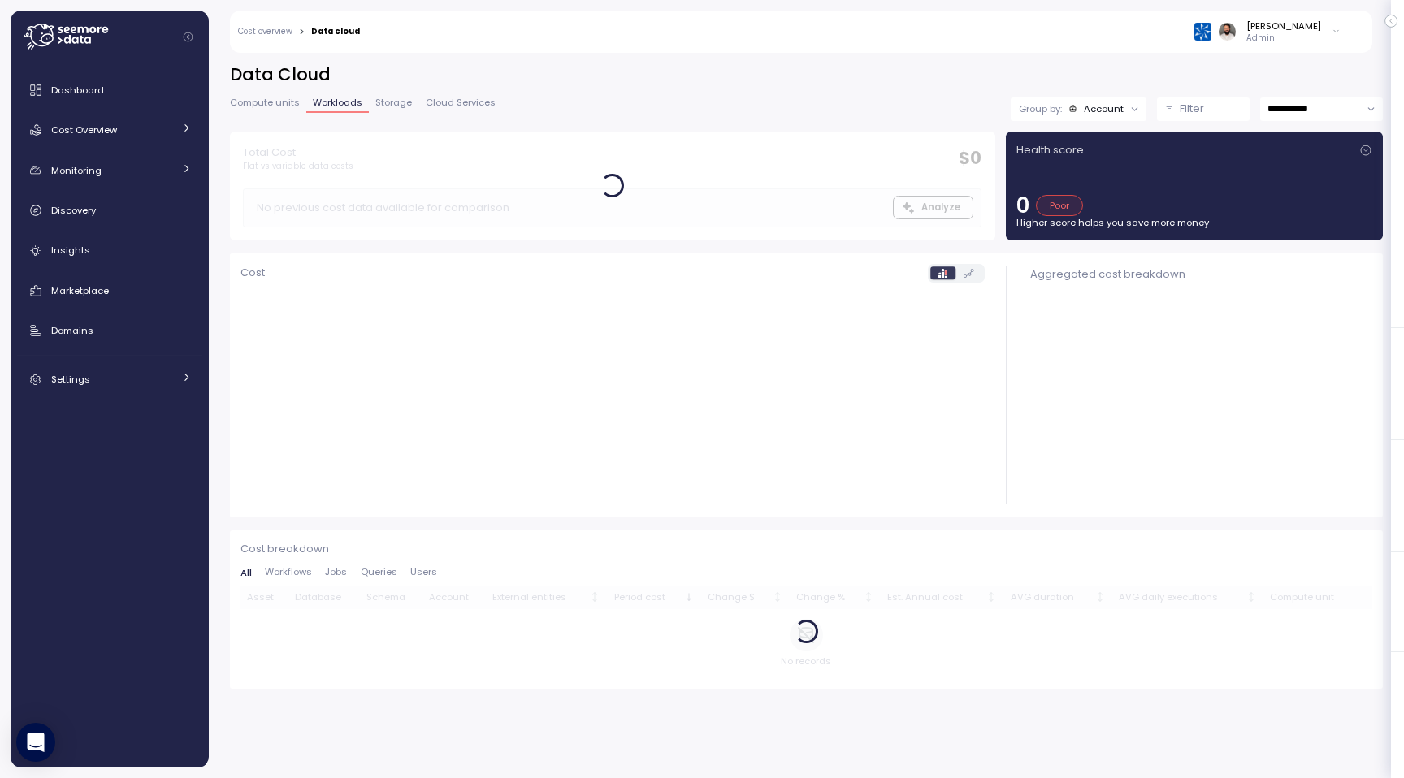
click at [350, 106] on span "Workloads" at bounding box center [338, 102] width 50 height 9
click at [286, 98] on span "Compute units" at bounding box center [265, 102] width 70 height 9
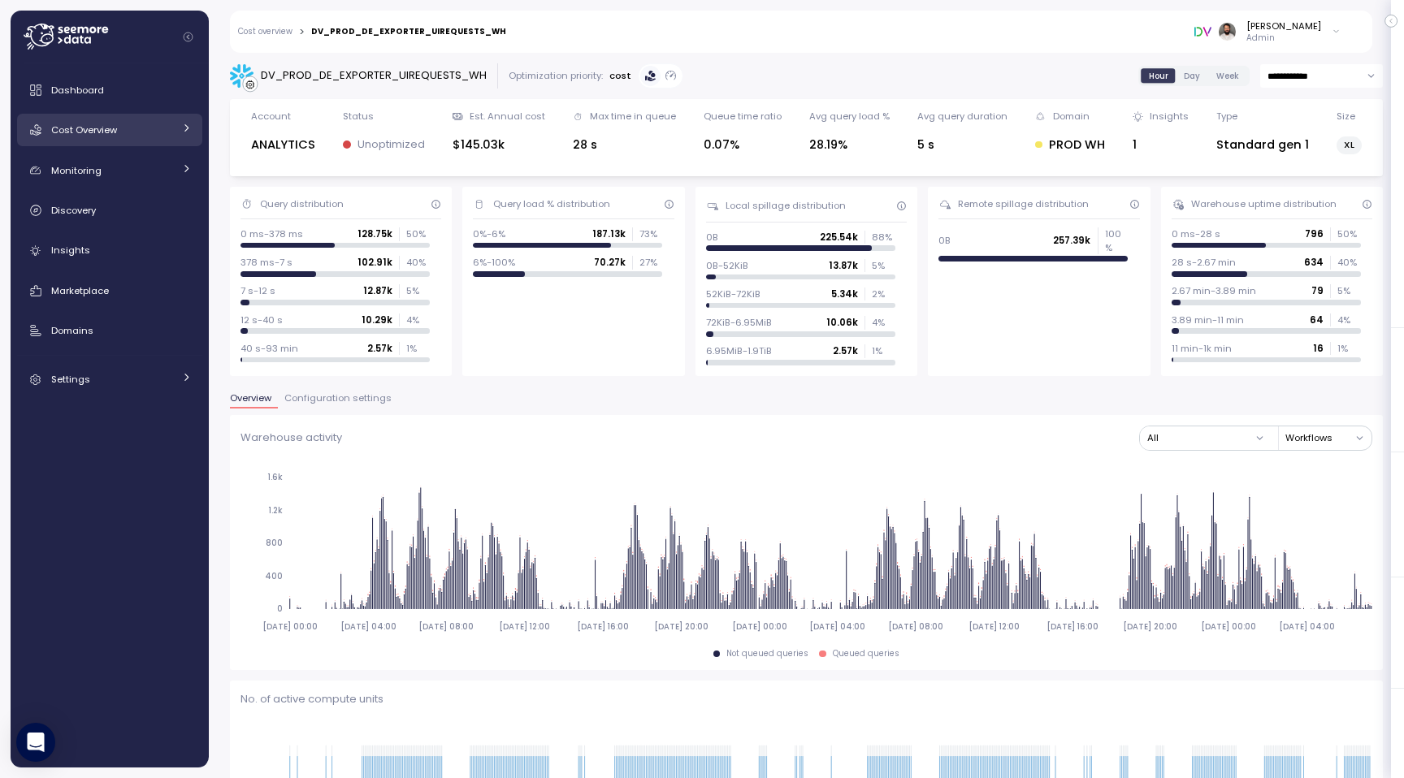
click at [142, 118] on link "Cost Overview" at bounding box center [109, 130] width 185 height 32
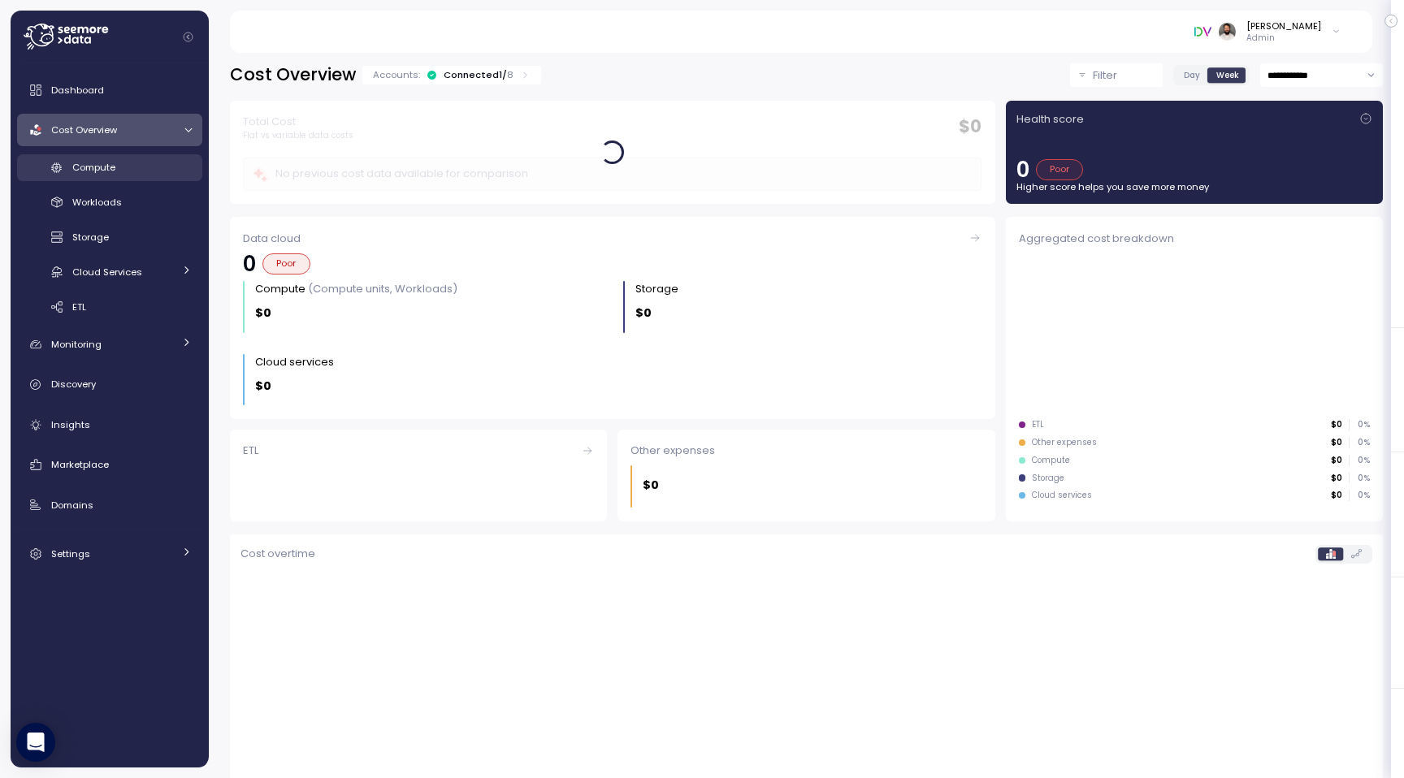
click at [157, 167] on div "Compute" at bounding box center [131, 167] width 119 height 16
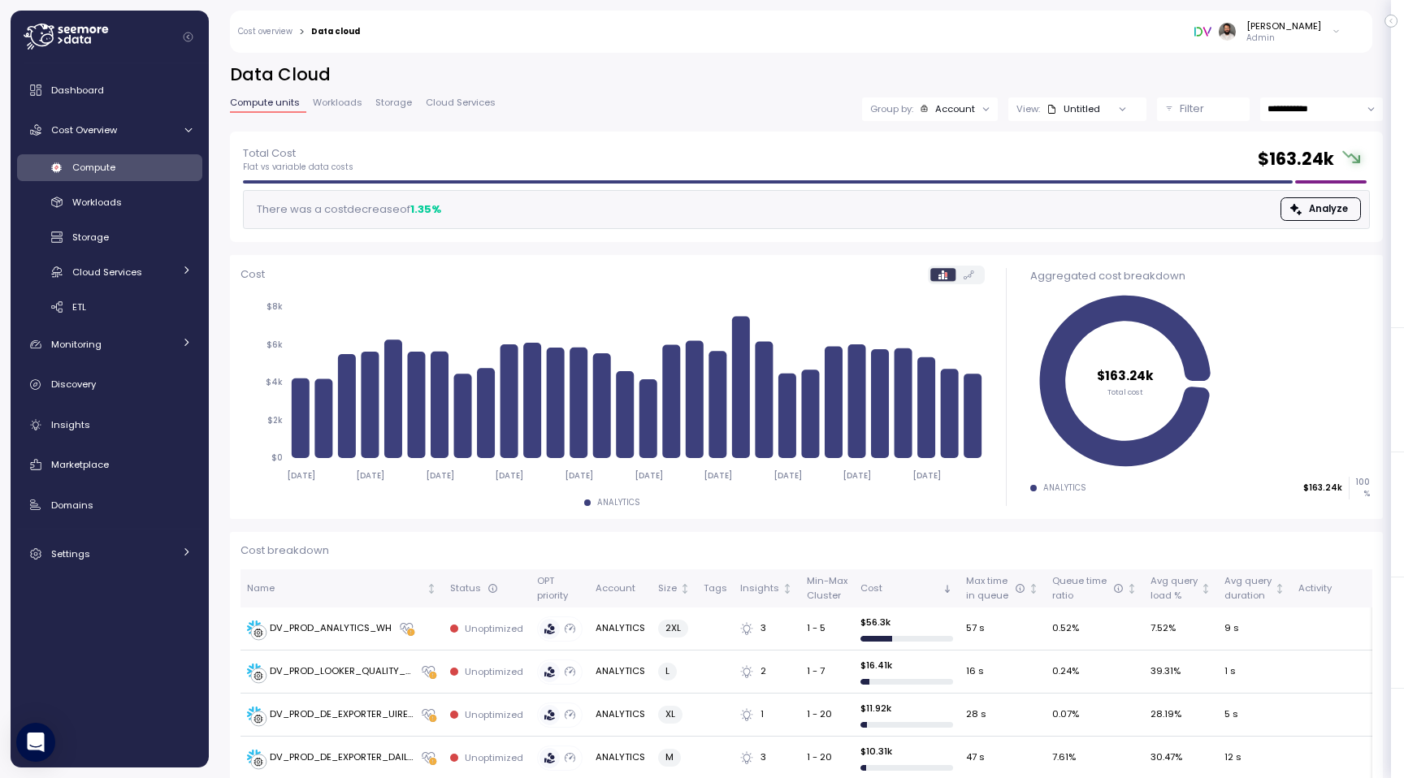
click at [1083, 115] on div "Untitled" at bounding box center [1073, 108] width 54 height 13
click at [1081, 190] on div "Looker View" at bounding box center [1049, 197] width 71 height 15
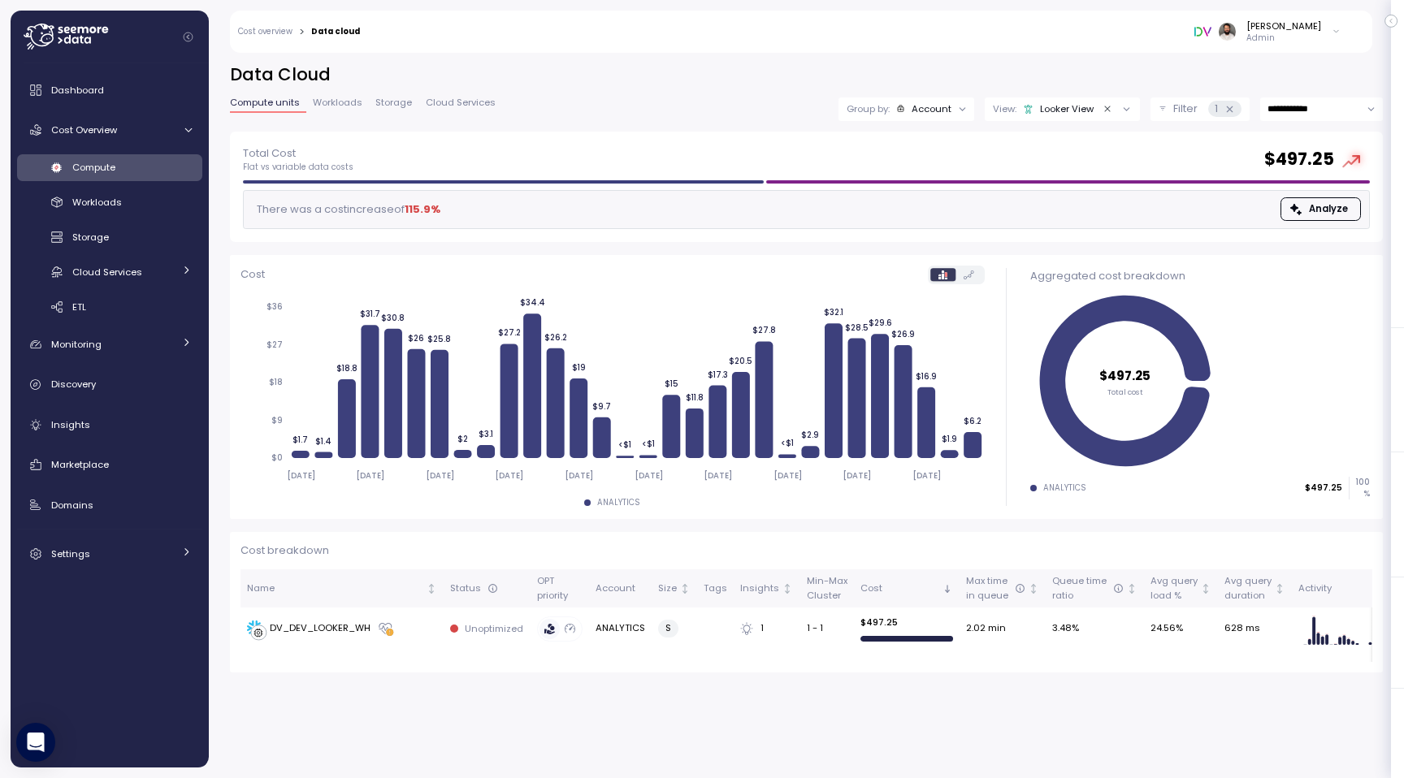
click at [1079, 108] on div "Looker View" at bounding box center [1058, 108] width 71 height 13
click at [1049, 225] on div "Watcher View" at bounding box center [1037, 224] width 81 height 15
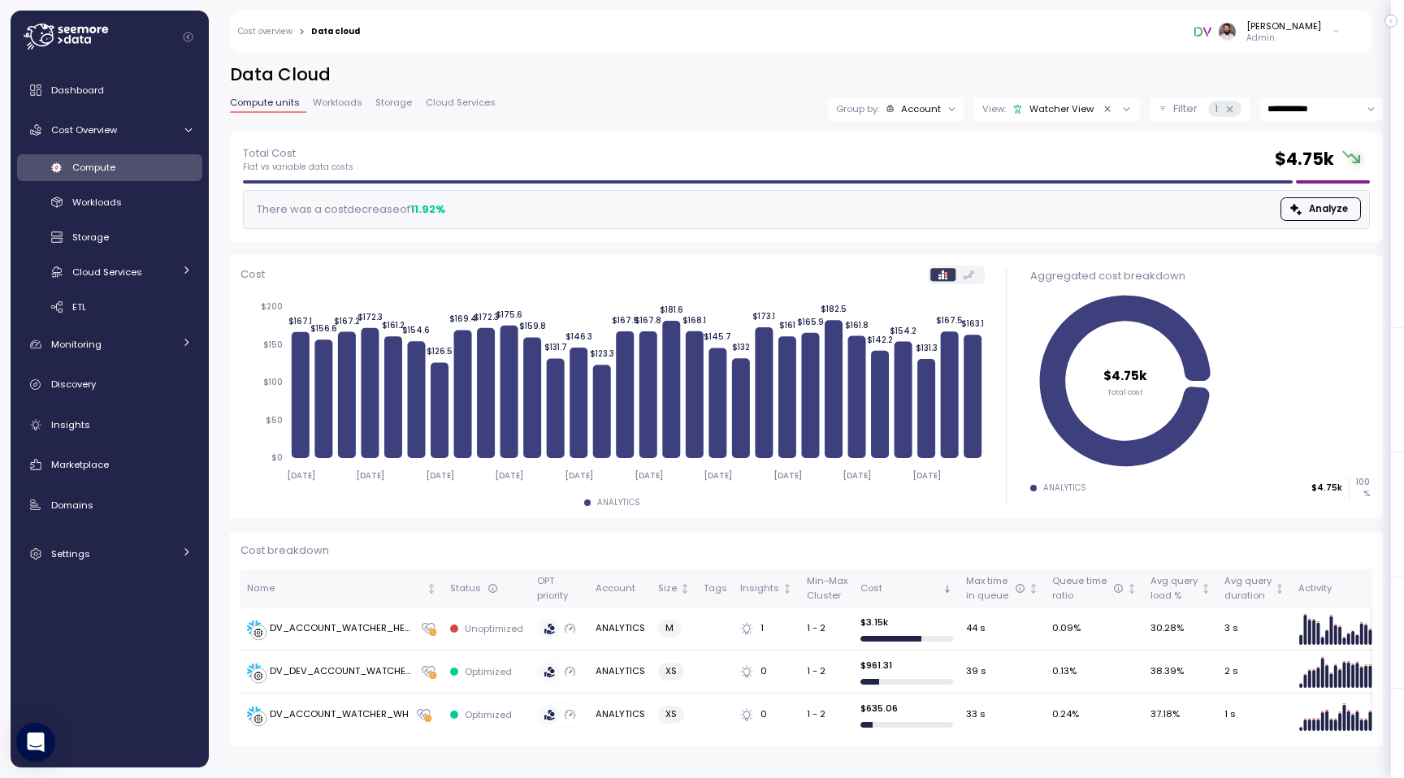
click at [1069, 119] on div "View: Watcher View" at bounding box center [1057, 109] width 166 height 24
click at [1087, 224] on icon at bounding box center [1085, 223] width 11 height 11
click at [1106, 108] on icon "Clear value" at bounding box center [1107, 109] width 11 height 11
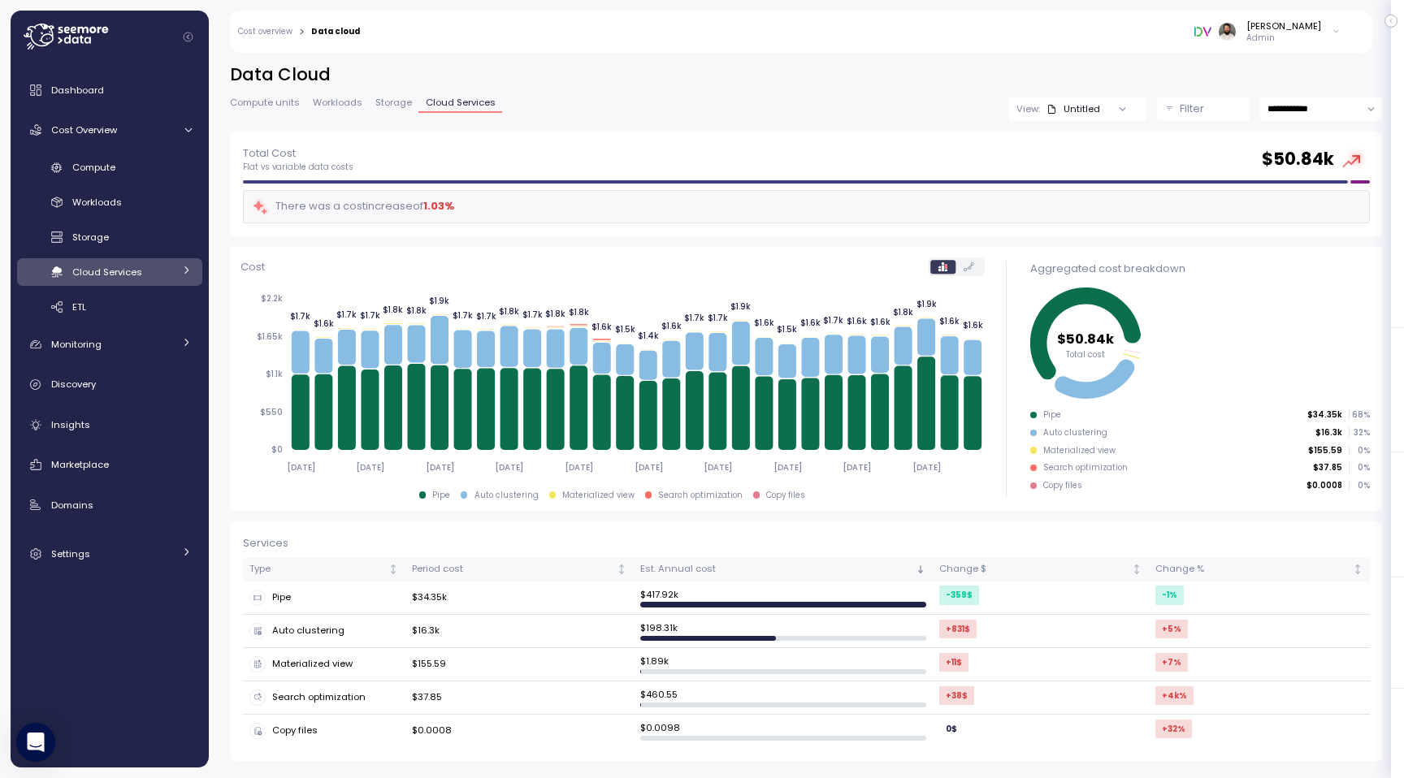
click at [345, 102] on span "Workloads" at bounding box center [338, 102] width 50 height 9
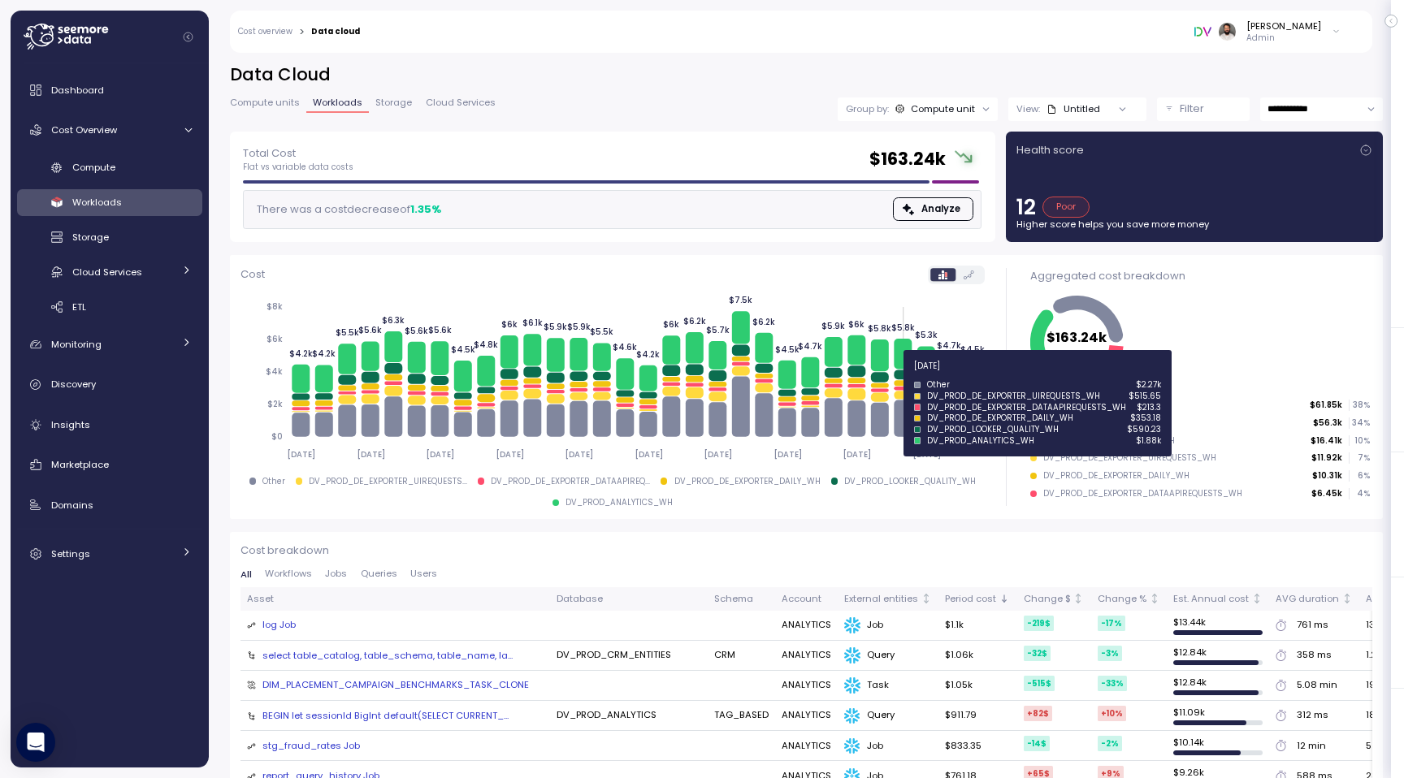
click at [898, 375] on icon at bounding box center [902, 375] width 18 height 10
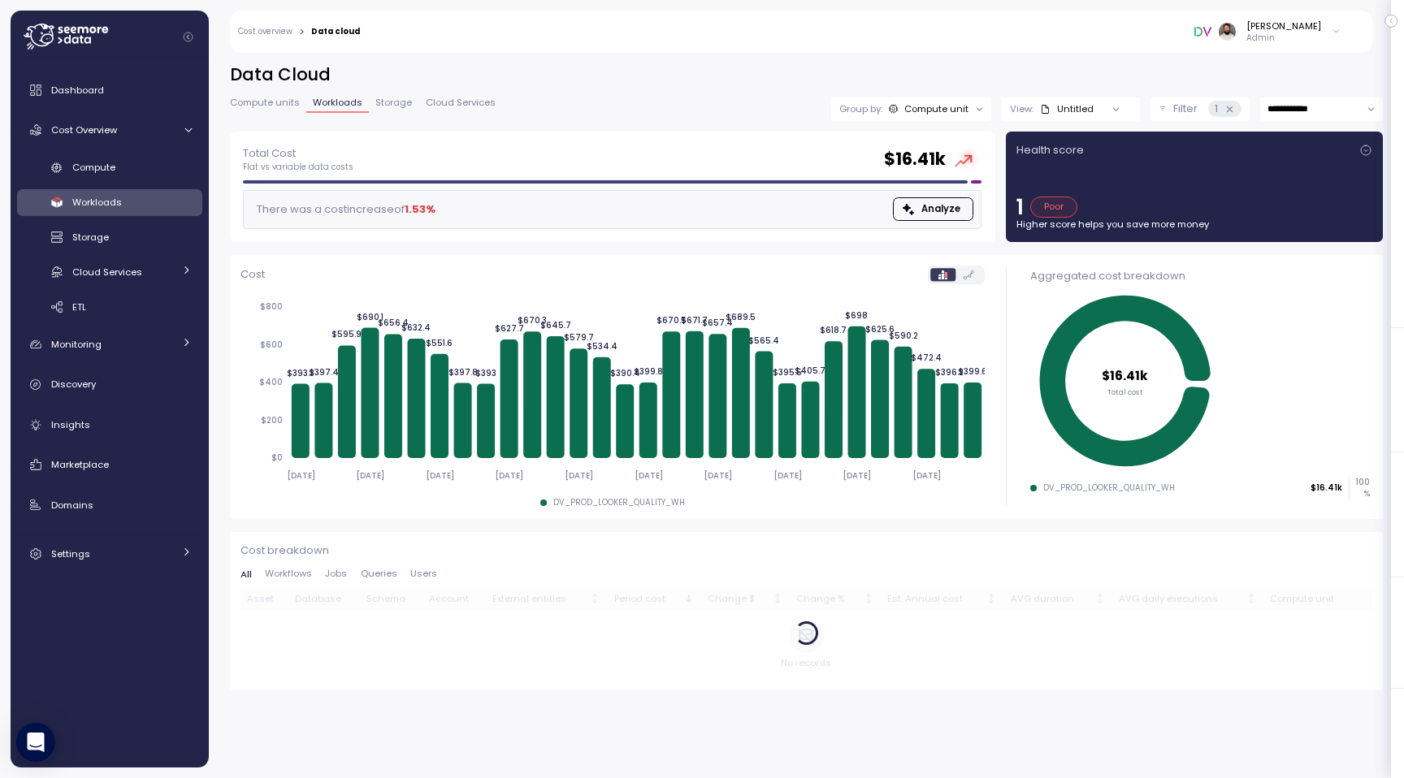
click at [1231, 110] on icon at bounding box center [1229, 109] width 11 height 11
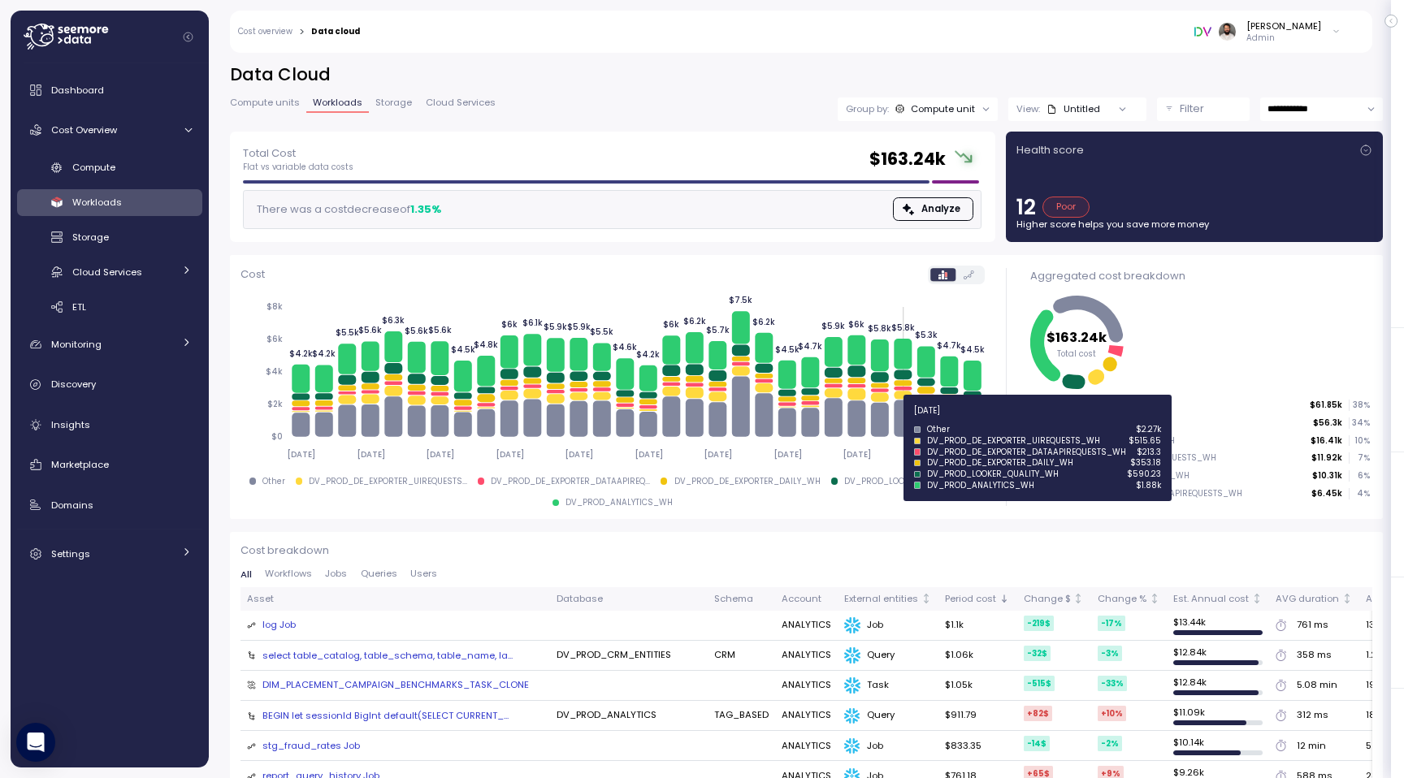
click at [901, 420] on icon at bounding box center [902, 418] width 18 height 37
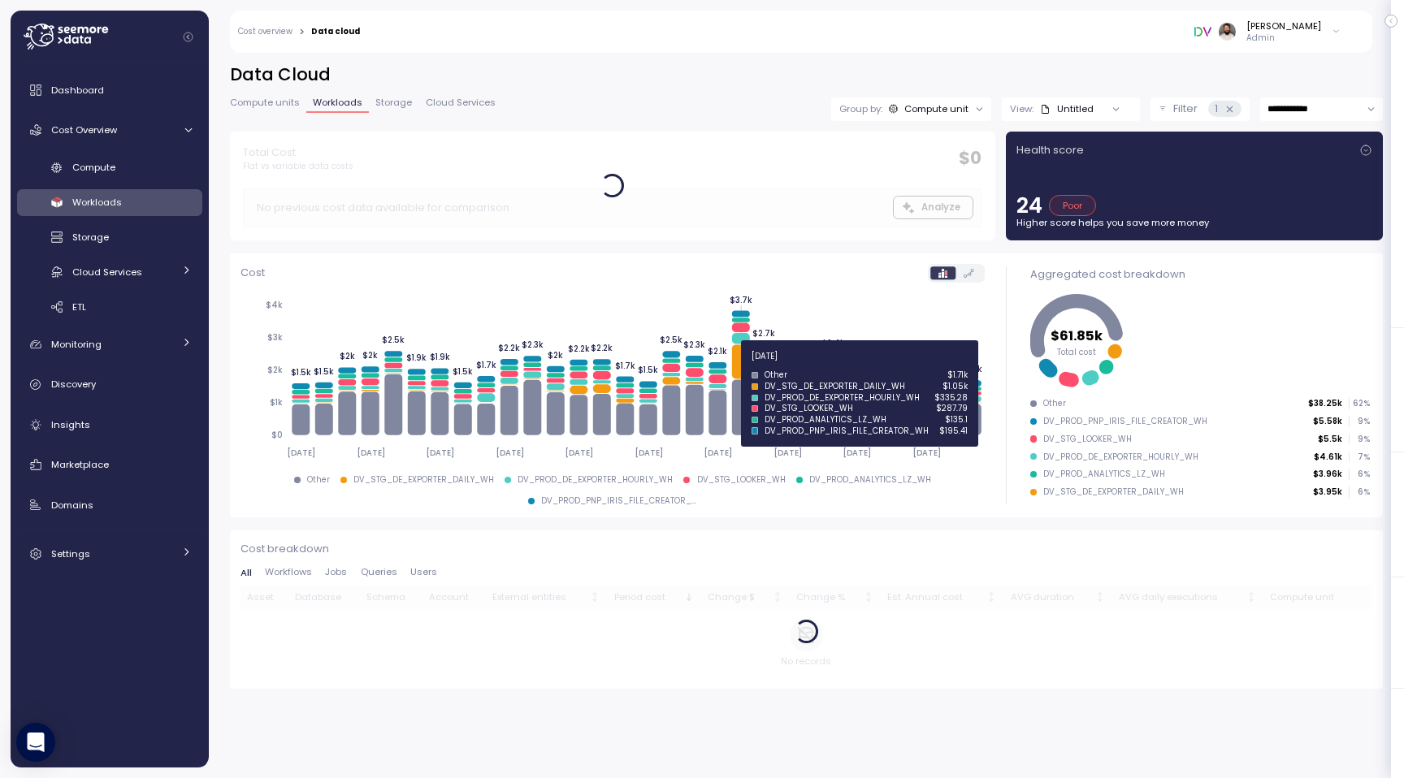
click at [736, 365] on icon at bounding box center [740, 361] width 18 height 34
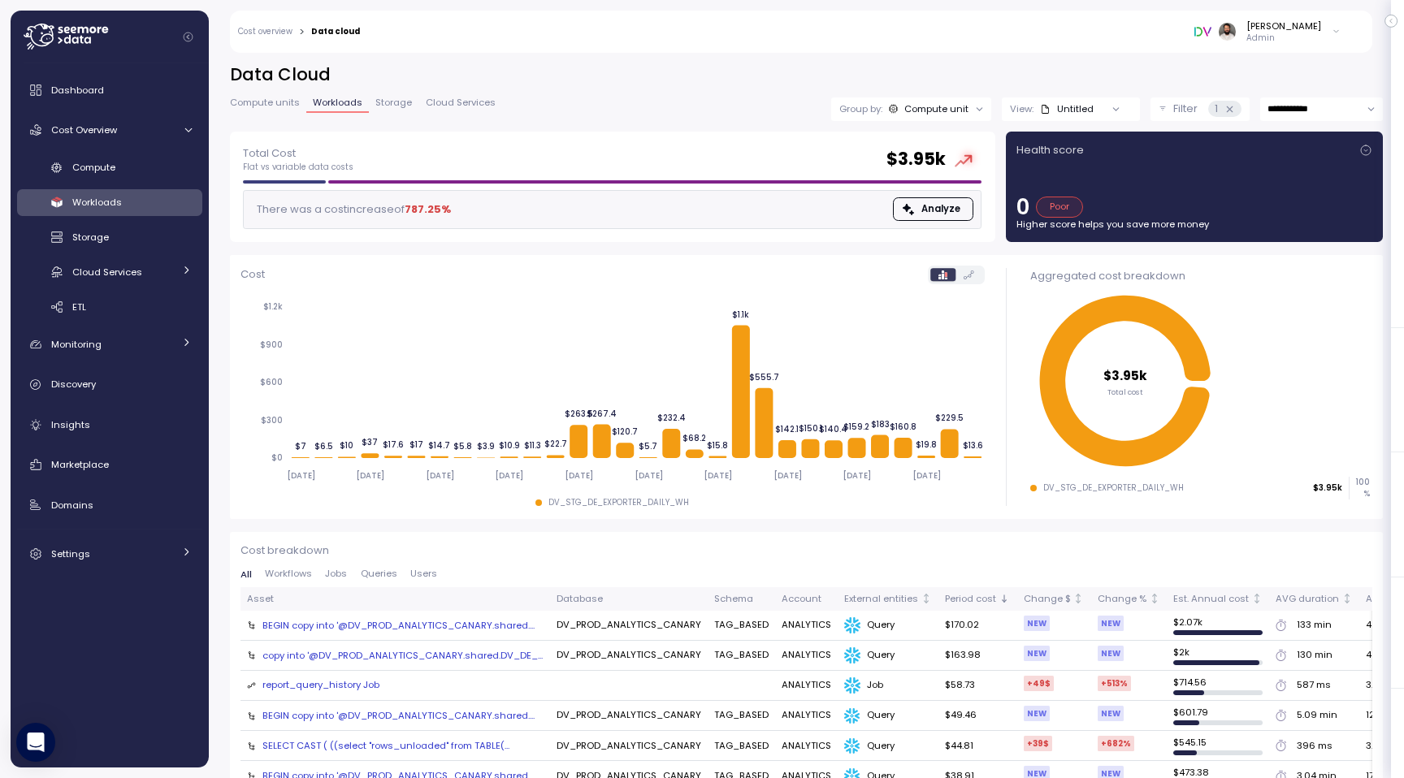
click at [1227, 110] on icon at bounding box center [1229, 109] width 11 height 11
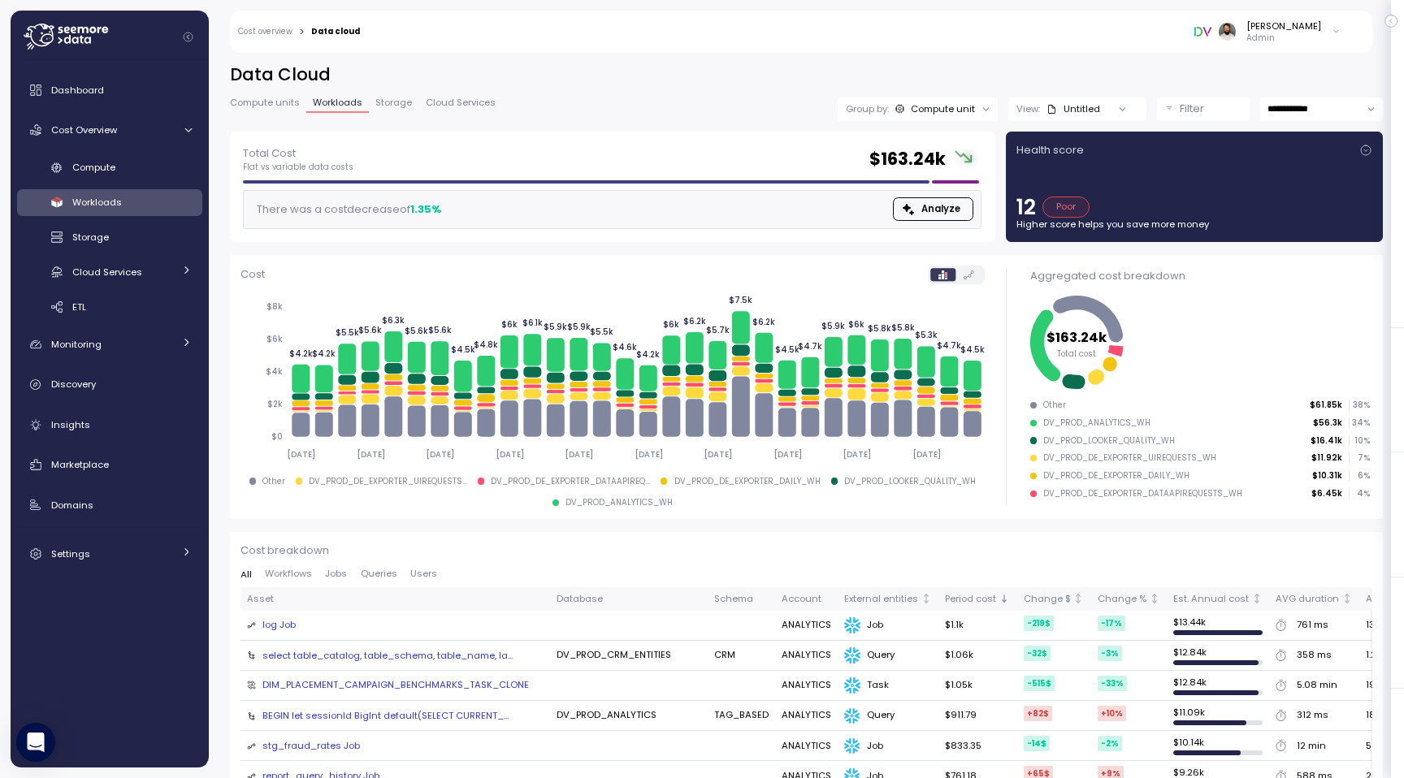
click at [1205, 100] on button "Filter" at bounding box center [1203, 109] width 93 height 24
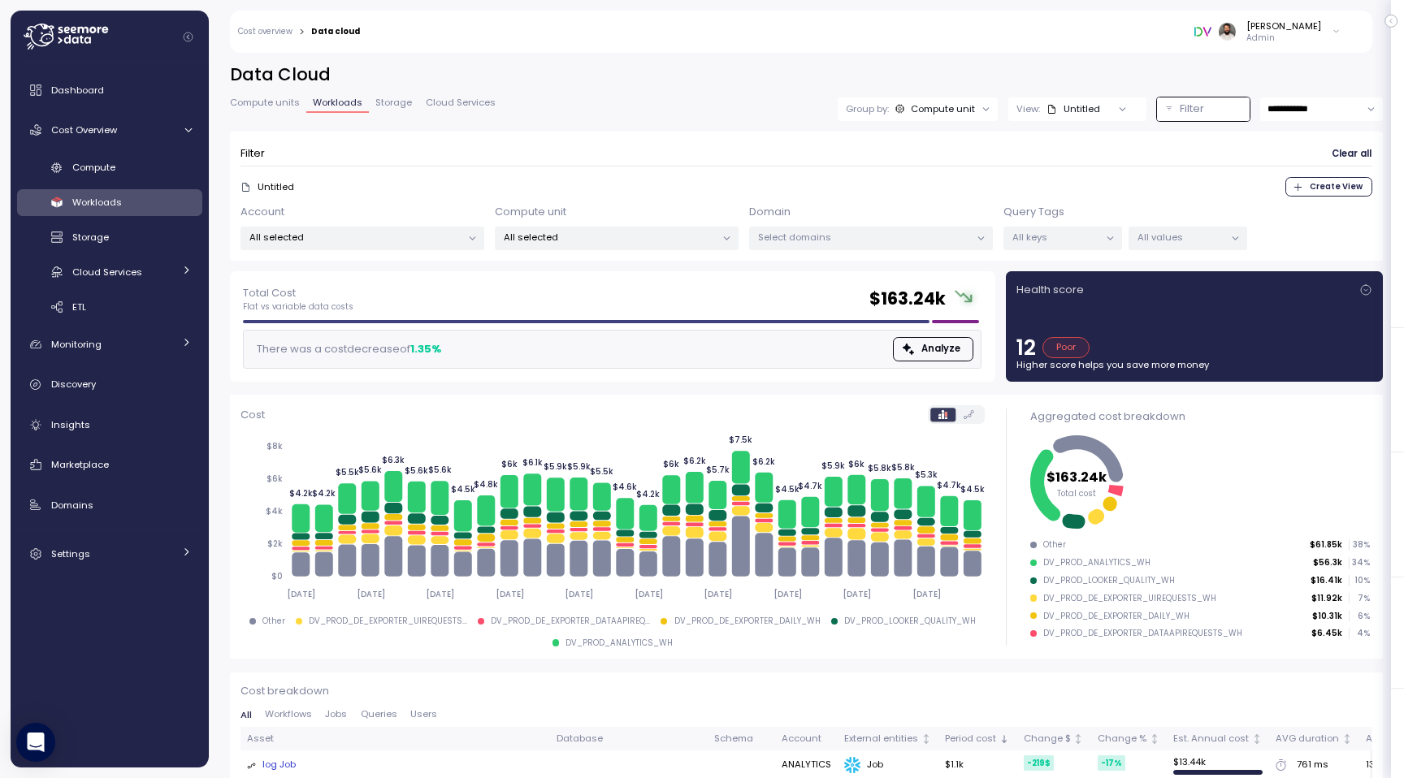
click at [1199, 110] on p "Filter" at bounding box center [1191, 109] width 24 height 16
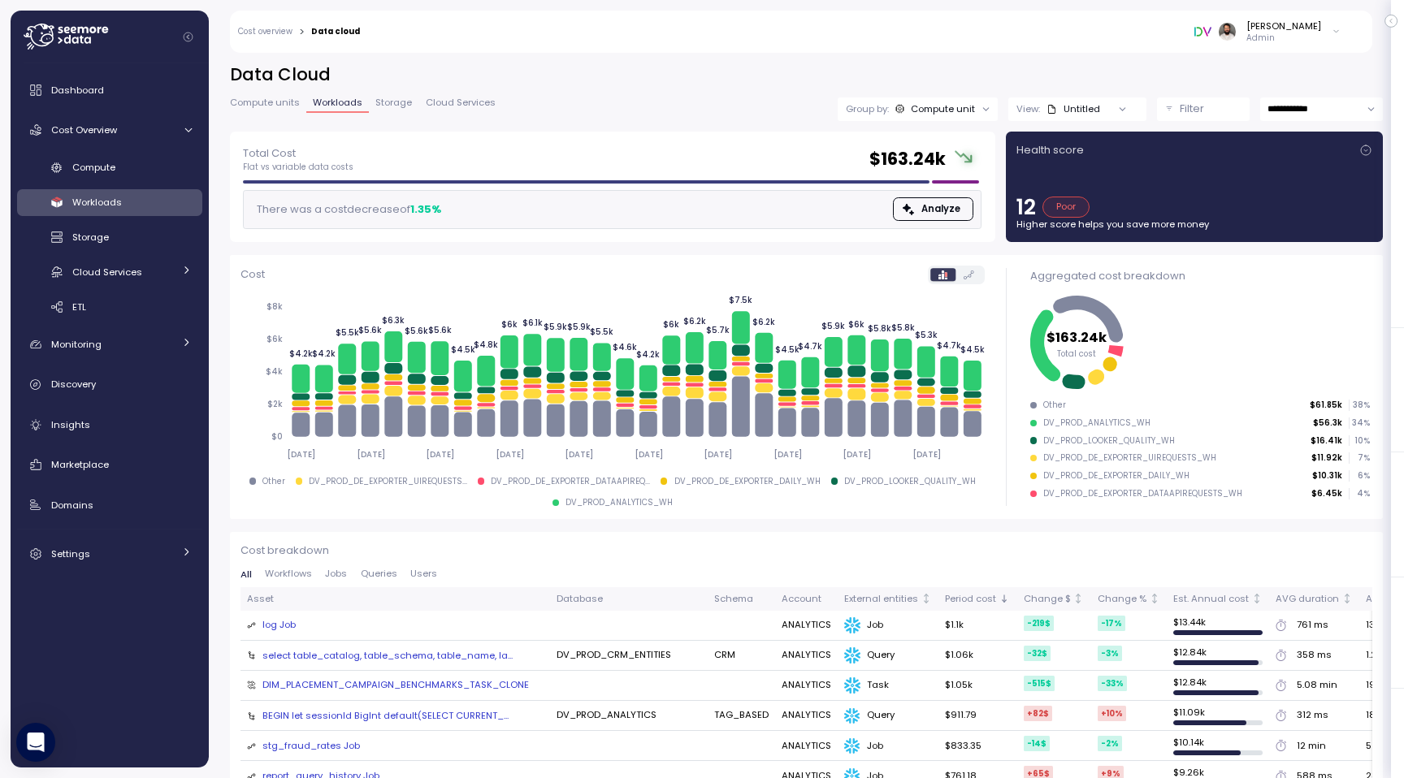
click at [1199, 110] on p "Filter" at bounding box center [1191, 109] width 24 height 16
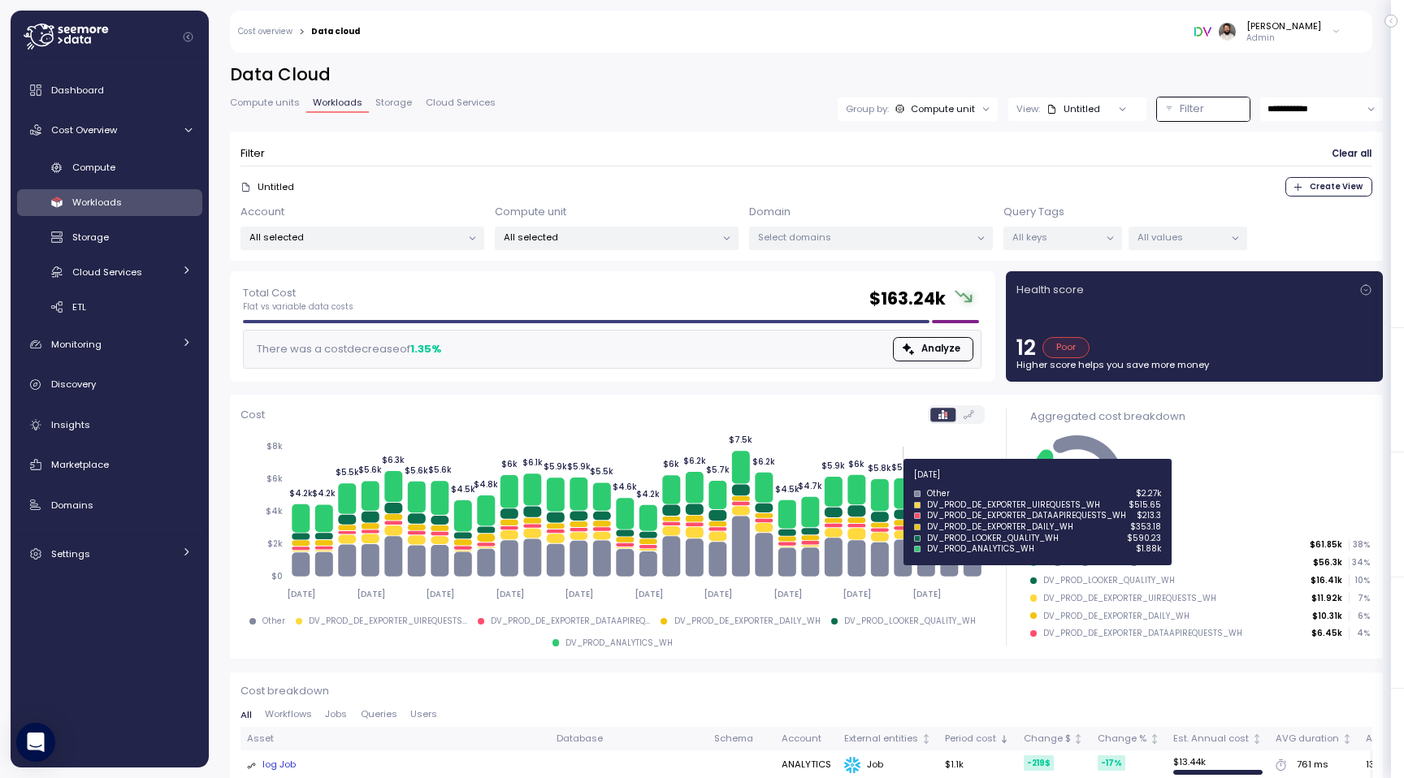
click at [905, 487] on icon at bounding box center [902, 493] width 18 height 30
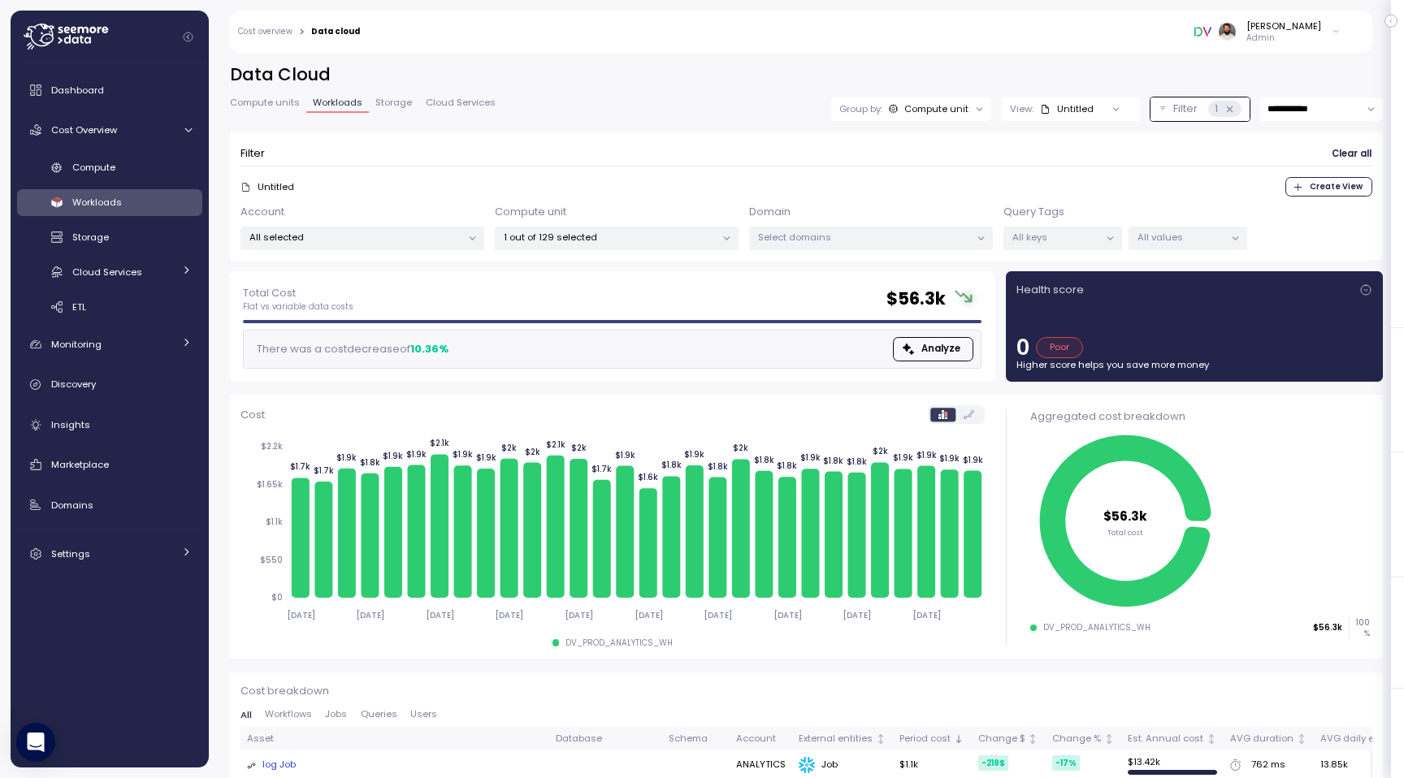
click at [963, 106] on div "Compute unit" at bounding box center [936, 108] width 64 height 13
click at [935, 190] on div "Untitled Create View" at bounding box center [805, 186] width 1131 height 19
click at [938, 131] on div "**********" at bounding box center [806, 167] width 1153 height 208
click at [938, 117] on div "Group by: Compute unit" at bounding box center [911, 109] width 160 height 24
click at [926, 170] on div "Tags" at bounding box center [908, 171] width 97 height 19
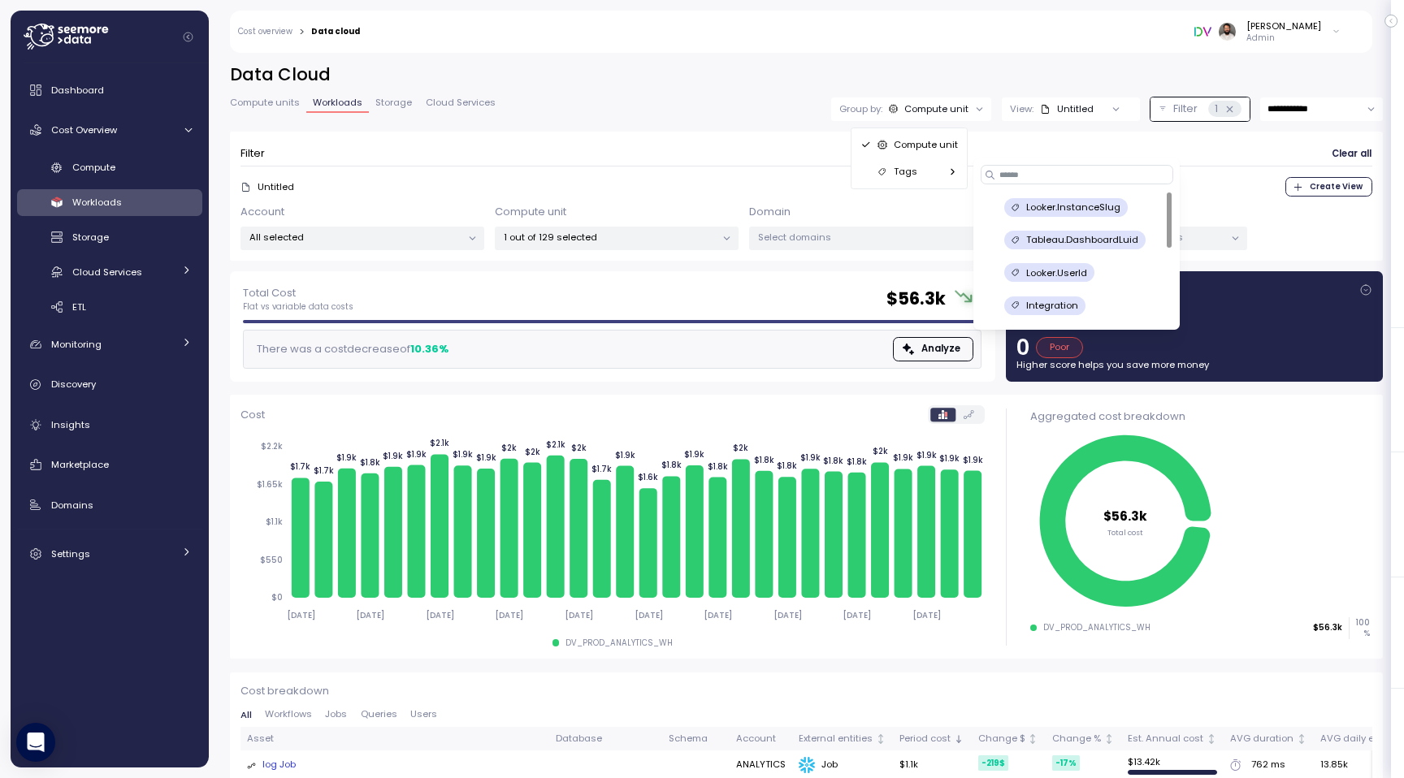
click at [944, 105] on div "Compute unit" at bounding box center [936, 108] width 64 height 13
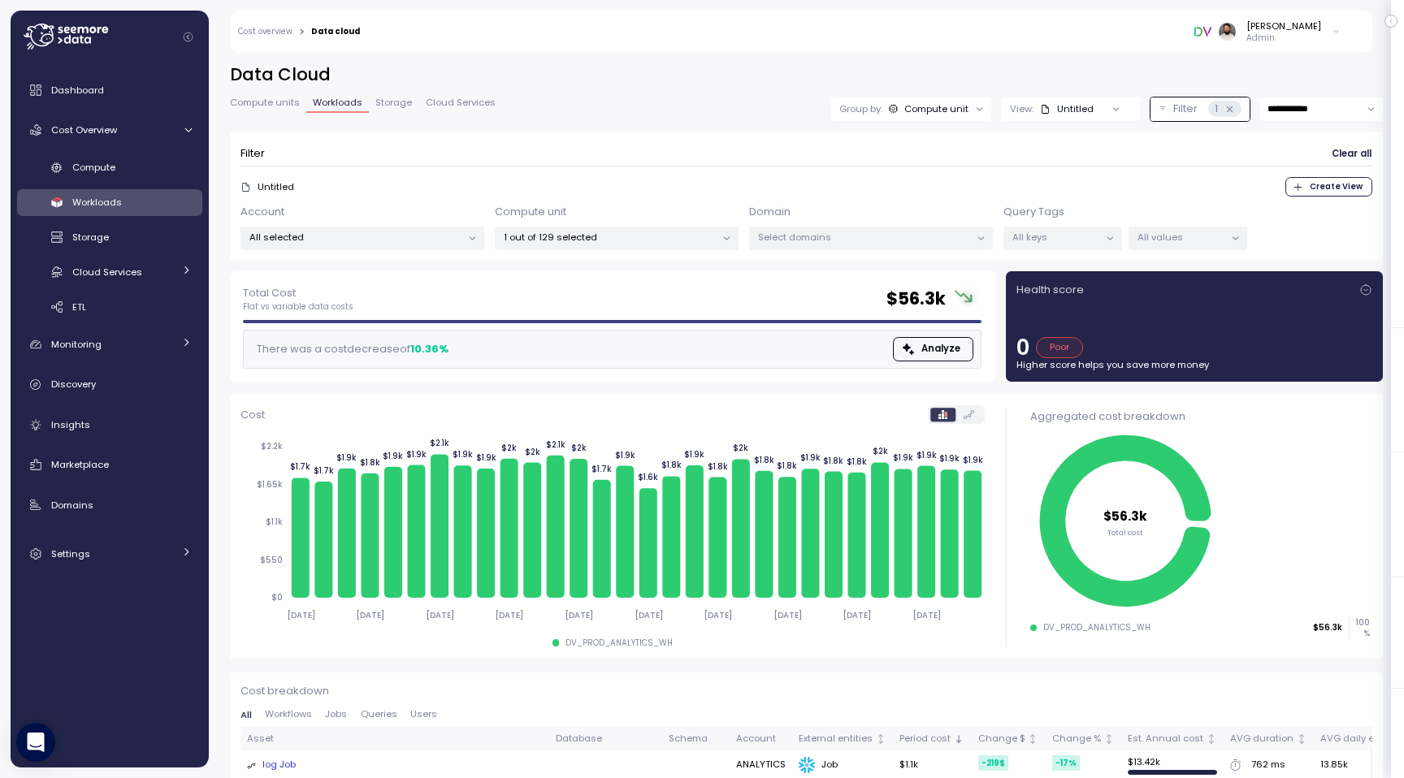
click at [1226, 110] on icon at bounding box center [1229, 109] width 6 height 6
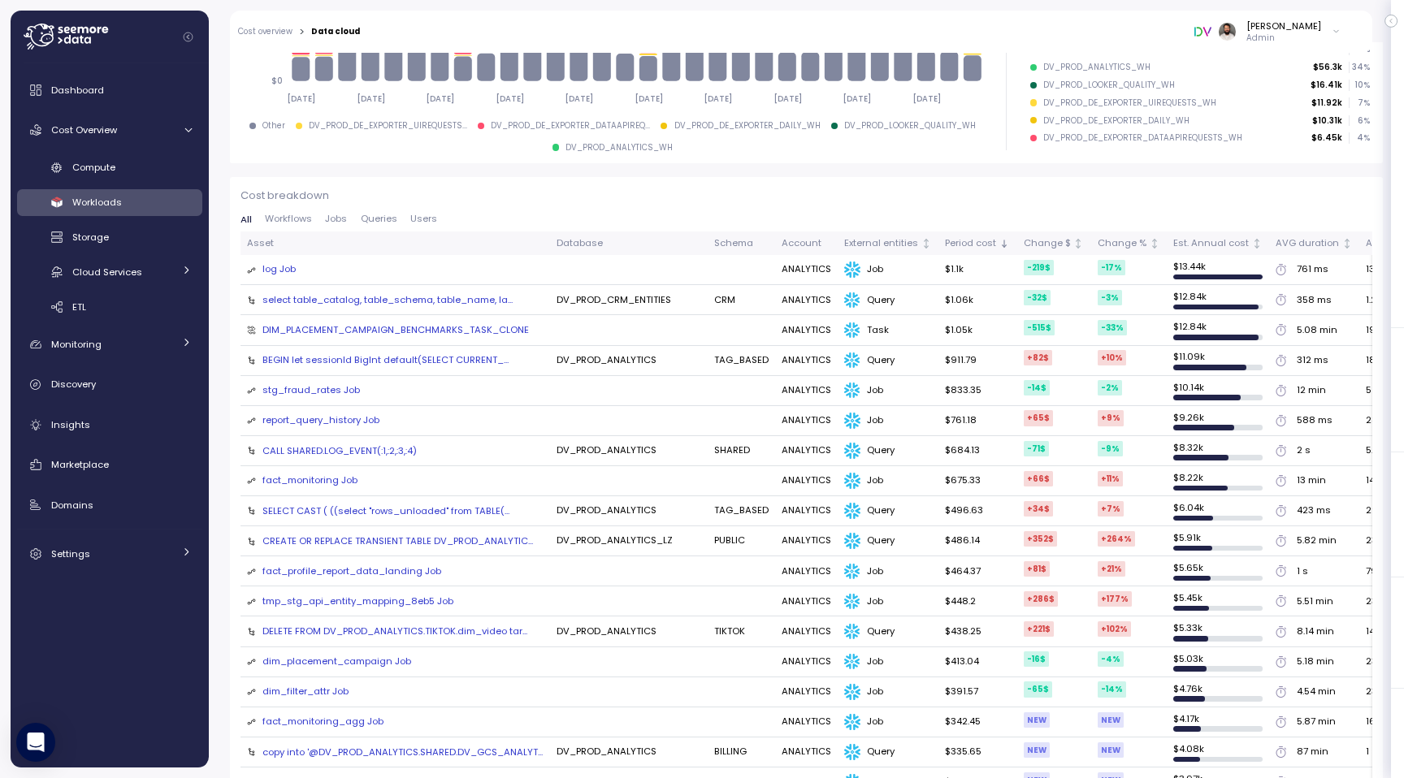
scroll to position [347, 0]
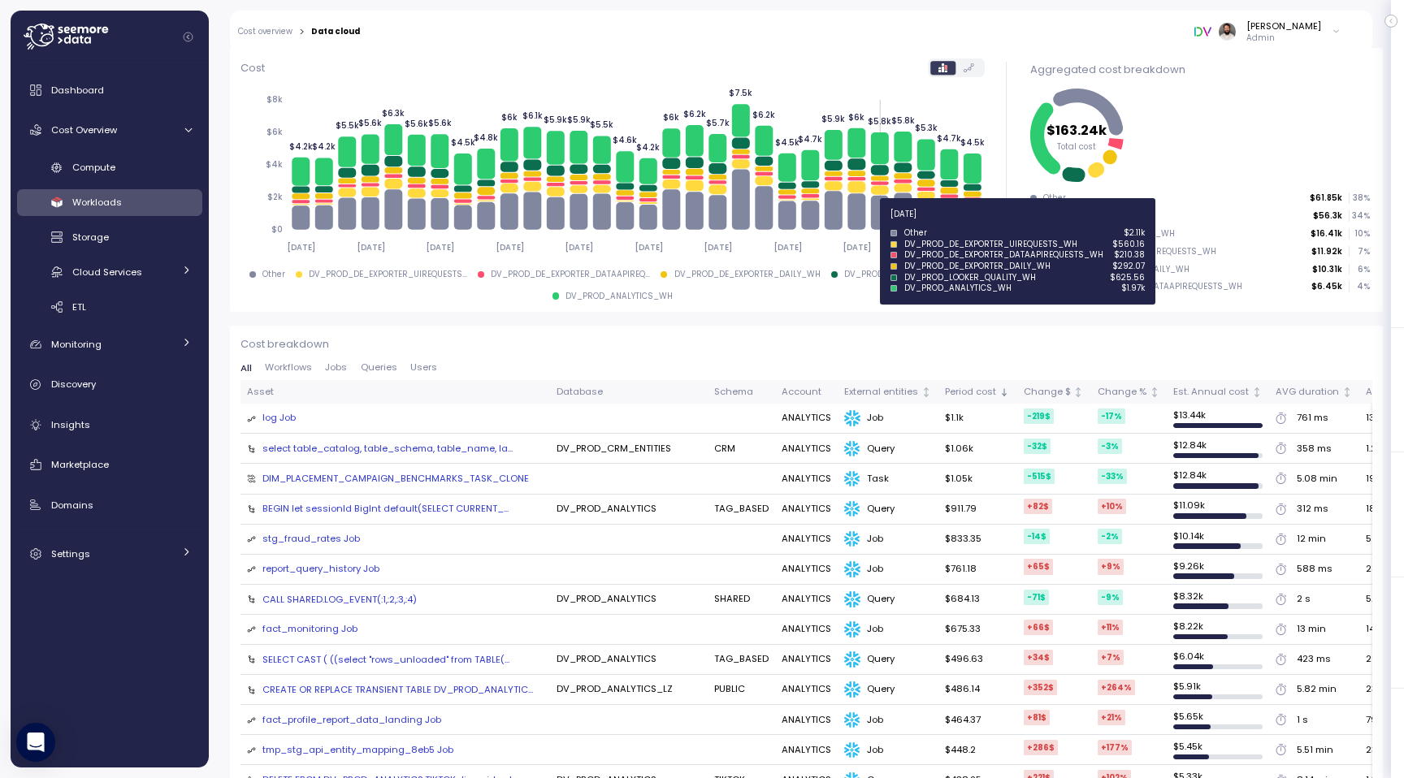
click at [877, 215] on icon at bounding box center [879, 213] width 18 height 34
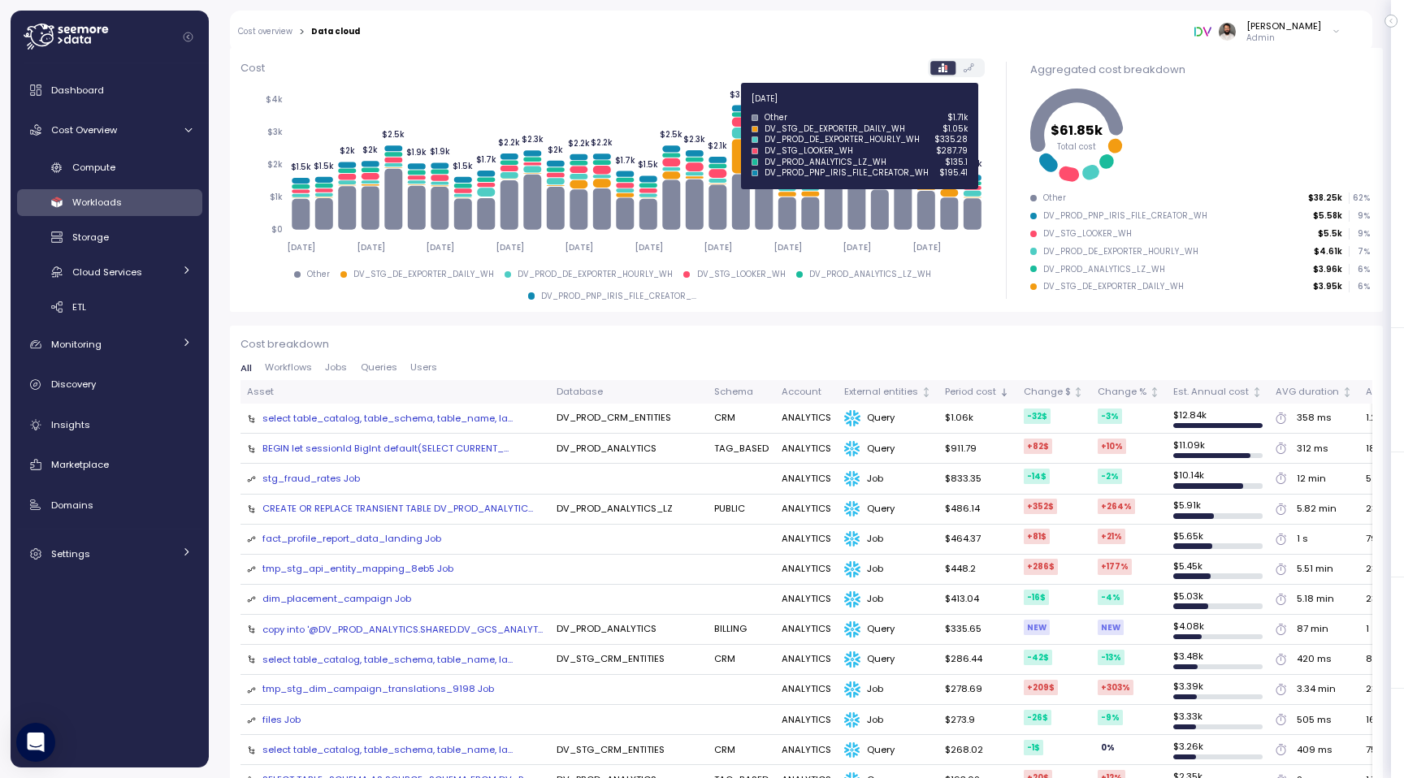
click at [739, 108] on icon at bounding box center [740, 109] width 18 height 6
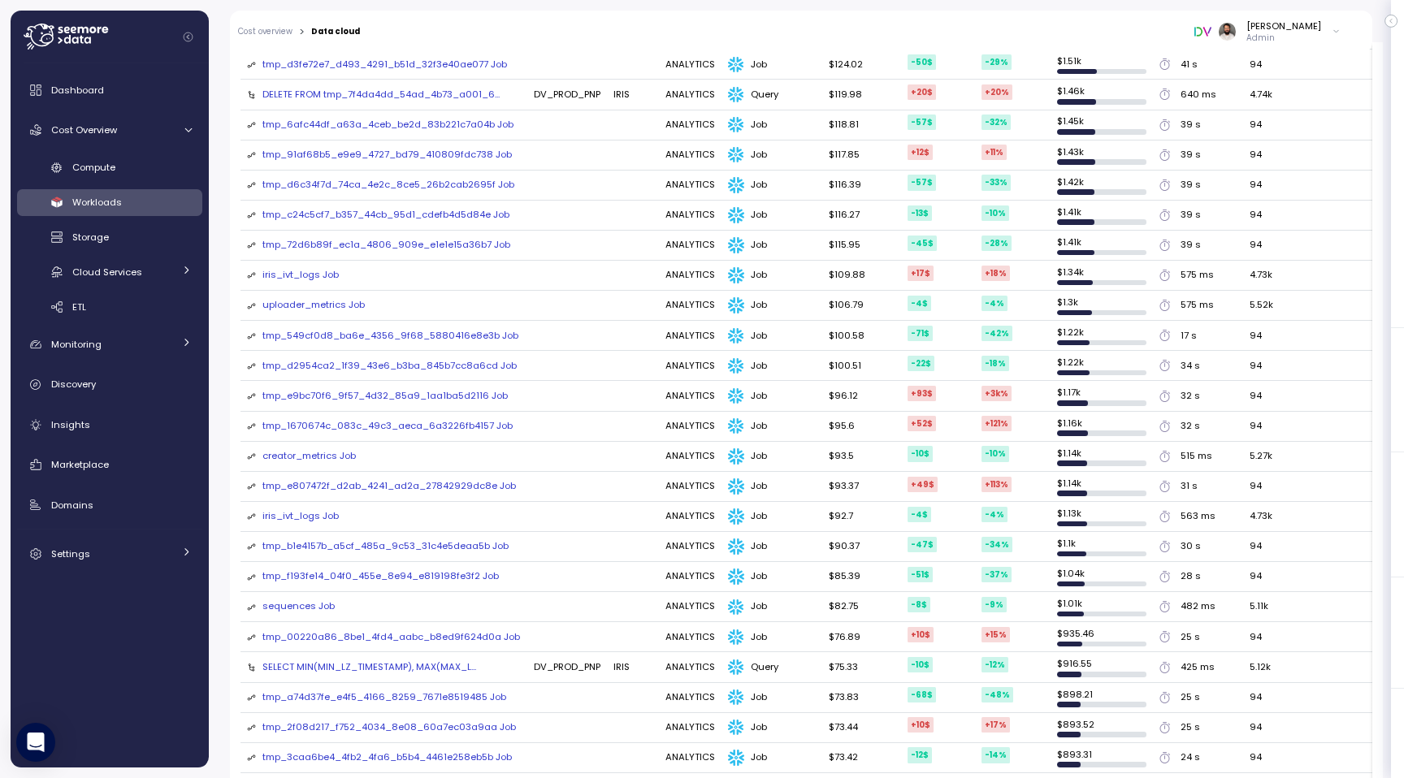
scroll to position [354, 0]
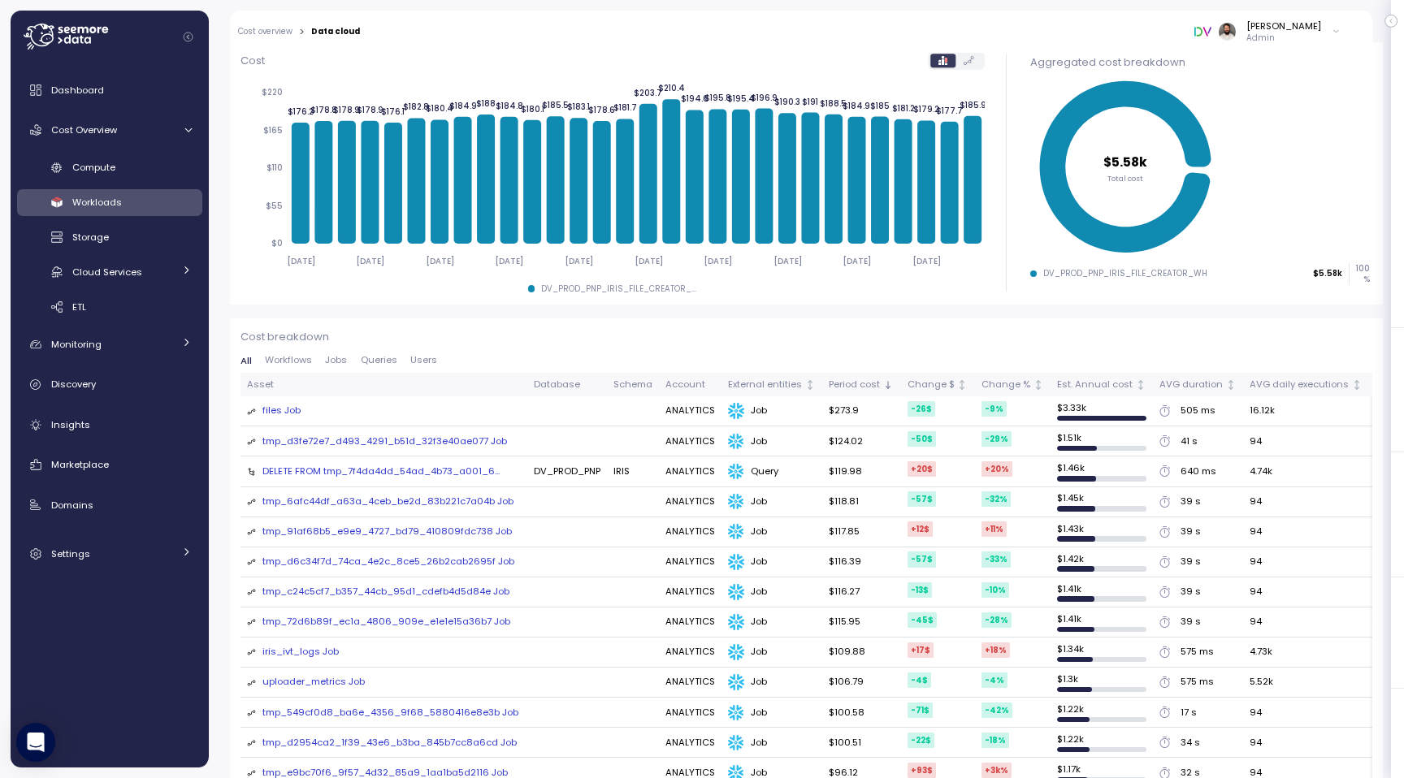
click at [295, 411] on div "files Job" at bounding box center [281, 411] width 38 height 15
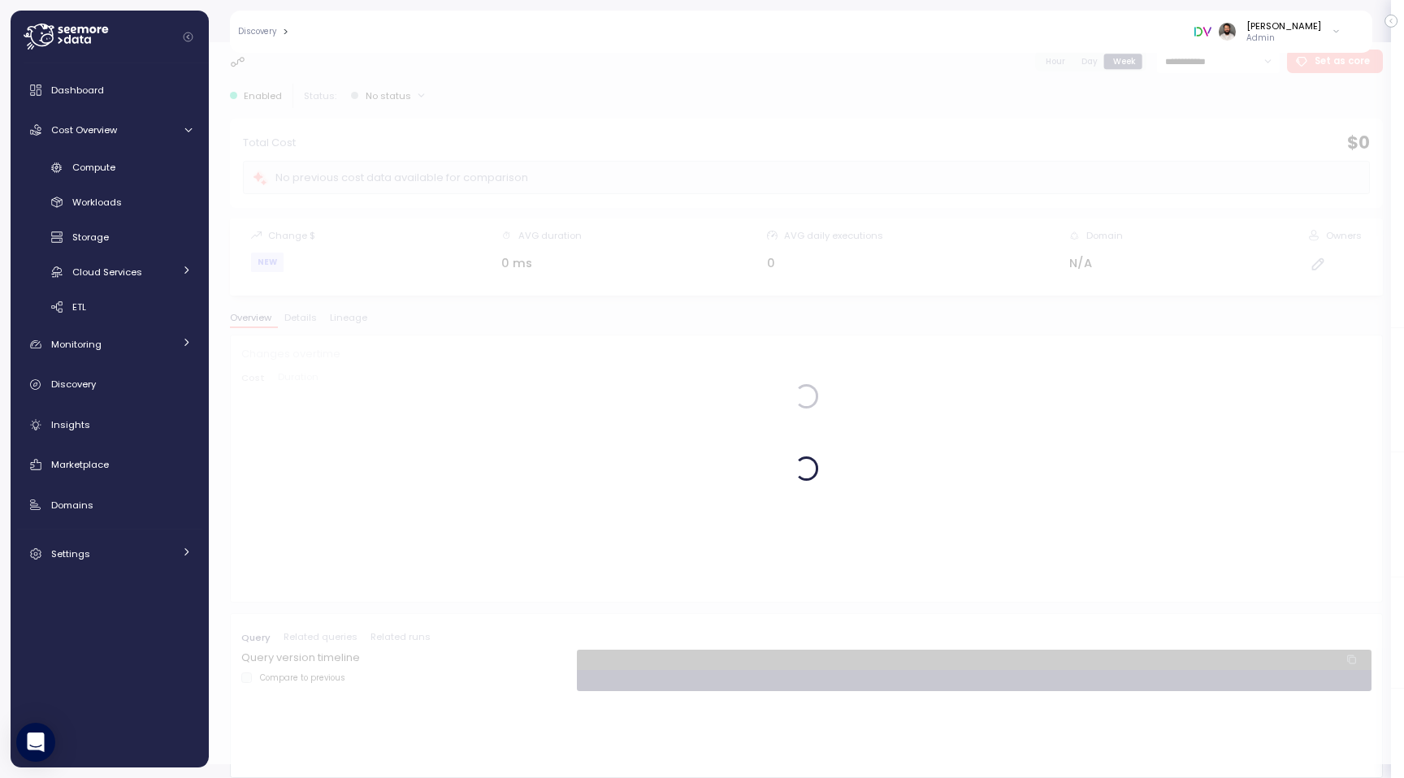
scroll to position [14, 0]
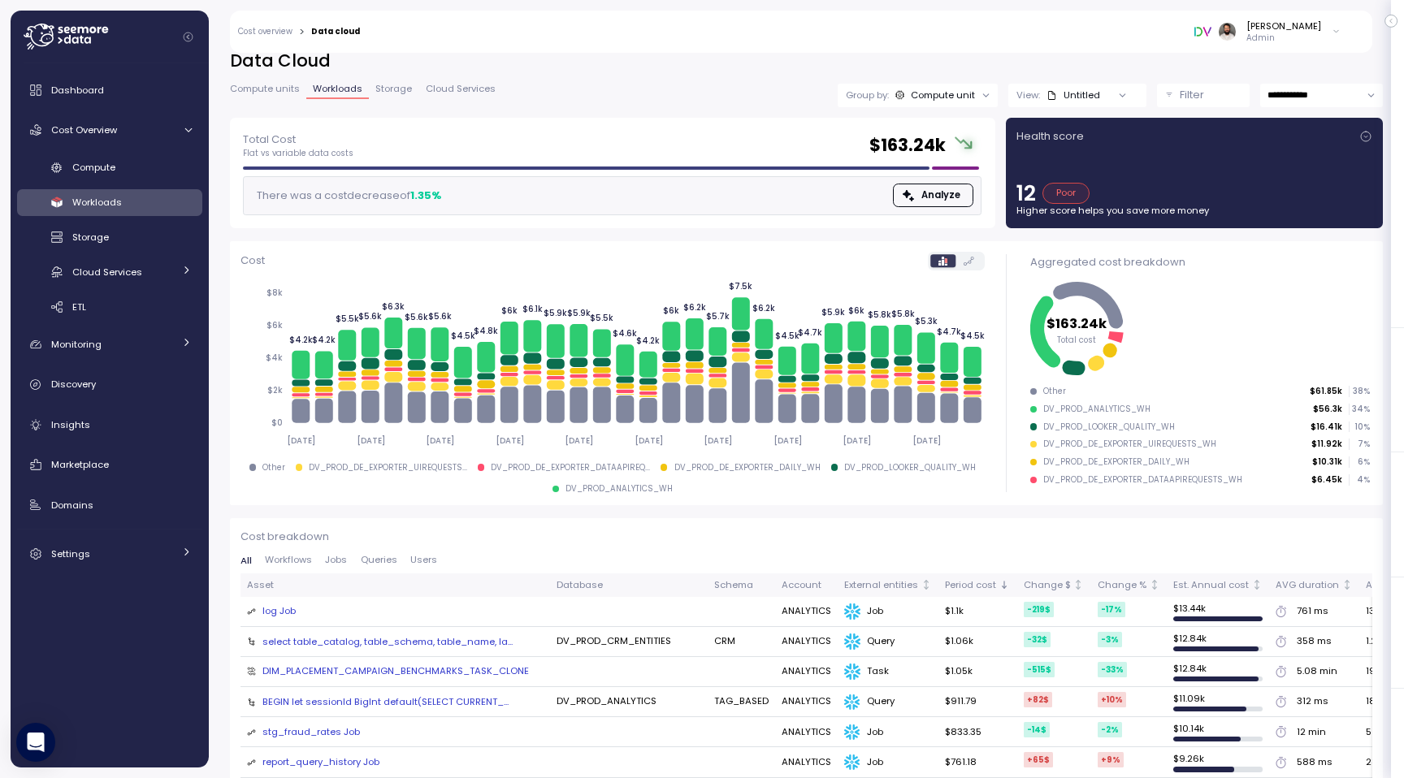
click at [968, 98] on div "Compute unit" at bounding box center [942, 95] width 64 height 13
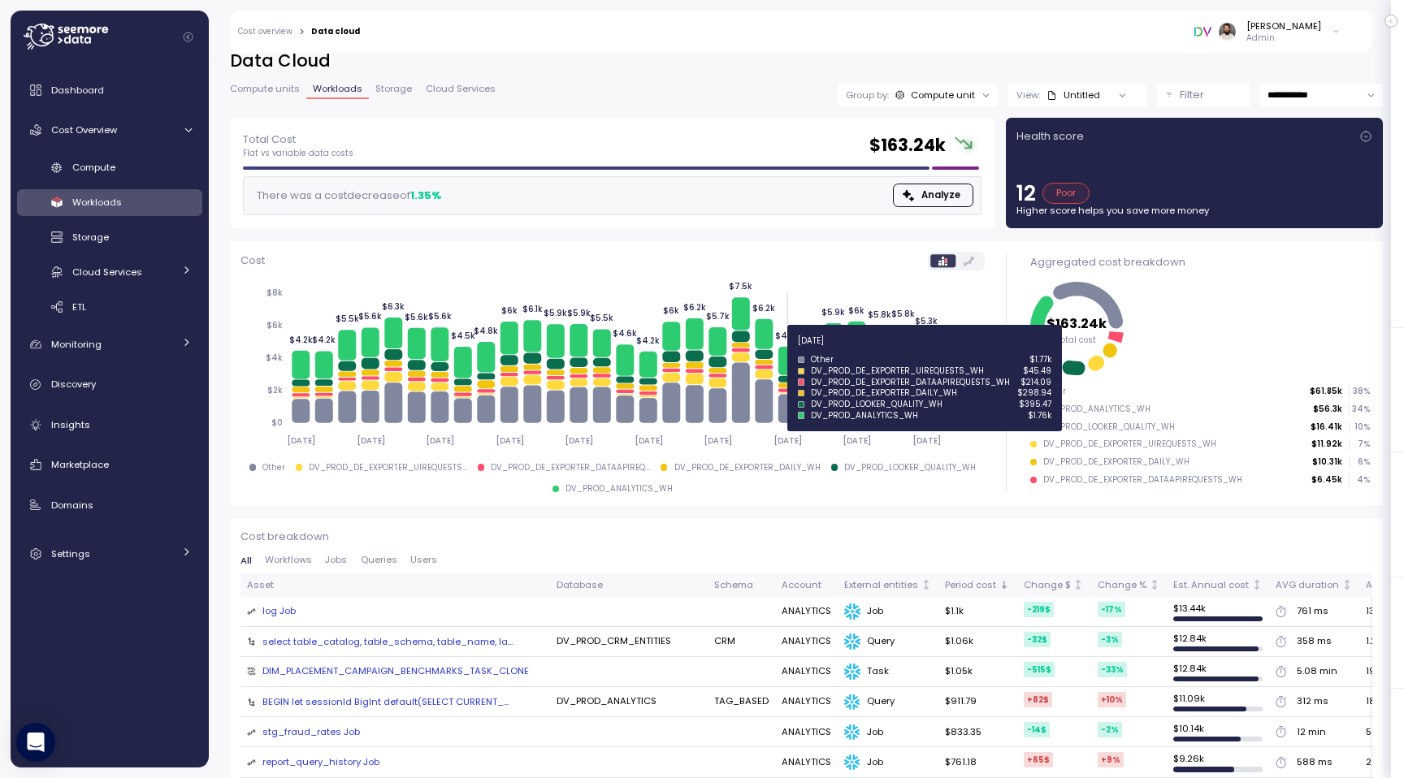
click at [798, 350] on icon "2025-07-19 2025-07-22 2025-07-25 2025-07-28 2025-07-31 2025-08-03 2025-08-06 20…" at bounding box center [612, 366] width 744 height 179
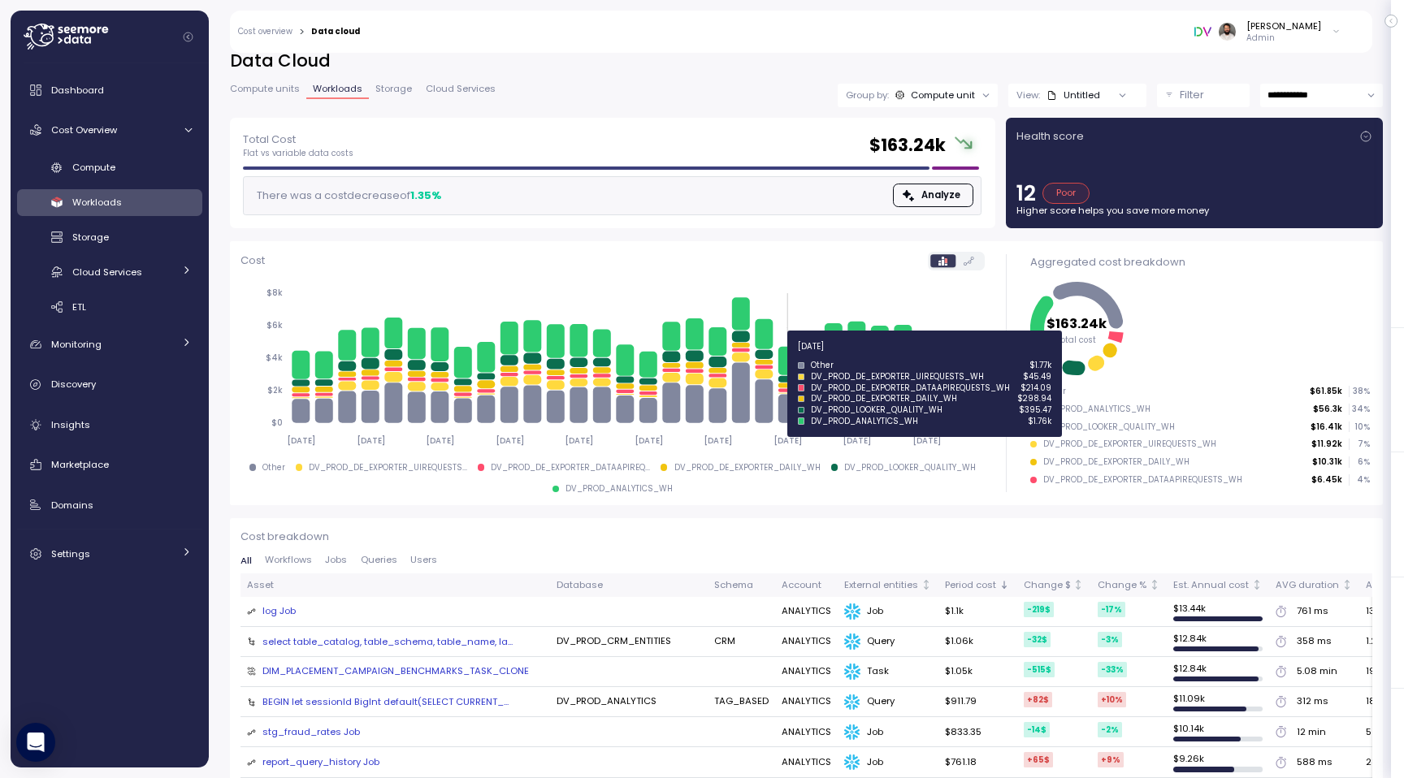
click at [790, 356] on icon at bounding box center [786, 361] width 18 height 28
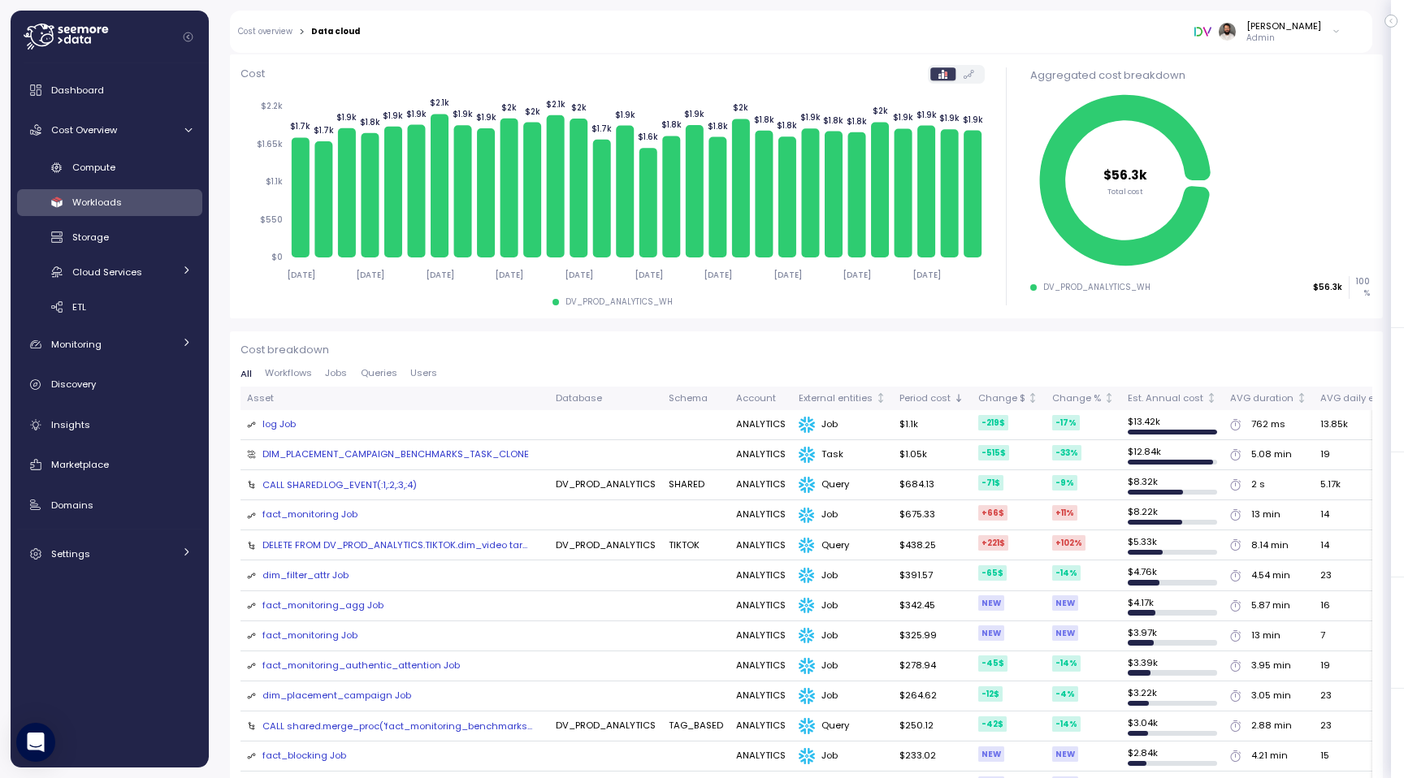
scroll to position [173, 0]
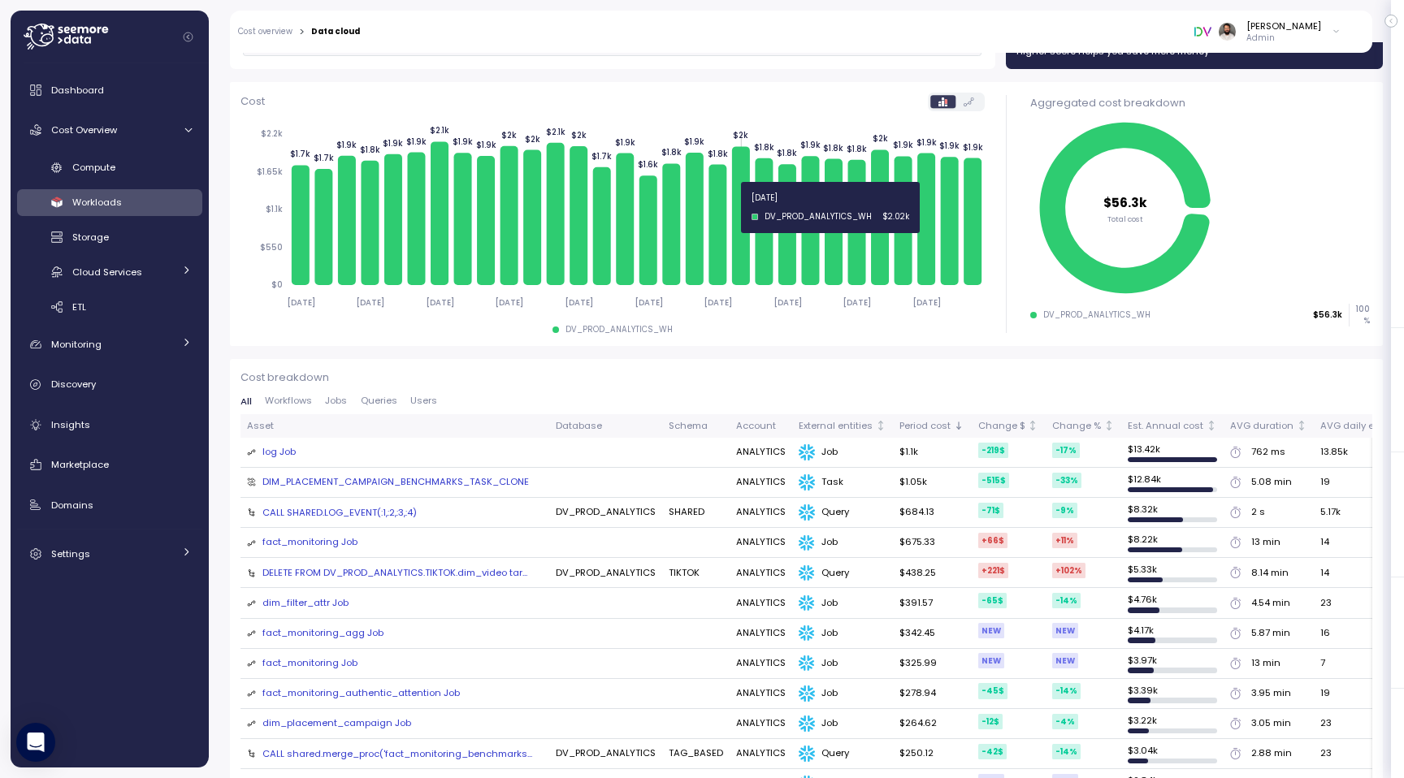
drag, startPoint x: 705, startPoint y: 207, endPoint x: 738, endPoint y: 207, distance: 33.3
click at [739, 207] on g at bounding box center [637, 213] width 690 height 144
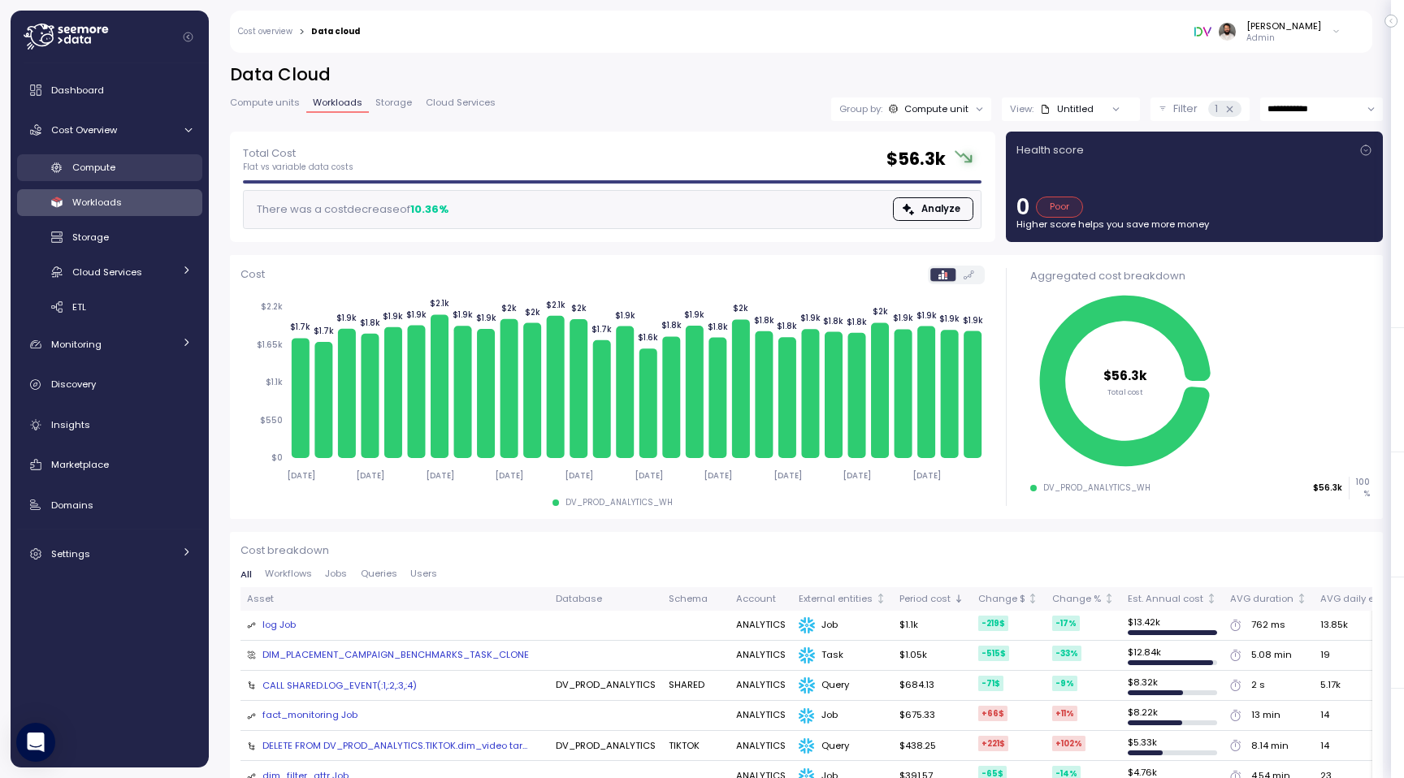
click at [156, 167] on div "Compute" at bounding box center [131, 167] width 119 height 16
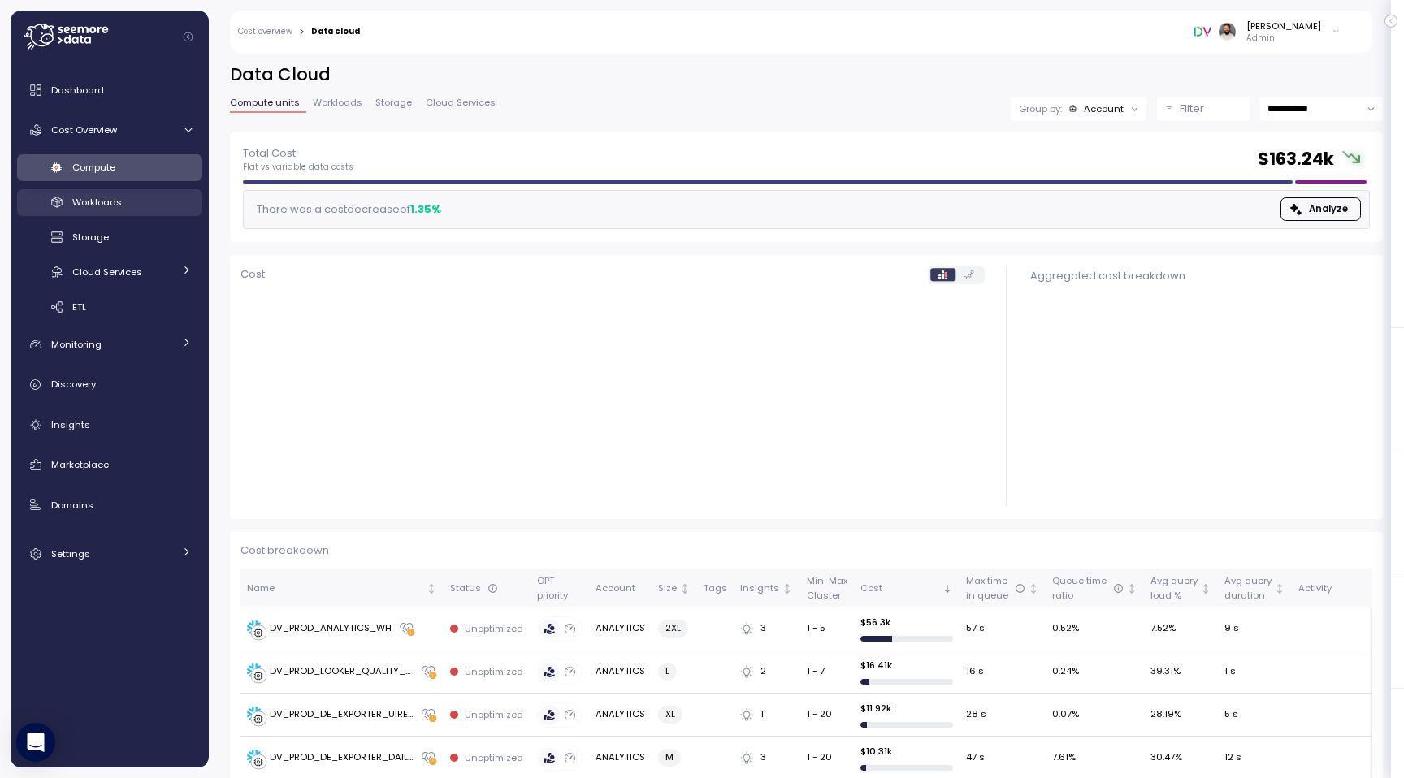
click at [154, 193] on link "Workloads" at bounding box center [109, 202] width 185 height 27
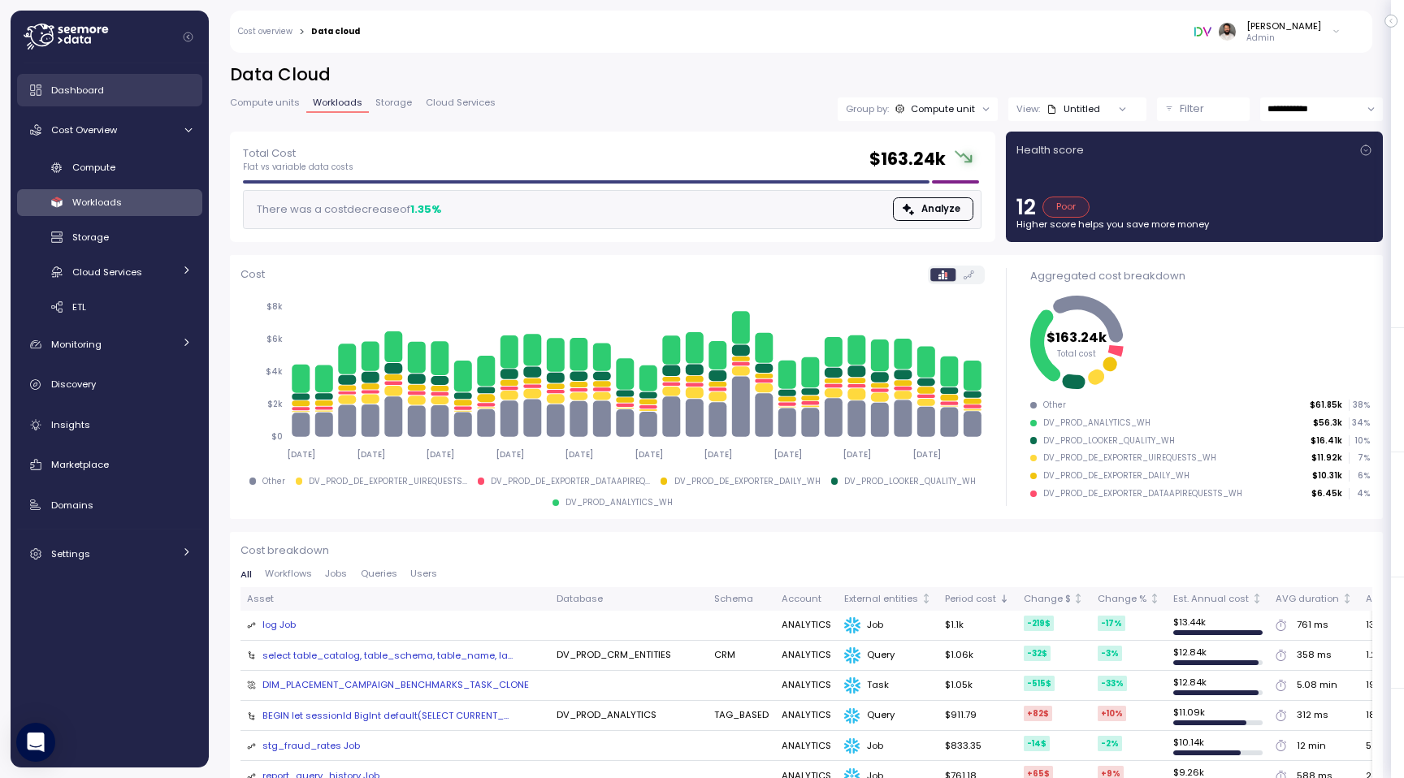
click at [145, 88] on div "Dashboard" at bounding box center [121, 90] width 141 height 16
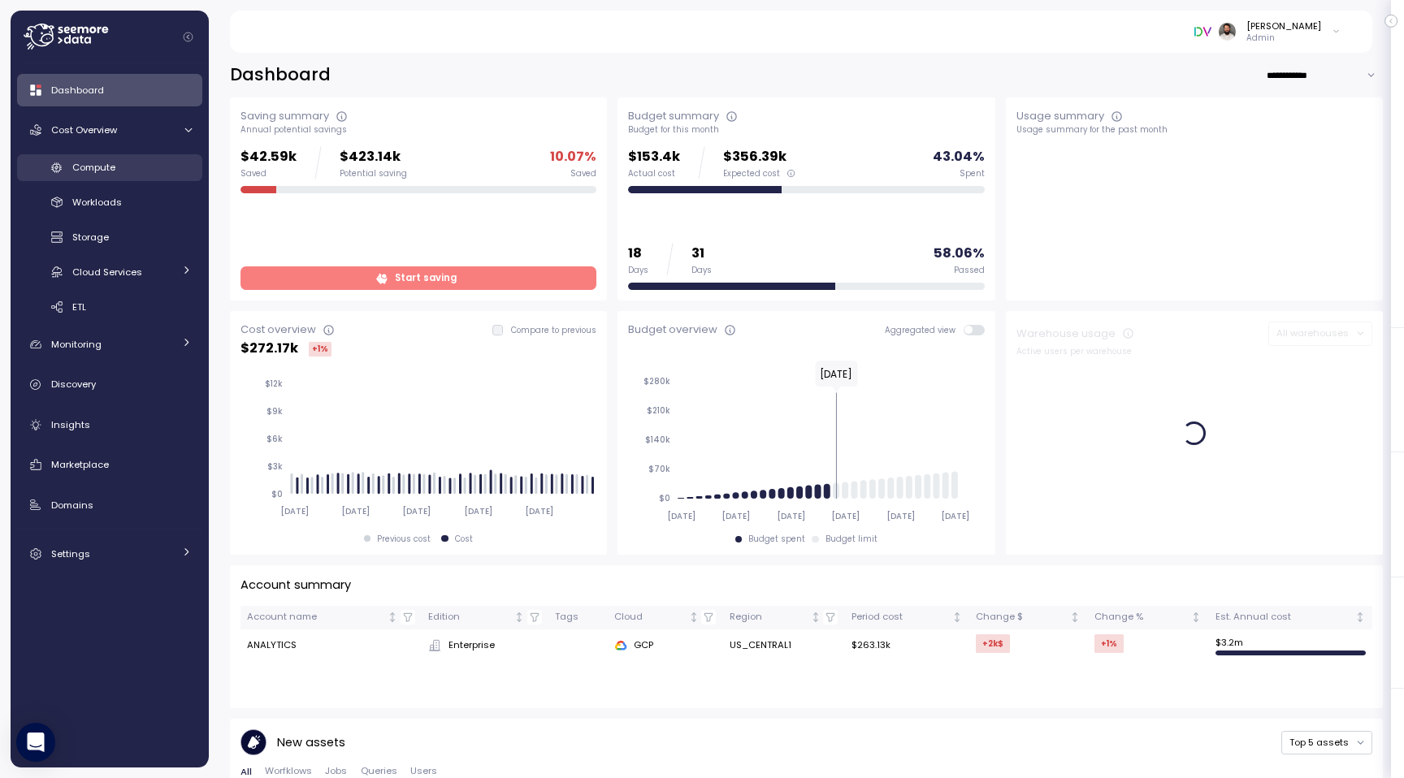
click at [136, 179] on link "Compute" at bounding box center [109, 167] width 185 height 27
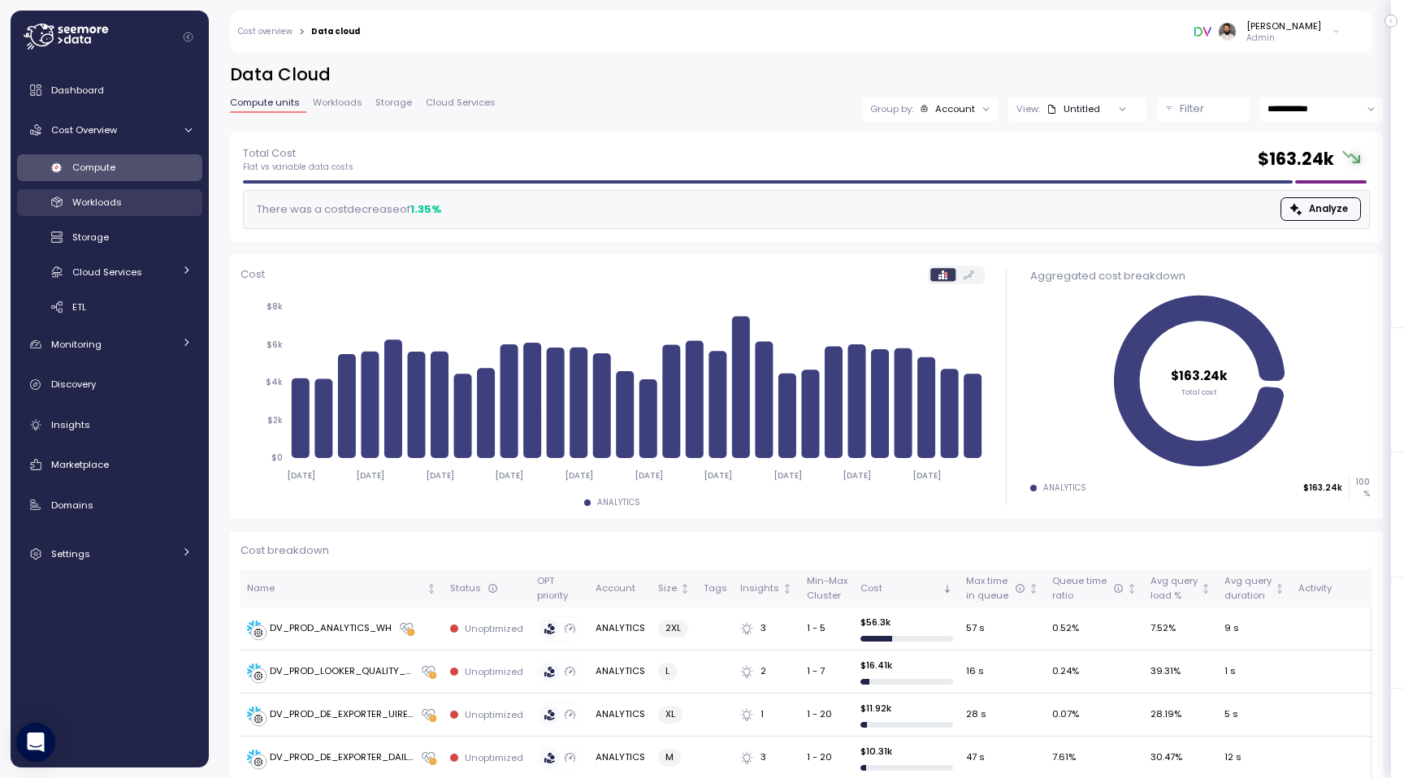
click at [132, 201] on div "Workloads" at bounding box center [131, 202] width 119 height 16
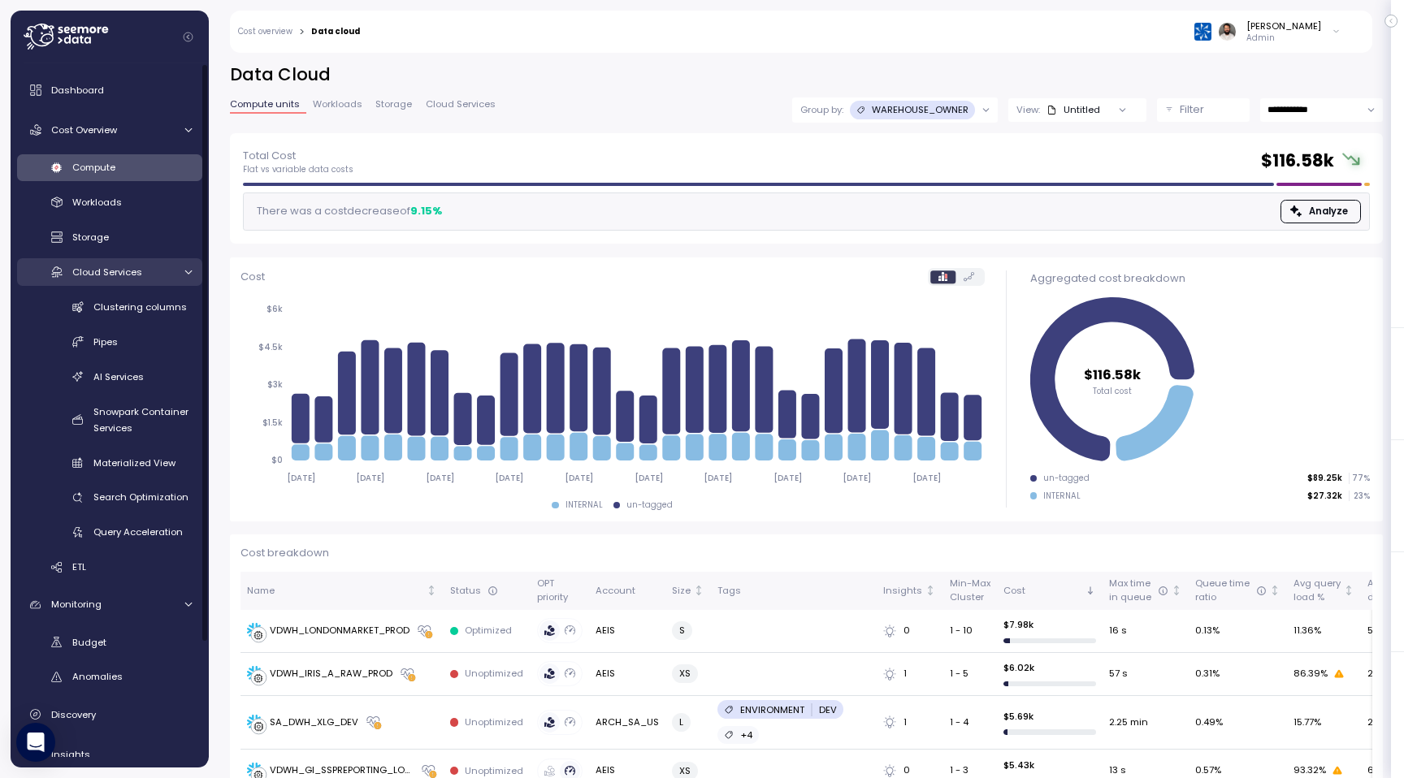
click at [135, 277] on span "Cloud Services" at bounding box center [107, 272] width 70 height 13
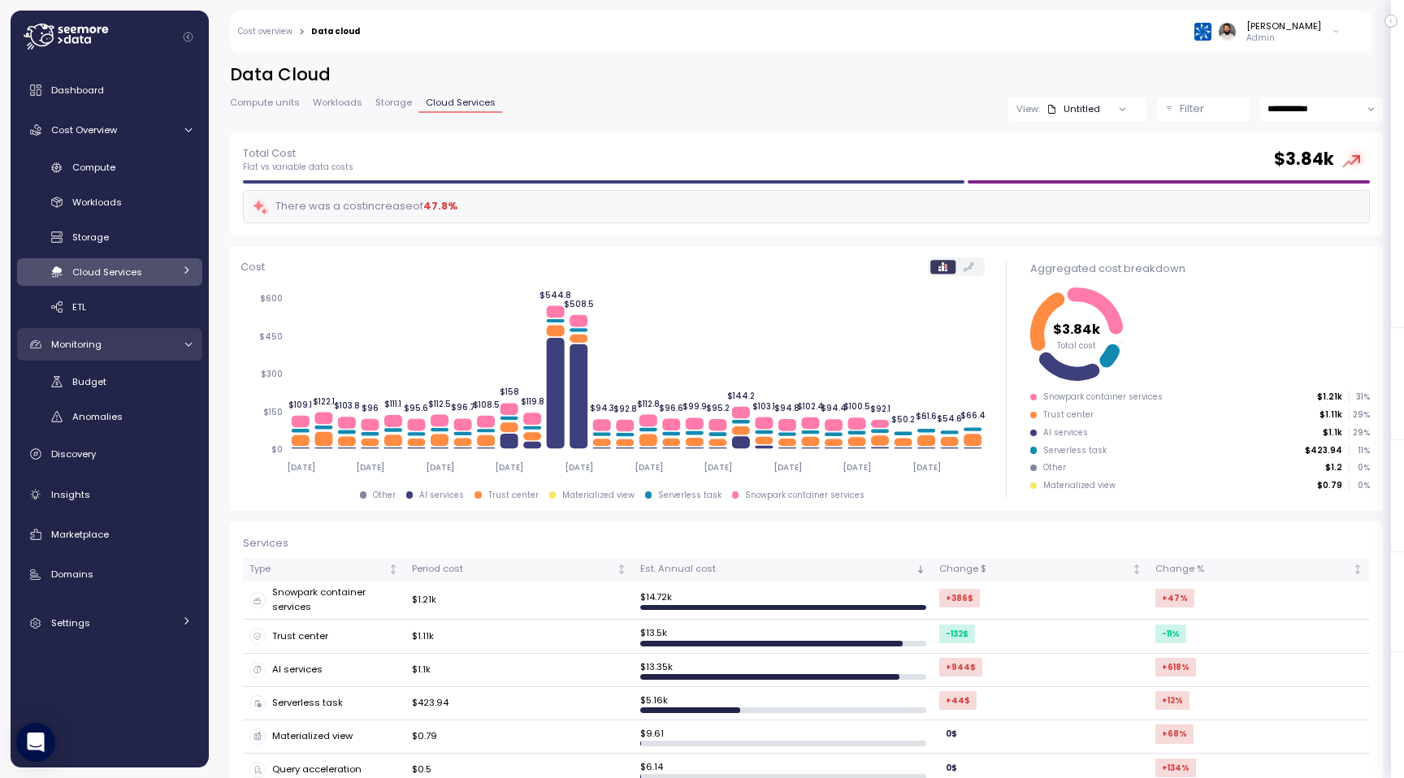
click at [144, 336] on div "Monitoring" at bounding box center [112, 344] width 122 height 16
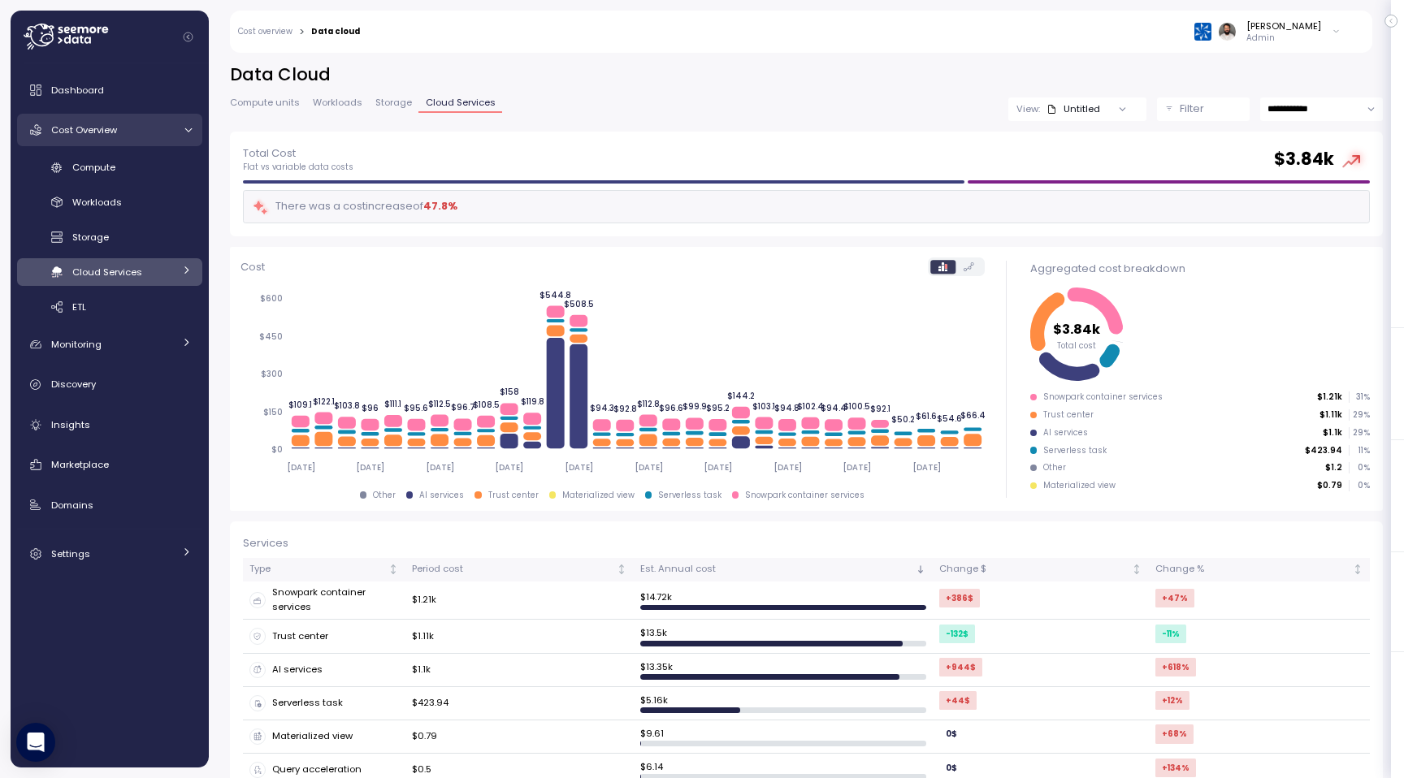
click at [184, 136] on link "Cost Overview" at bounding box center [109, 130] width 185 height 32
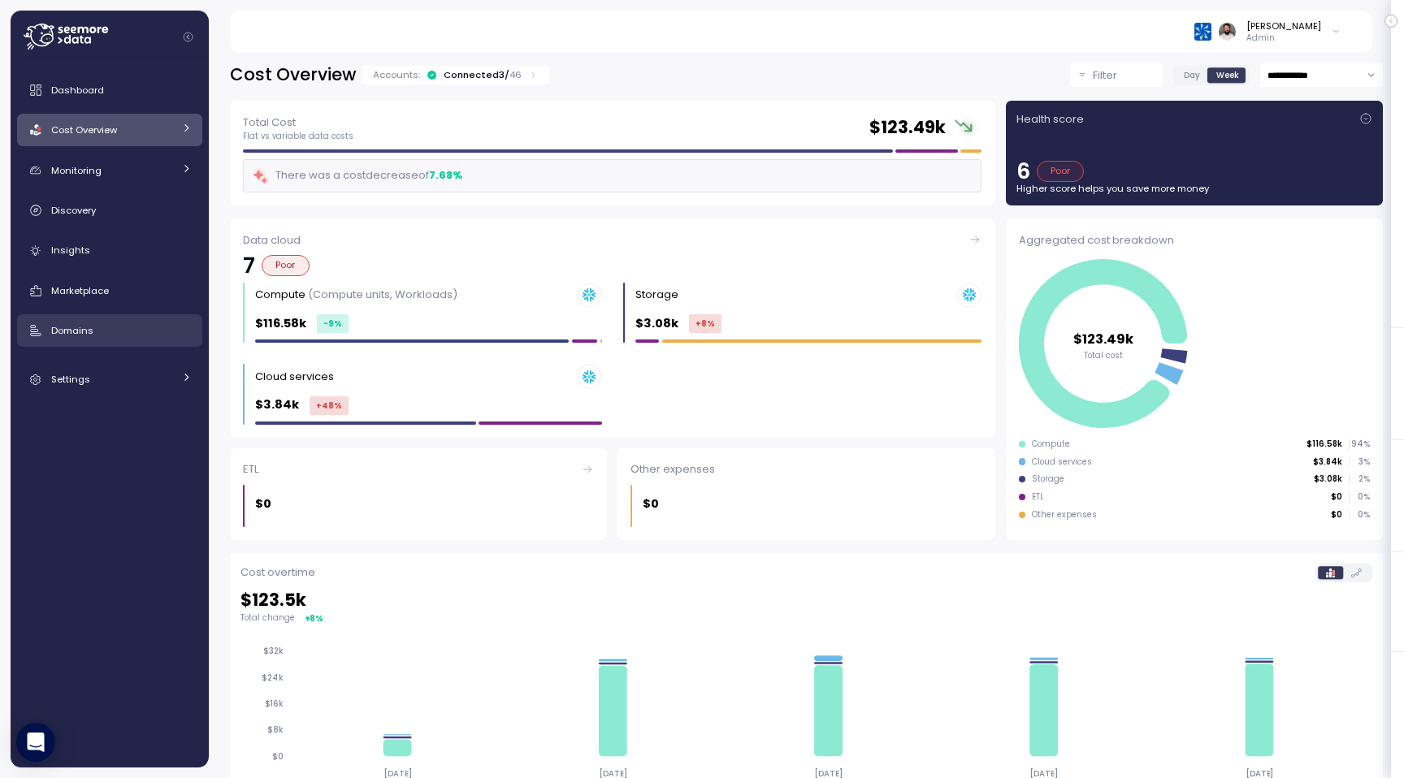
click at [132, 327] on div "Domains" at bounding box center [121, 330] width 141 height 16
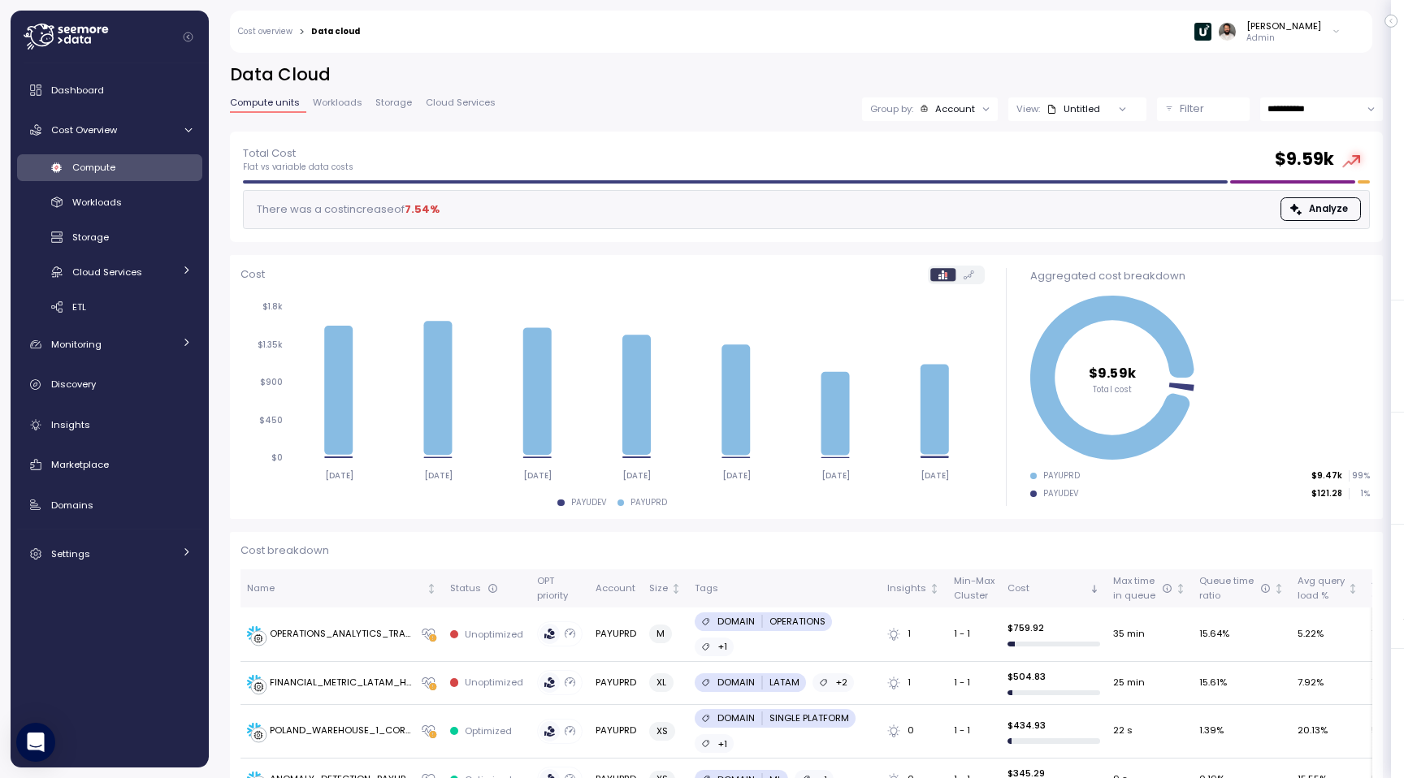
click at [1064, 101] on div "View: Untitled" at bounding box center [1077, 109] width 138 height 24
click at [1065, 197] on div "Production" at bounding box center [1046, 197] width 67 height 15
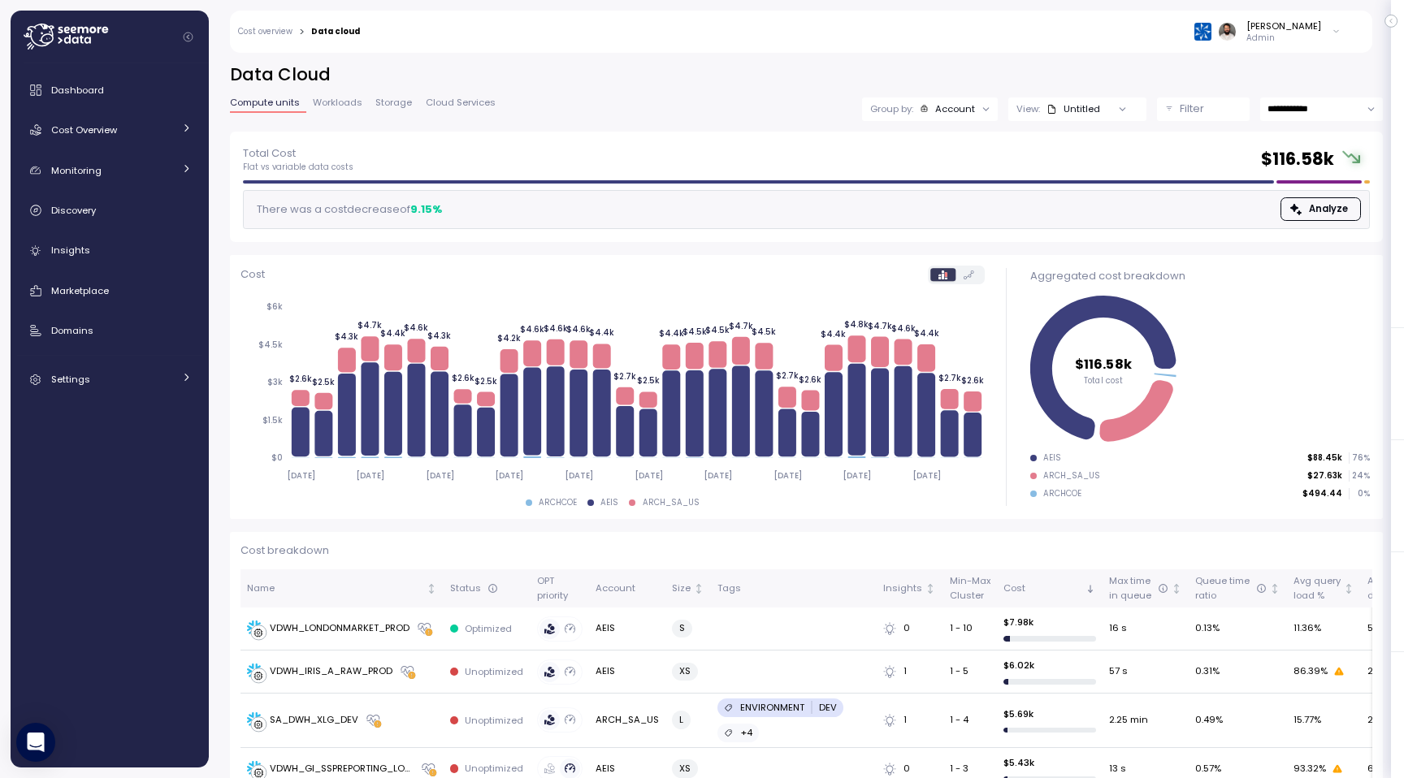
click at [223, 133] on div "**********" at bounding box center [806, 410] width 1195 height 736
click at [169, 126] on div "Cost Overview" at bounding box center [112, 130] width 122 height 16
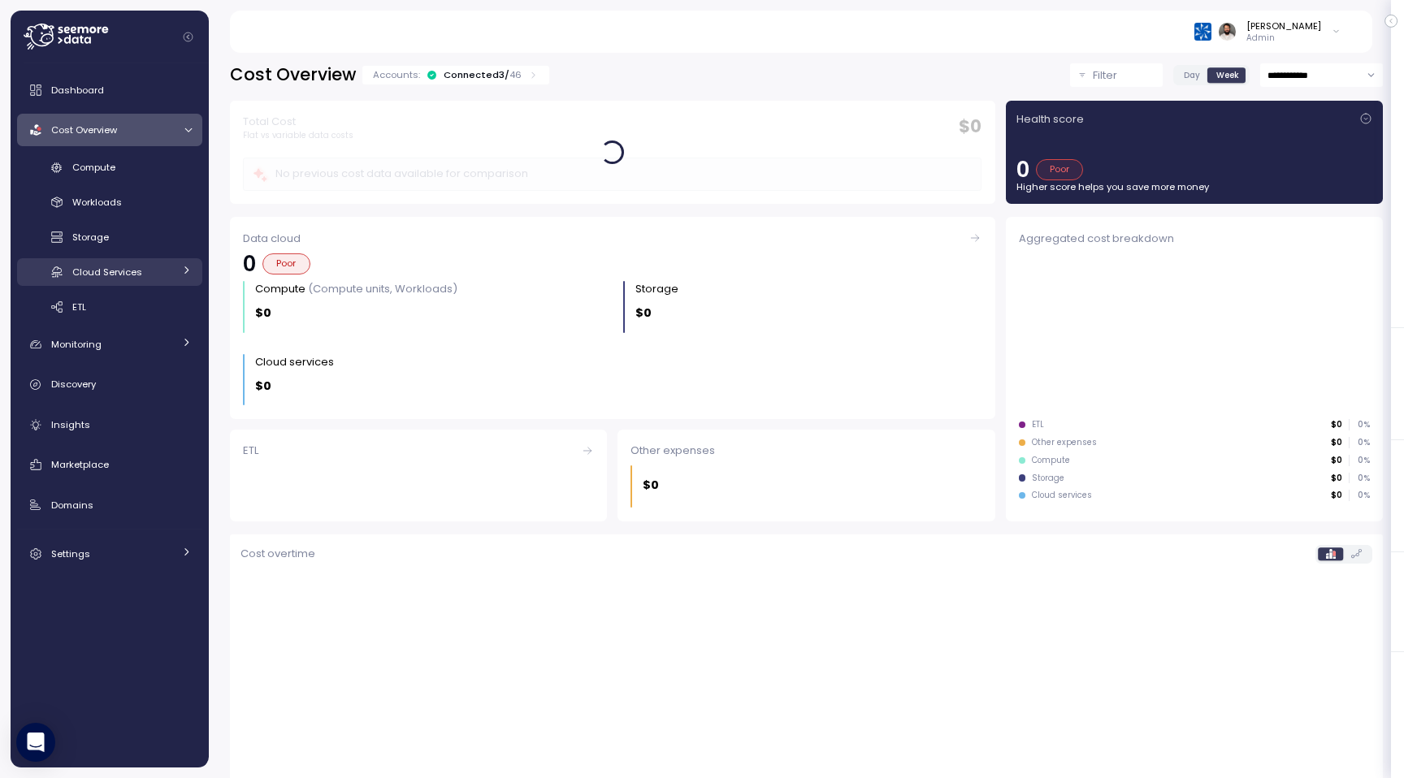
click at [171, 282] on link "Cloud Services" at bounding box center [109, 271] width 185 height 27
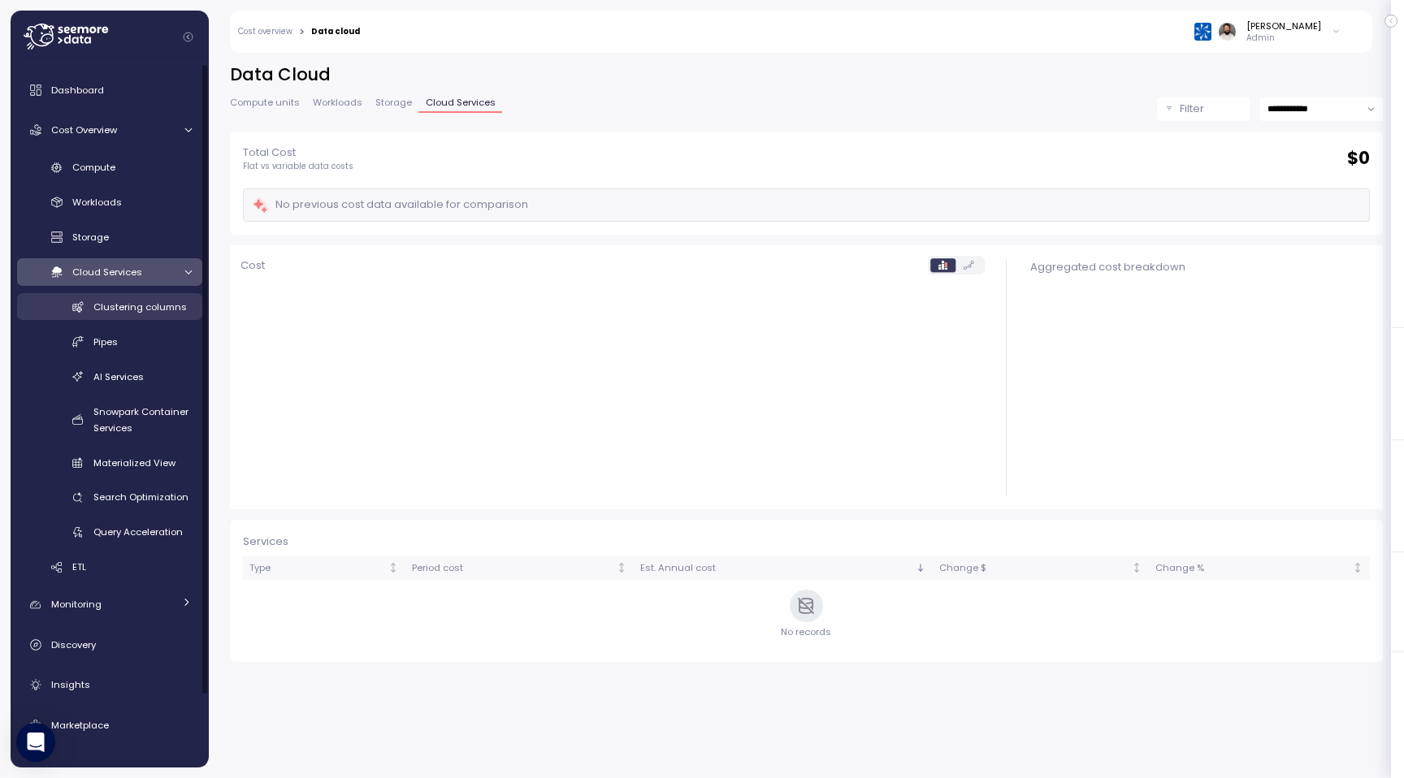
click at [170, 313] on span "Clustering columns" at bounding box center [139, 307] width 93 height 13
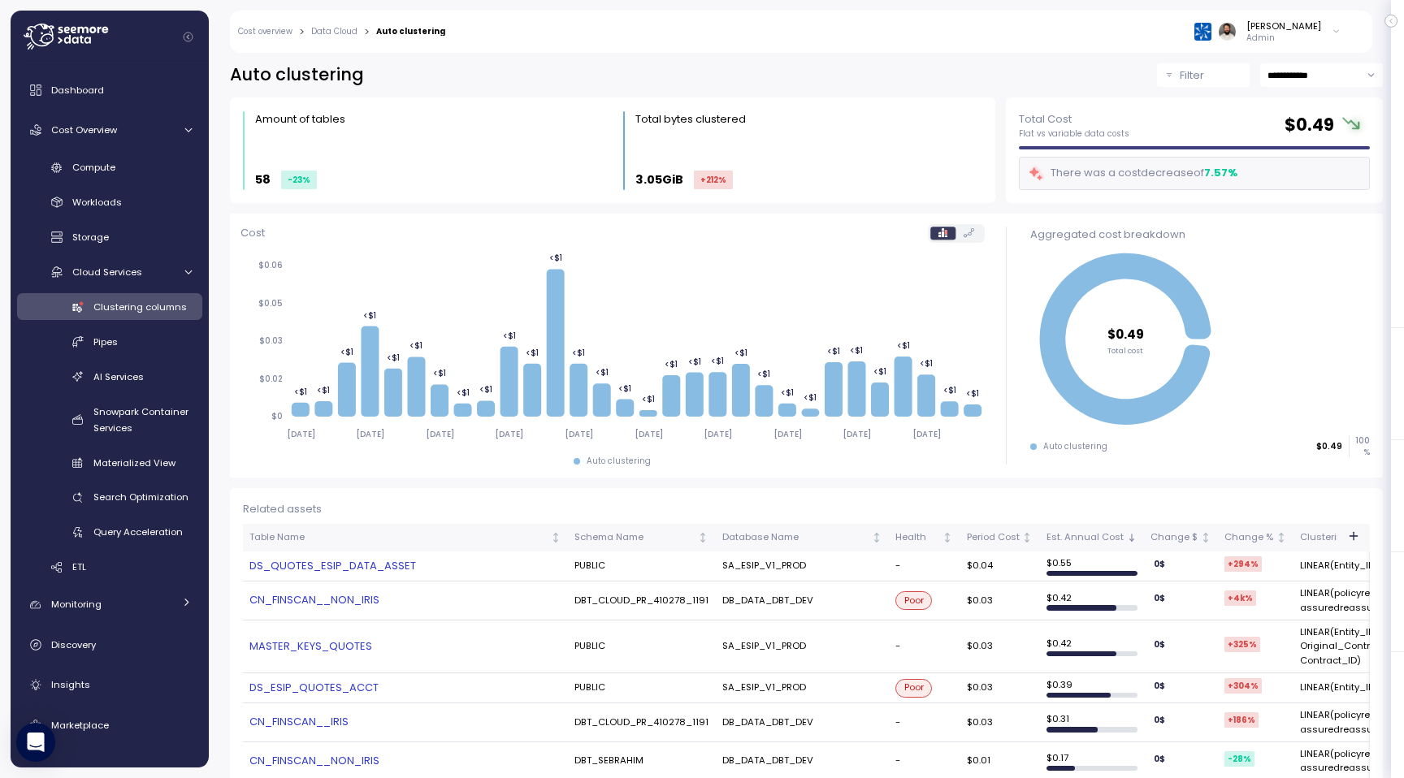
click at [1157, 68] on button "Filter" at bounding box center [1203, 75] width 93 height 24
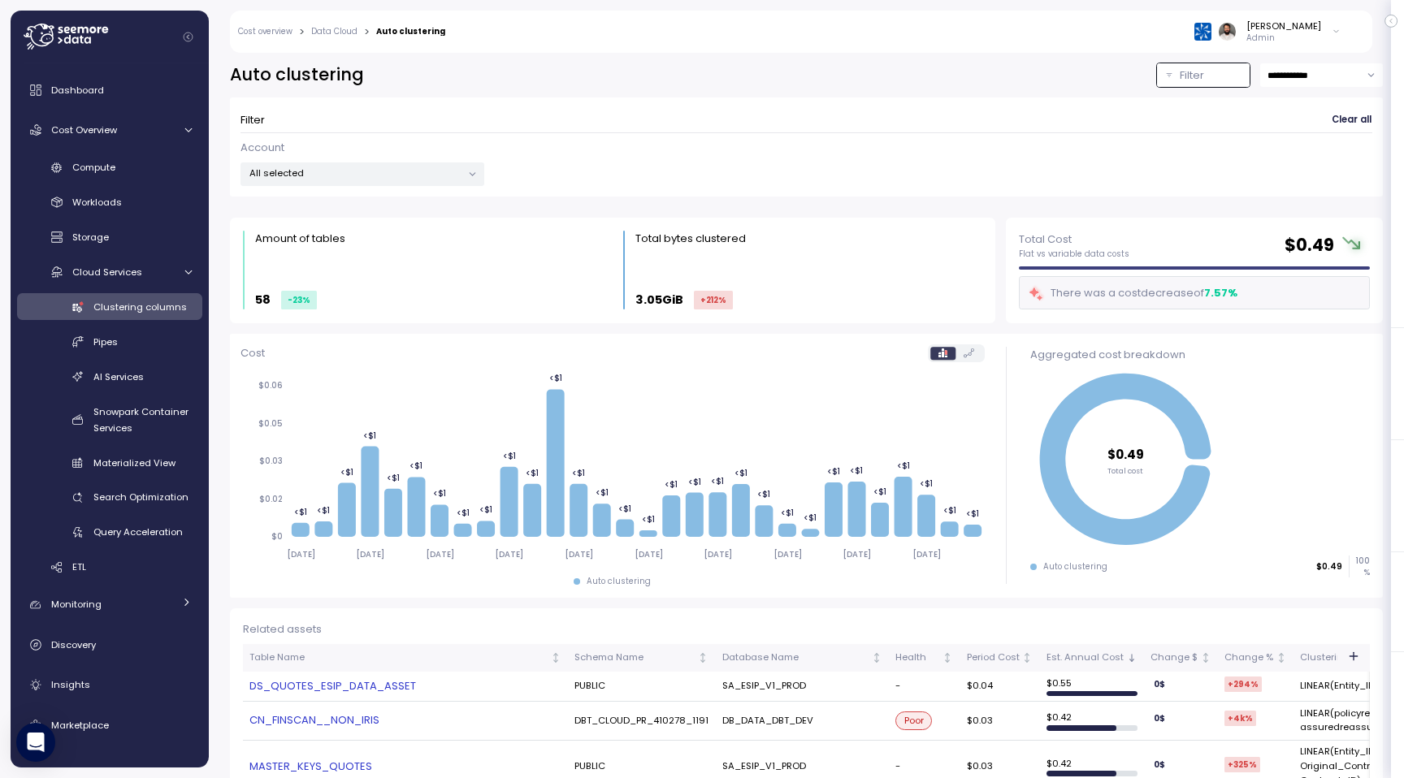
click at [463, 174] on div at bounding box center [472, 174] width 23 height 23
click at [446, 174] on p "All selected" at bounding box center [355, 173] width 212 height 13
click at [406, 314] on span "only" at bounding box center [409, 318] width 19 height 18
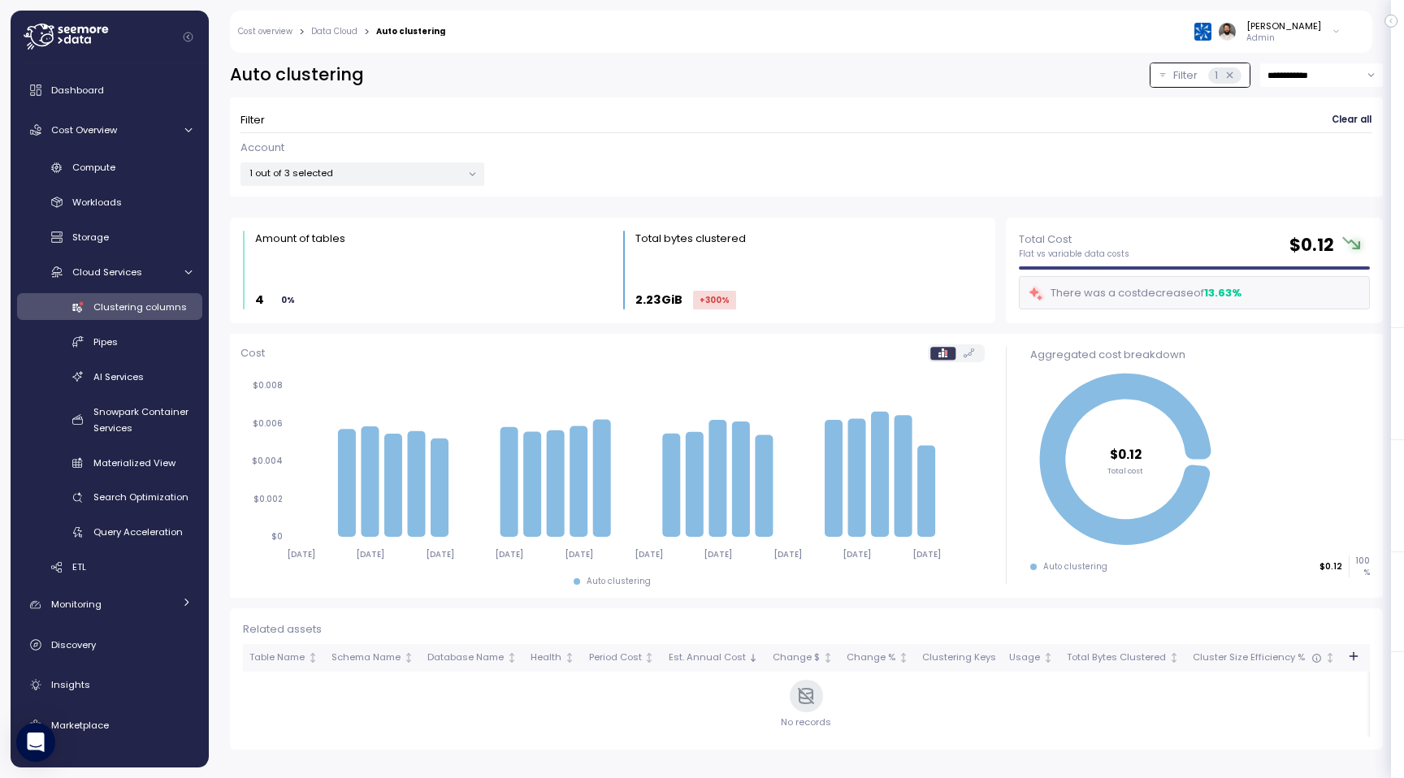
click at [724, 140] on div "Account 1 out of 3 selected" at bounding box center [805, 163] width 1131 height 47
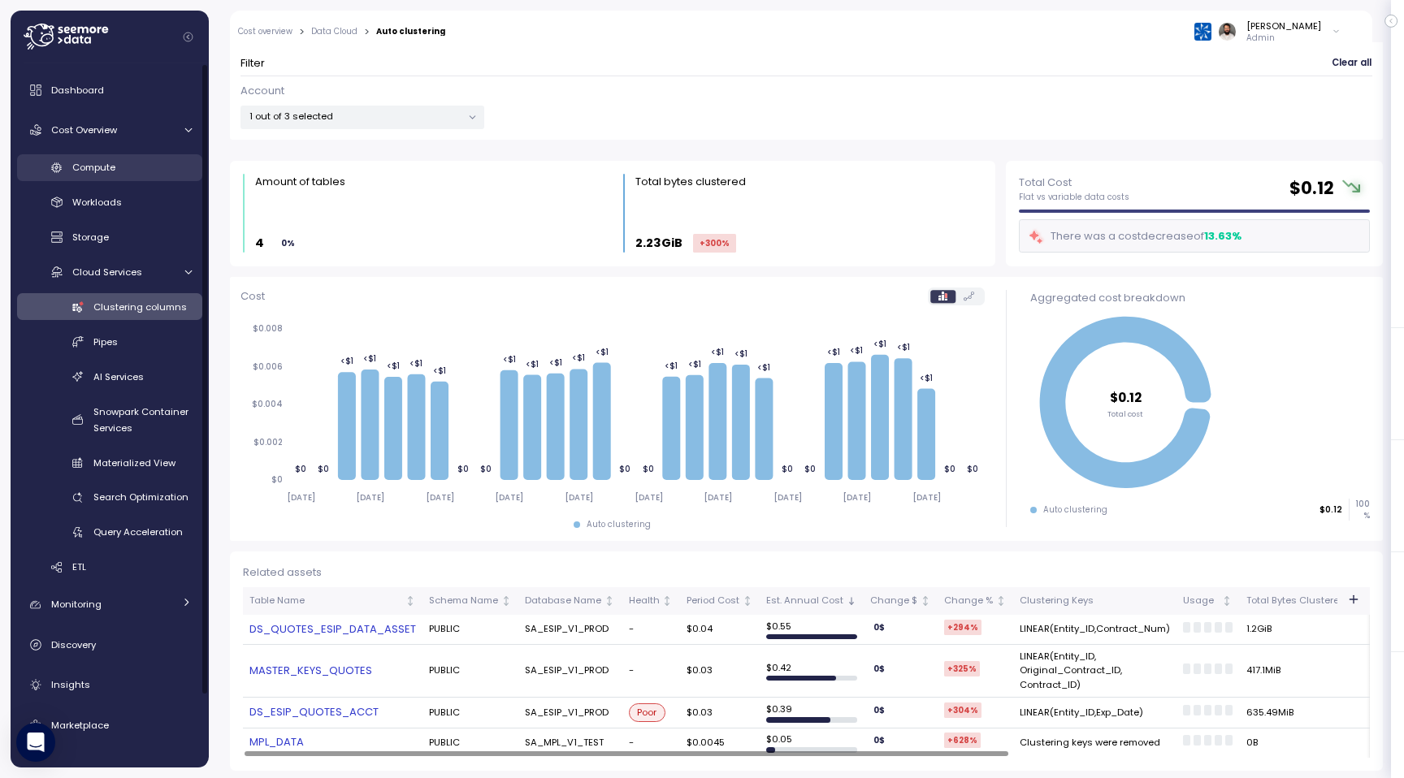
click at [139, 171] on div "Compute" at bounding box center [131, 167] width 119 height 16
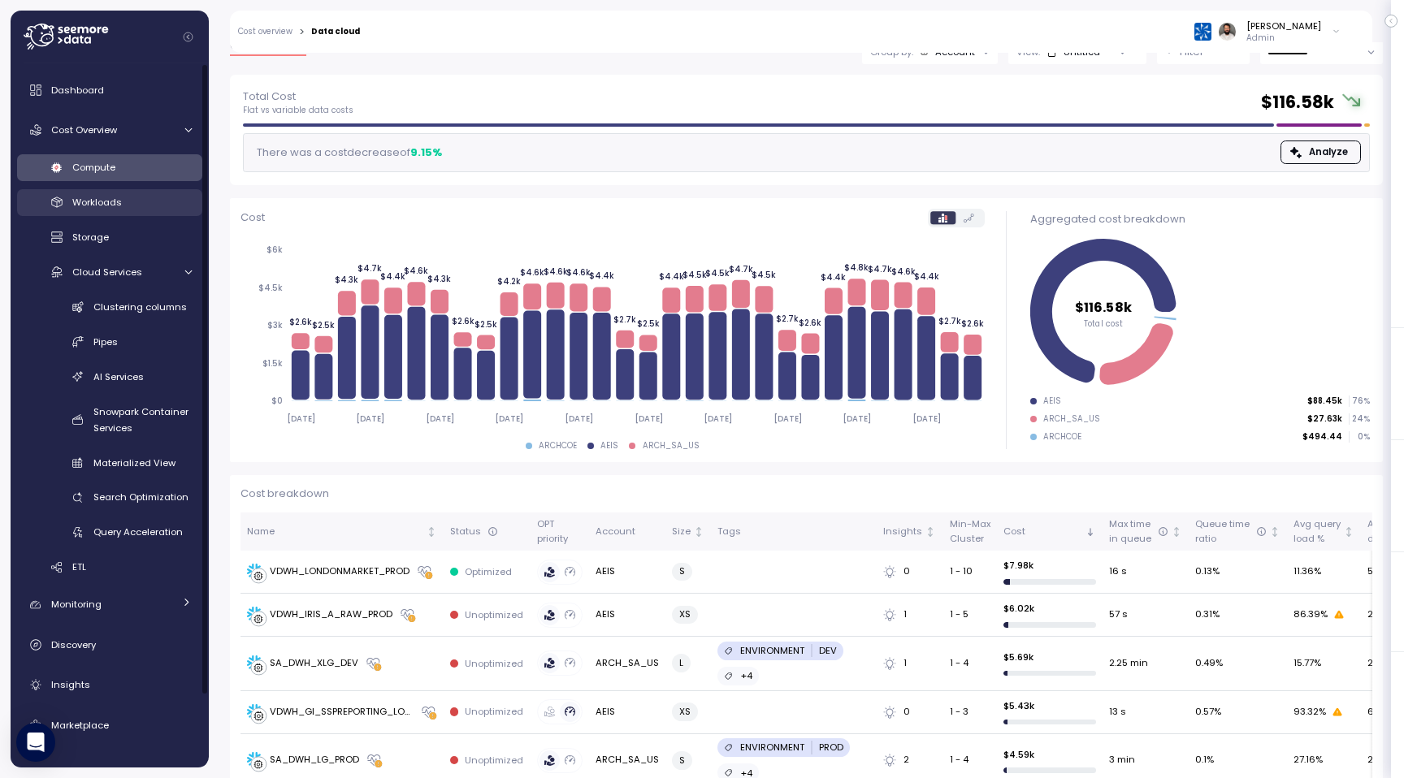
click at [156, 202] on div "Workloads" at bounding box center [131, 202] width 119 height 16
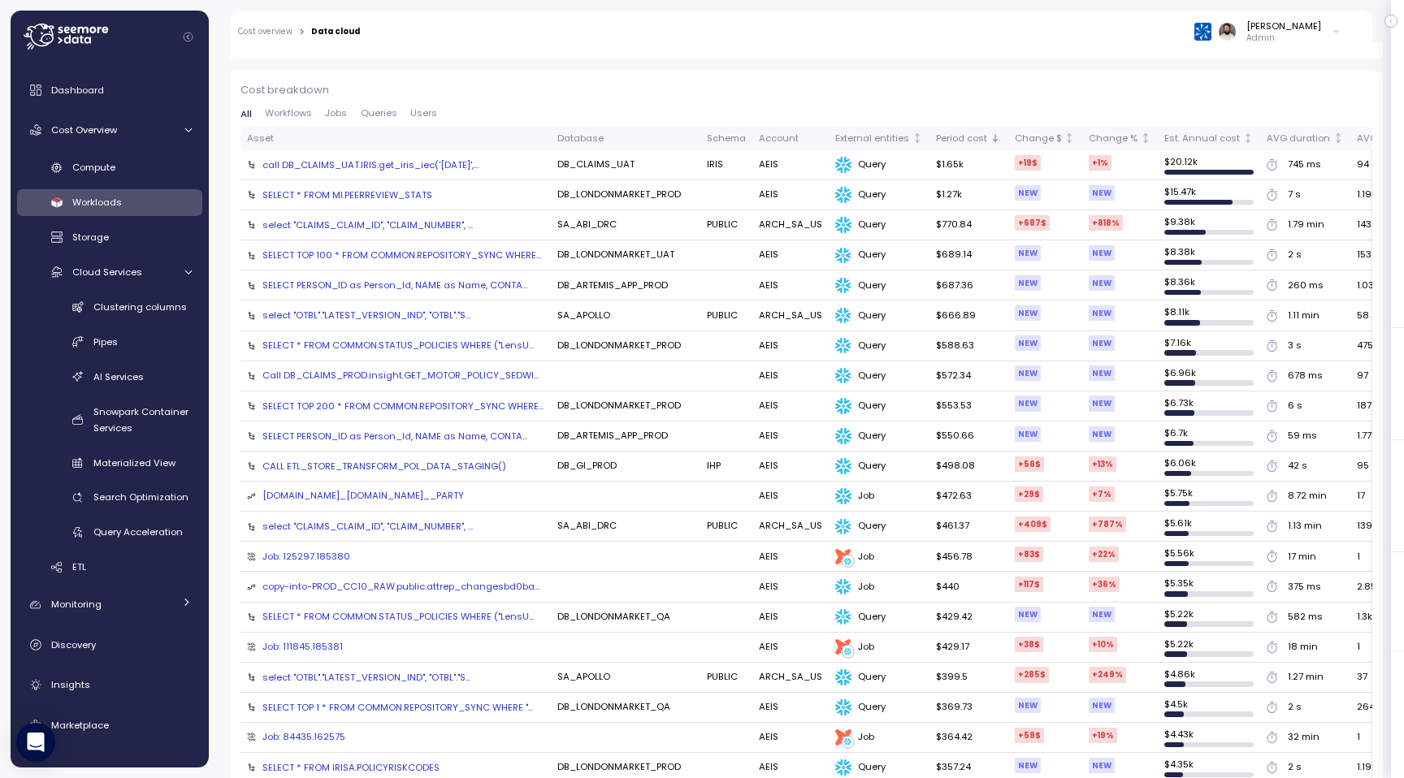
scroll to position [328, 0]
